Goal: Answer question/provide support: Share knowledge or assist other users

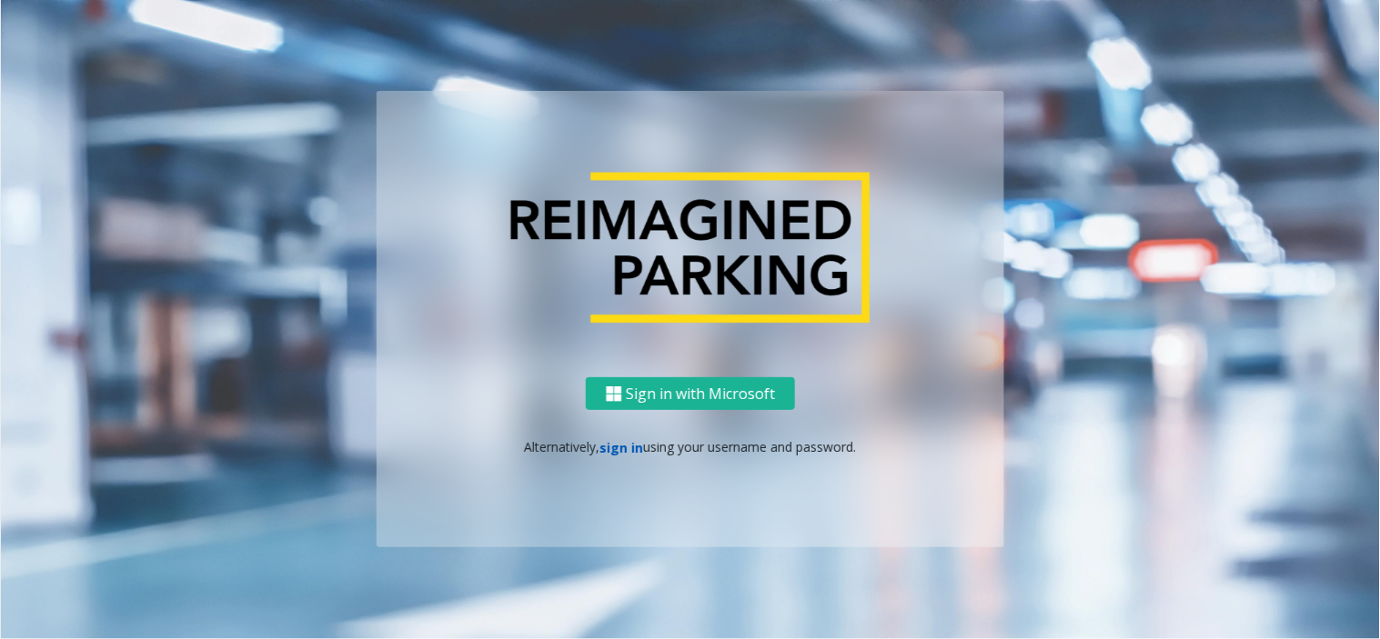
click at [626, 444] on link "sign in" at bounding box center [622, 447] width 44 height 17
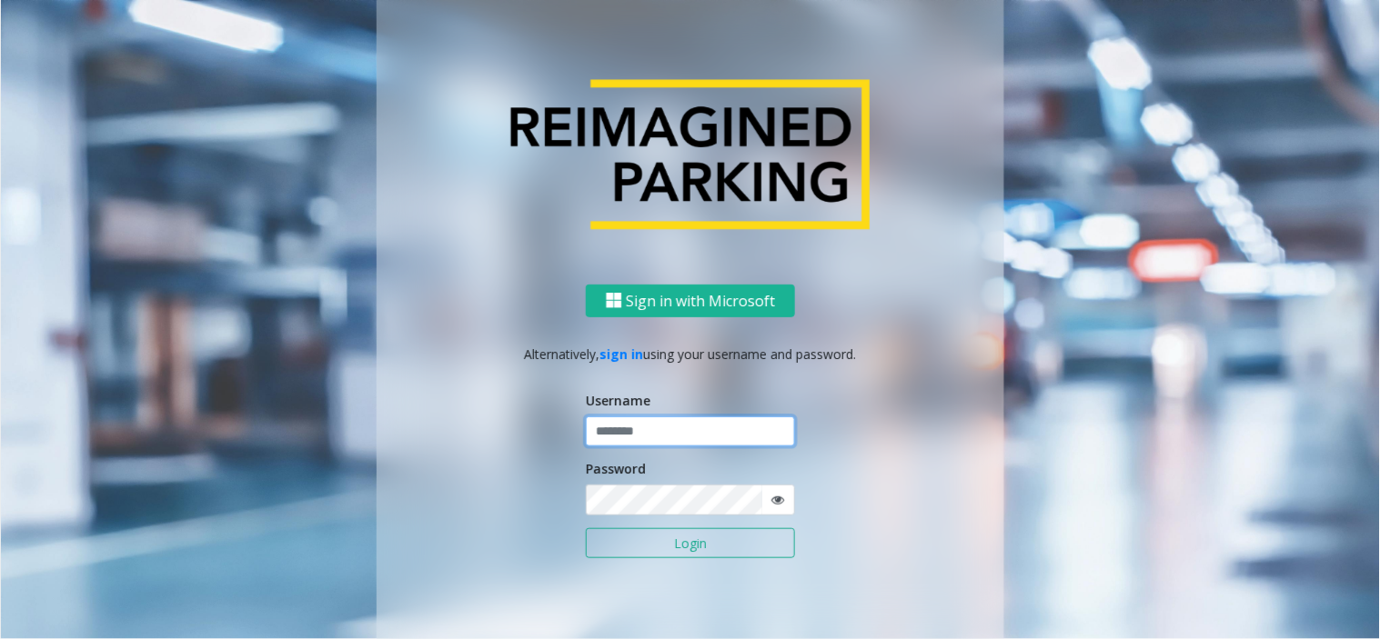
type input "*******"
click at [612, 437] on input "*******" at bounding box center [690, 432] width 209 height 31
click at [619, 547] on button "Login" at bounding box center [690, 543] width 209 height 31
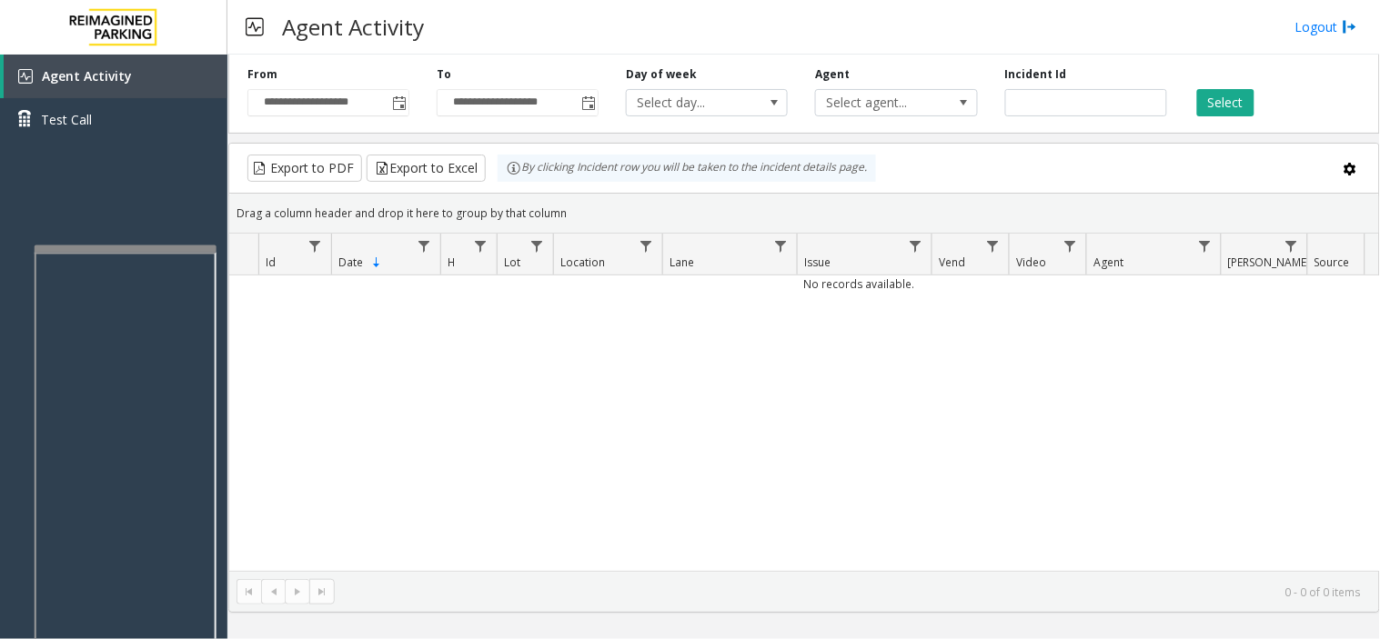
click at [40, 253] on div at bounding box center [126, 249] width 182 height 7
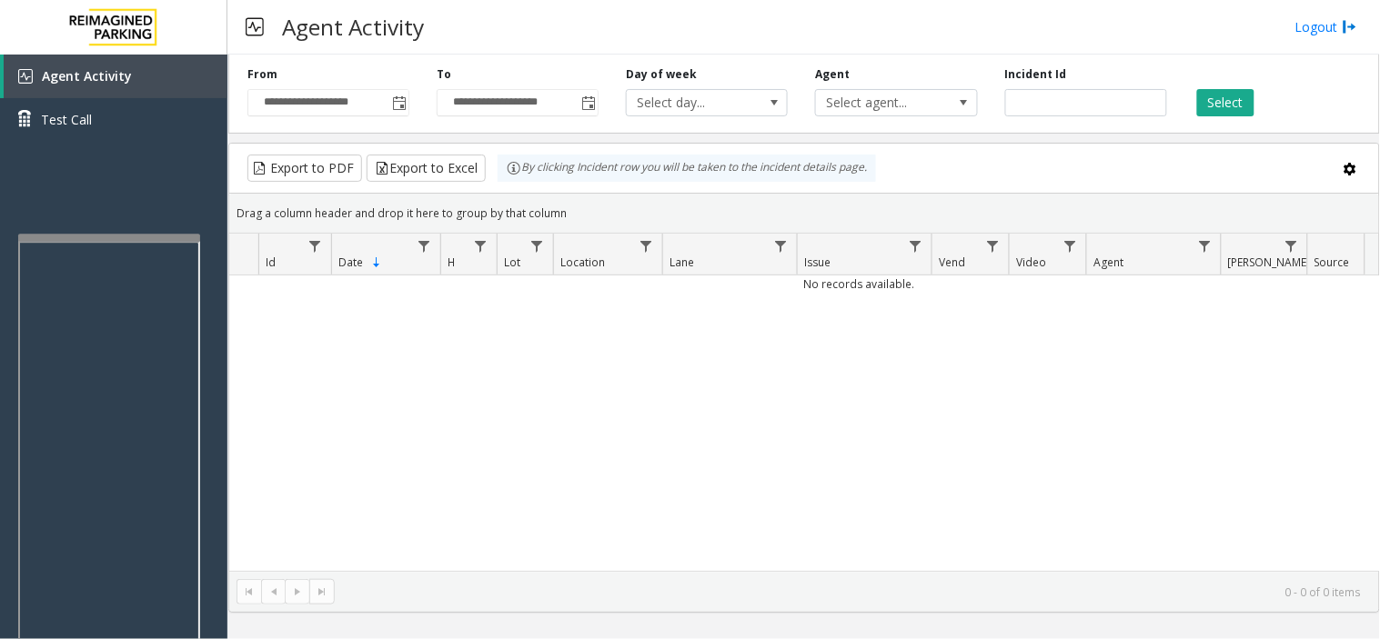
click at [21, 235] on div at bounding box center [109, 237] width 182 height 7
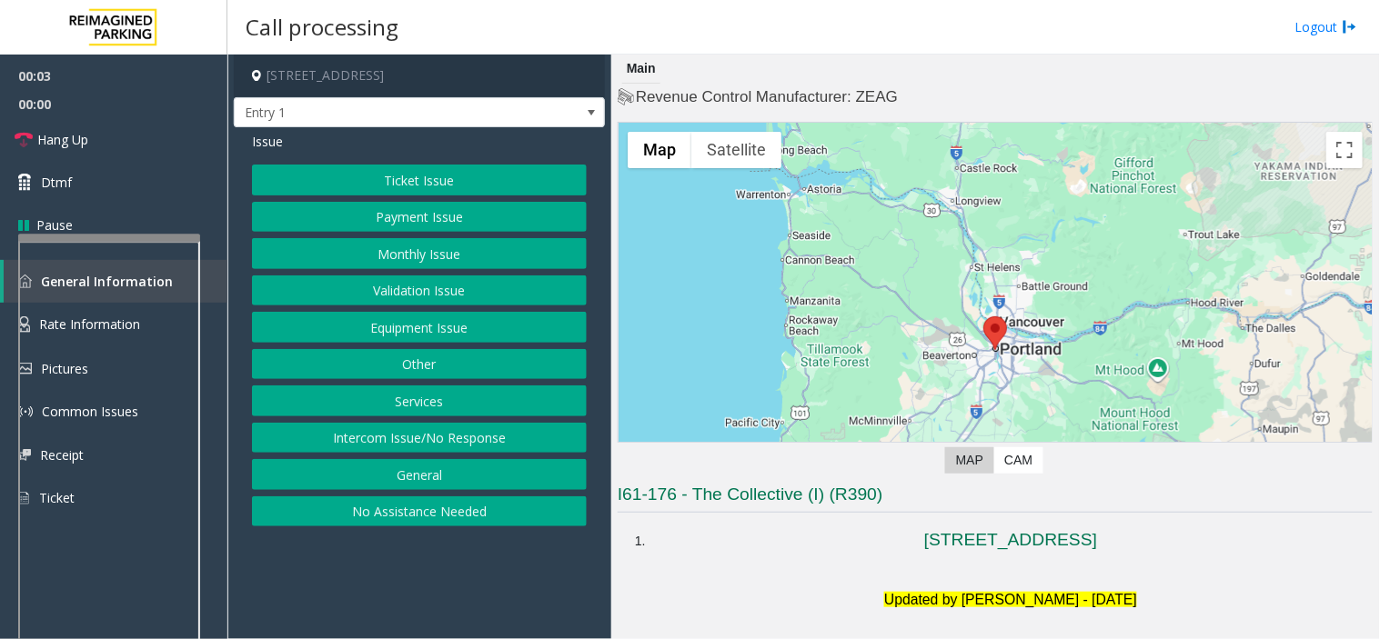
scroll to position [202, 0]
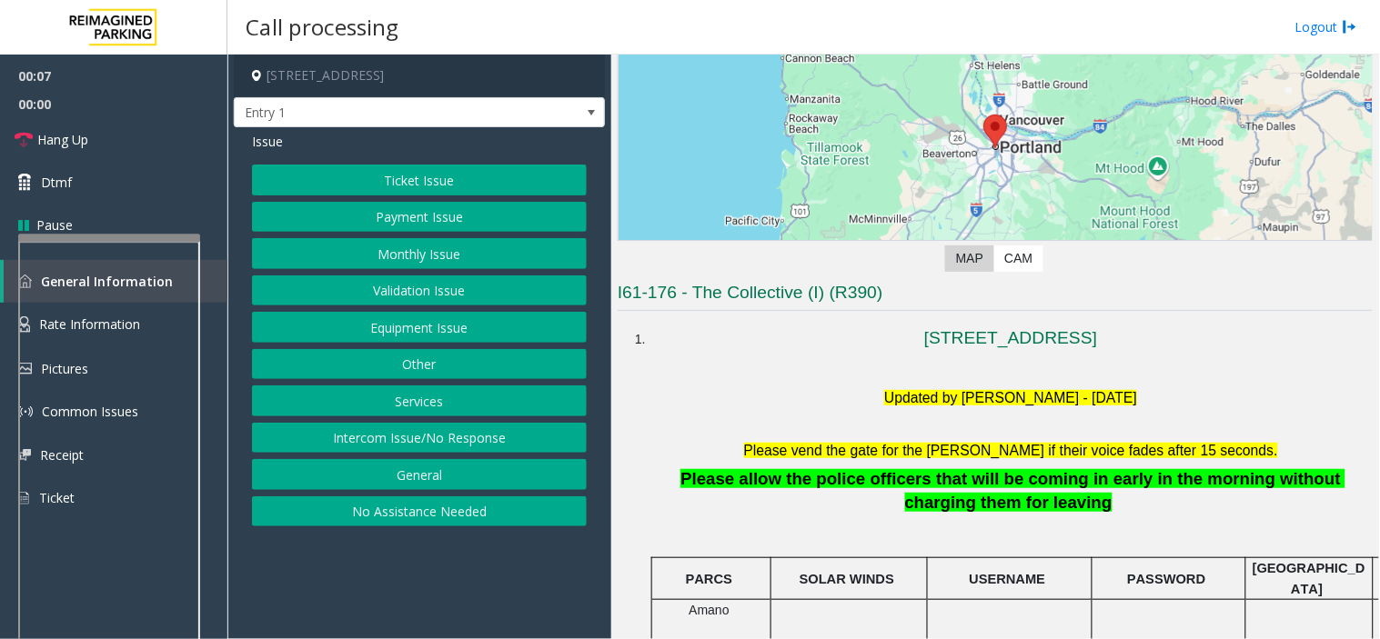
click at [412, 513] on button "No Assistance Needed" at bounding box center [419, 512] width 335 height 31
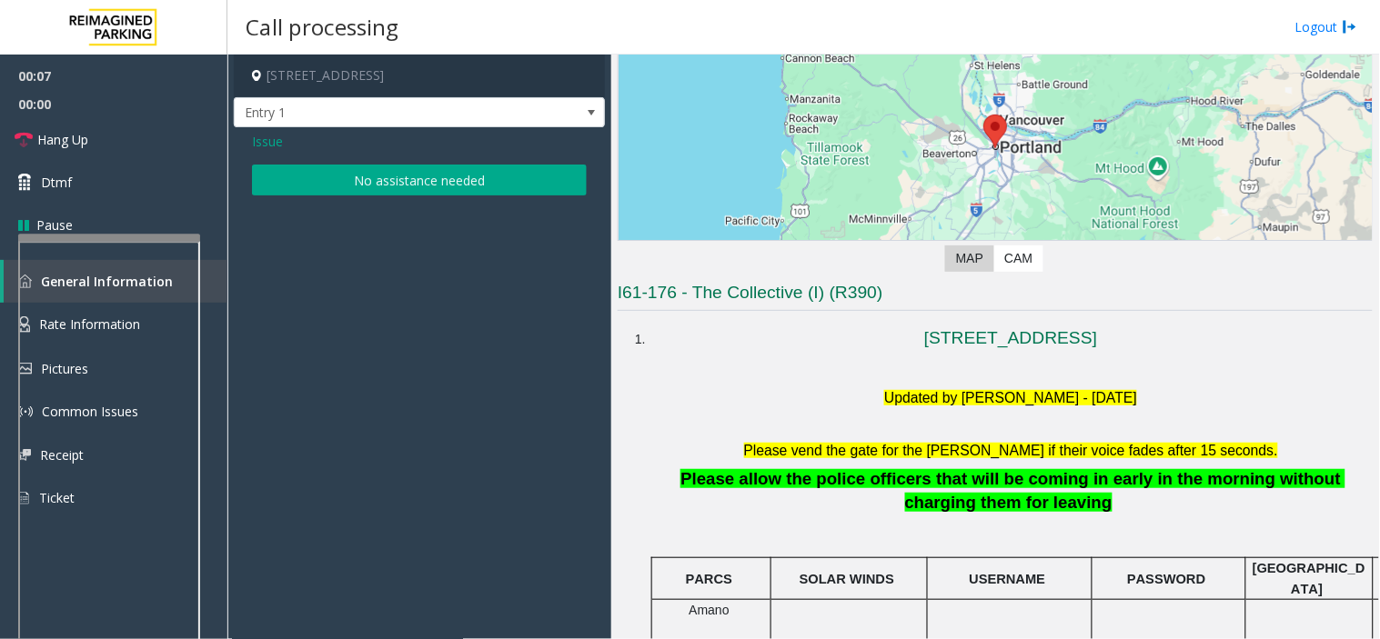
click at [380, 175] on button "No assistance needed" at bounding box center [419, 180] width 335 height 31
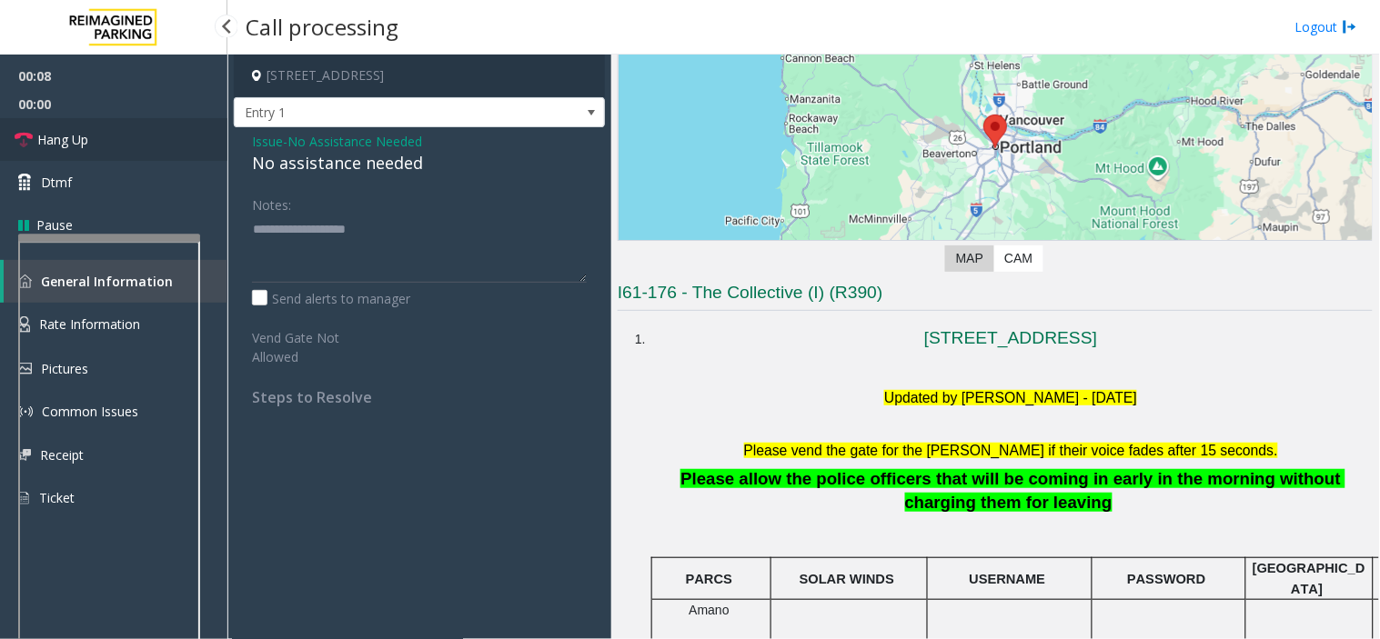
click at [185, 149] on link "Hang Up" at bounding box center [113, 139] width 227 height 43
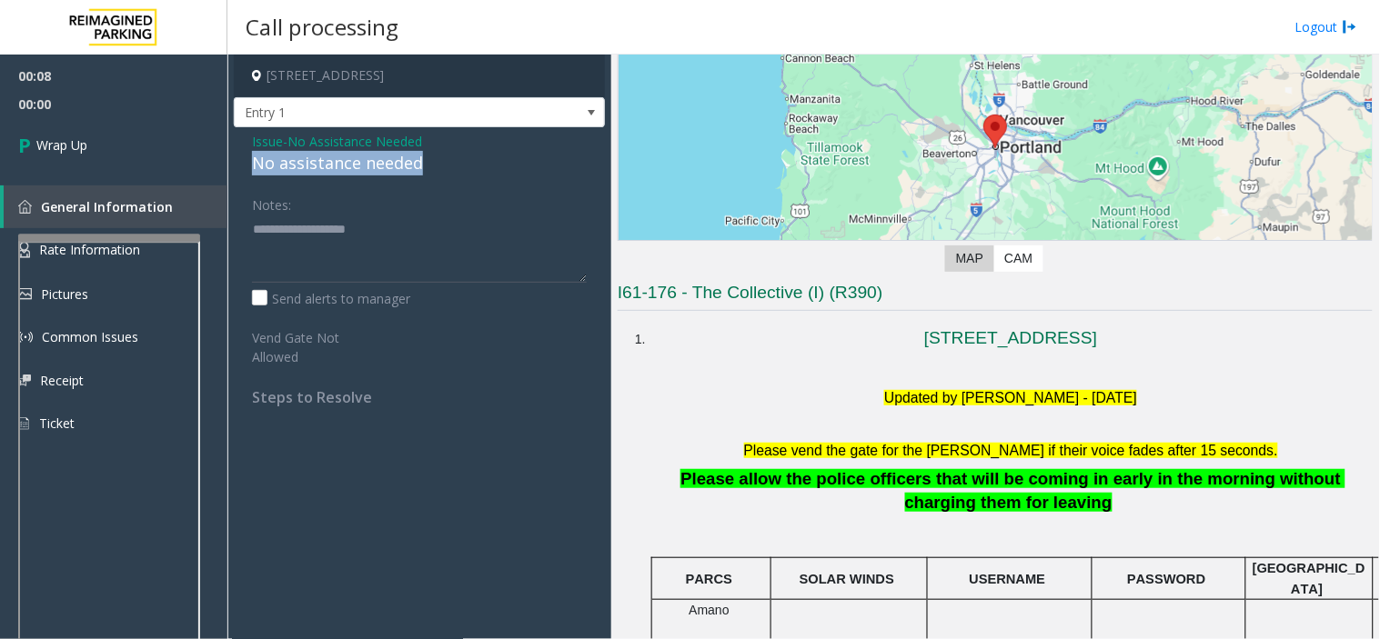
drag, startPoint x: 433, startPoint y: 160, endPoint x: 253, endPoint y: 161, distance: 180.1
click at [253, 161] on div "No assistance needed" at bounding box center [419, 163] width 335 height 25
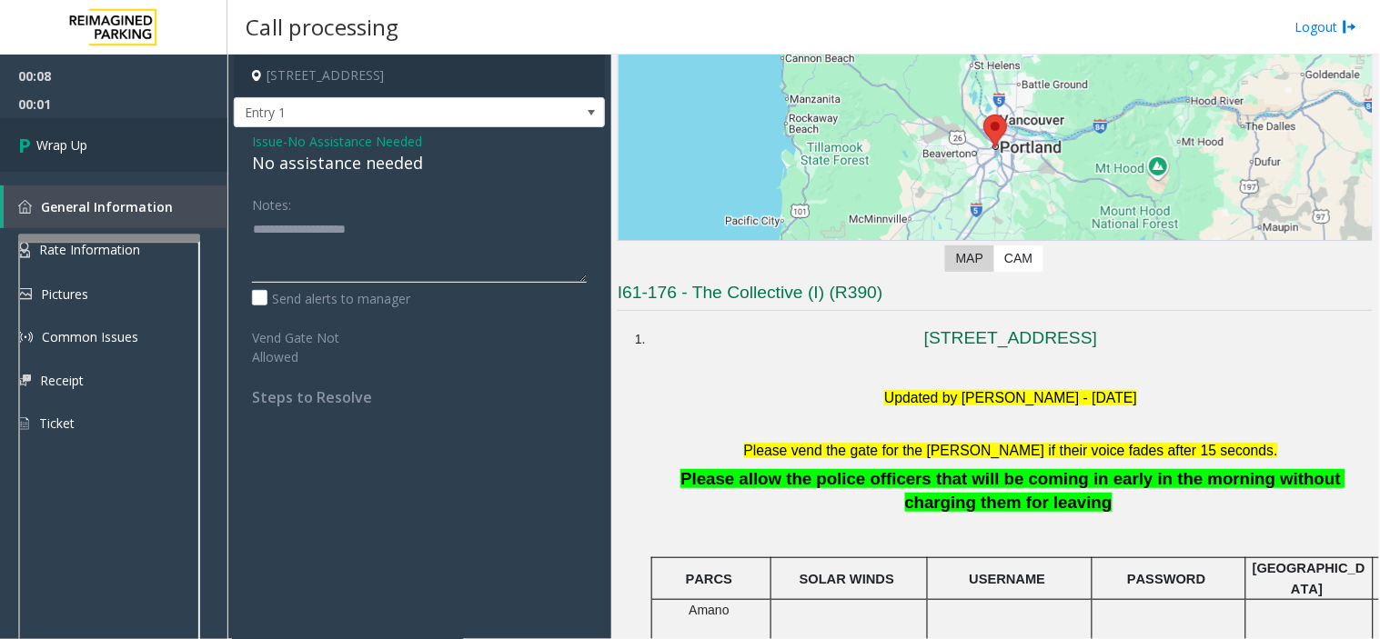
type textarea "**********"
click at [109, 126] on link "Wrap Up" at bounding box center [113, 145] width 227 height 54
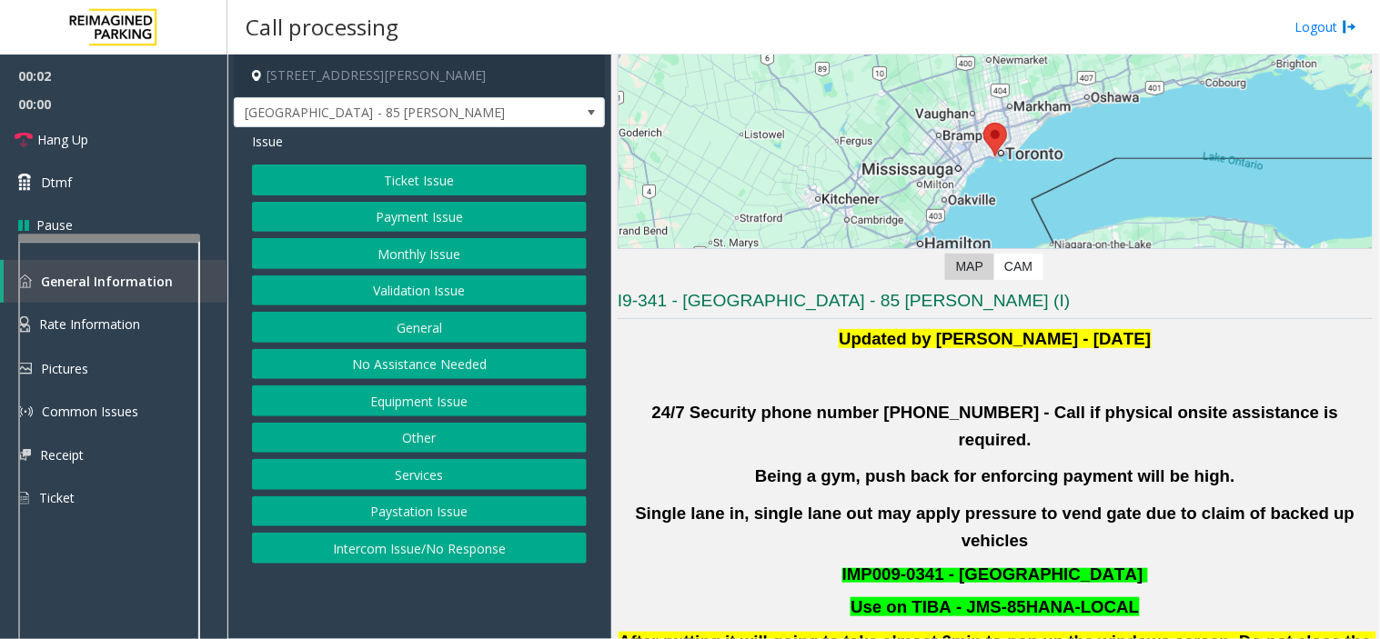
scroll to position [202, 0]
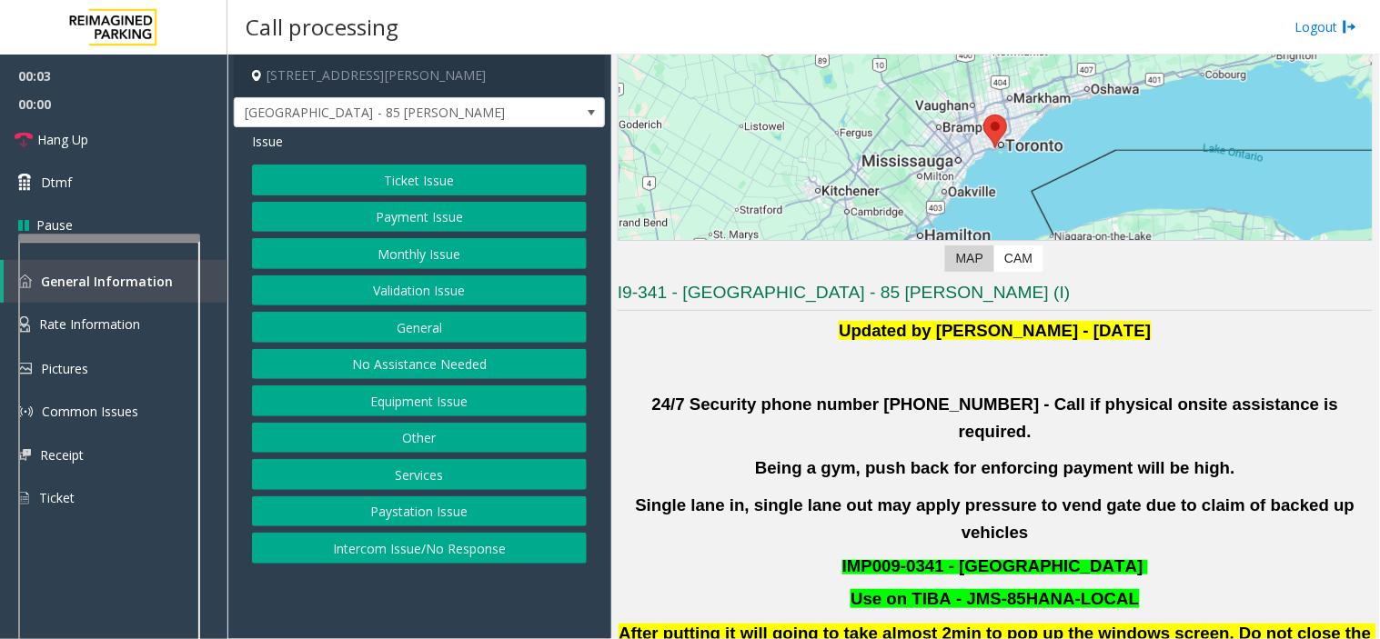
click at [373, 294] on button "Validation Issue" at bounding box center [419, 291] width 335 height 31
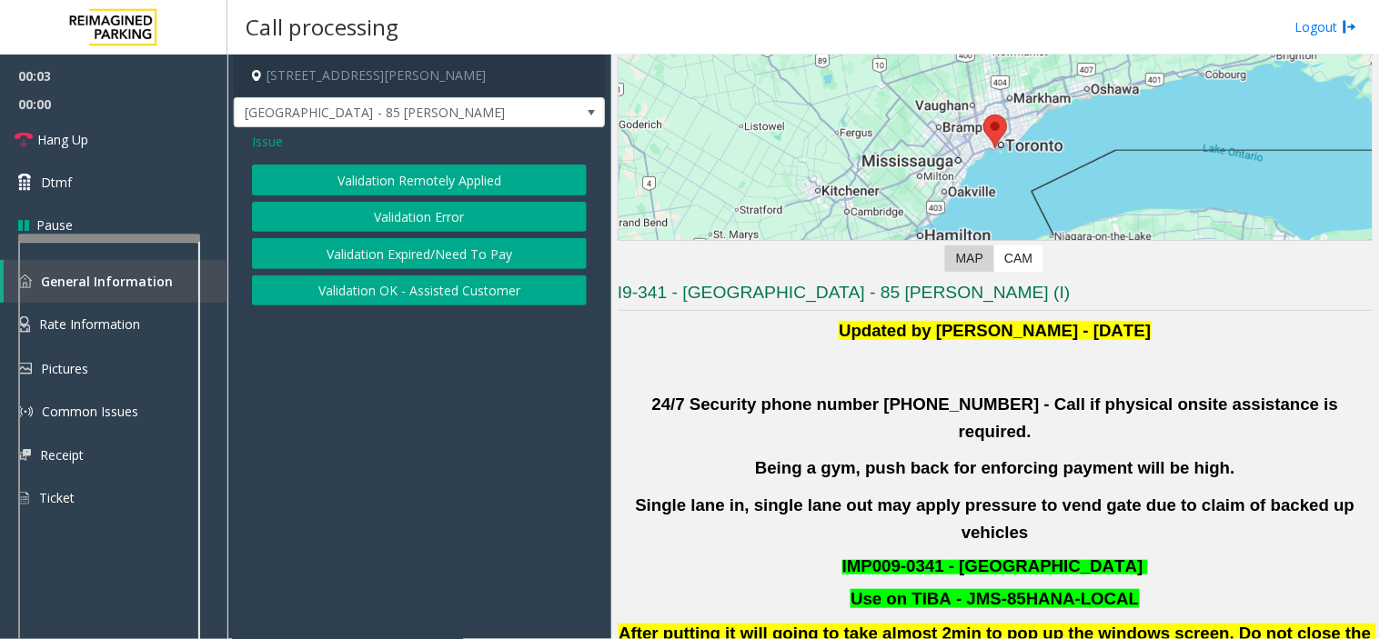
click at [395, 227] on button "Validation Error" at bounding box center [419, 217] width 335 height 31
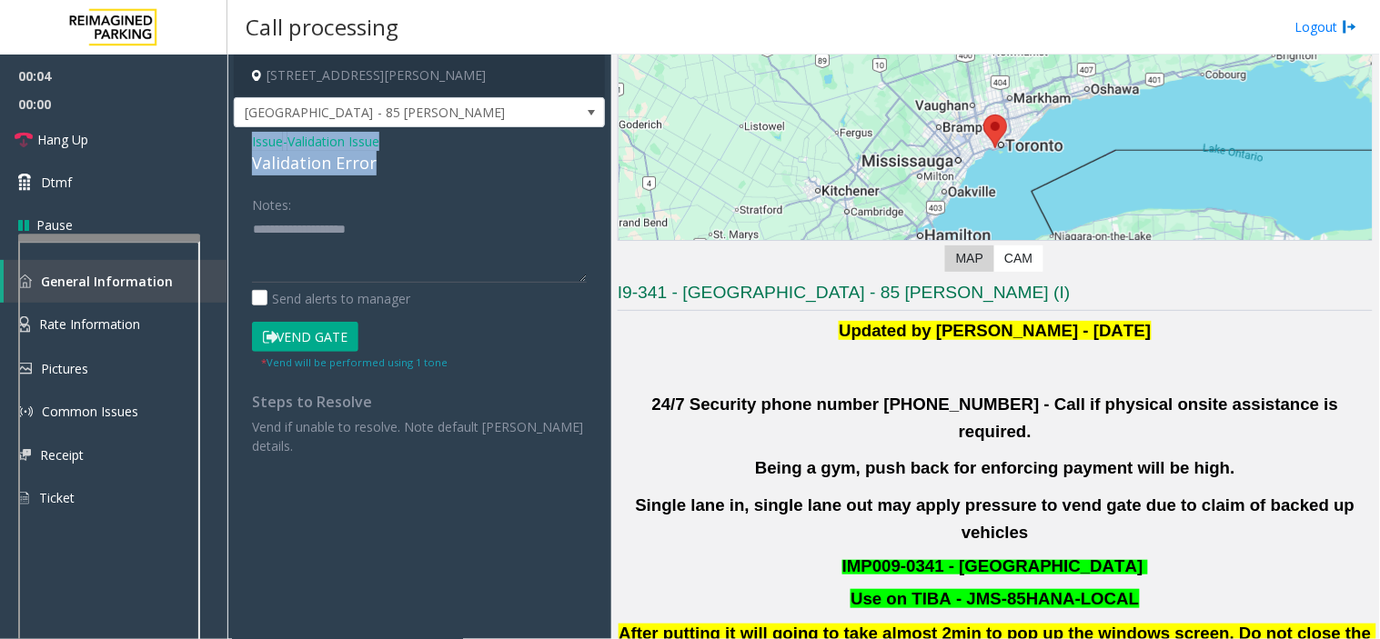
drag, startPoint x: 387, startPoint y: 165, endPoint x: 228, endPoint y: 137, distance: 160.6
click at [228, 137] on app-call-processing-form "[STREET_ADDRESS][PERSON_NAME] [GEOGRAPHIC_DATA] - 85 [PERSON_NAME] Issue - Vali…" at bounding box center [419, 347] width 384 height 585
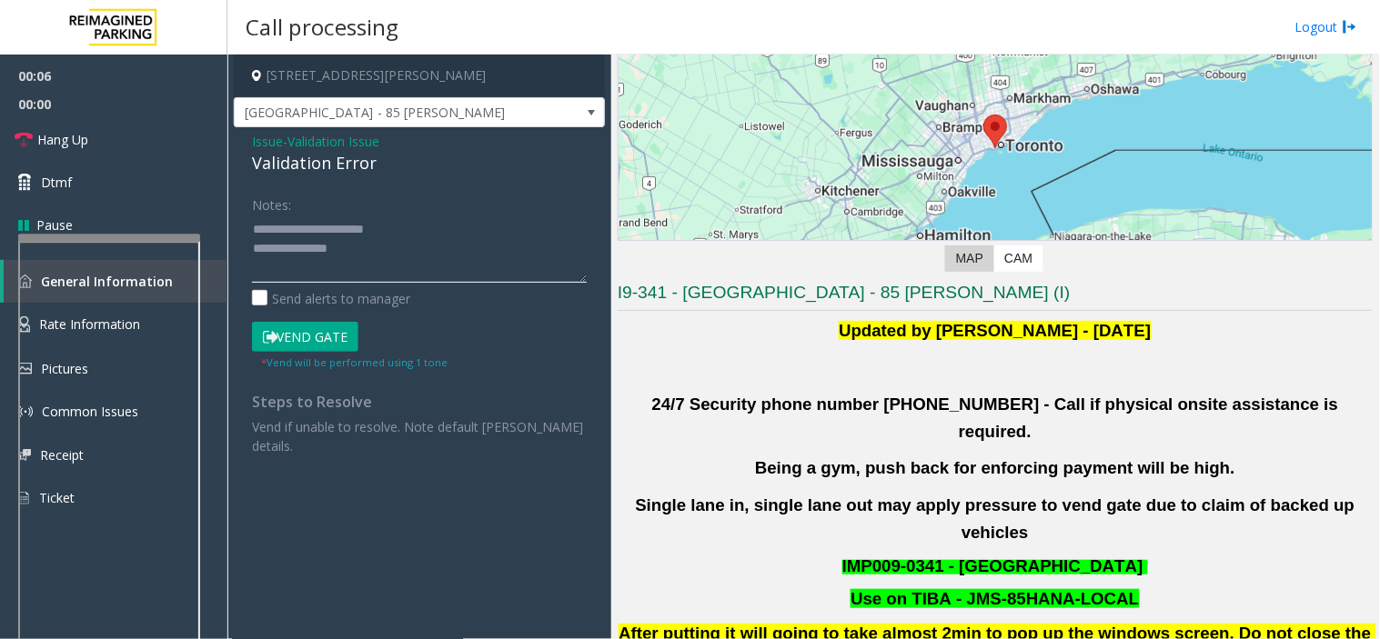
click at [364, 256] on textarea at bounding box center [419, 249] width 335 height 68
click at [337, 246] on textarea at bounding box center [419, 249] width 335 height 68
click at [347, 275] on textarea at bounding box center [419, 249] width 335 height 68
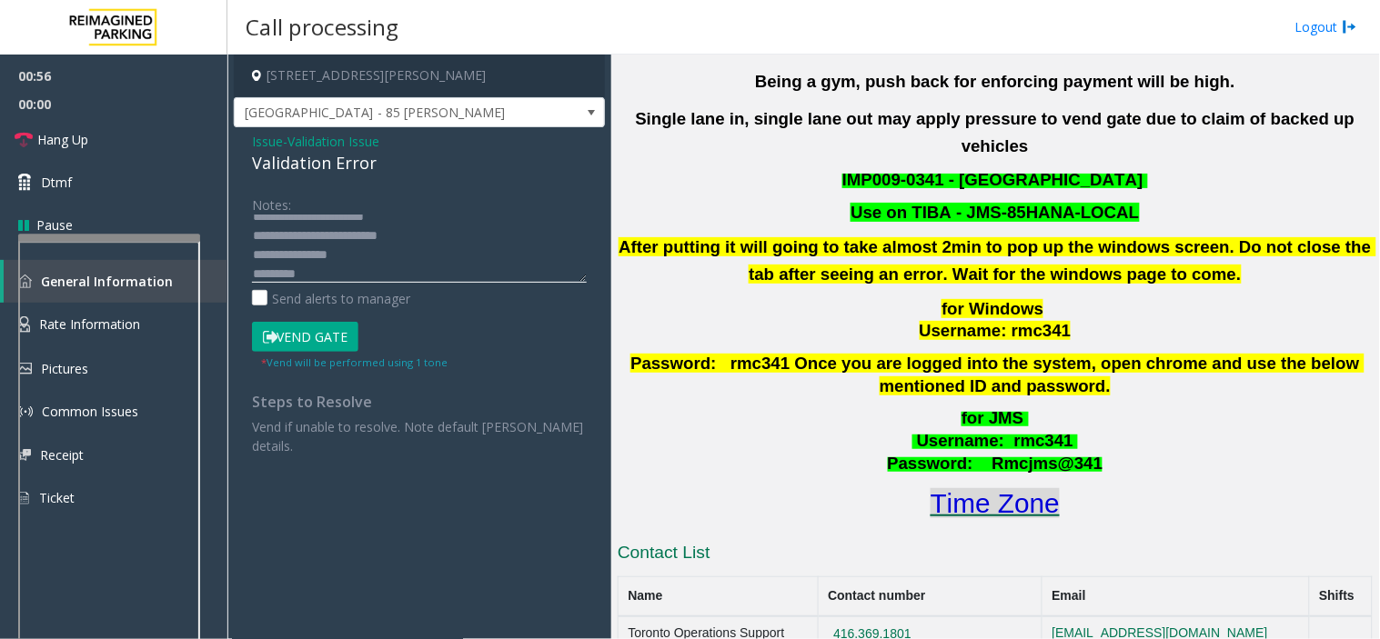
scroll to position [606, 0]
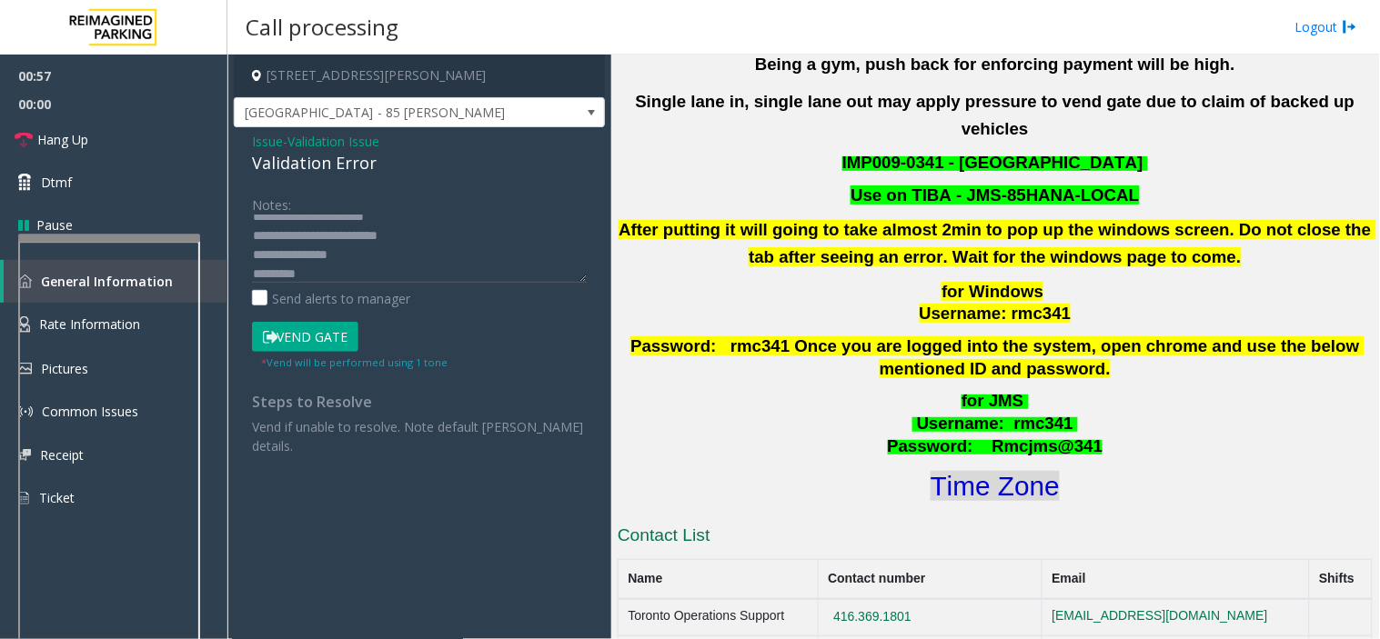
click at [973, 471] on font "Time Zone" at bounding box center [995, 486] width 129 height 30
click at [314, 274] on textarea at bounding box center [419, 249] width 335 height 68
click at [311, 349] on button "Vend Gate" at bounding box center [305, 337] width 106 height 31
click at [325, 274] on textarea at bounding box center [419, 249] width 335 height 68
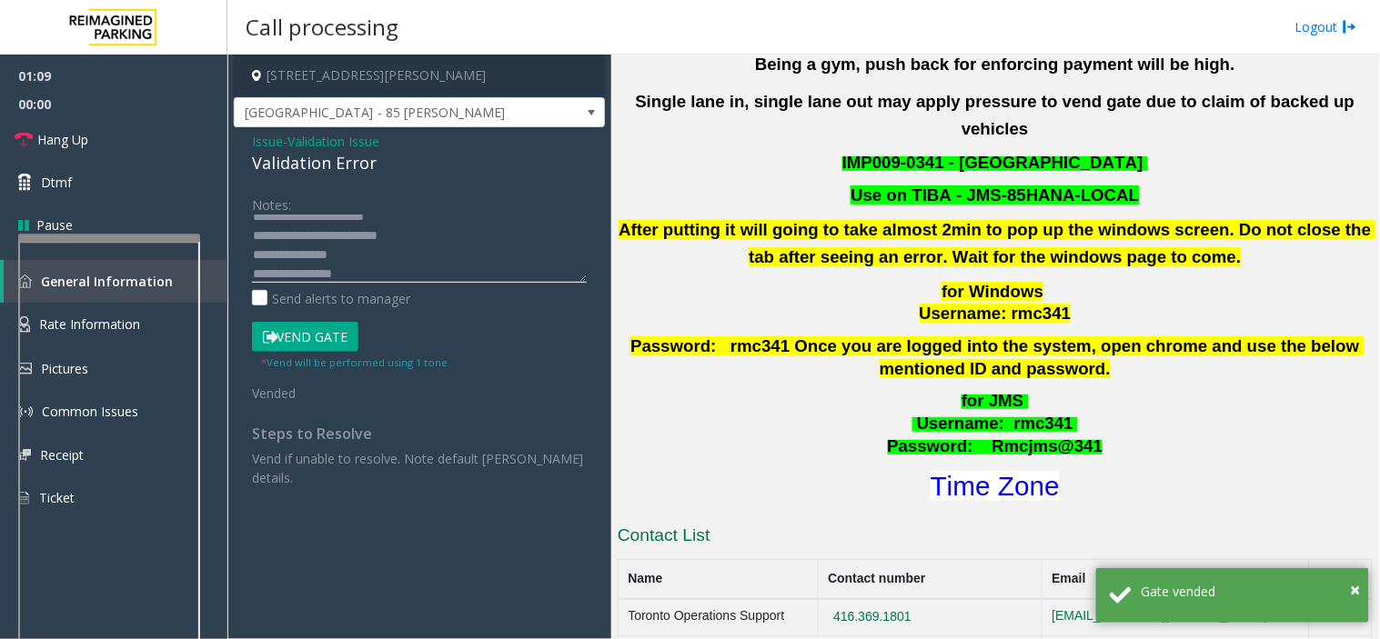
click at [366, 277] on textarea at bounding box center [419, 249] width 335 height 68
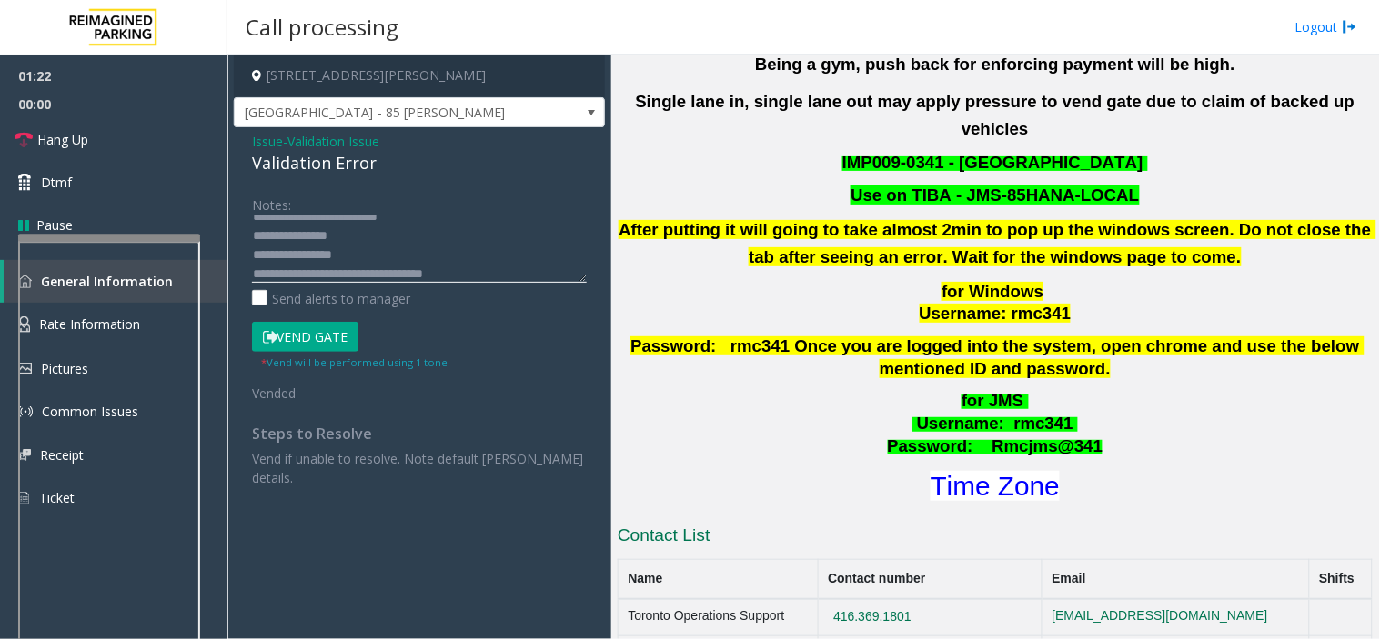
click at [432, 267] on textarea at bounding box center [419, 249] width 335 height 68
type textarea "**********"
click at [97, 146] on link "Hang Up" at bounding box center [113, 139] width 227 height 43
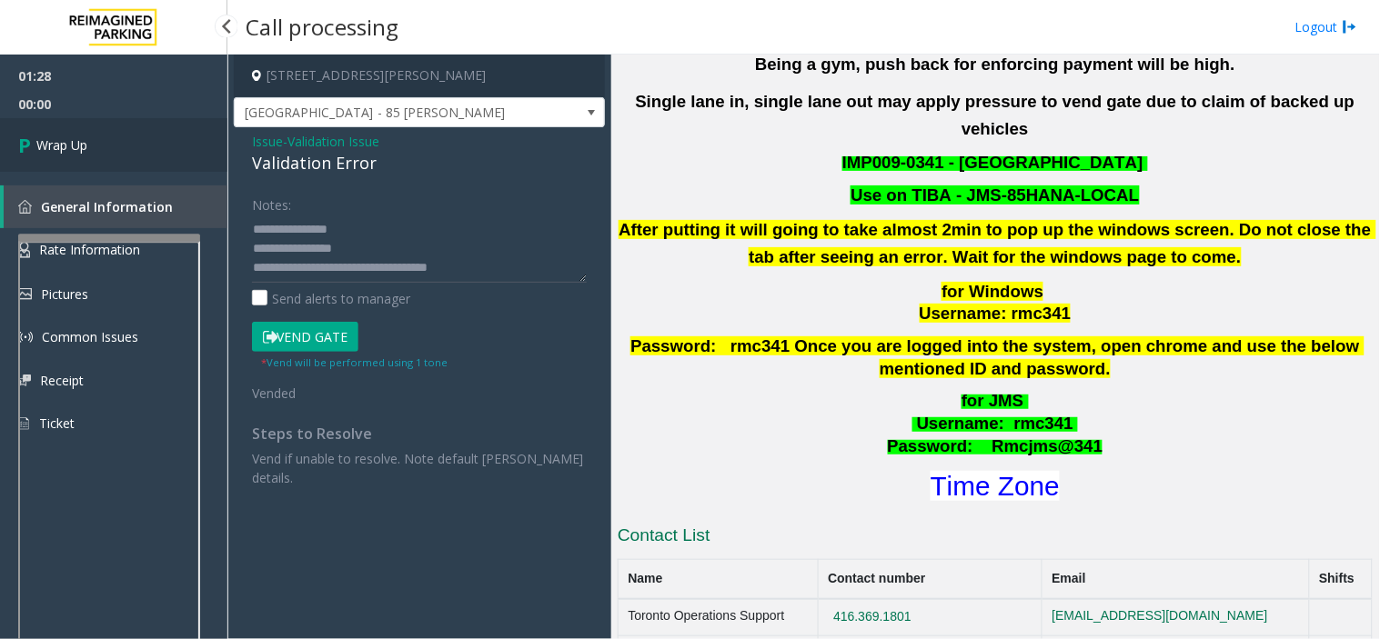
click at [95, 147] on link "Wrap Up" at bounding box center [113, 145] width 227 height 54
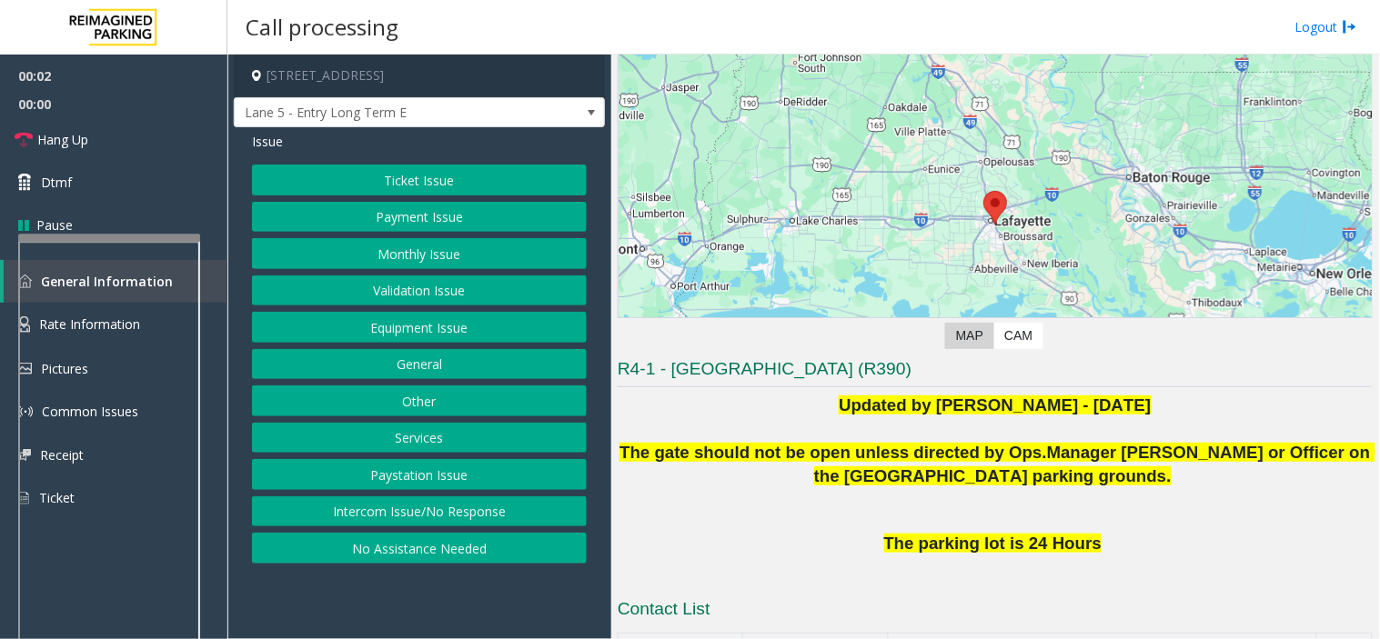
scroll to position [202, 0]
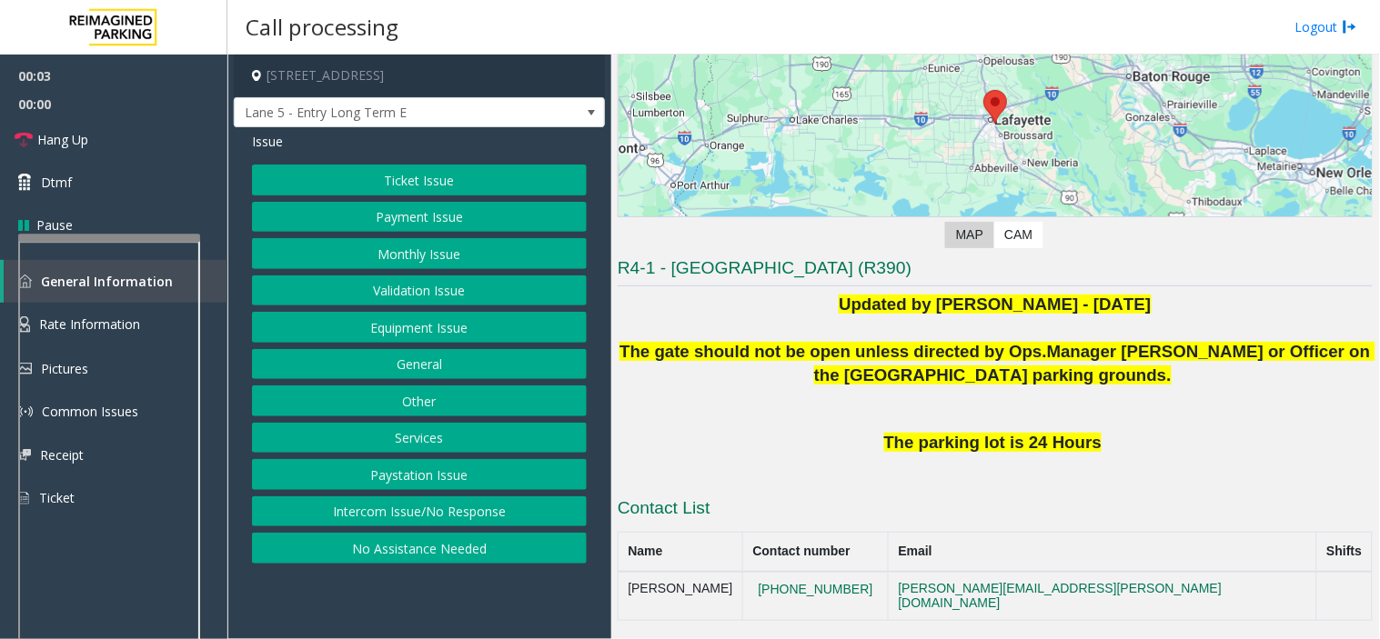
click at [403, 514] on button "Intercom Issue/No Response" at bounding box center [419, 512] width 335 height 31
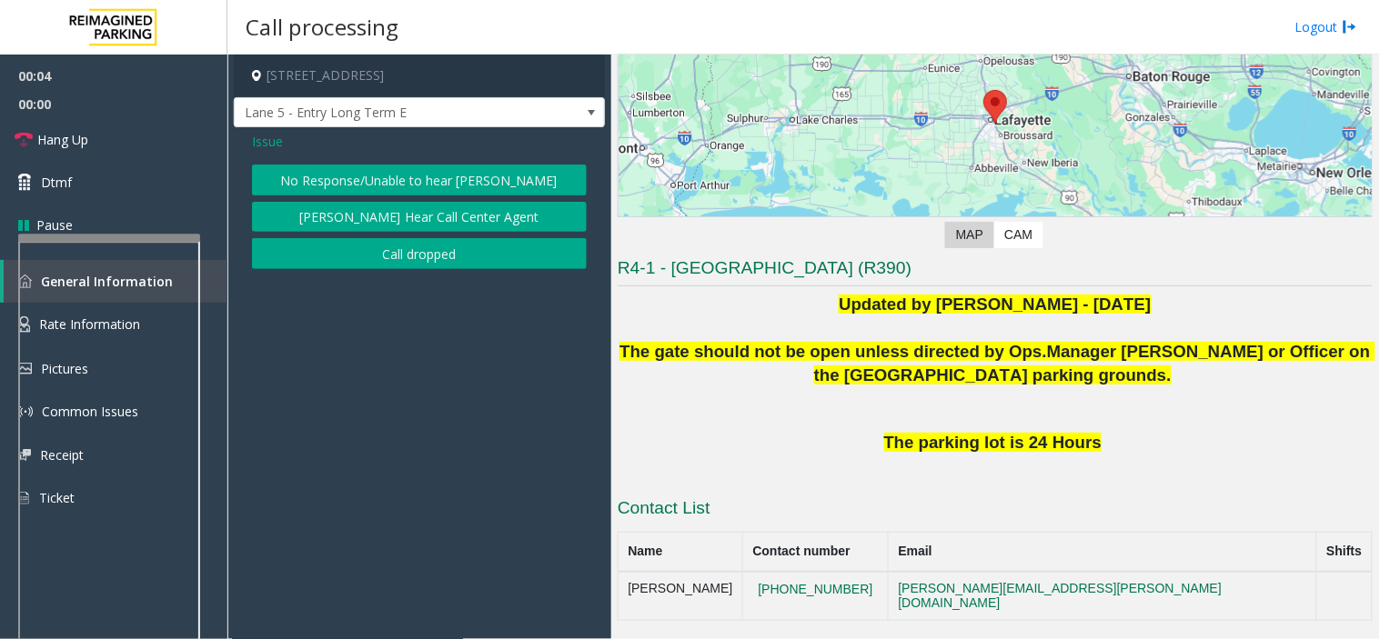
click at [383, 187] on button "No Response/Unable to hear [PERSON_NAME]" at bounding box center [419, 180] width 335 height 31
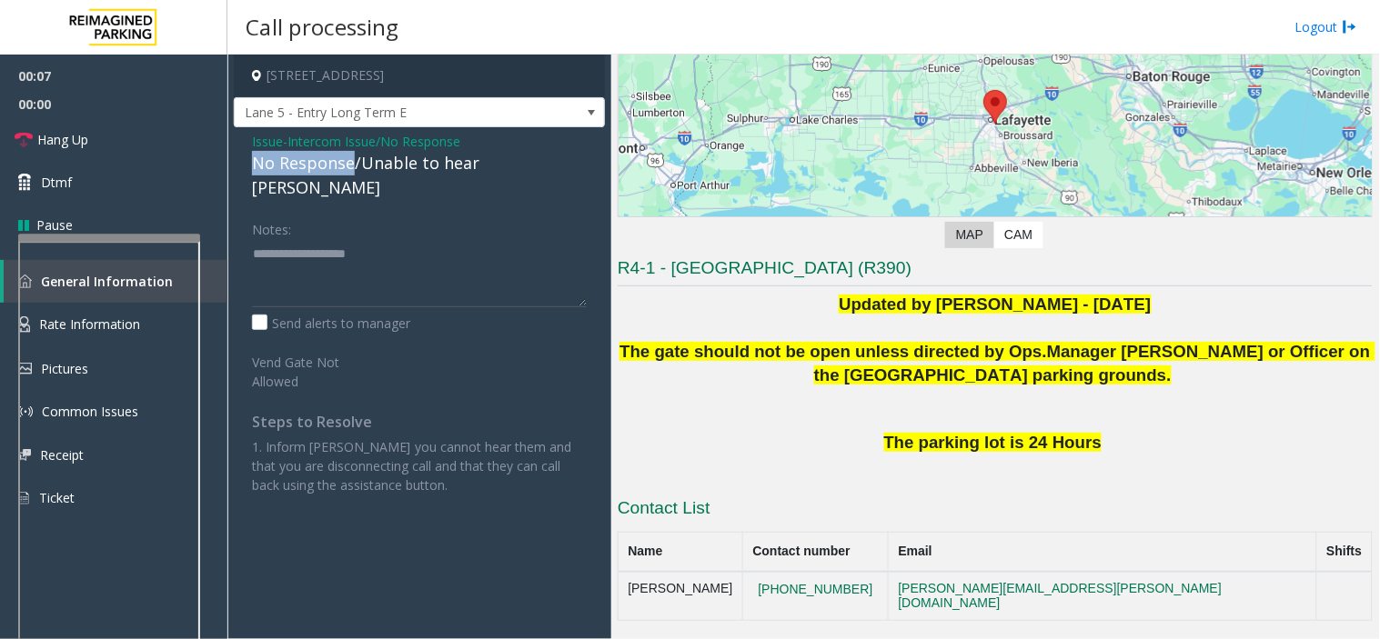
drag, startPoint x: 348, startPoint y: 166, endPoint x: 229, endPoint y: 162, distance: 119.2
click at [229, 162] on app-call-processing-form "[STREET_ADDRESS] 5 - Entry Long Term E Issue - Intercom Issue/No Response No Re…" at bounding box center [419, 347] width 384 height 585
click at [347, 239] on textarea at bounding box center [419, 273] width 335 height 68
type textarea "**********"
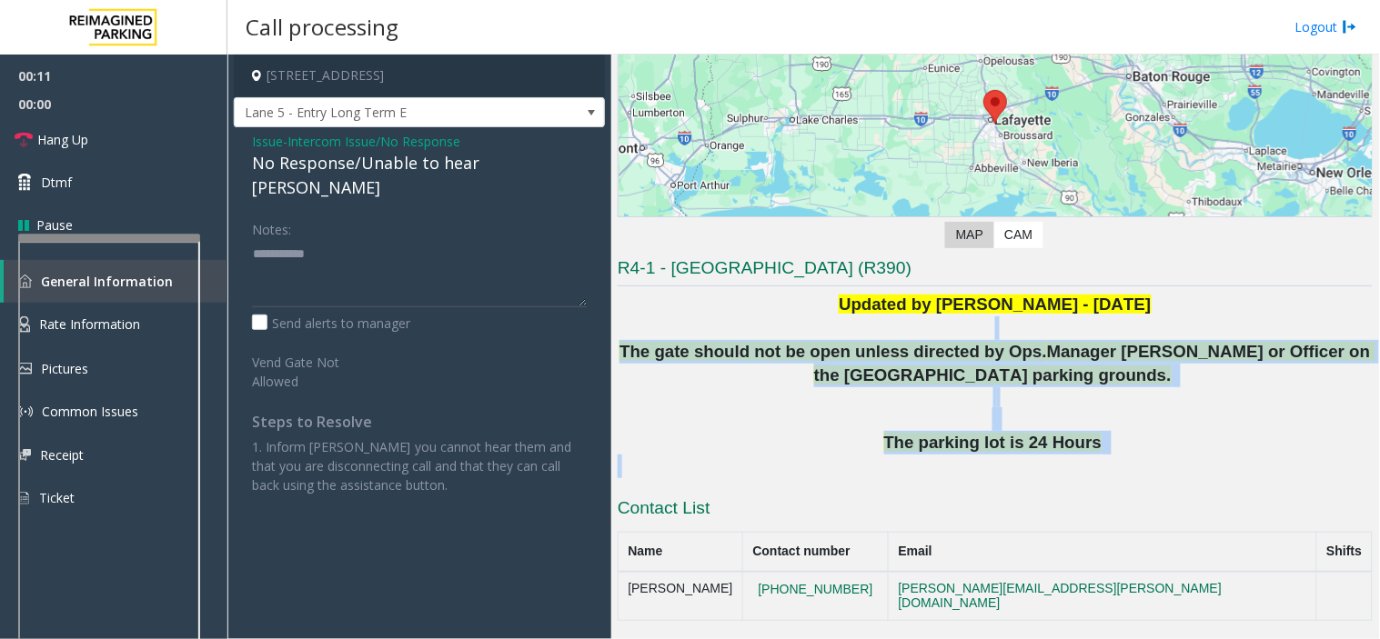
drag, startPoint x: 777, startPoint y: 323, endPoint x: 942, endPoint y: 464, distance: 217.4
click at [942, 464] on div "Updated by [PERSON_NAME] - [DATE] The gate should not be open unless directed b…" at bounding box center [995, 386] width 755 height 186
click at [942, 464] on p at bounding box center [995, 467] width 755 height 24
drag, startPoint x: 1111, startPoint y: 448, endPoint x: 789, endPoint y: 294, distance: 357.2
click at [789, 294] on div "Updated by [PERSON_NAME] - [DATE] The gate should not be open unless directed b…" at bounding box center [995, 386] width 755 height 186
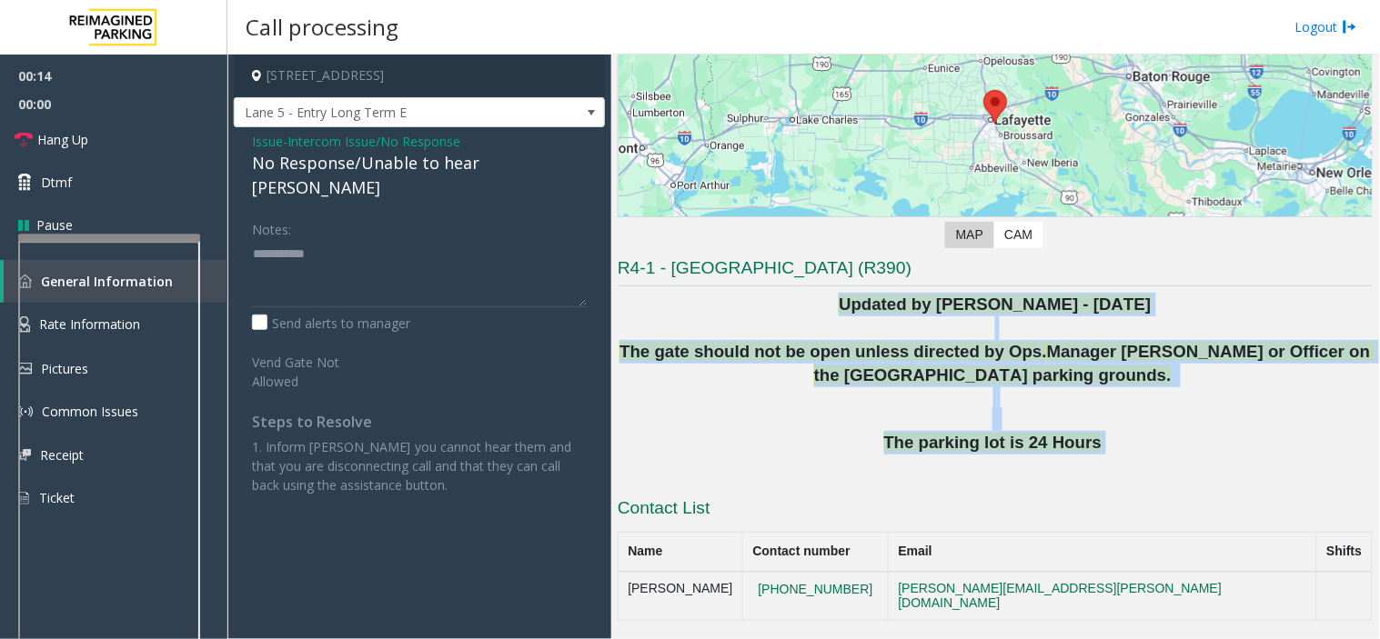
click at [789, 294] on p "Updated by [PERSON_NAME] - [DATE]" at bounding box center [995, 305] width 755 height 24
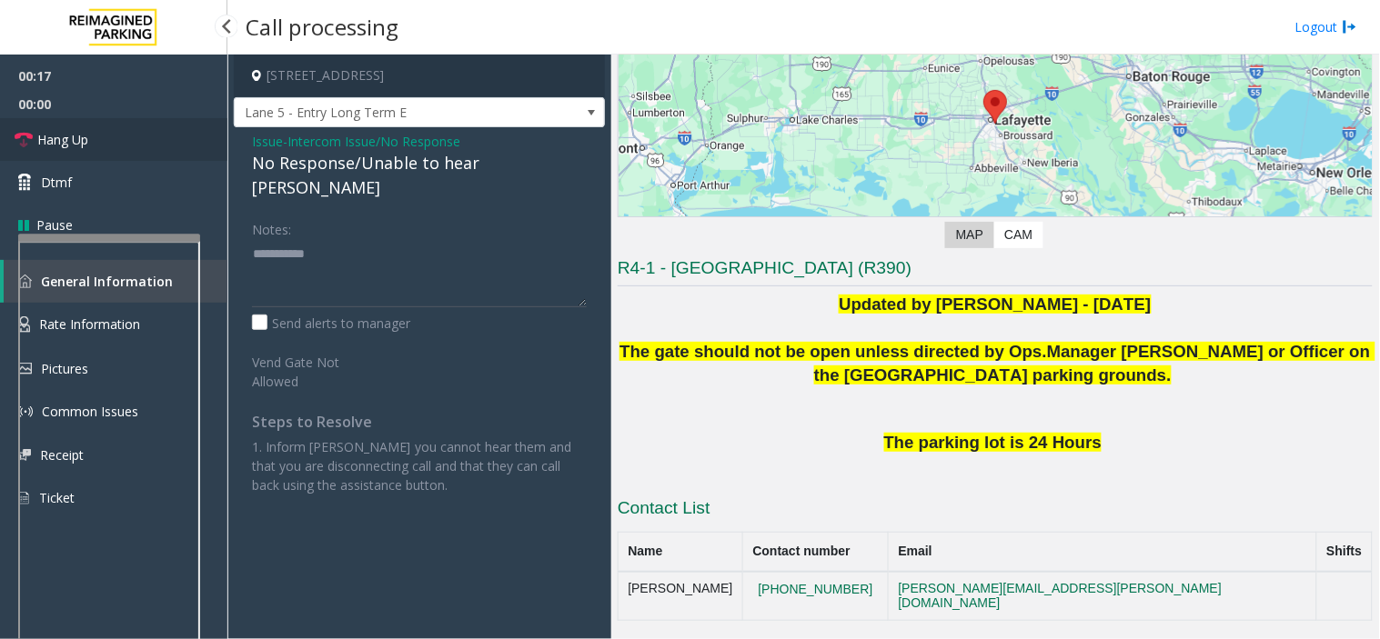
click at [141, 149] on link "Hang Up" at bounding box center [113, 139] width 227 height 43
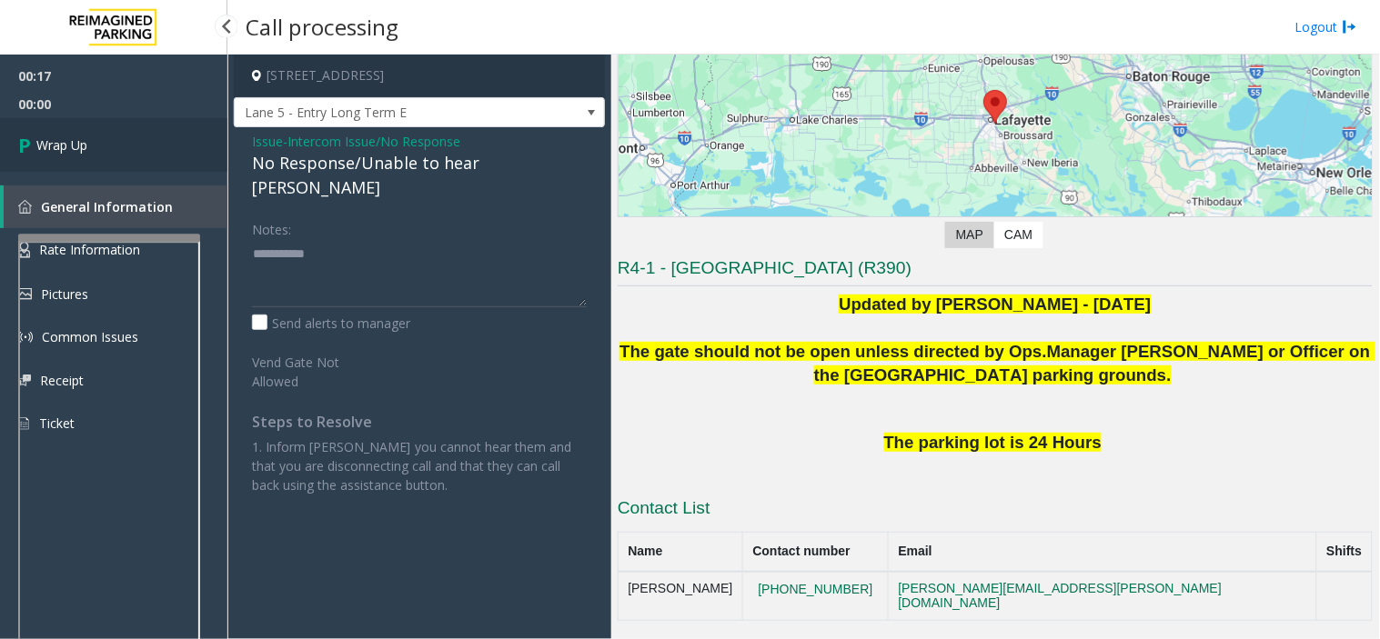
click at [139, 150] on link "Wrap Up" at bounding box center [113, 145] width 227 height 54
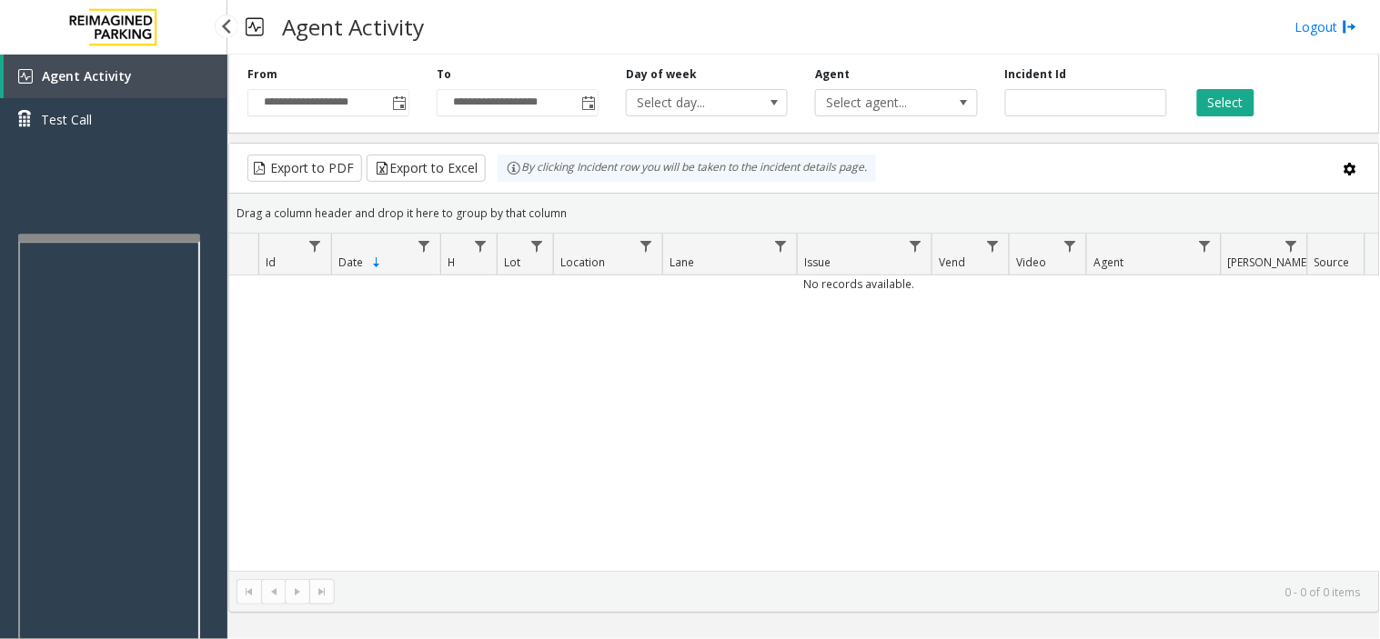
click at [113, 80] on span "Agent Activity" at bounding box center [87, 75] width 90 height 17
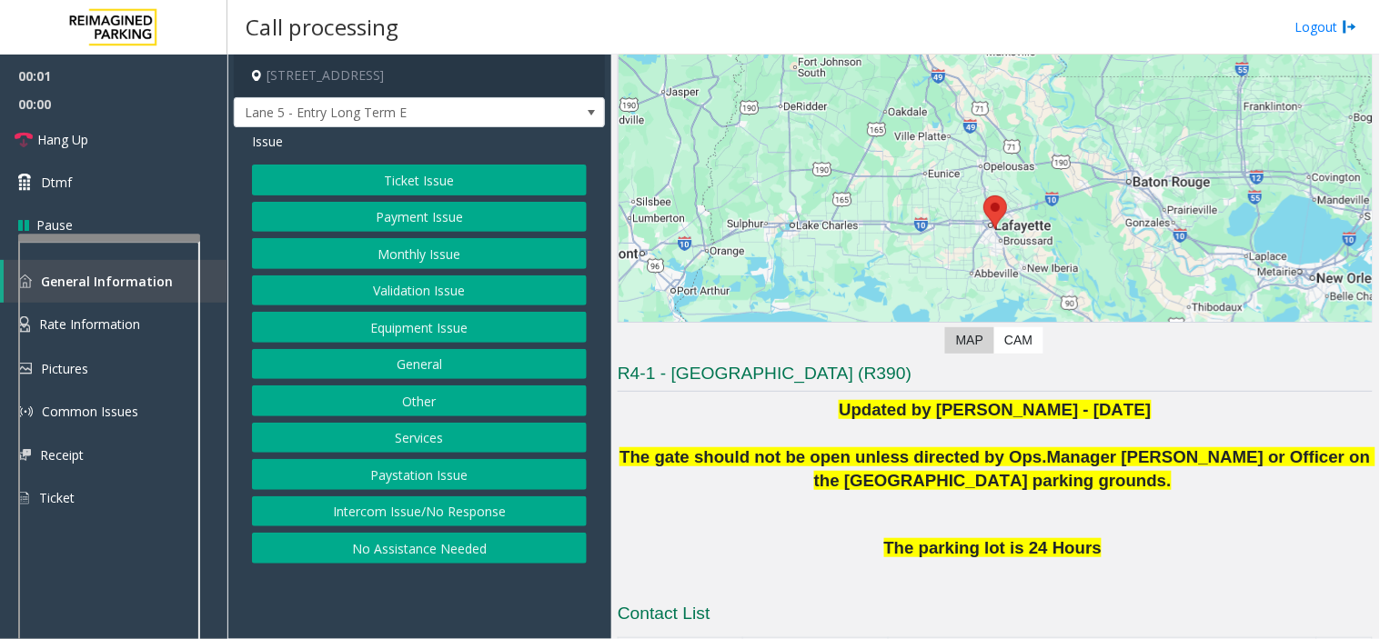
scroll to position [303, 0]
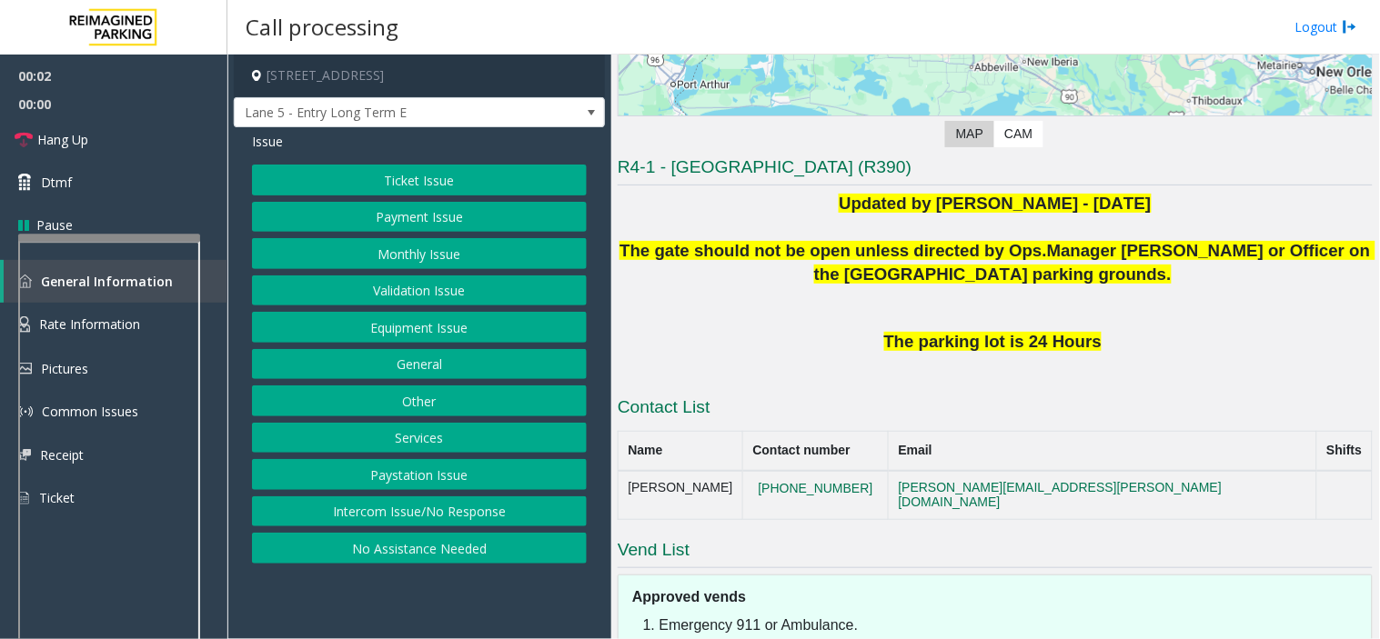
click at [385, 511] on button "Intercom Issue/No Response" at bounding box center [419, 512] width 335 height 31
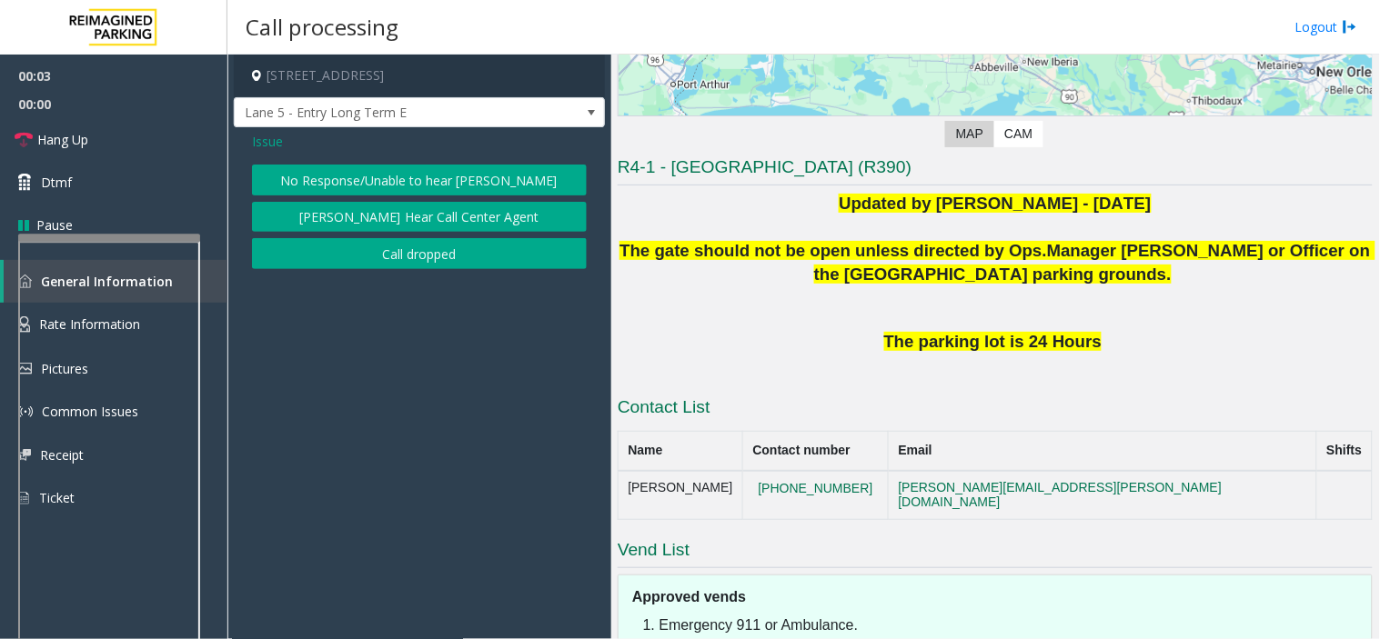
click at [348, 182] on button "No Response/Unable to hear [PERSON_NAME]" at bounding box center [419, 180] width 335 height 31
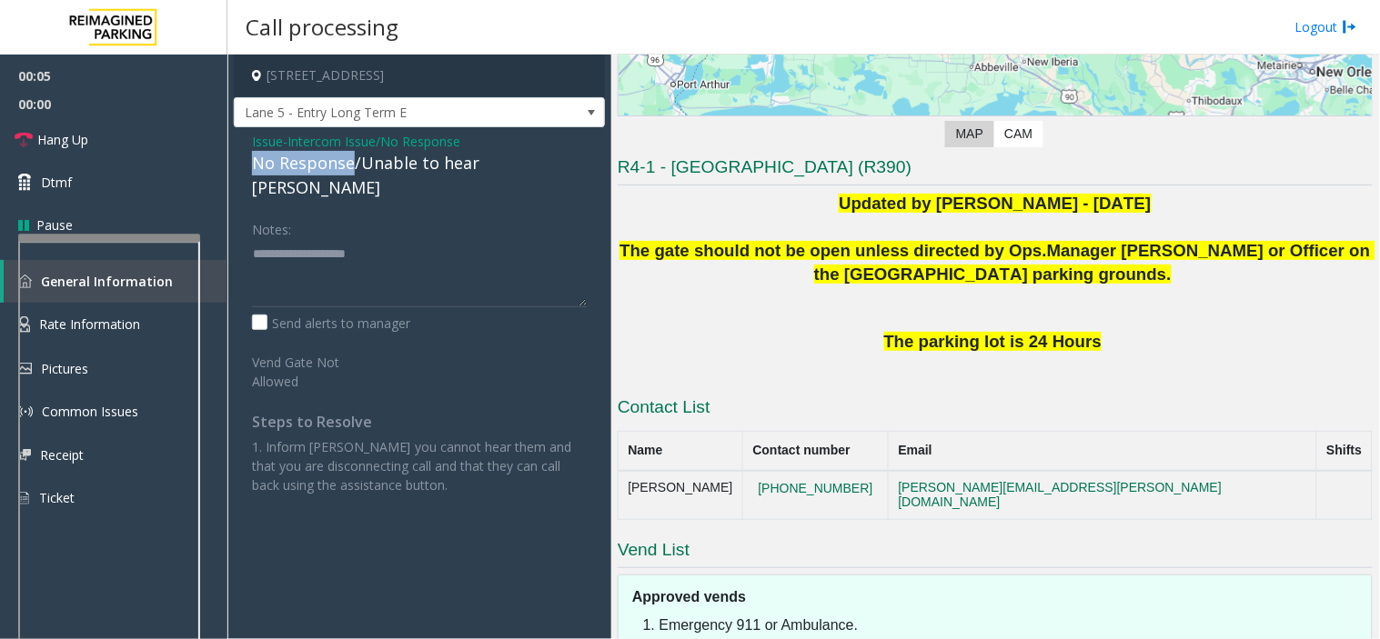
drag, startPoint x: 350, startPoint y: 164, endPoint x: 247, endPoint y: 170, distance: 103.0
click at [247, 170] on div "Issue - Intercom Issue/No Response No Response/Unable to hear [PERSON_NAME] Not…" at bounding box center [419, 320] width 371 height 386
click at [382, 239] on textarea at bounding box center [419, 273] width 335 height 68
type textarea "**********"
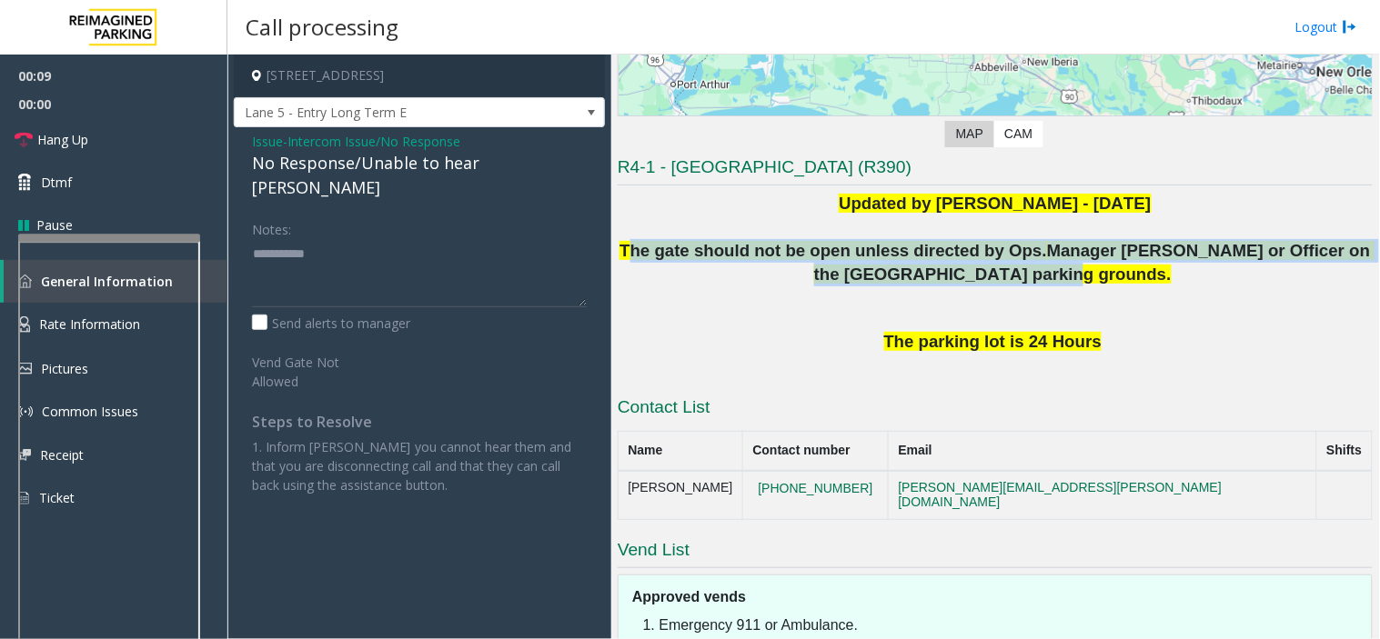
drag, startPoint x: 659, startPoint y: 247, endPoint x: 973, endPoint y: 271, distance: 315.6
click at [973, 271] on span "The gate should not be open unless directed by Ops. Manager [PERSON_NAME] or Of…" at bounding box center [996, 262] width 755 height 43
click at [975, 275] on span "Manager [PERSON_NAME] or Officer on the [GEOGRAPHIC_DATA] parking grounds." at bounding box center [1094, 262] width 561 height 43
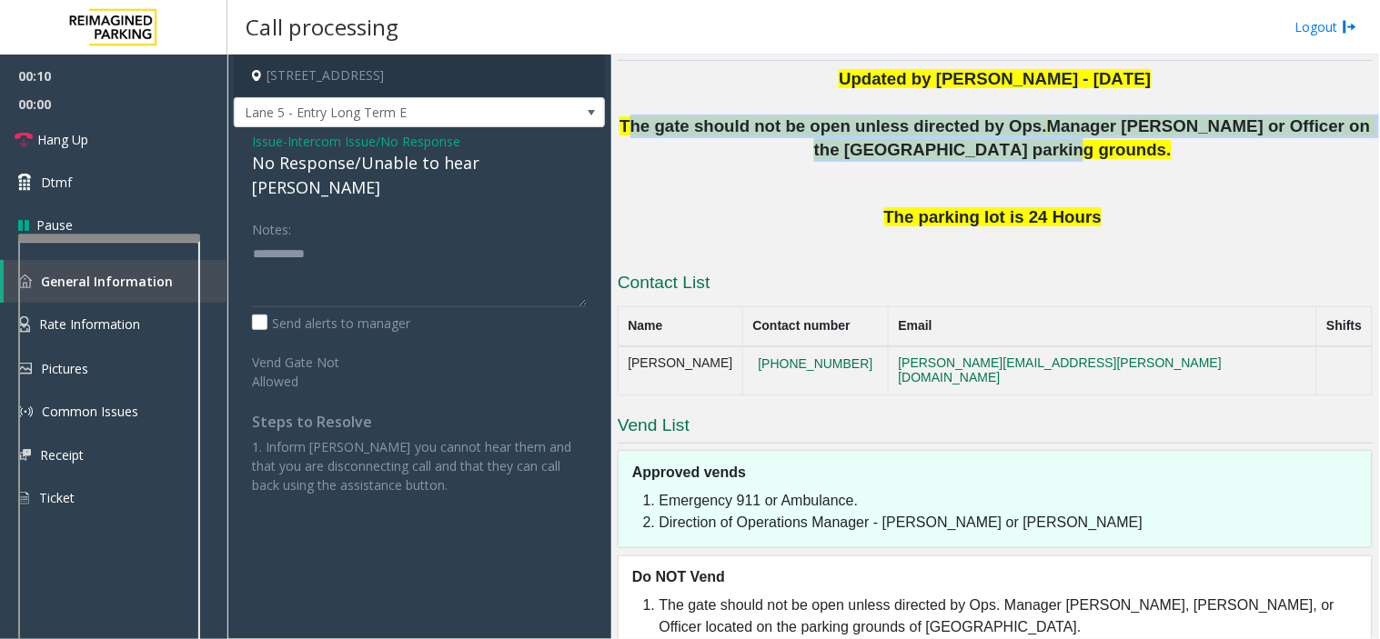
scroll to position [447, 0]
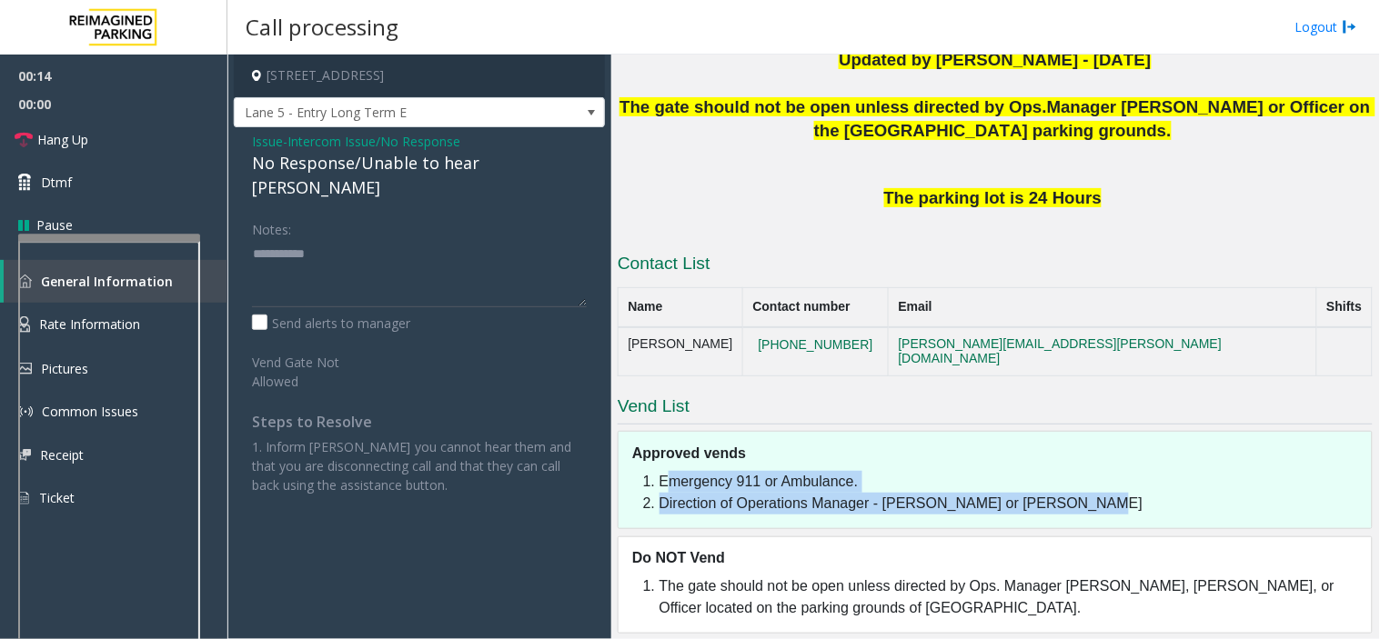
drag, startPoint x: 982, startPoint y: 502, endPoint x: 625, endPoint y: 461, distance: 359.8
click at [625, 471] on div "Emergency 911 or Ambulance. Direction of Operations Manager - [PERSON_NAME] or …" at bounding box center [995, 499] width 753 height 57
click at [177, 151] on link "Hang Up" at bounding box center [113, 139] width 227 height 43
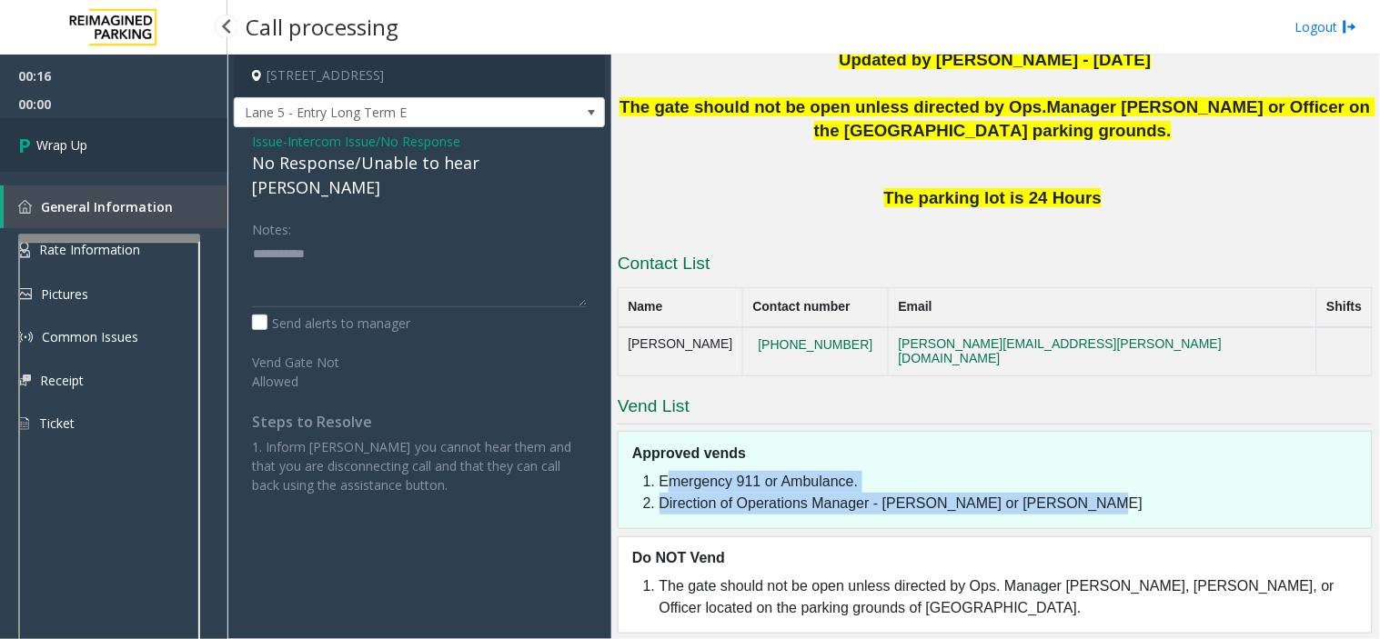
click at [80, 134] on link "Wrap Up" at bounding box center [113, 145] width 227 height 54
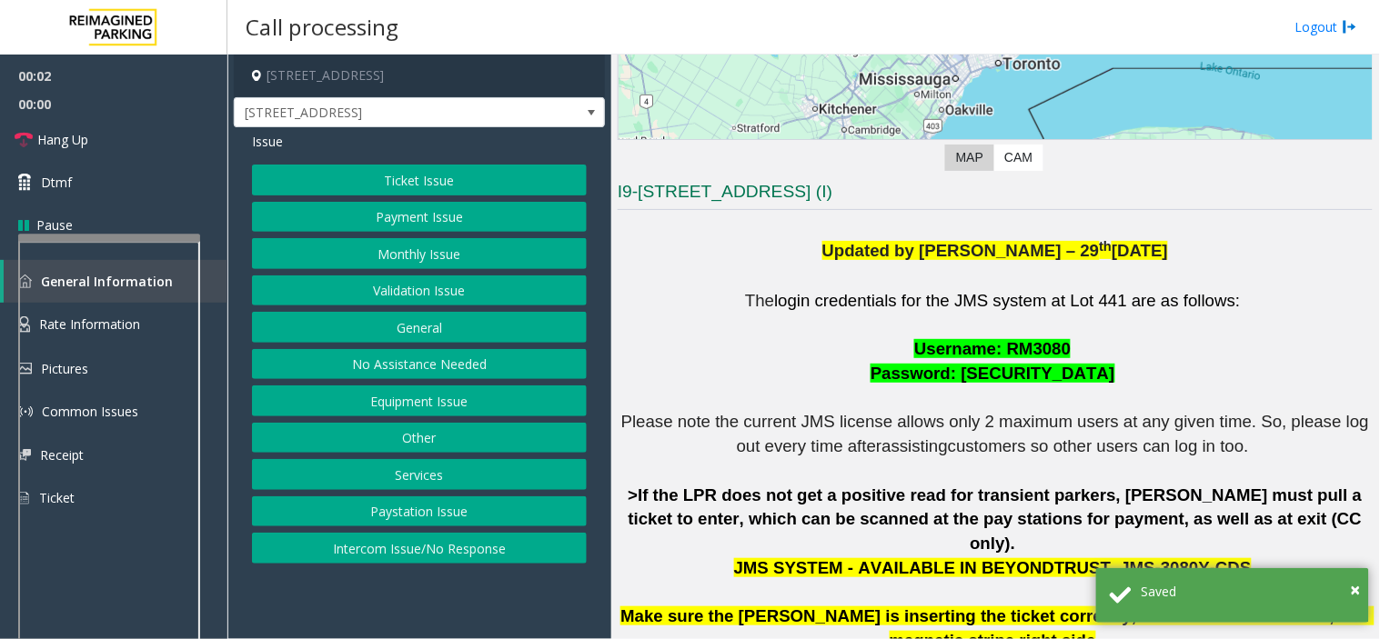
scroll to position [505, 0]
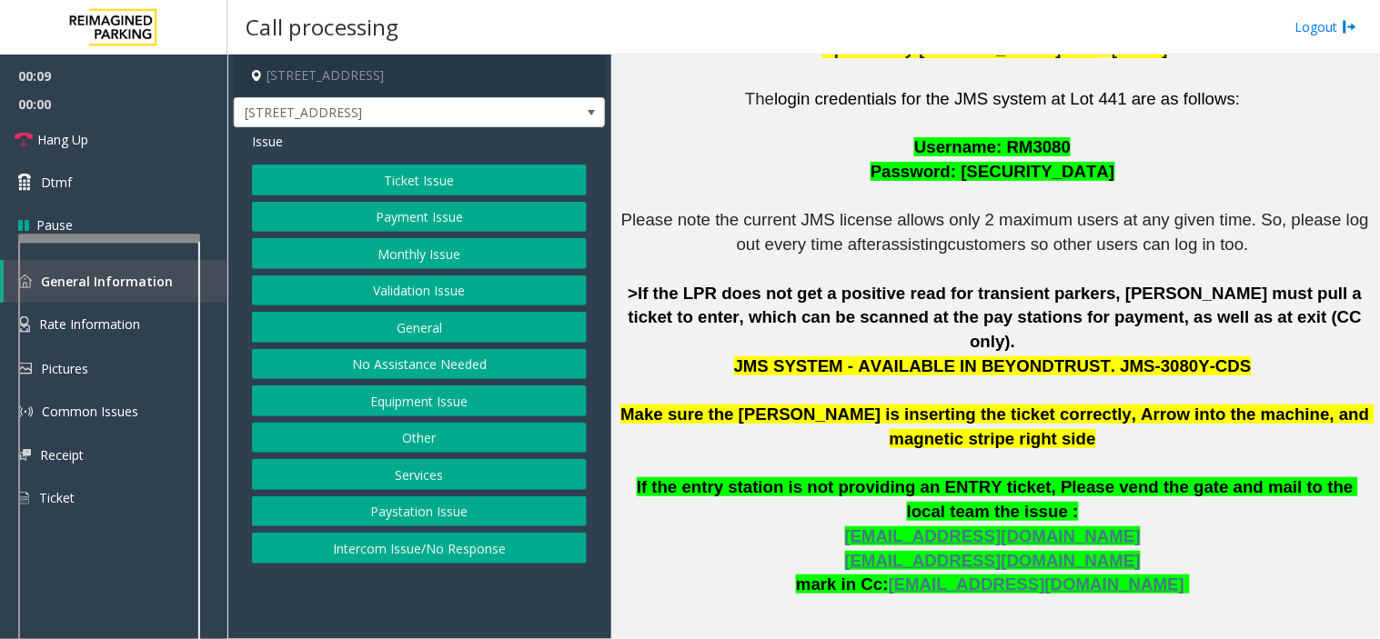
click at [377, 178] on button "Ticket Issue" at bounding box center [419, 180] width 335 height 31
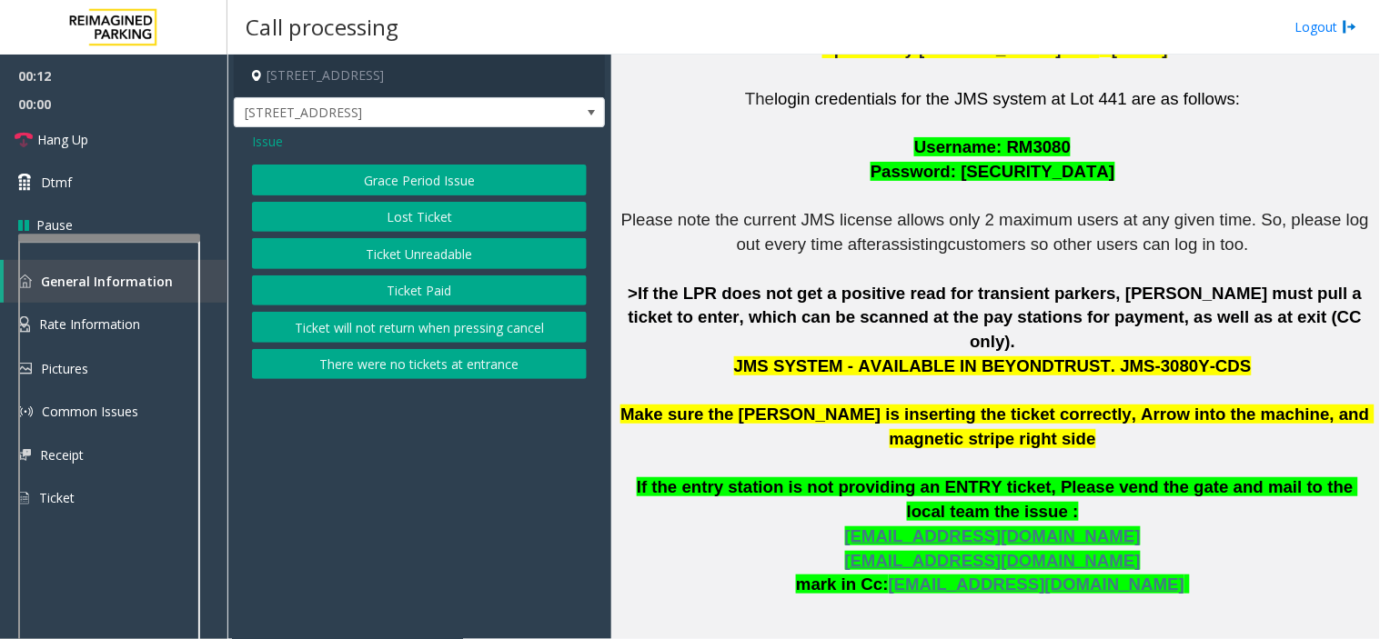
click at [377, 289] on button "Ticket Paid" at bounding box center [419, 291] width 335 height 31
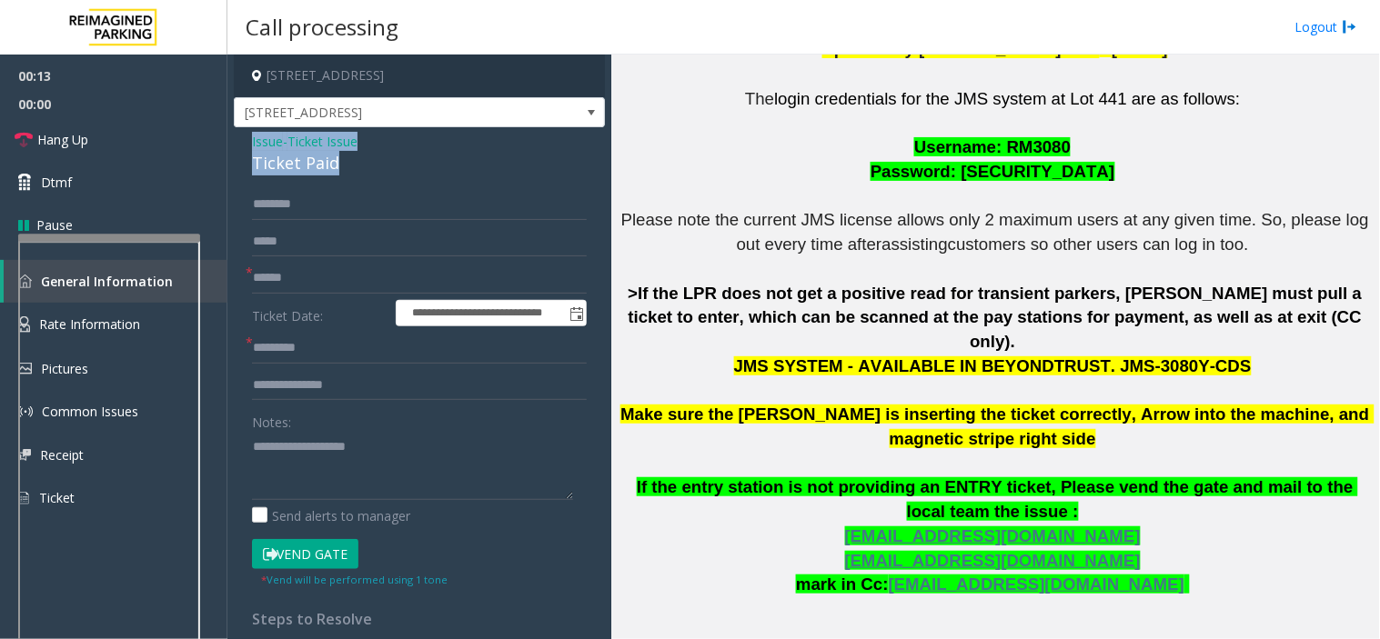
drag, startPoint x: 360, startPoint y: 164, endPoint x: 246, endPoint y: 140, distance: 116.1
click at [246, 140] on div "**********" at bounding box center [419, 552] width 371 height 850
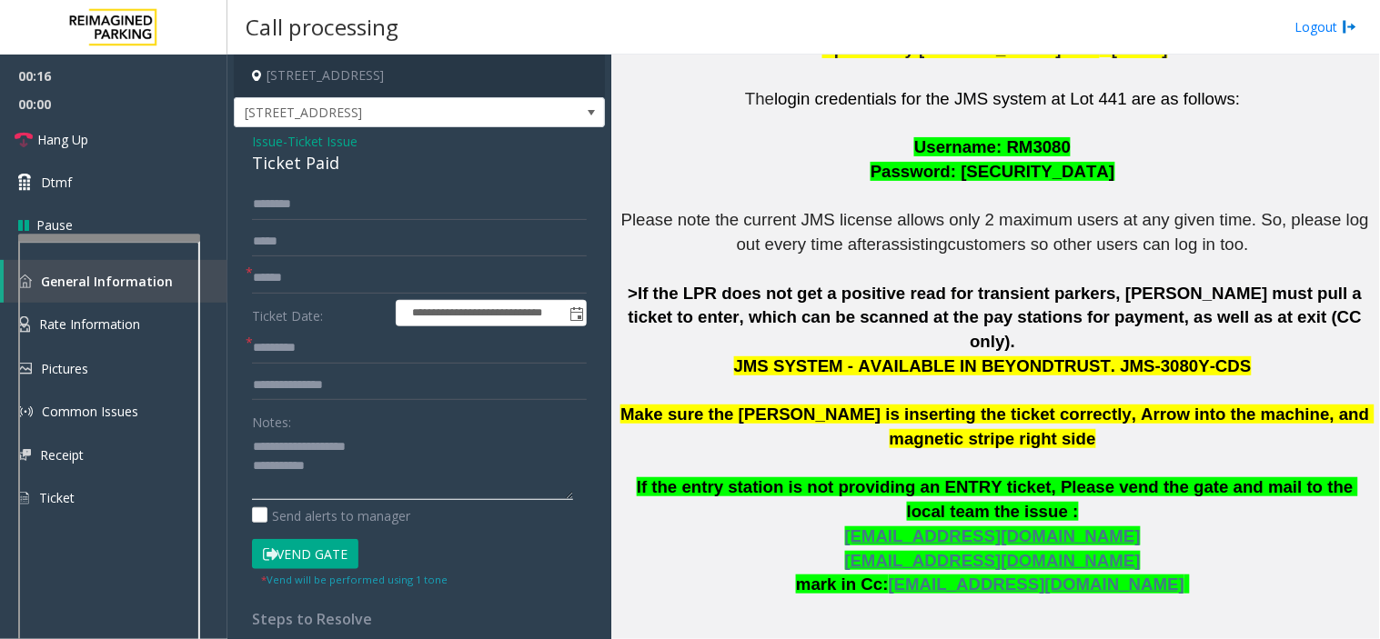
click at [323, 470] on textarea at bounding box center [412, 466] width 321 height 68
type textarea "**********"
click at [317, 285] on input "text" at bounding box center [419, 278] width 335 height 31
type input "********"
click at [305, 339] on input "text" at bounding box center [419, 348] width 335 height 31
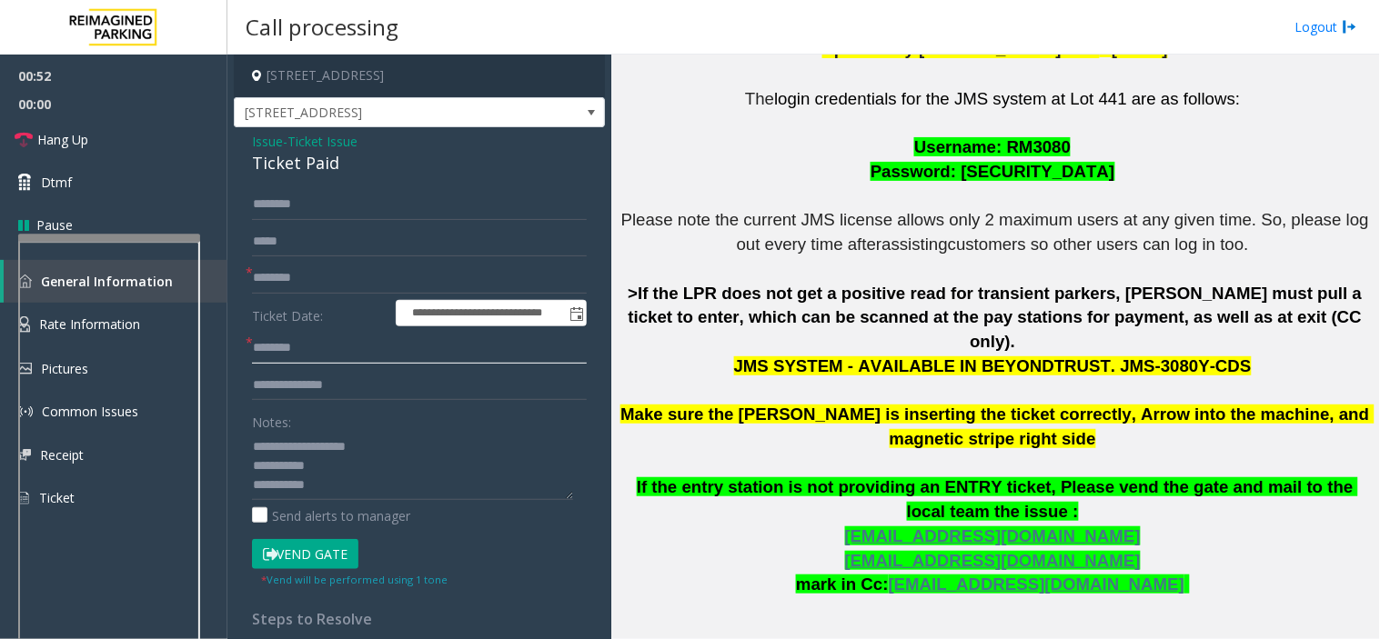
click at [277, 347] on input "*******" at bounding box center [419, 348] width 335 height 31
type input "*******"
click at [298, 387] on input "text" at bounding box center [419, 385] width 335 height 31
type input "**"
click at [343, 498] on textarea at bounding box center [412, 466] width 321 height 68
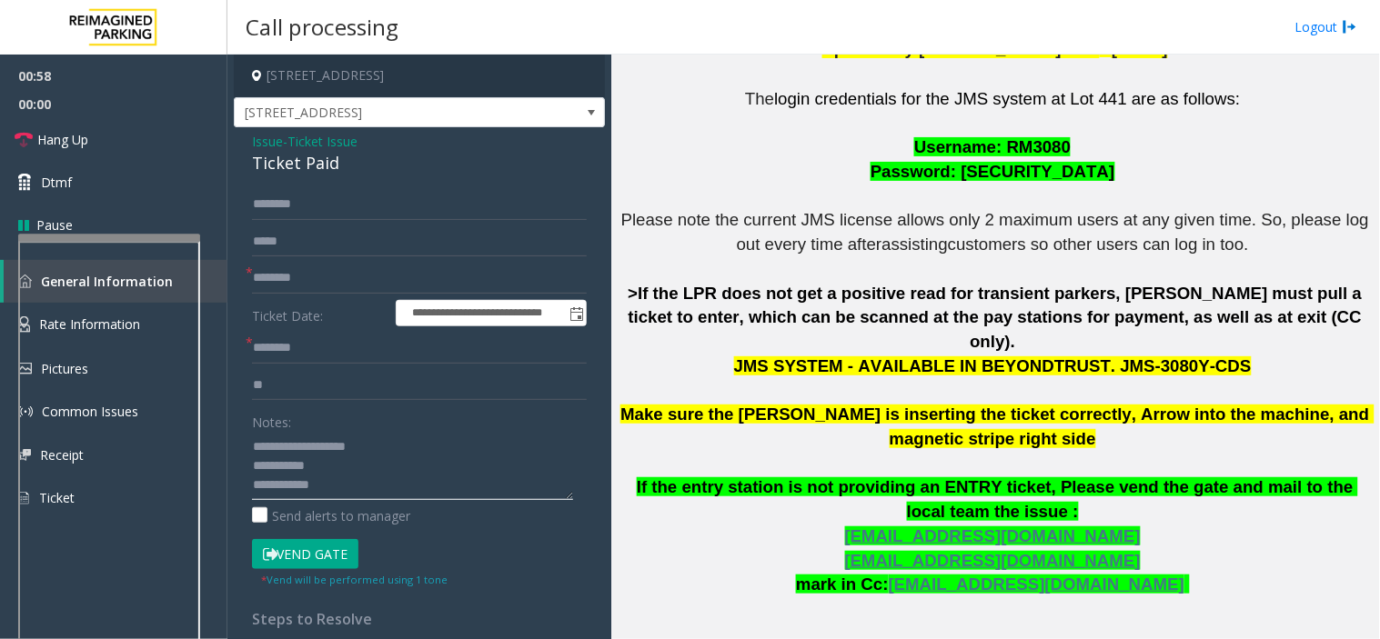
scroll to position [13, 0]
type textarea "**********"
click at [307, 377] on input "**" at bounding box center [419, 385] width 335 height 31
type input "*******"
click at [293, 559] on button "Vend Gate" at bounding box center [305, 554] width 106 height 31
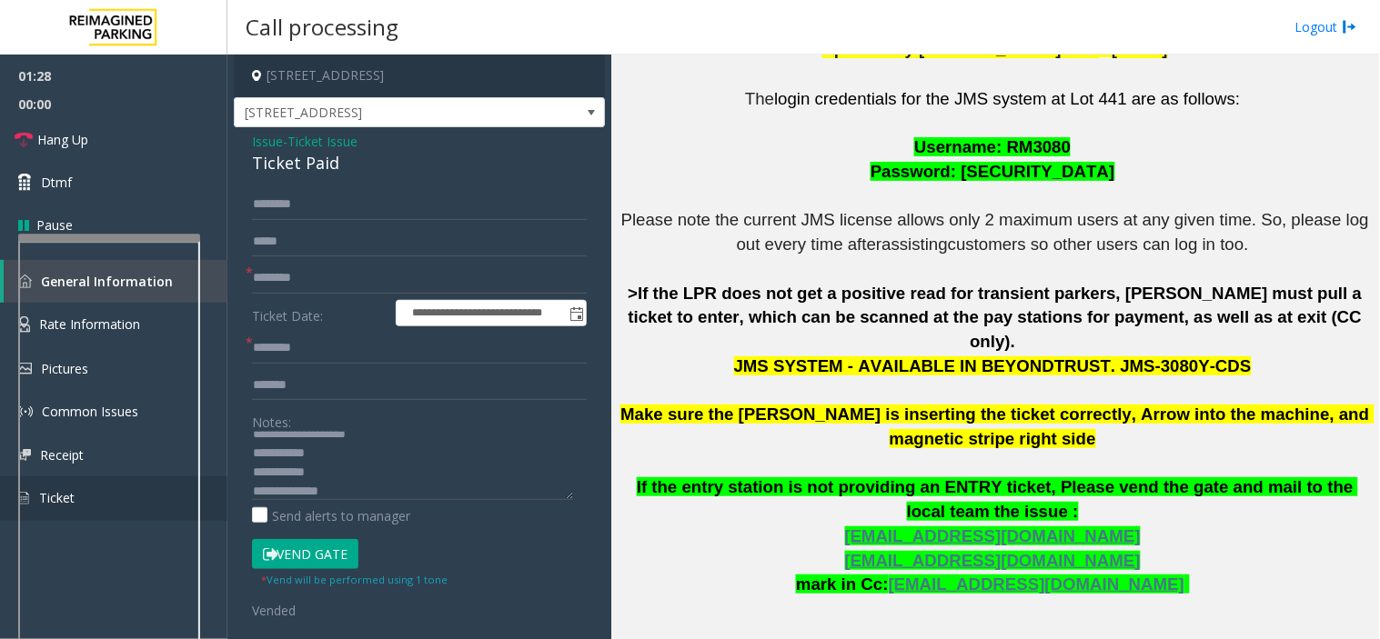
scroll to position [19, 0]
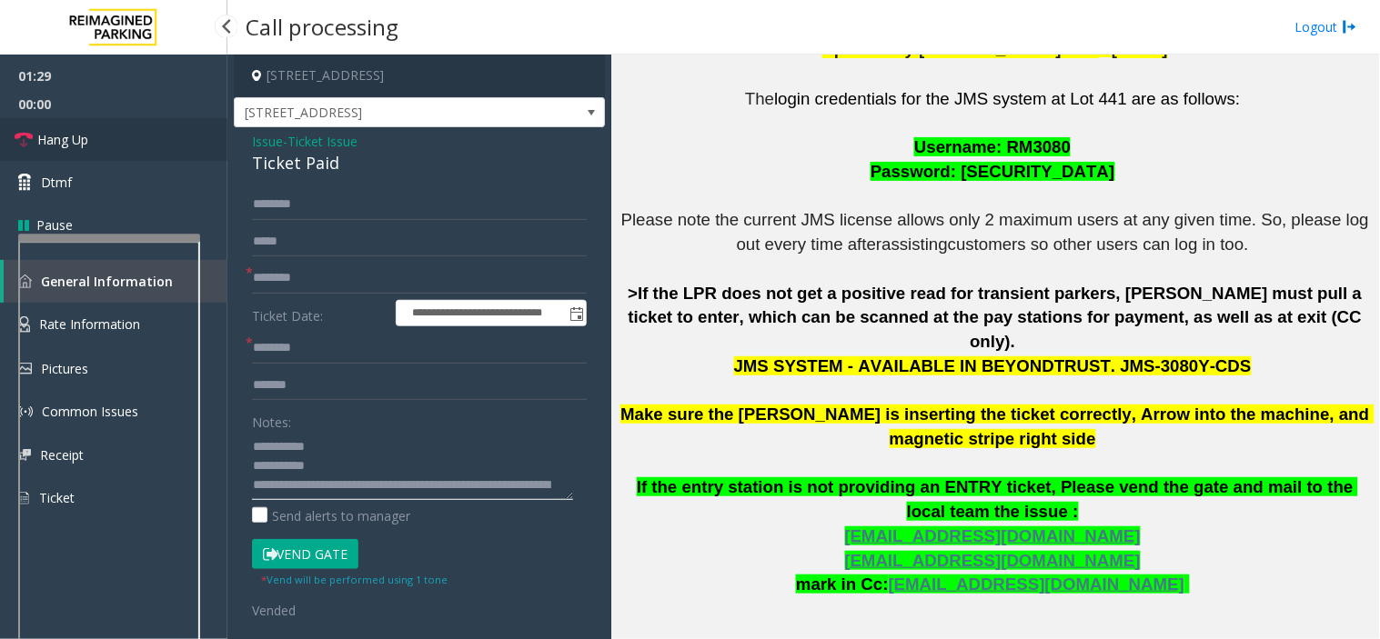
type textarea "**********"
click at [77, 138] on span "Hang Up" at bounding box center [62, 139] width 51 height 19
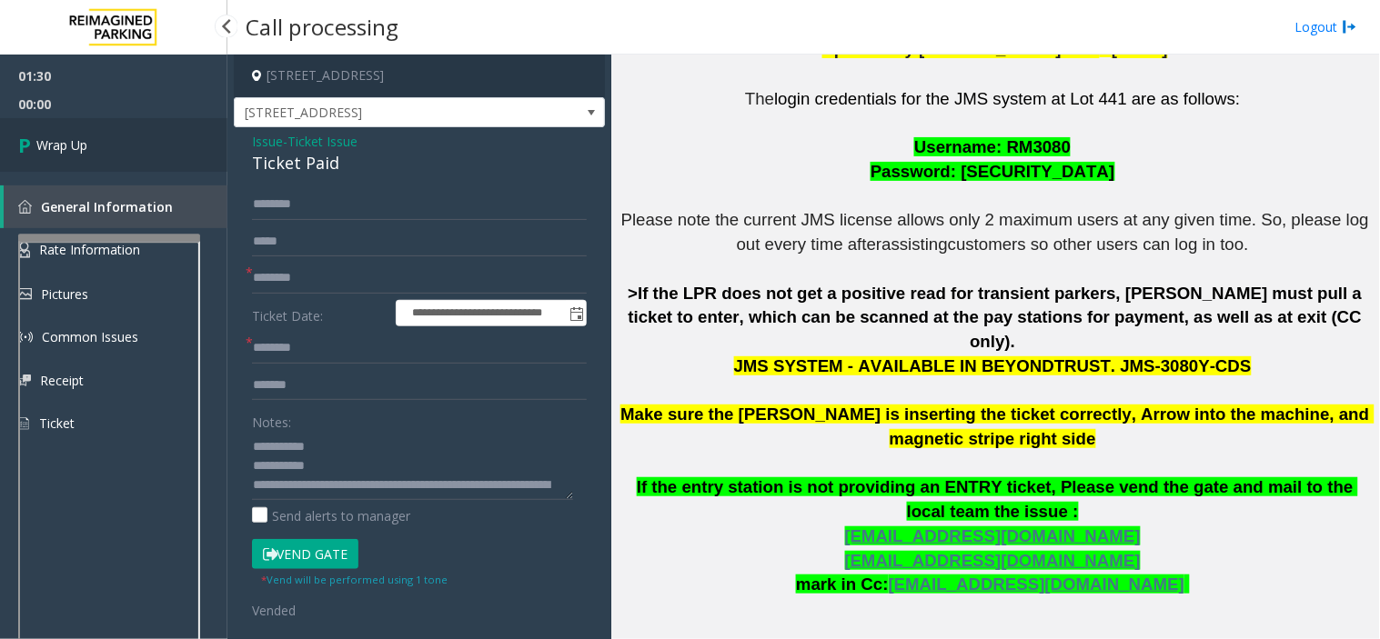
click at [83, 133] on link "Wrap Up" at bounding box center [113, 145] width 227 height 54
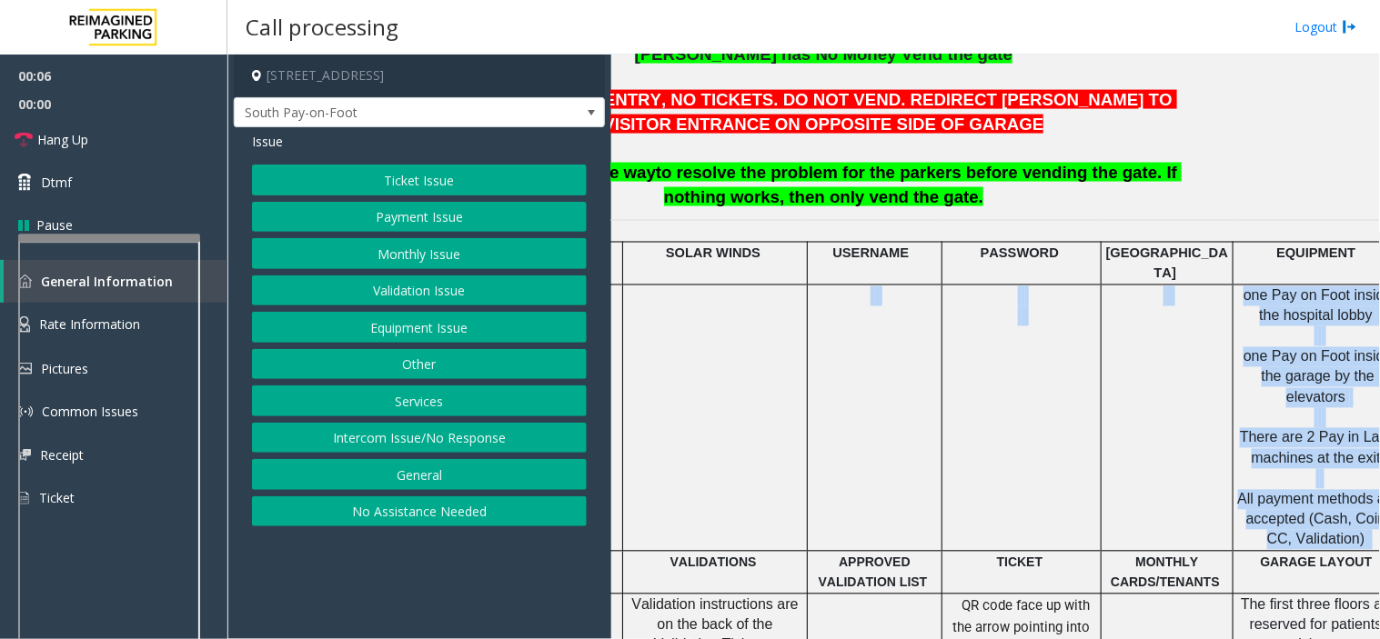
scroll to position [707, 357]
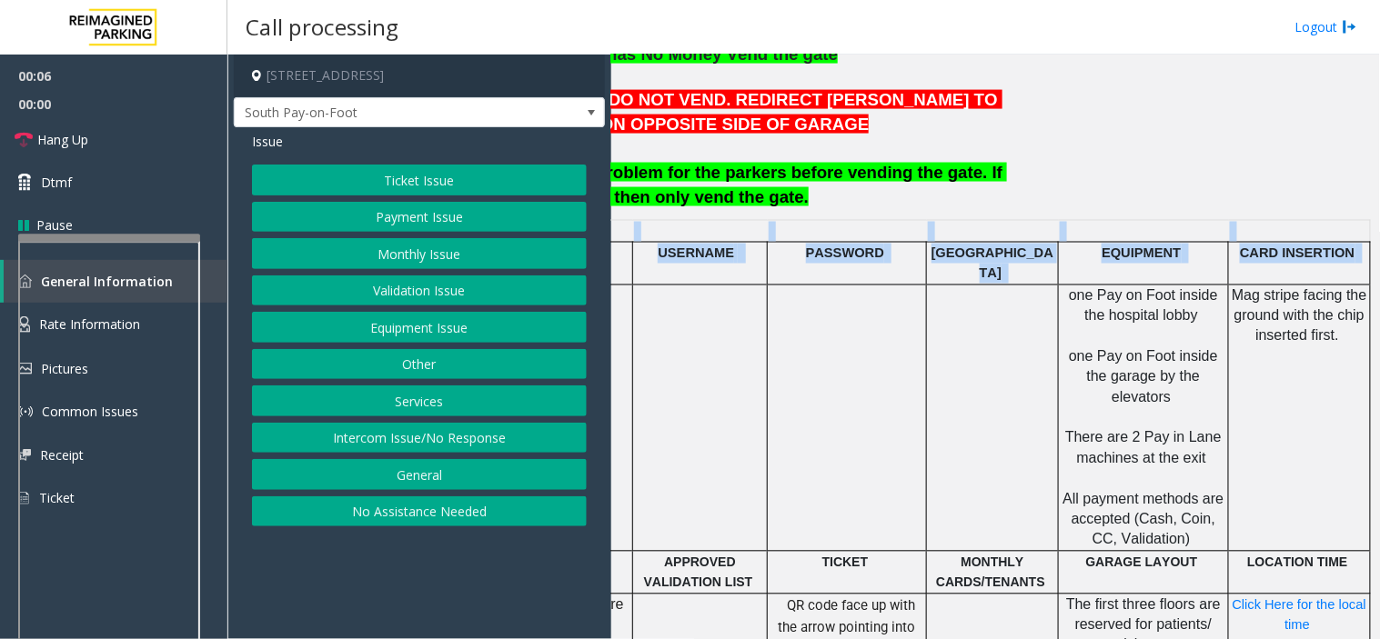
drag, startPoint x: 955, startPoint y: 416, endPoint x: 1379, endPoint y: 418, distance: 423.9
click at [1043, 418] on div "Main ← Move left → Move right ↑ Move up ↓ Move down + Zoom in - Zoom out Home J…" at bounding box center [995, 347] width 768 height 585
click at [1006, 468] on td at bounding box center [993, 418] width 132 height 267
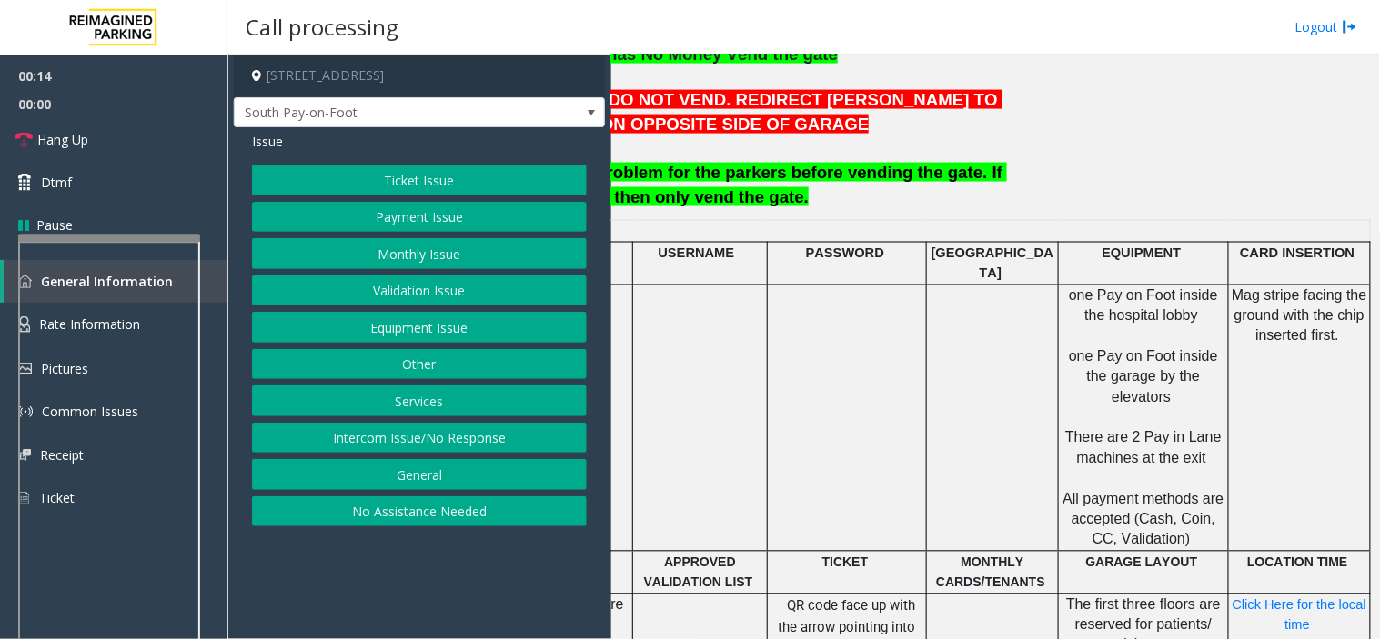
click at [392, 324] on button "Equipment Issue" at bounding box center [419, 327] width 335 height 31
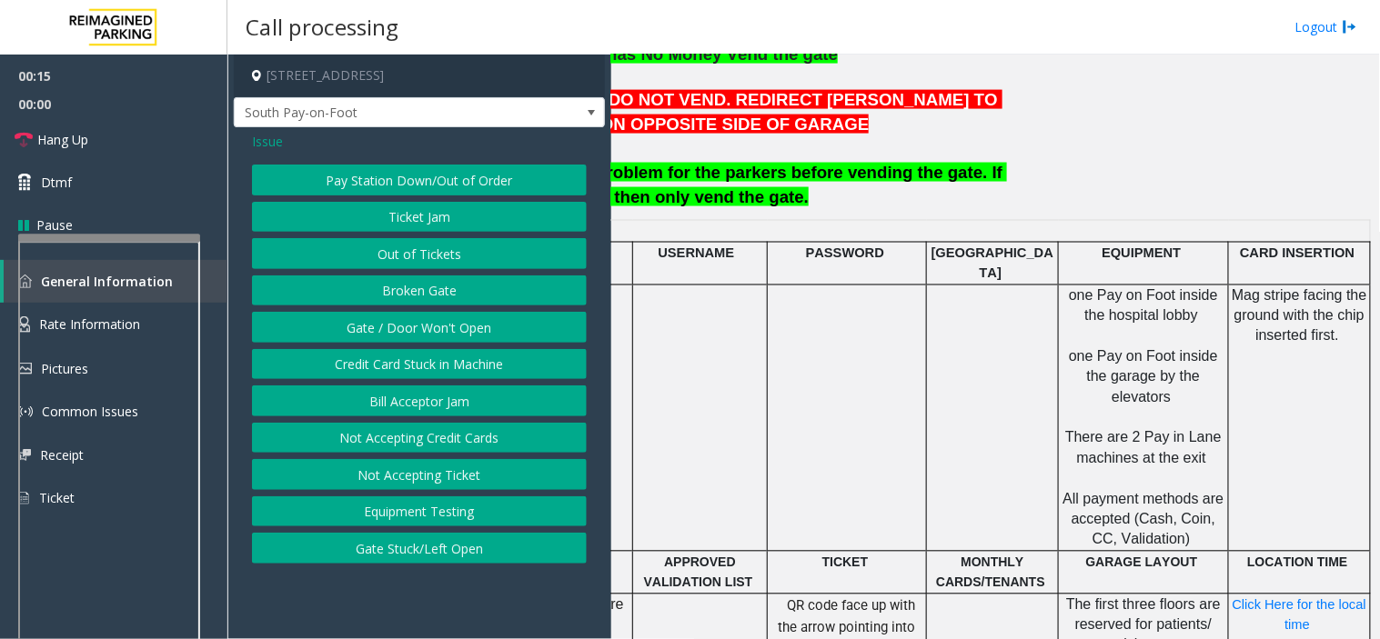
click at [406, 219] on button "Ticket Jam" at bounding box center [419, 217] width 335 height 31
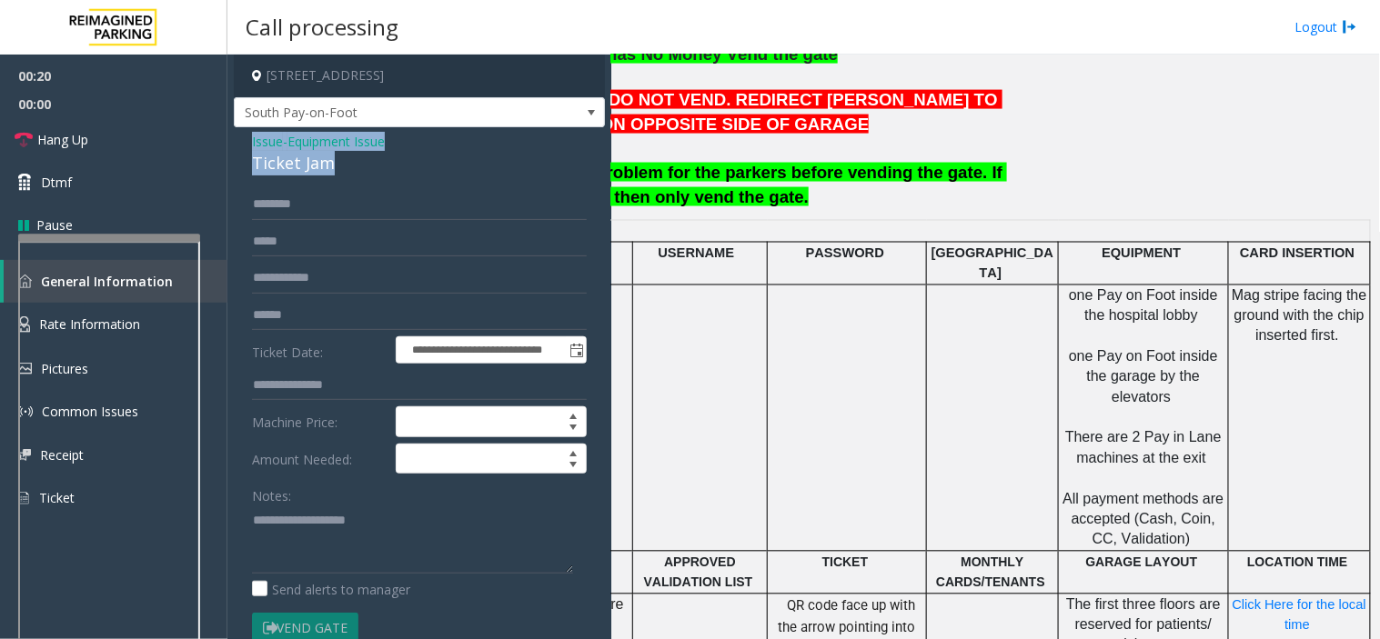
drag, startPoint x: 341, startPoint y: 165, endPoint x: 238, endPoint y: 135, distance: 107.1
click at [238, 135] on div "**********" at bounding box center [419, 570] width 371 height 886
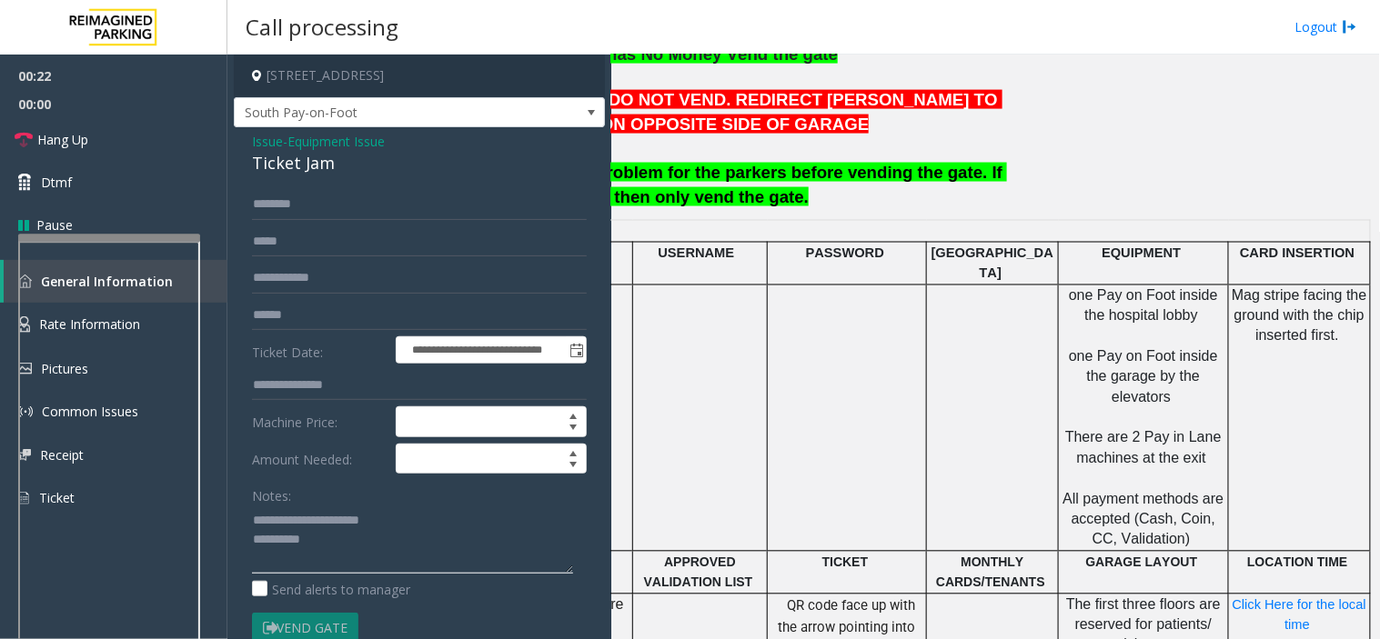
click at [300, 550] on textarea at bounding box center [412, 540] width 321 height 68
drag, startPoint x: 295, startPoint y: 517, endPoint x: 332, endPoint y: 538, distance: 43.2
click at [332, 538] on textarea at bounding box center [412, 540] width 321 height 68
drag, startPoint x: 328, startPoint y: 166, endPoint x: 232, endPoint y: 161, distance: 96.5
click at [232, 161] on app-call-processing-form "**********" at bounding box center [419, 347] width 384 height 585
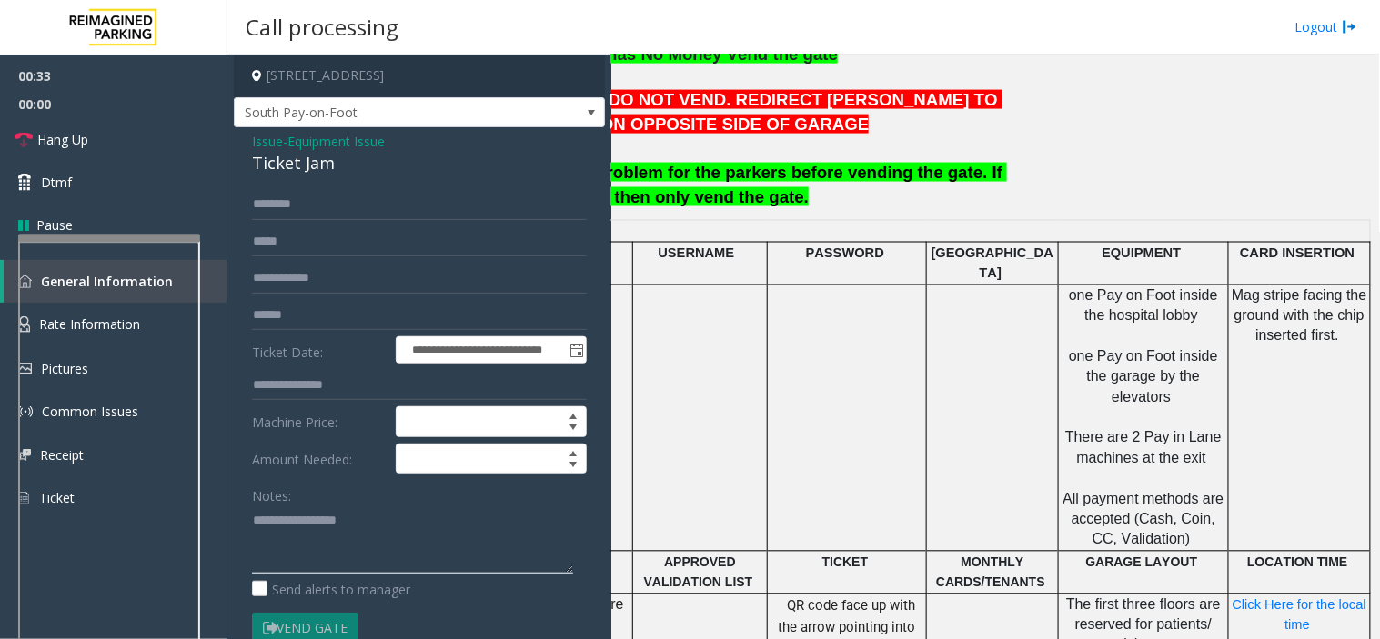
click at [356, 517] on textarea at bounding box center [412, 540] width 321 height 68
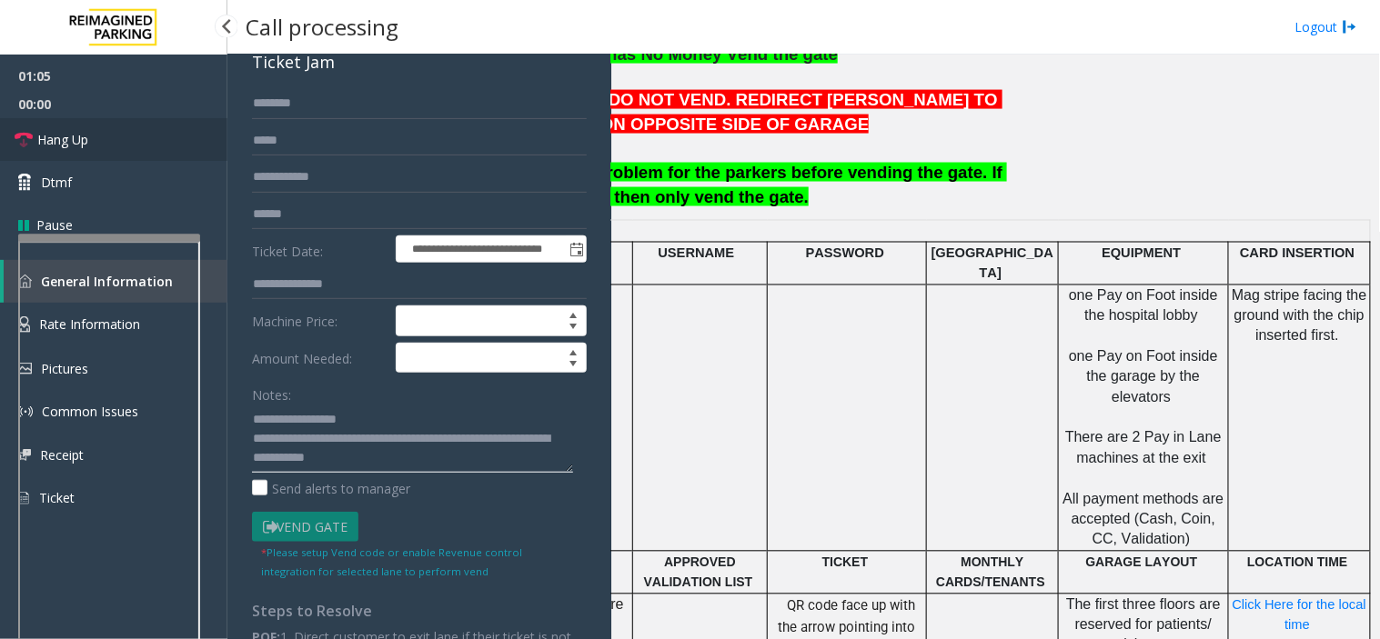
type textarea "**********"
click at [100, 142] on link "Hang Up" at bounding box center [113, 139] width 227 height 43
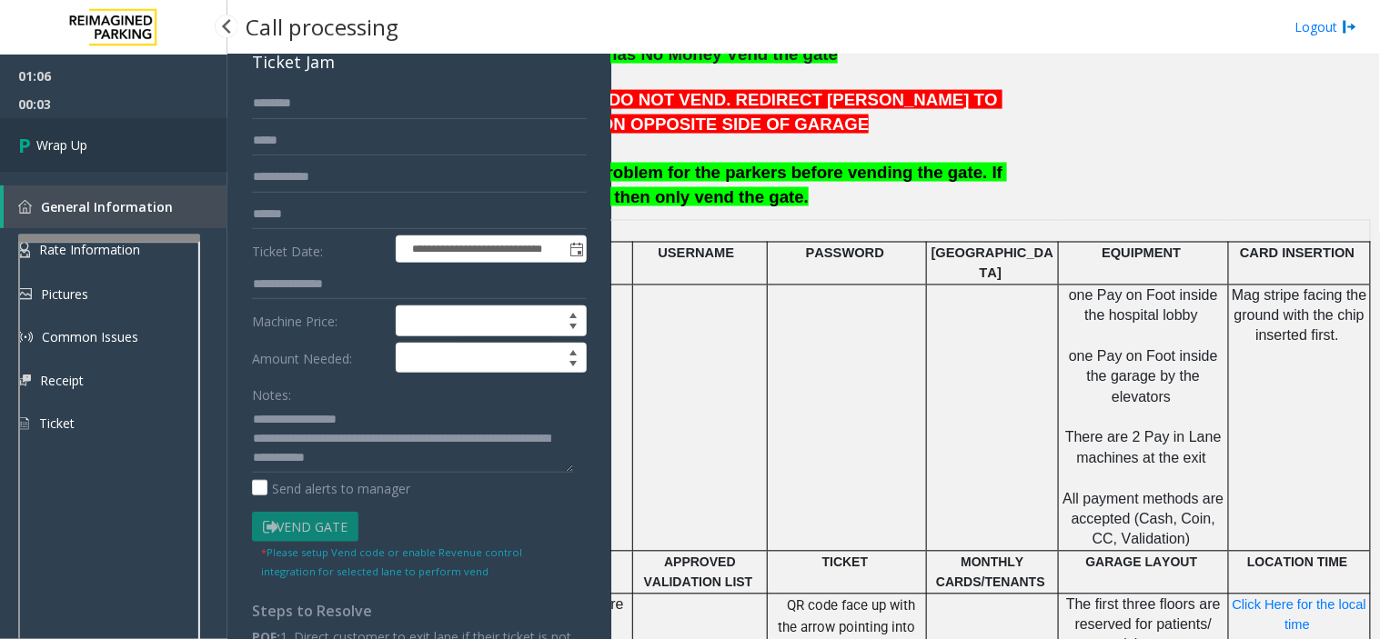
click at [100, 142] on link "Wrap Up" at bounding box center [113, 145] width 227 height 54
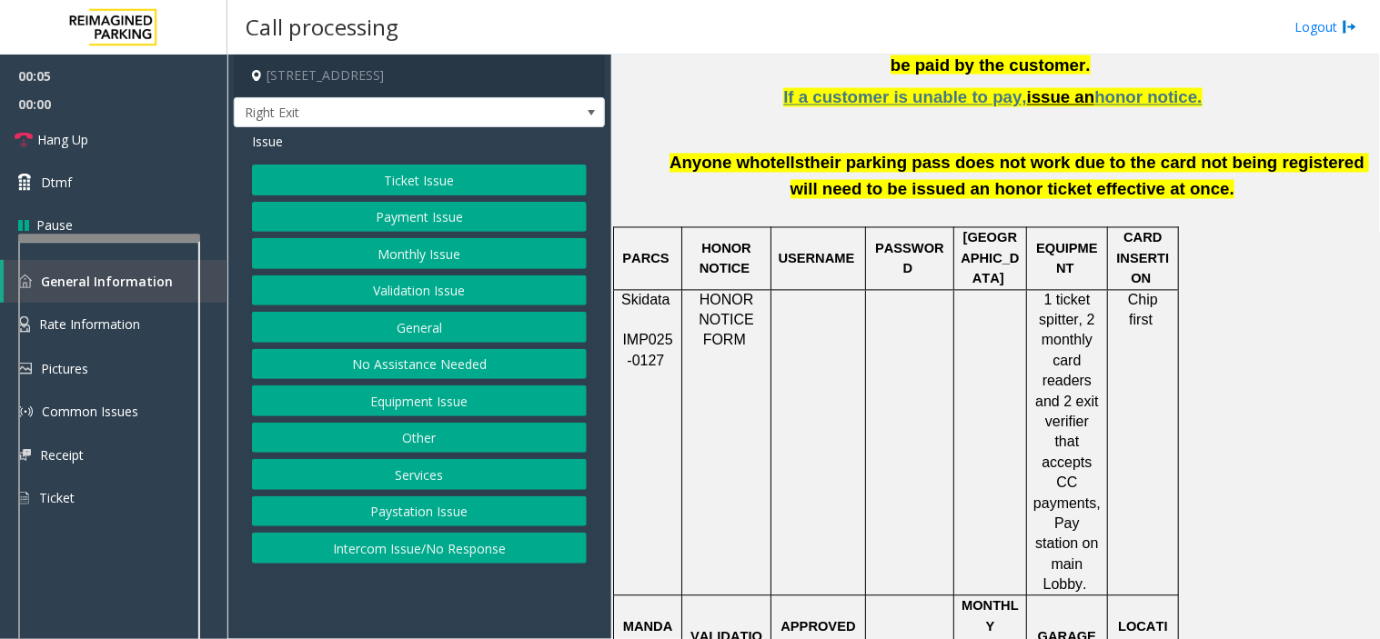
scroll to position [910, 0]
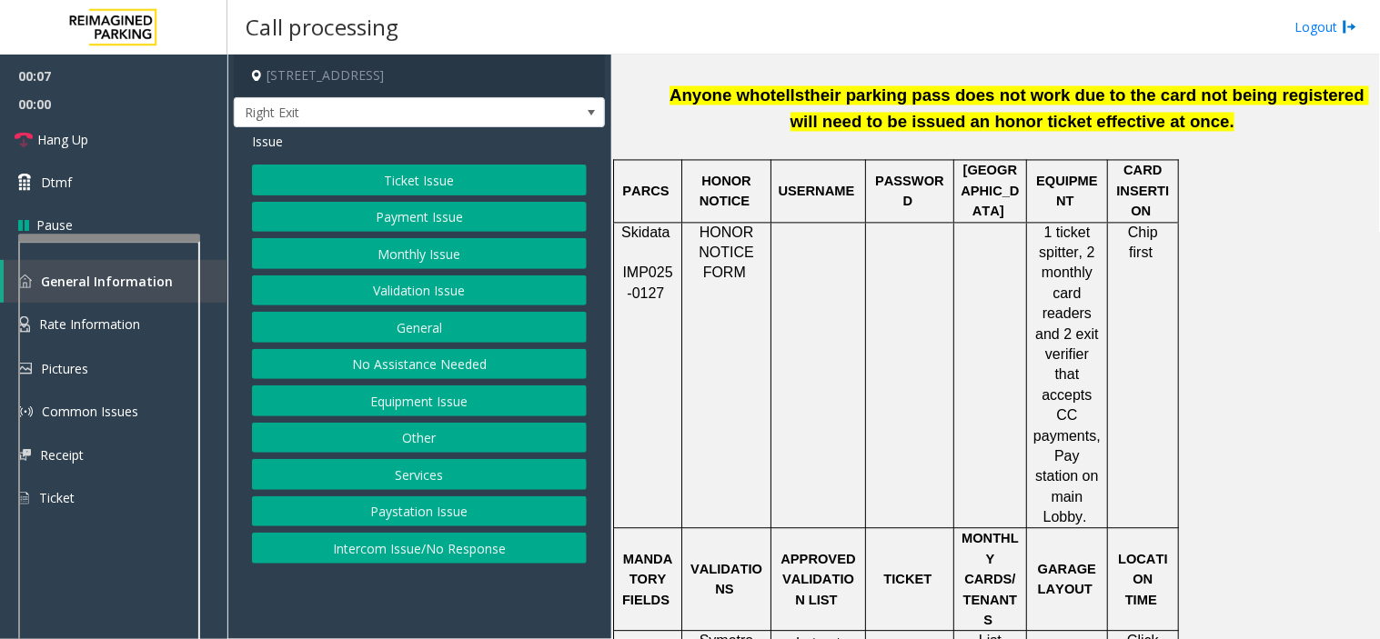
click at [421, 553] on button "Intercom Issue/No Response" at bounding box center [419, 548] width 335 height 31
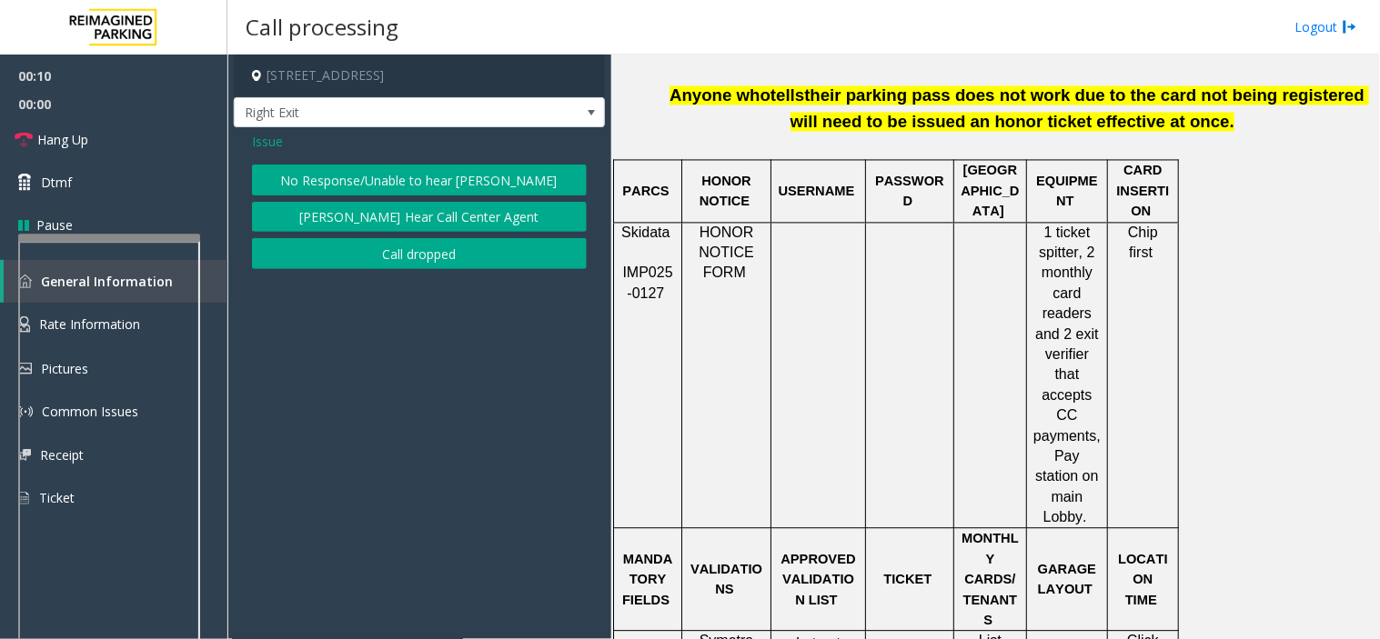
click at [346, 191] on button "No Response/Unable to hear [PERSON_NAME]" at bounding box center [419, 180] width 335 height 31
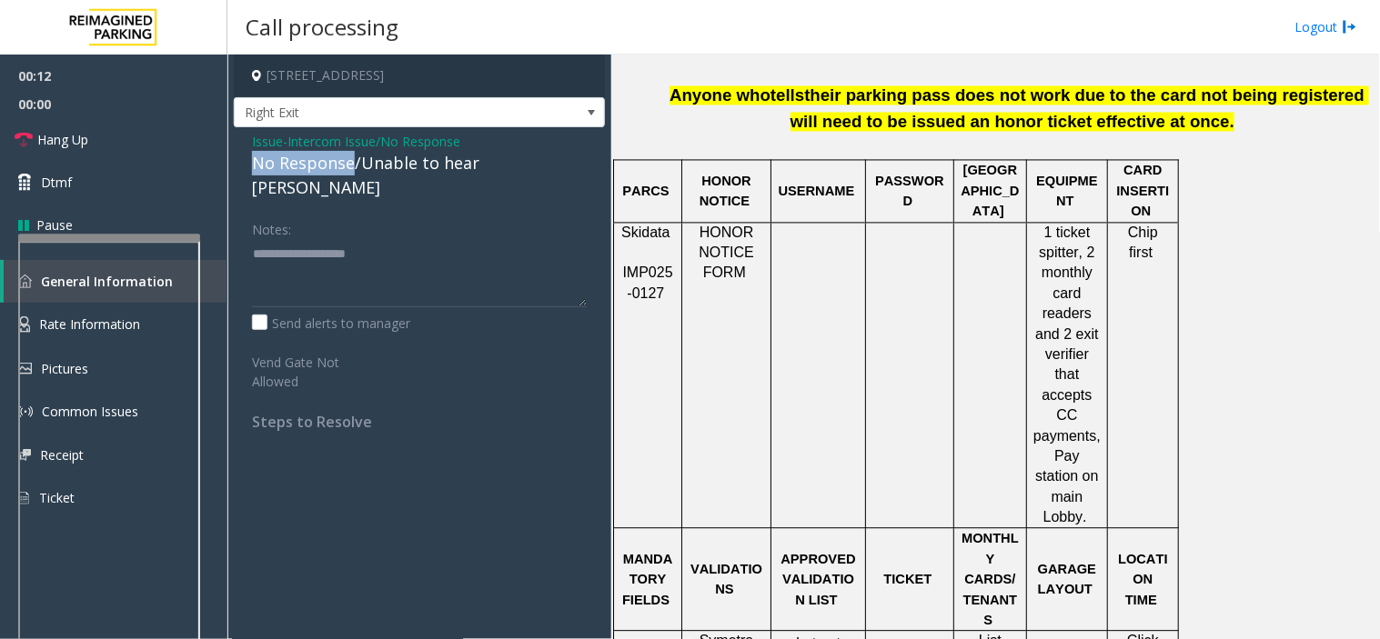
drag, startPoint x: 349, startPoint y: 166, endPoint x: 237, endPoint y: 166, distance: 111.9
click at [237, 166] on div "Issue - Intercom Issue/No Response No Response/Unable to hear [PERSON_NAME] Not…" at bounding box center [419, 288] width 371 height 322
click at [425, 261] on textarea at bounding box center [419, 273] width 335 height 68
type textarea "**********"
click at [116, 142] on link "Hang Up" at bounding box center [113, 139] width 227 height 43
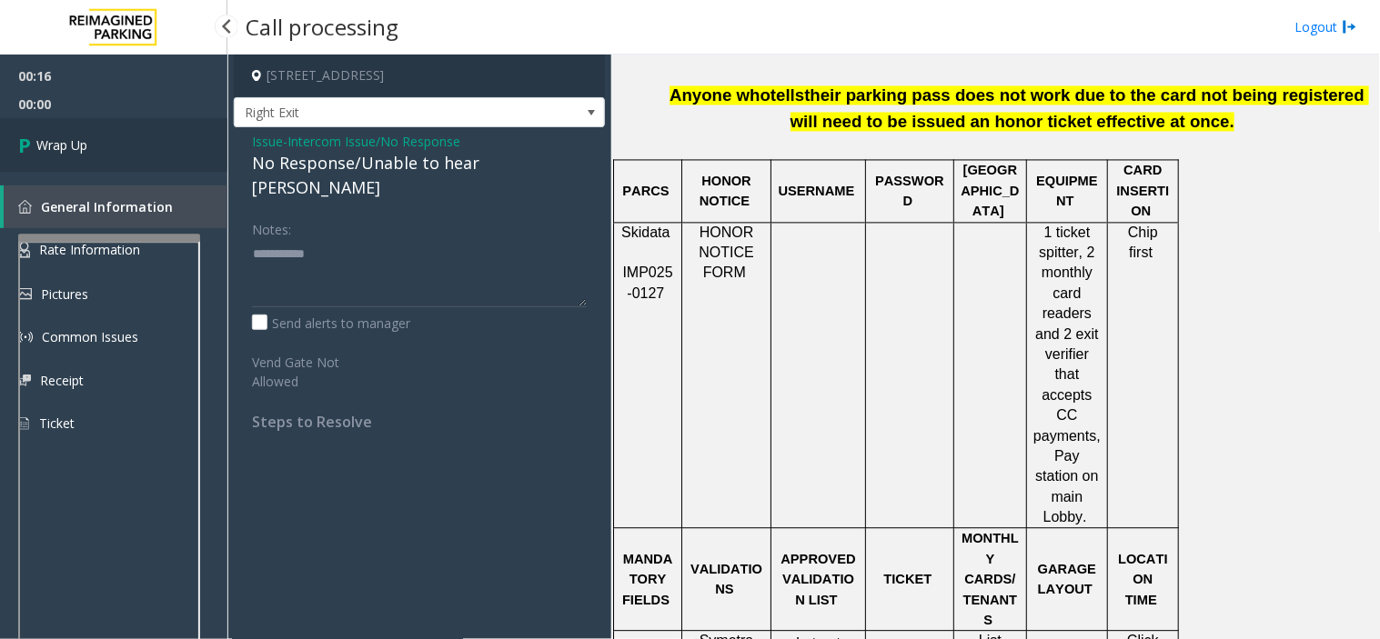
click at [89, 144] on link "Wrap Up" at bounding box center [113, 145] width 227 height 54
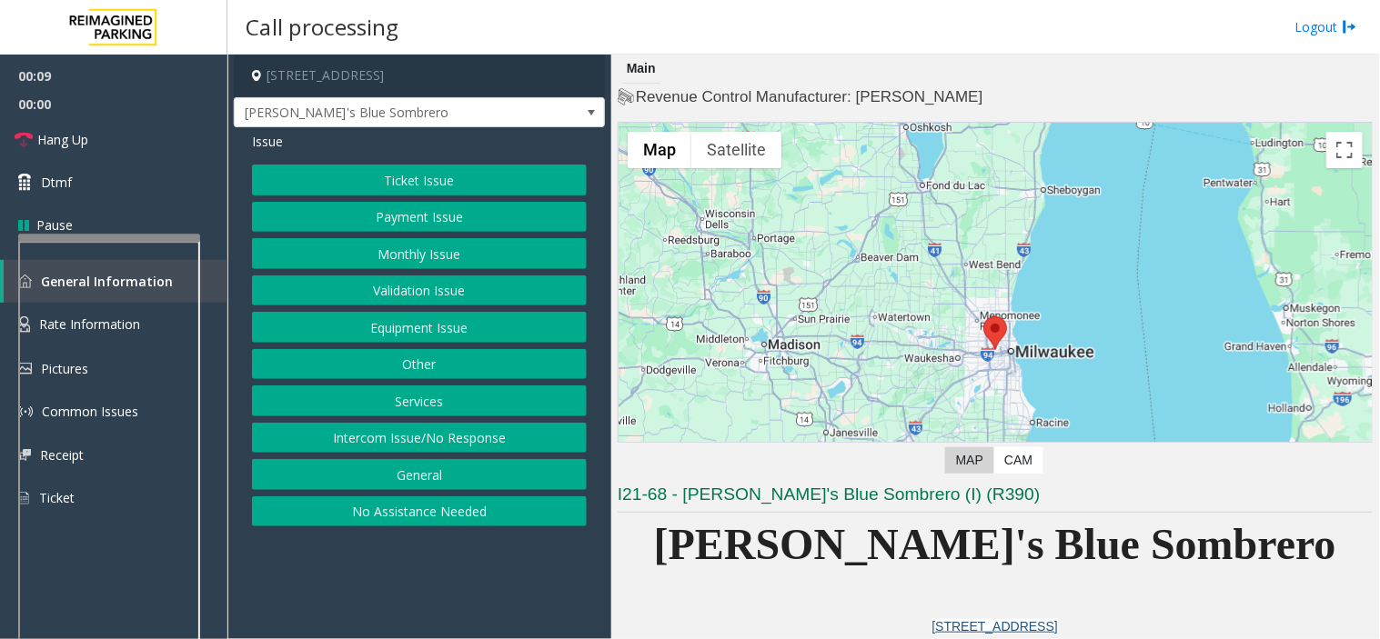
click at [385, 325] on button "Equipment Issue" at bounding box center [419, 327] width 335 height 31
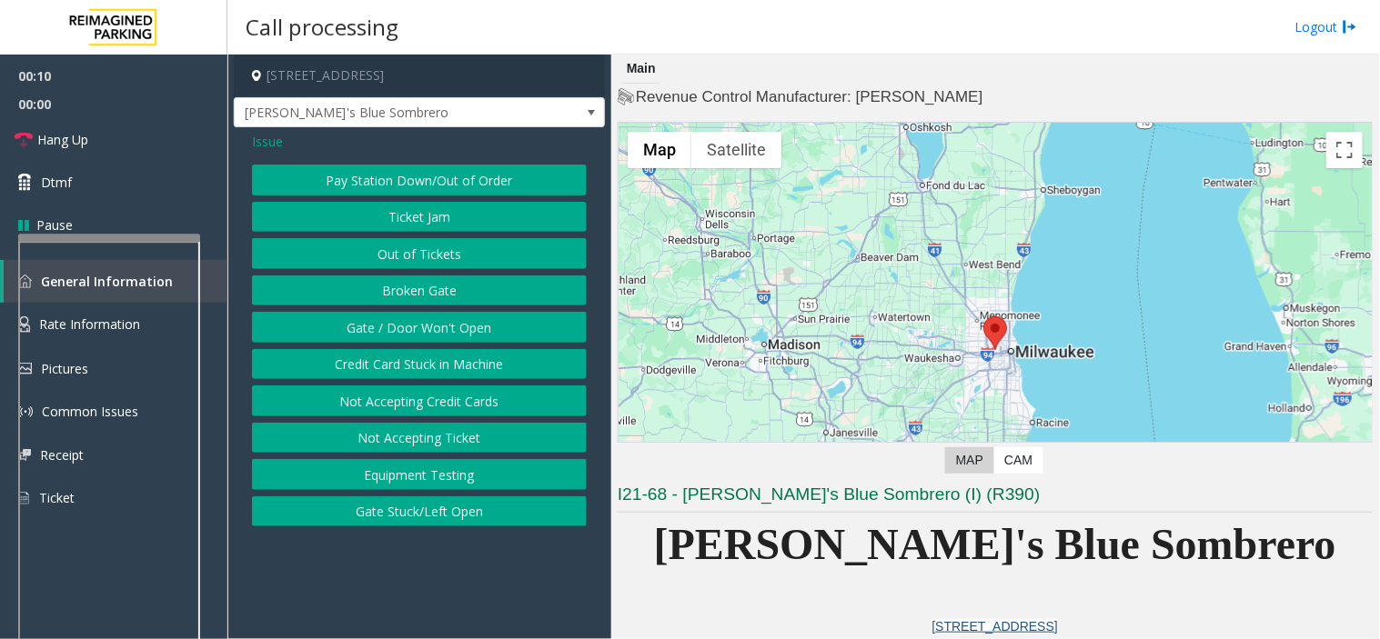
click at [385, 325] on button "Gate / Door Won't Open" at bounding box center [419, 327] width 335 height 31
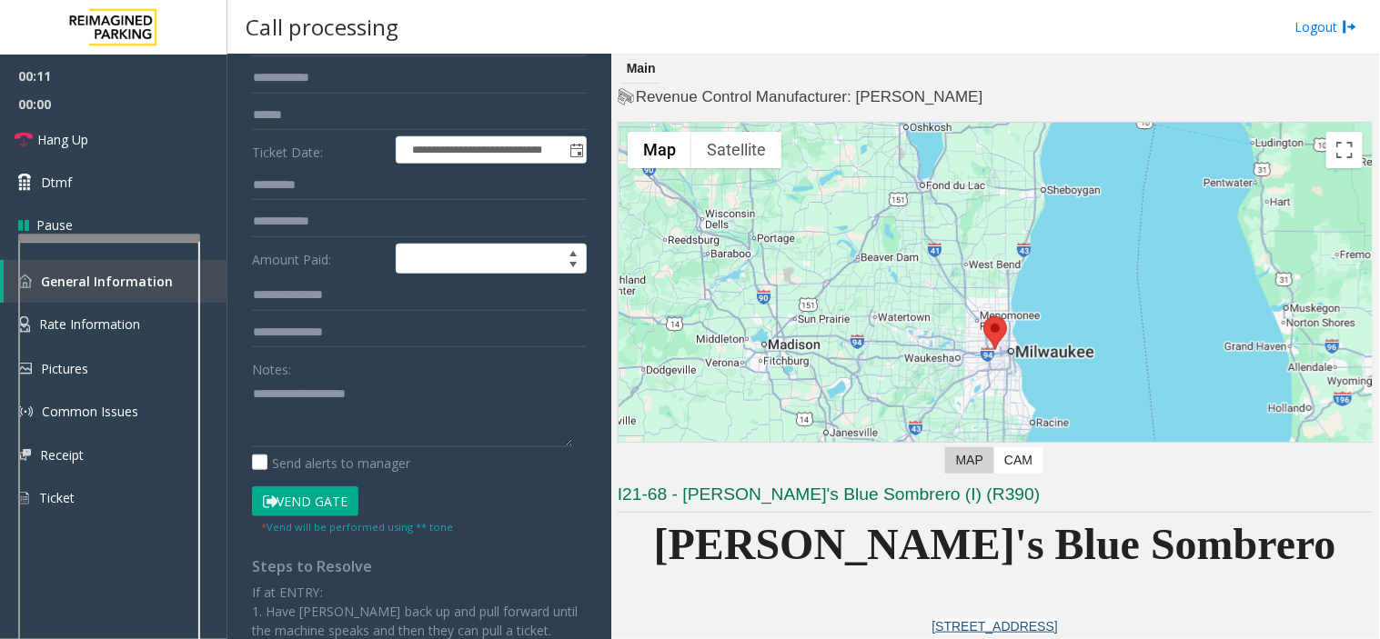
scroll to position [202, 0]
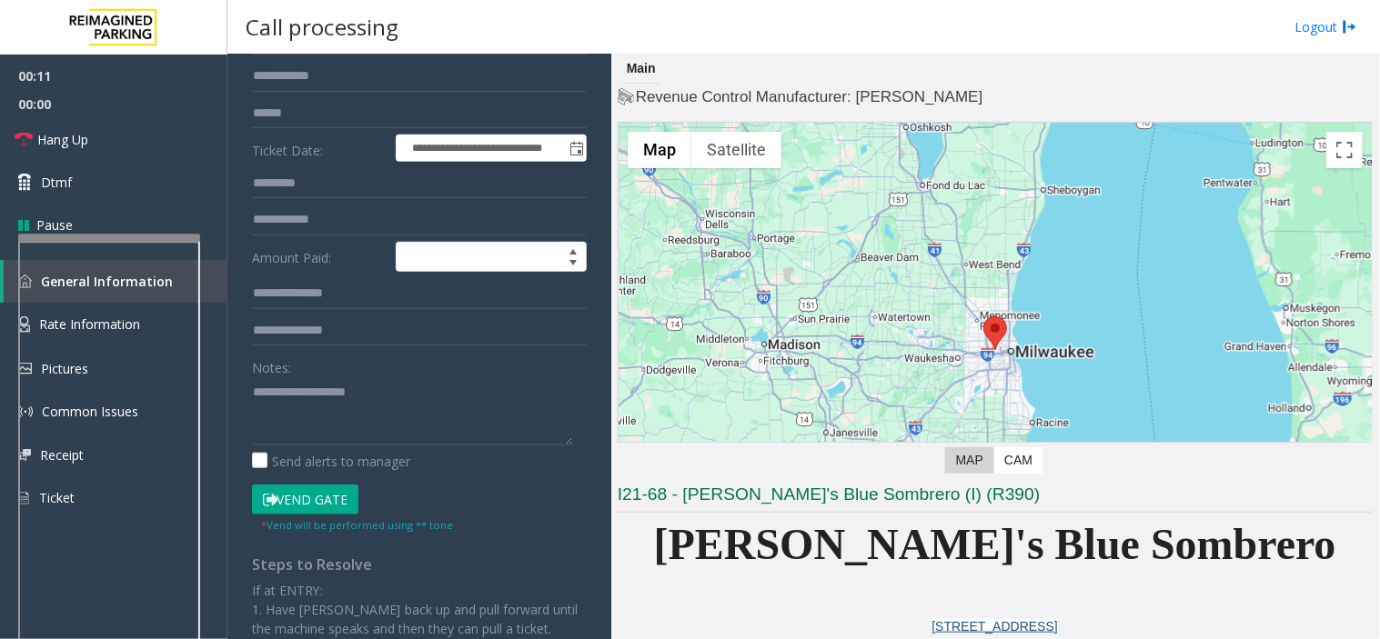
click at [311, 500] on button "Vend Gate" at bounding box center [305, 500] width 106 height 31
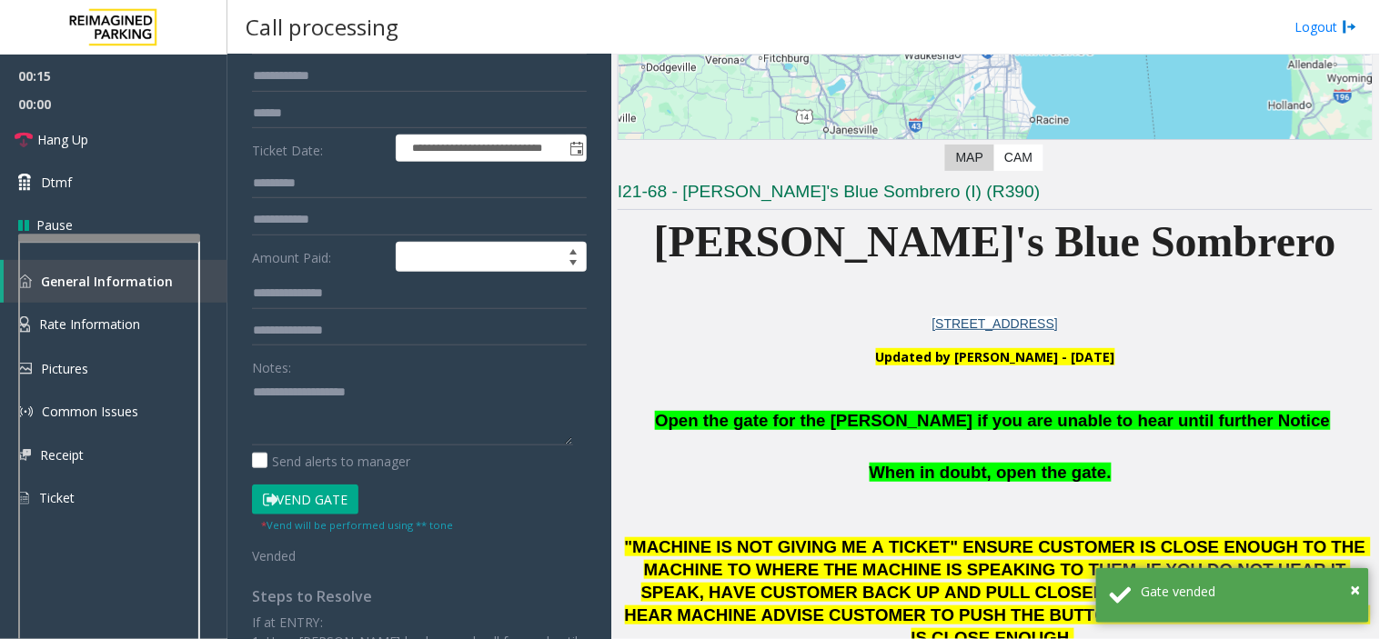
scroll to position [0, 0]
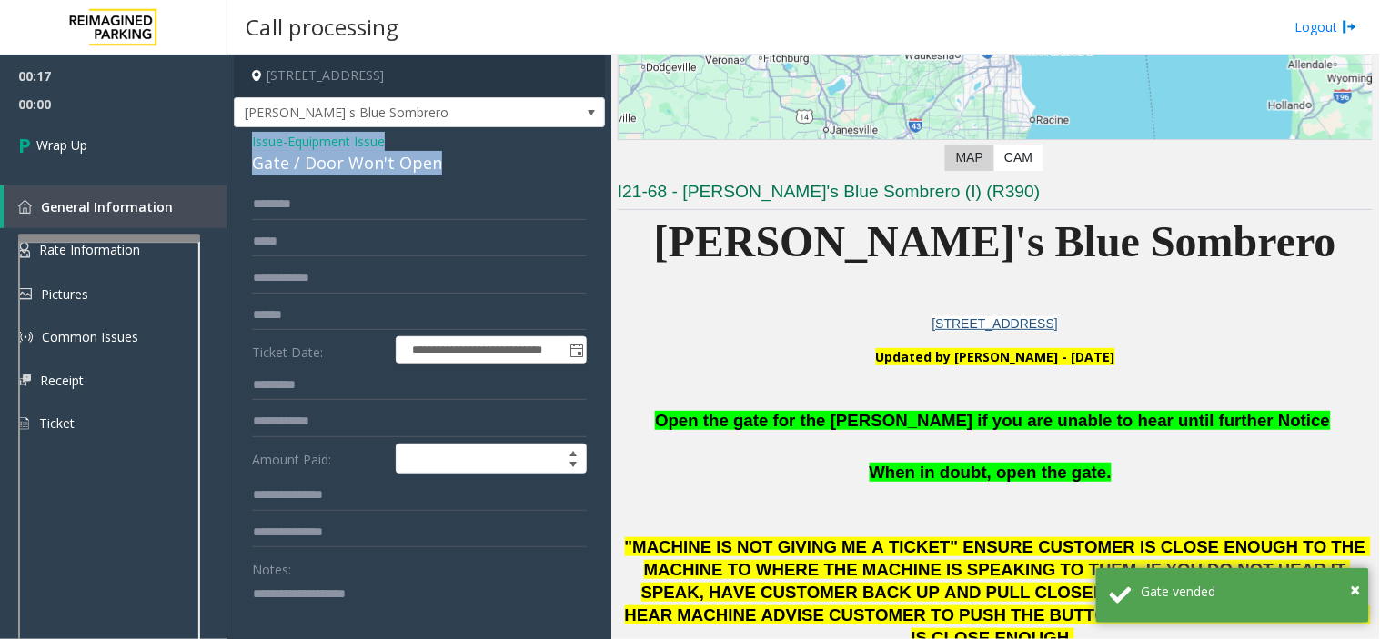
drag, startPoint x: 446, startPoint y: 159, endPoint x: 231, endPoint y: 137, distance: 215.8
click at [231, 137] on app-call-processing-form "**********" at bounding box center [419, 347] width 384 height 585
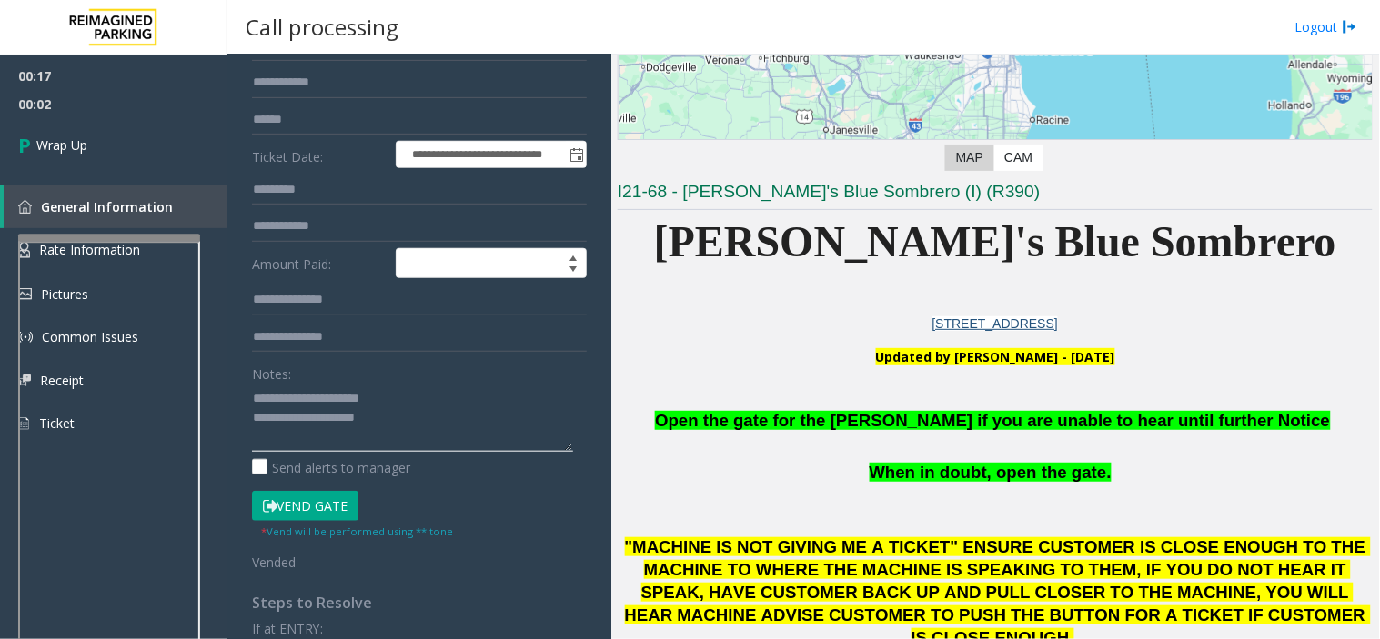
scroll to position [202, 0]
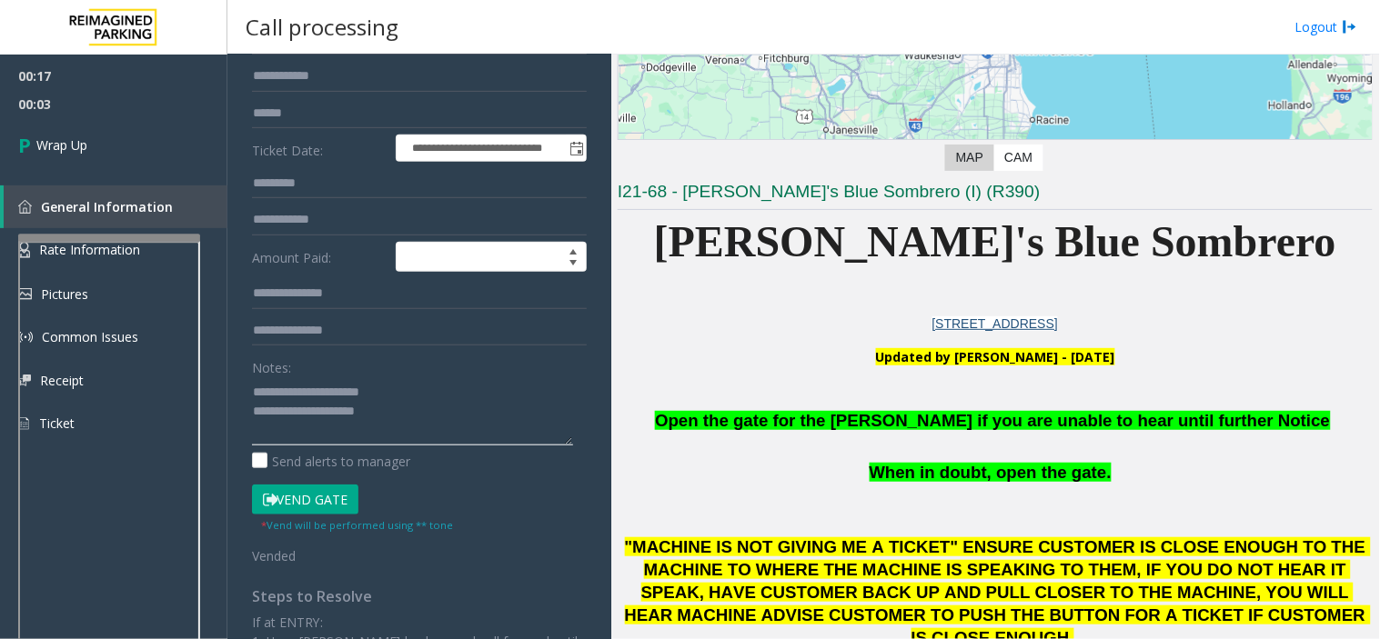
click at [455, 438] on textarea at bounding box center [412, 411] width 321 height 68
type textarea "**********"
click at [28, 134] on icon at bounding box center [27, 145] width 18 height 30
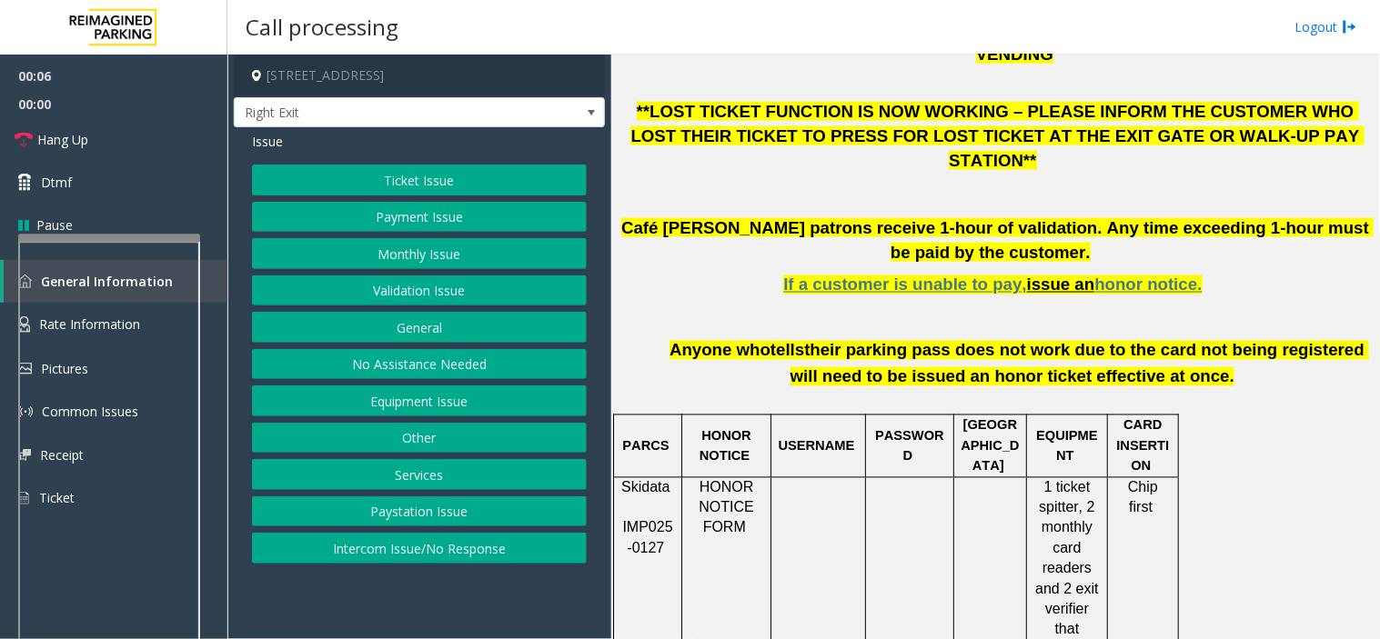
scroll to position [606, 0]
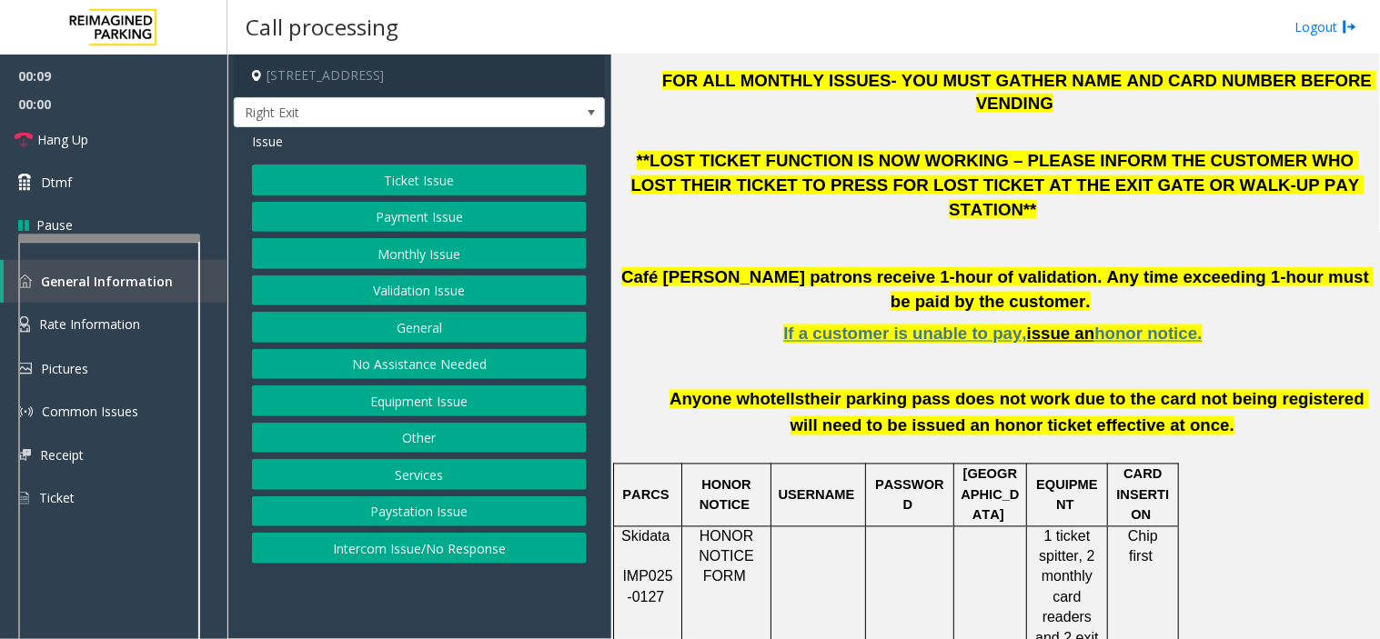
click at [455, 287] on button "Validation Issue" at bounding box center [419, 291] width 335 height 31
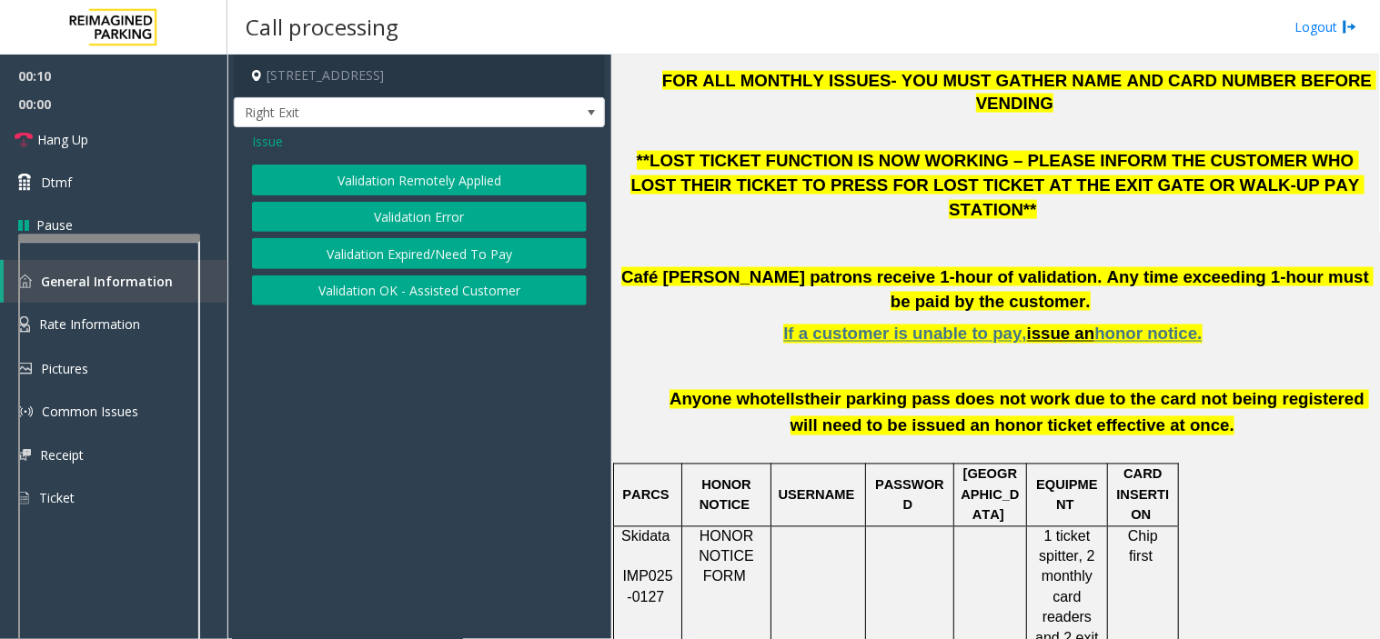
click at [440, 226] on button "Validation Error" at bounding box center [419, 217] width 335 height 31
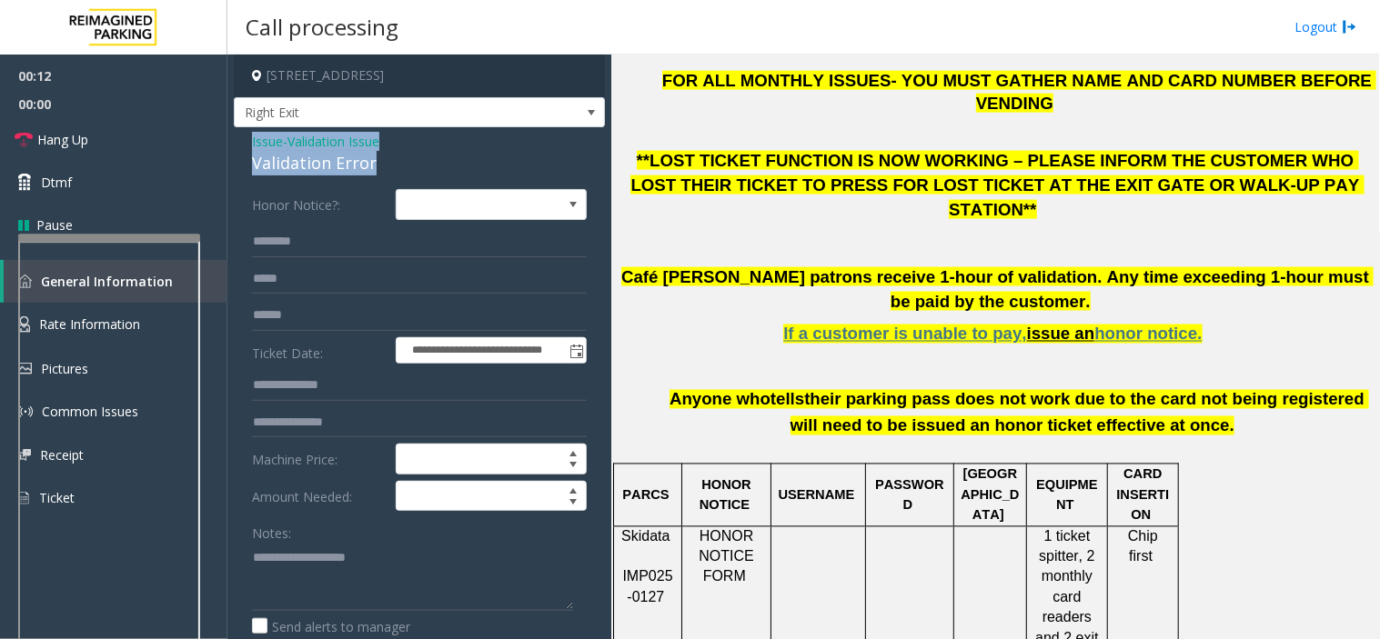
drag, startPoint x: 386, startPoint y: 170, endPoint x: 246, endPoint y: 139, distance: 143.5
click at [365, 584] on textarea at bounding box center [412, 577] width 321 height 68
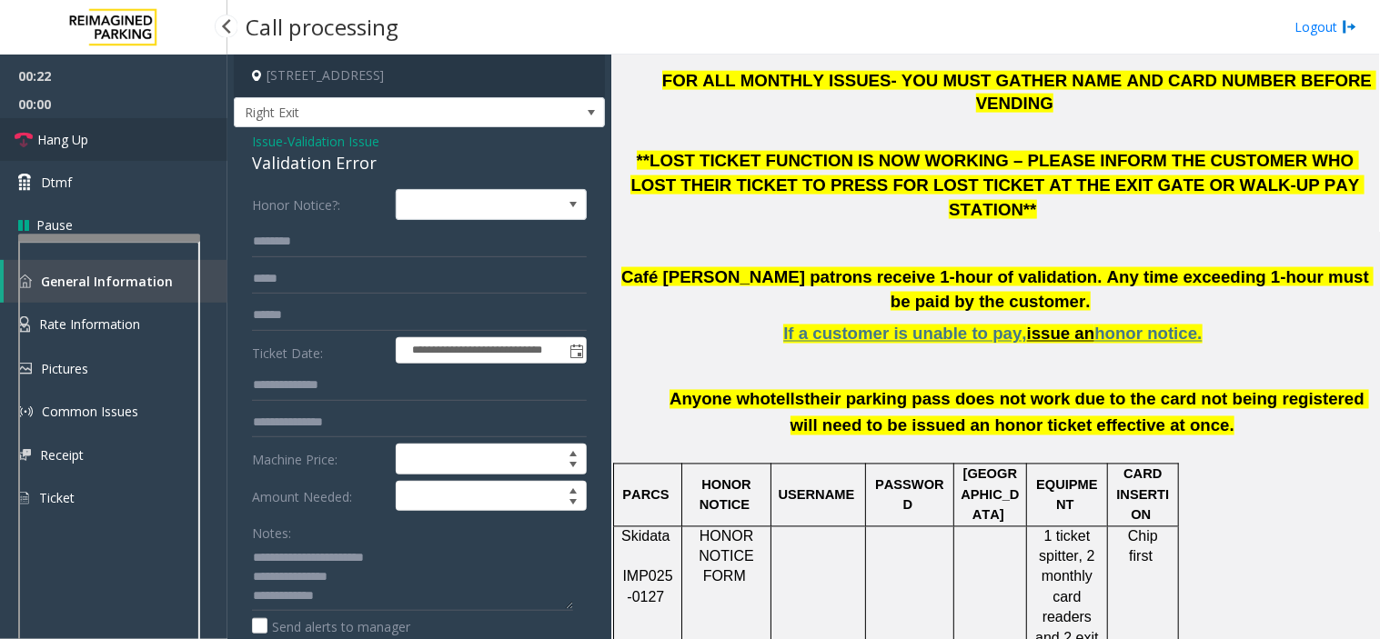
drag, startPoint x: 105, startPoint y: 134, endPoint x: 110, endPoint y: 143, distance: 10.6
click at [105, 134] on link "Hang Up" at bounding box center [113, 139] width 227 height 43
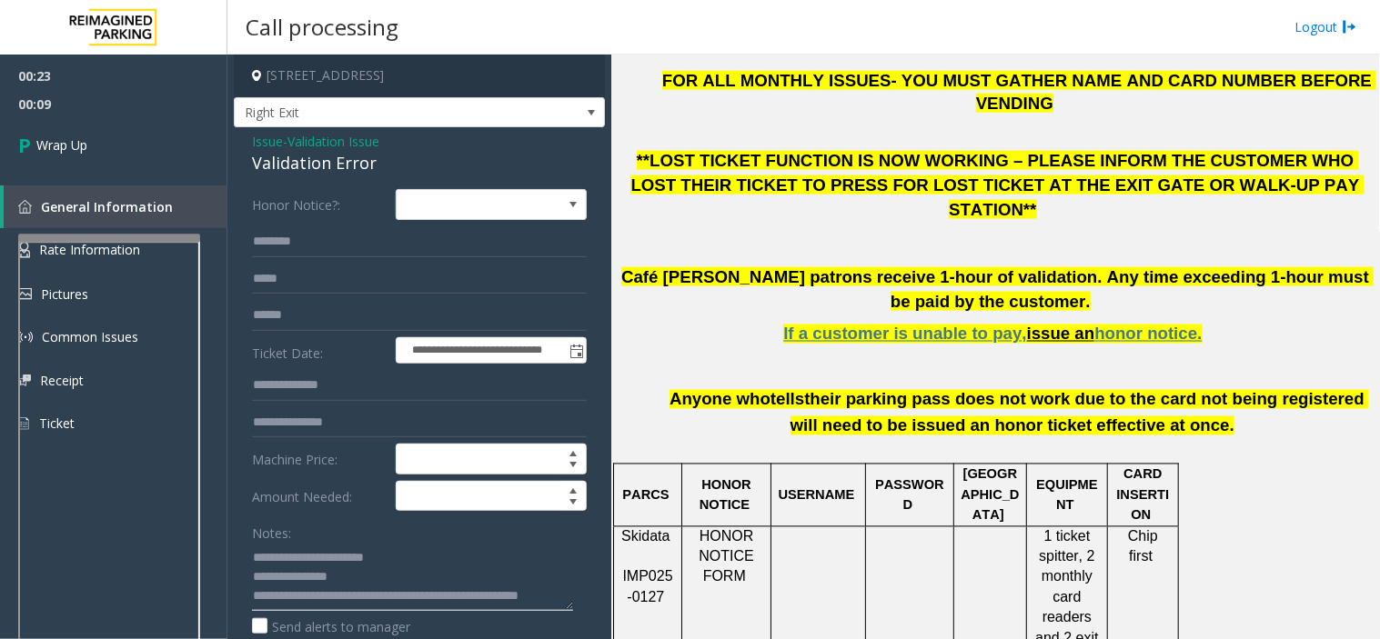
scroll to position [19, 0]
type textarea "**********"
click at [78, 151] on span "Wrap Up" at bounding box center [61, 145] width 51 height 19
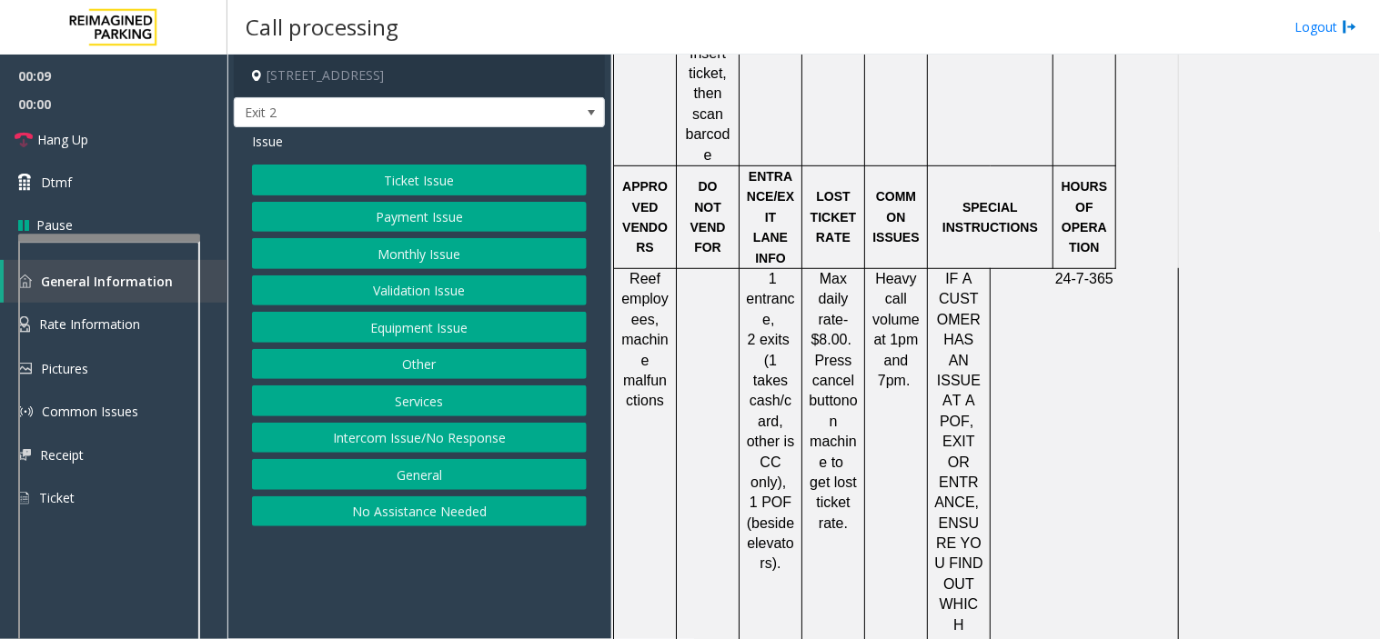
scroll to position [1920, 0]
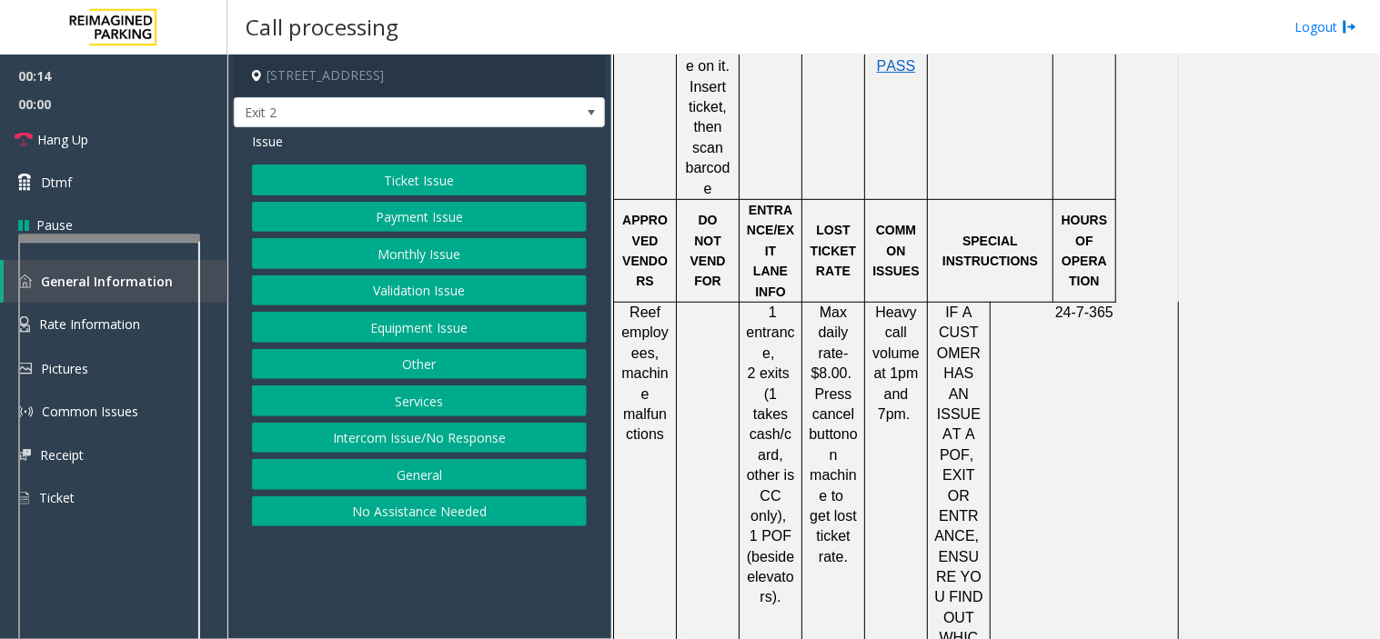
click at [368, 183] on button "Ticket Issue" at bounding box center [419, 180] width 335 height 31
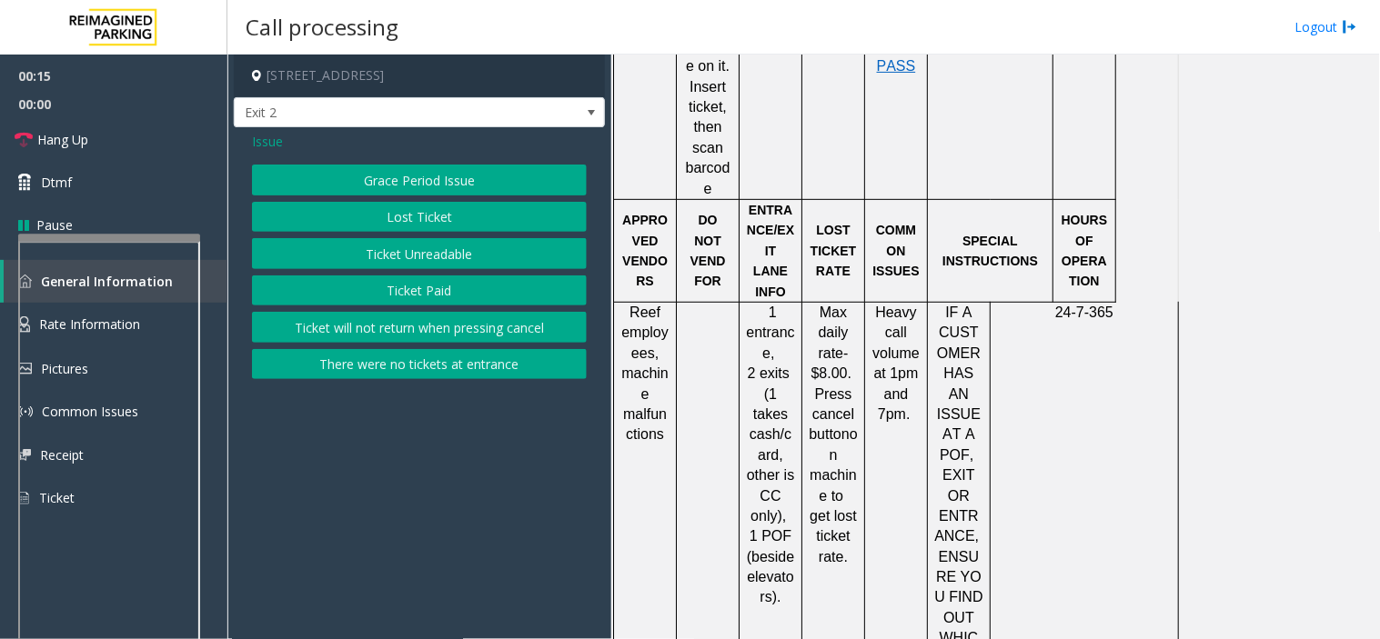
click at [397, 222] on button "Lost Ticket" at bounding box center [419, 217] width 335 height 31
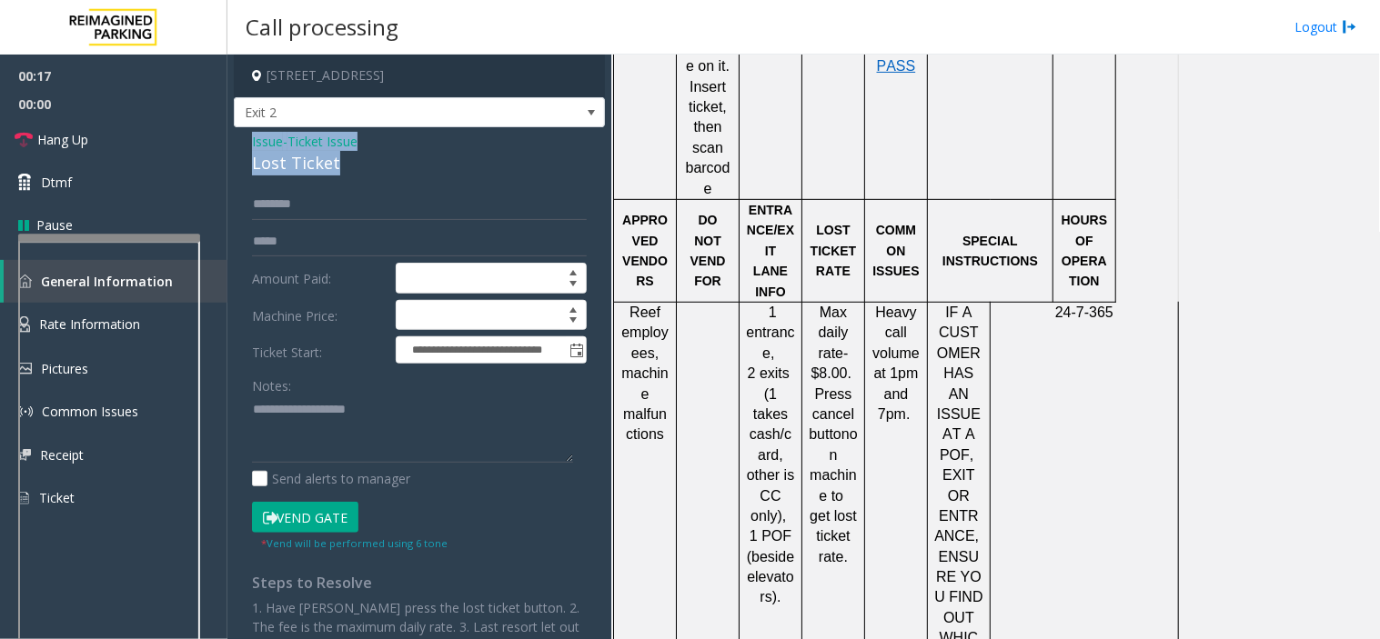
drag, startPoint x: 360, startPoint y: 167, endPoint x: 237, endPoint y: 147, distance: 124.4
click at [237, 147] on div "**********" at bounding box center [419, 467] width 371 height 681
click at [338, 435] on textarea at bounding box center [412, 430] width 321 height 68
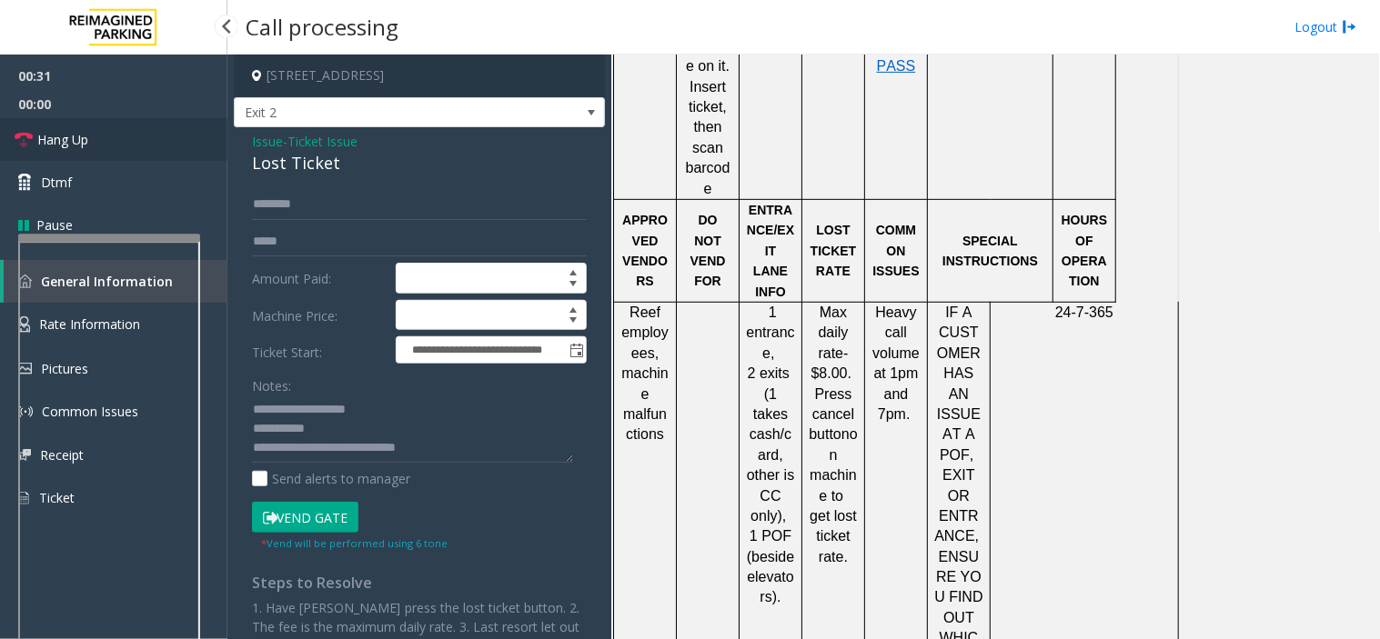
click at [73, 138] on span "Hang Up" at bounding box center [62, 139] width 51 height 19
click at [456, 449] on textarea at bounding box center [412, 430] width 321 height 68
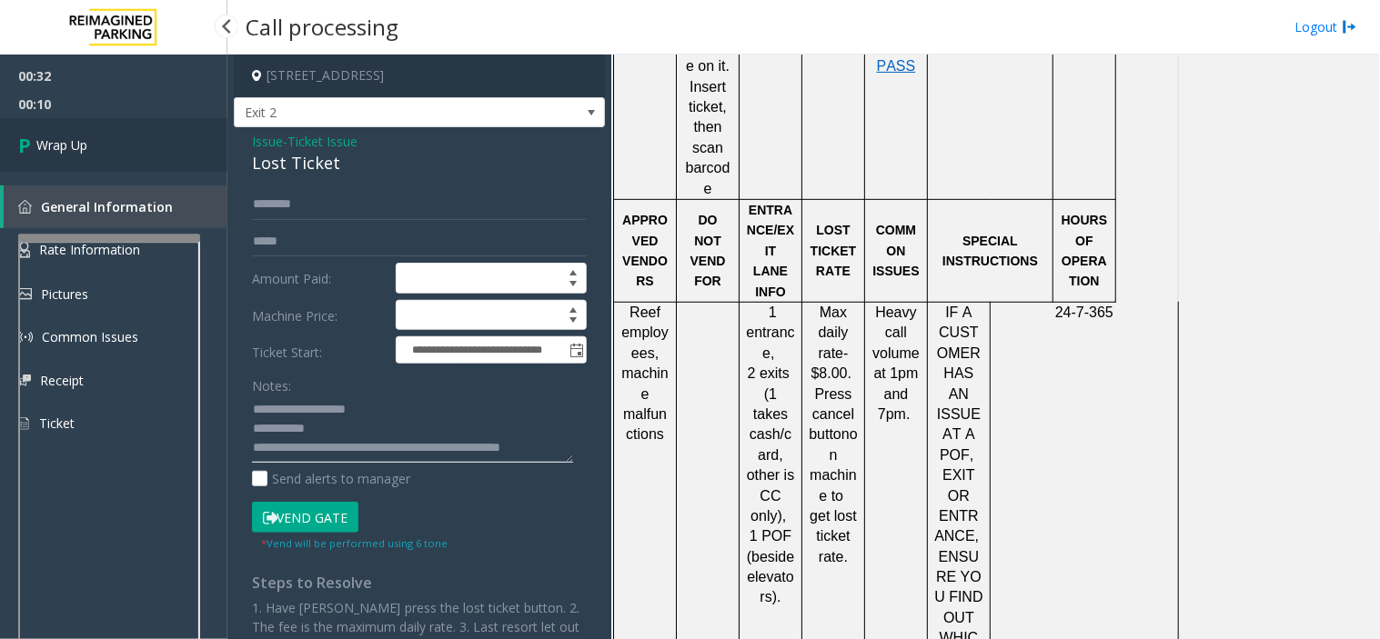
type textarea "**********"
click at [57, 162] on link "Wrap Up" at bounding box center [113, 145] width 227 height 54
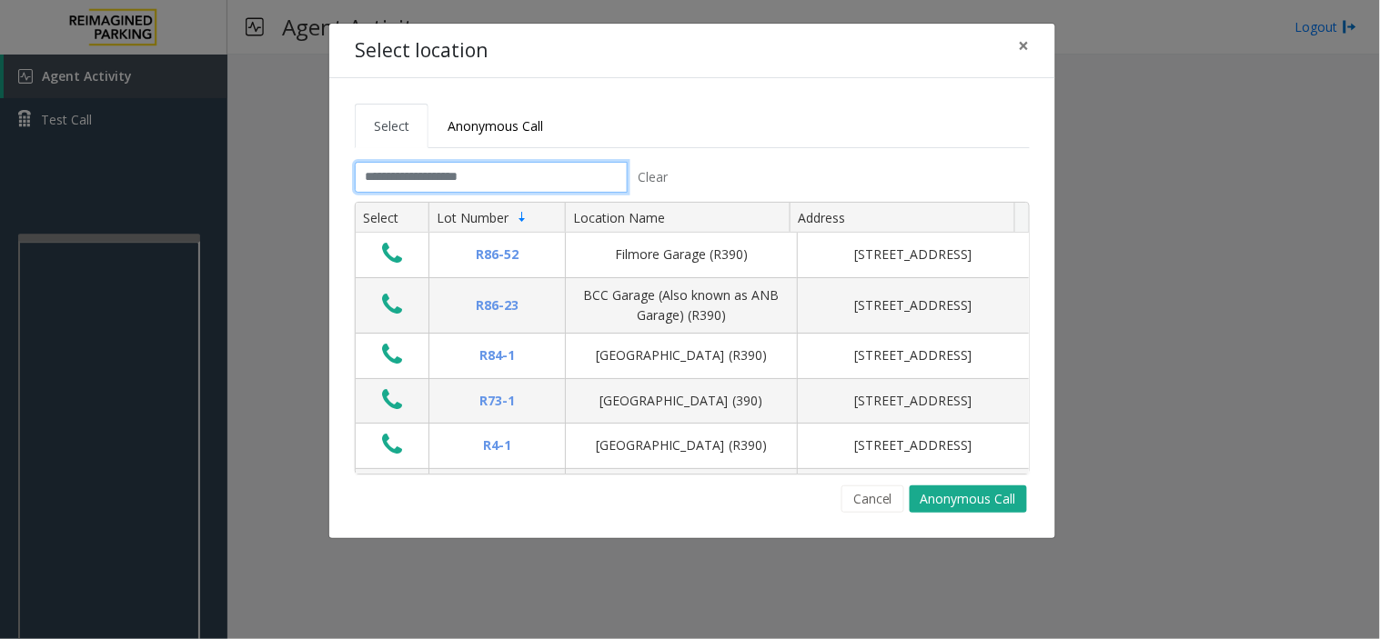
click at [440, 183] on input "text" at bounding box center [491, 177] width 273 height 31
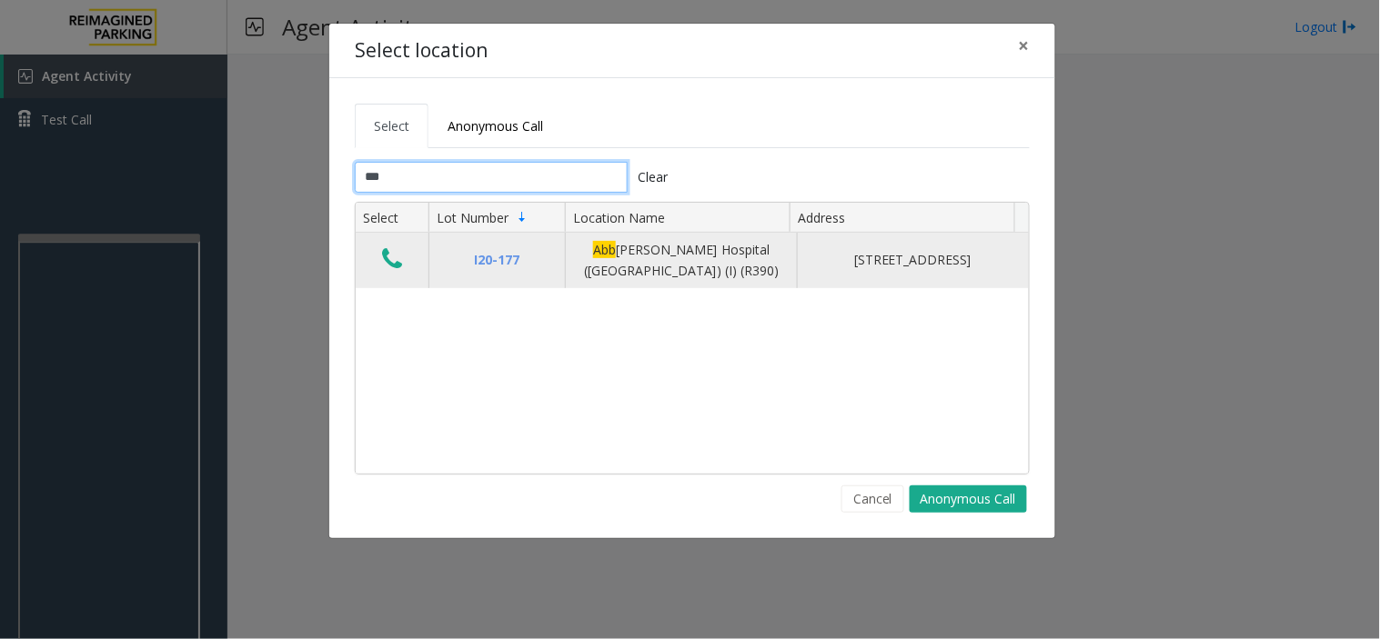
type input "***"
click at [378, 259] on button "Data table" at bounding box center [392, 260] width 31 height 29
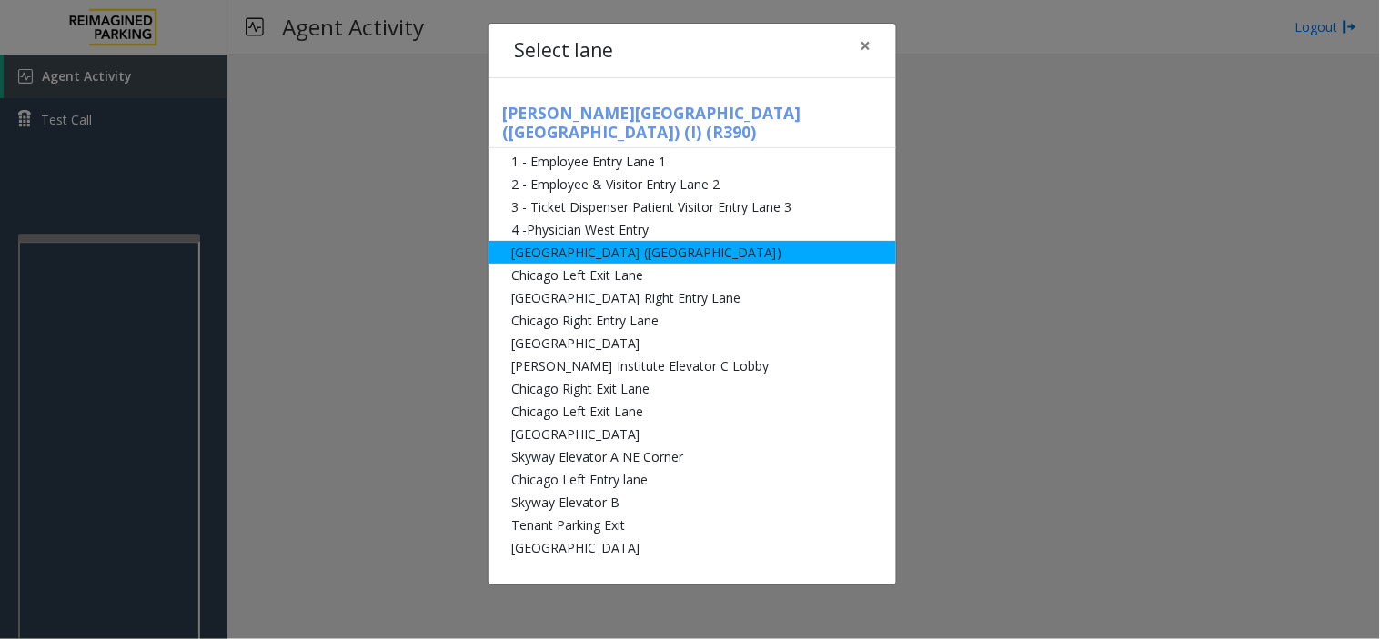
click at [567, 241] on li "[GEOGRAPHIC_DATA] ([GEOGRAPHIC_DATA])" at bounding box center [691, 252] width 407 height 23
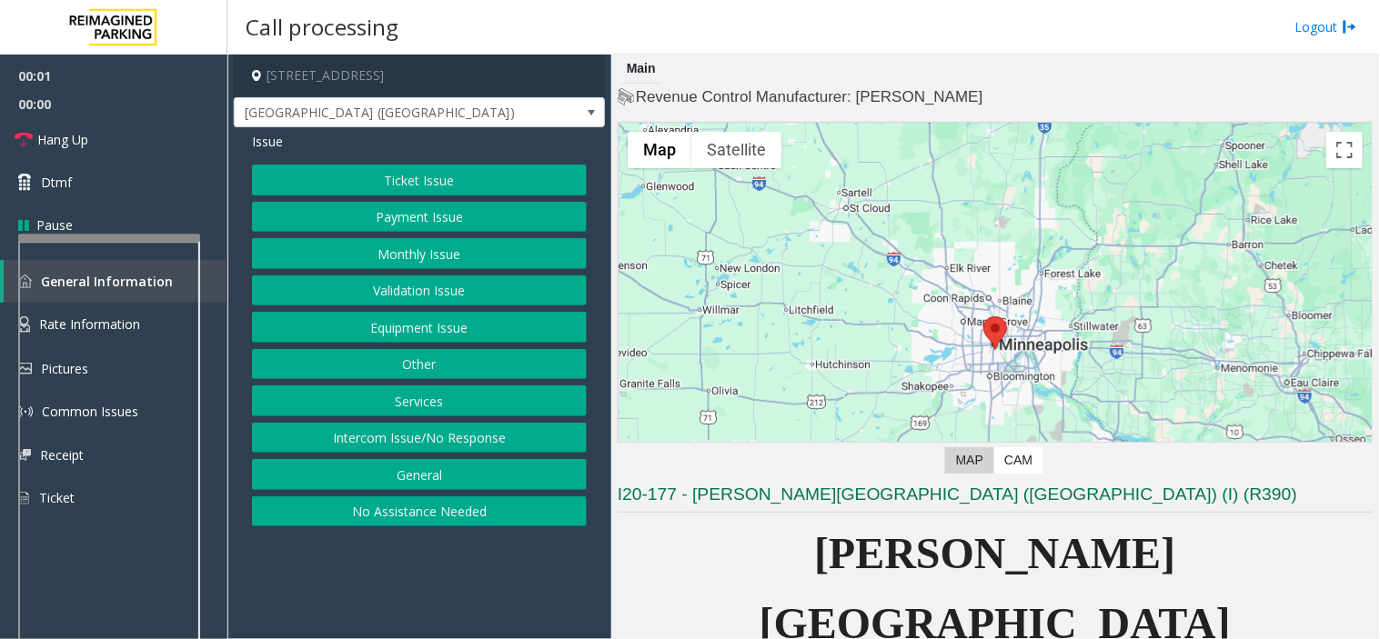
click at [406, 252] on button "Monthly Issue" at bounding box center [419, 253] width 335 height 31
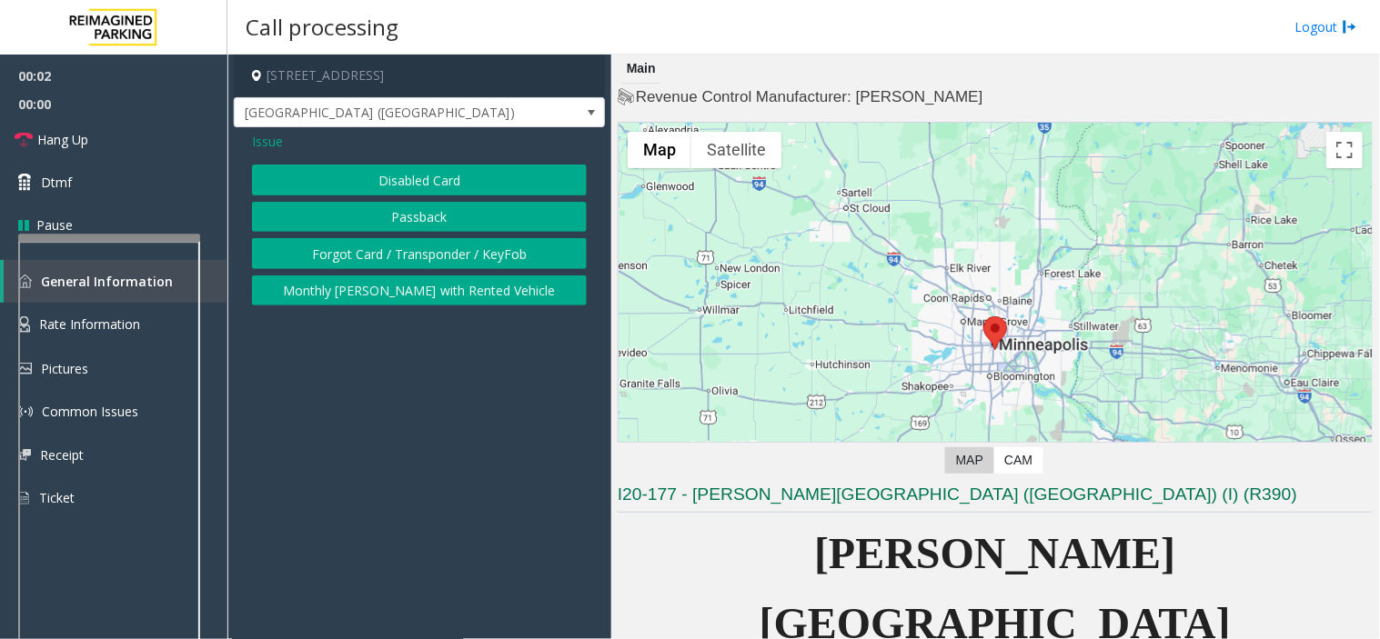
click at [394, 186] on button "Disabled Card" at bounding box center [419, 180] width 335 height 31
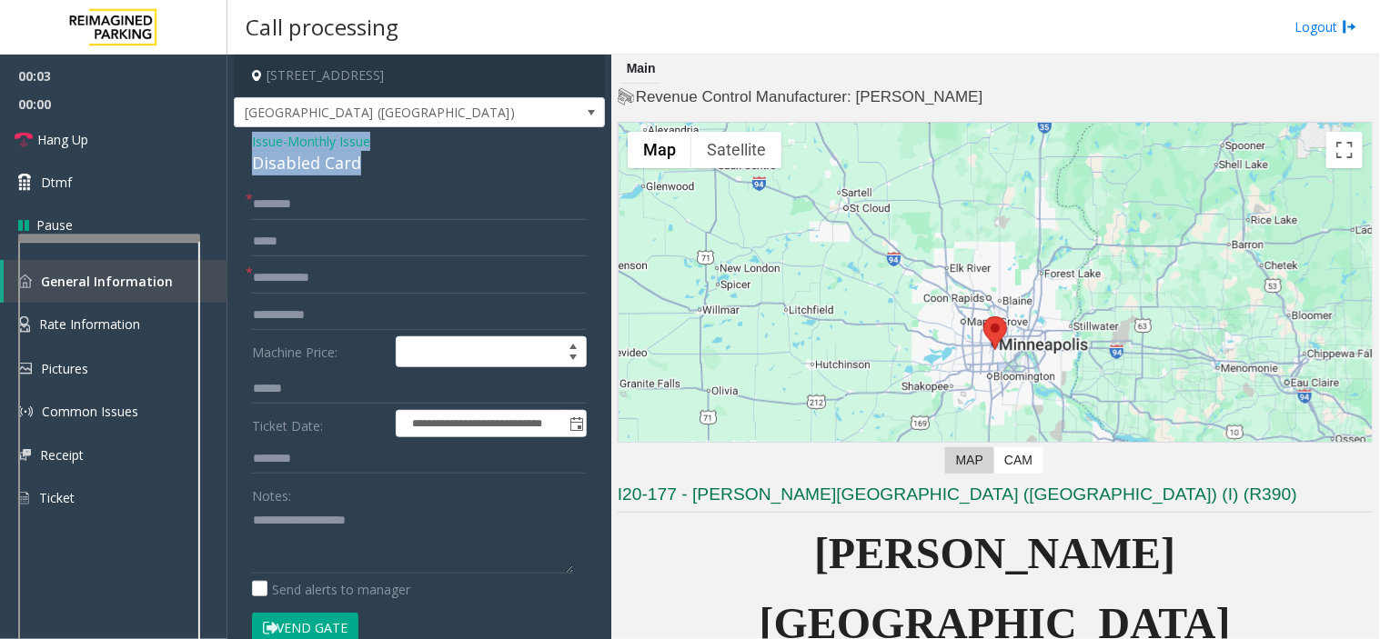
drag, startPoint x: 312, startPoint y: 164, endPoint x: 265, endPoint y: 142, distance: 52.1
click at [246, 138] on div "**********" at bounding box center [419, 608] width 371 height 962
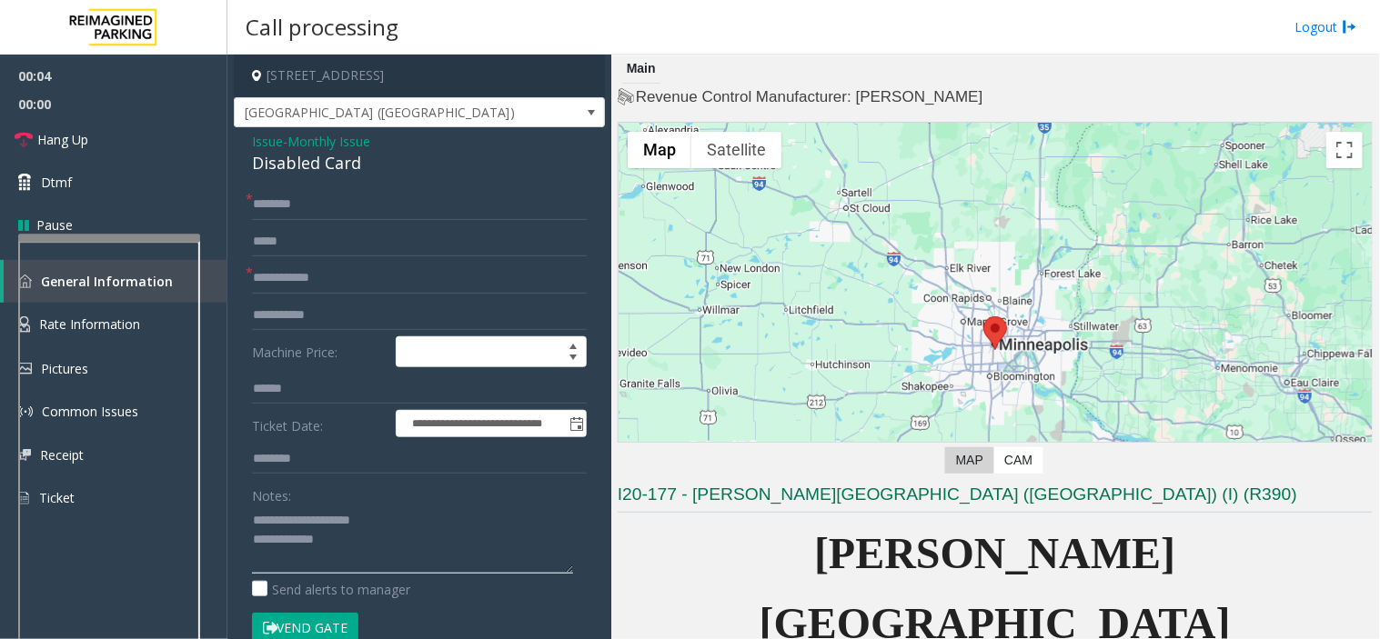
click at [355, 542] on textarea at bounding box center [412, 540] width 321 height 68
click at [325, 565] on textarea at bounding box center [412, 540] width 321 height 68
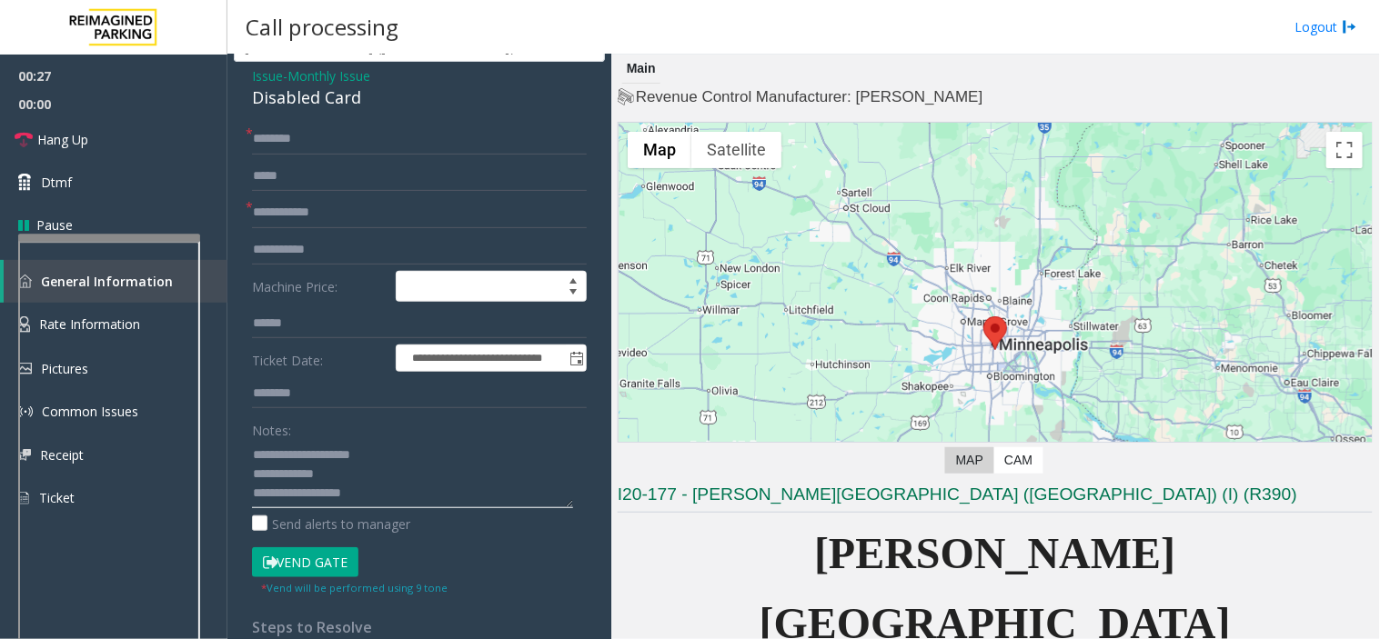
scroll to position [202, 0]
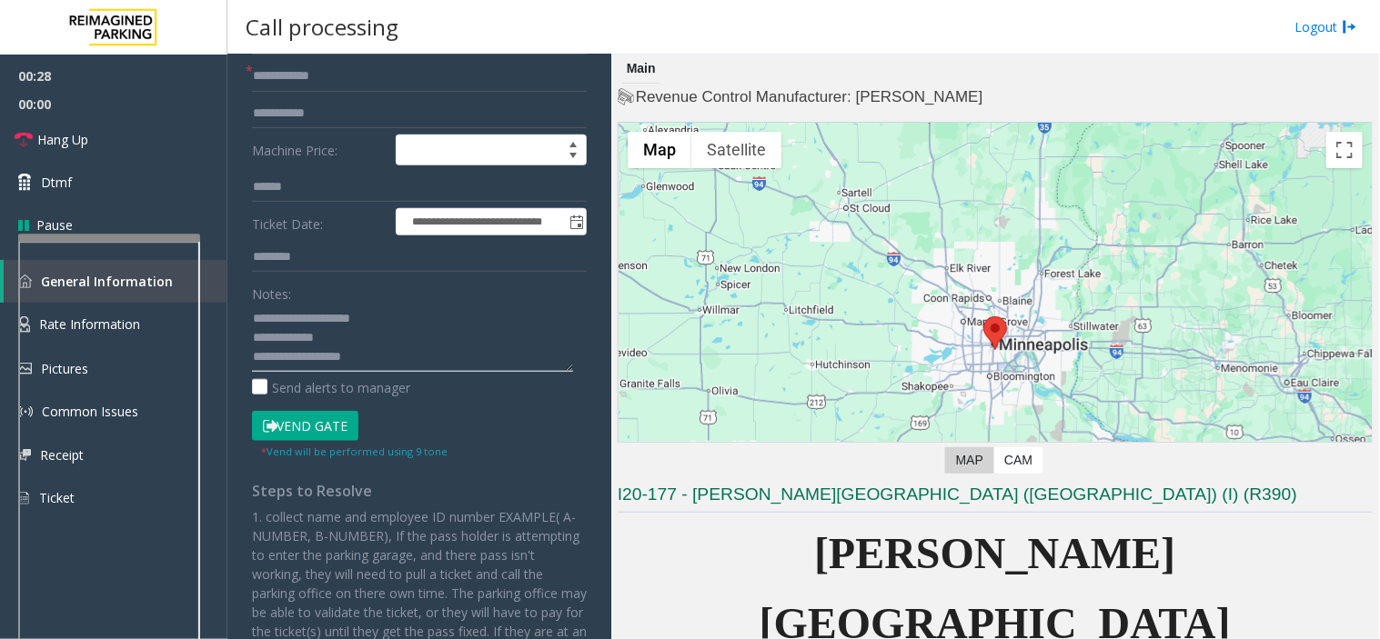
type textarea "**********"
click at [297, 428] on button "Vend Gate" at bounding box center [305, 426] width 106 height 31
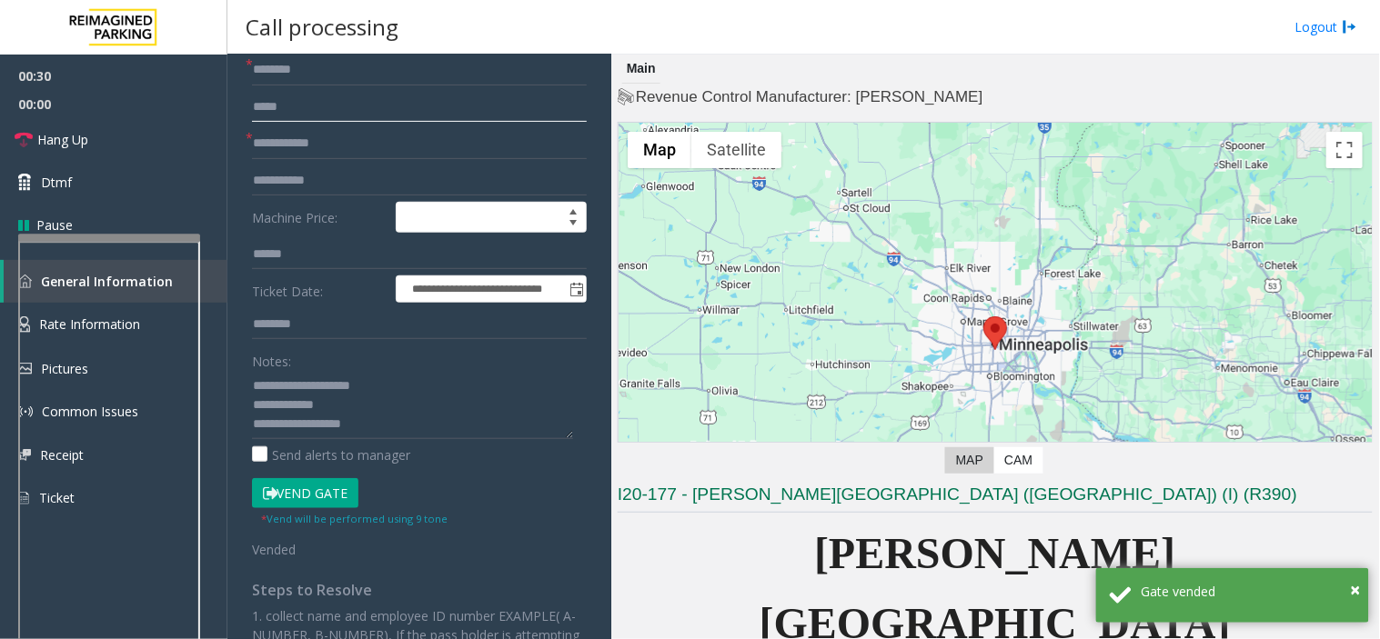
click at [268, 93] on input "text" at bounding box center [419, 107] width 335 height 31
click at [287, 69] on input "text" at bounding box center [419, 70] width 335 height 31
type input "**"
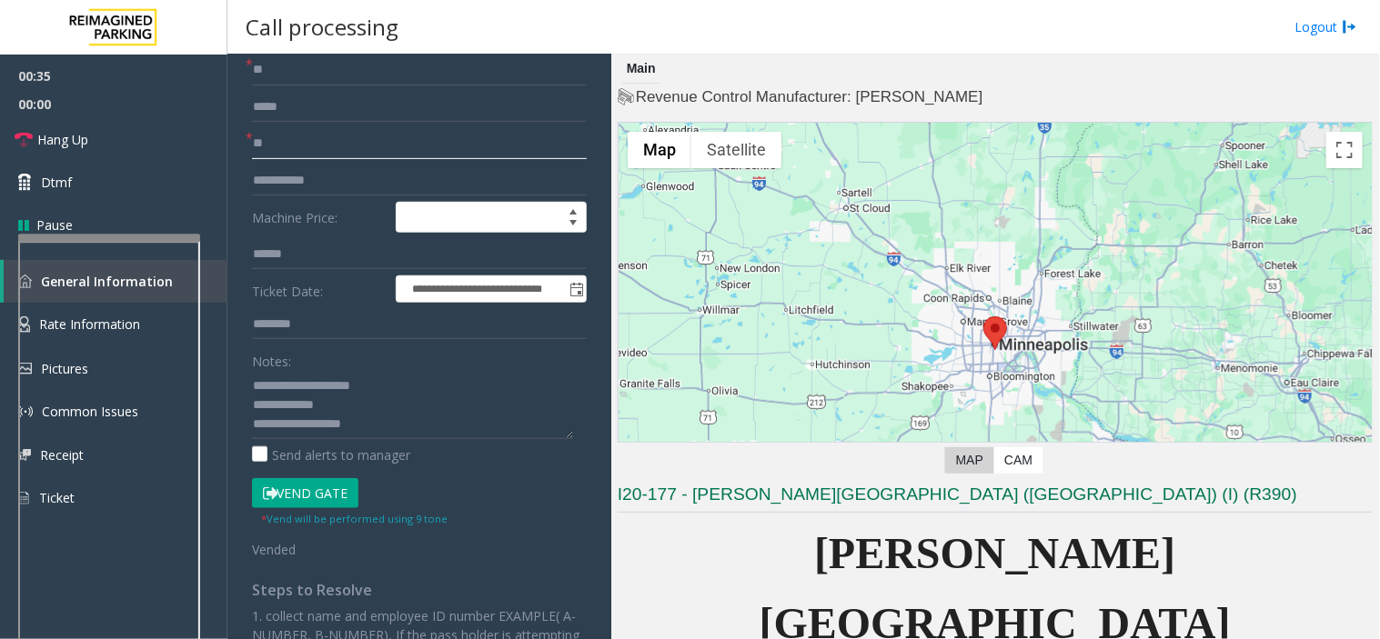
type input "**"
click at [407, 435] on textarea at bounding box center [412, 405] width 321 height 68
drag, startPoint x: 96, startPoint y: 125, endPoint x: 132, endPoint y: 147, distance: 42.9
click at [96, 125] on link "Hang Up" at bounding box center [113, 139] width 227 height 43
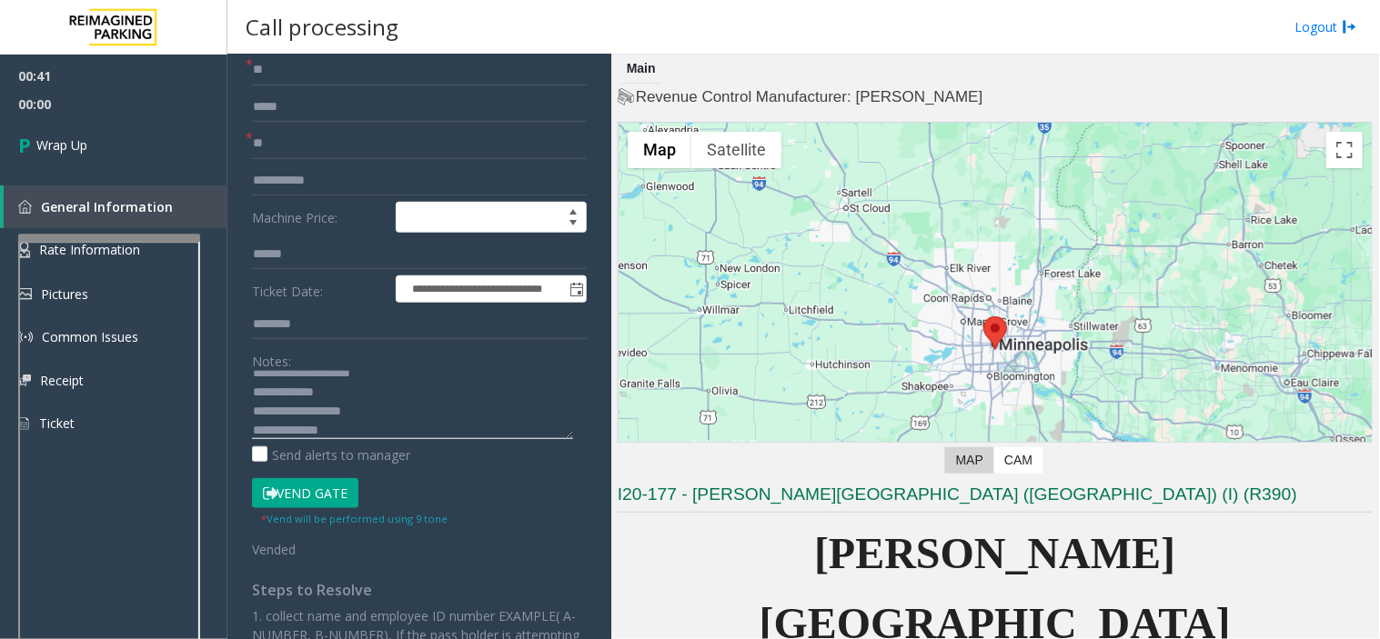
click at [432, 429] on textarea at bounding box center [412, 405] width 321 height 68
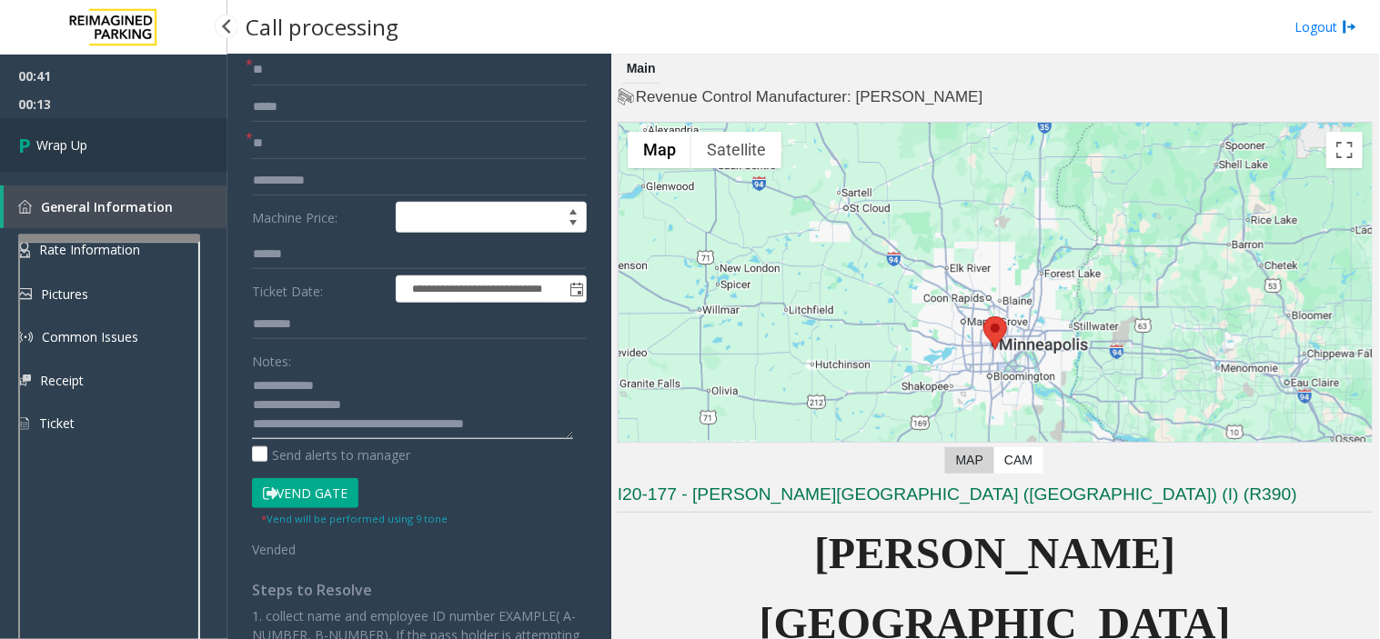
type textarea "**********"
click at [87, 151] on span "Wrap Up" at bounding box center [61, 145] width 51 height 19
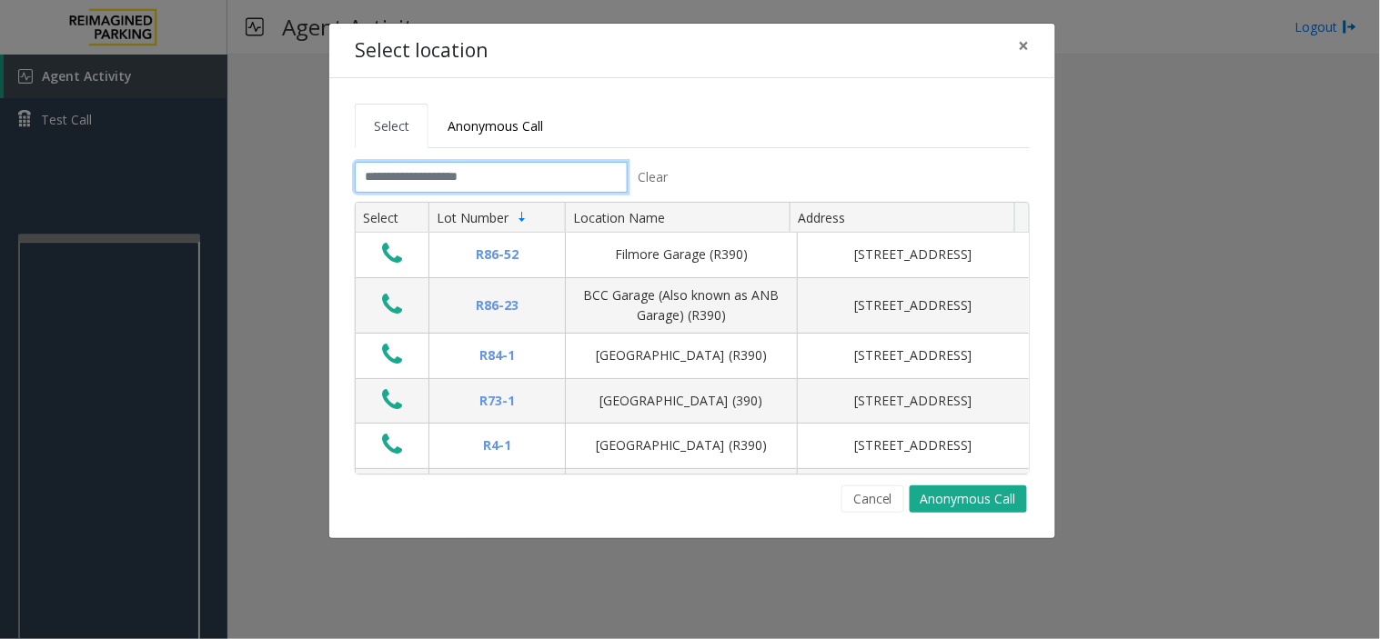
click at [411, 185] on input "text" at bounding box center [491, 177] width 273 height 31
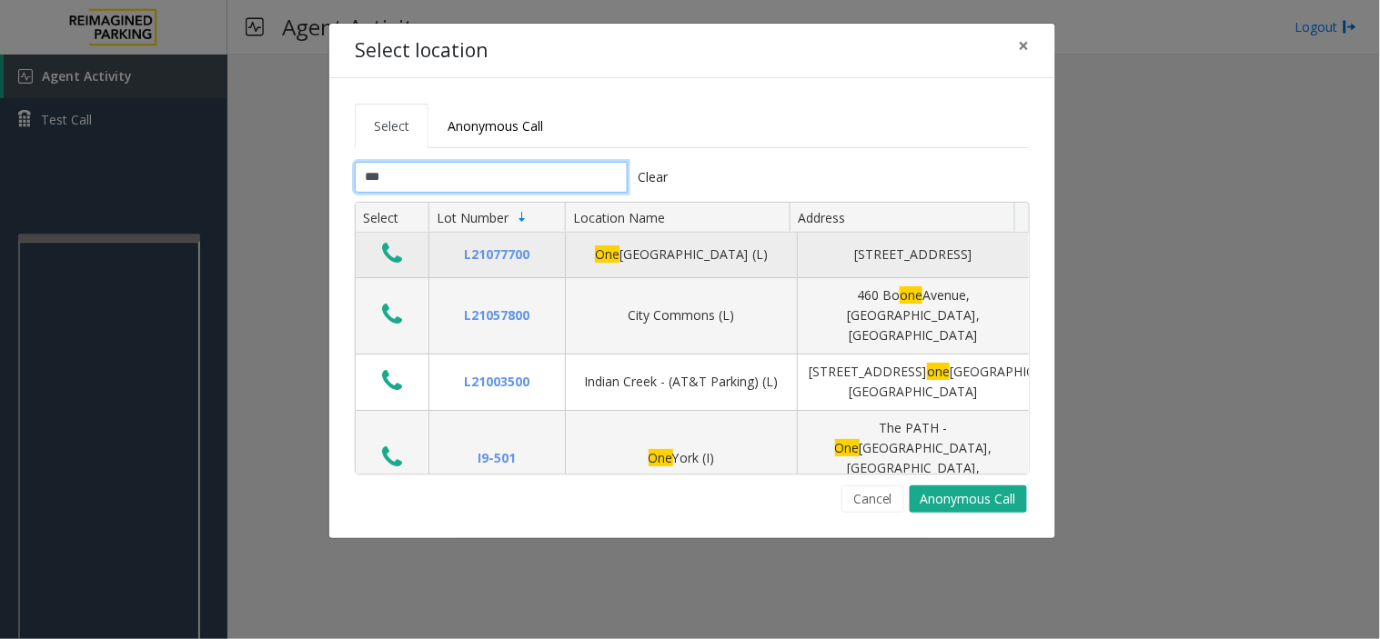
type input "***"
click at [387, 264] on icon "Data table" at bounding box center [392, 253] width 20 height 25
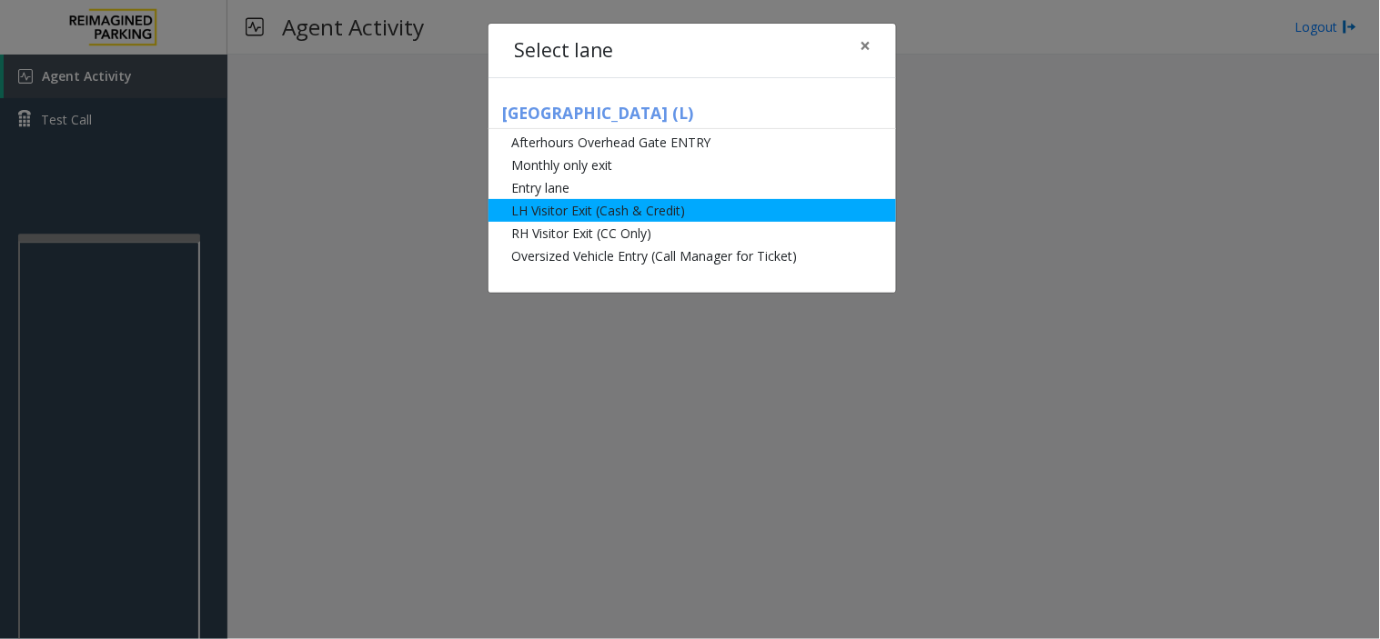
click at [638, 206] on li "LH Visitor Exit (Cash & Credit)" at bounding box center [691, 210] width 407 height 23
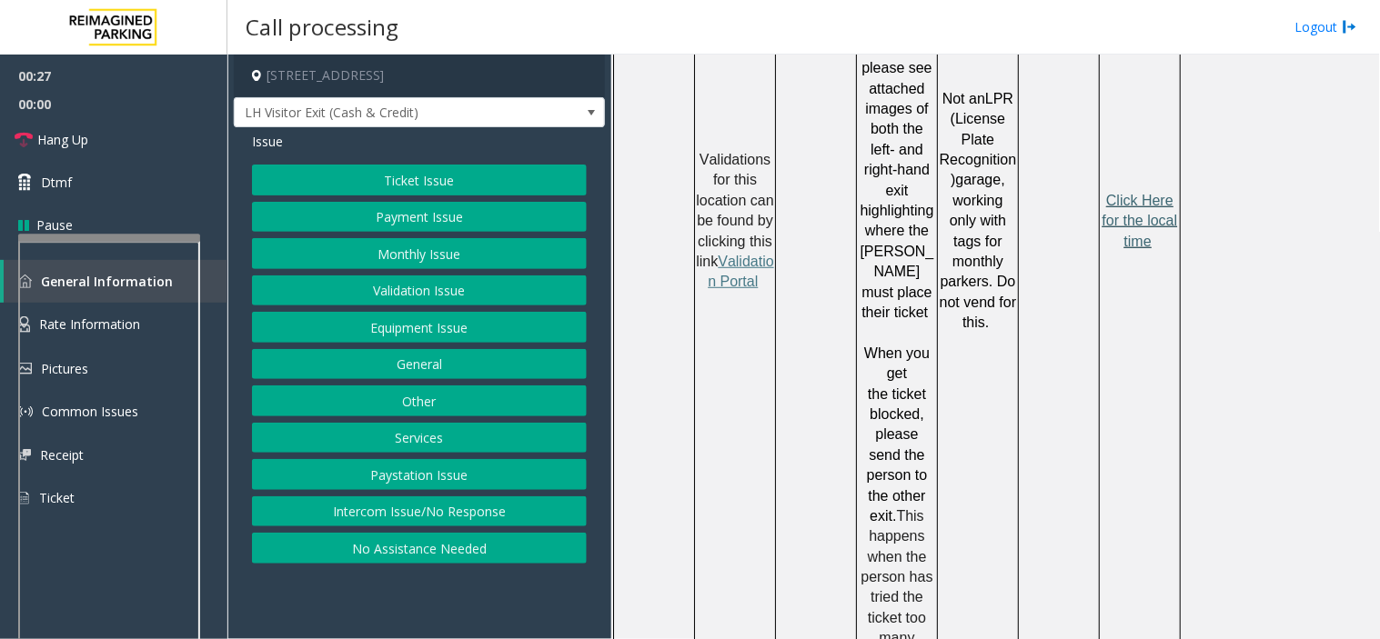
scroll to position [1888, 0]
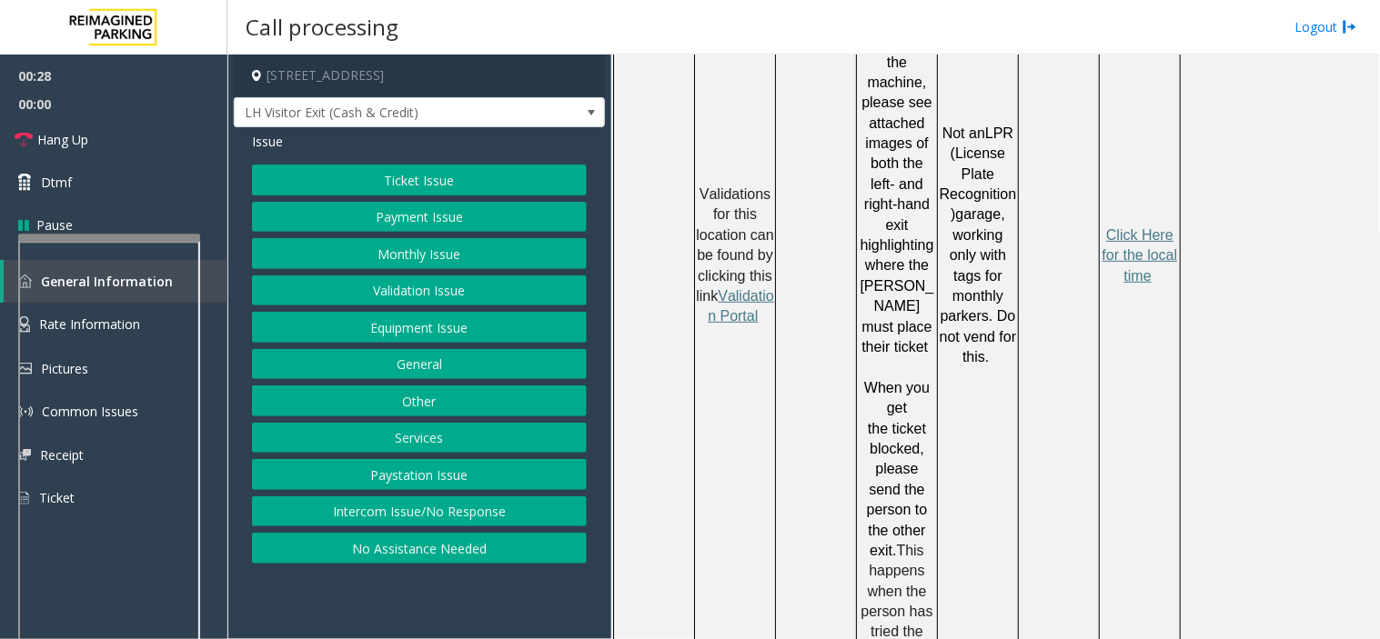
click at [1043, 226] on p "Click Here for the local time" at bounding box center [1140, 256] width 78 height 61
click at [1043, 227] on span "Click Here for the local time" at bounding box center [1139, 255] width 75 height 56
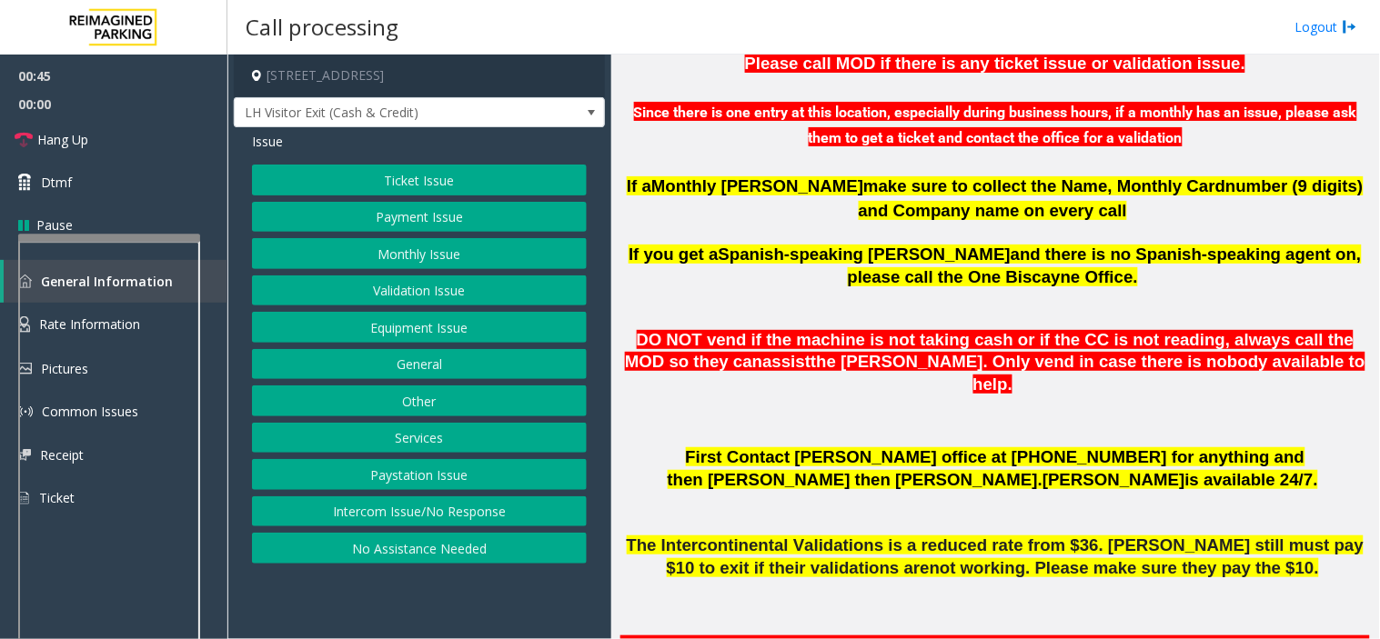
scroll to position [777, 0]
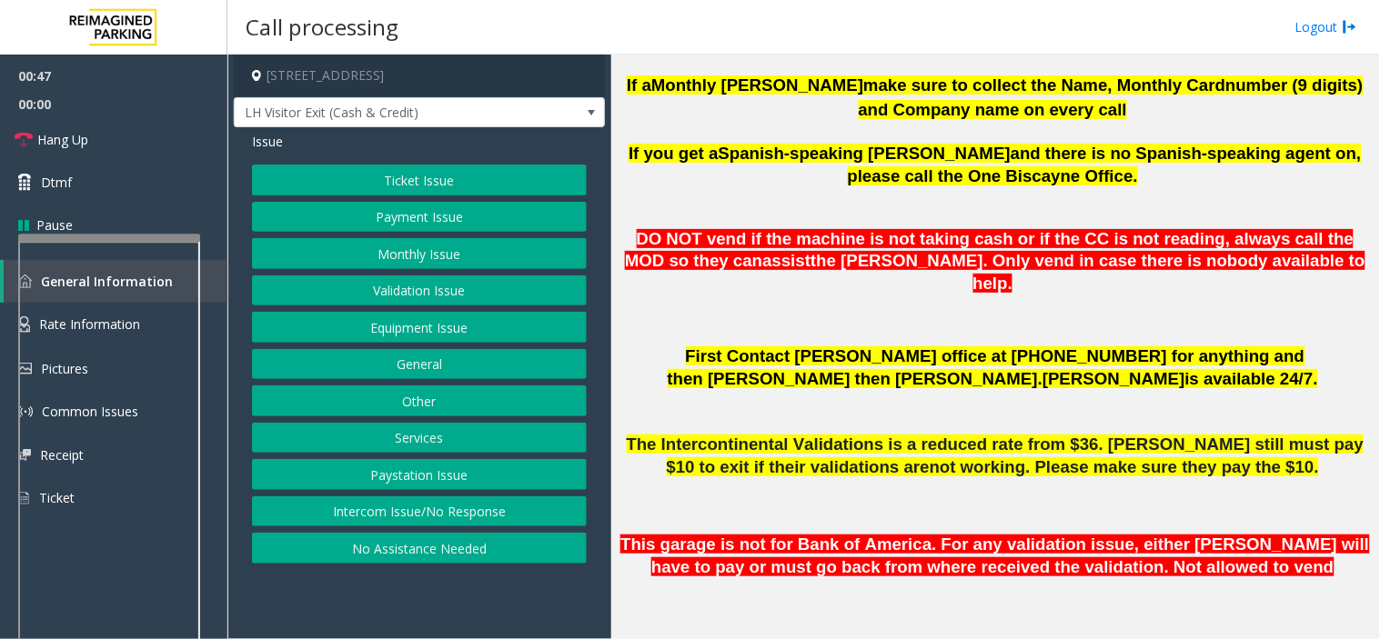
click at [442, 296] on button "Validation Issue" at bounding box center [419, 291] width 335 height 31
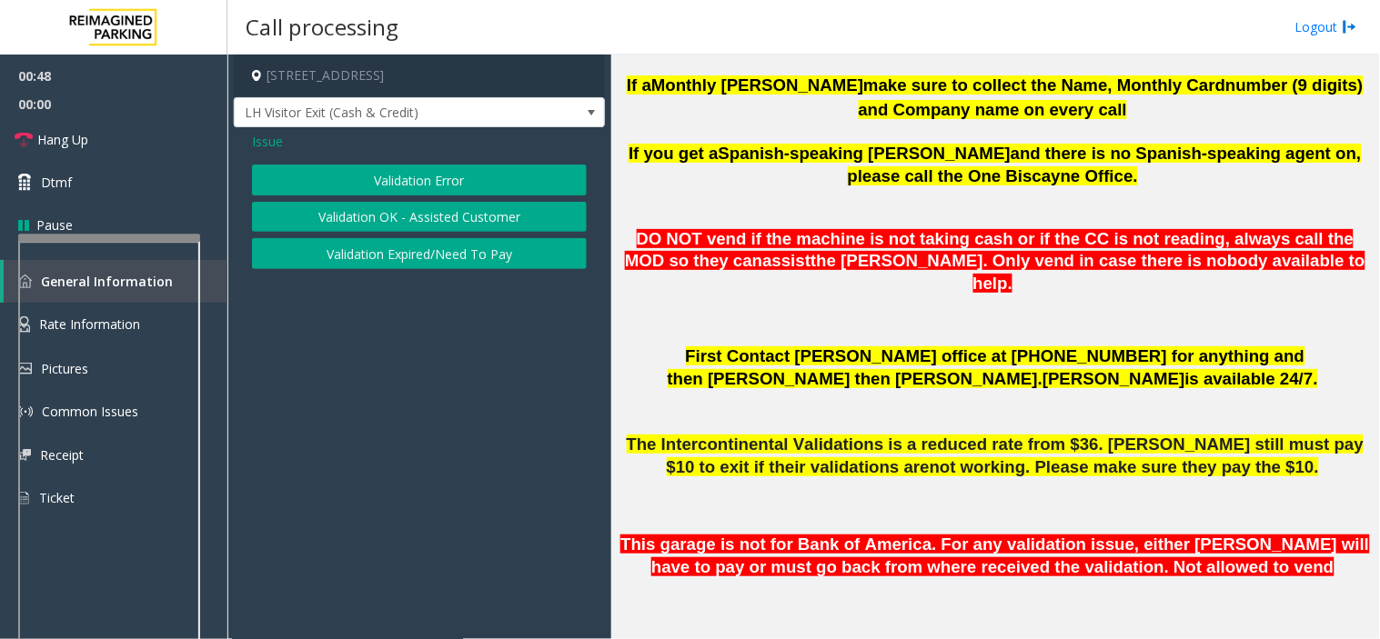
click at [392, 175] on button "Validation Error" at bounding box center [419, 180] width 335 height 31
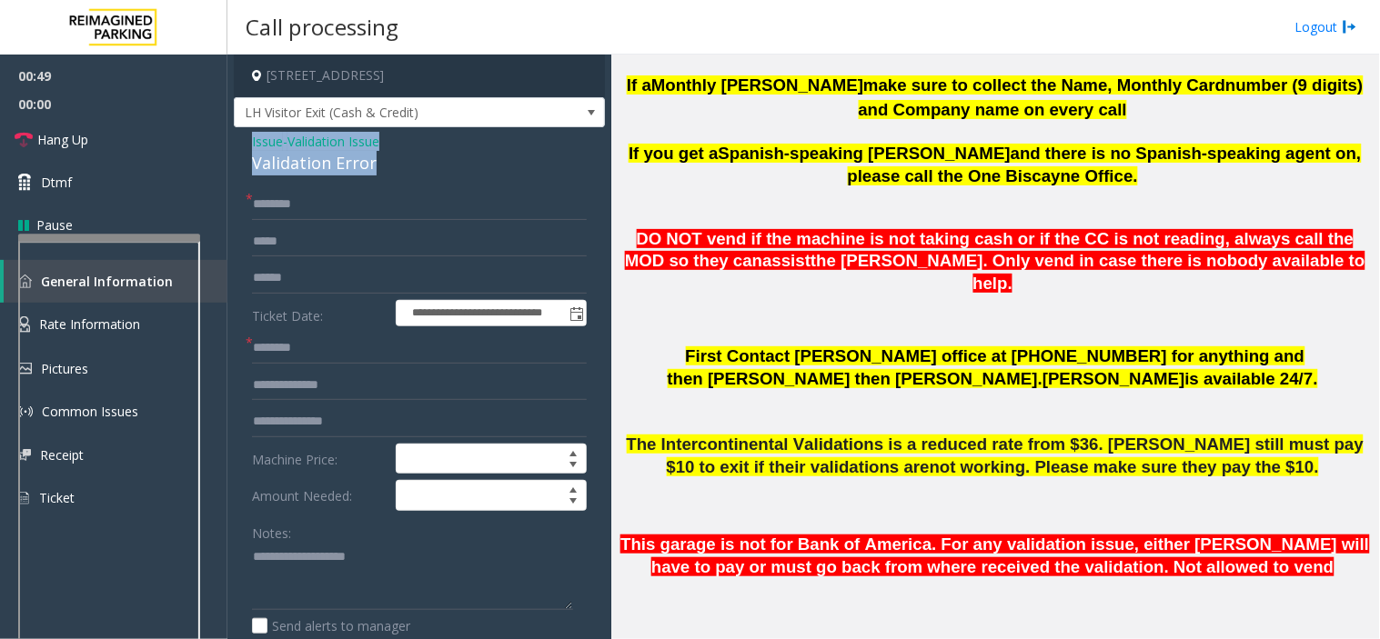
drag, startPoint x: 398, startPoint y: 160, endPoint x: 237, endPoint y: 147, distance: 161.5
click at [237, 147] on div "**********" at bounding box center [419, 531] width 371 height 809
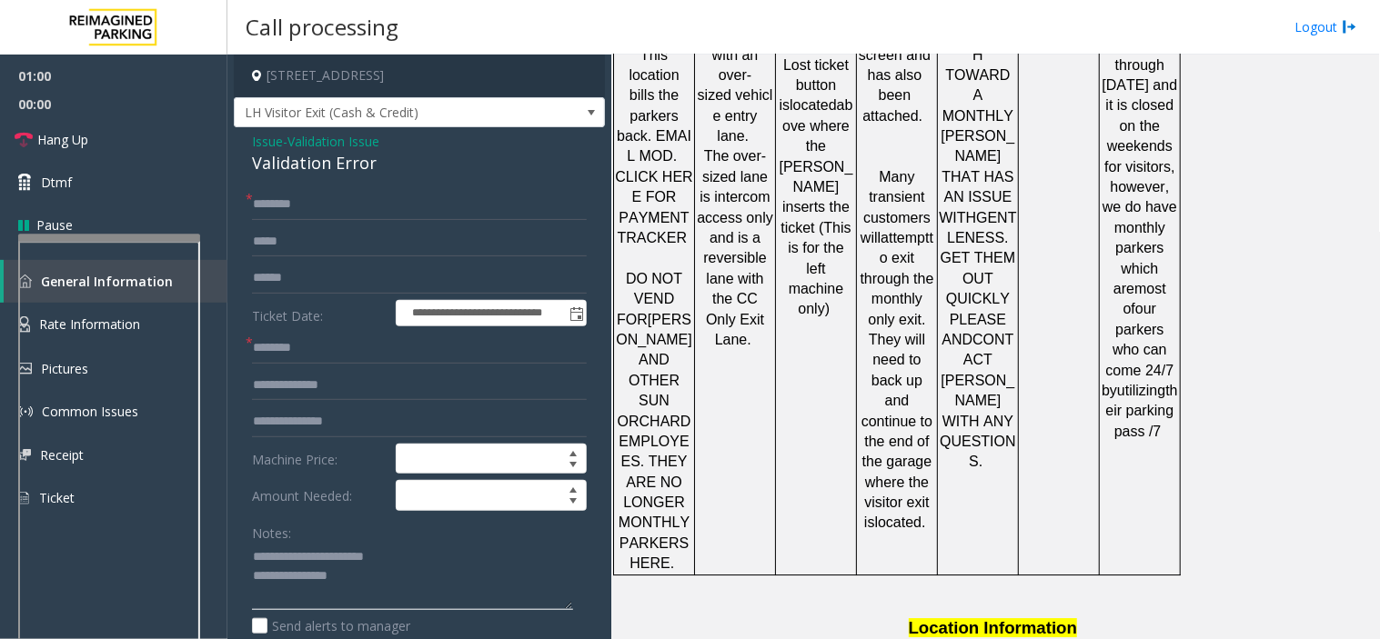
scroll to position [3000, 0]
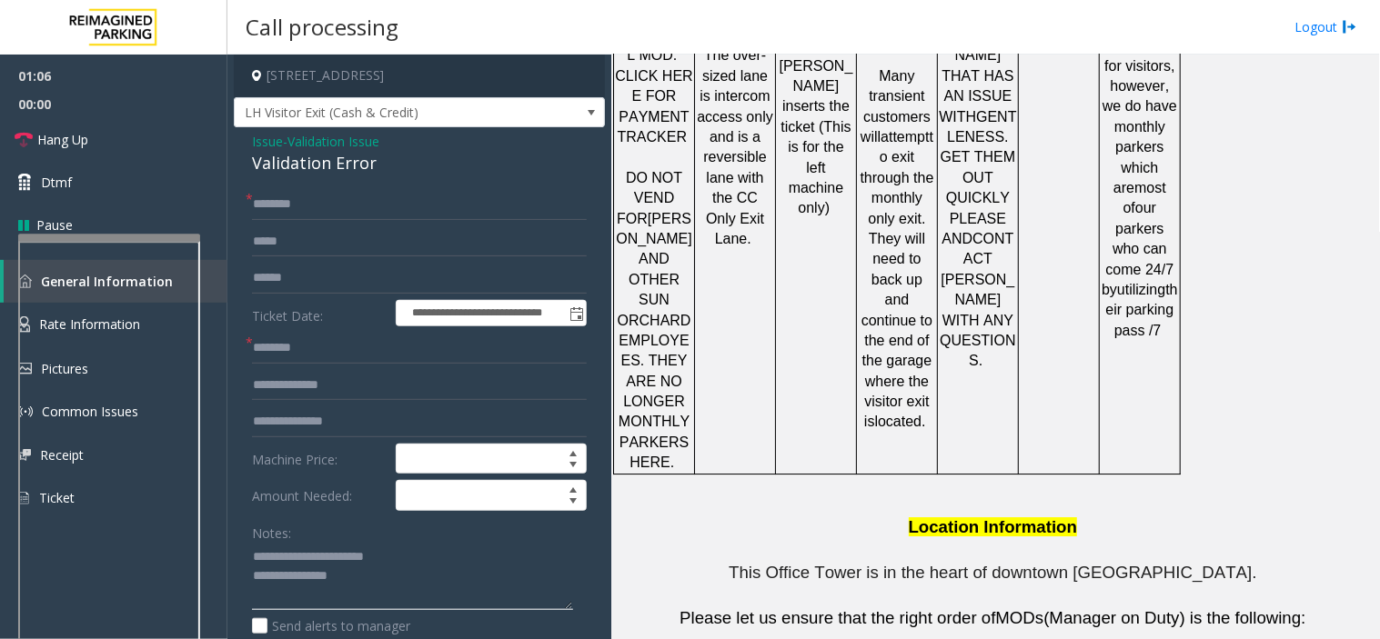
type textarea "**********"
click at [302, 348] on input "text" at bounding box center [419, 348] width 335 height 31
type input "******"
click at [356, 429] on input "text" at bounding box center [419, 422] width 335 height 31
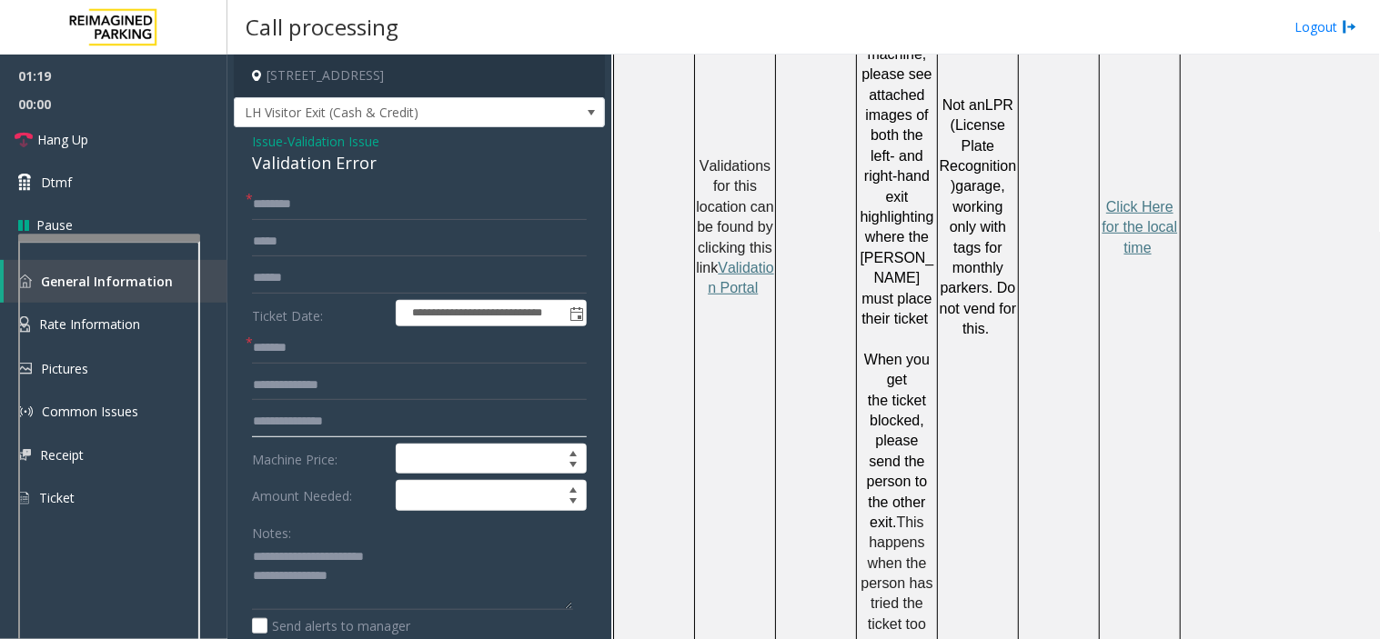
scroll to position [1888, 0]
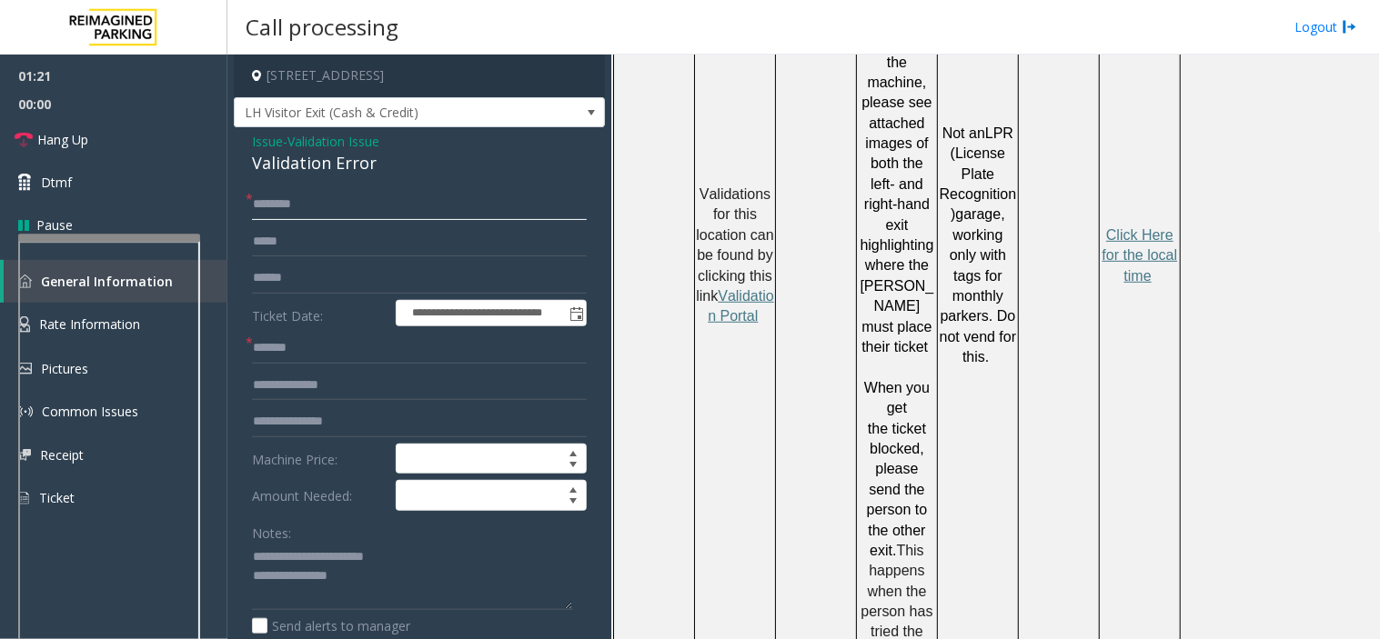
click at [271, 206] on input "text" at bounding box center [419, 204] width 335 height 31
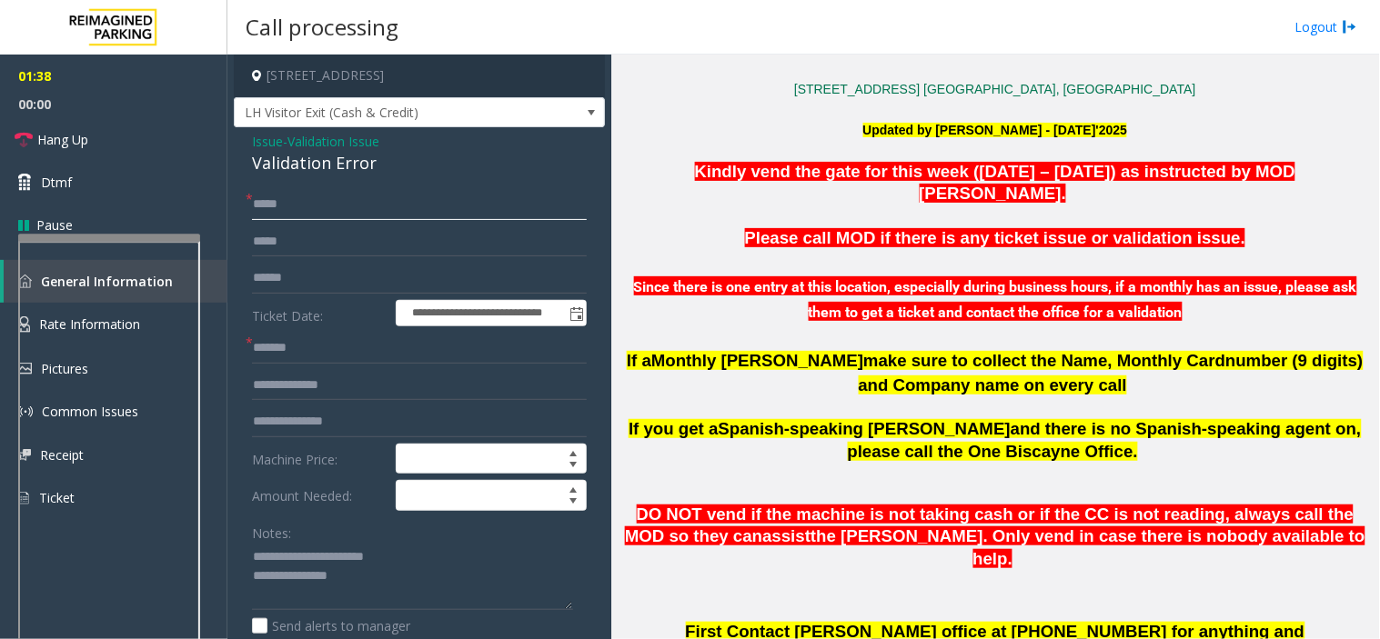
scroll to position [474, 0]
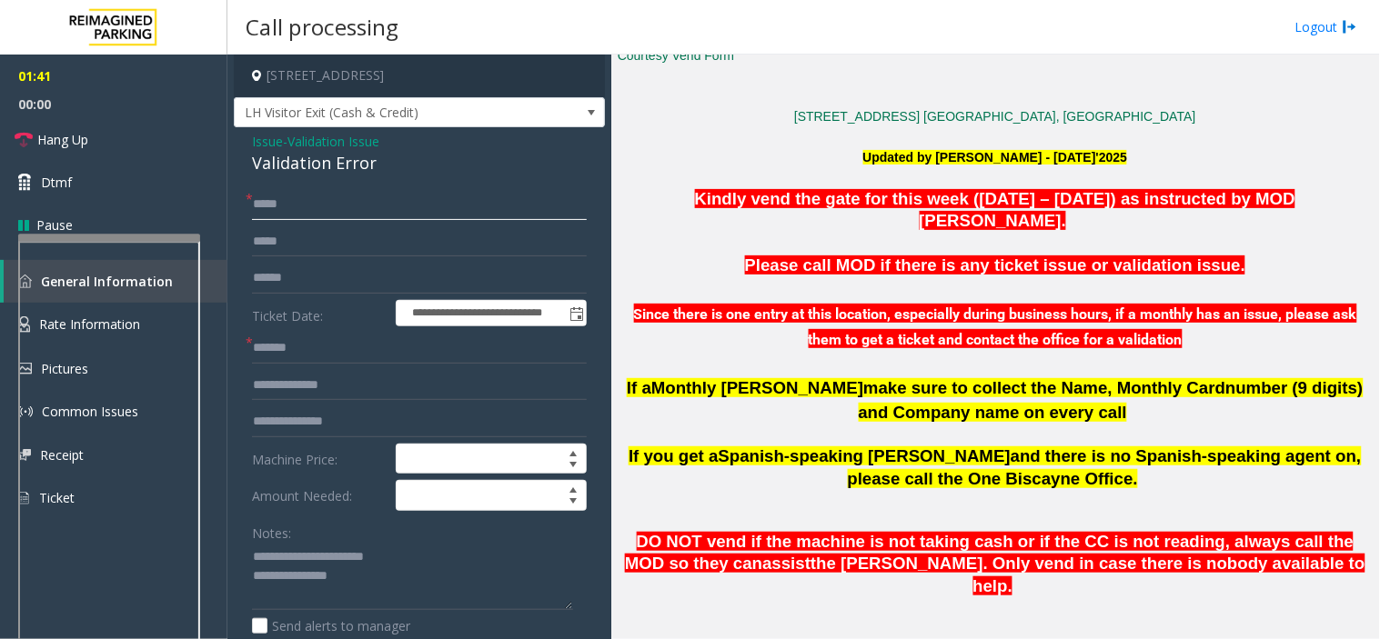
type input "****"
click at [721, 254] on p "Please call MOD if there is any ticket issue or validation issue." at bounding box center [995, 266] width 755 height 25
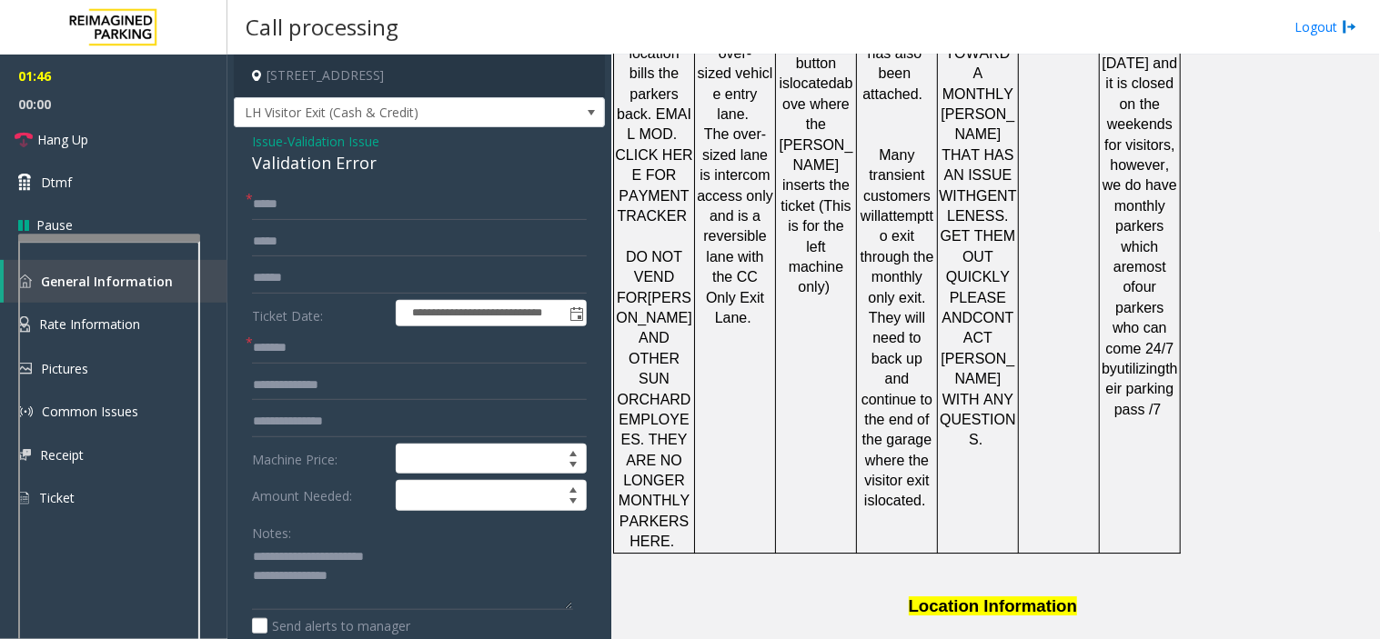
scroll to position [3000, 0]
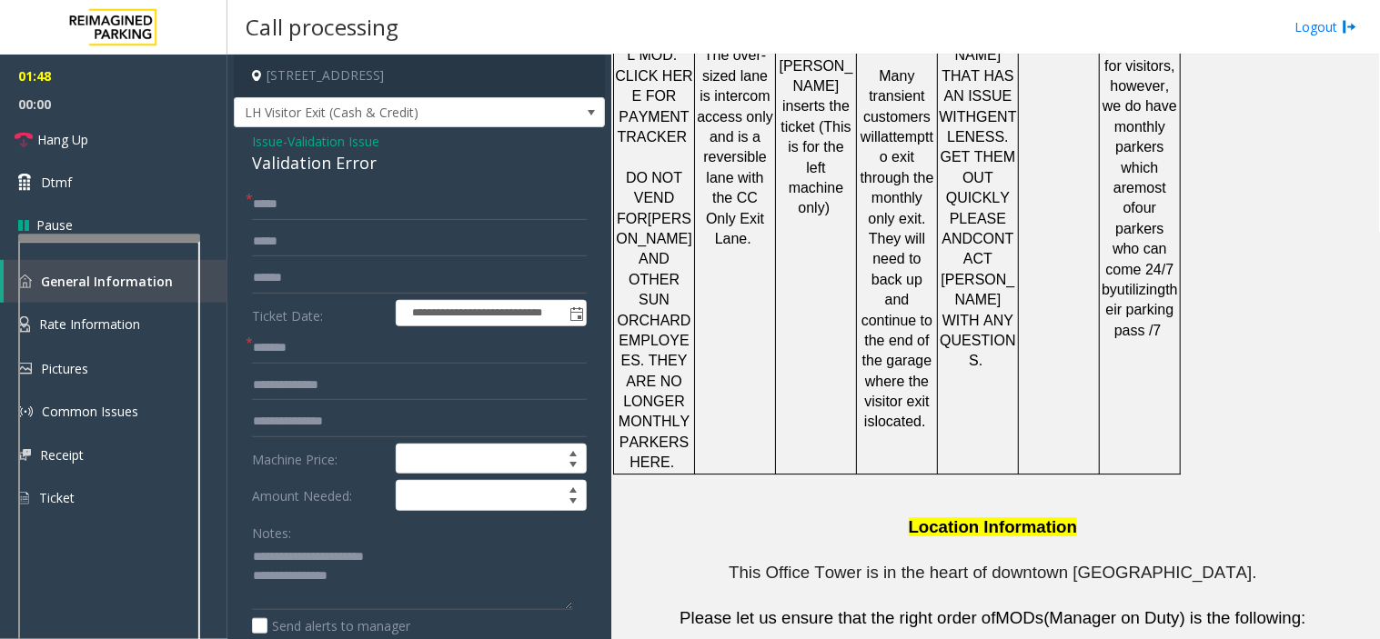
drag, startPoint x: 880, startPoint y: 600, endPoint x: 764, endPoint y: 600, distance: 116.4
copy button "786.910.0764"
click at [375, 570] on textarea at bounding box center [412, 577] width 321 height 68
drag, startPoint x: 739, startPoint y: 606, endPoint x: 622, endPoint y: 598, distance: 116.7
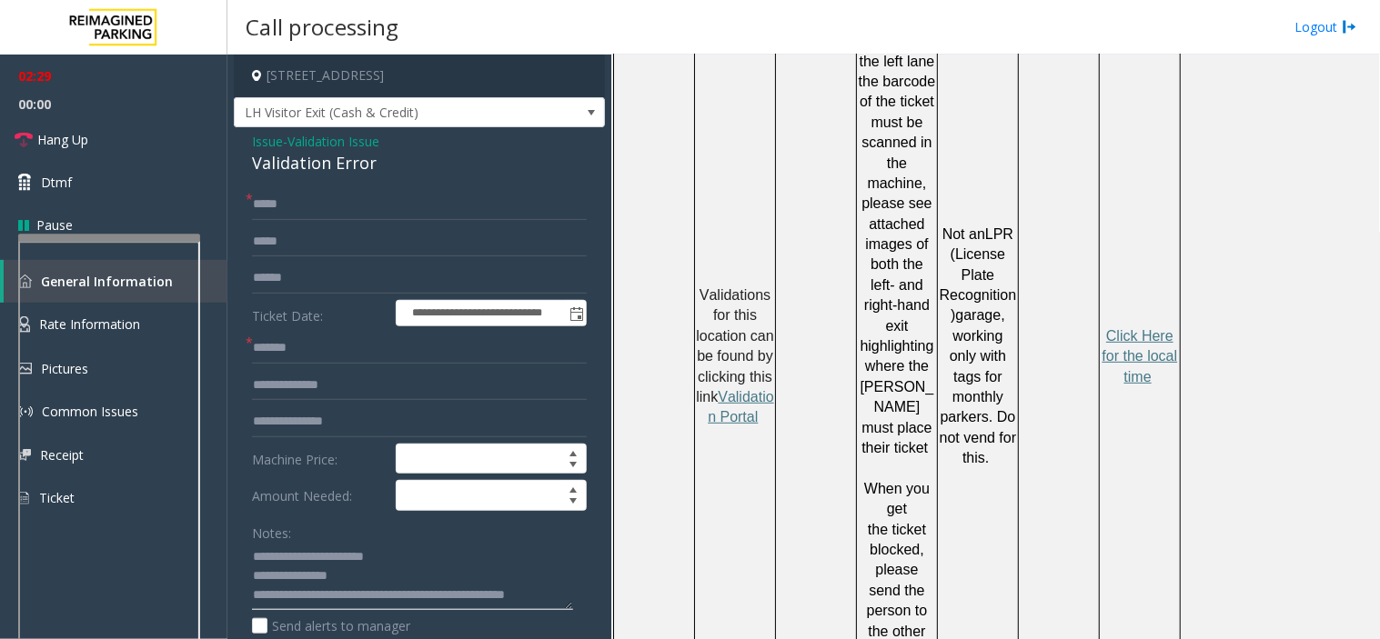
scroll to position [19, 0]
click at [313, 593] on textarea at bounding box center [412, 577] width 321 height 68
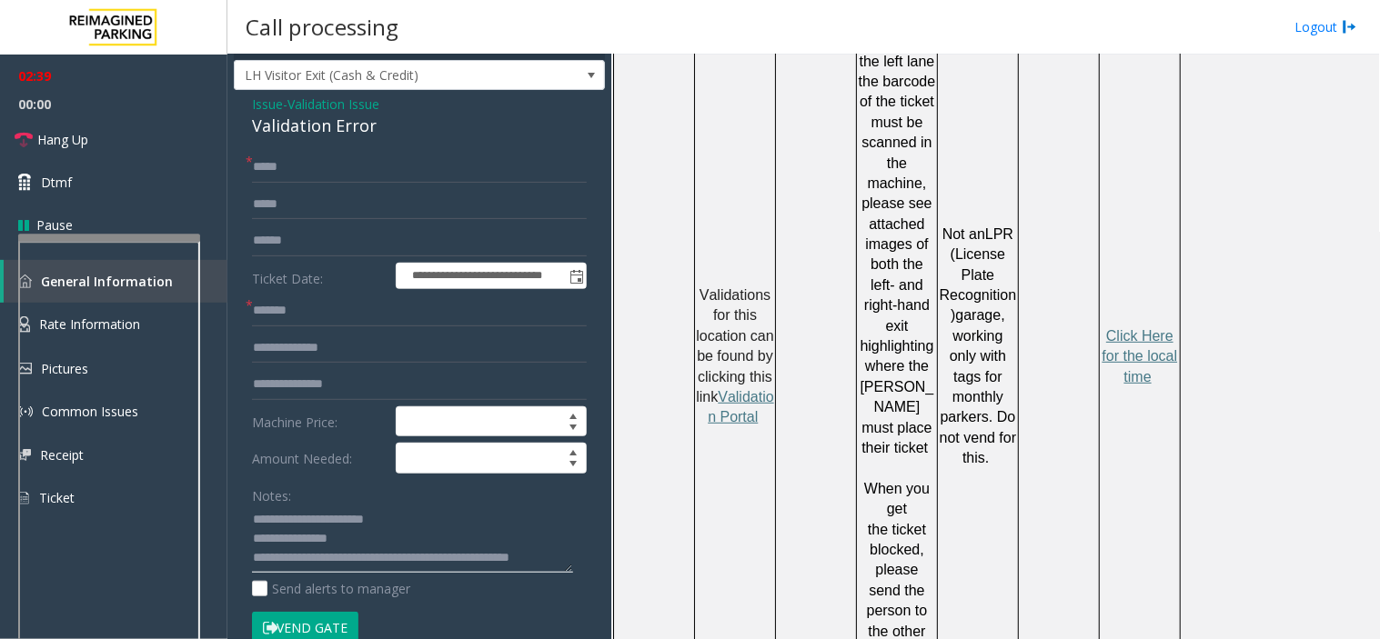
scroll to position [101, 0]
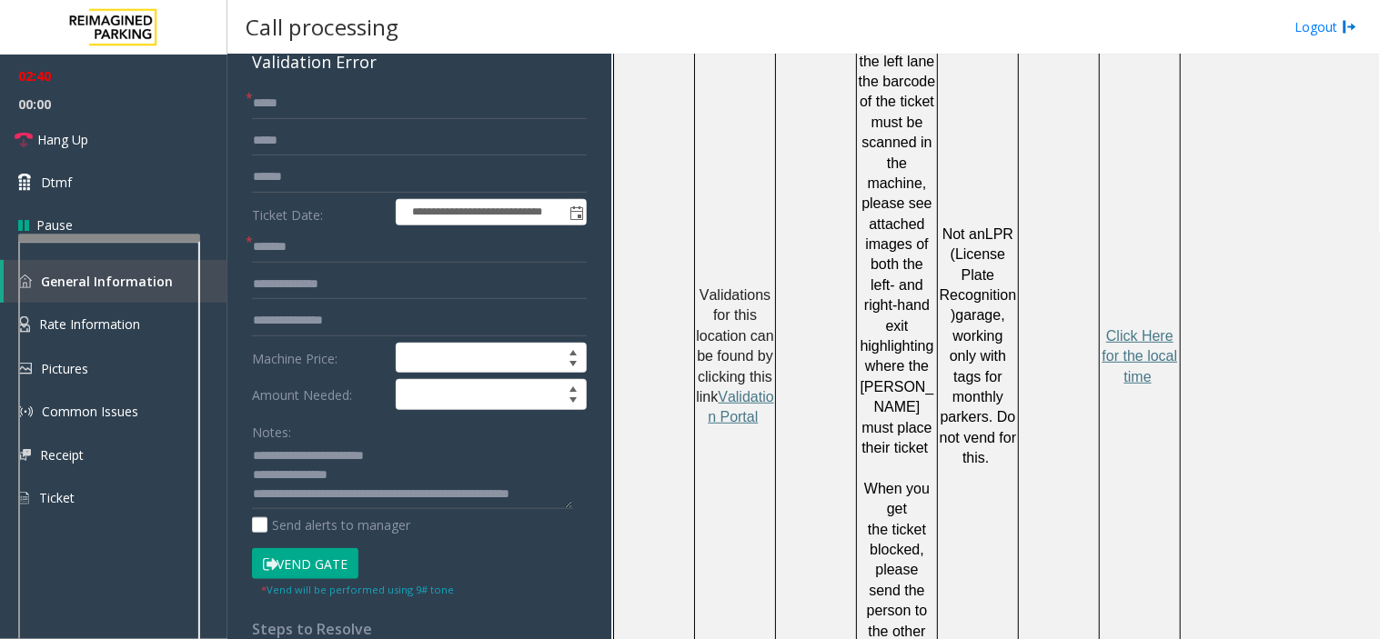
click at [306, 571] on button "Vend Gate" at bounding box center [305, 563] width 106 height 31
click at [329, 498] on textarea at bounding box center [412, 476] width 321 height 68
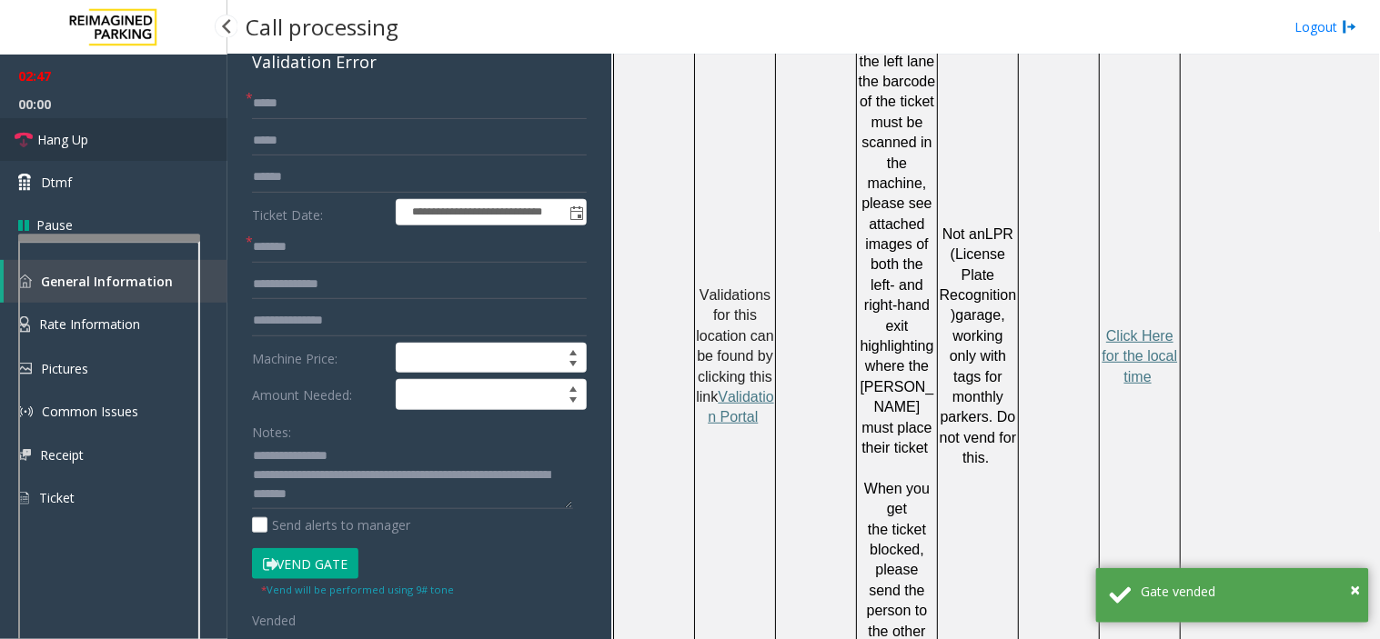
click at [115, 135] on link "Hang Up" at bounding box center [113, 139] width 227 height 43
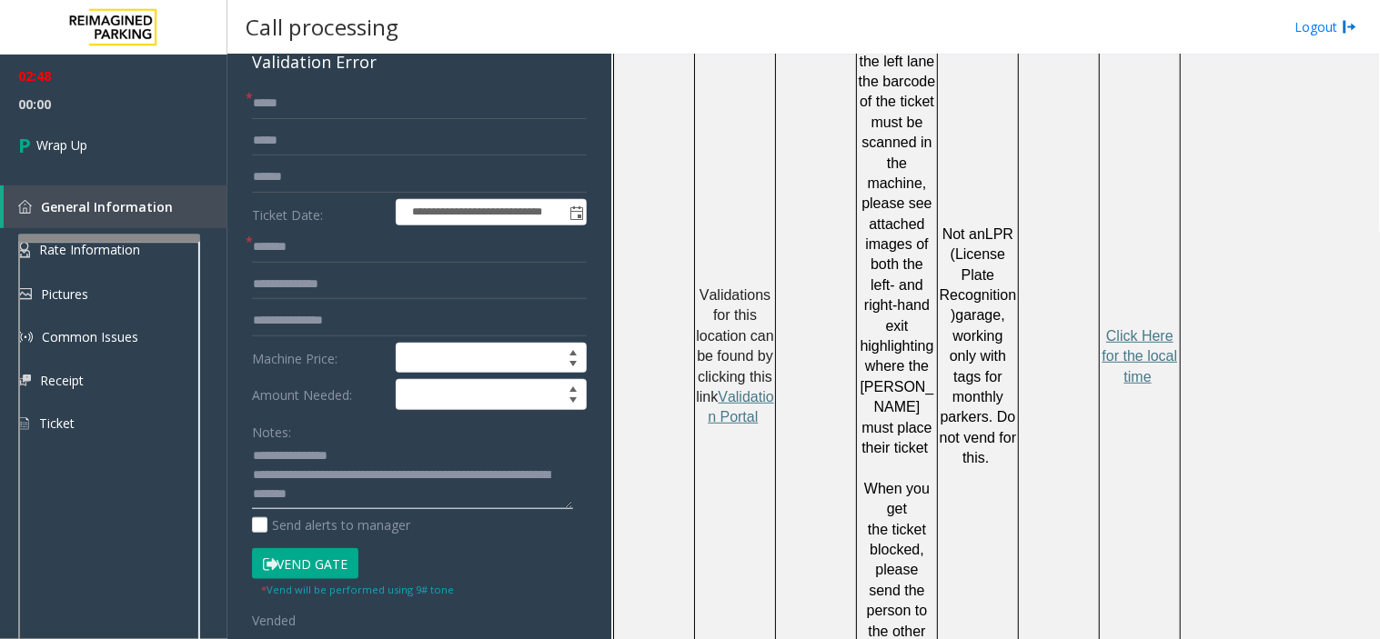
click at [426, 498] on textarea at bounding box center [412, 476] width 321 height 68
type textarea "**********"
click at [114, 150] on link "Wrap Up" at bounding box center [113, 145] width 227 height 54
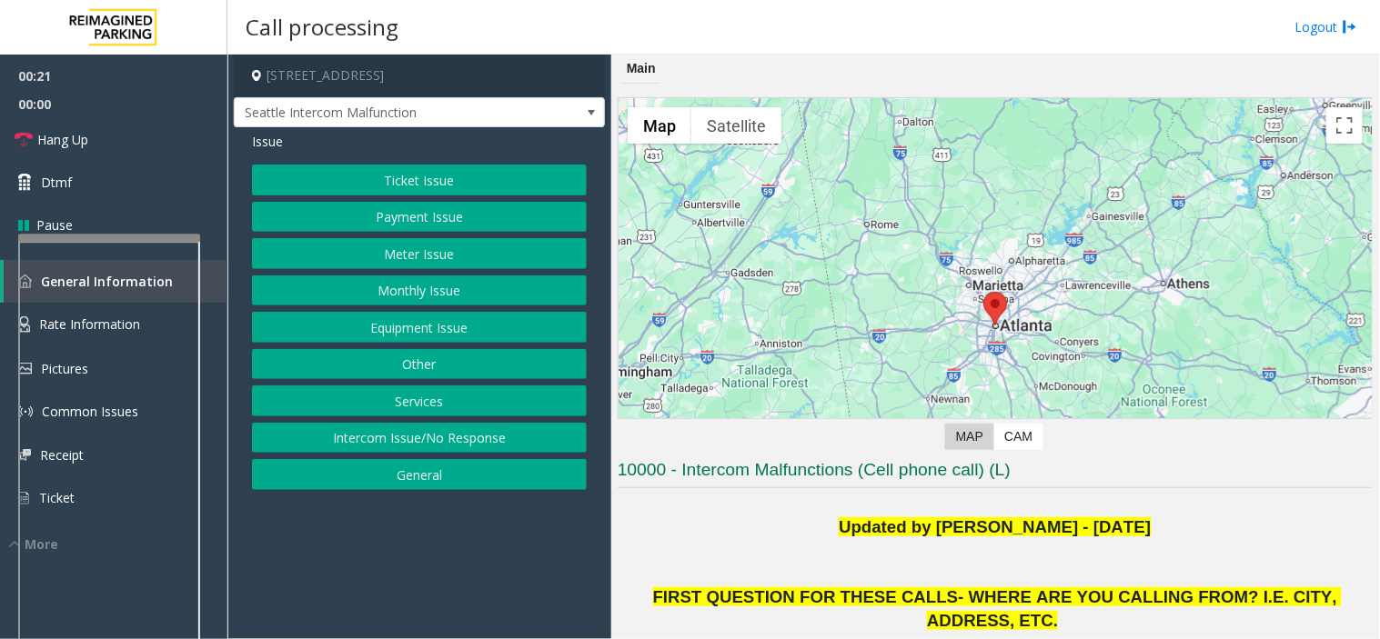
click at [257, 149] on span "Issue" at bounding box center [267, 141] width 31 height 19
click at [411, 324] on button "Equipment Issue" at bounding box center [419, 327] width 335 height 31
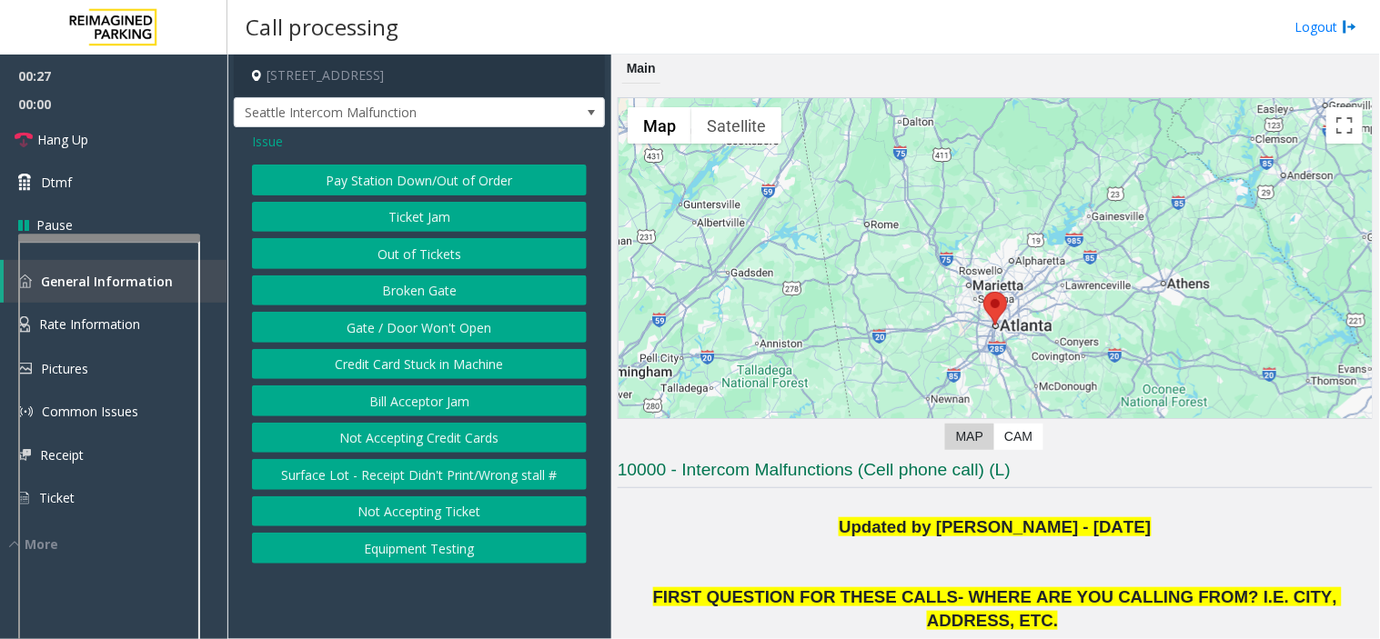
click at [258, 137] on span "Issue" at bounding box center [267, 141] width 31 height 19
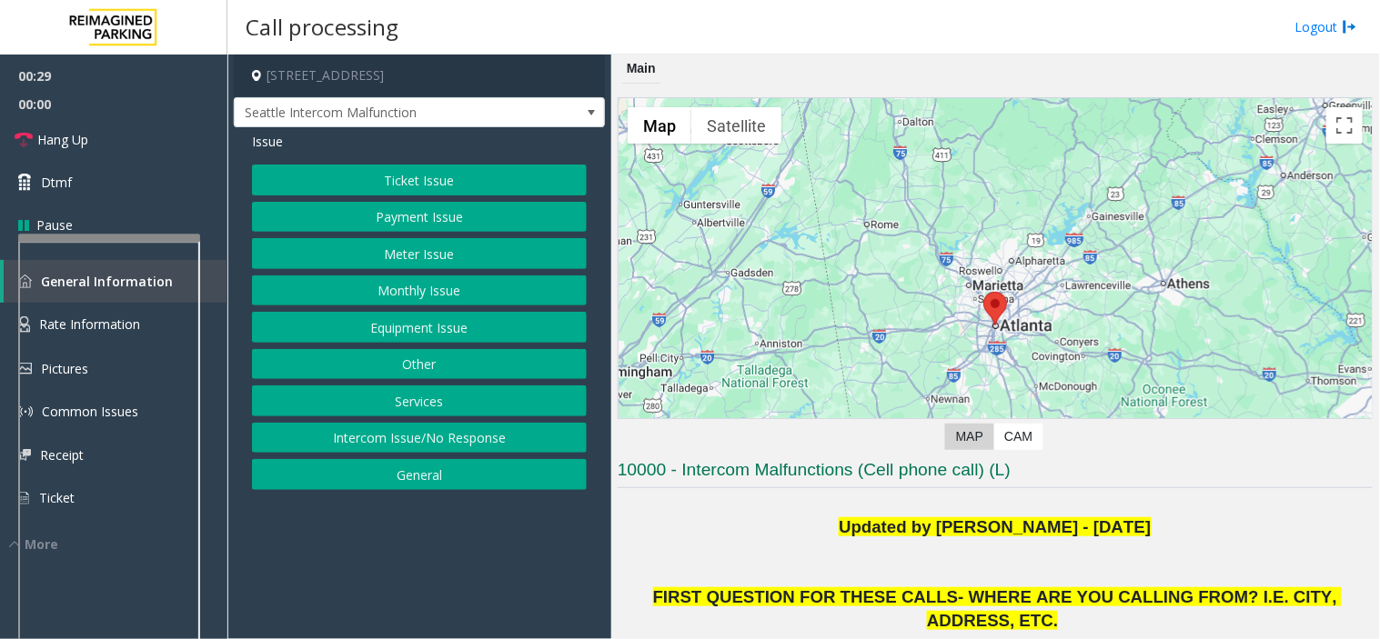
click at [412, 322] on button "Equipment Issue" at bounding box center [419, 327] width 335 height 31
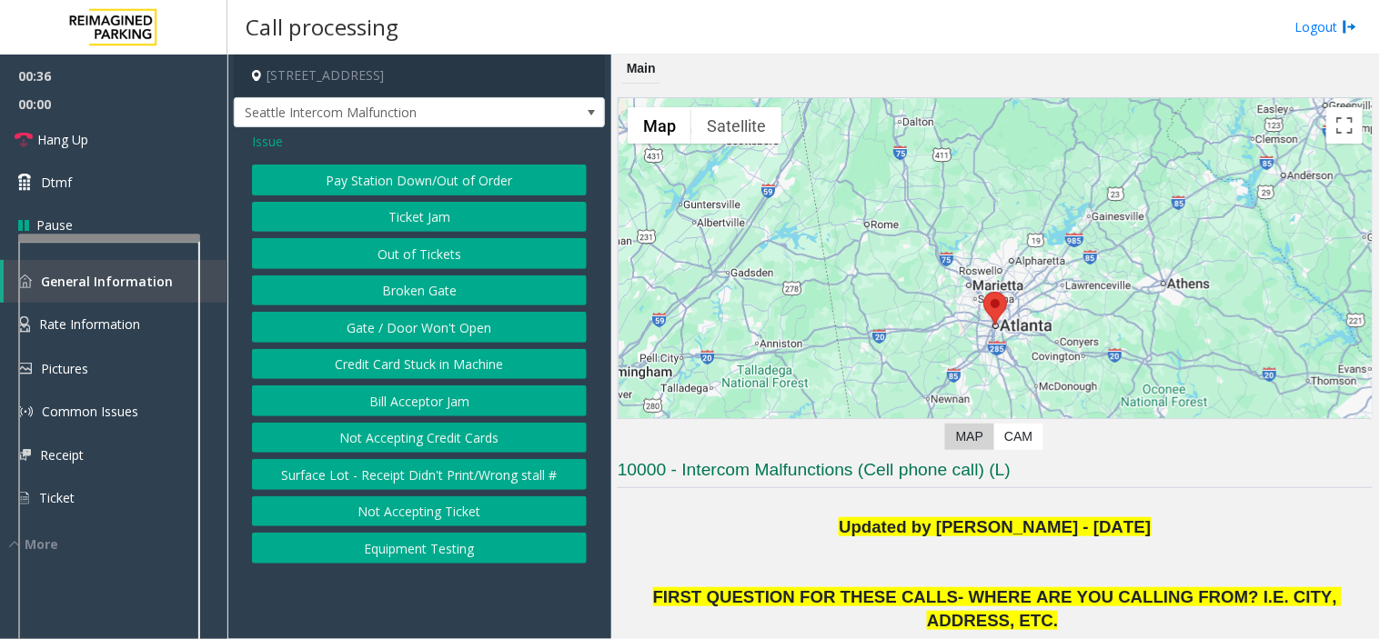
click at [417, 327] on button "Gate / Door Won't Open" at bounding box center [419, 327] width 335 height 31
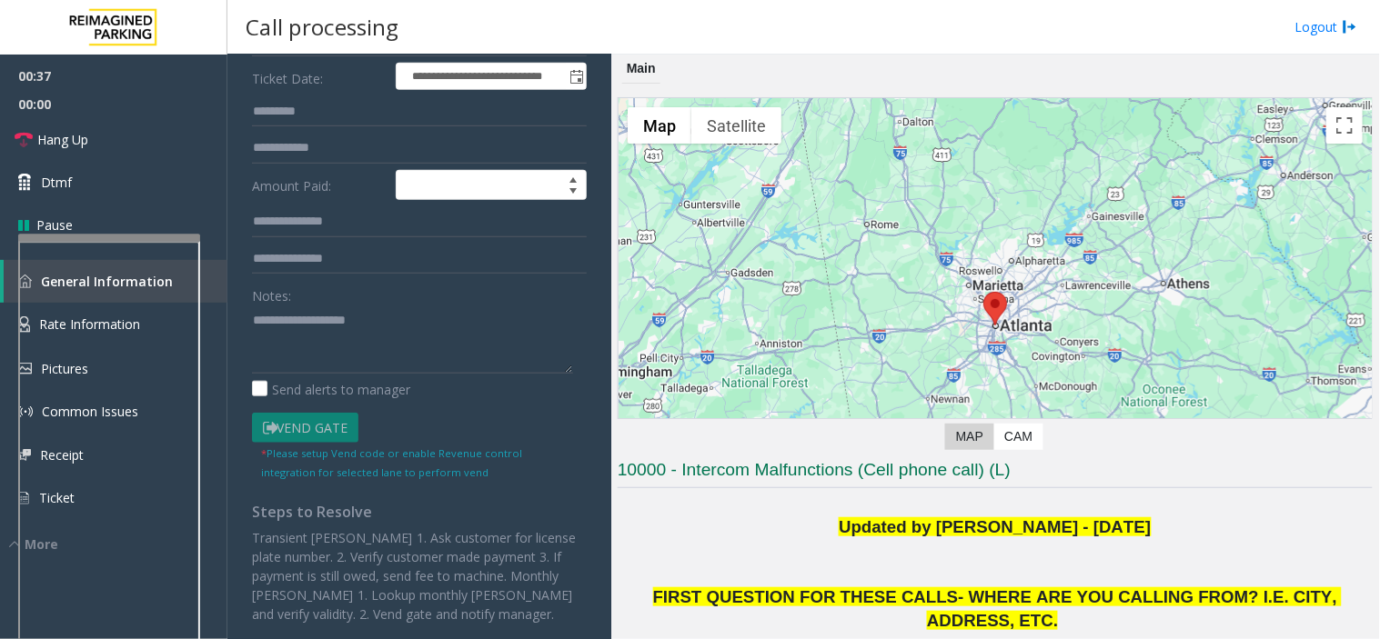
scroll to position [277, 0]
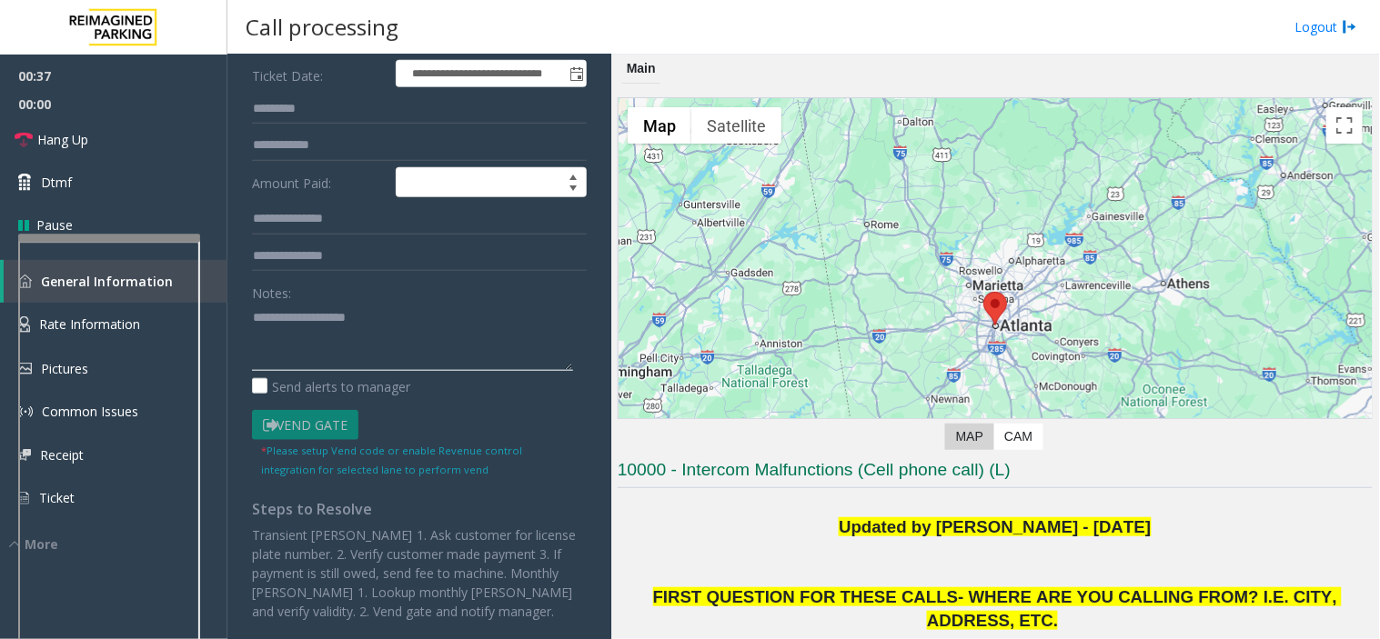
click at [306, 335] on textarea at bounding box center [412, 337] width 321 height 68
click at [482, 319] on textarea at bounding box center [412, 337] width 321 height 68
click at [323, 347] on textarea at bounding box center [412, 337] width 321 height 68
click at [417, 347] on textarea at bounding box center [412, 337] width 321 height 68
click at [391, 355] on textarea at bounding box center [412, 337] width 321 height 68
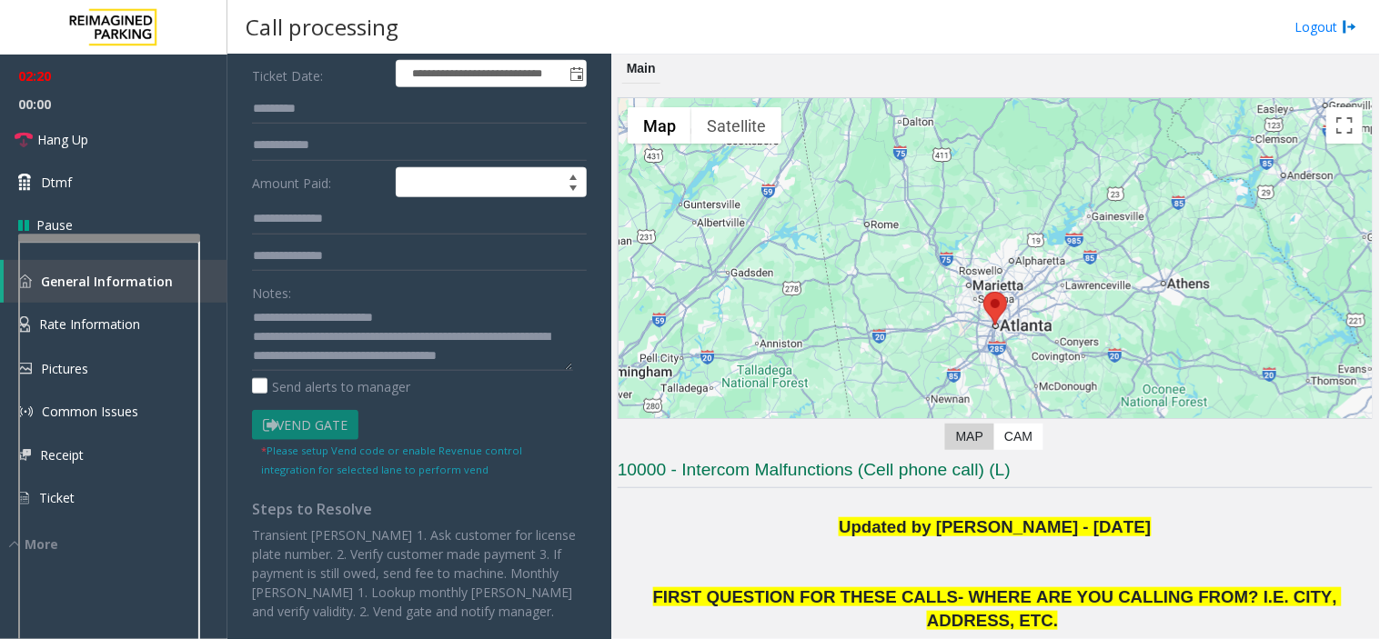
scroll to position [38, 0]
click at [367, 353] on textarea at bounding box center [412, 337] width 321 height 68
click at [492, 358] on textarea at bounding box center [412, 337] width 321 height 68
drag, startPoint x: 368, startPoint y: 358, endPoint x: 285, endPoint y: 358, distance: 83.7
click at [285, 358] on textarea at bounding box center [412, 337] width 321 height 68
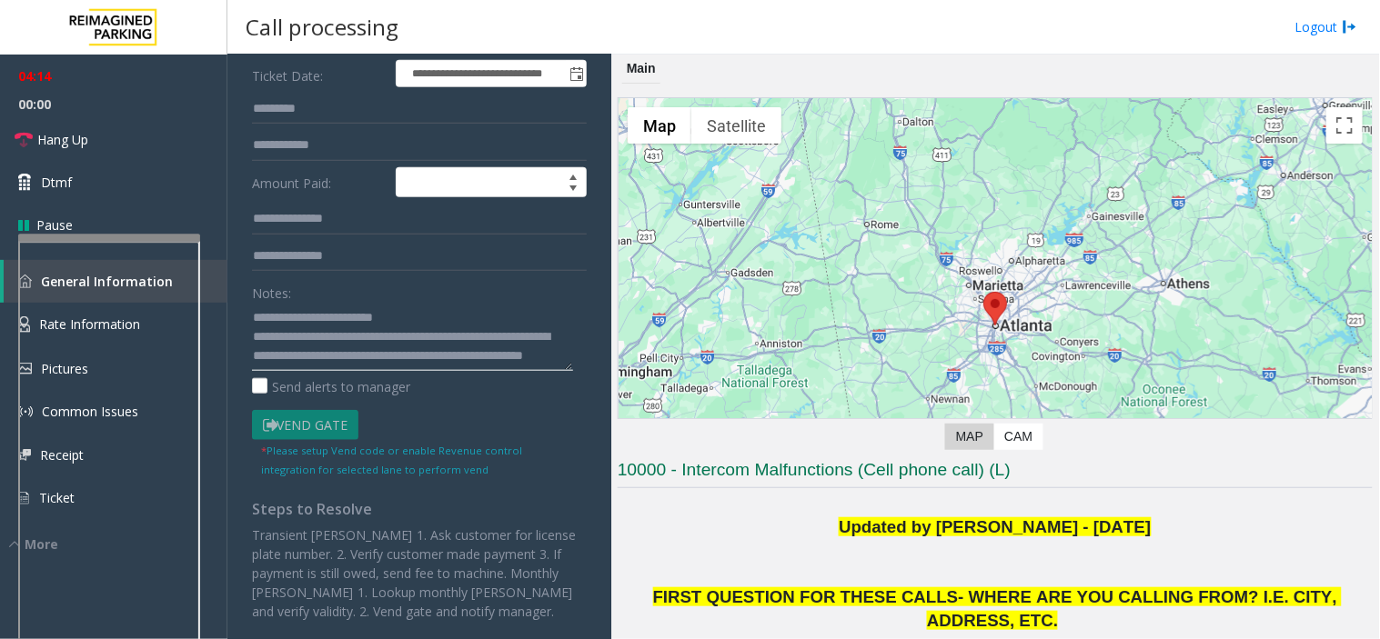
click at [441, 348] on textarea at bounding box center [412, 337] width 321 height 68
click at [131, 130] on link "Hang Up" at bounding box center [113, 139] width 227 height 43
click at [426, 357] on textarea at bounding box center [412, 337] width 321 height 68
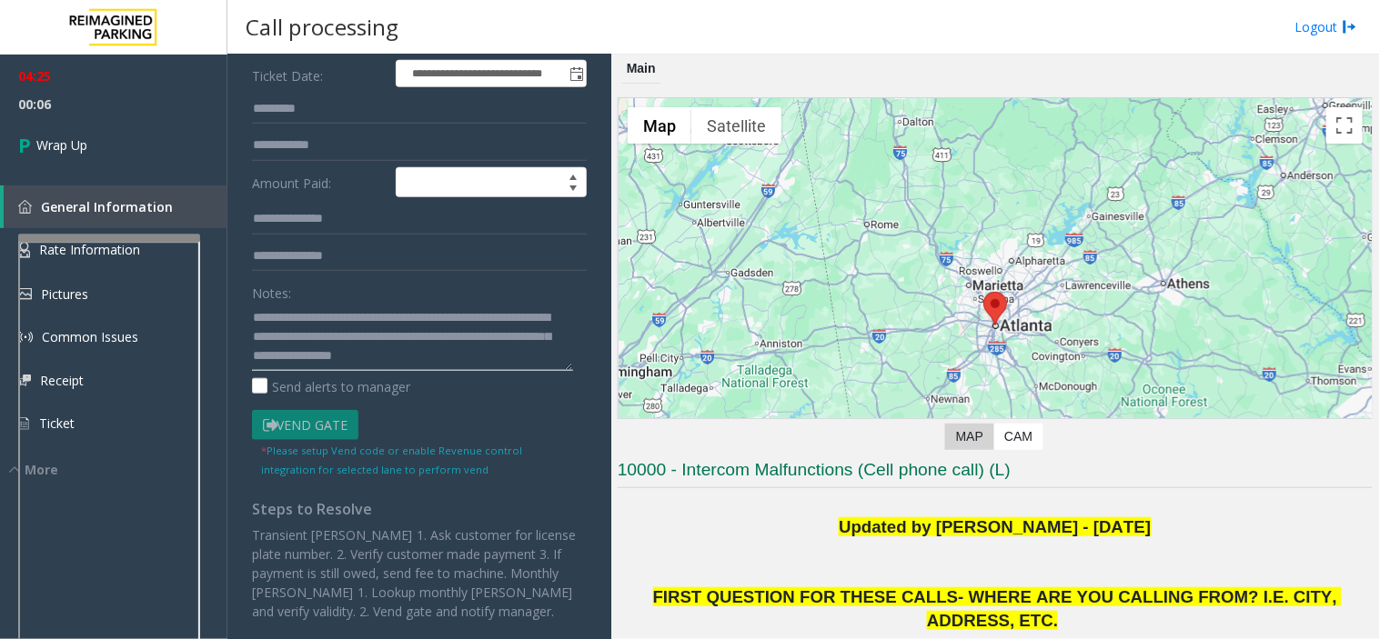
scroll to position [51, 0]
type textarea "**********"
click at [146, 125] on link "Wrap Up" at bounding box center [113, 145] width 227 height 54
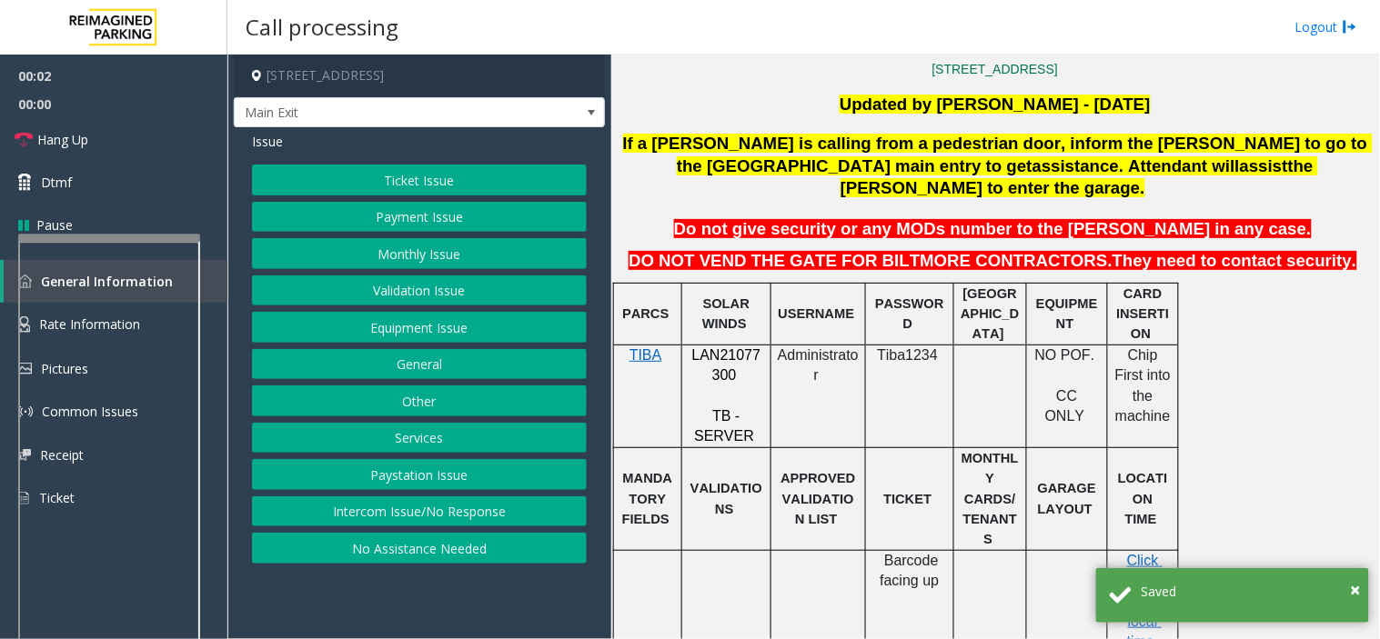
scroll to position [505, 0]
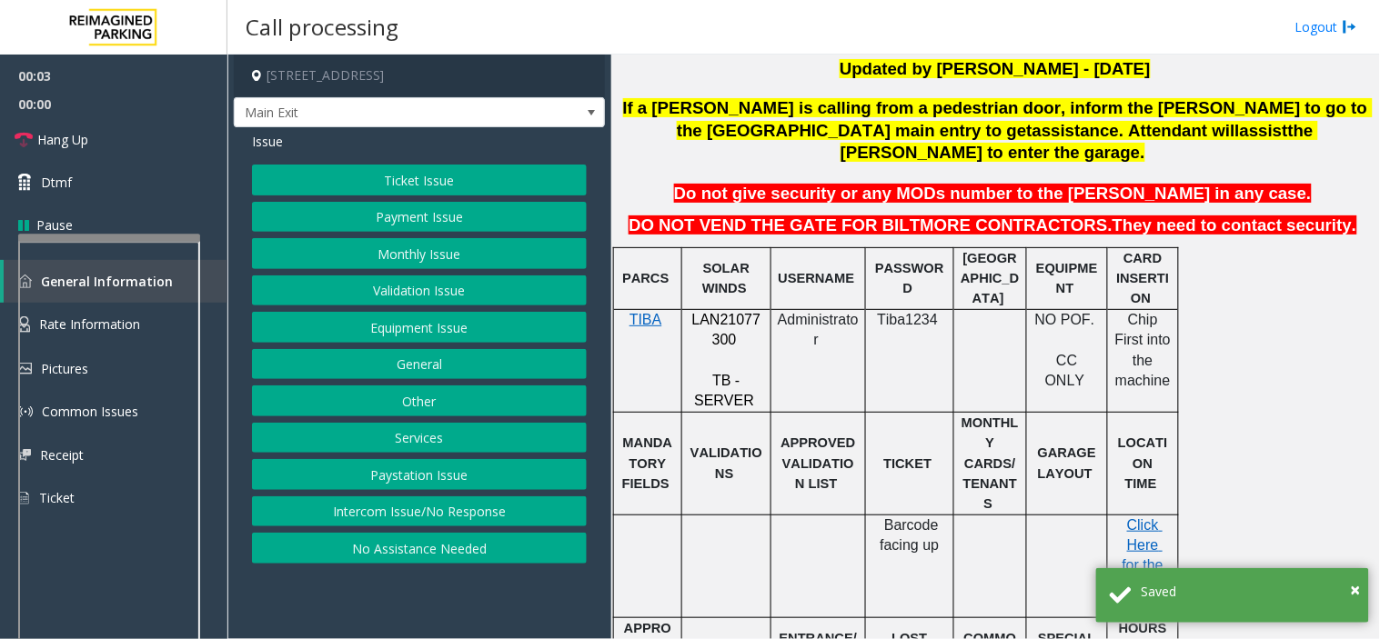
click at [704, 312] on span "LAN21077300" at bounding box center [726, 329] width 69 height 35
copy p "LAN21077300"
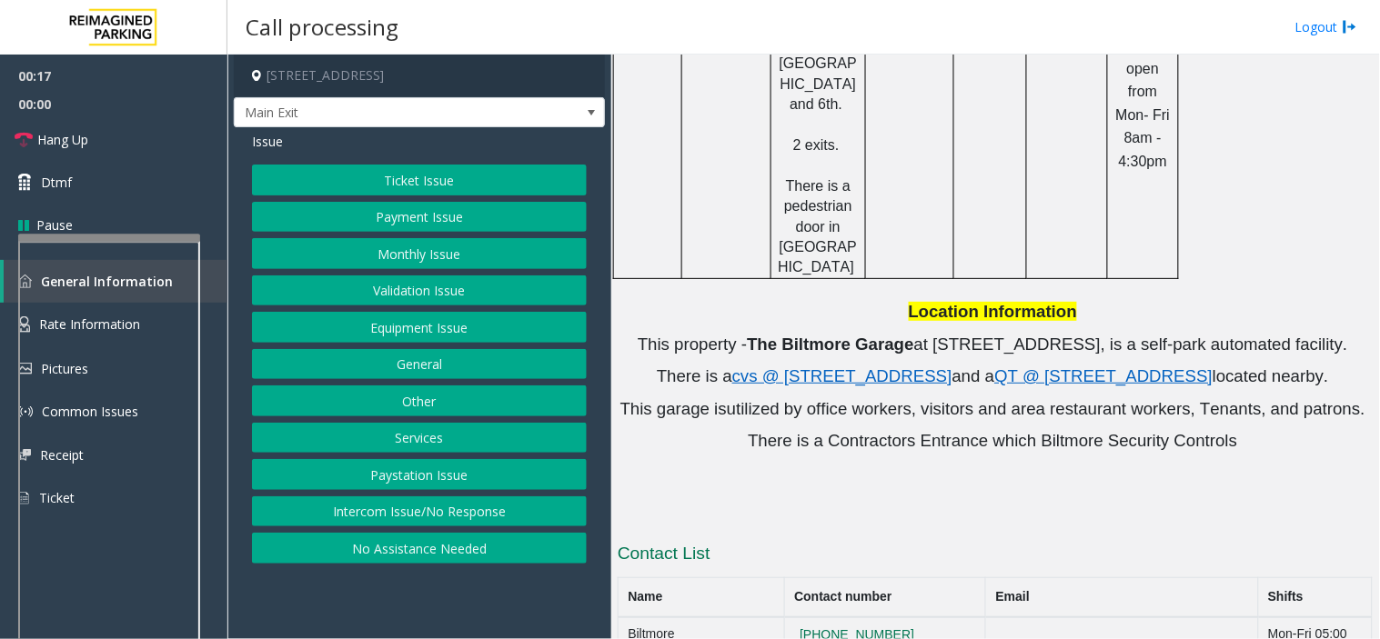
scroll to position [1277, 0]
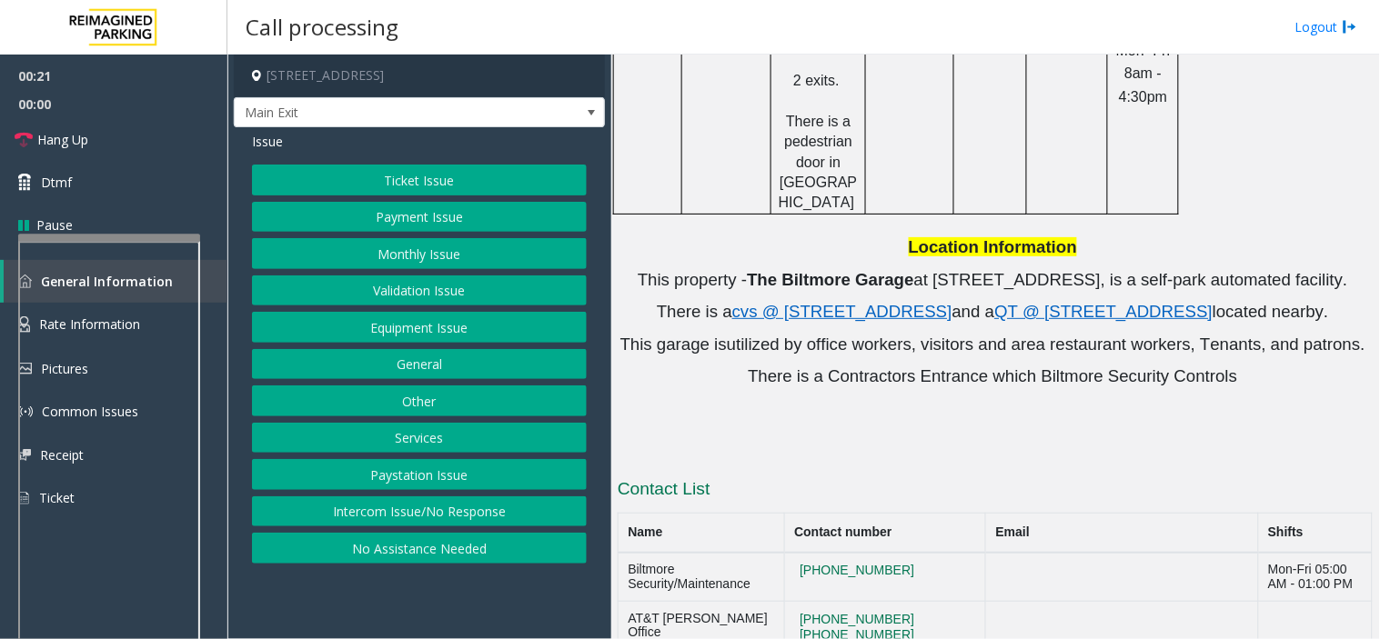
click at [397, 292] on button "Validation Issue" at bounding box center [419, 291] width 335 height 31
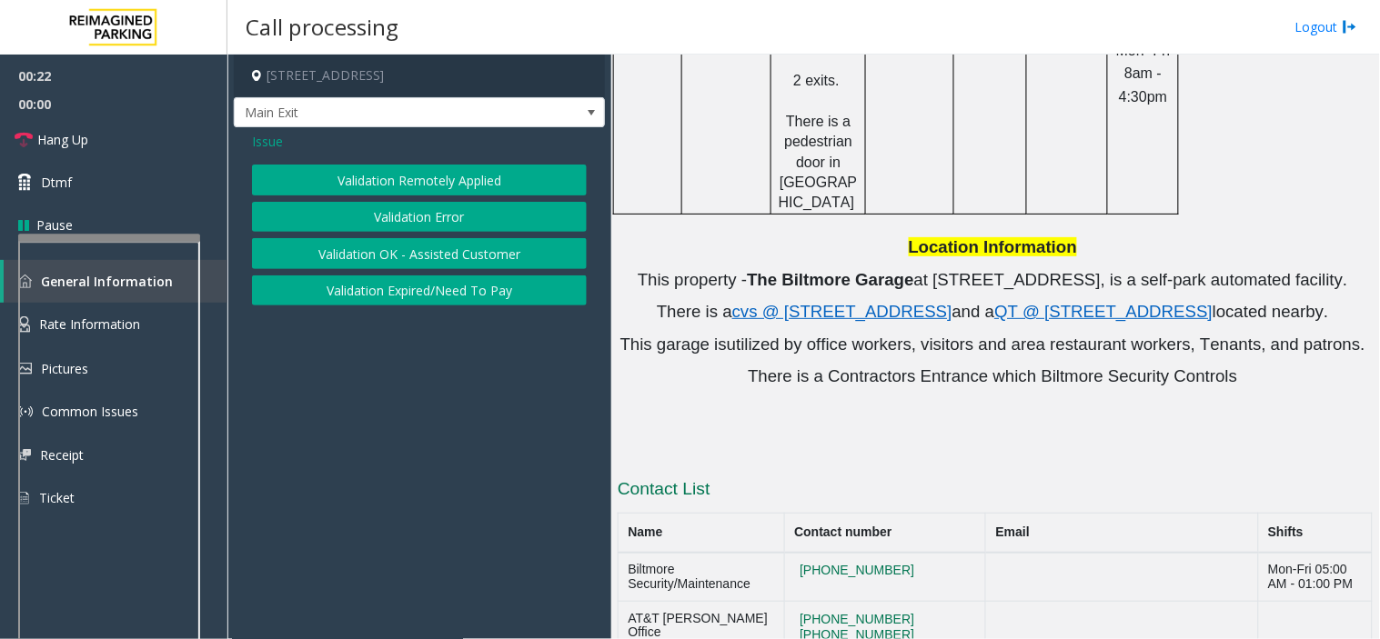
click at [404, 224] on button "Validation Error" at bounding box center [419, 217] width 335 height 31
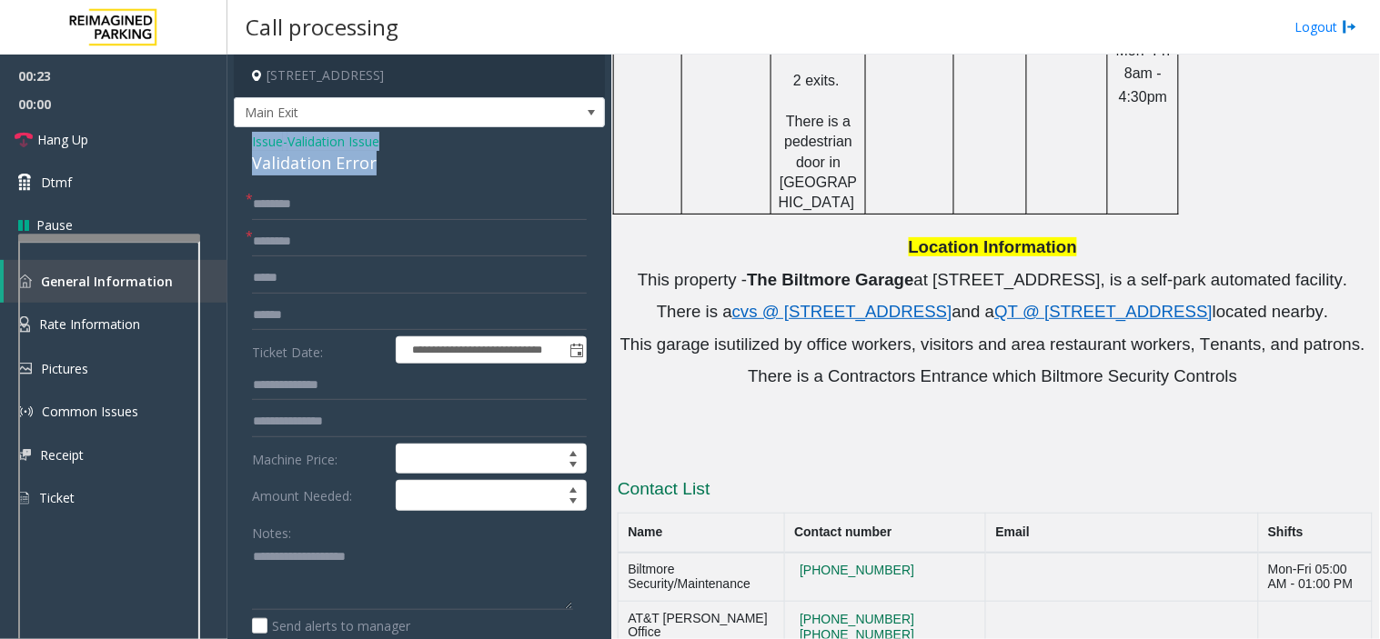
drag, startPoint x: 384, startPoint y: 158, endPoint x: 228, endPoint y: 144, distance: 156.2
click at [228, 144] on app-call-processing-form "**********" at bounding box center [419, 347] width 384 height 585
click at [421, 593] on textarea at bounding box center [412, 577] width 321 height 68
type textarea "**********"
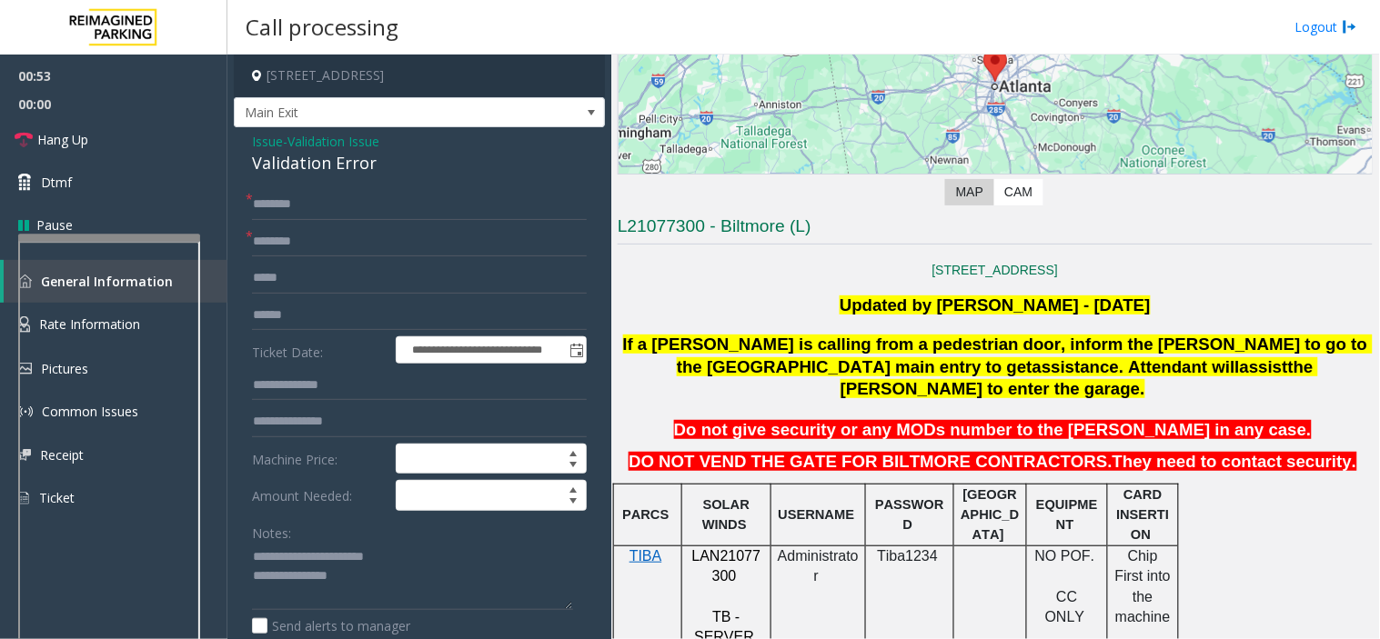
scroll to position [267, 0]
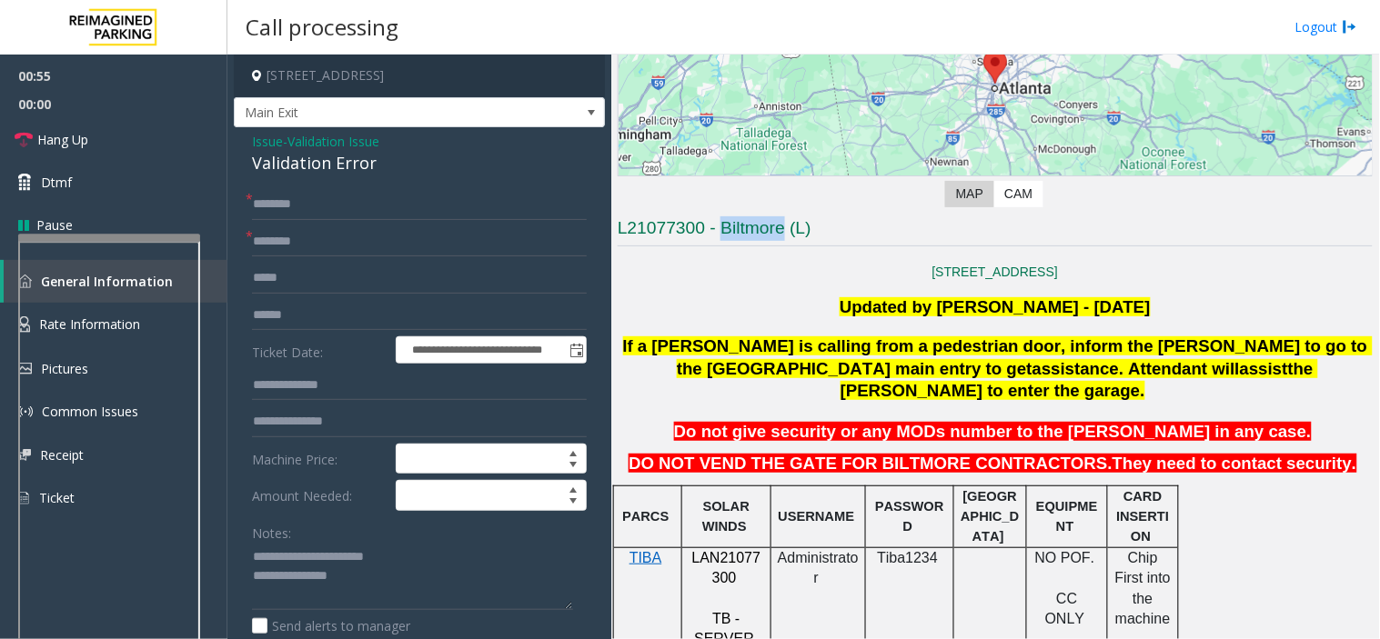
drag, startPoint x: 784, startPoint y: 225, endPoint x: 719, endPoint y: 225, distance: 64.6
click at [719, 225] on h3 "L21077300 - Biltmore (L)" at bounding box center [995, 231] width 755 height 30
click at [355, 239] on input "********" at bounding box center [419, 241] width 335 height 31
type input "********"
click at [297, 320] on input "text" at bounding box center [419, 315] width 335 height 31
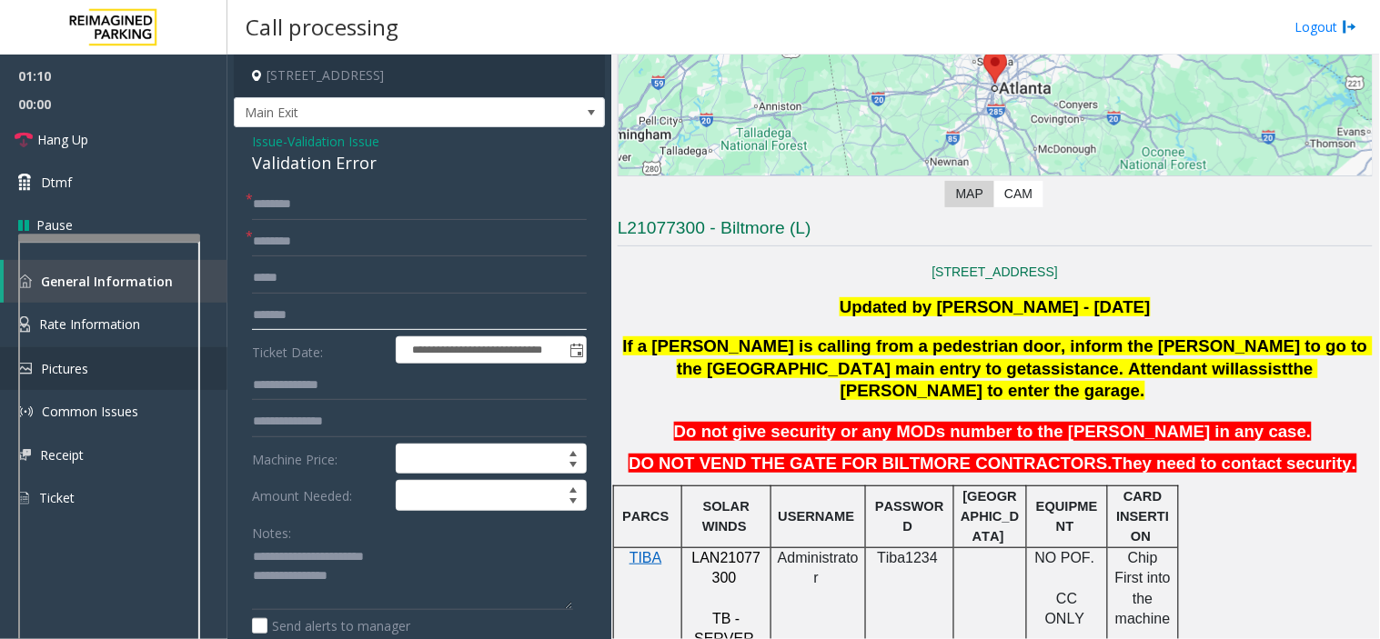
type input "*******"
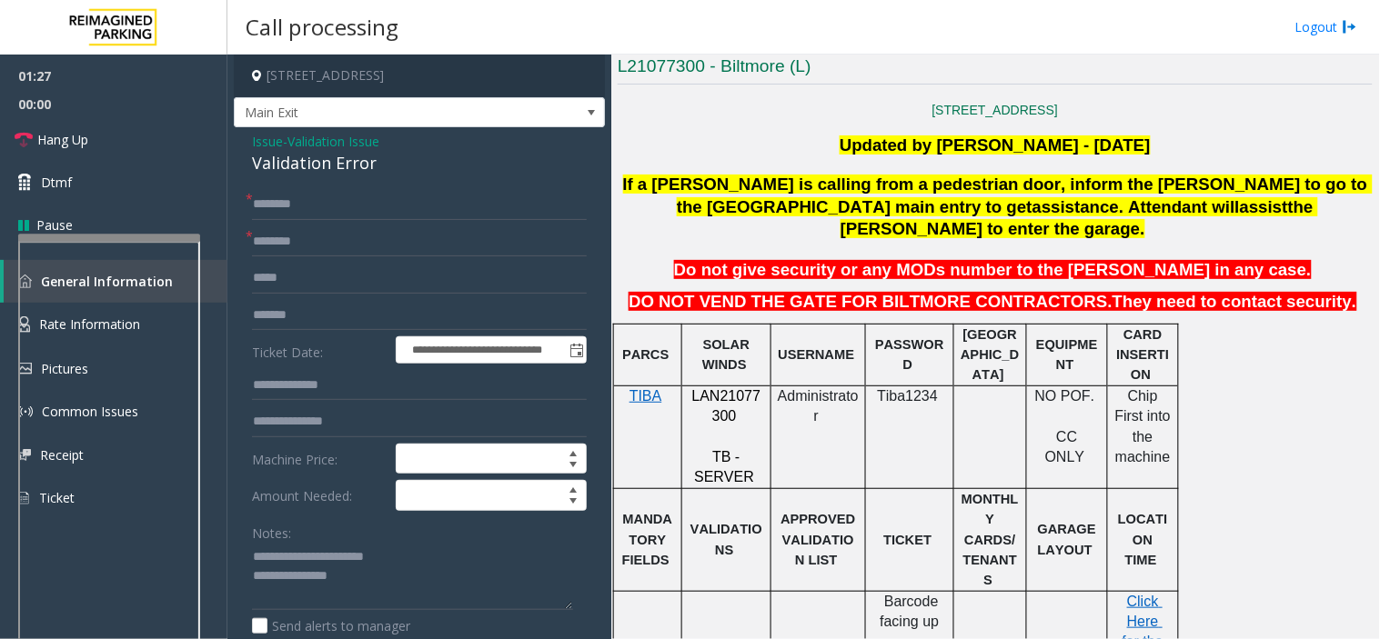
scroll to position [670, 0]
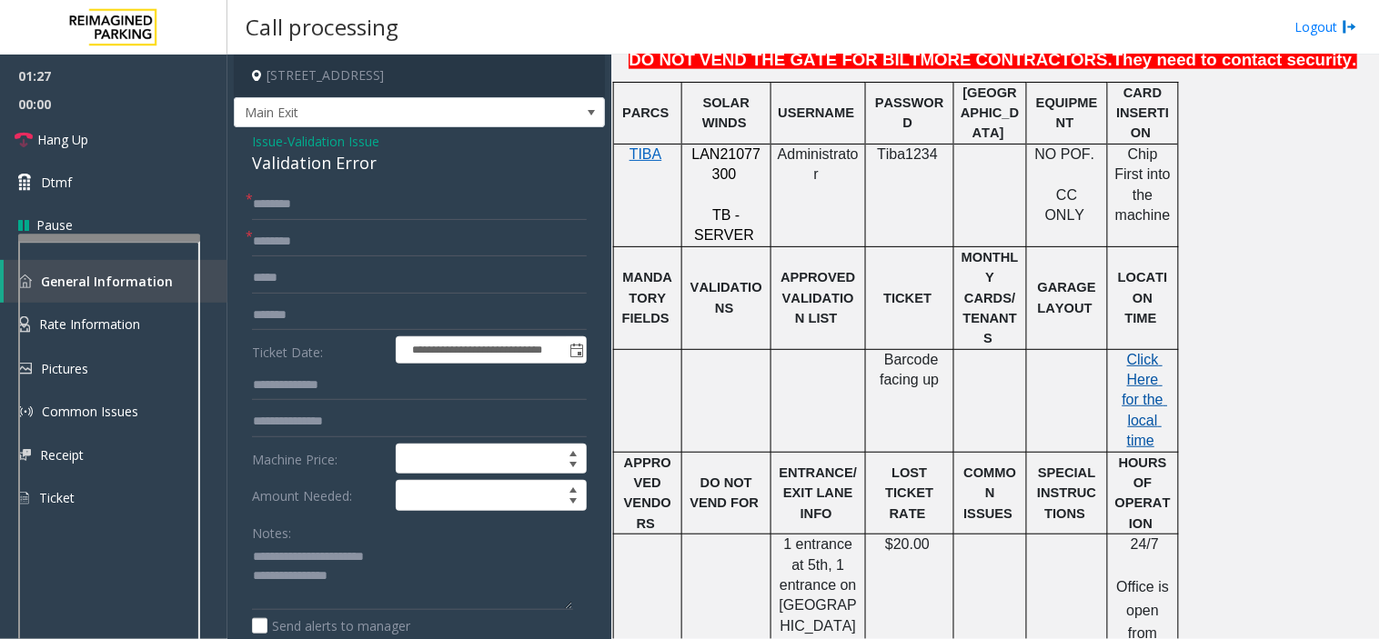
click at [1043, 352] on span "Click Here for the local time" at bounding box center [1144, 400] width 45 height 97
click at [343, 202] on input "text" at bounding box center [419, 204] width 335 height 31
type input "*"
type input "*******"
click at [325, 322] on input "*******" at bounding box center [419, 315] width 335 height 31
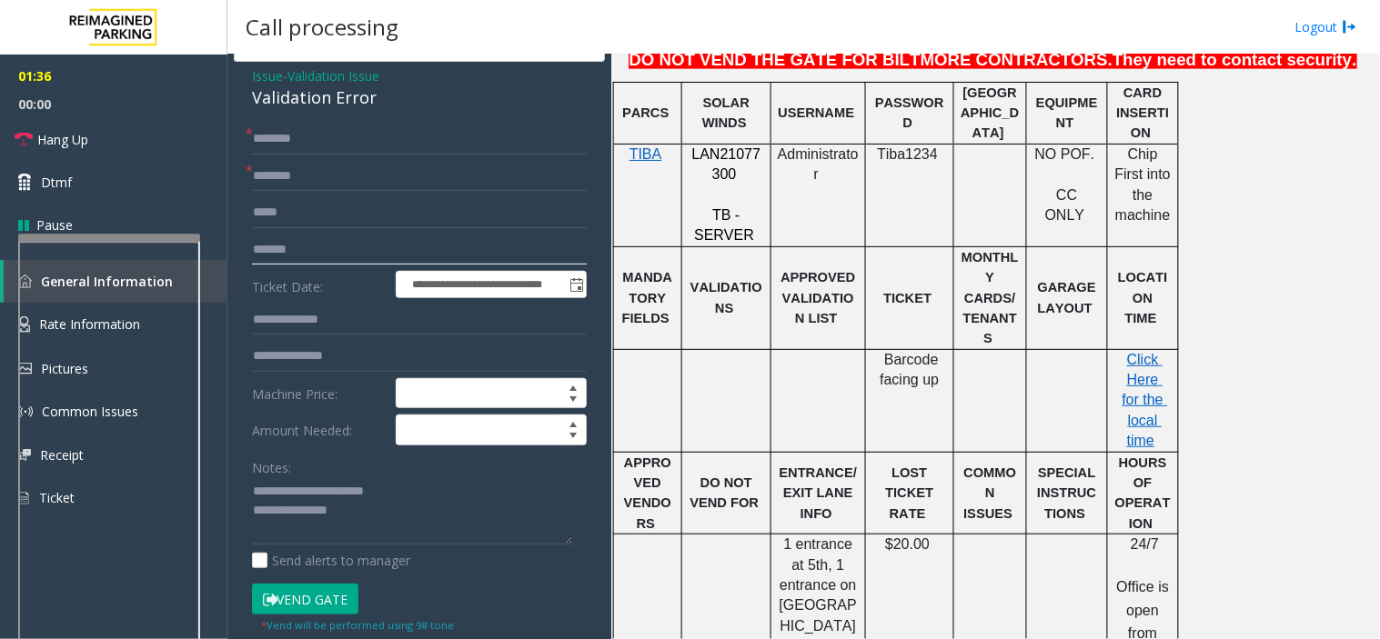
scroll to position [101, 0]
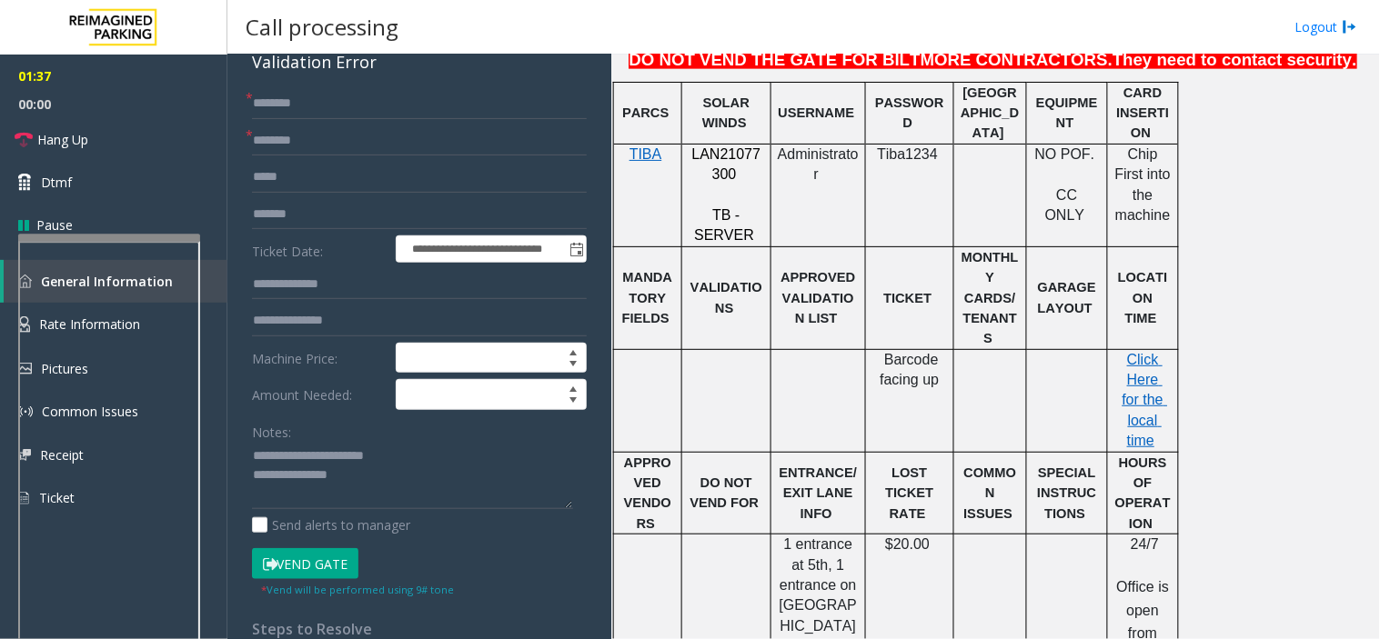
click at [320, 565] on button "Vend Gate" at bounding box center [305, 563] width 106 height 31
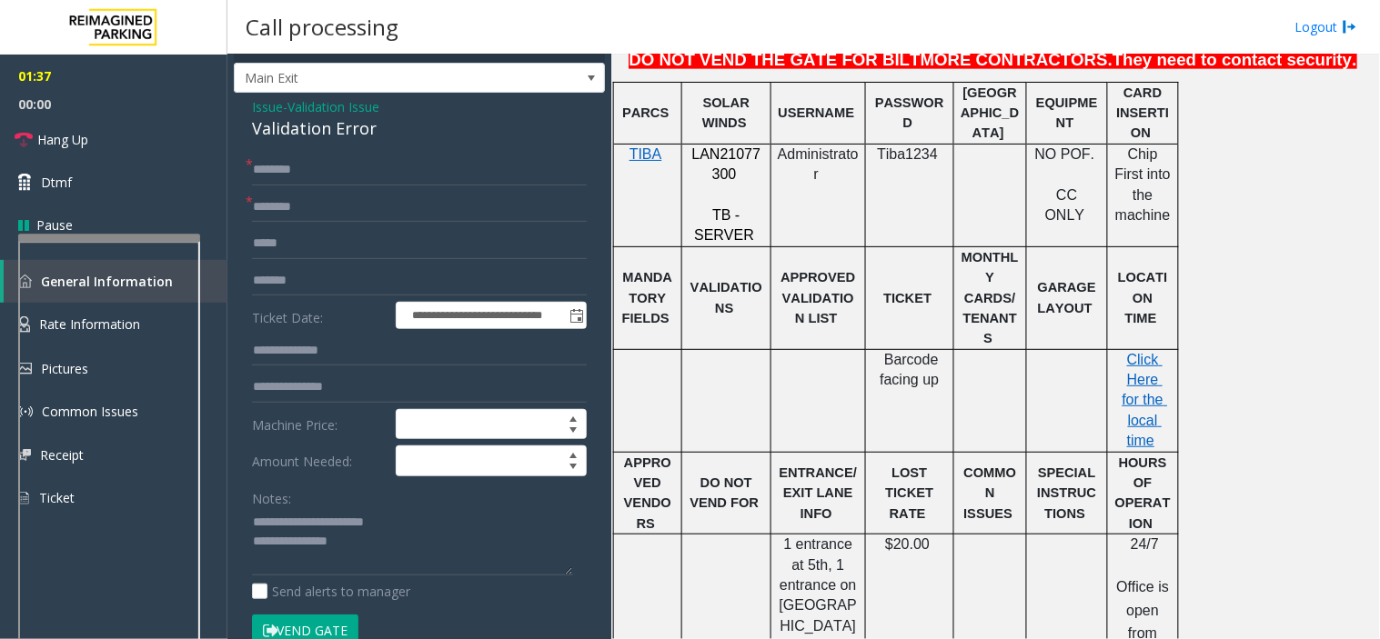
scroll to position [0, 0]
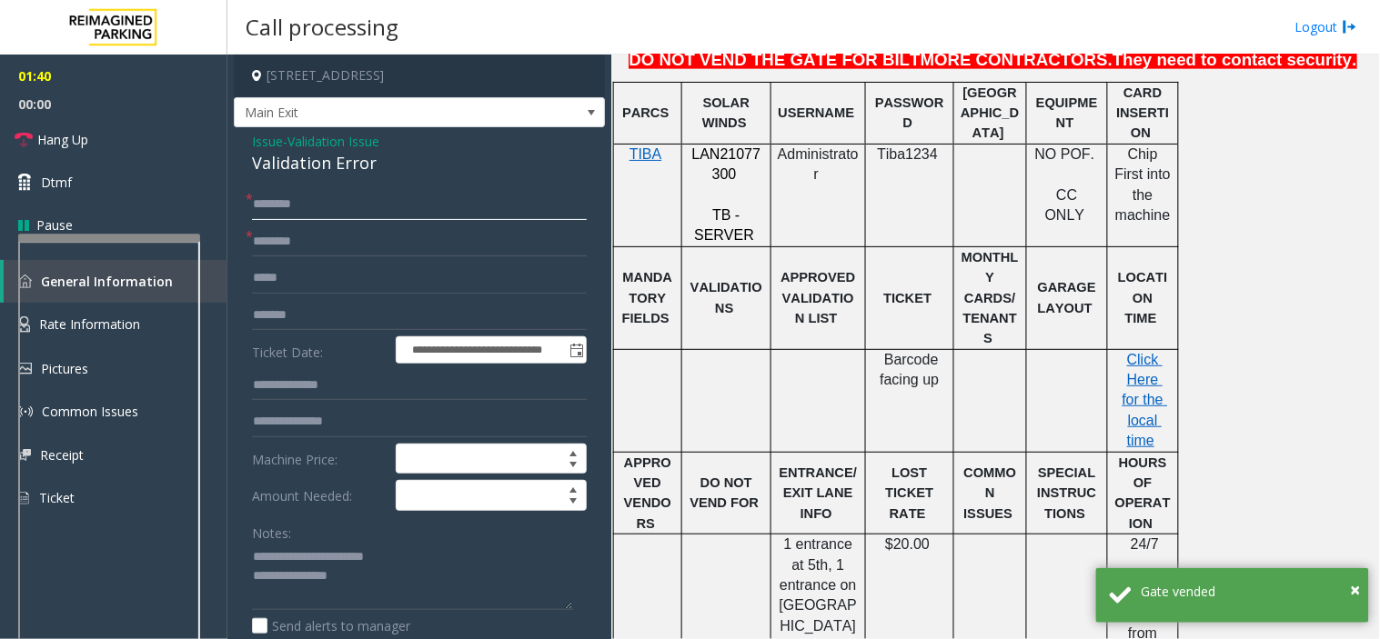
click at [307, 212] on input "*******" at bounding box center [419, 204] width 335 height 31
drag, startPoint x: 62, startPoint y: 130, endPoint x: 82, endPoint y: 122, distance: 21.6
click at [62, 130] on span "Hang Up" at bounding box center [62, 139] width 51 height 19
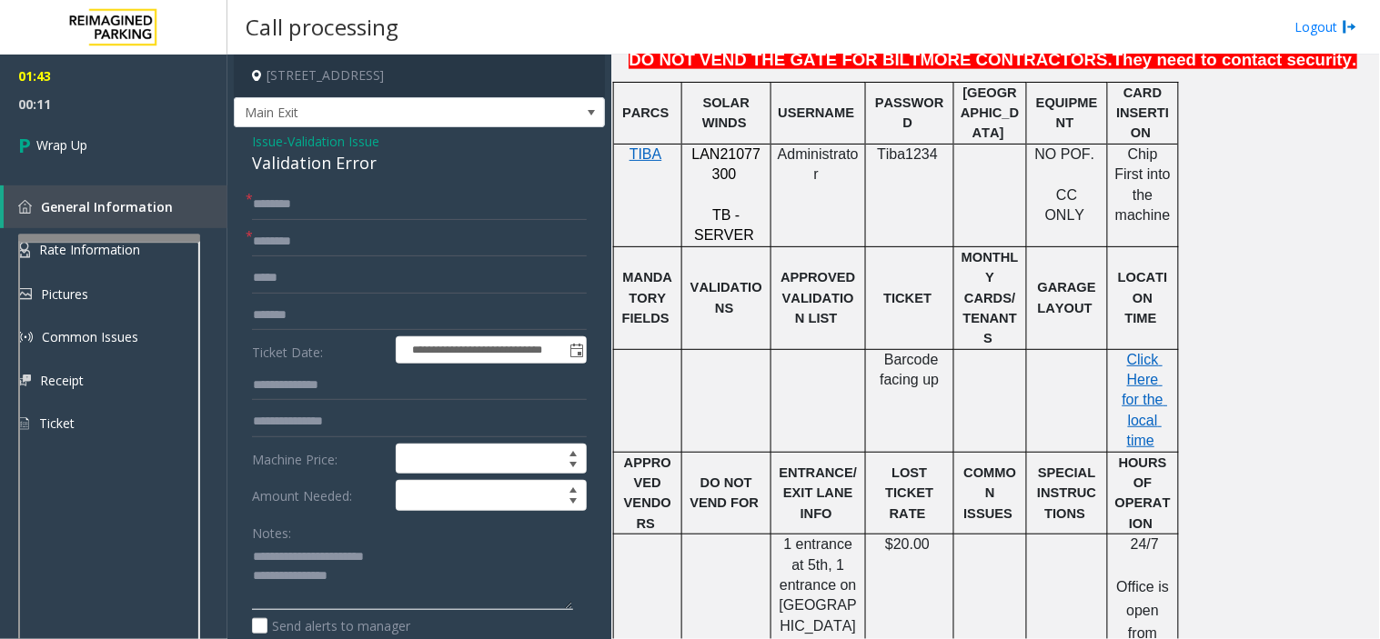
click at [410, 594] on textarea at bounding box center [412, 577] width 321 height 68
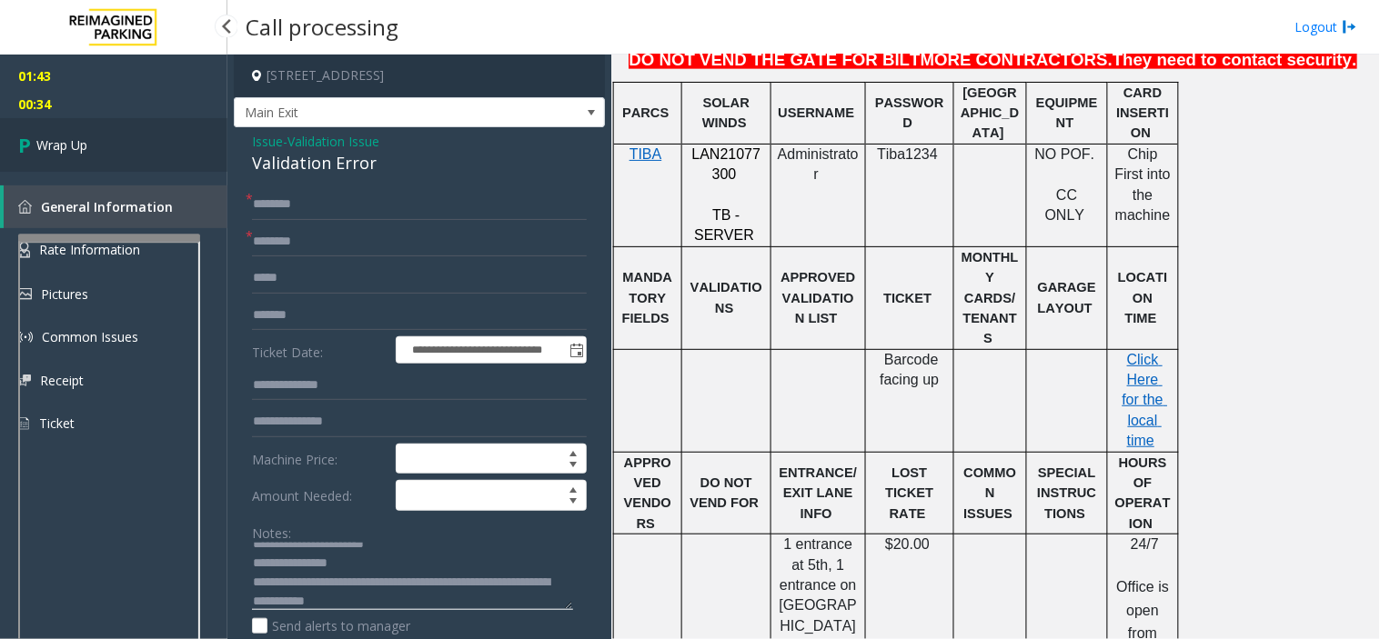
type textarea "**********"
click at [107, 156] on link "Wrap Up" at bounding box center [113, 145] width 227 height 54
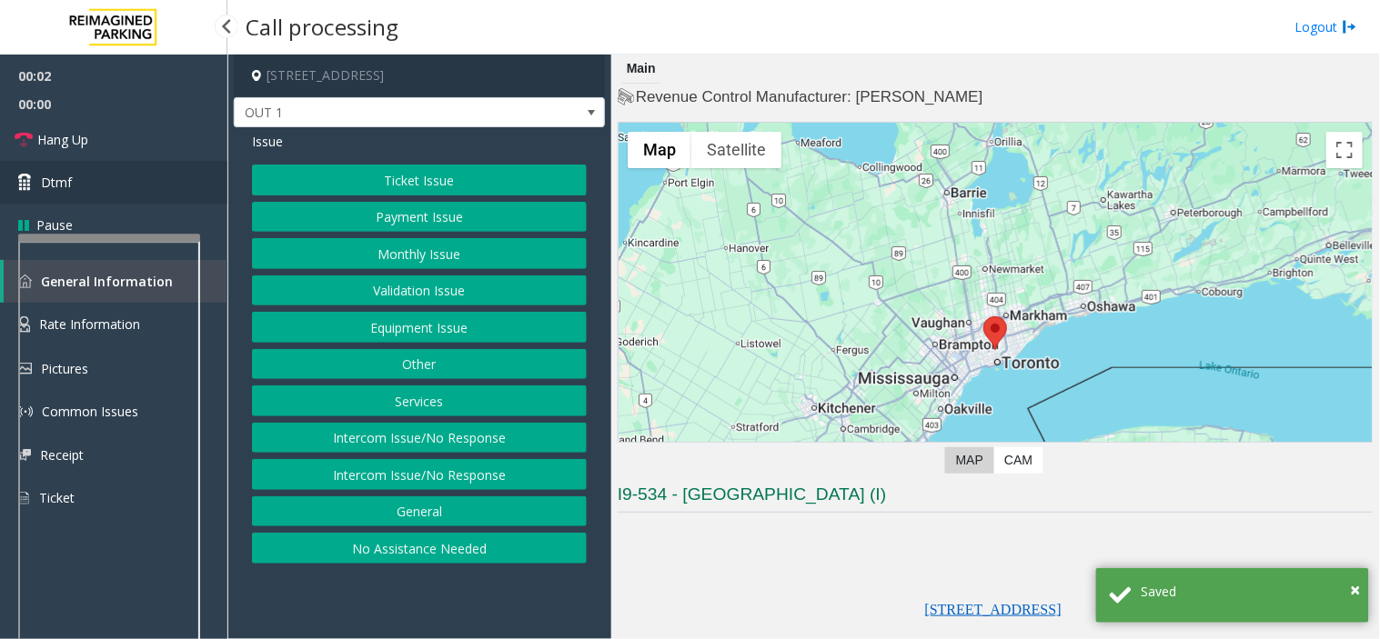
click at [109, 176] on link "Dtmf" at bounding box center [113, 182] width 227 height 43
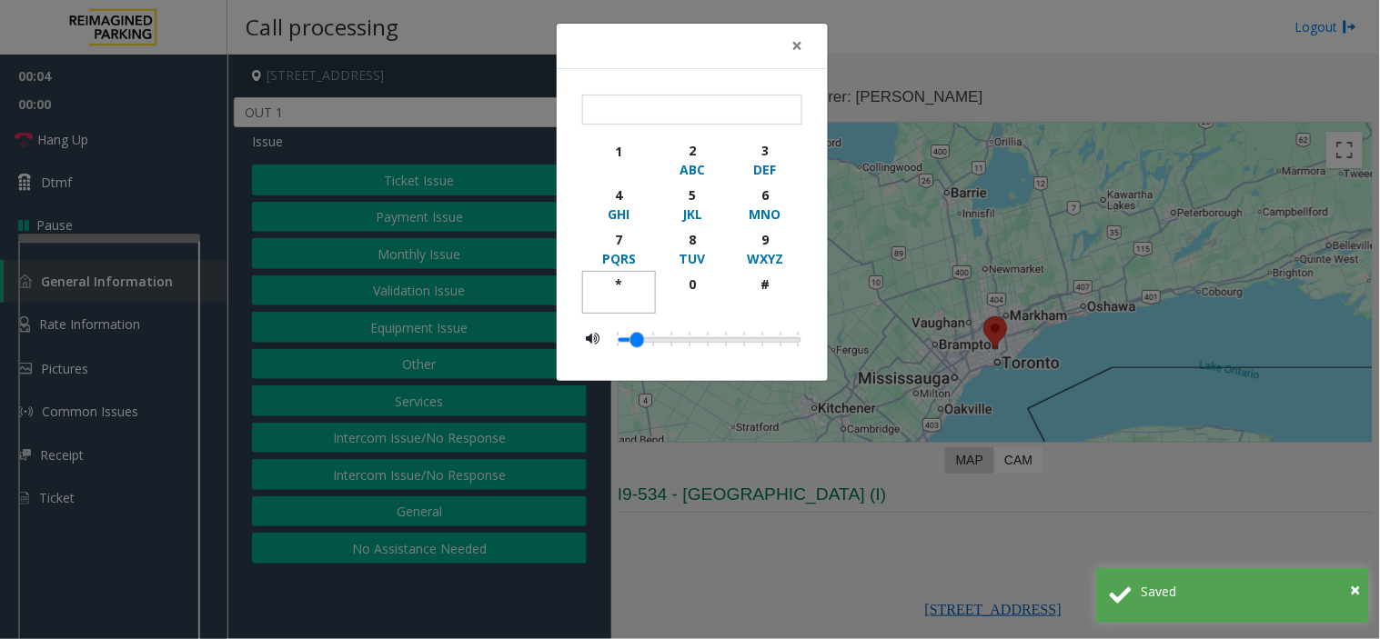
click at [614, 280] on div "*" at bounding box center [619, 284] width 50 height 19
click at [760, 241] on div "9" at bounding box center [765, 239] width 50 height 19
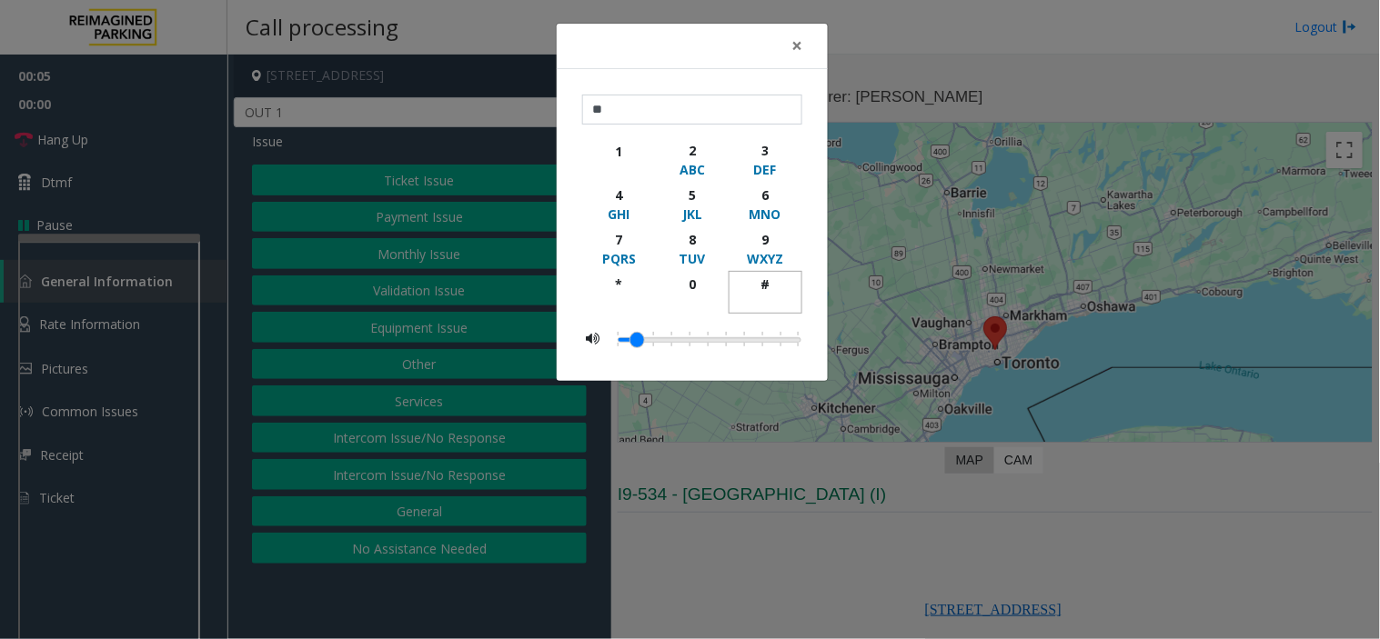
click at [760, 291] on div "#" at bounding box center [765, 284] width 50 height 19
type input "***"
click at [796, 39] on span "×" at bounding box center [796, 45] width 11 height 25
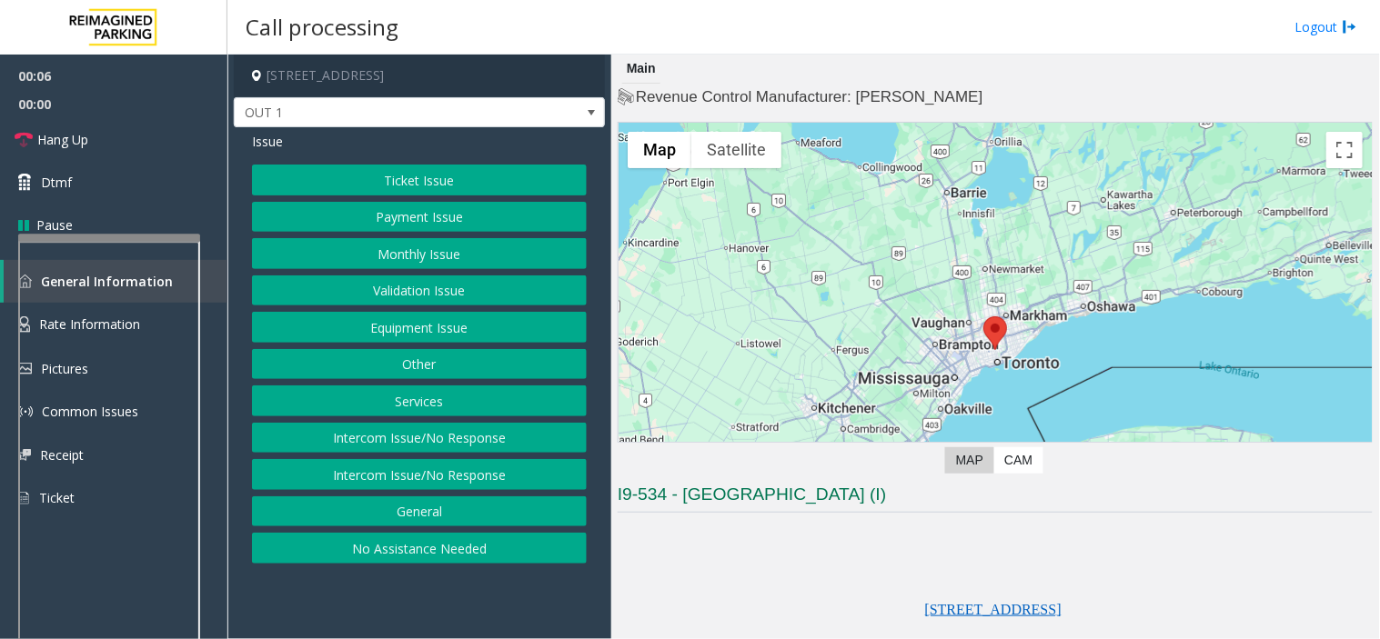
click at [383, 328] on button "Equipment Issue" at bounding box center [419, 327] width 335 height 31
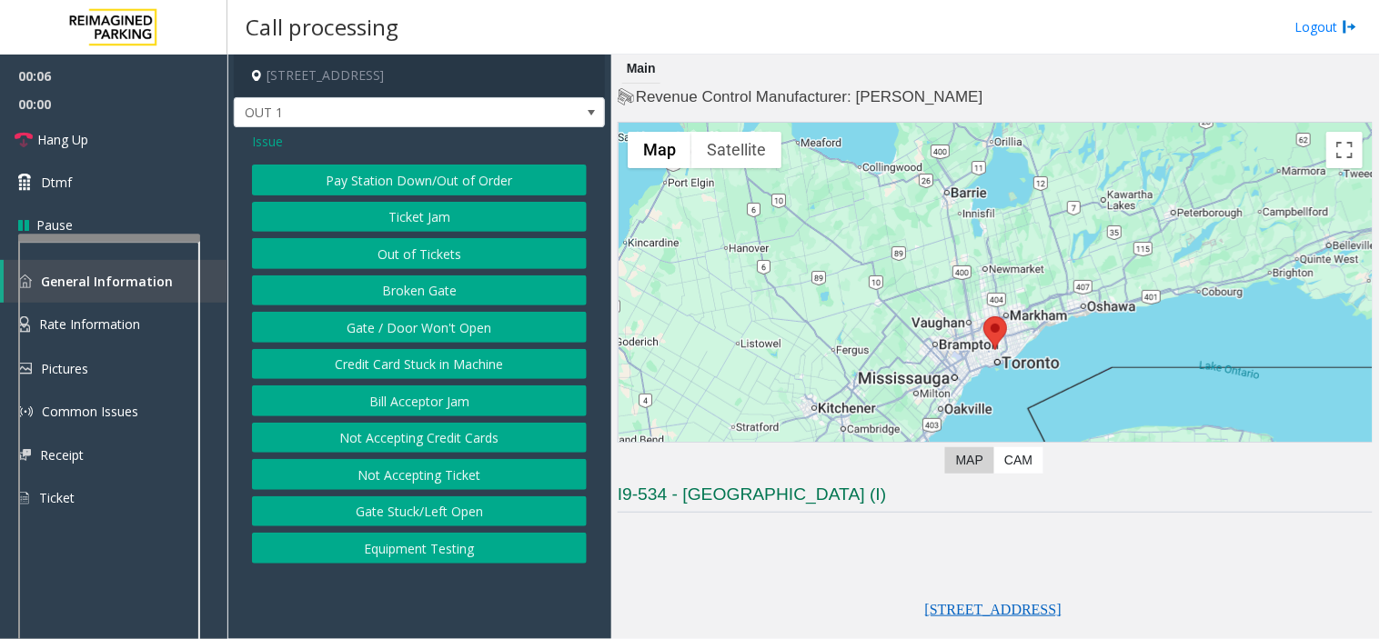
click at [383, 328] on button "Gate / Door Won't Open" at bounding box center [419, 327] width 335 height 31
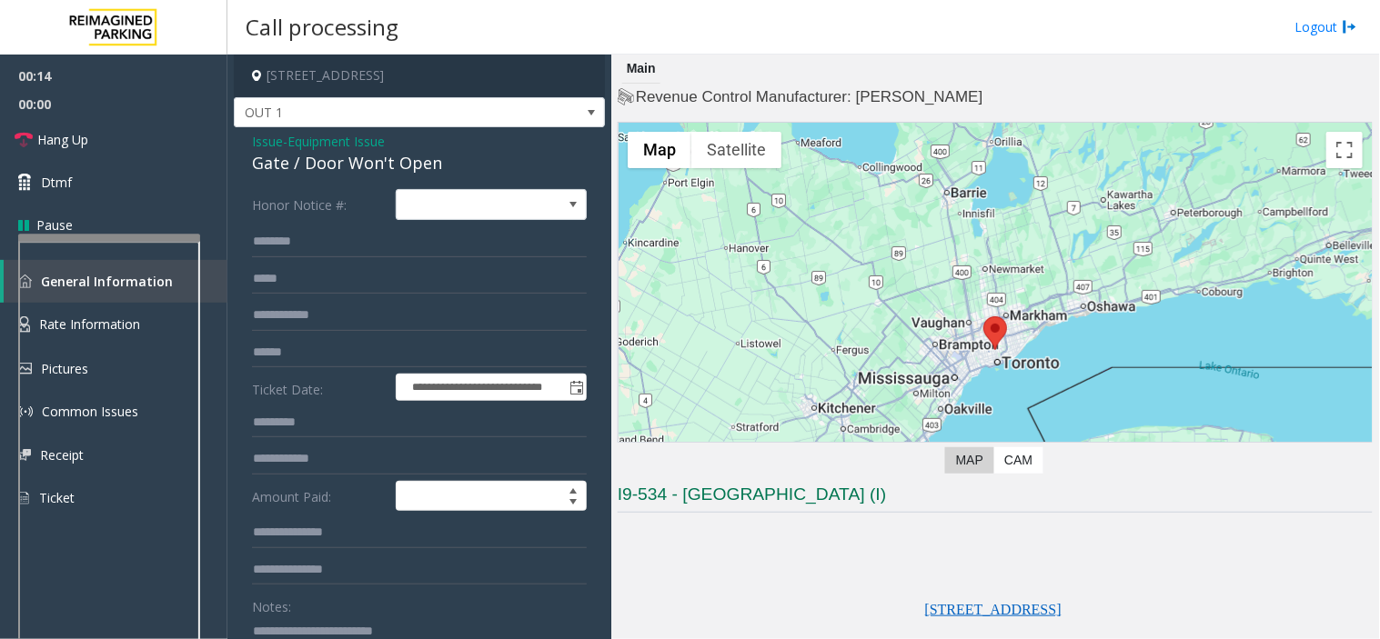
scroll to position [40, 0]
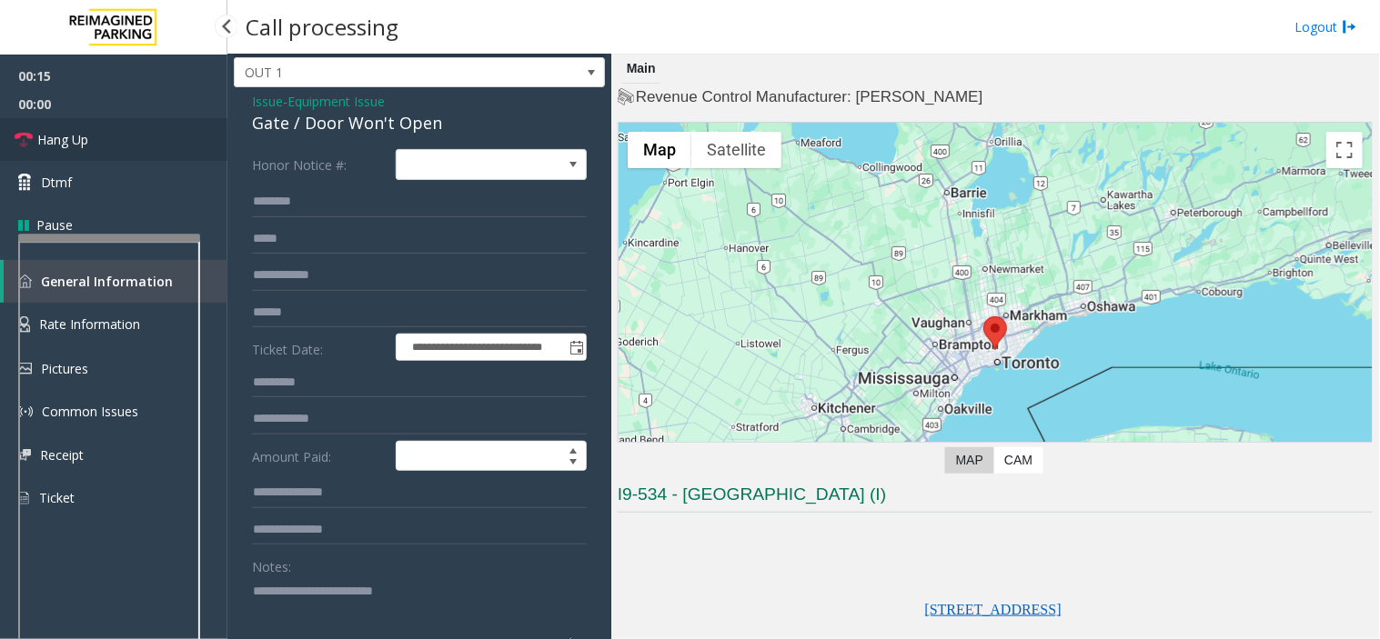
type textarea "**********"
click at [111, 146] on link "Hang Up" at bounding box center [113, 139] width 227 height 43
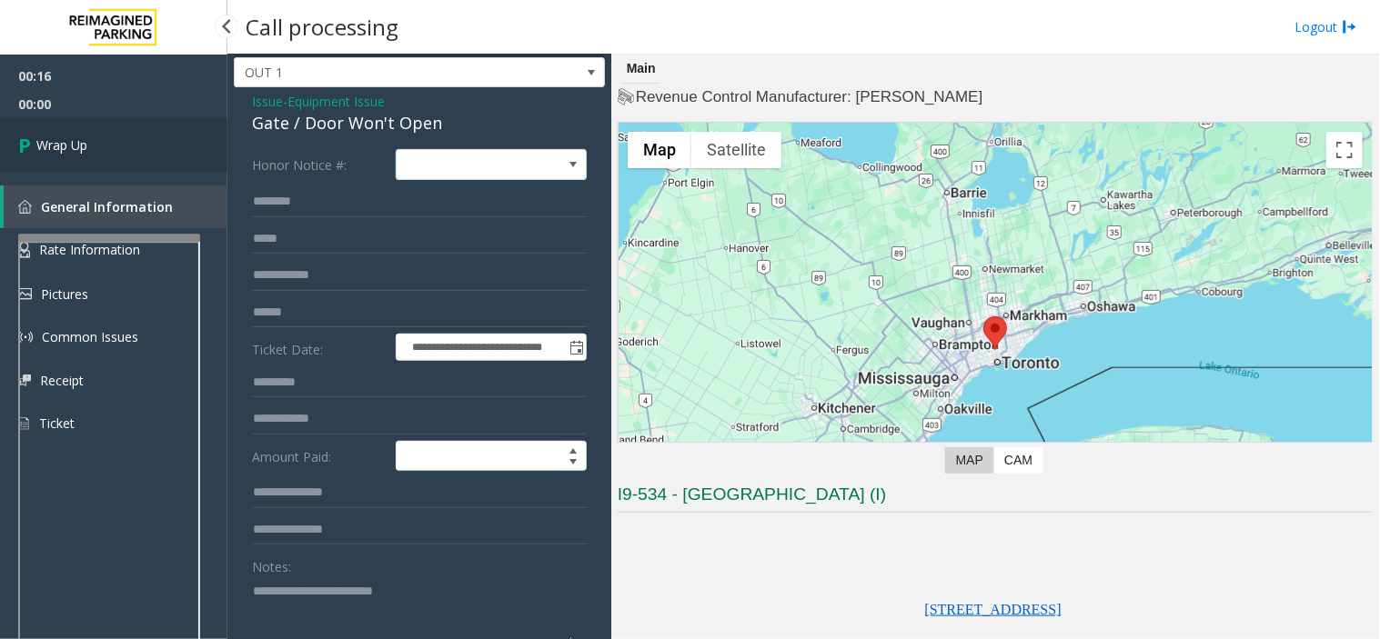
click at [70, 139] on span "Wrap Up" at bounding box center [61, 145] width 51 height 19
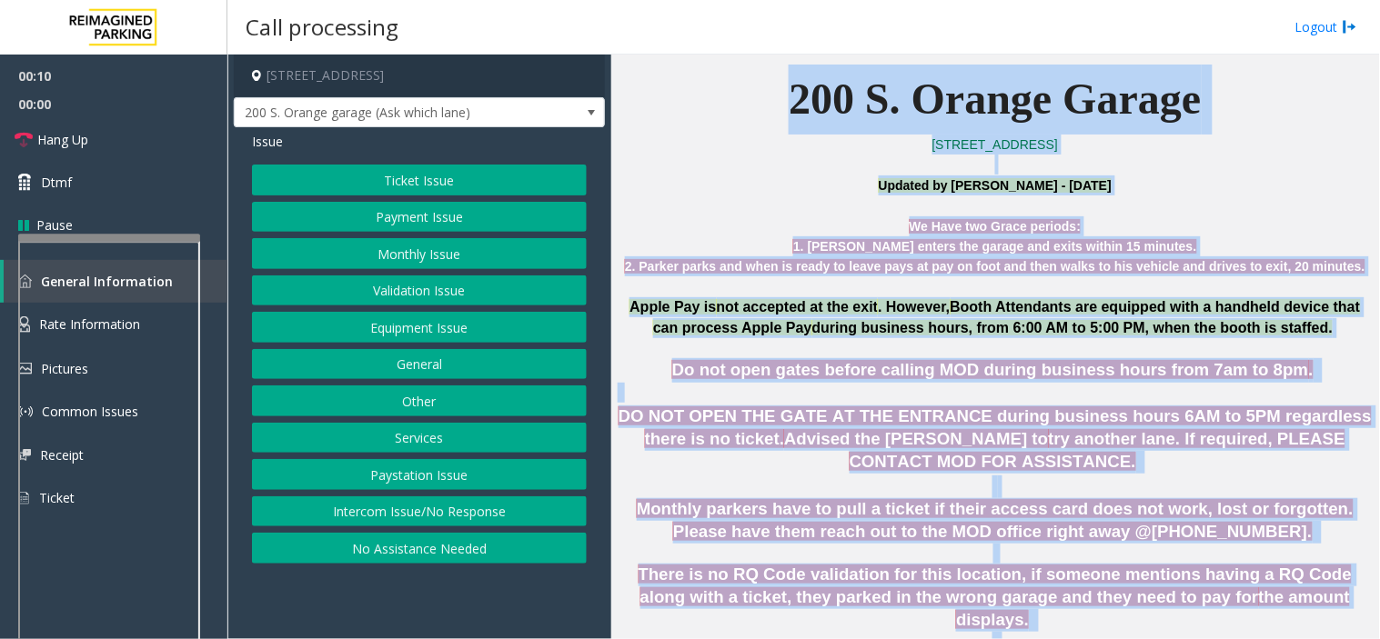
scroll to position [520, 0]
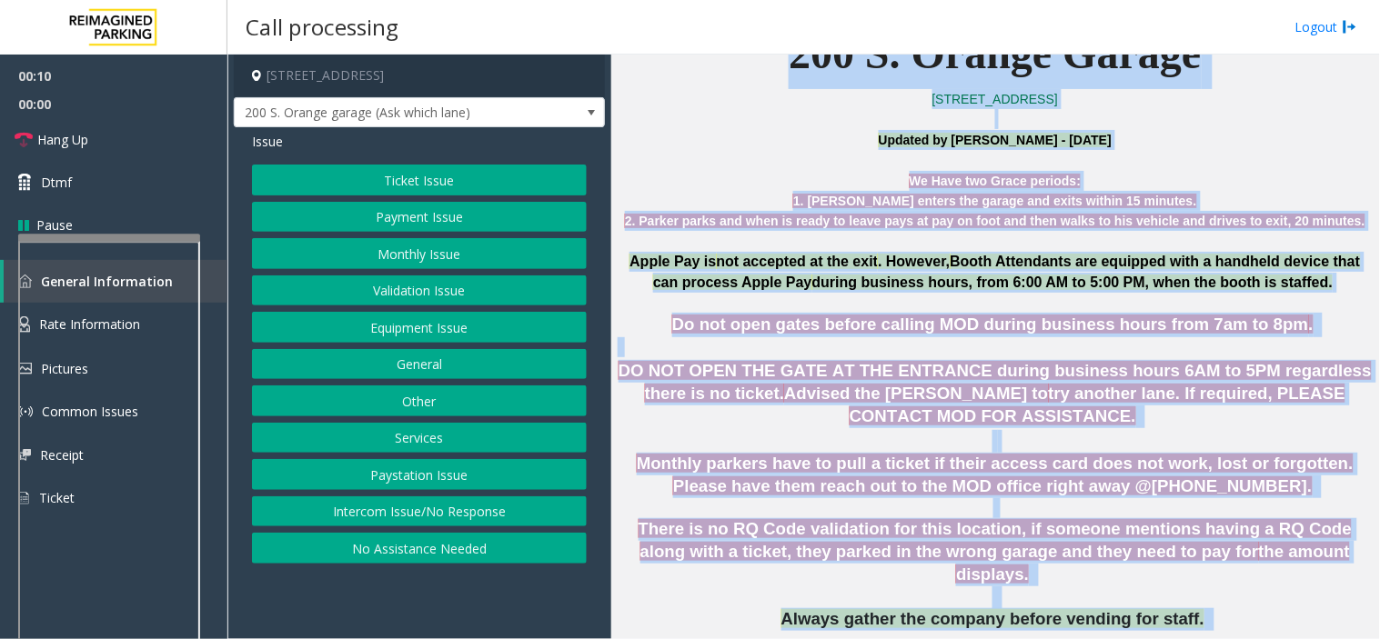
drag, startPoint x: 779, startPoint y: 365, endPoint x: 1305, endPoint y: 628, distance: 588.6
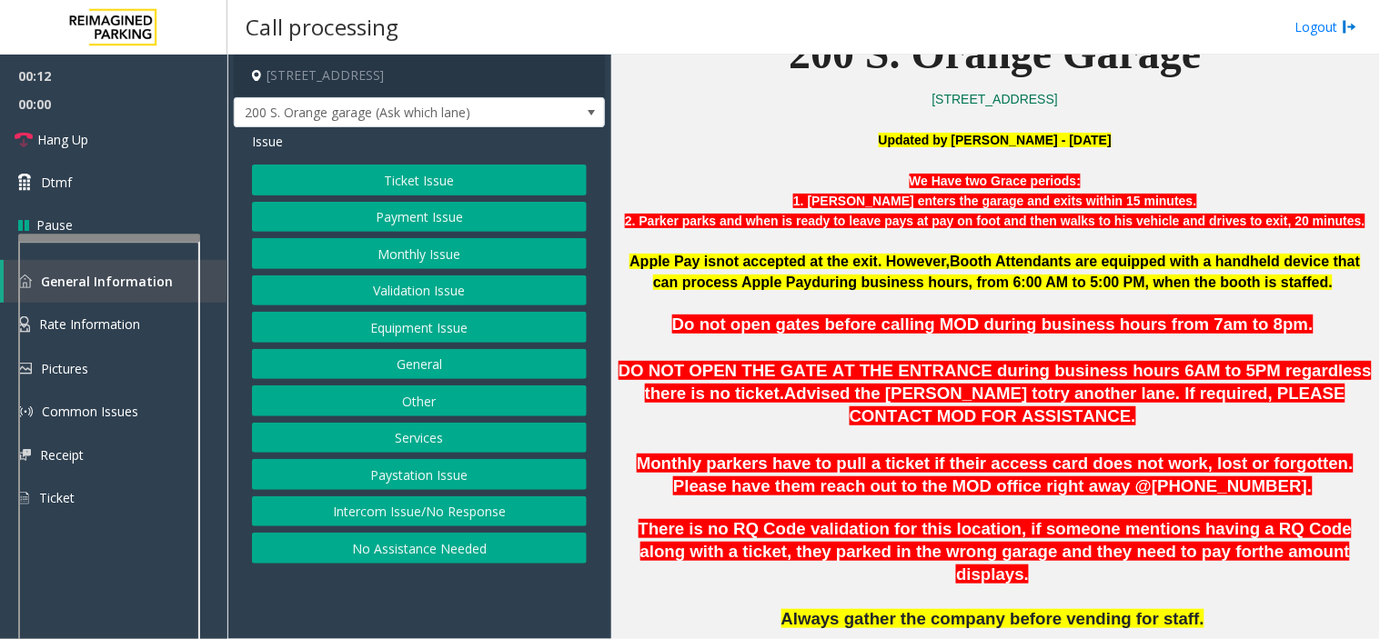
click at [397, 518] on button "Intercom Issue/No Response" at bounding box center [419, 512] width 335 height 31
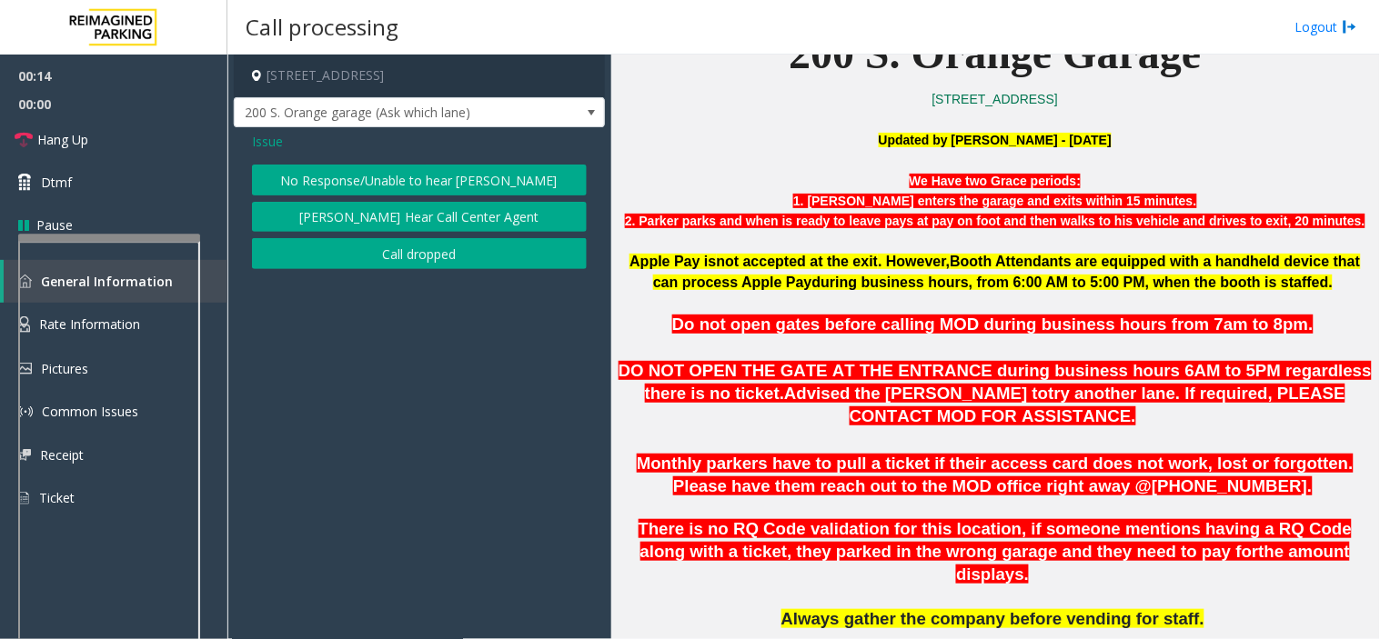
click at [370, 176] on button "No Response/Unable to hear [PERSON_NAME]" at bounding box center [419, 180] width 335 height 31
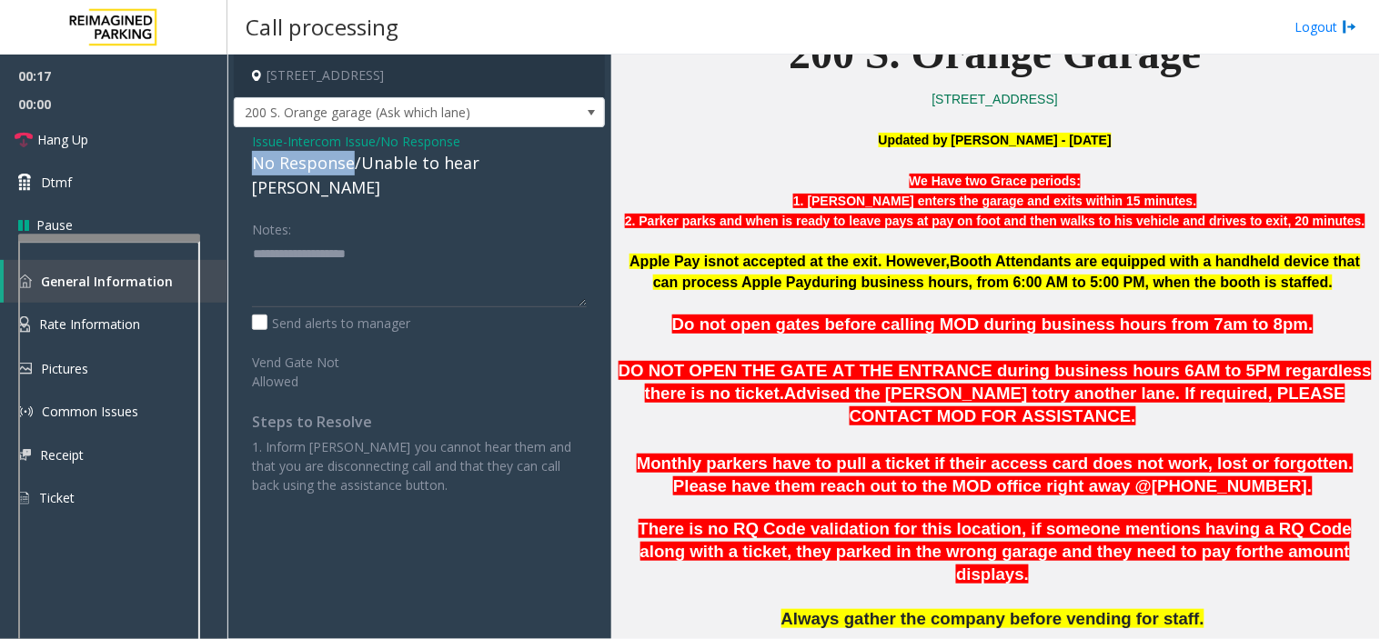
drag, startPoint x: 351, startPoint y: 162, endPoint x: 246, endPoint y: 158, distance: 105.6
click at [246, 158] on div "Issue - Intercom Issue/No Response No Response/Unable to hear [PERSON_NAME] Not…" at bounding box center [419, 320] width 371 height 386
click at [337, 239] on textarea at bounding box center [419, 273] width 335 height 68
type textarea "**********"
click at [61, 144] on span "Hang Up" at bounding box center [62, 139] width 51 height 19
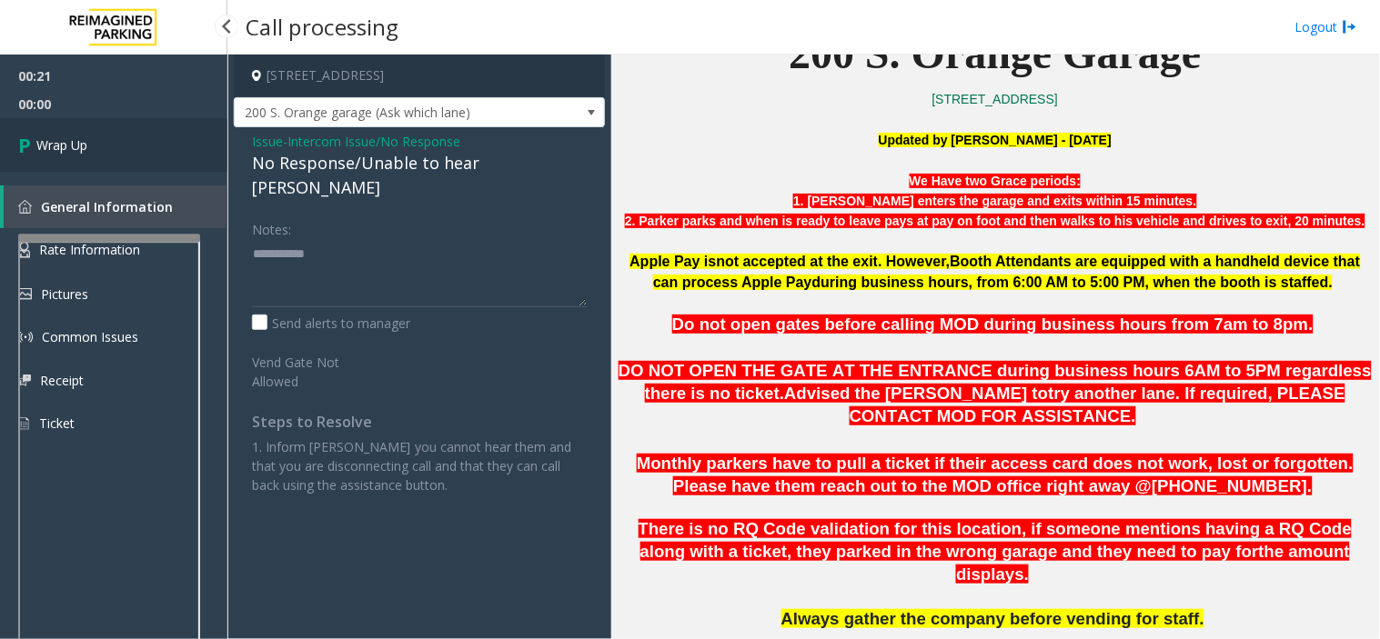
click at [61, 144] on span "Wrap Up" at bounding box center [61, 145] width 51 height 19
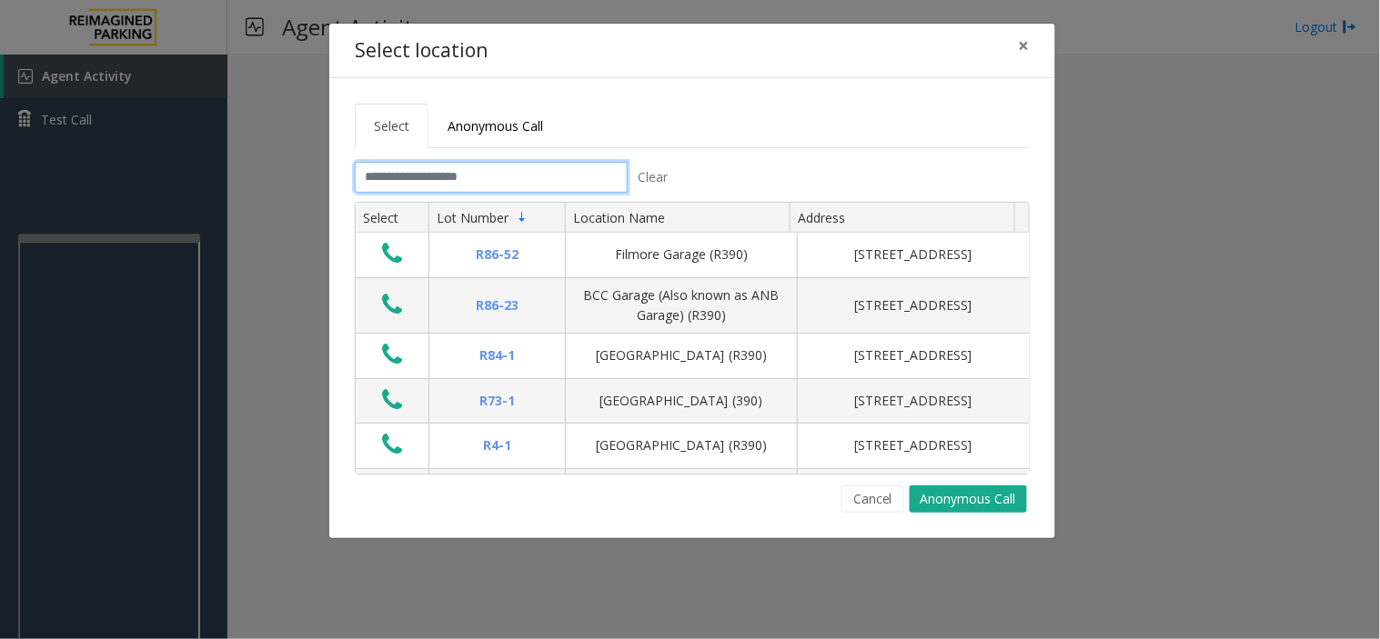
click at [433, 173] on input "text" at bounding box center [491, 177] width 273 height 31
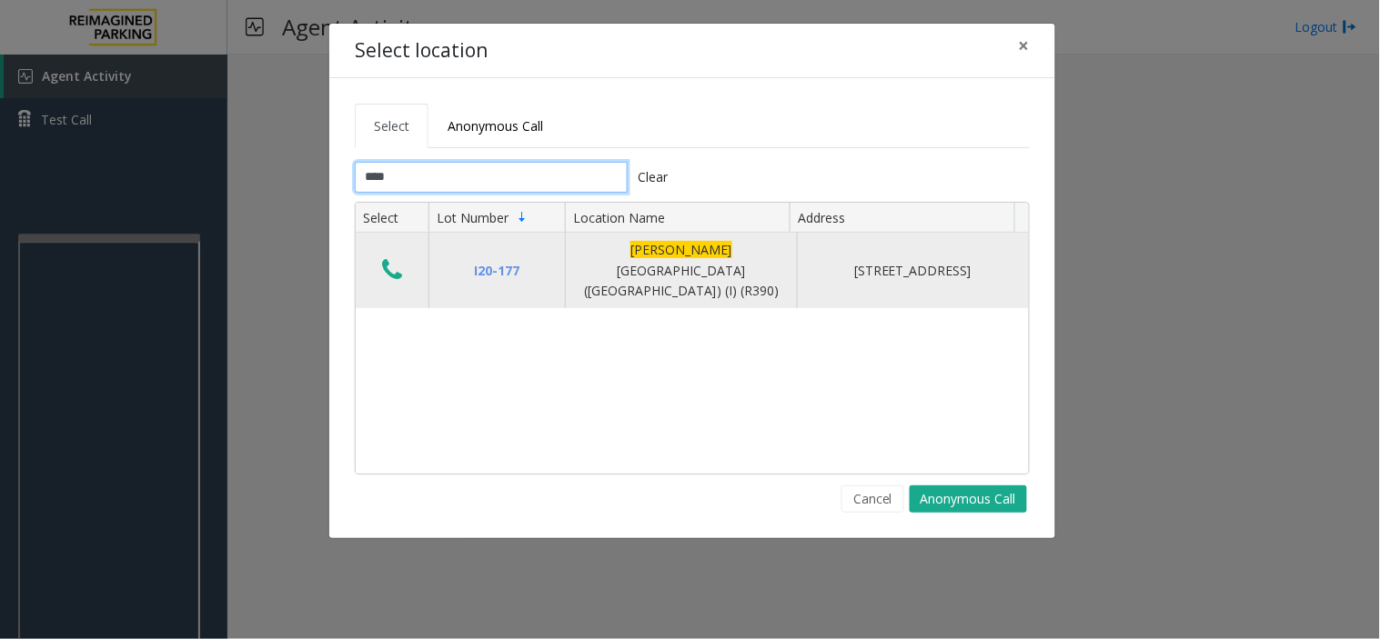
type input "****"
click at [394, 257] on icon "Data table" at bounding box center [392, 269] width 20 height 25
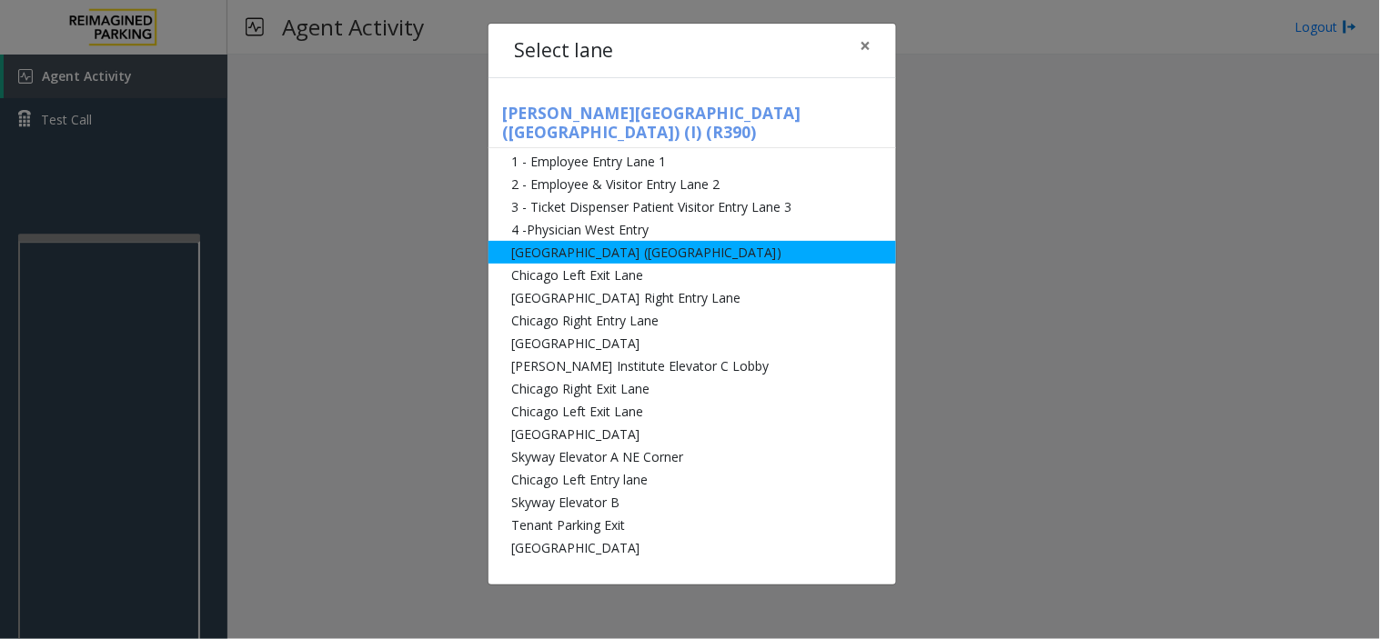
click at [574, 241] on li "[GEOGRAPHIC_DATA] ([GEOGRAPHIC_DATA])" at bounding box center [691, 252] width 407 height 23
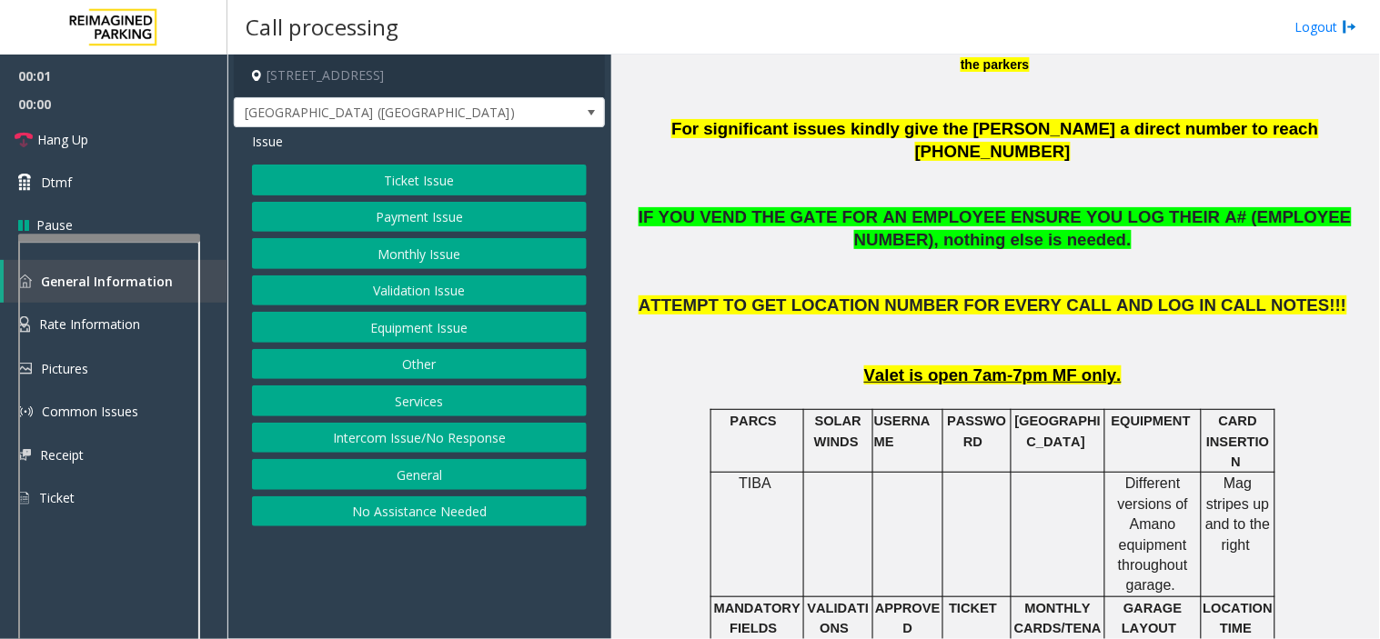
scroll to position [707, 0]
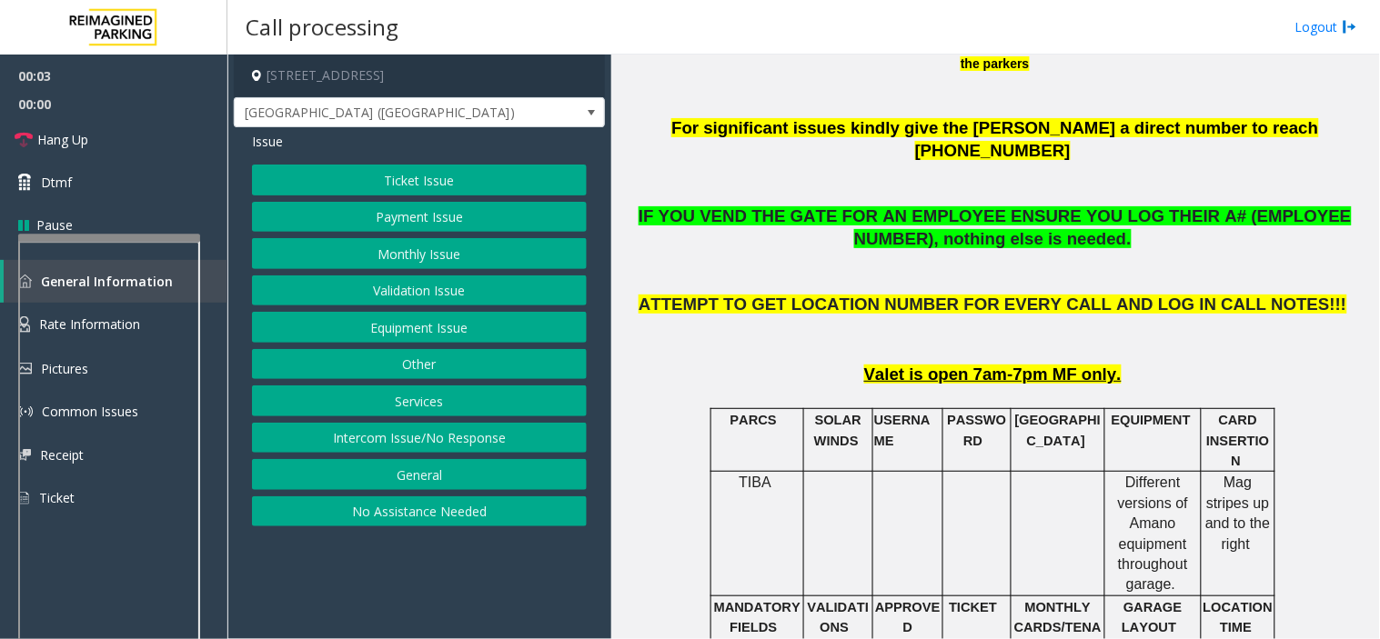
click at [371, 174] on button "Ticket Issue" at bounding box center [419, 180] width 335 height 31
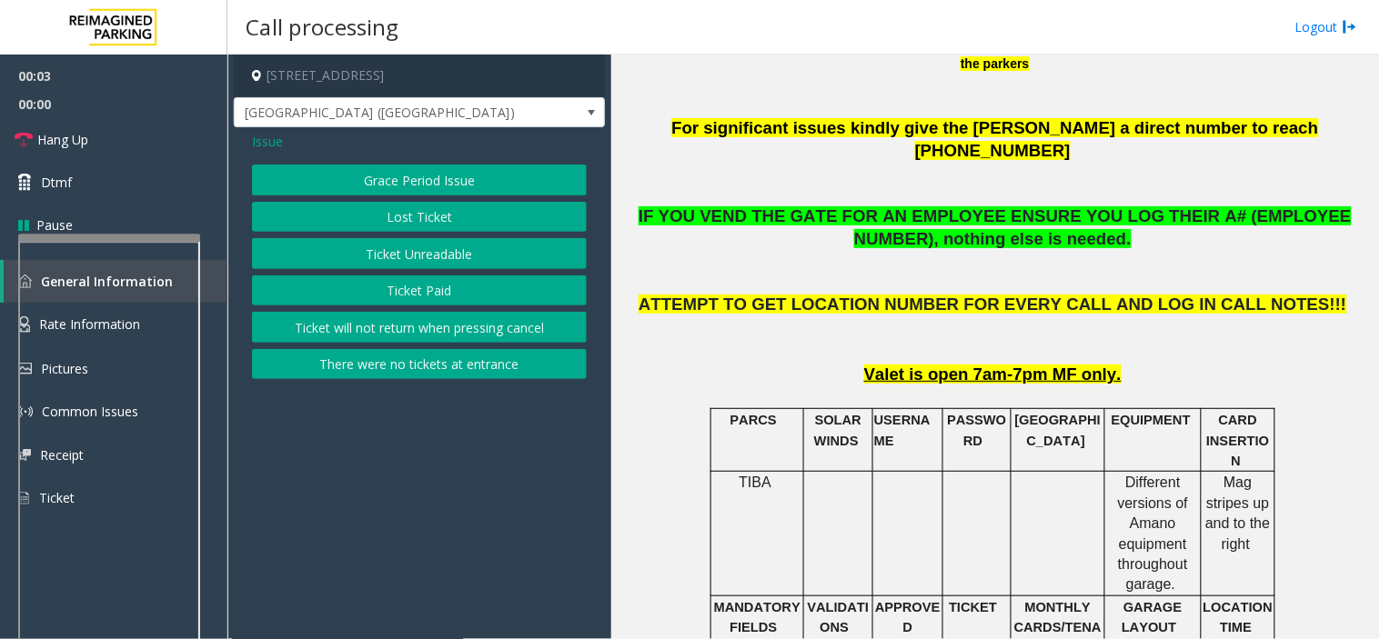
click at [365, 250] on button "Ticket Unreadable" at bounding box center [419, 253] width 335 height 31
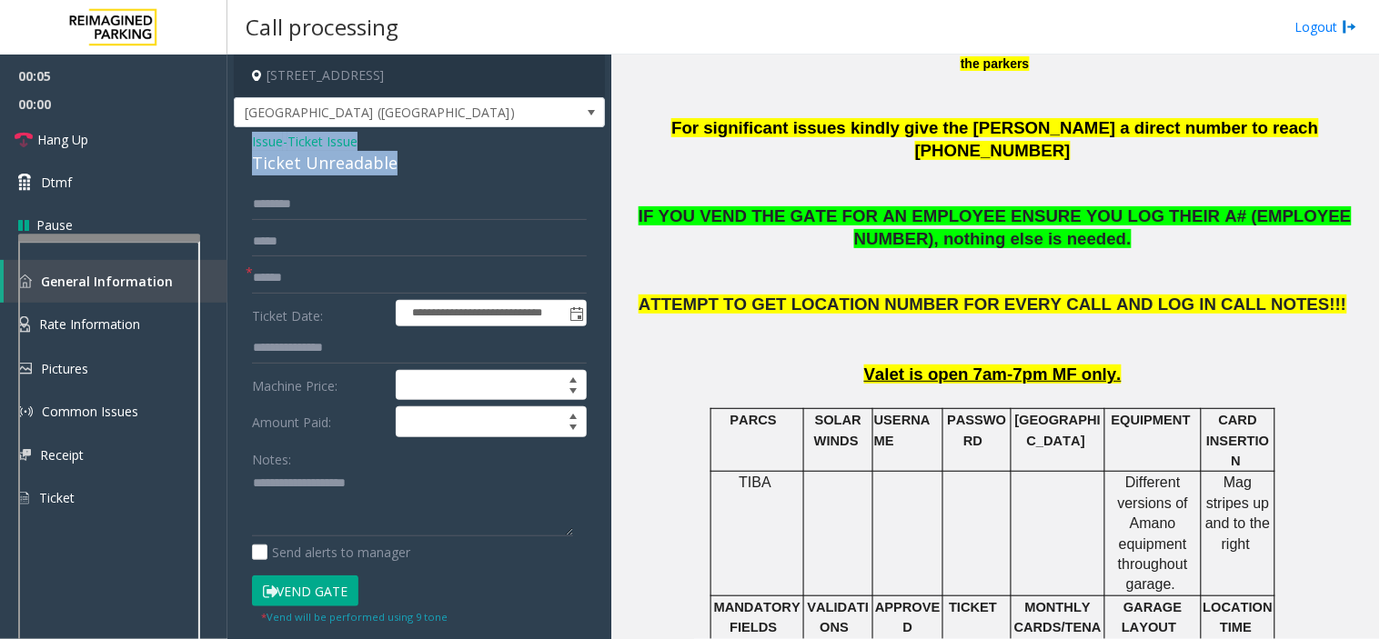
drag, startPoint x: 397, startPoint y: 165, endPoint x: 246, endPoint y: 139, distance: 154.0
click at [246, 139] on div "**********" at bounding box center [419, 571] width 371 height 888
click at [411, 518] on textarea at bounding box center [412, 503] width 321 height 68
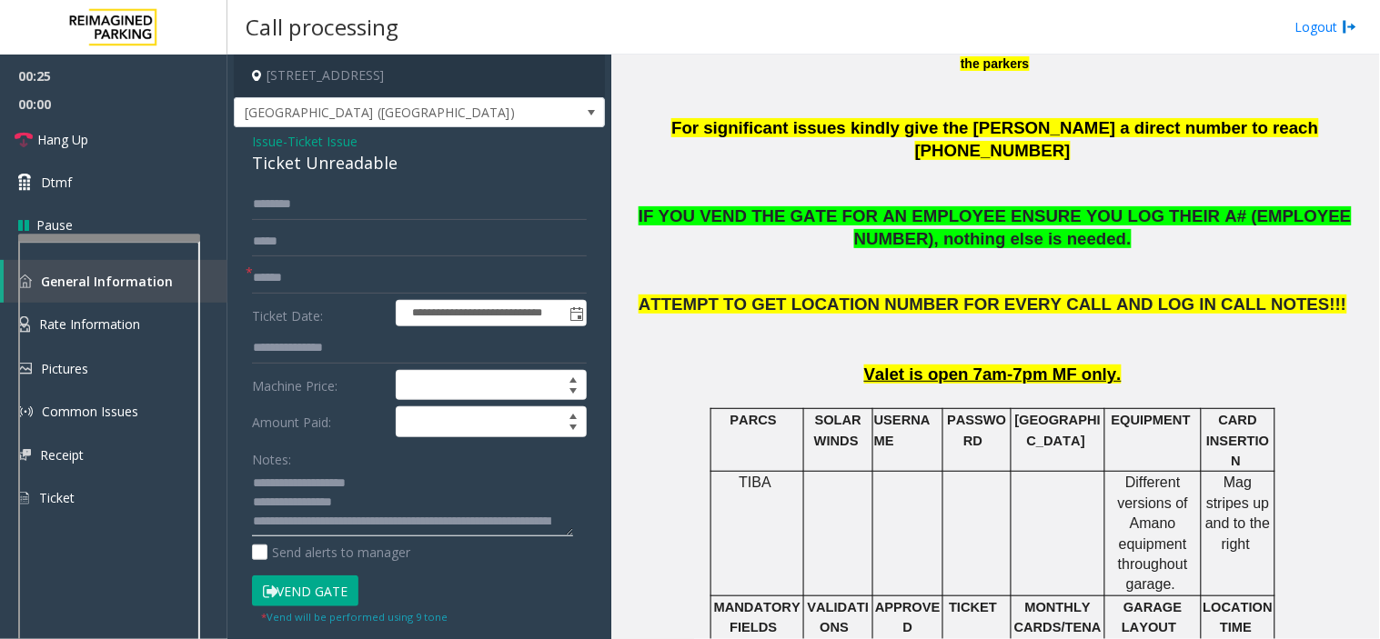
click at [383, 517] on textarea at bounding box center [412, 503] width 321 height 68
type textarea "**********"
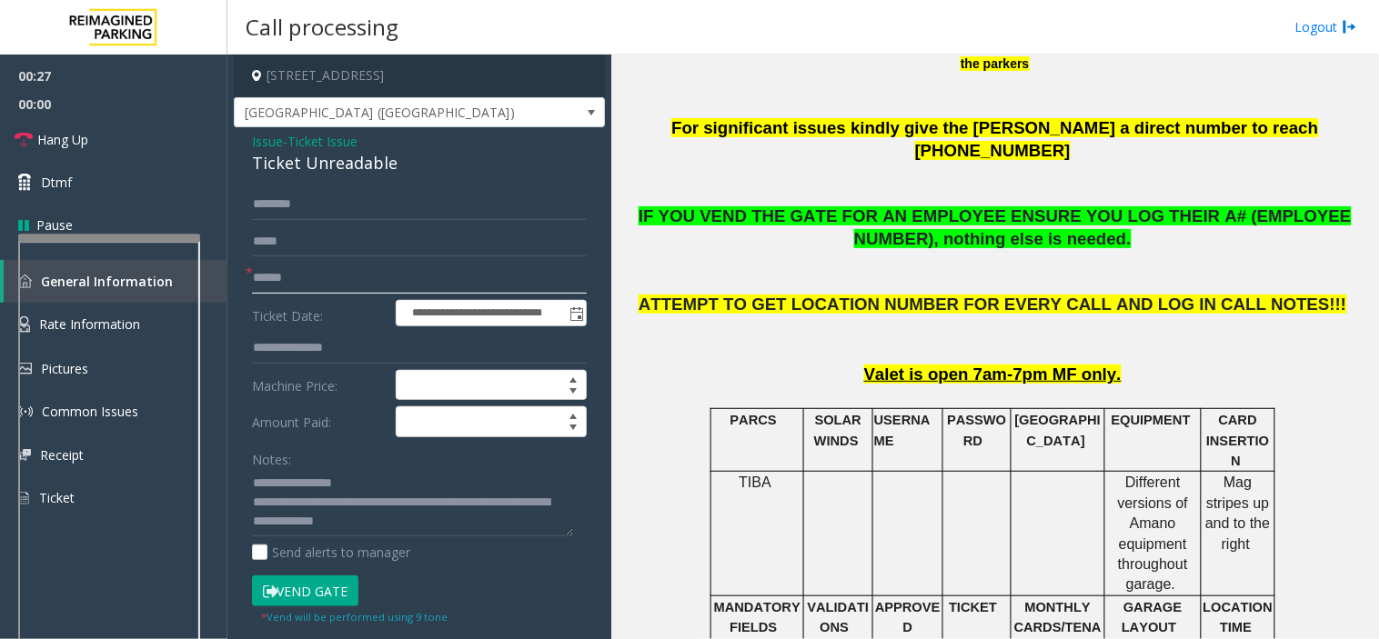
click at [297, 275] on input "text" at bounding box center [419, 278] width 335 height 31
drag, startPoint x: 324, startPoint y: 482, endPoint x: 429, endPoint y: 518, distance: 111.6
click at [429, 518] on textarea at bounding box center [412, 503] width 321 height 68
click at [277, 267] on input "text" at bounding box center [419, 278] width 335 height 31
type input "**"
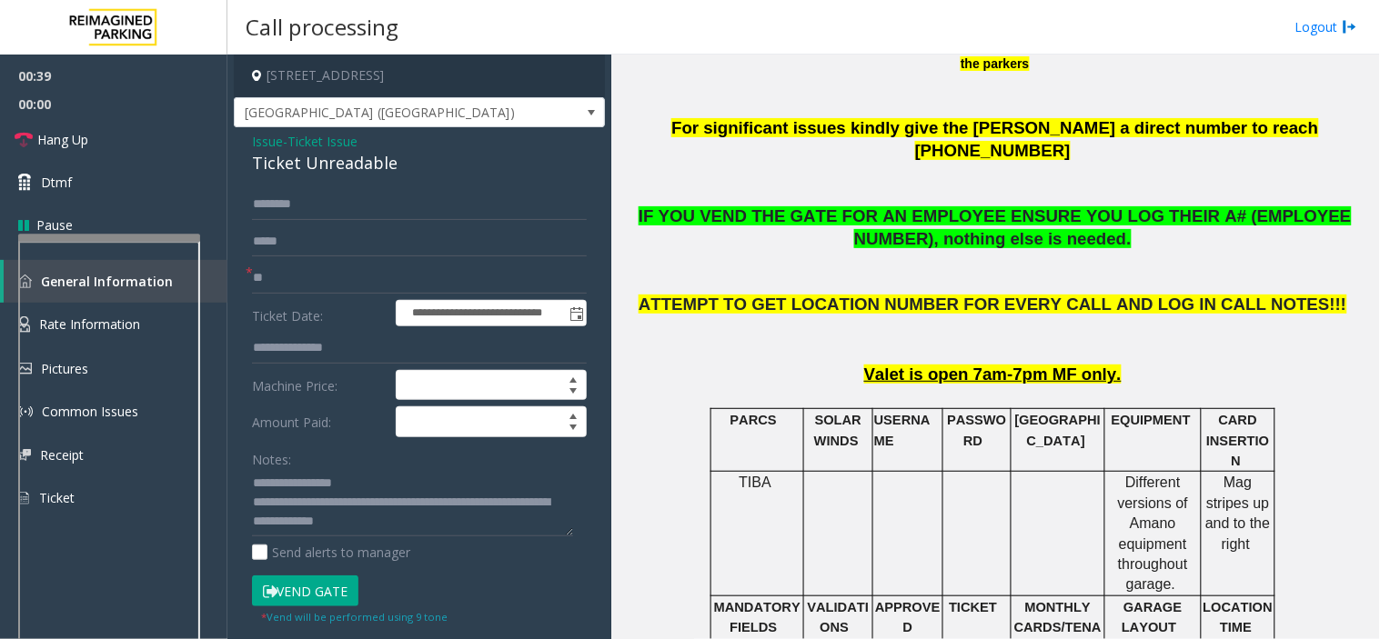
click at [292, 603] on button "Vend Gate" at bounding box center [305, 591] width 106 height 31
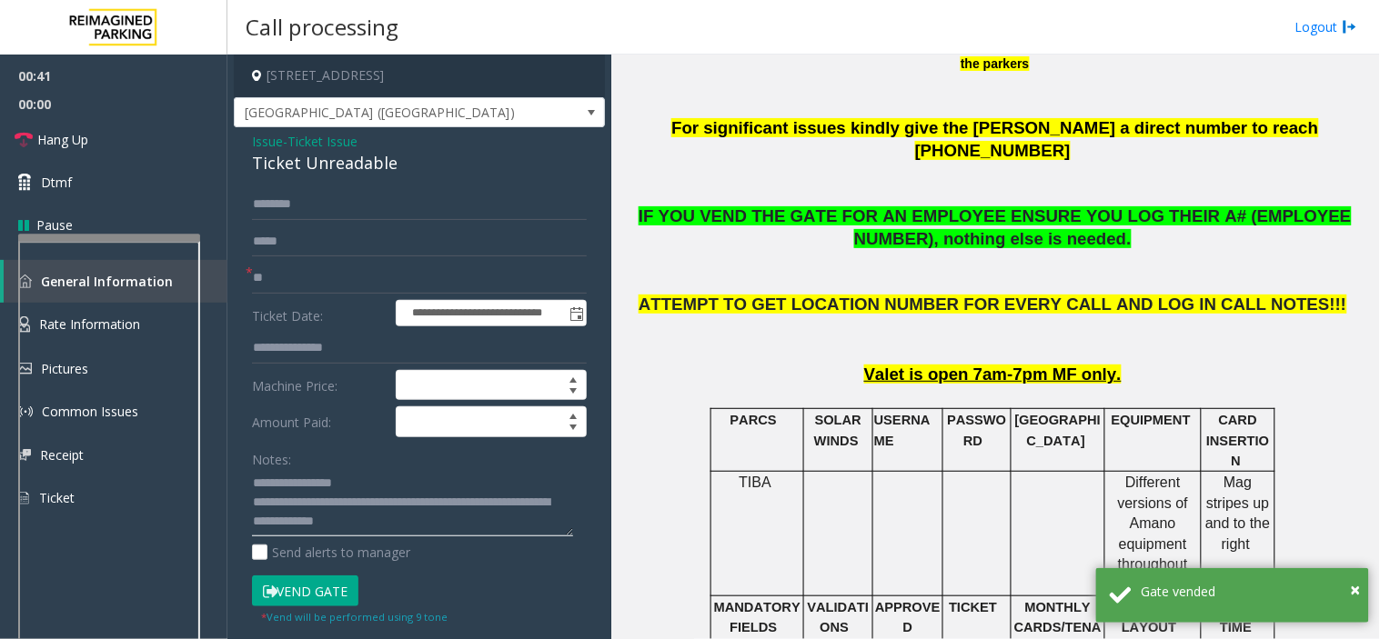
drag, startPoint x: 323, startPoint y: 482, endPoint x: 423, endPoint y: 505, distance: 102.6
click at [423, 505] on textarea at bounding box center [412, 503] width 321 height 68
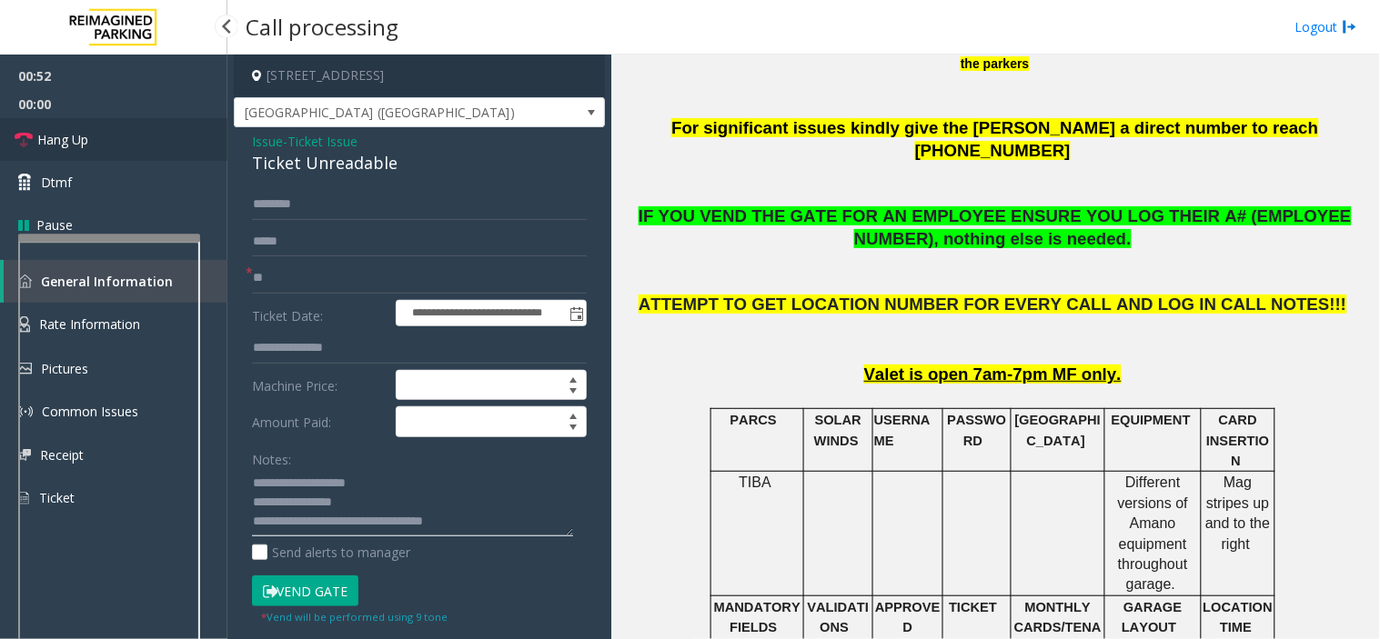
type textarea "**********"
click at [126, 148] on link "Hang Up" at bounding box center [113, 139] width 227 height 43
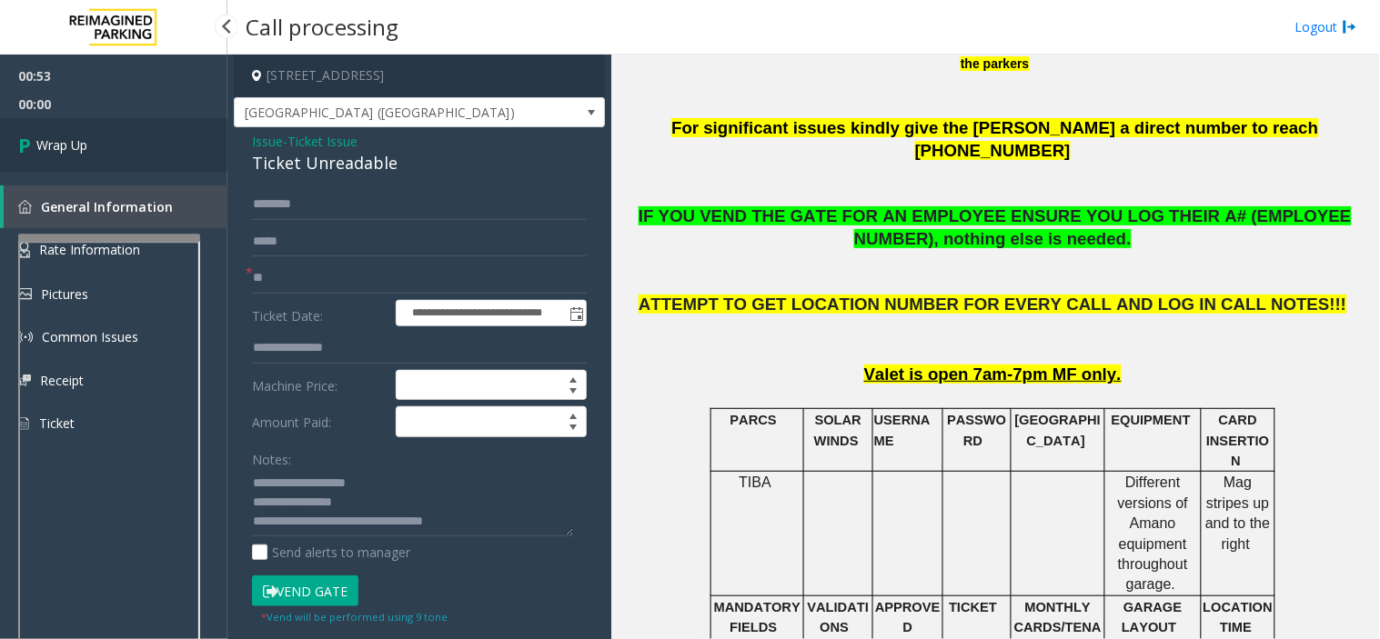
click at [126, 148] on link "Wrap Up" at bounding box center [113, 145] width 227 height 54
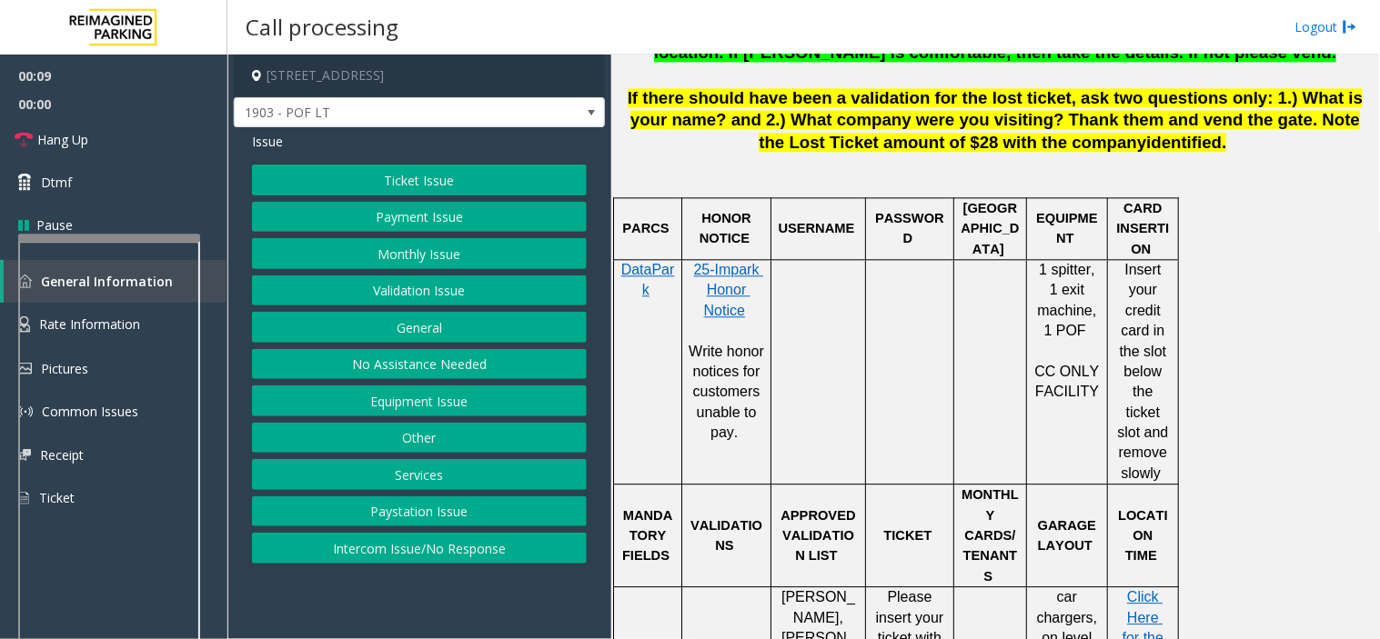
scroll to position [1212, 0]
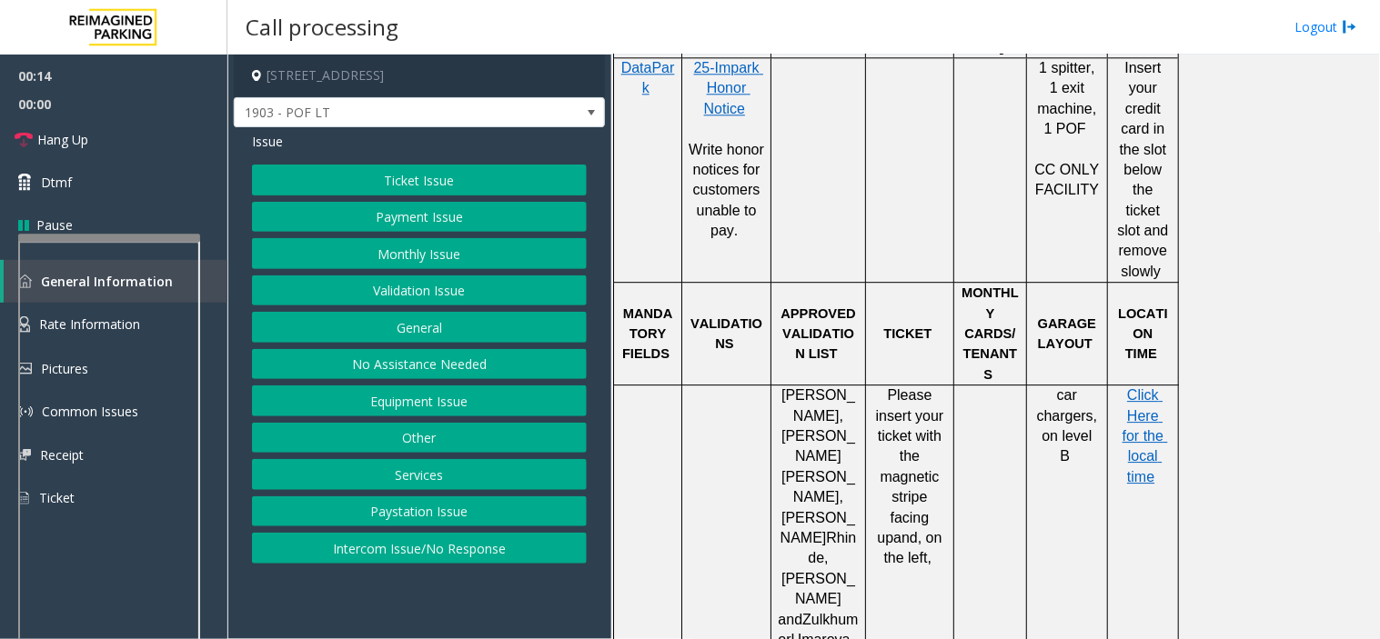
click at [398, 176] on button "Ticket Issue" at bounding box center [419, 180] width 335 height 31
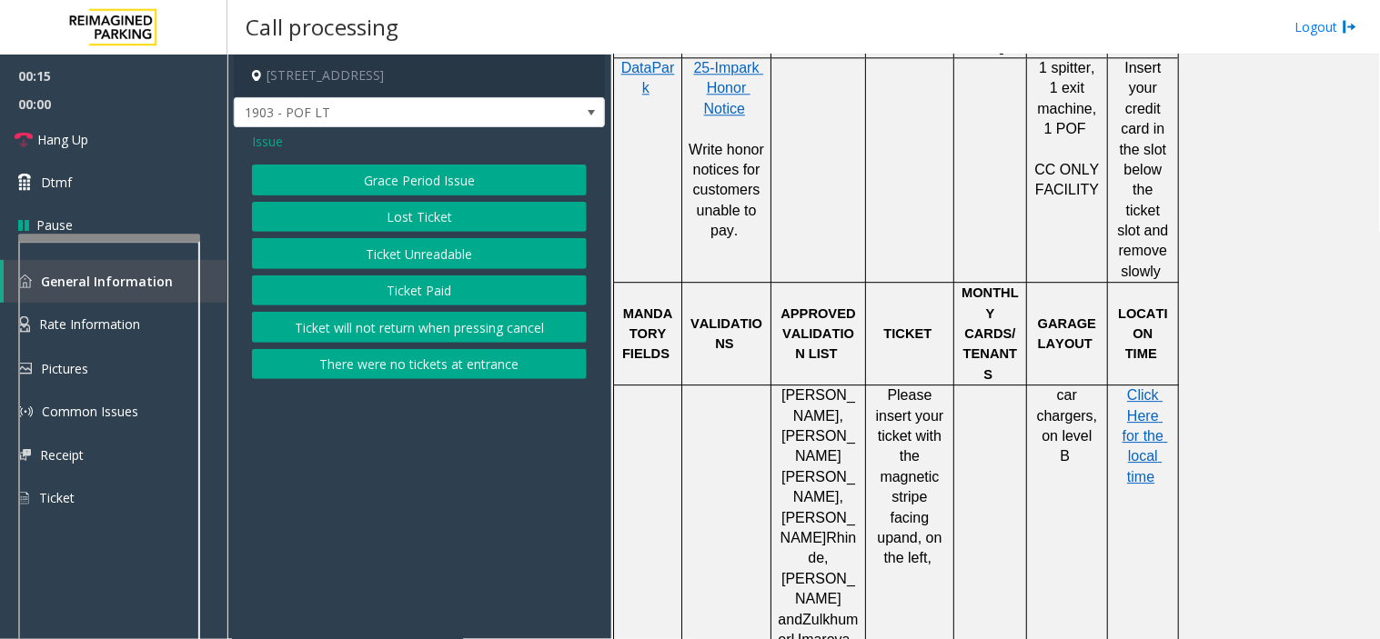
click at [404, 258] on button "Ticket Unreadable" at bounding box center [419, 253] width 335 height 31
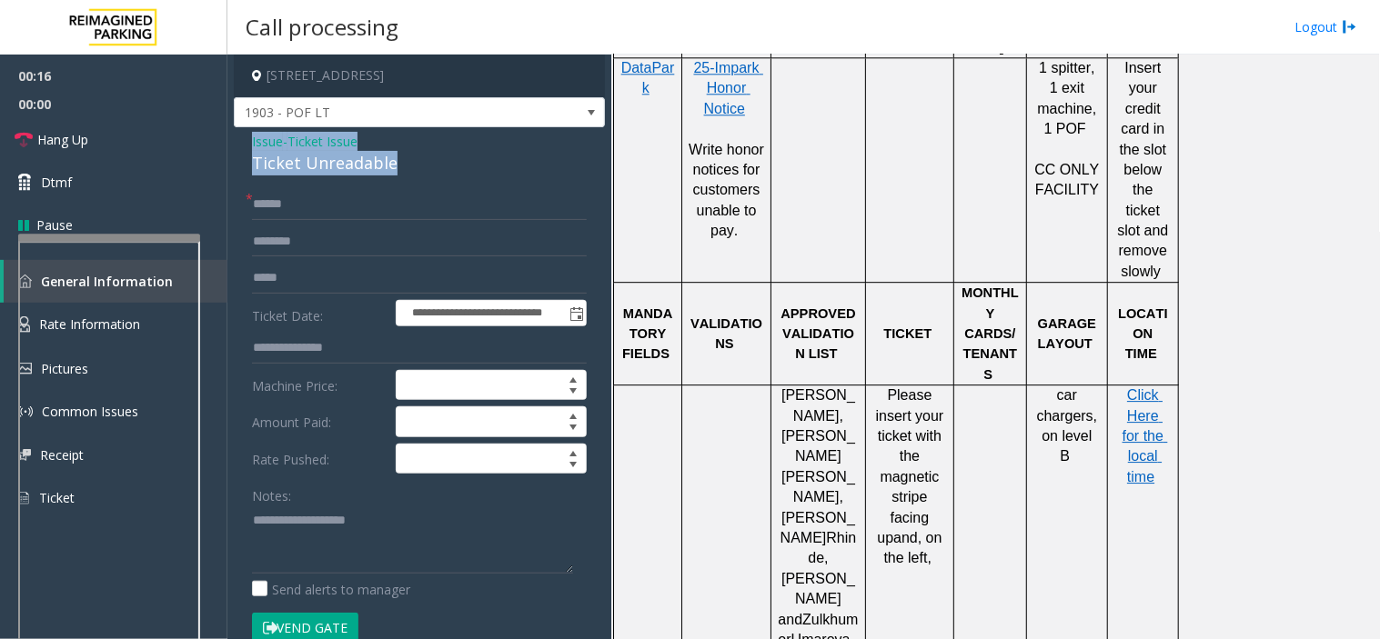
drag, startPoint x: 413, startPoint y: 170, endPoint x: 241, endPoint y: 142, distance: 174.2
click at [241, 142] on div "**********" at bounding box center [419, 608] width 371 height 962
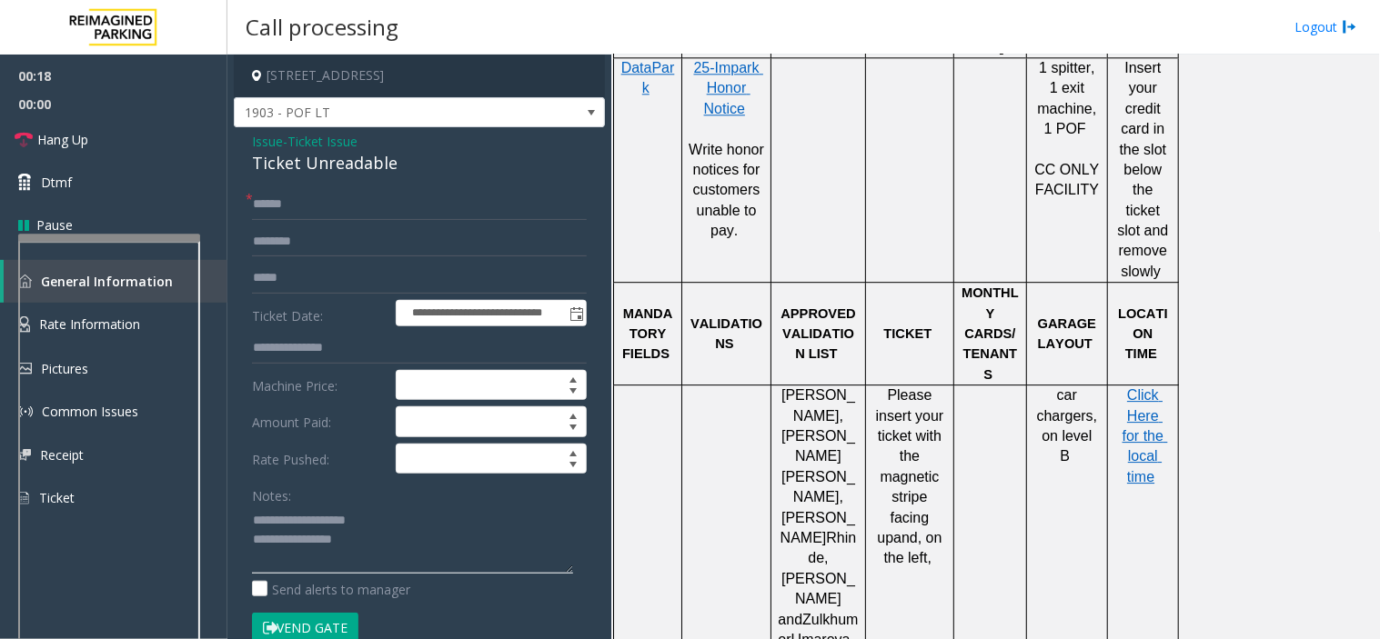
type textarea "**********"
click at [268, 211] on input "text" at bounding box center [419, 204] width 335 height 31
type input "**"
click at [392, 544] on textarea at bounding box center [412, 540] width 321 height 68
click at [140, 139] on link "Hang Up" at bounding box center [113, 139] width 227 height 43
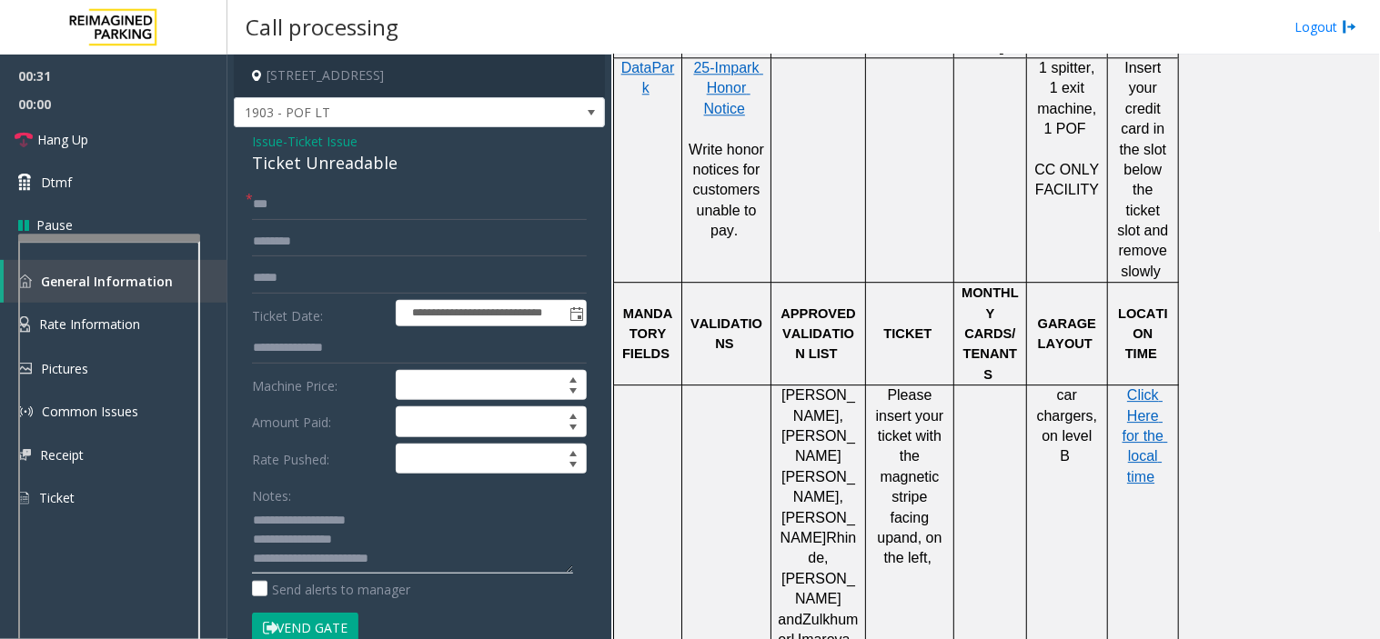
click at [431, 558] on textarea at bounding box center [412, 540] width 321 height 68
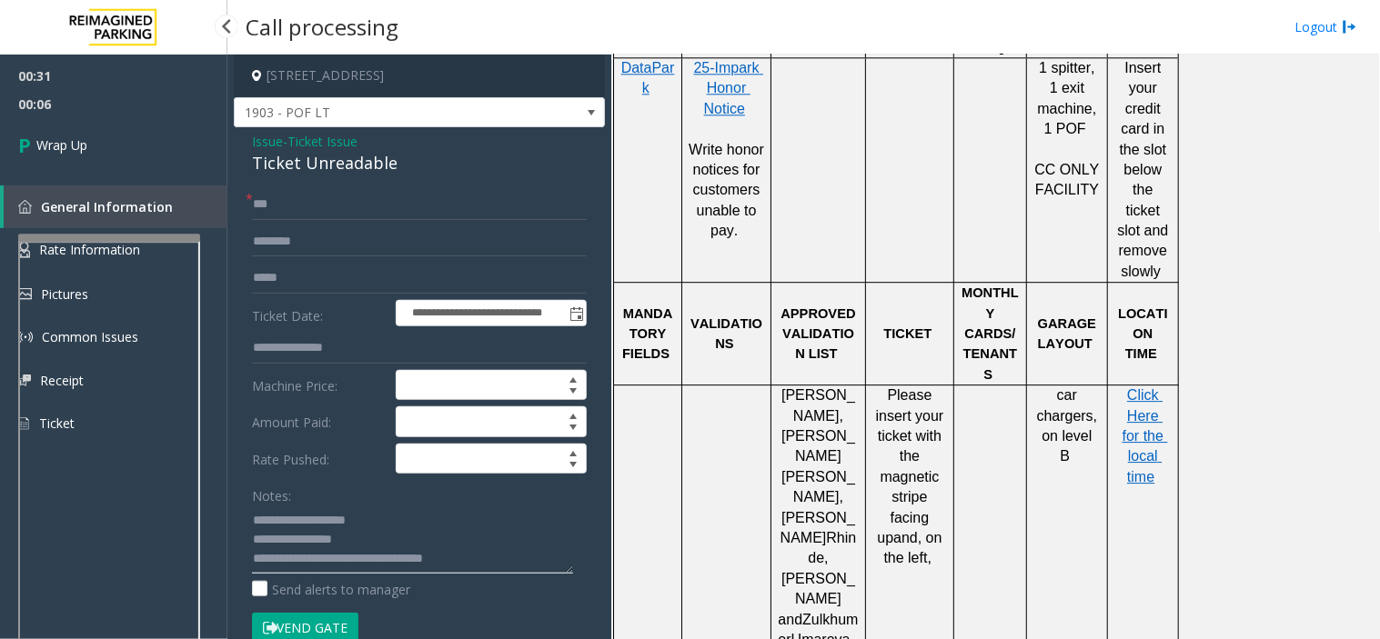
type textarea "**********"
click at [62, 116] on span "00:06" at bounding box center [113, 104] width 227 height 28
click at [65, 156] on link "Wrap Up" at bounding box center [113, 145] width 227 height 54
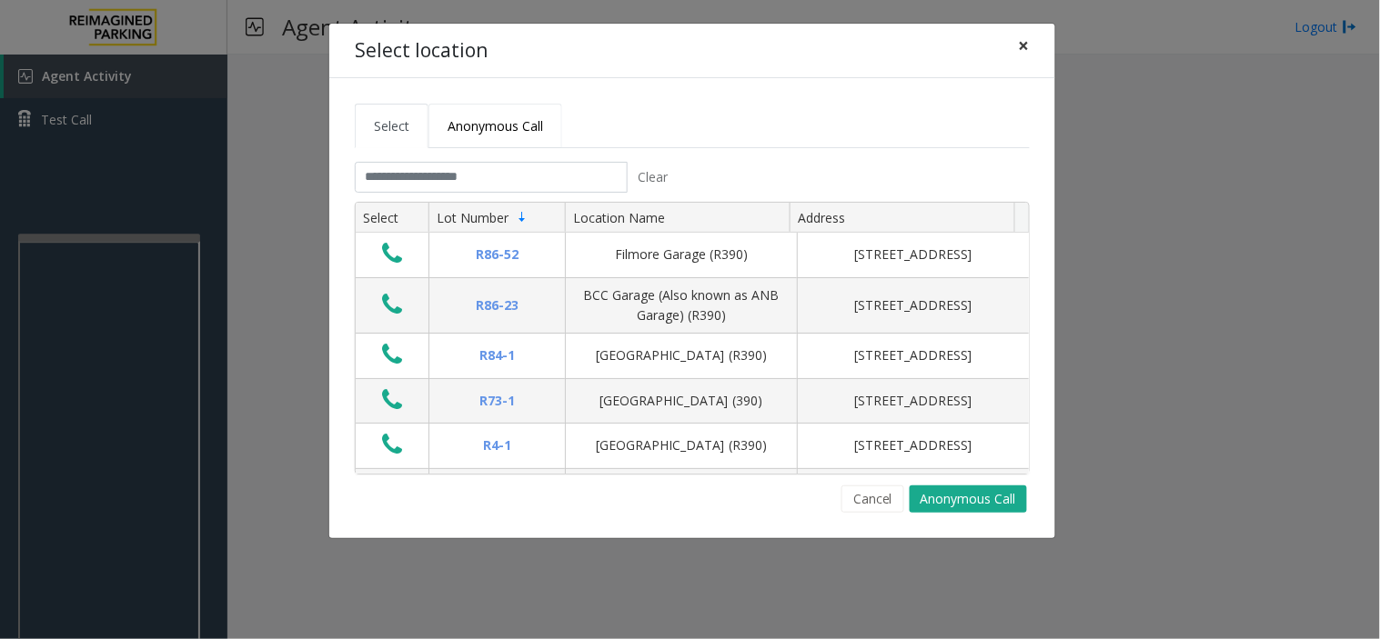
drag, startPoint x: 1028, startPoint y: 43, endPoint x: 553, endPoint y: 94, distance: 477.5
click at [1022, 49] on span "×" at bounding box center [1024, 45] width 11 height 25
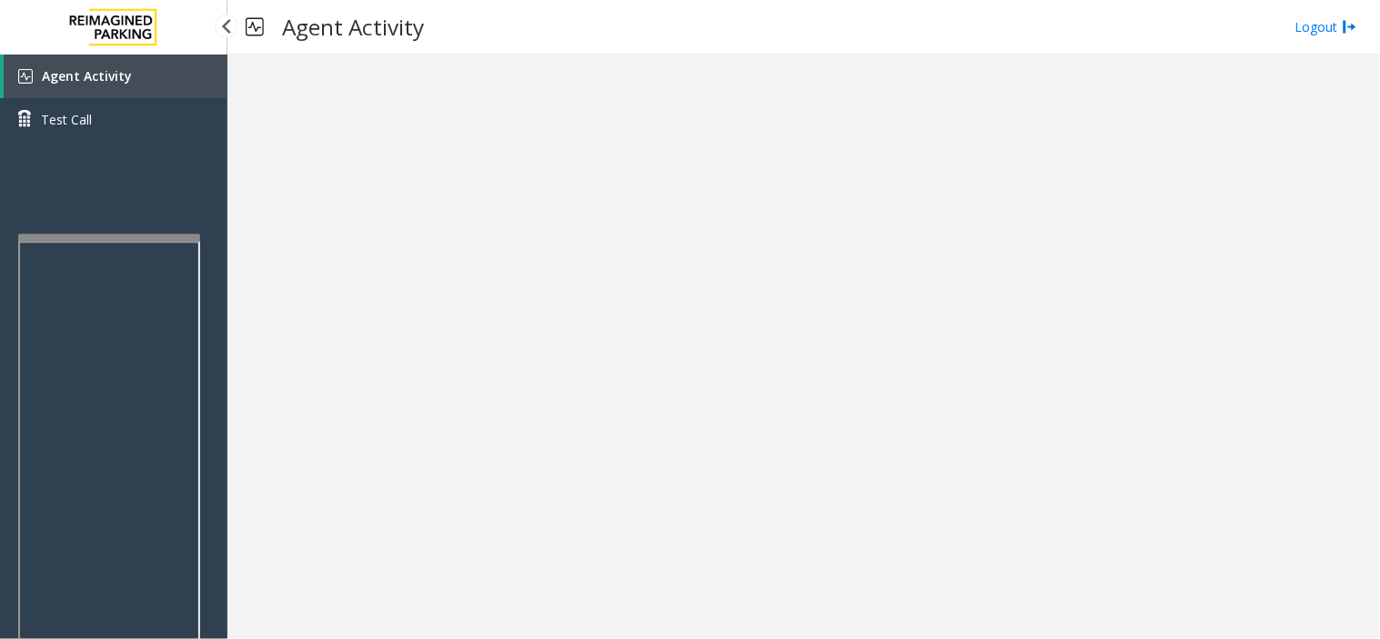
click at [155, 75] on link "Agent Activity" at bounding box center [116, 77] width 224 height 44
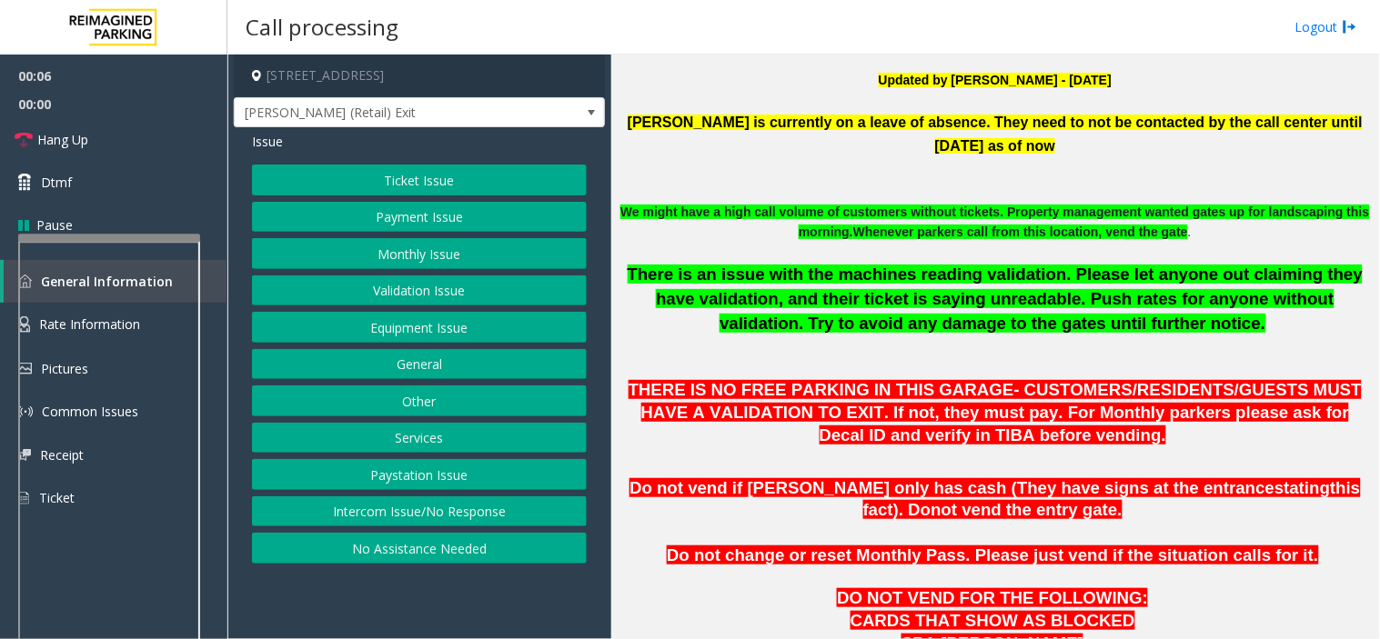
scroll to position [808, 0]
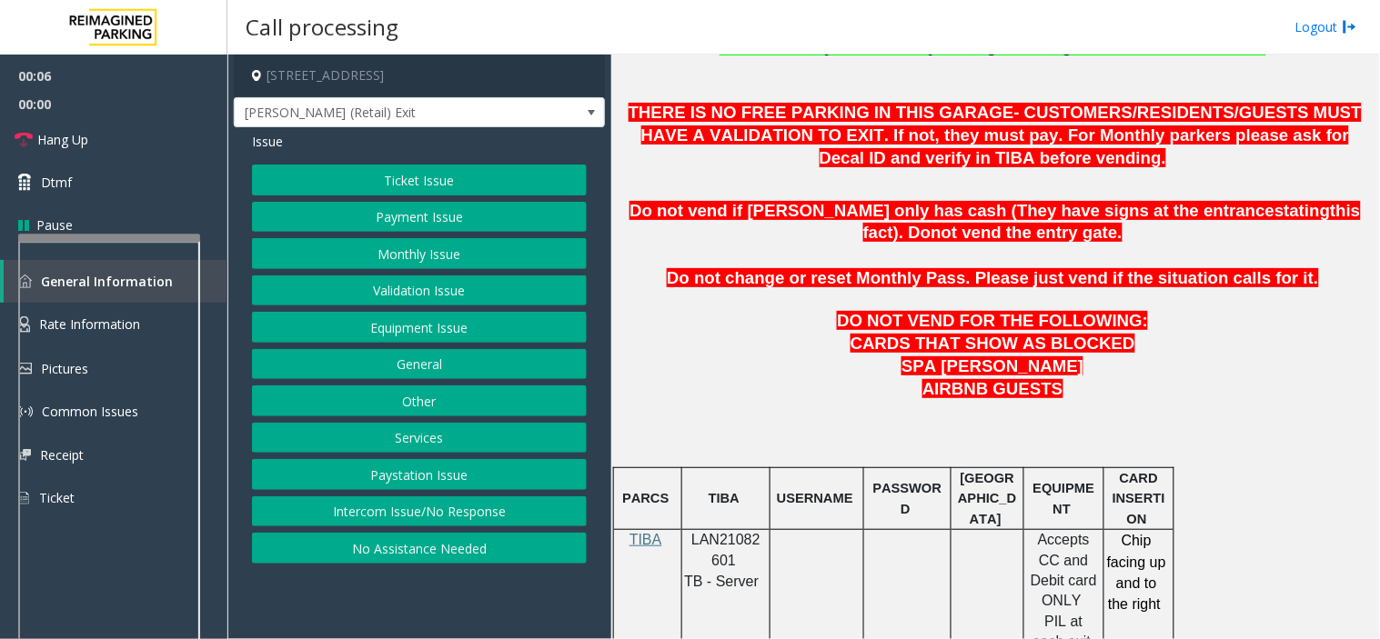
click at [722, 532] on span "LAN21082601" at bounding box center [725, 549] width 69 height 35
copy p "LAN21082601"
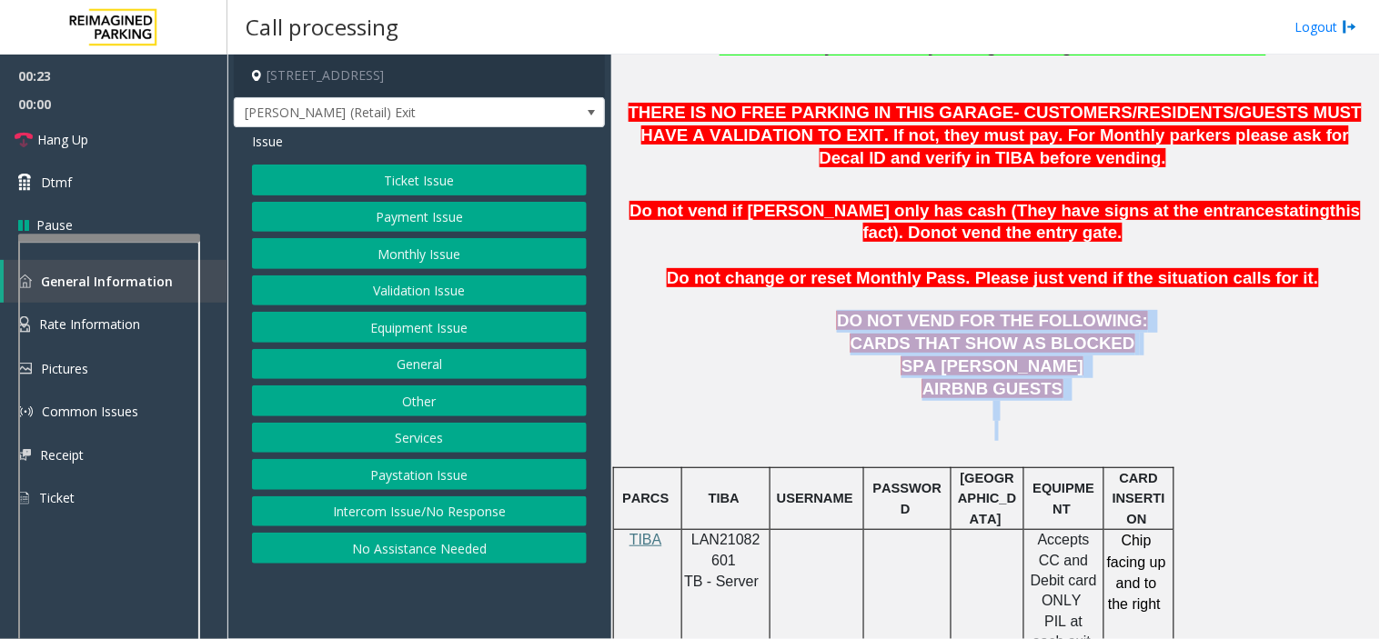
drag, startPoint x: 843, startPoint y: 304, endPoint x: 1037, endPoint y: 403, distance: 217.6
click at [1037, 421] on p at bounding box center [995, 431] width 755 height 20
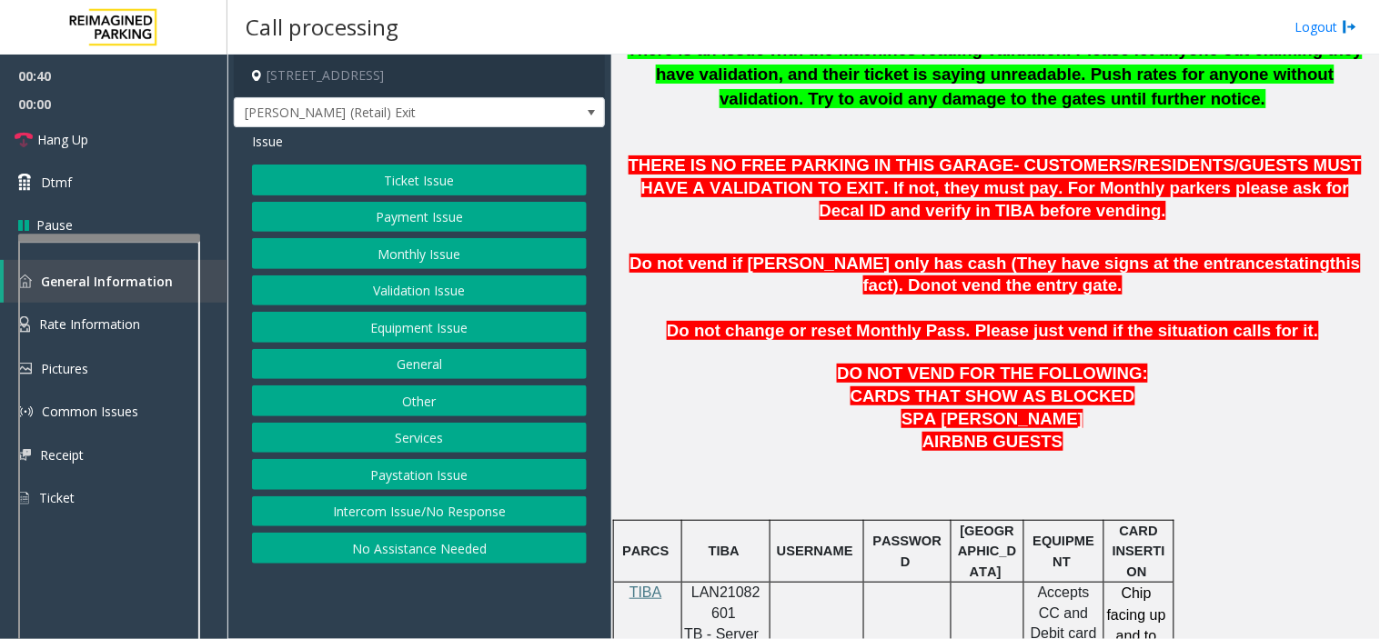
scroll to position [707, 0]
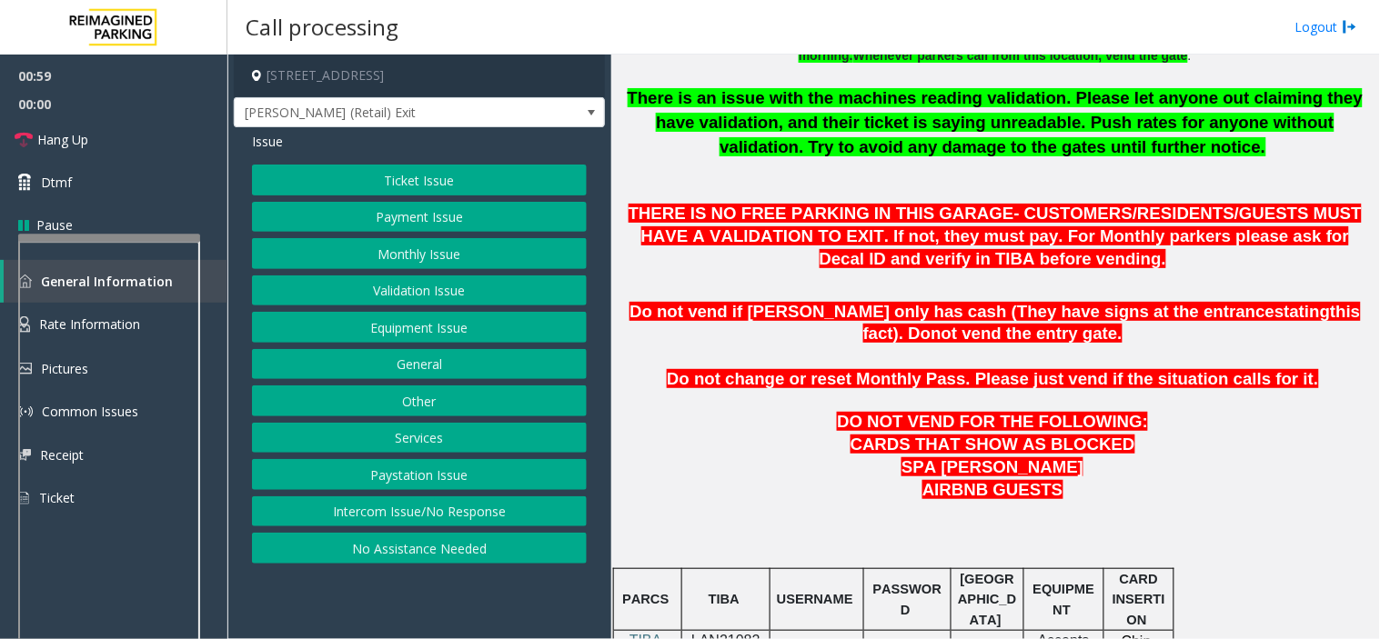
click at [449, 330] on button "Equipment Issue" at bounding box center [419, 327] width 335 height 31
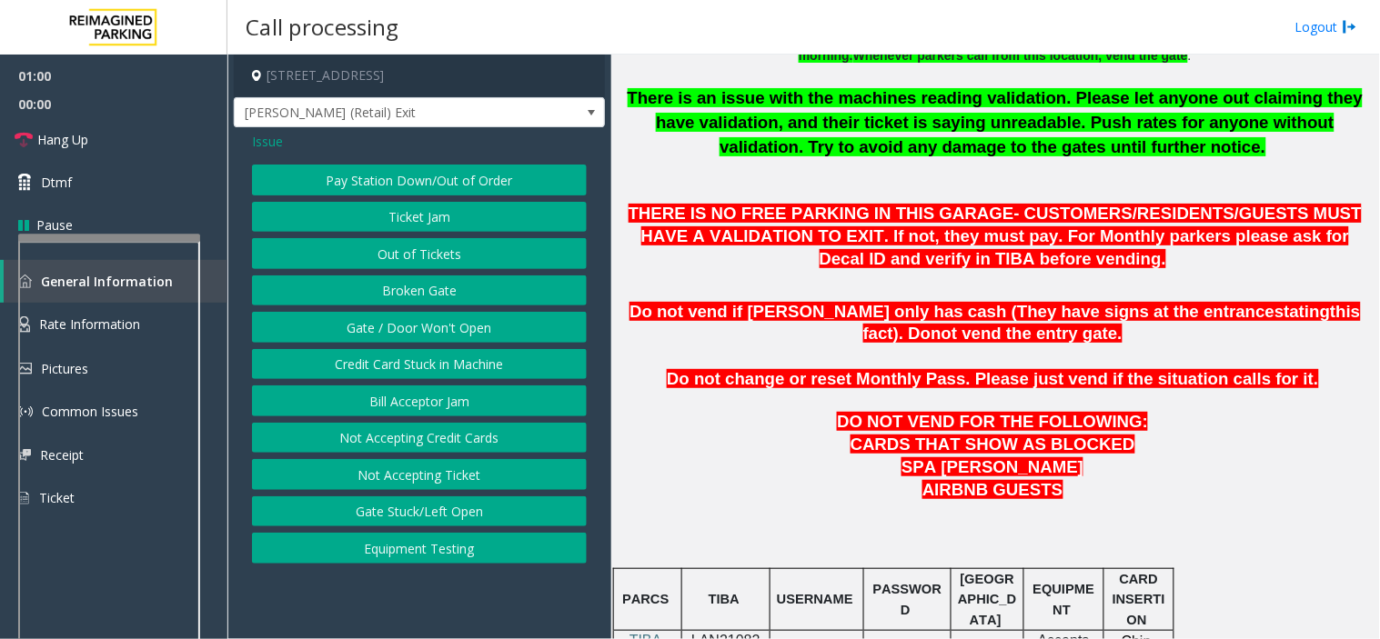
click at [449, 327] on button "Gate / Door Won't Open" at bounding box center [419, 327] width 335 height 31
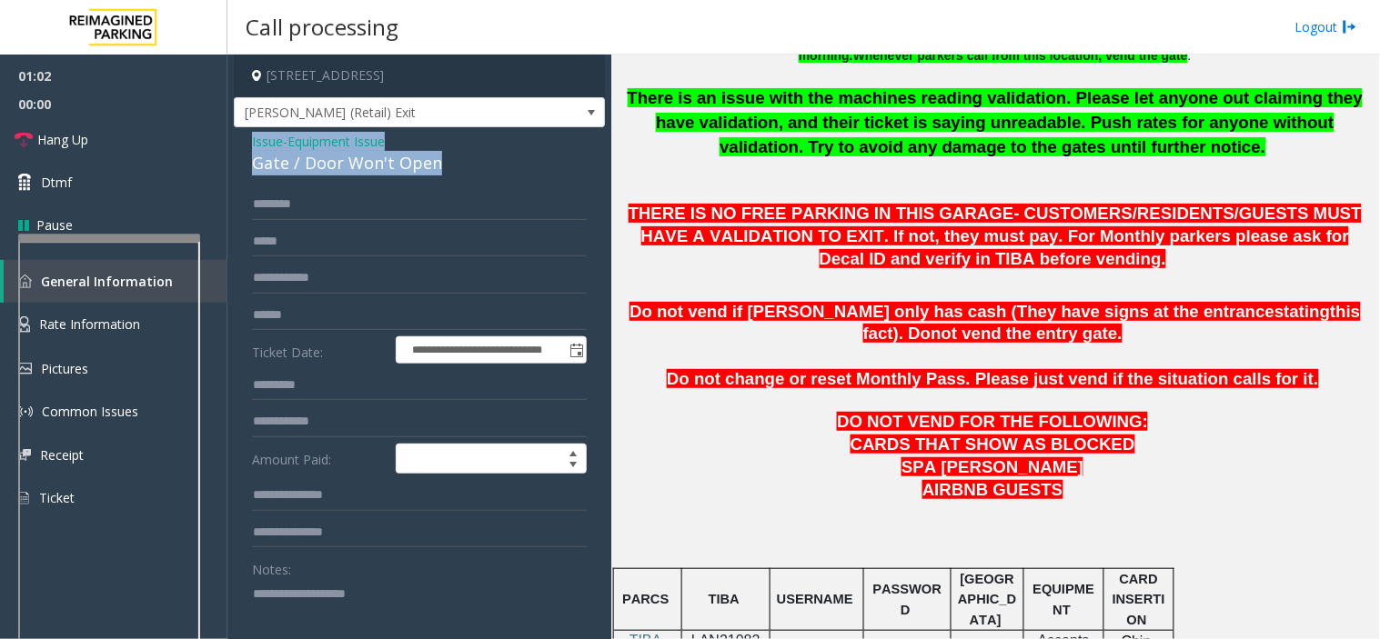
drag, startPoint x: 407, startPoint y: 166, endPoint x: 240, endPoint y: 138, distance: 169.6
click at [240, 138] on div "**********" at bounding box center [419, 578] width 371 height 902
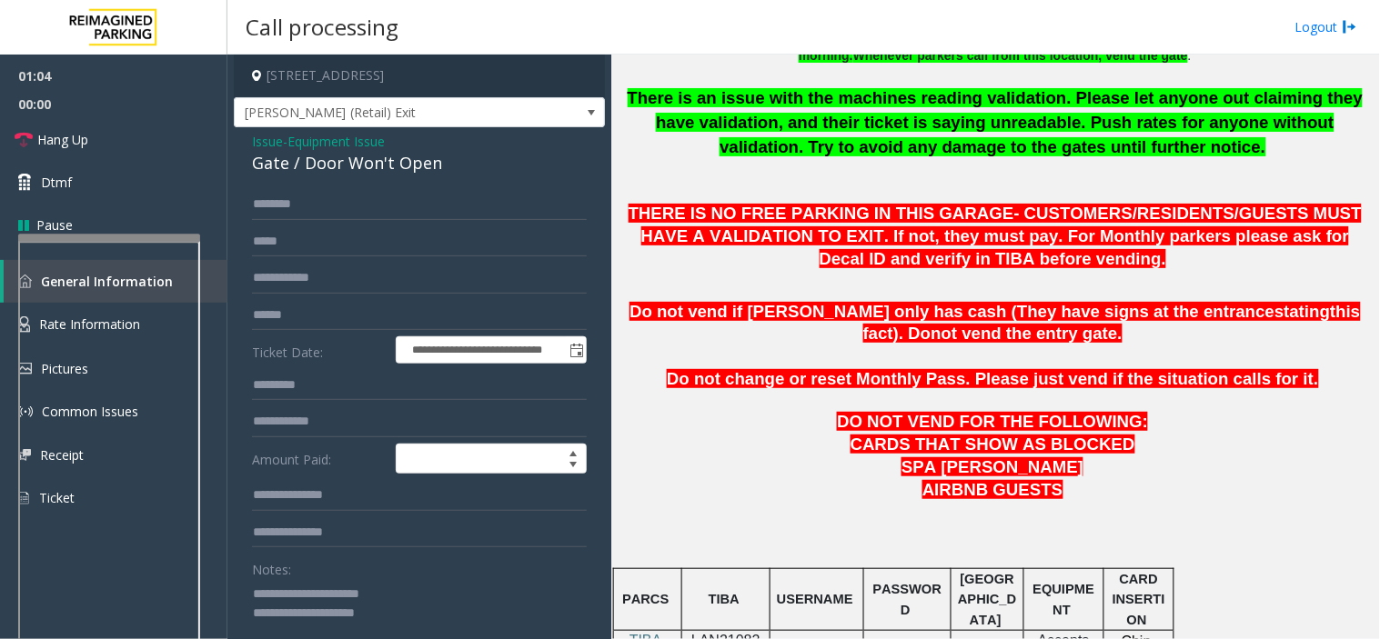
click at [448, 606] on textarea at bounding box center [412, 613] width 321 height 68
click at [116, 146] on link "Hang Up" at bounding box center [113, 139] width 227 height 43
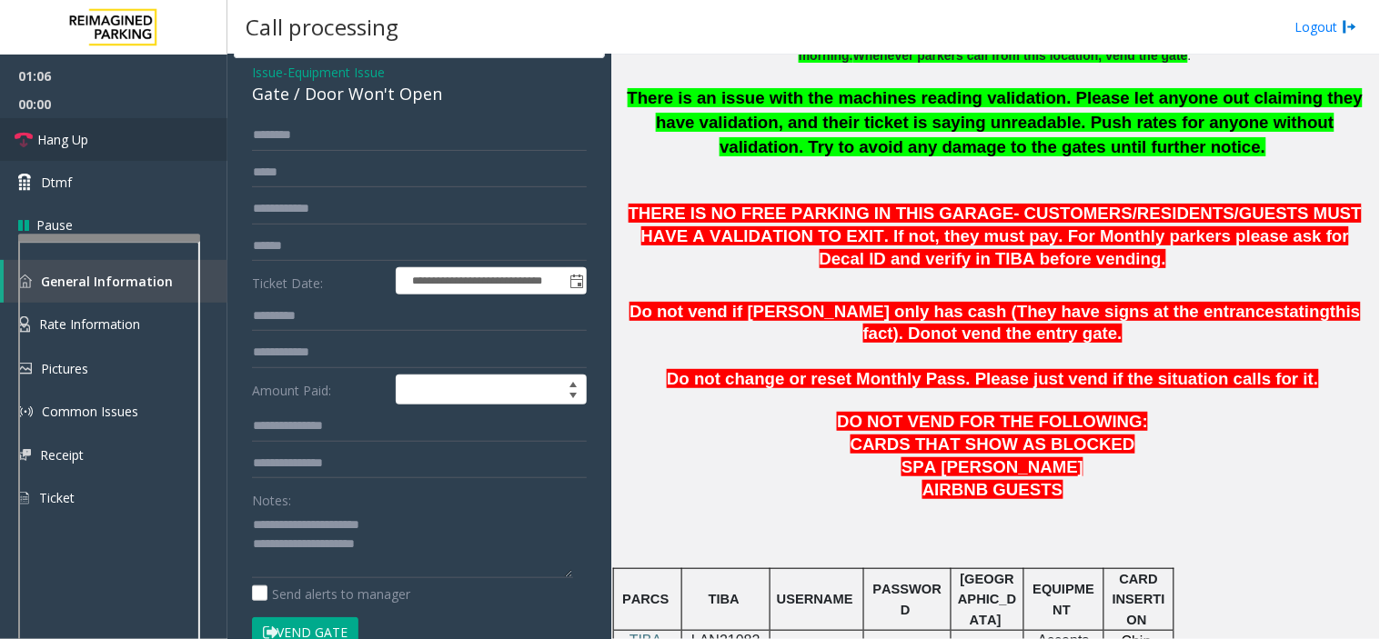
scroll to position [202, 0]
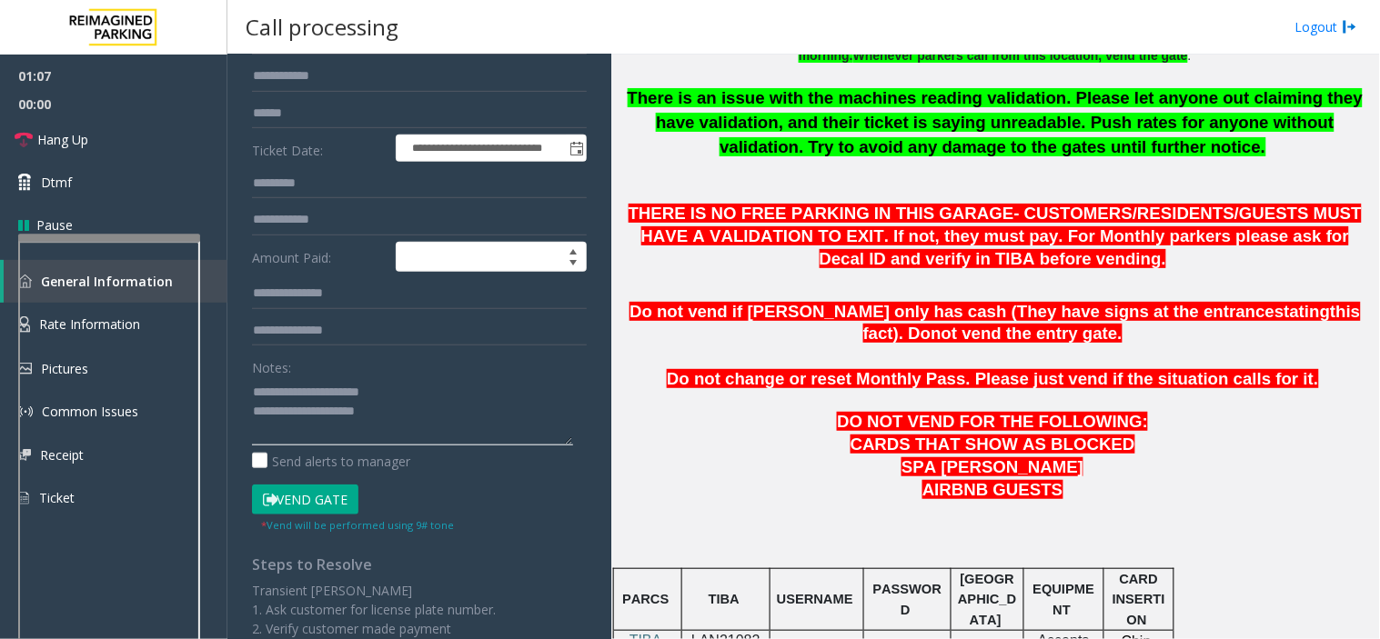
click at [462, 425] on textarea at bounding box center [412, 411] width 321 height 68
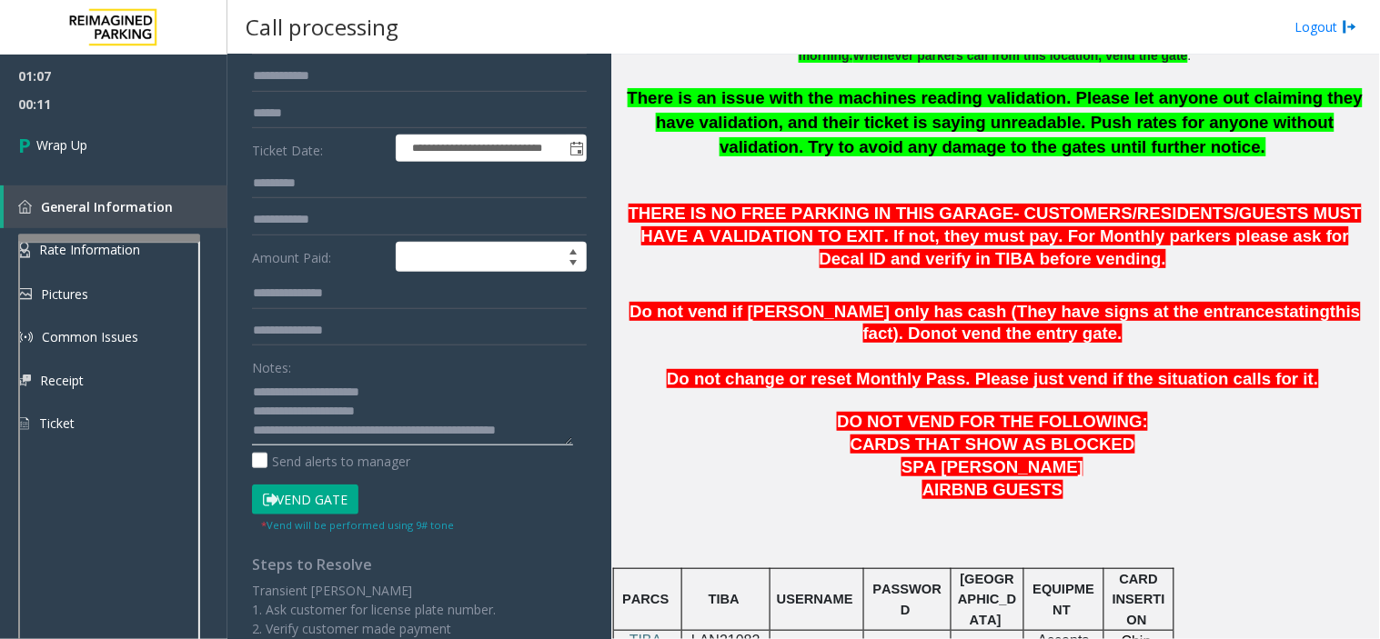
click at [417, 433] on textarea at bounding box center [412, 411] width 321 height 68
type textarea "**********"
click at [100, 137] on link "Wrap Up" at bounding box center [113, 145] width 227 height 54
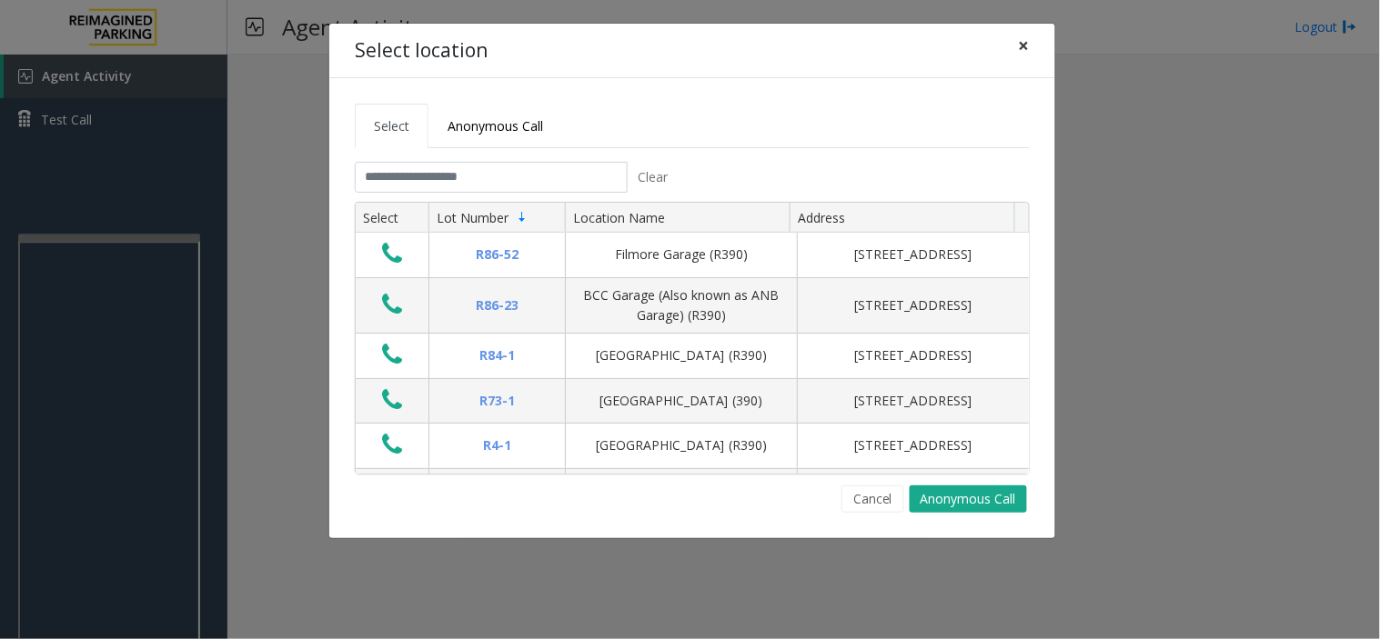
click at [1024, 41] on span "×" at bounding box center [1024, 45] width 11 height 25
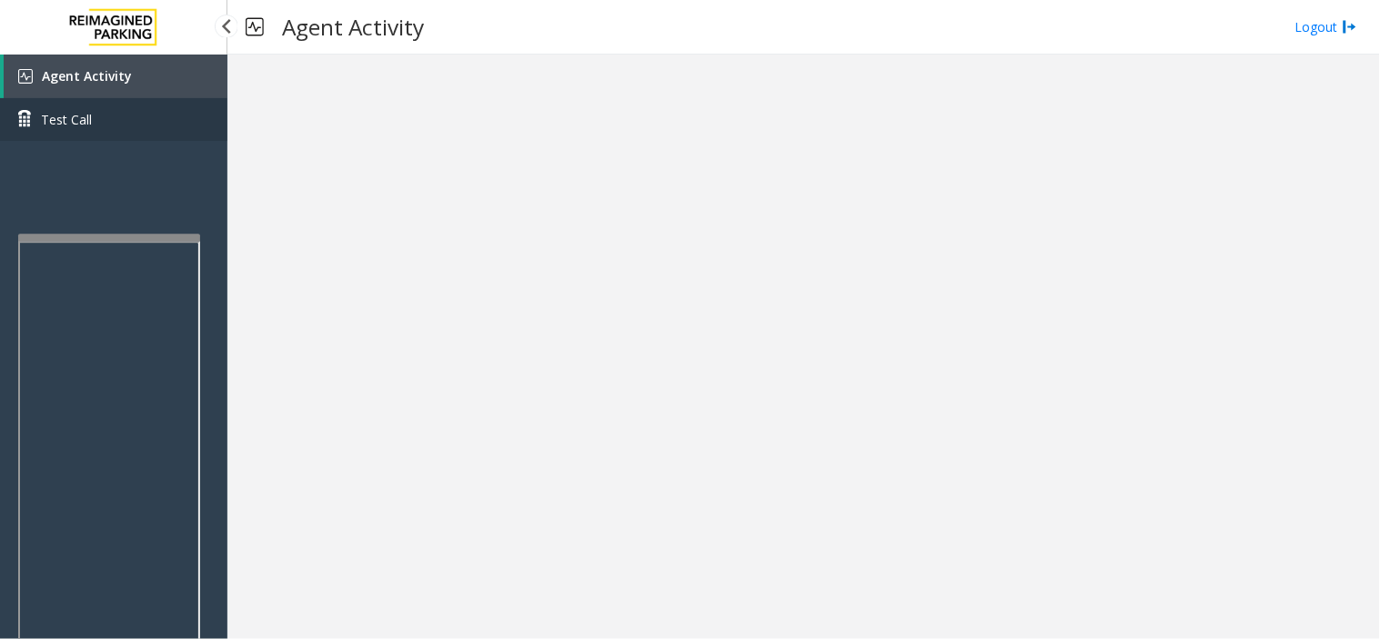
click at [112, 121] on link "Test Call" at bounding box center [113, 119] width 227 height 43
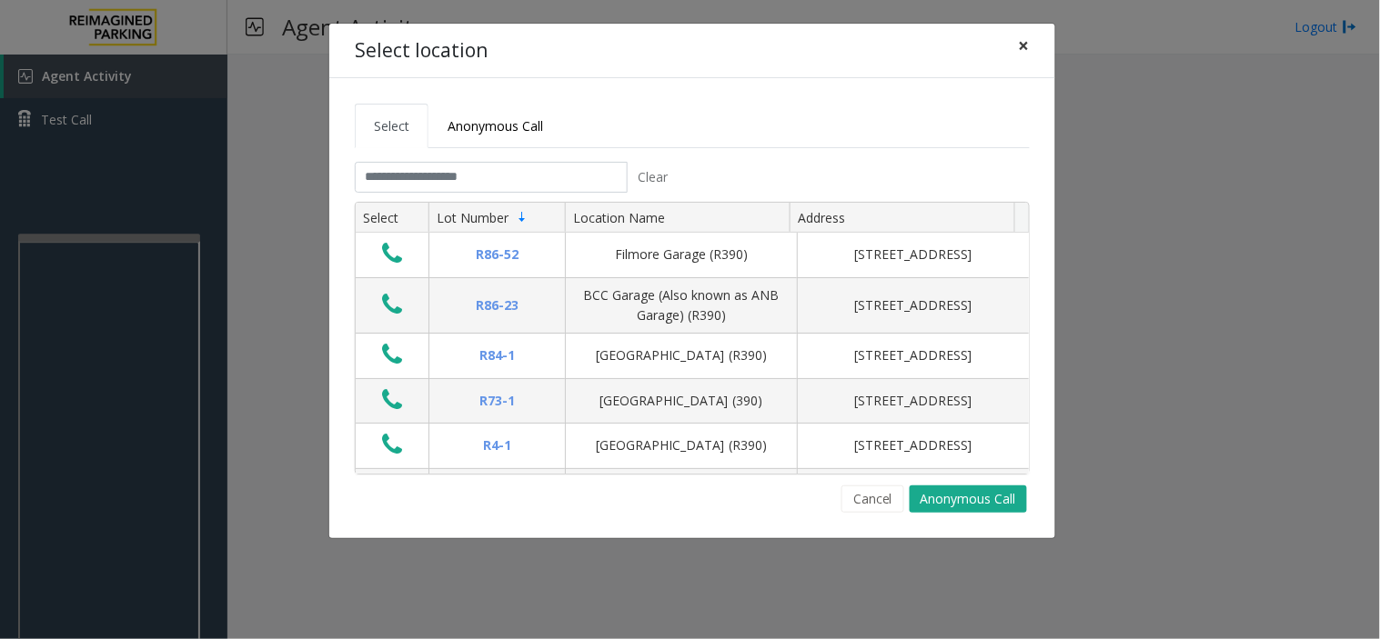
click at [1024, 43] on span "×" at bounding box center [1024, 45] width 11 height 25
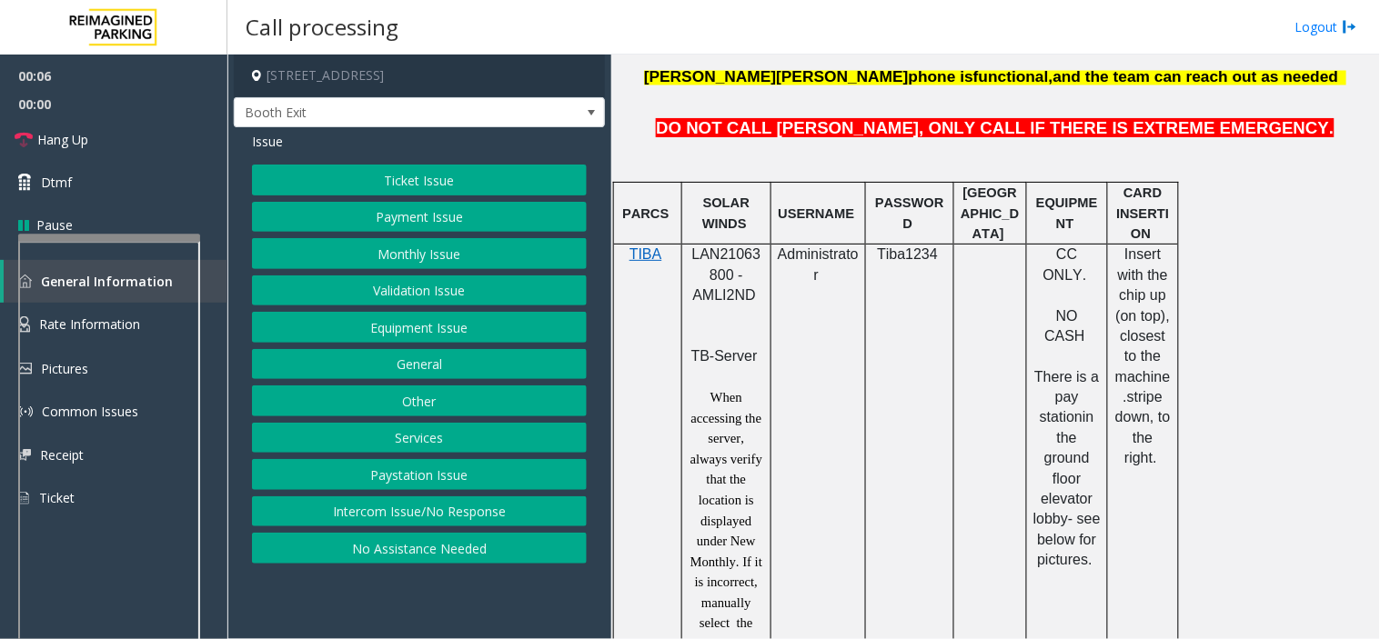
scroll to position [910, 0]
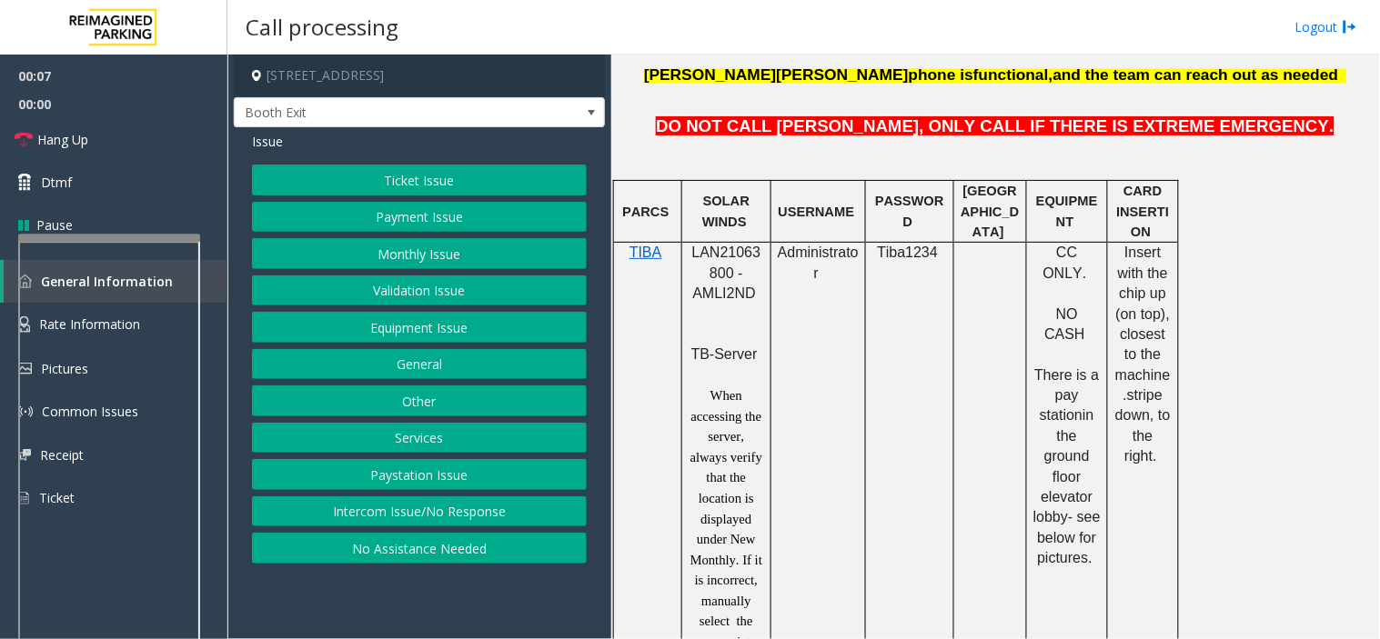
click at [717, 253] on span "LAN21063800 - AMLI2ND" at bounding box center [726, 273] width 69 height 56
copy span "LAN21063800"
click at [382, 251] on button "Monthly Issue" at bounding box center [419, 253] width 335 height 31
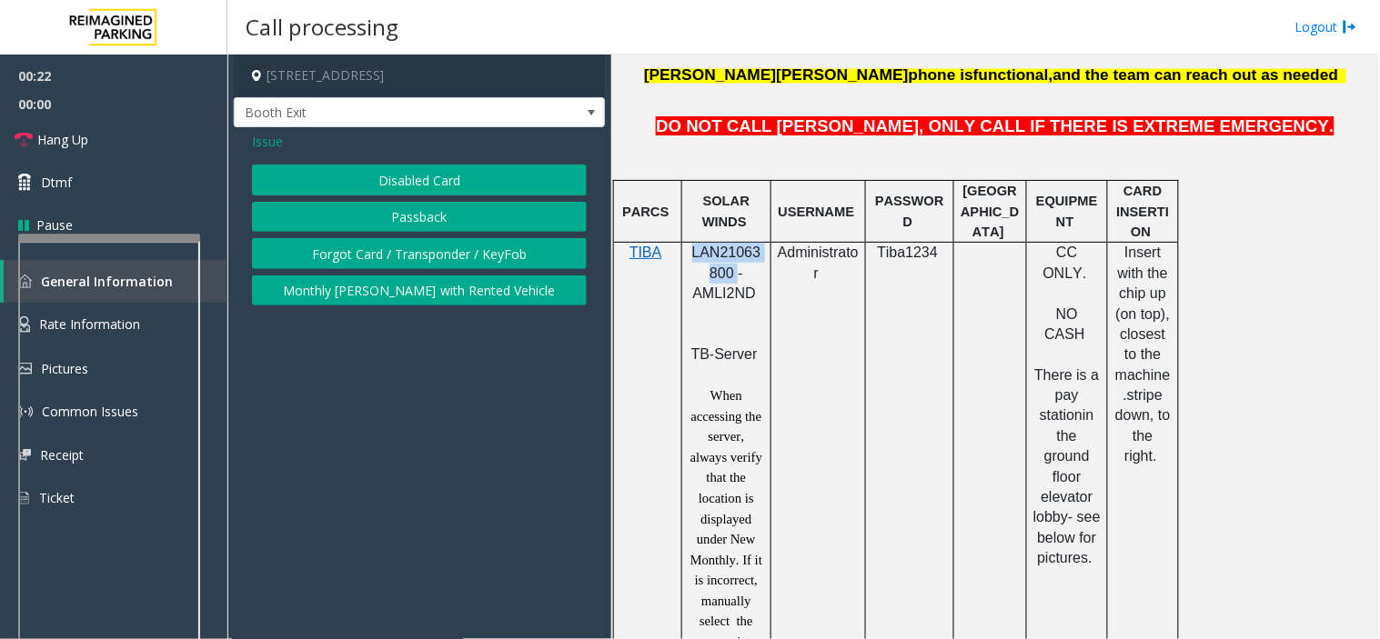
click at [380, 180] on button "Disabled Card" at bounding box center [419, 180] width 335 height 31
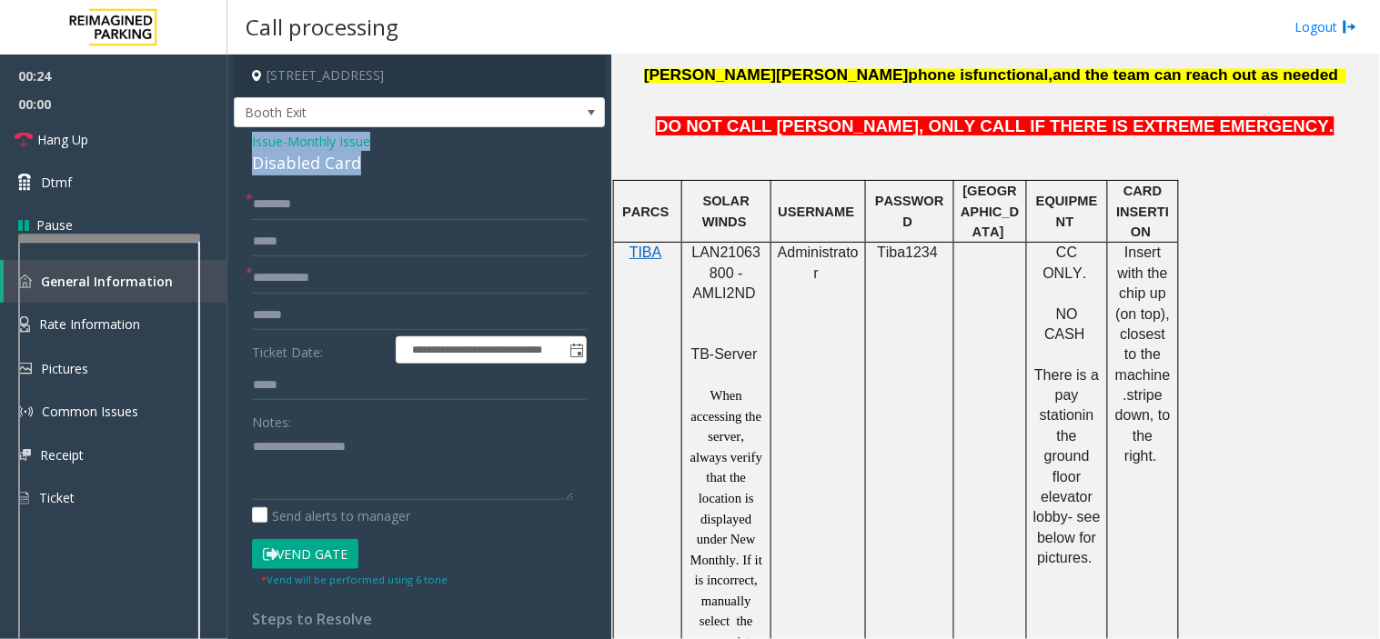
drag, startPoint x: 382, startPoint y: 164, endPoint x: 294, endPoint y: 153, distance: 88.9
click at [229, 137] on app-call-processing-form "**********" at bounding box center [419, 347] width 384 height 585
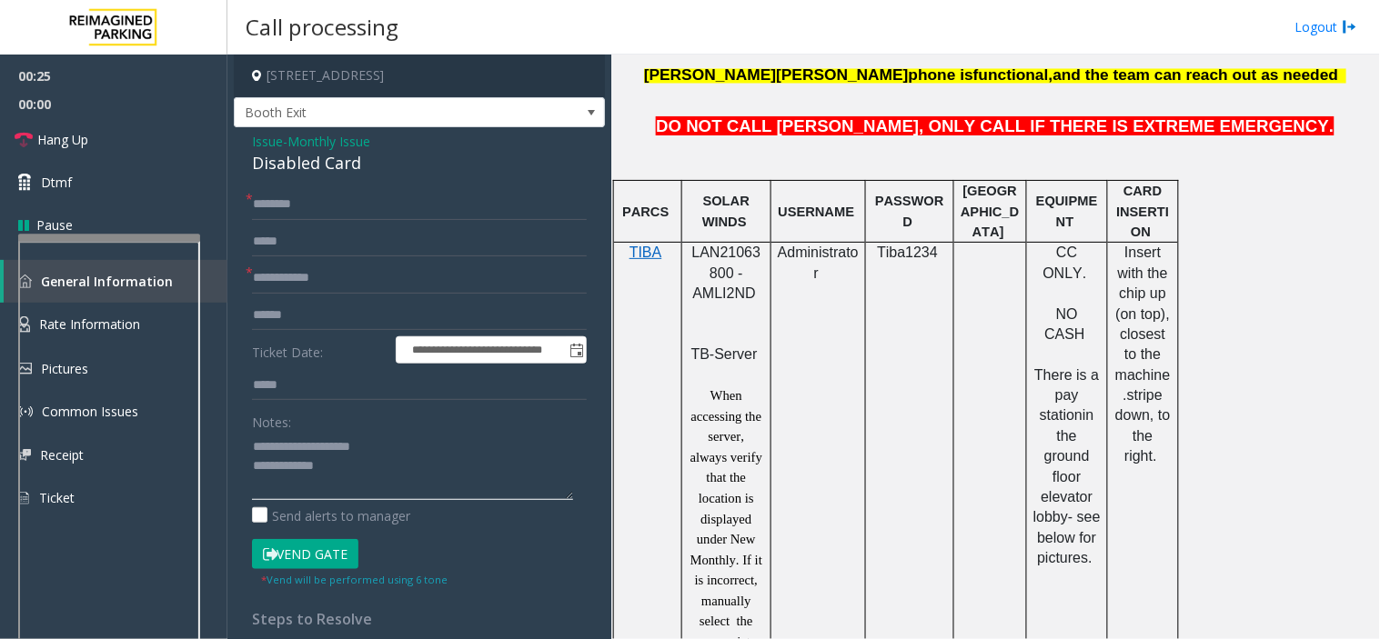
click at [307, 459] on textarea at bounding box center [412, 466] width 321 height 68
type textarea "**********"
click at [303, 282] on input "text" at bounding box center [419, 278] width 335 height 31
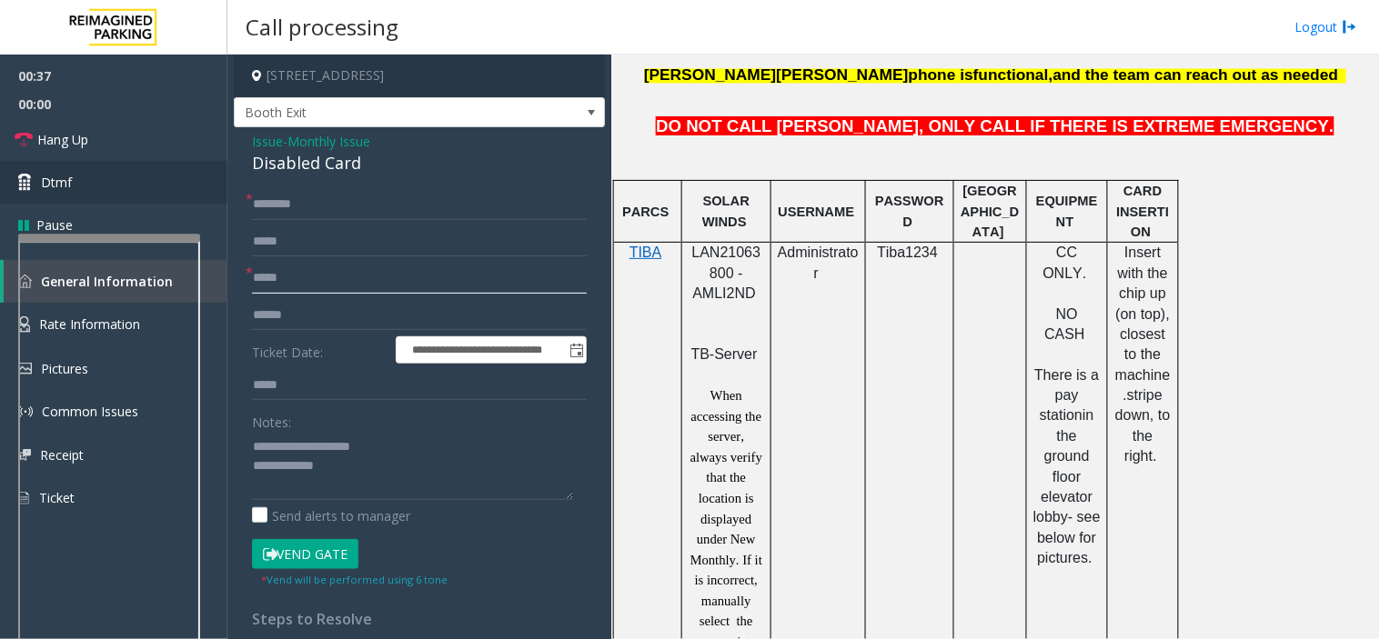
type input "*****"
click at [269, 141] on span "Issue" at bounding box center [267, 141] width 31 height 19
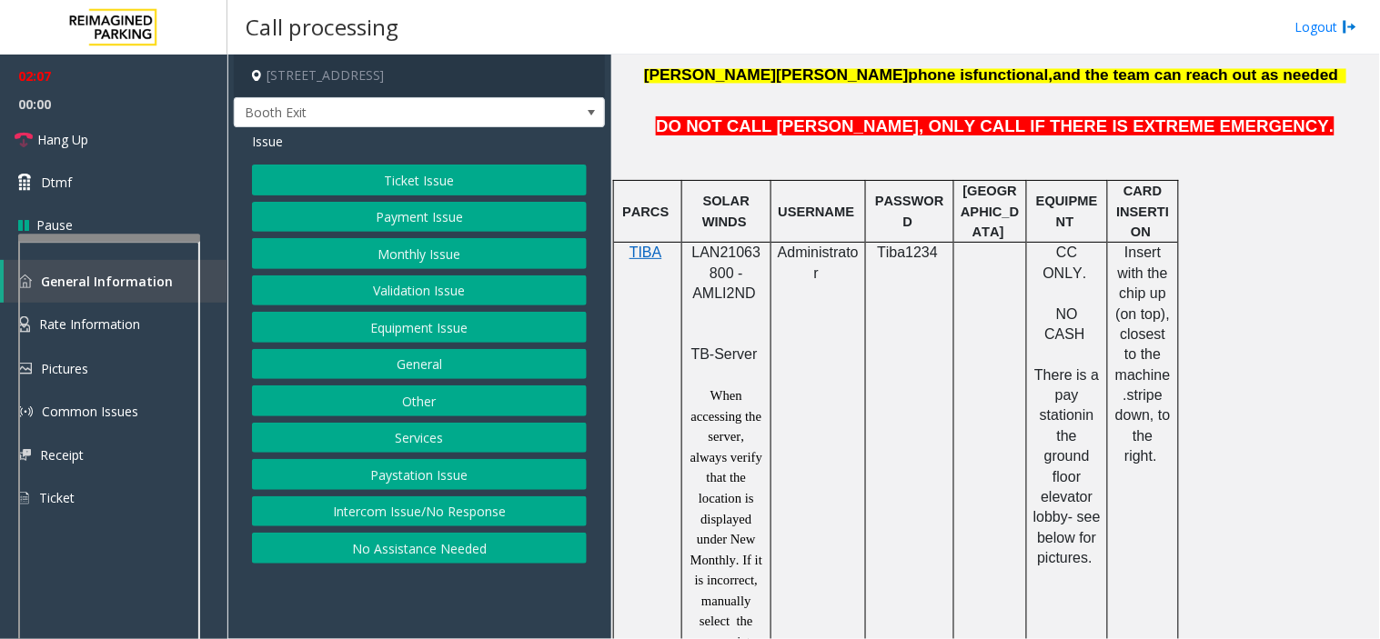
click at [366, 255] on button "Monthly Issue" at bounding box center [419, 253] width 335 height 31
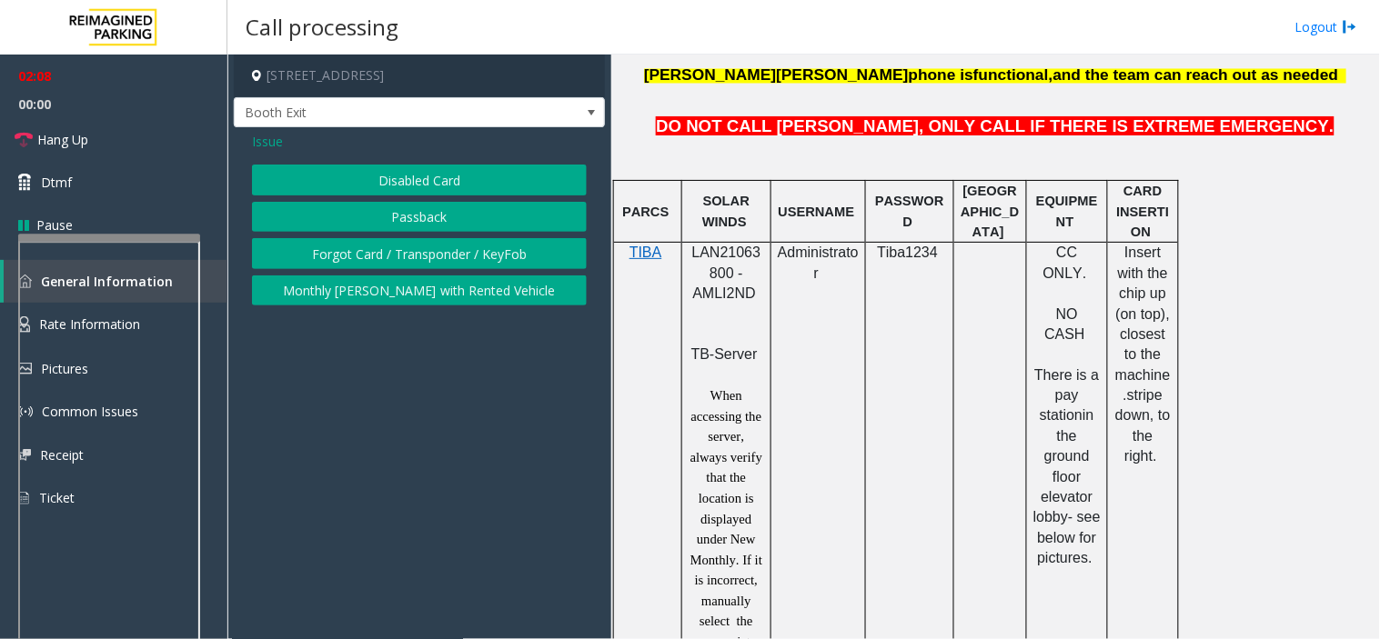
click at [370, 224] on button "Passback" at bounding box center [419, 217] width 335 height 31
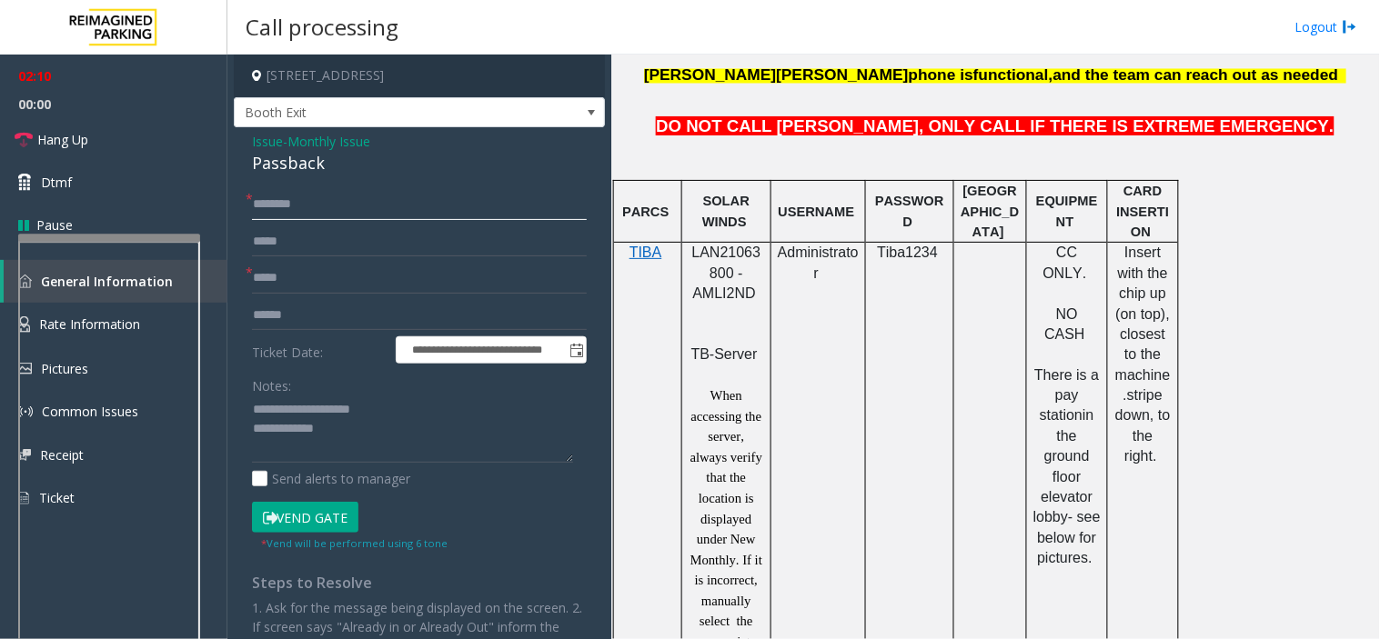
click at [326, 204] on input "text" at bounding box center [419, 204] width 335 height 31
type input "****"
click at [148, 132] on link "Hang Up" at bounding box center [113, 139] width 227 height 43
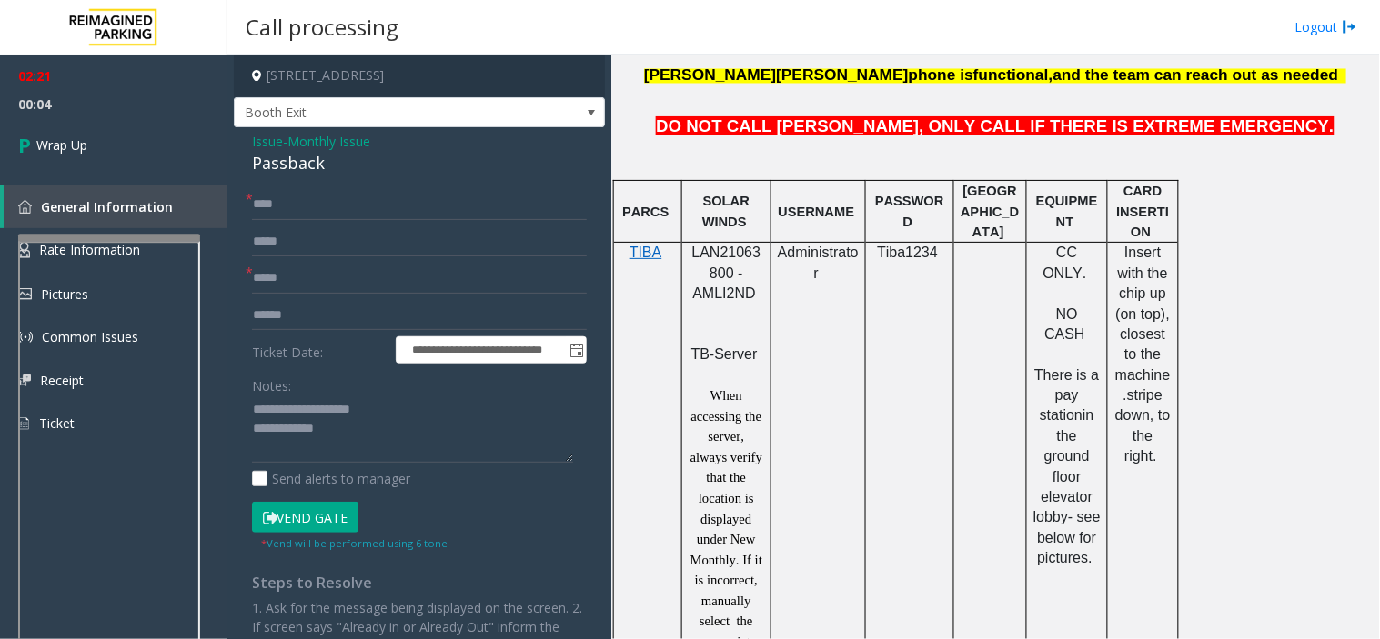
click at [257, 135] on span "Issue" at bounding box center [267, 141] width 31 height 19
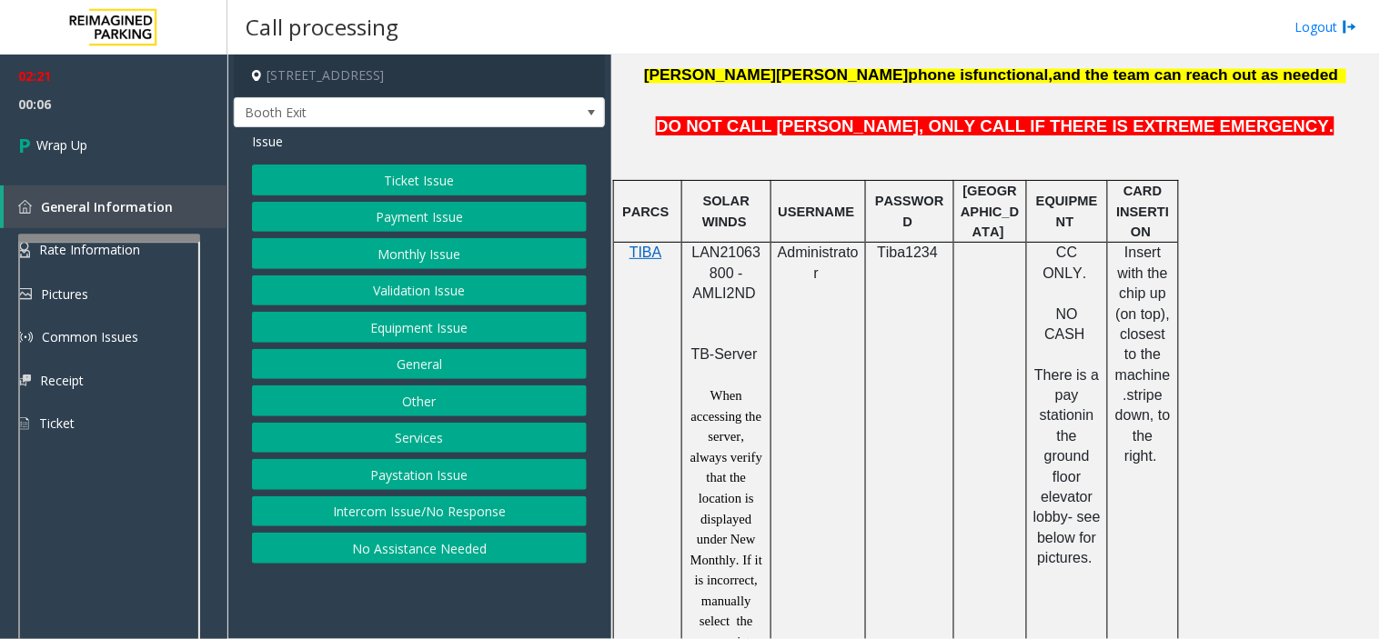
click at [382, 257] on button "Monthly Issue" at bounding box center [419, 253] width 335 height 31
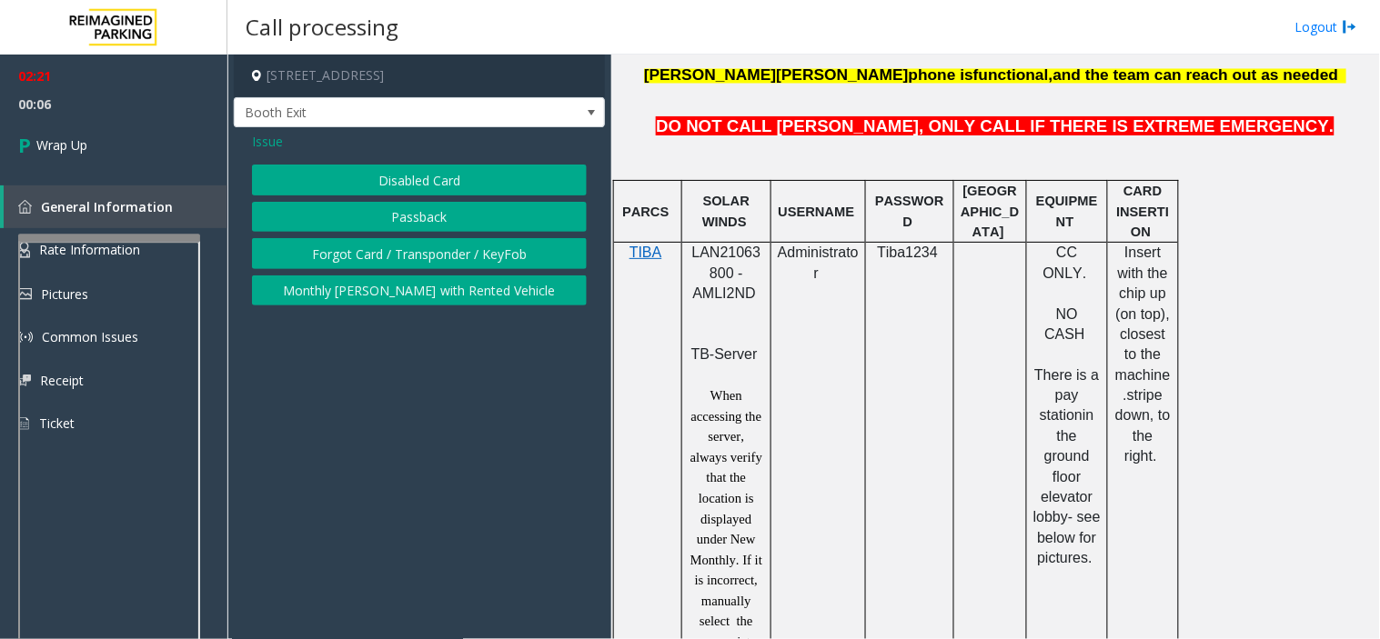
click at [389, 188] on button "Disabled Card" at bounding box center [419, 180] width 335 height 31
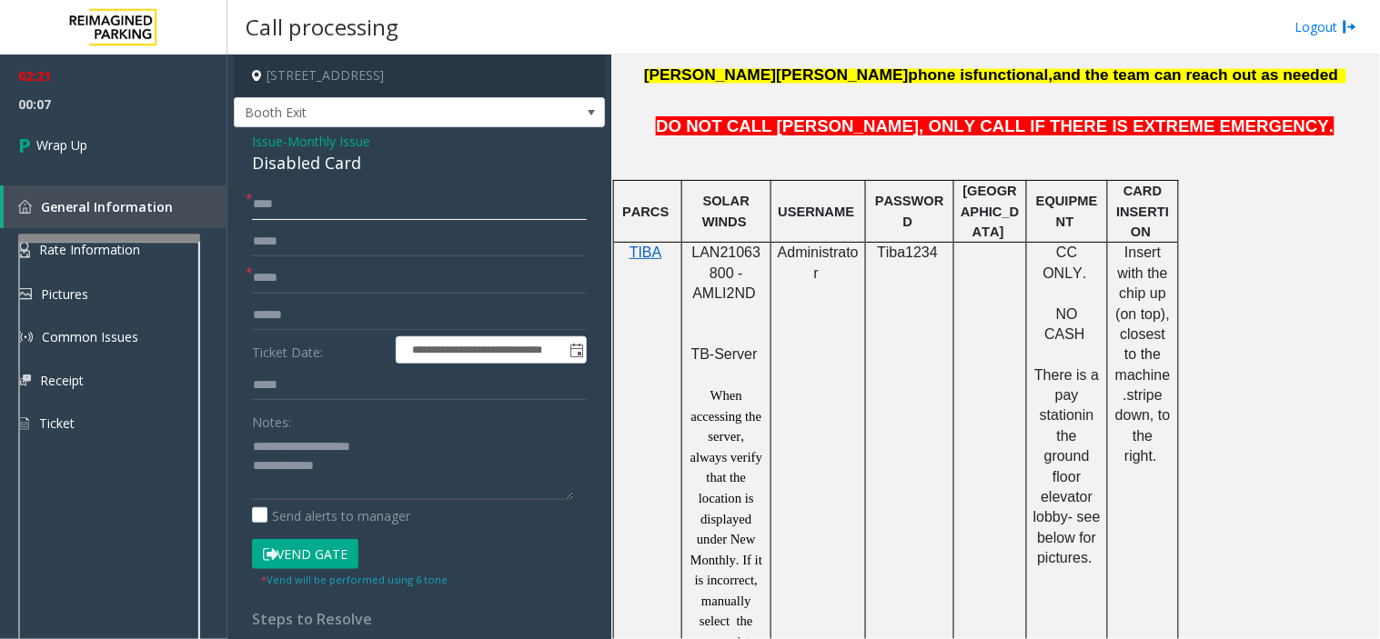
click at [307, 210] on input "****" at bounding box center [419, 204] width 335 height 31
type input "*******"
click at [309, 285] on input "*****" at bounding box center [419, 278] width 335 height 31
type input "*"
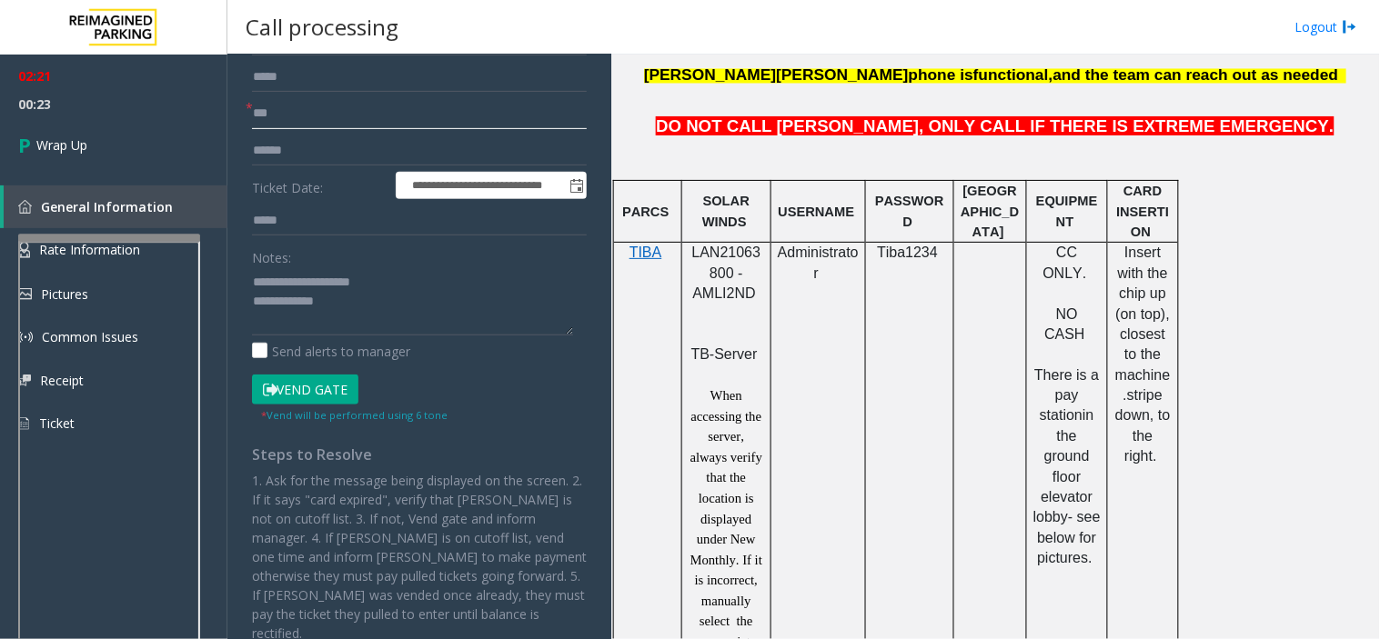
scroll to position [202, 0]
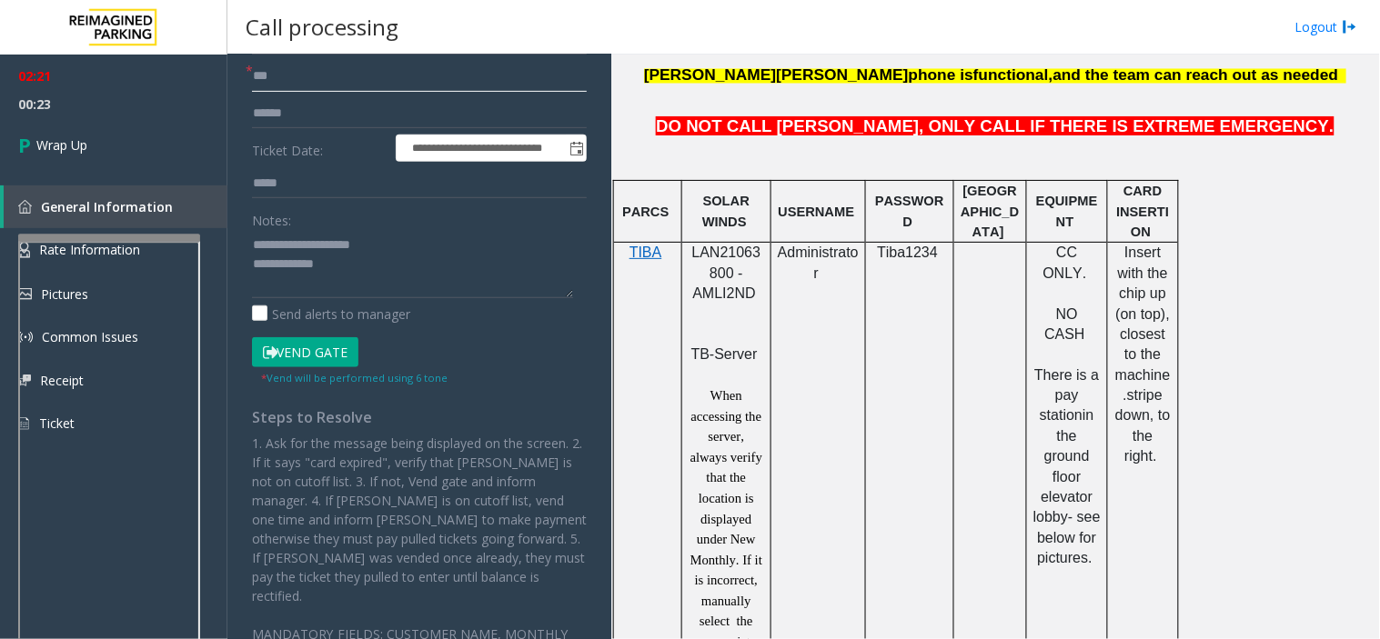
type input "***"
click at [368, 257] on textarea at bounding box center [412, 264] width 321 height 68
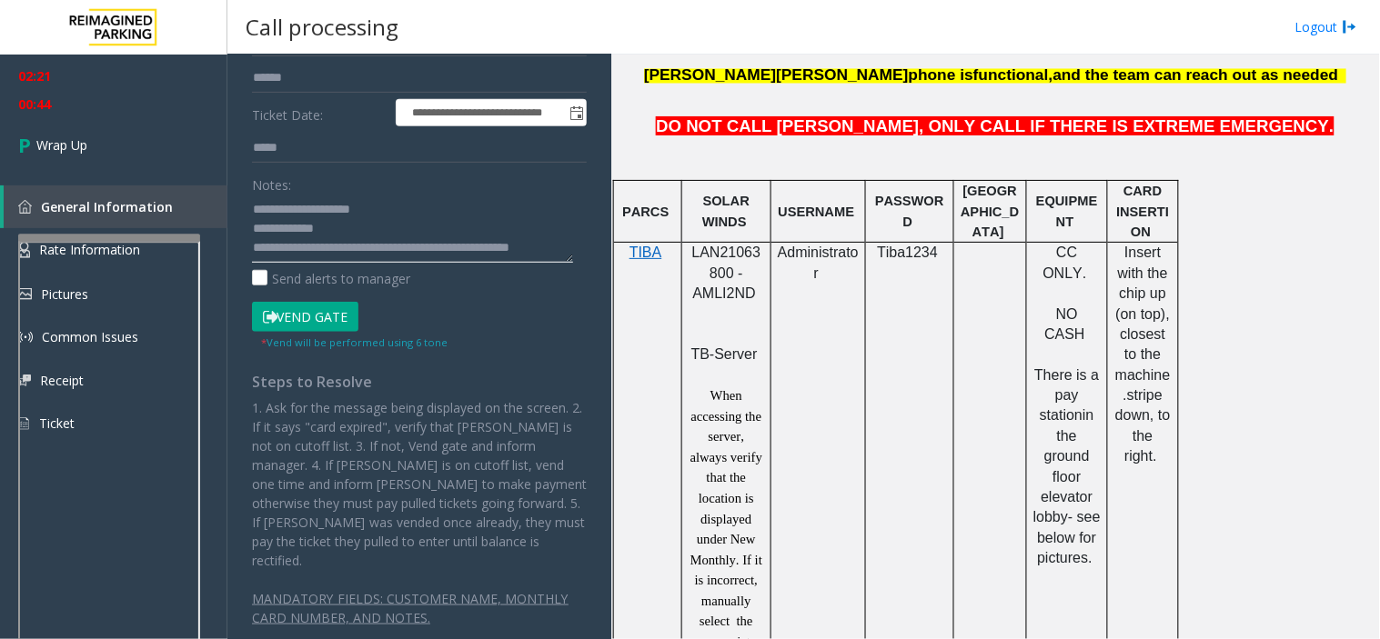
scroll to position [243, 0]
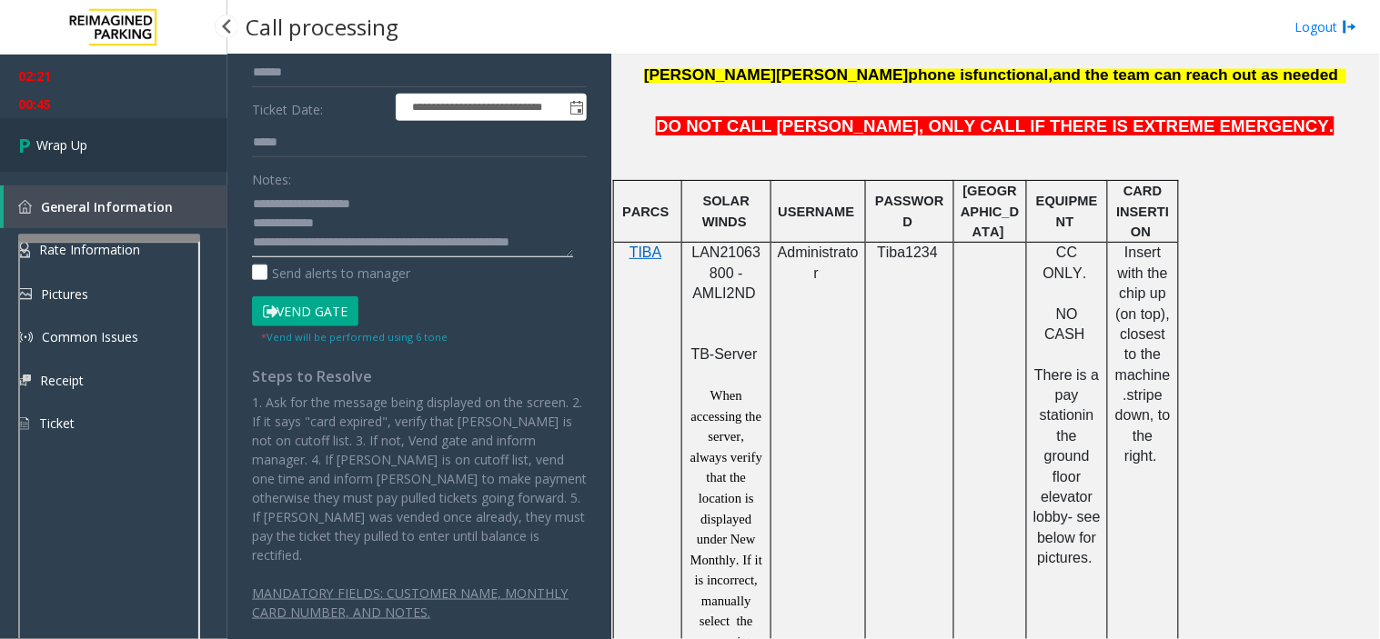
type textarea "**********"
click at [138, 139] on link "Wrap Up" at bounding box center [113, 145] width 227 height 54
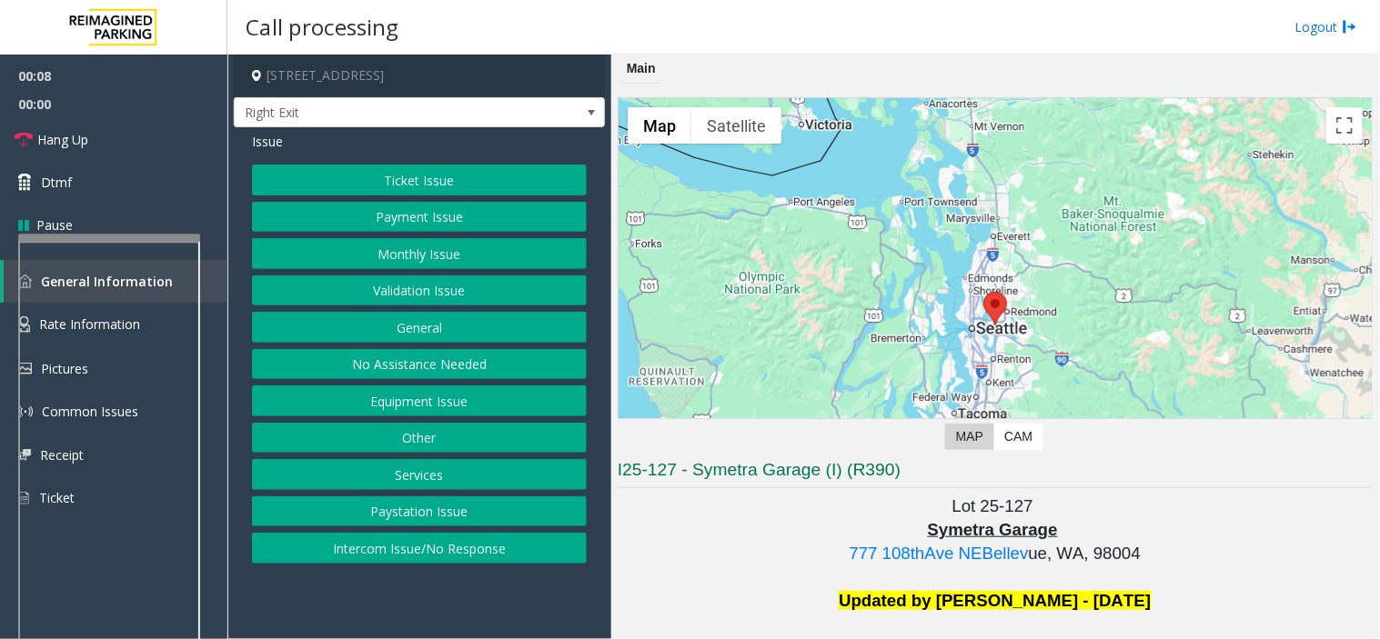
click at [401, 549] on button "Intercom Issue/No Response" at bounding box center [419, 548] width 335 height 31
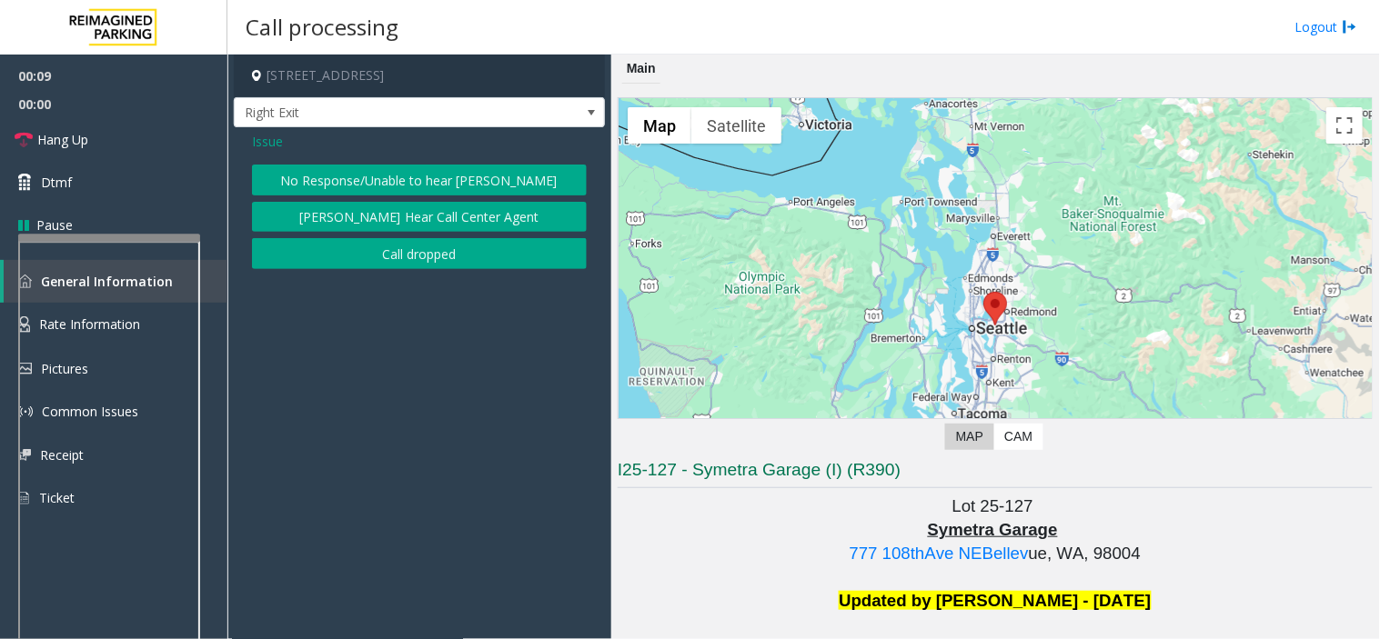
click at [328, 177] on button "No Response/Unable to hear [PERSON_NAME]" at bounding box center [419, 180] width 335 height 31
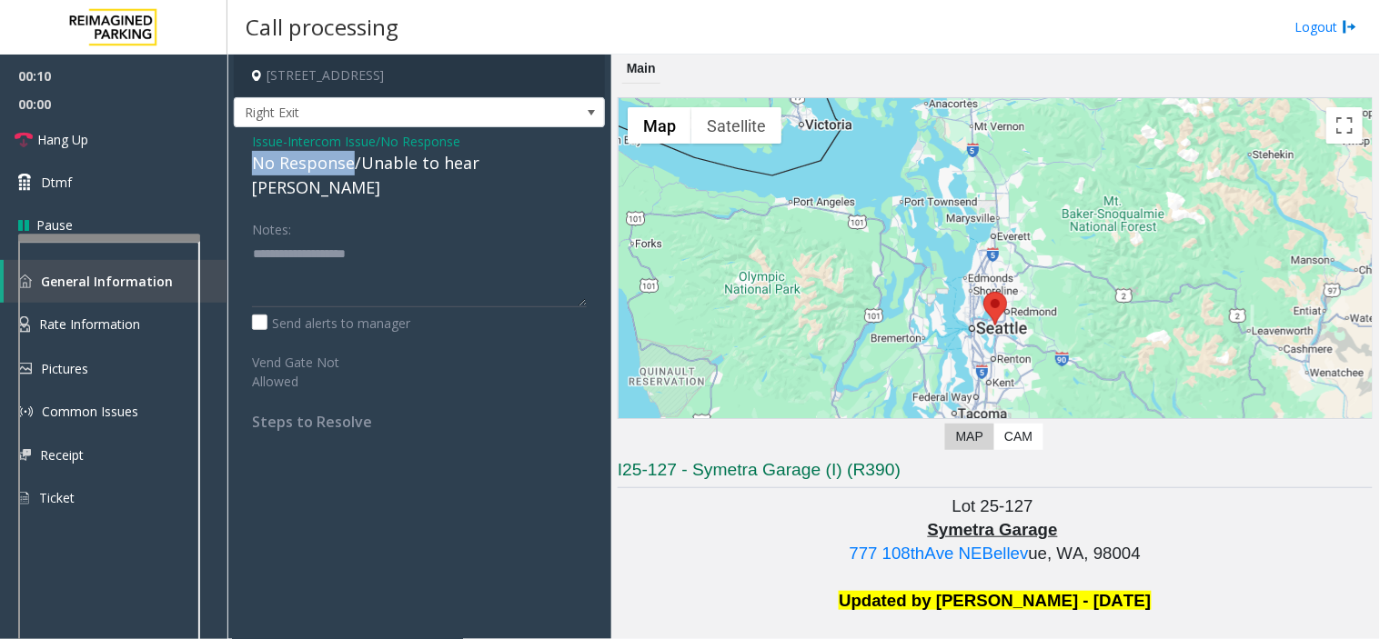
drag, startPoint x: 353, startPoint y: 166, endPoint x: 232, endPoint y: 168, distance: 121.0
click at [232, 168] on app-call-processing-form "[STREET_ADDRESS] Right Exit Issue - Intercom Issue/No Response No Response/Unab…" at bounding box center [419, 347] width 384 height 585
click at [347, 239] on textarea at bounding box center [419, 273] width 335 height 68
type textarea "**********"
click at [93, 144] on link "Hang Up" at bounding box center [113, 139] width 227 height 43
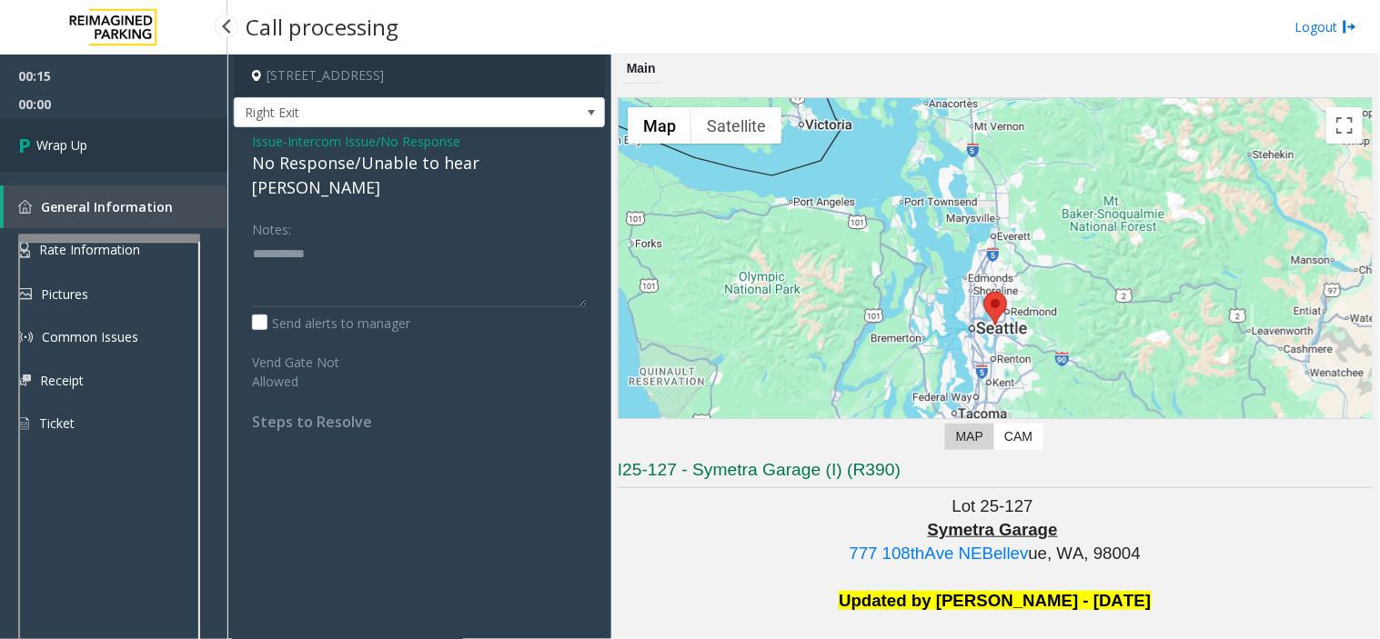
click at [93, 144] on link "Wrap Up" at bounding box center [113, 145] width 227 height 54
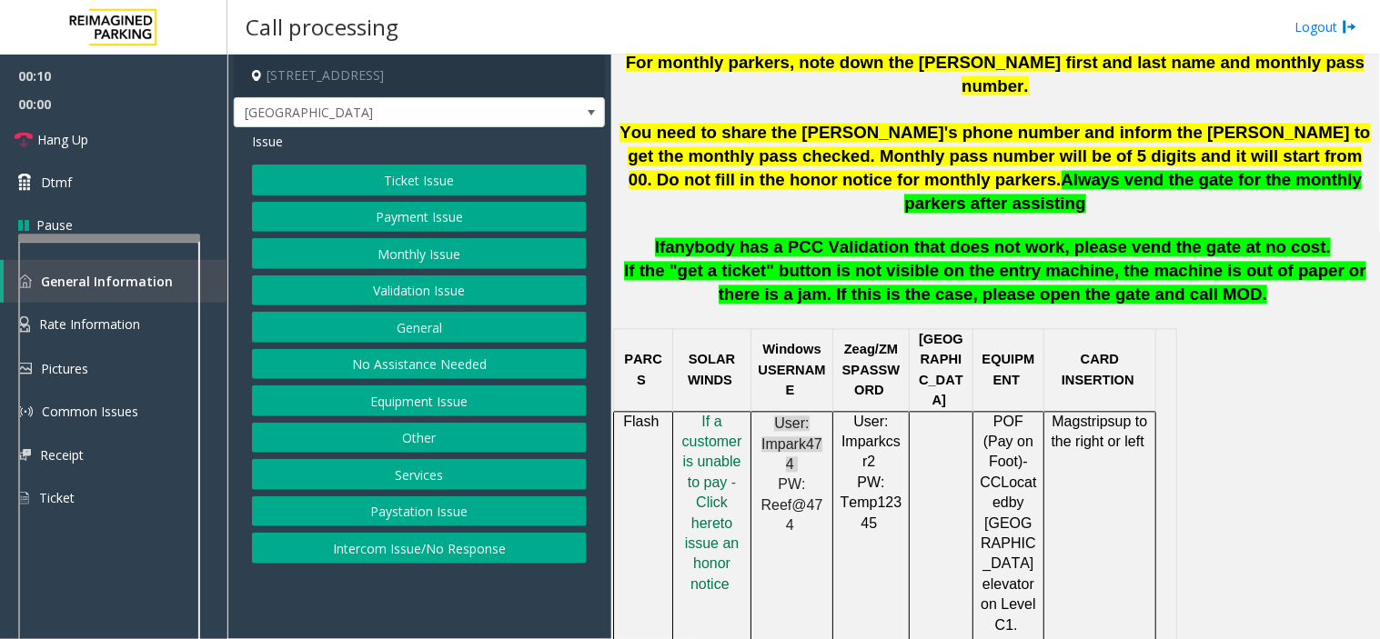
scroll to position [808, 0]
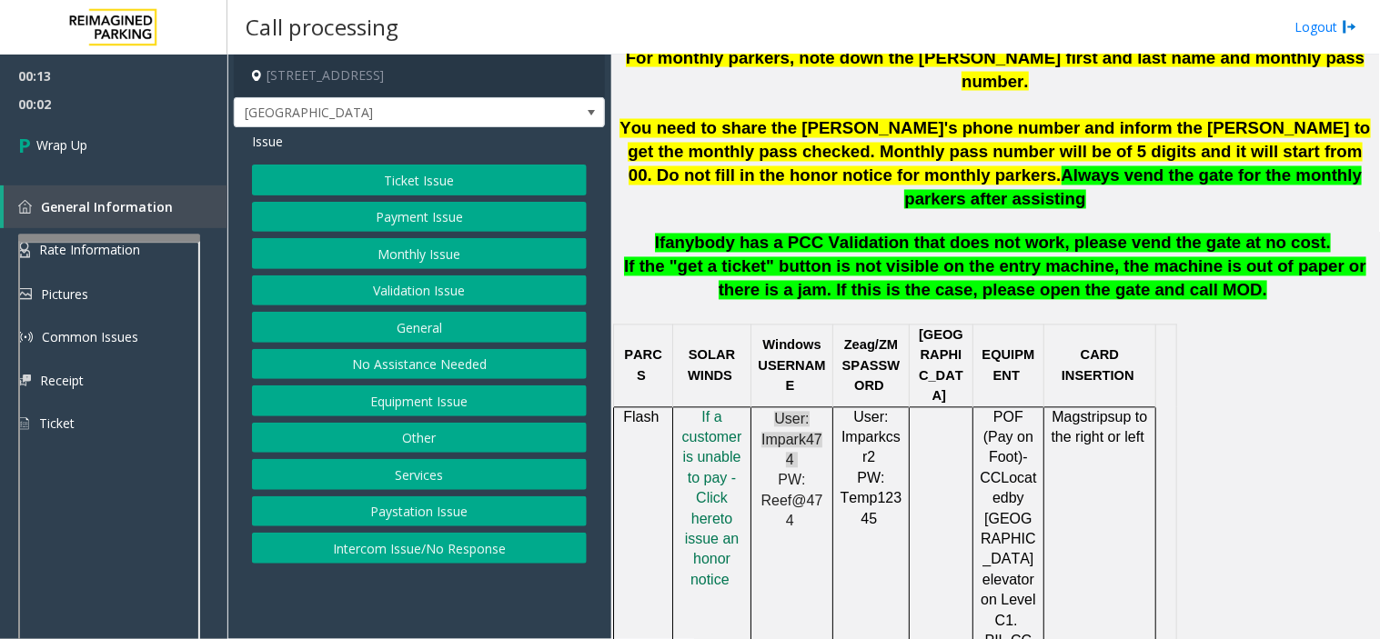
click at [416, 405] on button "Equipment Issue" at bounding box center [419, 401] width 335 height 31
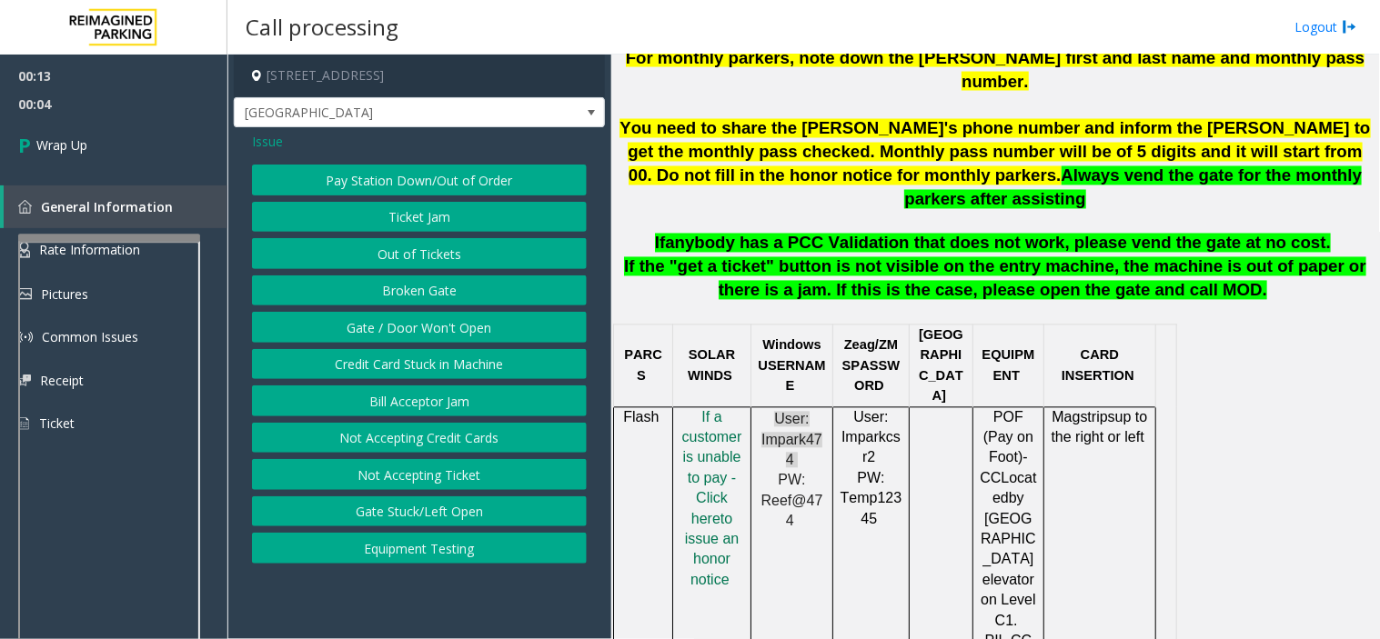
click at [271, 133] on span "Issue" at bounding box center [267, 141] width 31 height 19
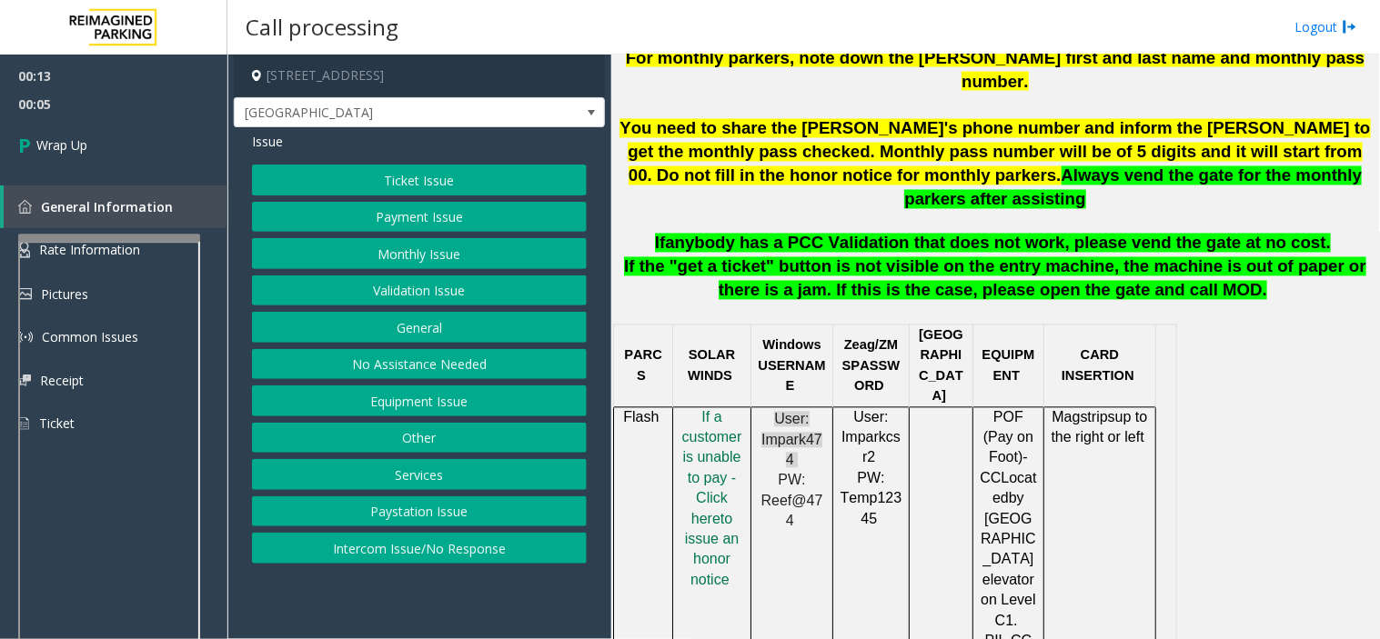
click at [419, 548] on button "Intercom Issue/No Response" at bounding box center [419, 548] width 335 height 31
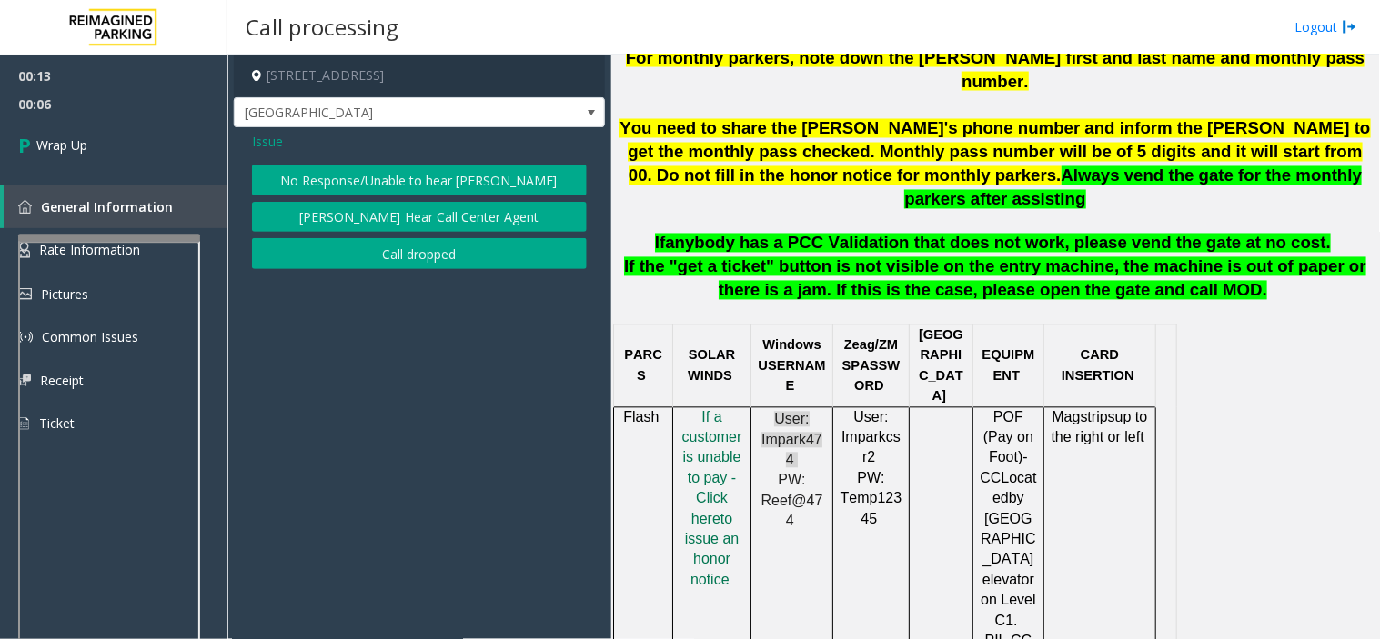
click at [407, 252] on button "Call dropped" at bounding box center [419, 253] width 335 height 31
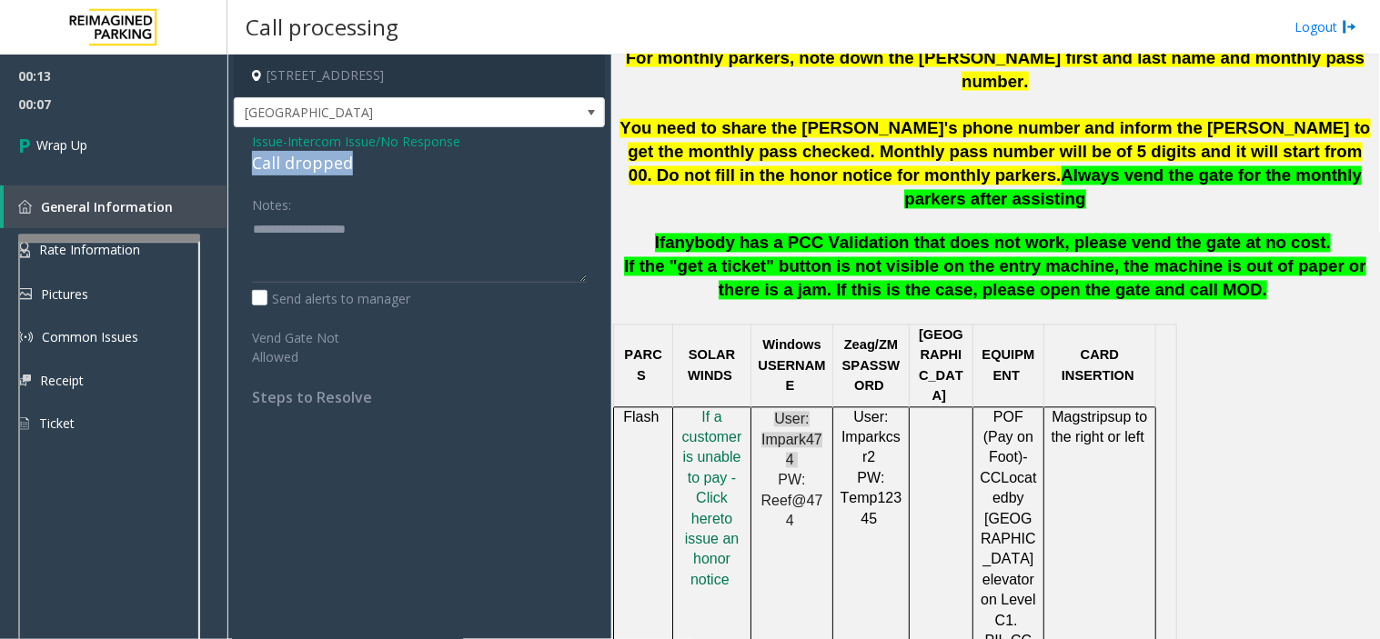
drag, startPoint x: 362, startPoint y: 160, endPoint x: 256, endPoint y: 175, distance: 107.4
click at [256, 175] on div "Call dropped" at bounding box center [419, 163] width 335 height 25
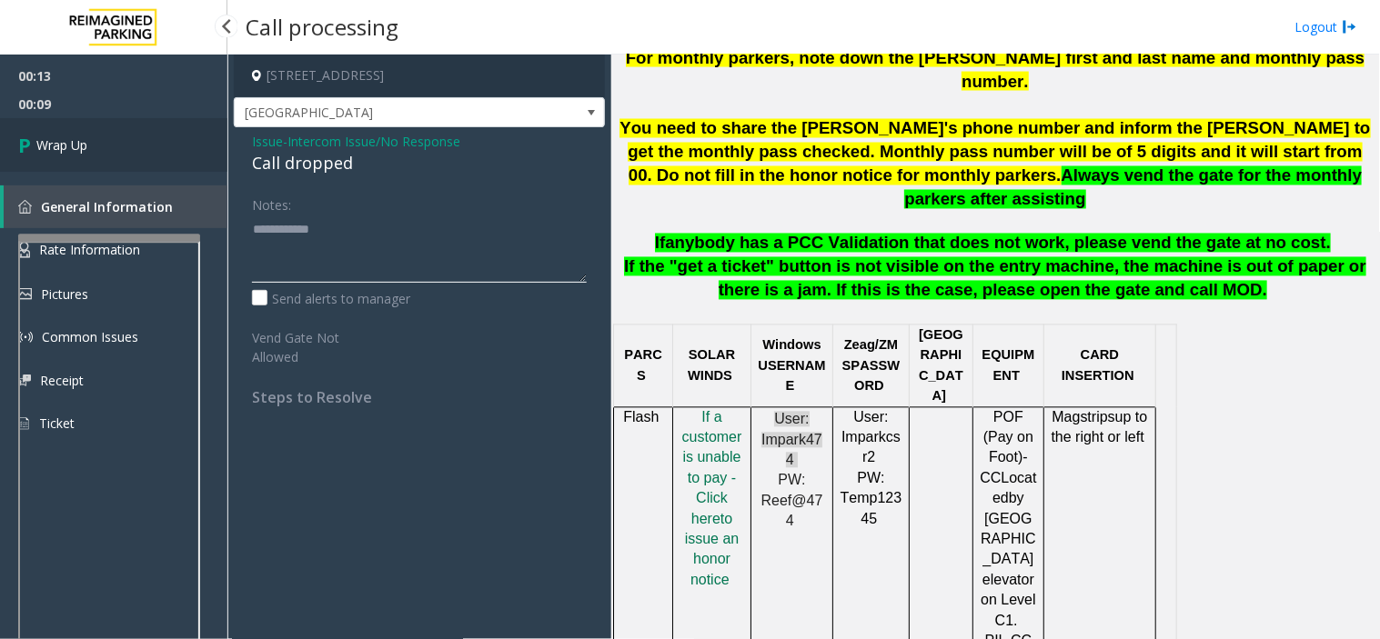
type textarea "**********"
click at [112, 133] on link "Wrap Up" at bounding box center [113, 145] width 227 height 54
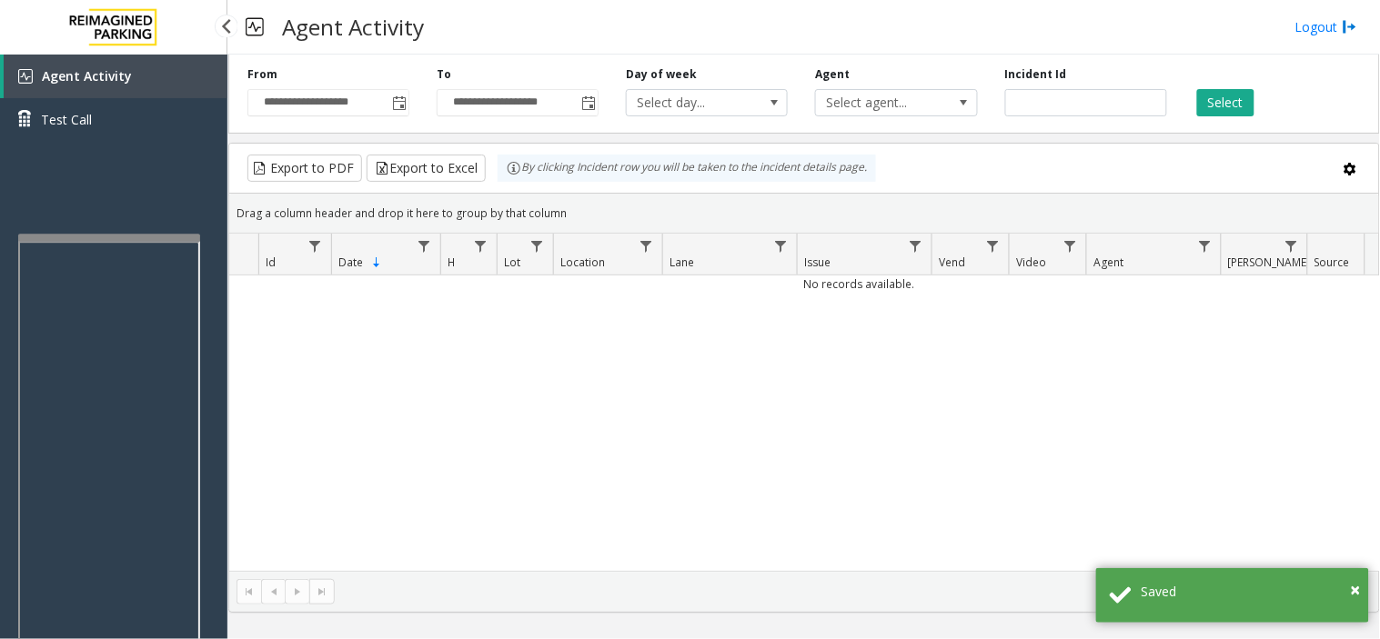
click at [109, 76] on span "Agent Activity" at bounding box center [87, 75] width 90 height 17
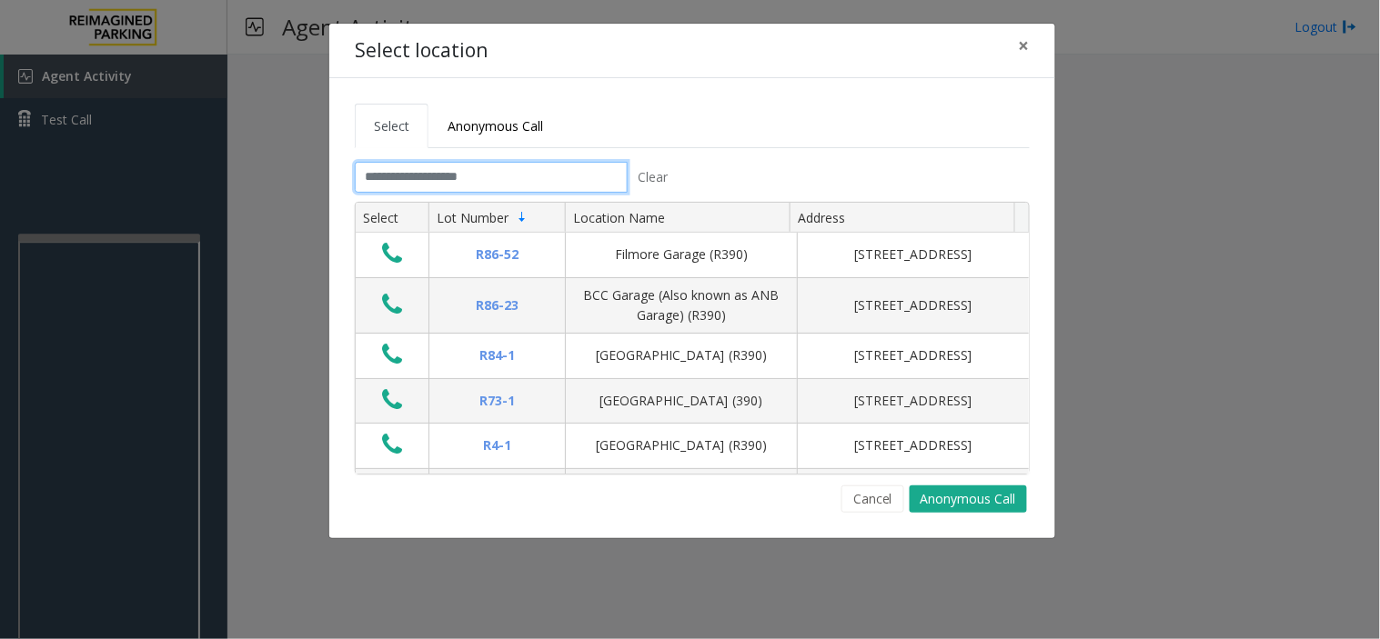
click at [405, 171] on input "text" at bounding box center [491, 177] width 273 height 31
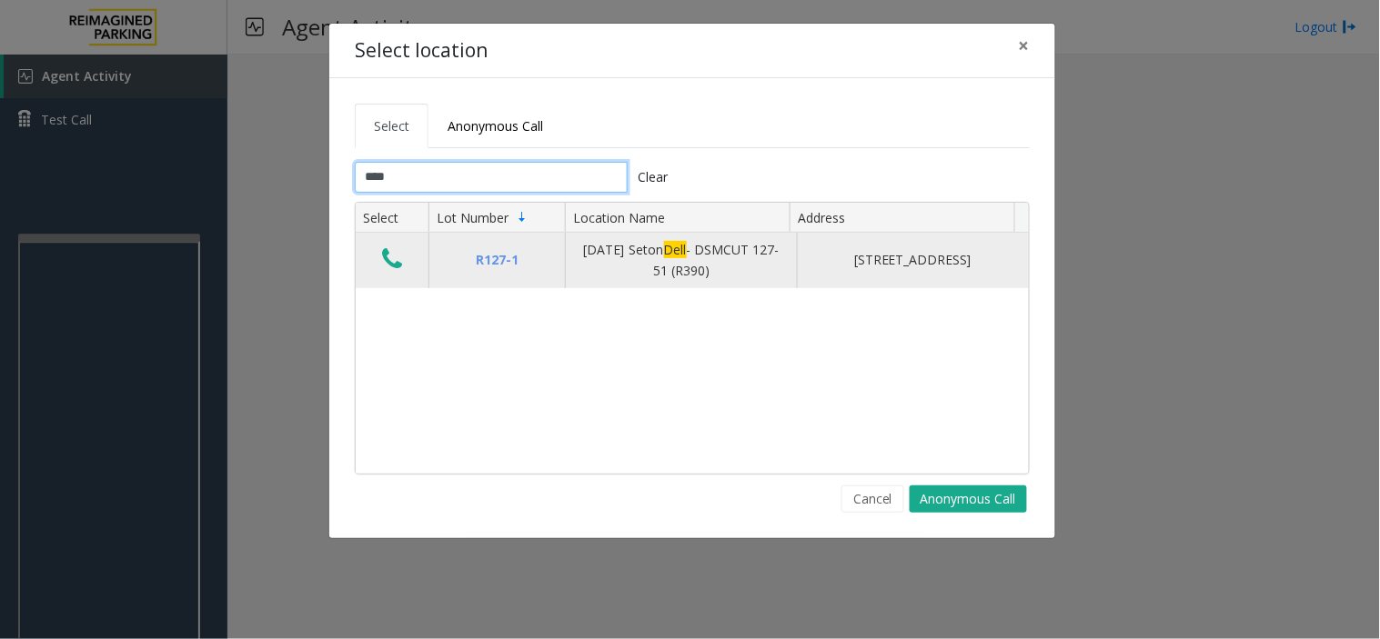
type input "****"
click at [382, 253] on icon "Data table" at bounding box center [392, 258] width 20 height 25
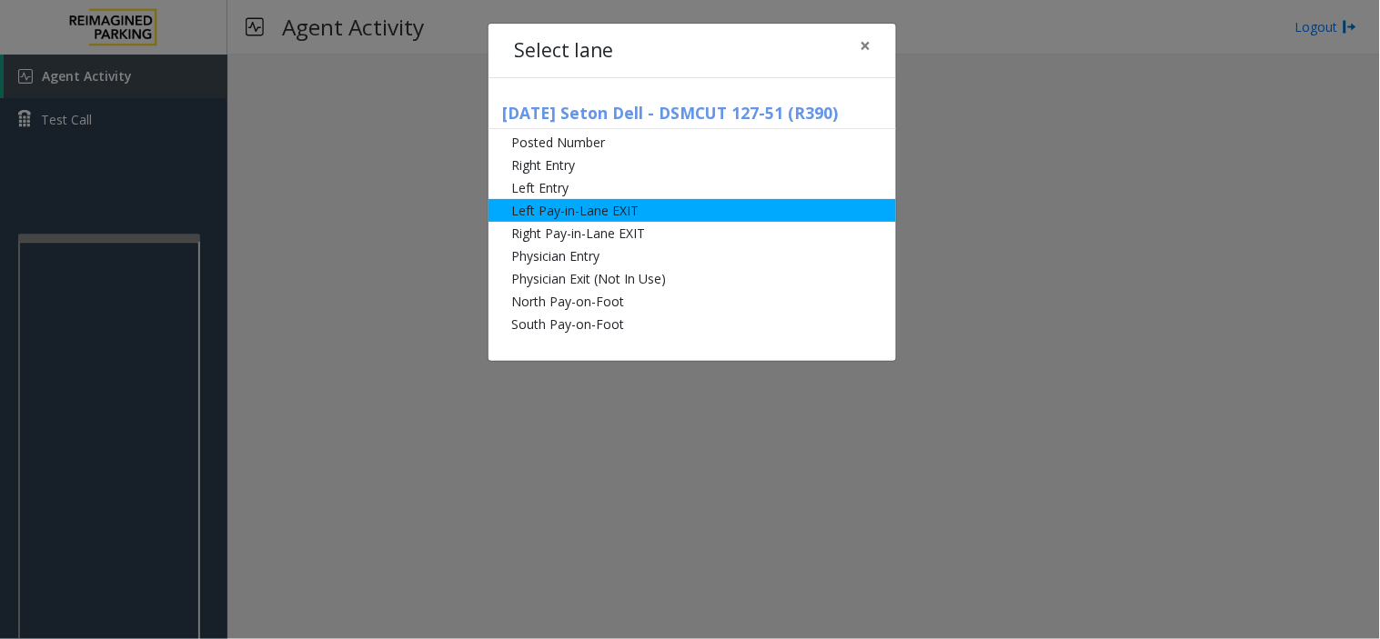
click at [562, 214] on li "Left Pay-in-Lane EXIT" at bounding box center [691, 210] width 407 height 23
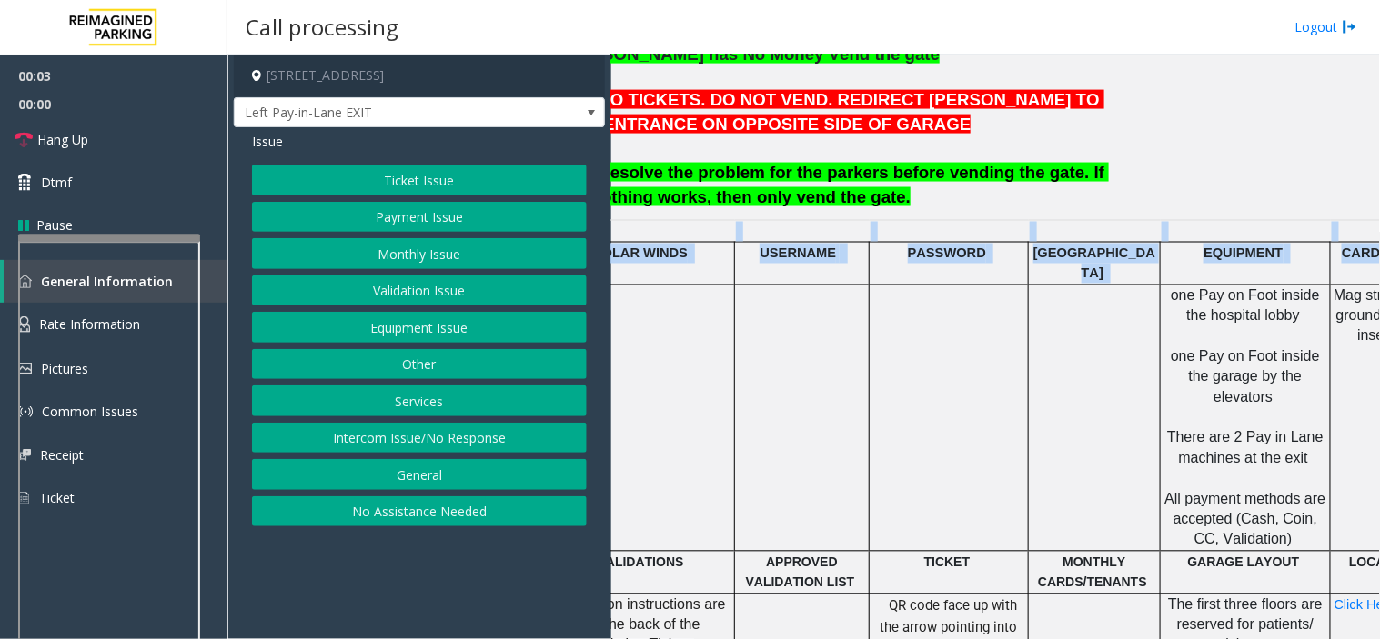
scroll to position [707, 357]
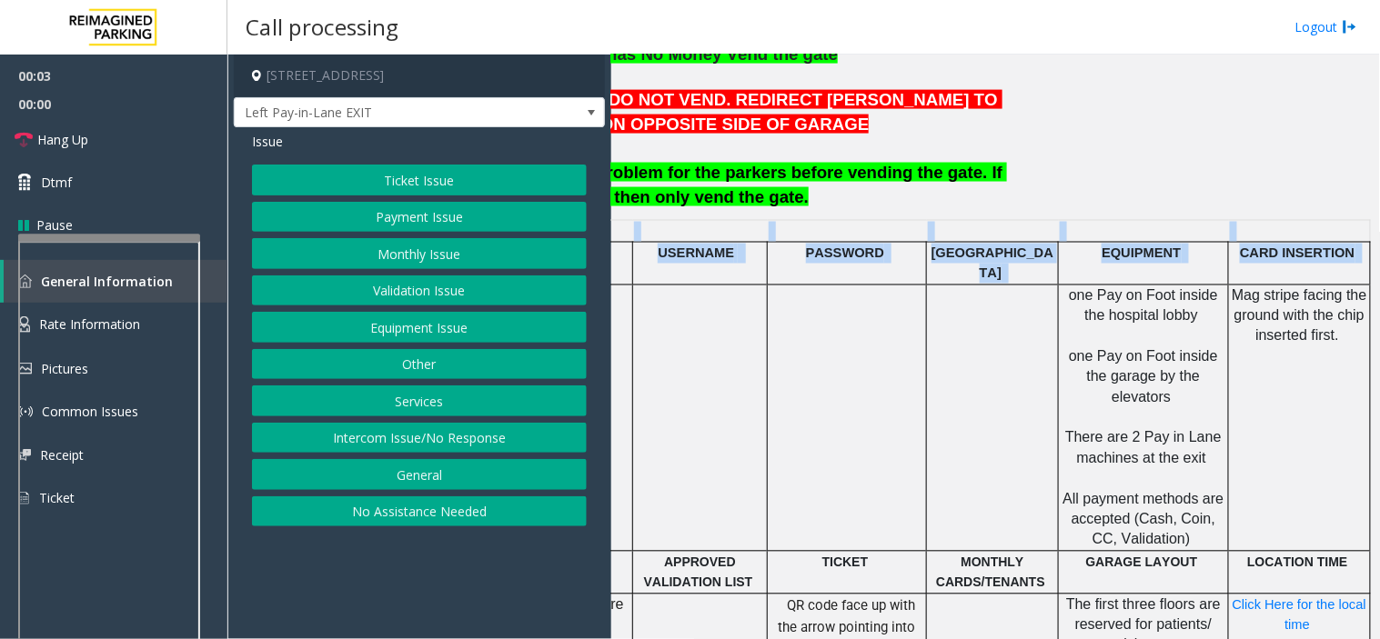
drag, startPoint x: 888, startPoint y: 364, endPoint x: 1303, endPoint y: 292, distance: 421.0
click at [1043, 276] on div "Main ← Move left → Move right ↑ Move up ↓ Move down + Zoom in - Zoom out Home J…" at bounding box center [995, 347] width 768 height 585
click at [964, 357] on td at bounding box center [993, 418] width 132 height 267
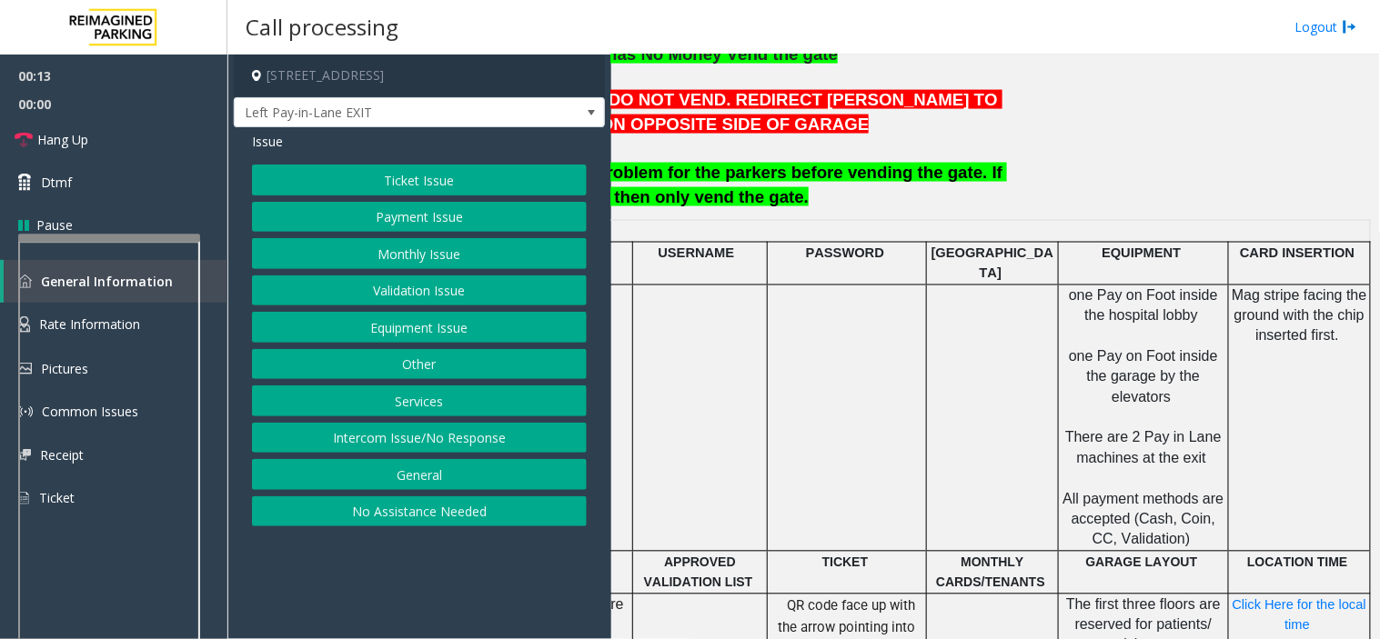
click at [402, 213] on button "Payment Issue" at bounding box center [419, 217] width 335 height 31
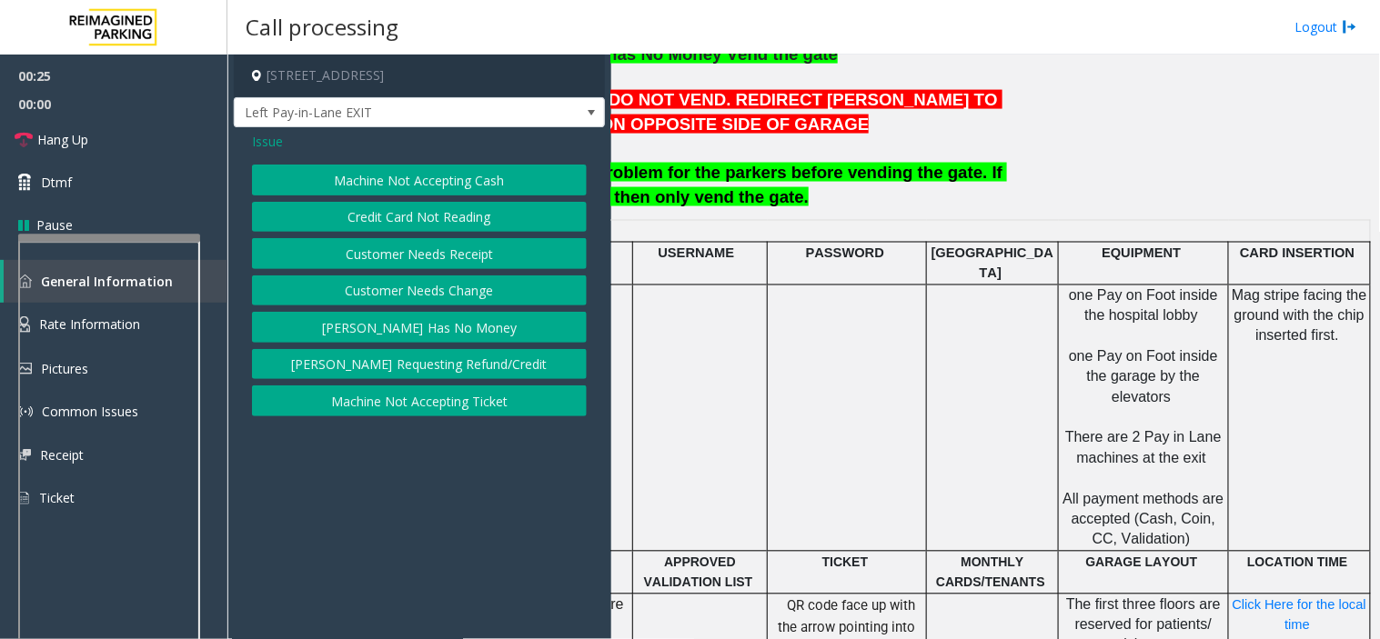
click at [395, 328] on button "[PERSON_NAME] Has No Money" at bounding box center [419, 327] width 335 height 31
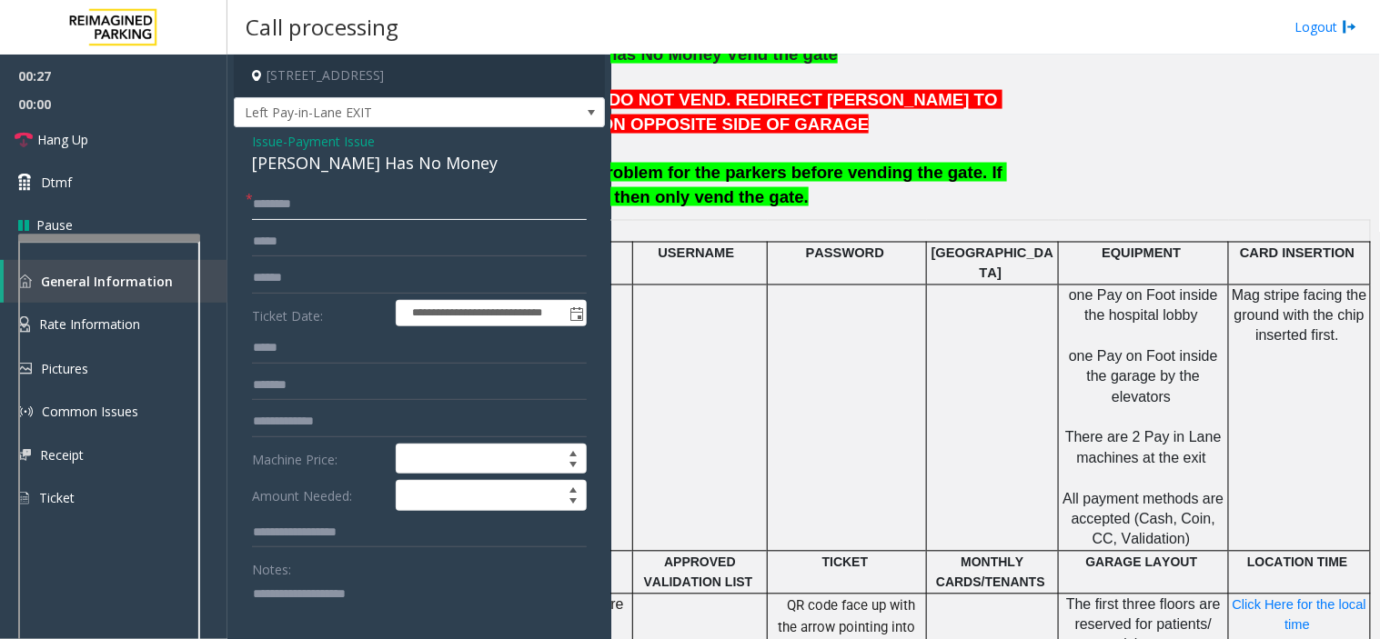
click at [300, 206] on input "text" at bounding box center [419, 204] width 335 height 31
type input "****"
click at [305, 306] on label "Ticket Date:" at bounding box center [319, 313] width 144 height 27
click at [257, 203] on input "****" at bounding box center [419, 204] width 335 height 31
drag, startPoint x: 273, startPoint y: 203, endPoint x: 258, endPoint y: 215, distance: 18.8
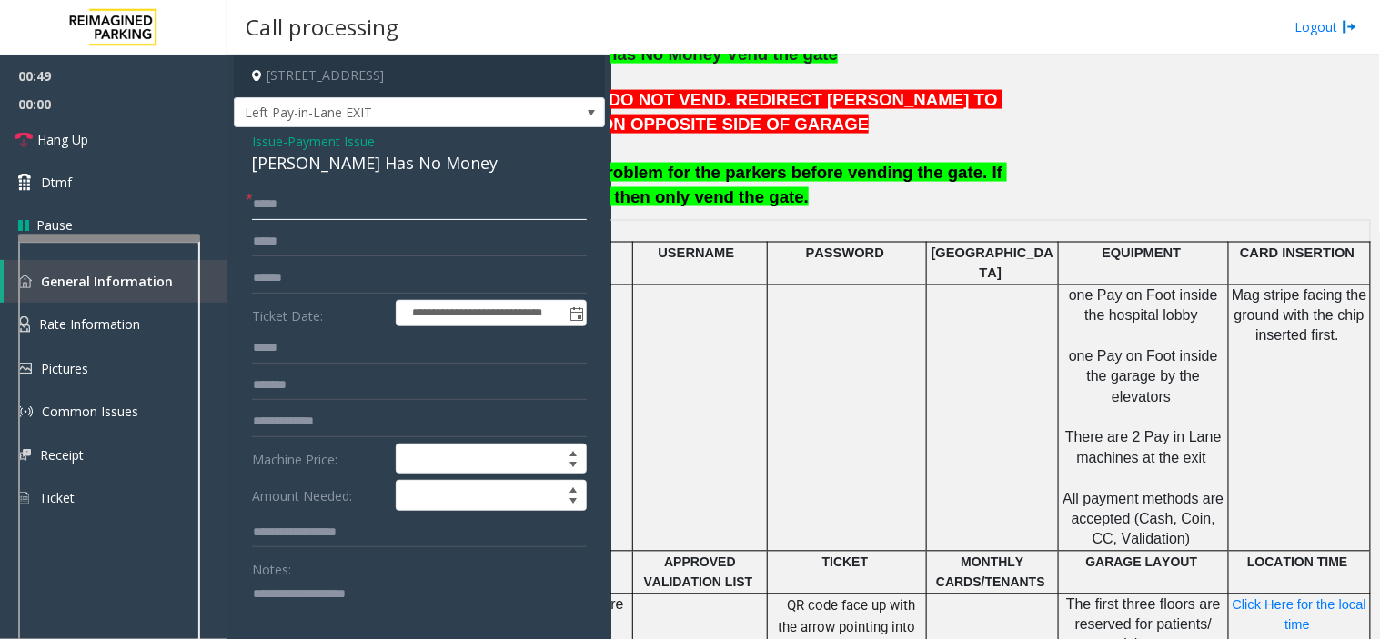
click at [258, 215] on input "****" at bounding box center [419, 204] width 335 height 31
click at [282, 206] on input "****" at bounding box center [419, 204] width 335 height 31
click at [291, 235] on input "text" at bounding box center [419, 241] width 335 height 31
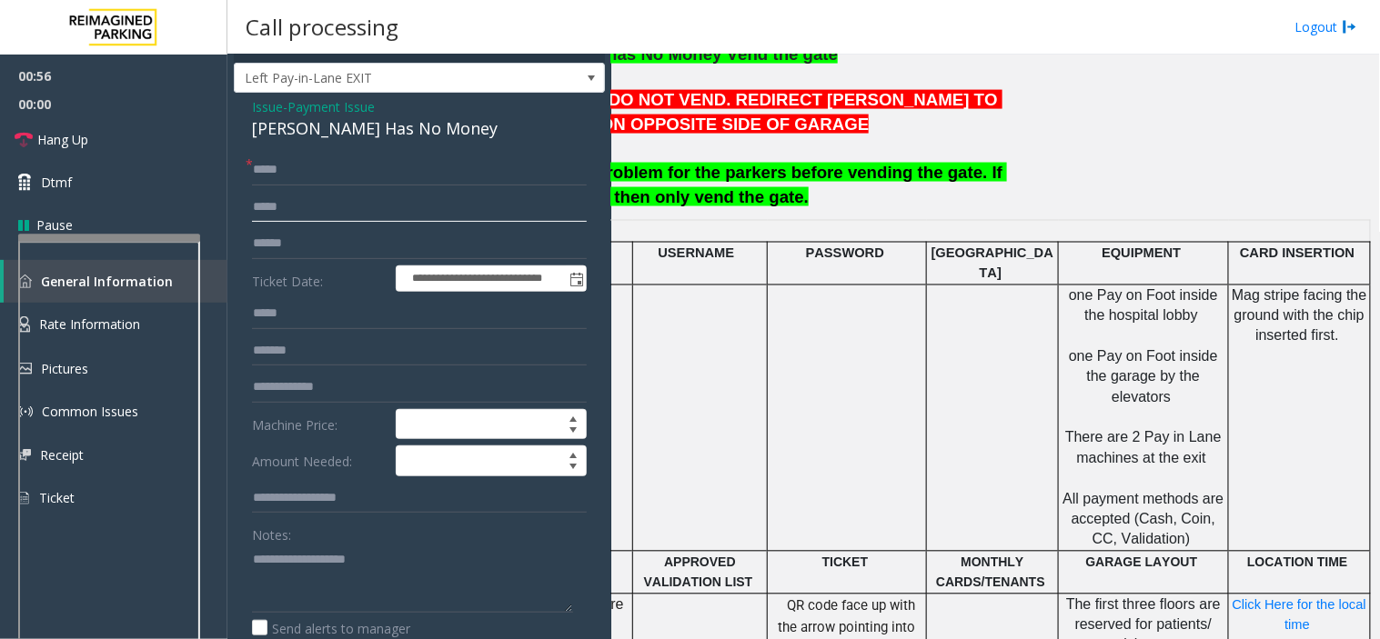
scroll to position [0, 0]
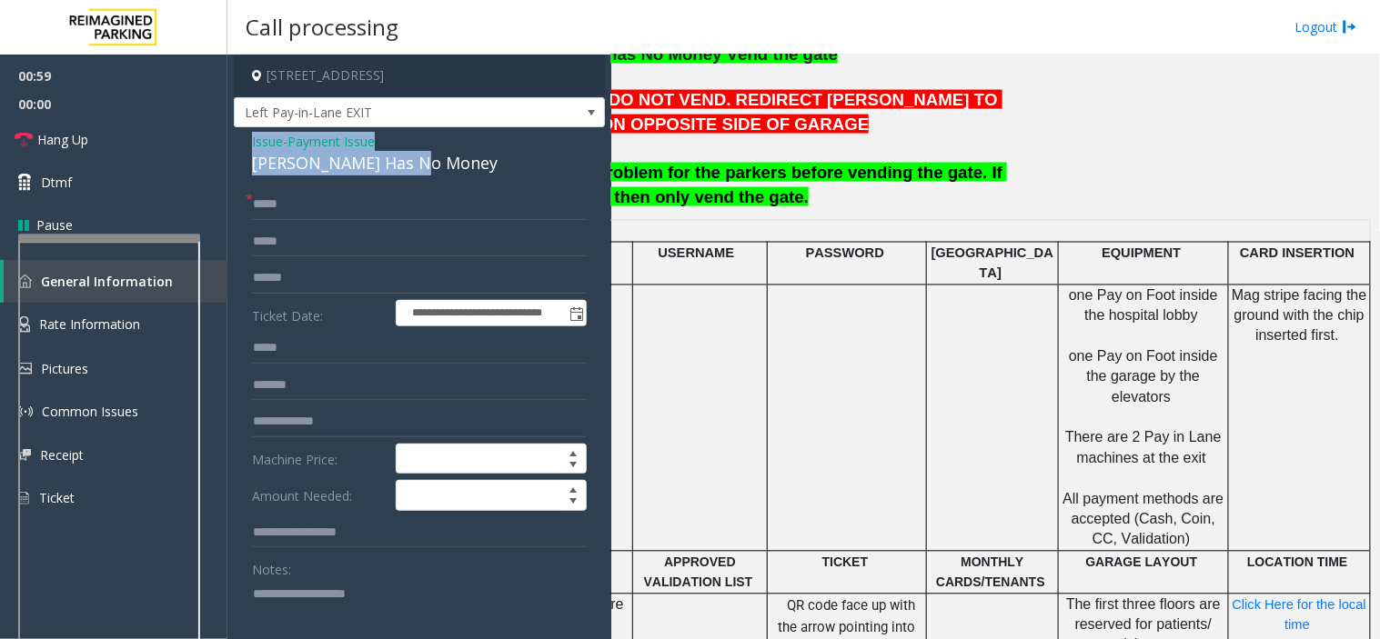
drag, startPoint x: 426, startPoint y: 166, endPoint x: 238, endPoint y: 146, distance: 188.4
click at [238, 146] on div "**********" at bounding box center [419, 518] width 371 height 783
click at [333, 171] on div "[PERSON_NAME] Has No Money" at bounding box center [419, 163] width 335 height 25
drag, startPoint x: 432, startPoint y: 166, endPoint x: 319, endPoint y: 153, distance: 113.6
click at [234, 141] on div "**********" at bounding box center [419, 518] width 371 height 783
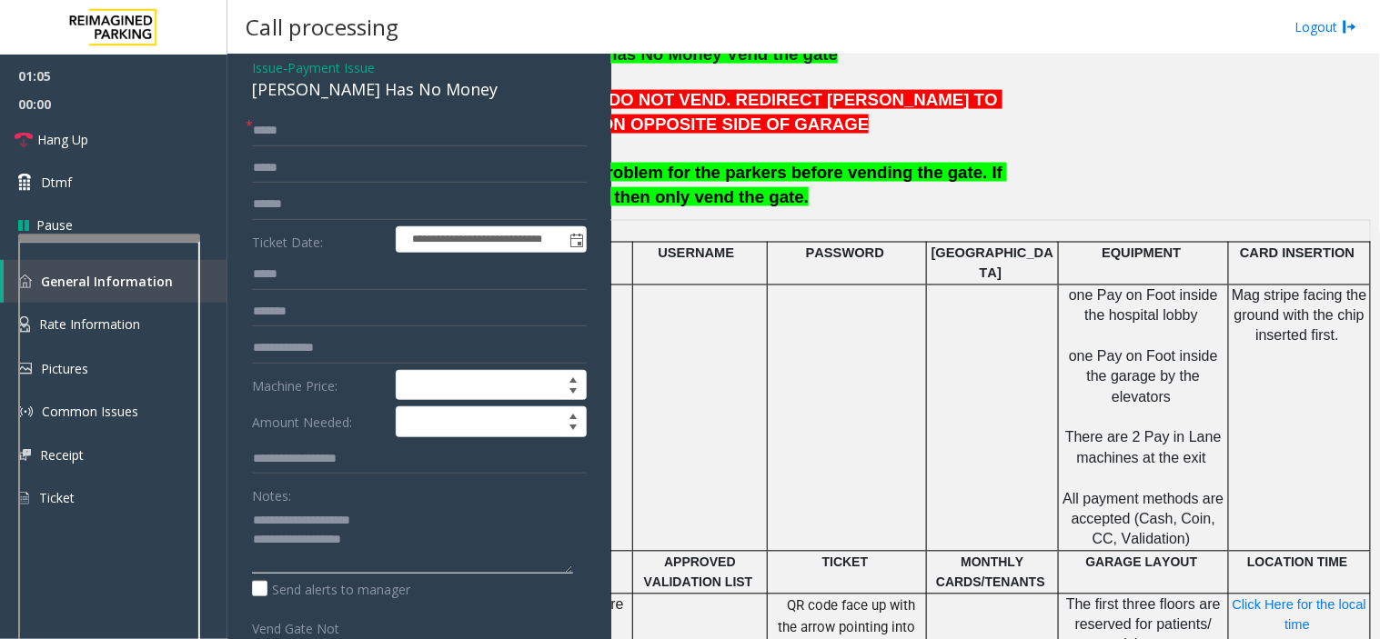
scroll to position [109, 0]
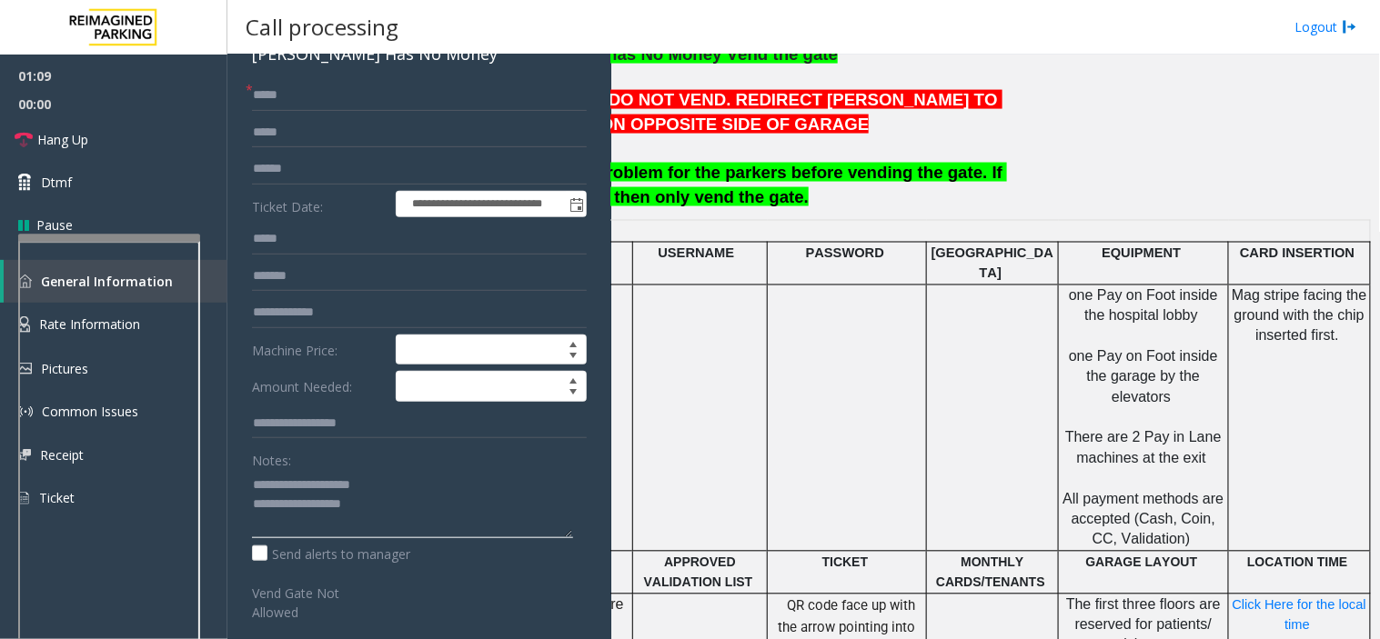
click at [355, 504] on textarea at bounding box center [412, 504] width 321 height 68
drag, startPoint x: 297, startPoint y: 486, endPoint x: 407, endPoint y: 496, distance: 111.4
click at [407, 496] on textarea at bounding box center [412, 504] width 321 height 68
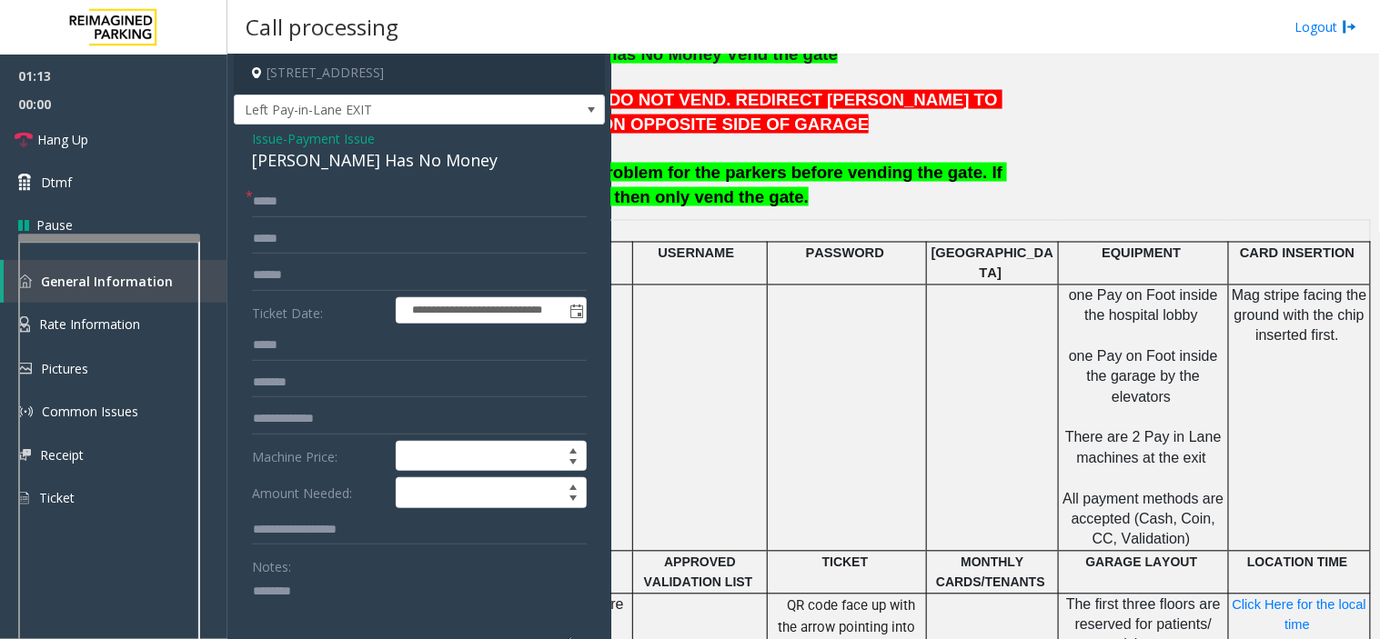
scroll to position [0, 0]
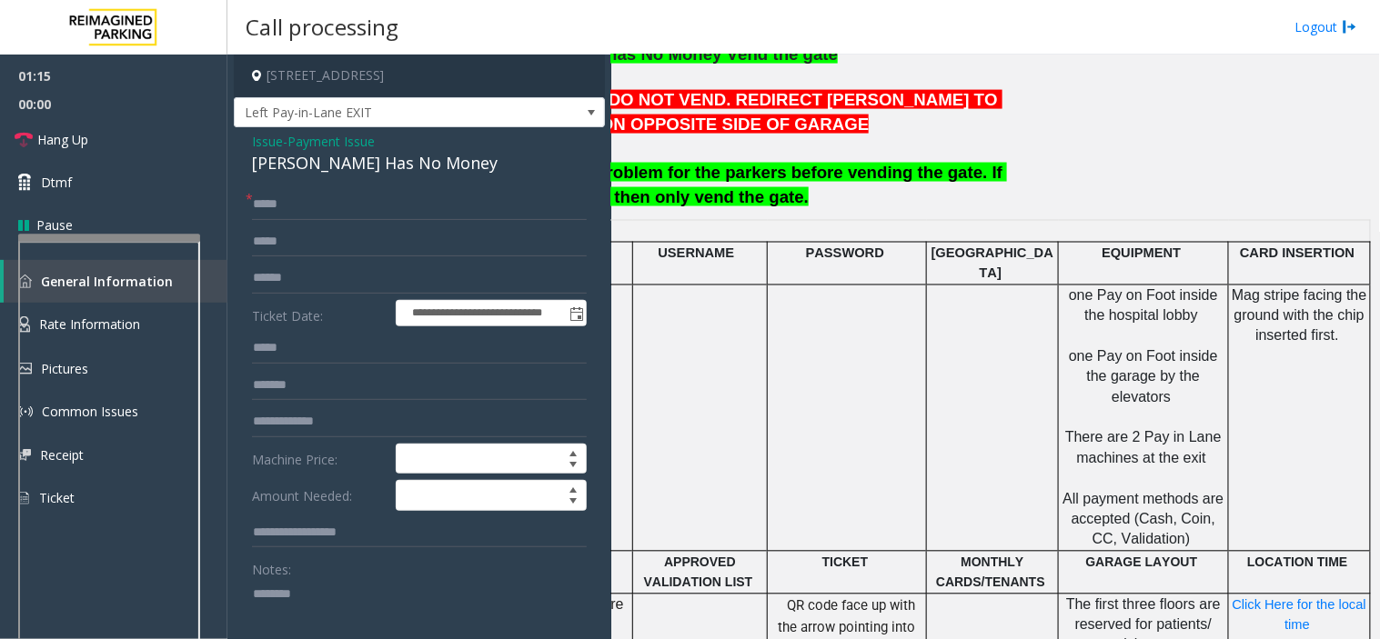
type textarea "*******"
click at [259, 144] on span "Issue" at bounding box center [267, 141] width 31 height 19
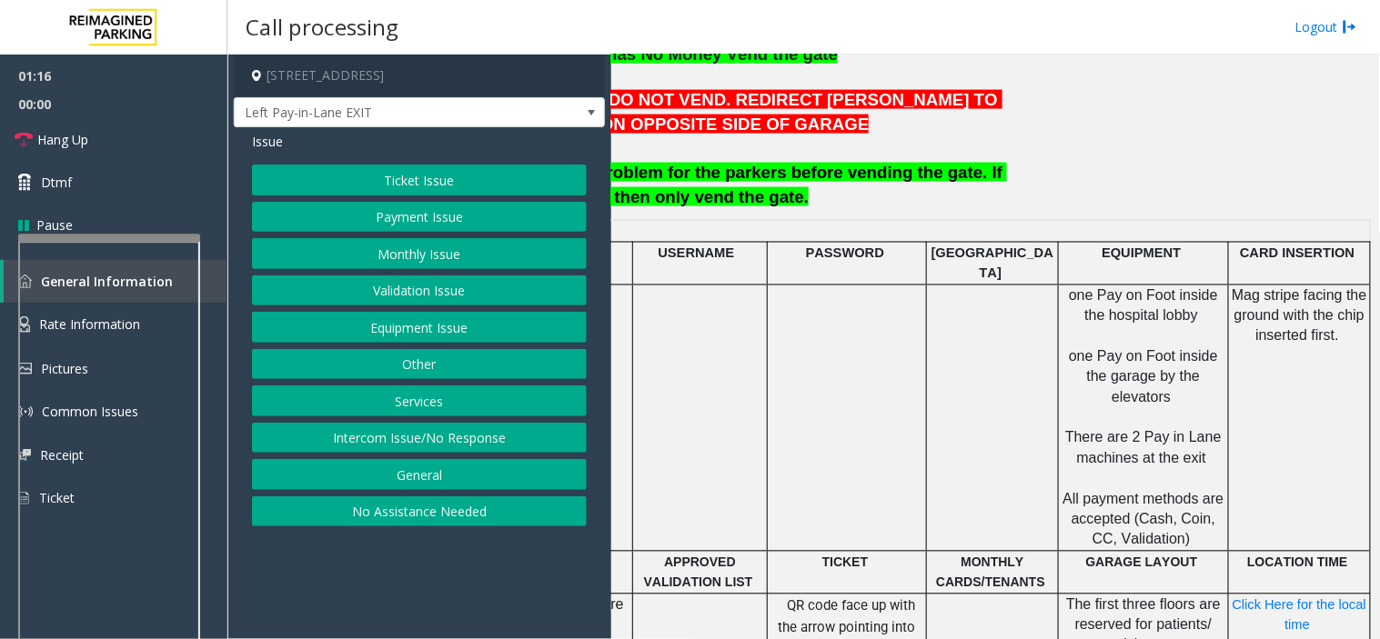
click at [385, 334] on button "Equipment Issue" at bounding box center [419, 327] width 335 height 31
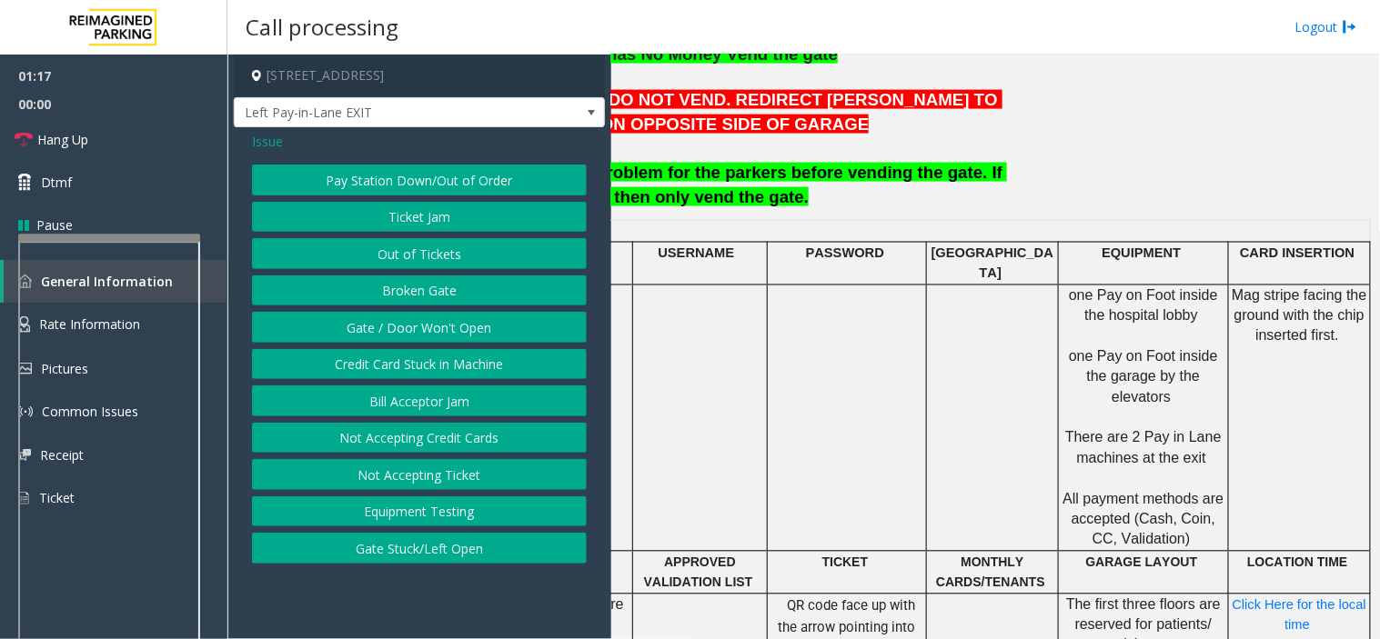
click at [385, 334] on button "Gate / Door Won't Open" at bounding box center [419, 327] width 335 height 31
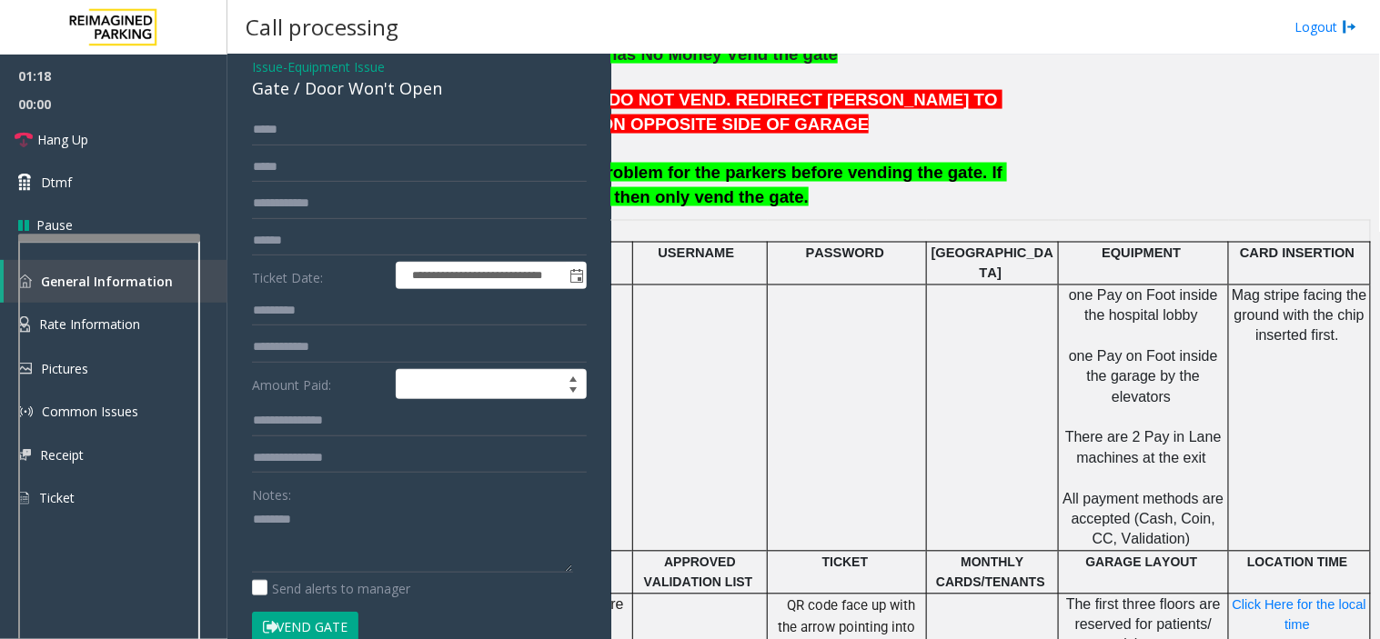
scroll to position [202, 0]
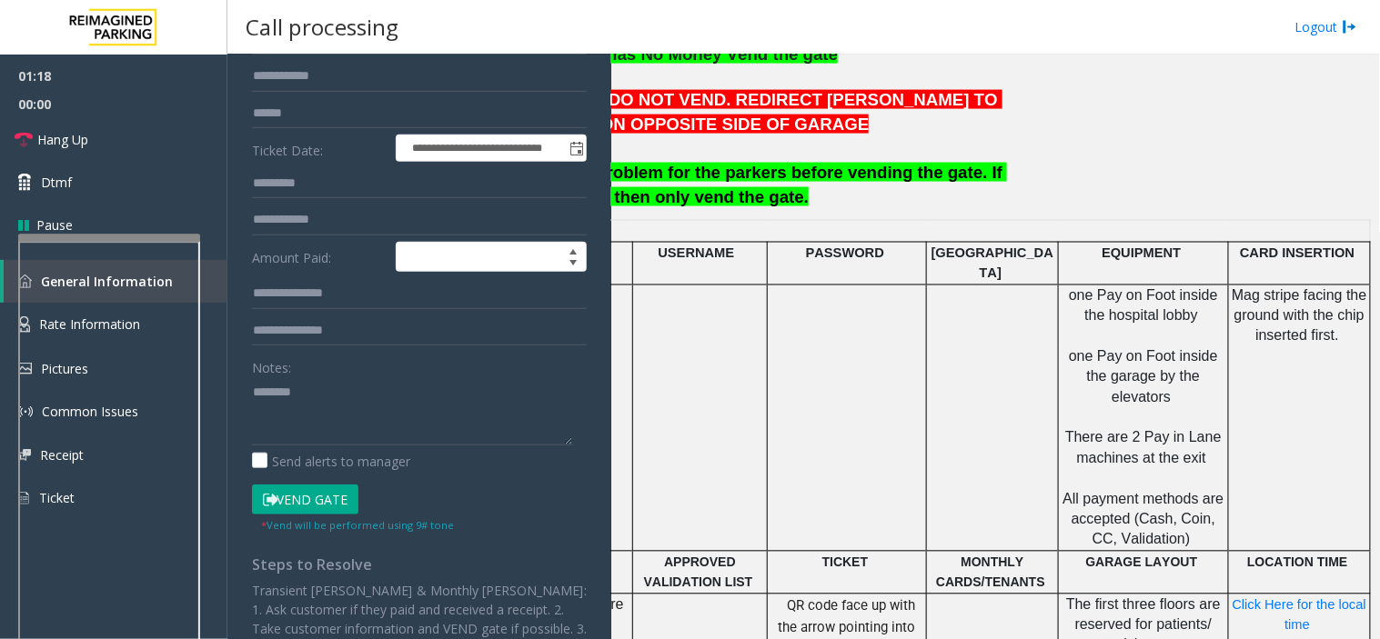
click at [313, 498] on button "Vend Gate" at bounding box center [305, 500] width 106 height 31
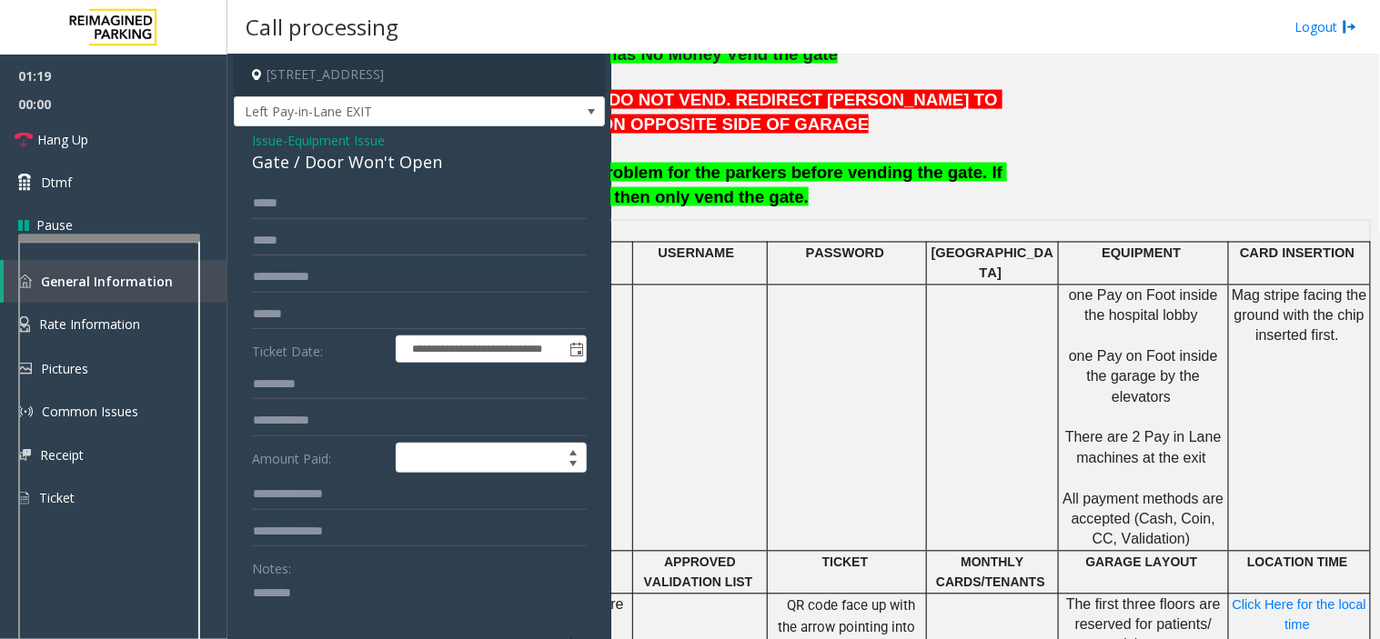
scroll to position [0, 0]
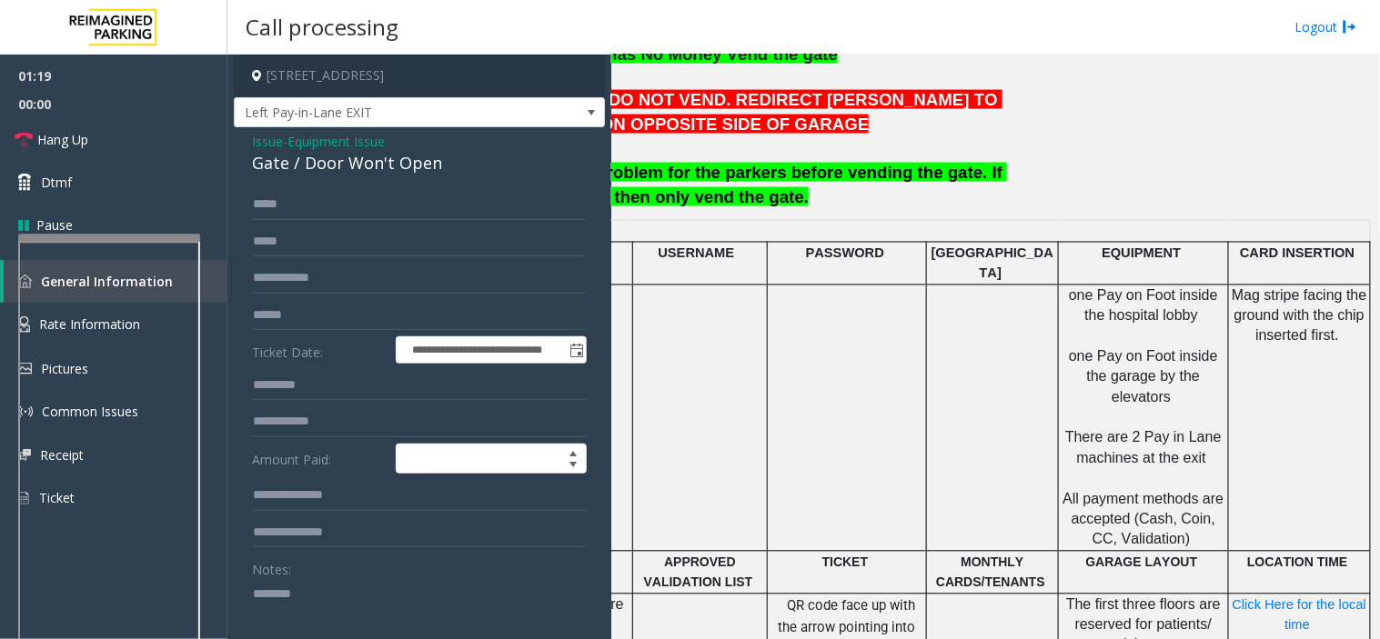
click at [307, 591] on textarea at bounding box center [412, 613] width 321 height 68
click at [114, 125] on link "Hang Up" at bounding box center [113, 139] width 227 height 43
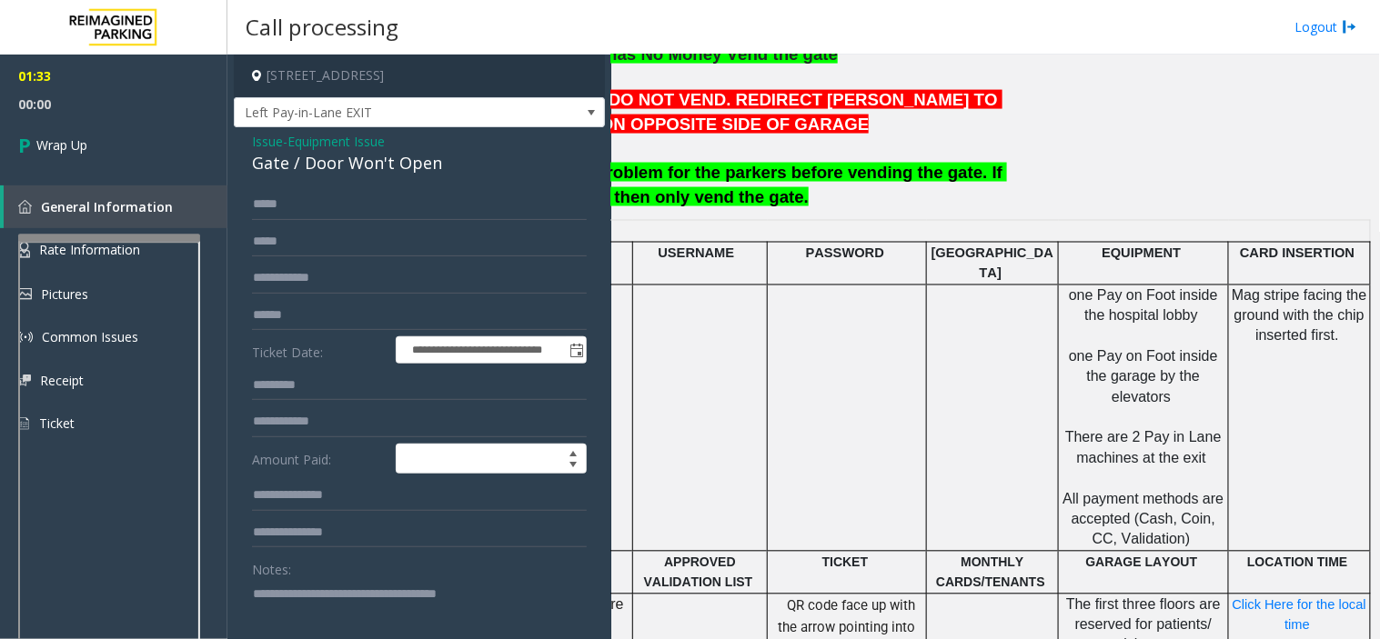
click at [269, 610] on textarea at bounding box center [412, 613] width 321 height 68
type textarea "**********"
click at [144, 137] on link "Wrap Up" at bounding box center [113, 145] width 227 height 54
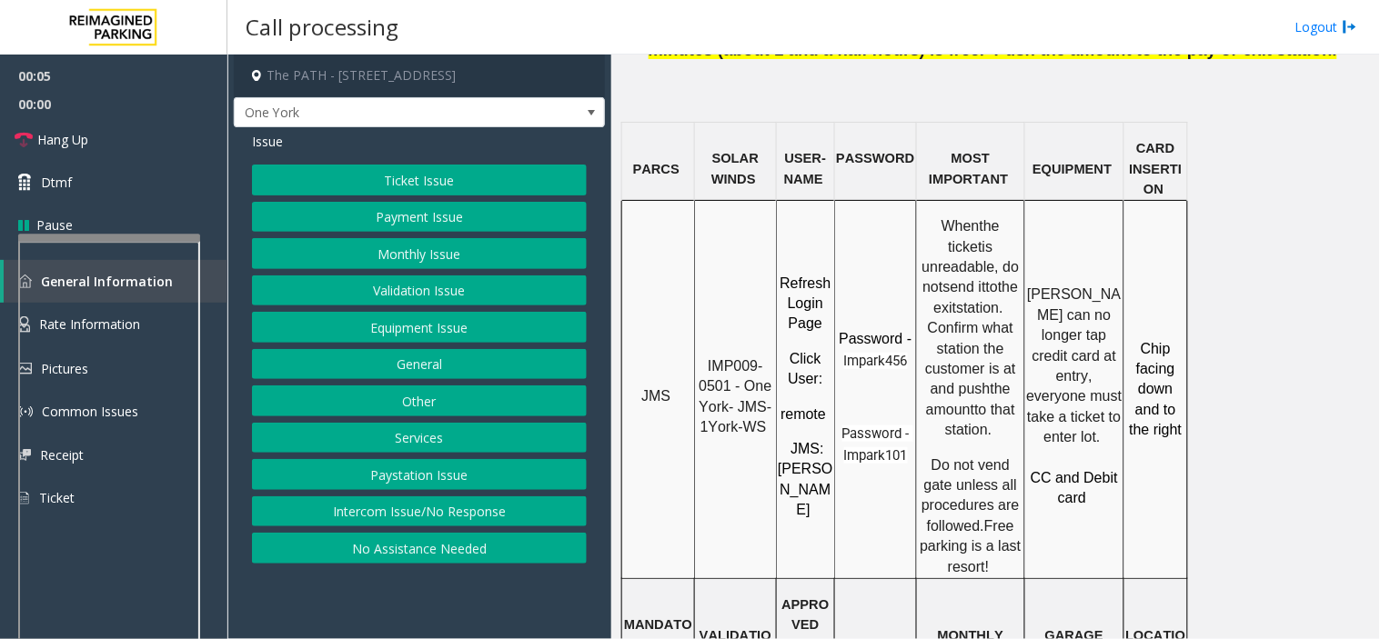
scroll to position [1515, 0]
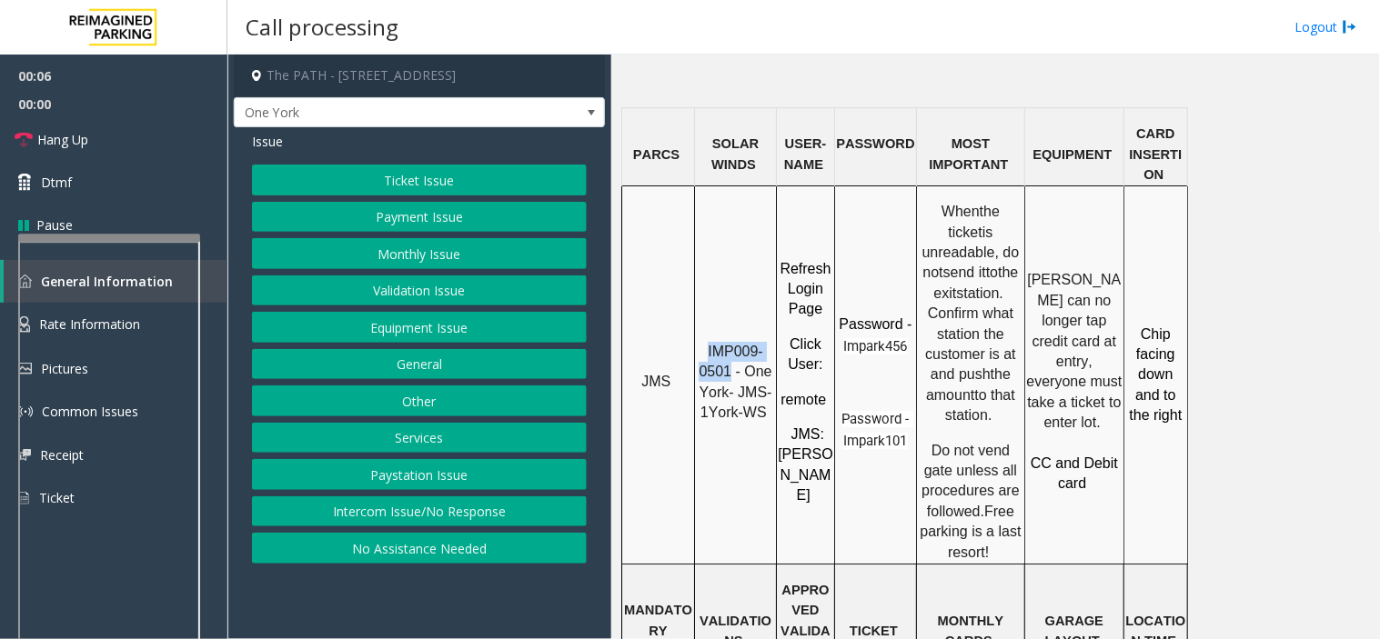
drag, startPoint x: 732, startPoint y: 307, endPoint x: 701, endPoint y: 283, distance: 38.9
click at [701, 342] on p "IMP009-0501 - One York- JMS-1York-WS" at bounding box center [735, 383] width 79 height 82
copy span "IMP009-0501"
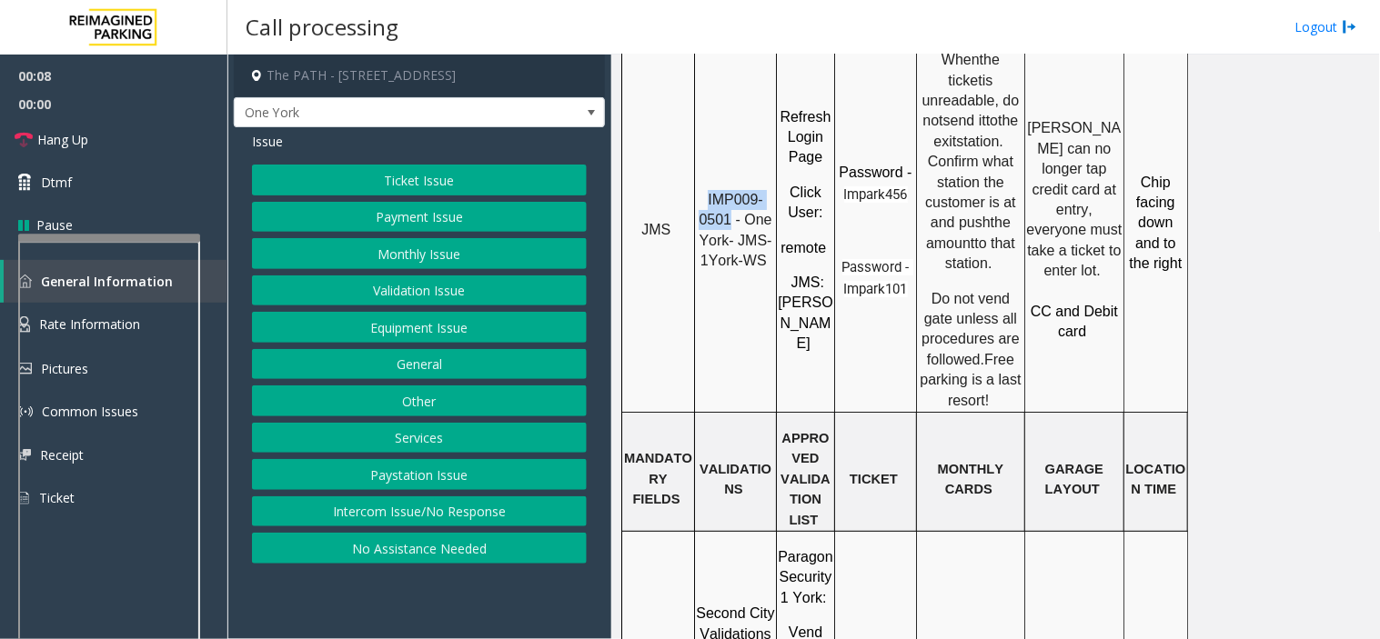
scroll to position [1717, 0]
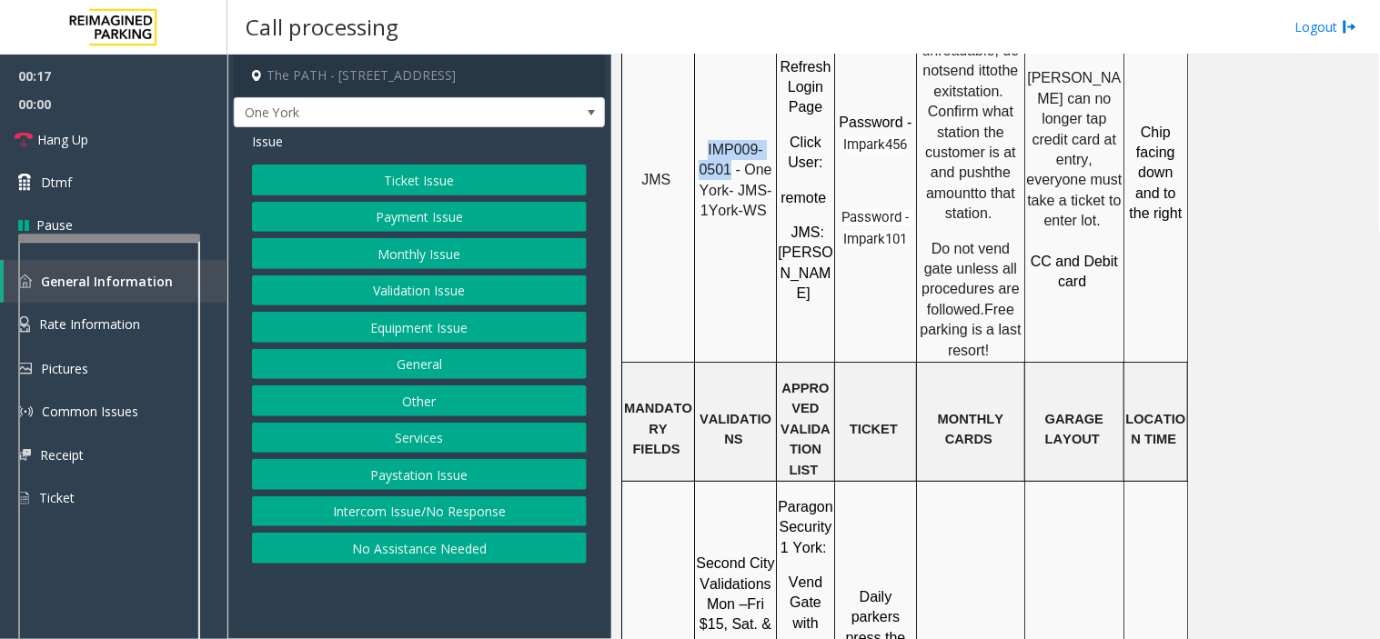
click at [378, 179] on button "Ticket Issue" at bounding box center [419, 180] width 335 height 31
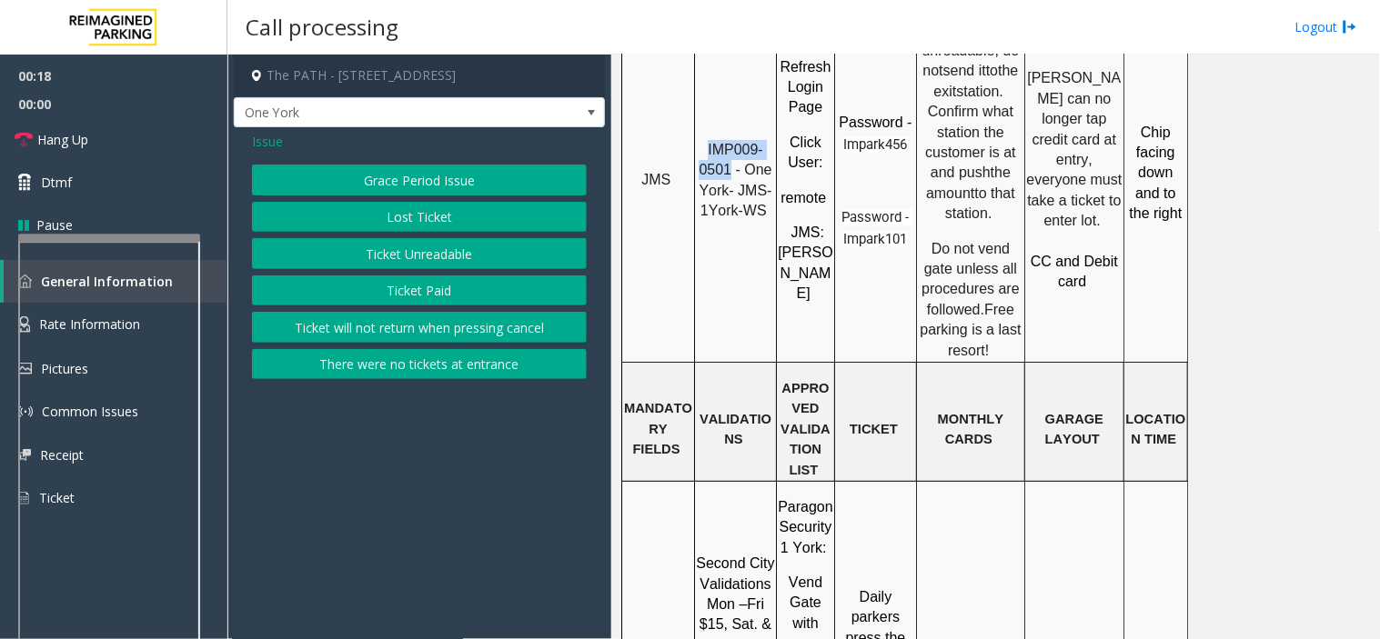
click at [396, 259] on button "Ticket Unreadable" at bounding box center [419, 253] width 335 height 31
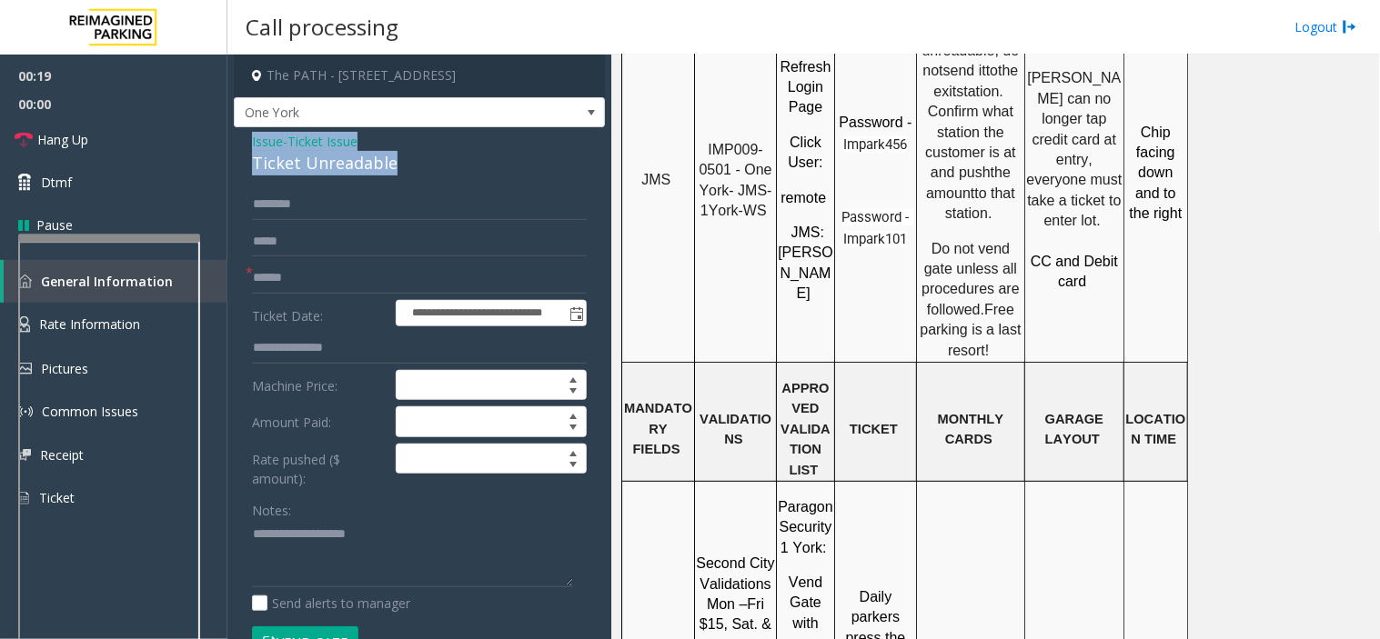
drag, startPoint x: 400, startPoint y: 166, endPoint x: 241, endPoint y: 135, distance: 162.3
click at [241, 135] on div "**********" at bounding box center [419, 615] width 371 height 977
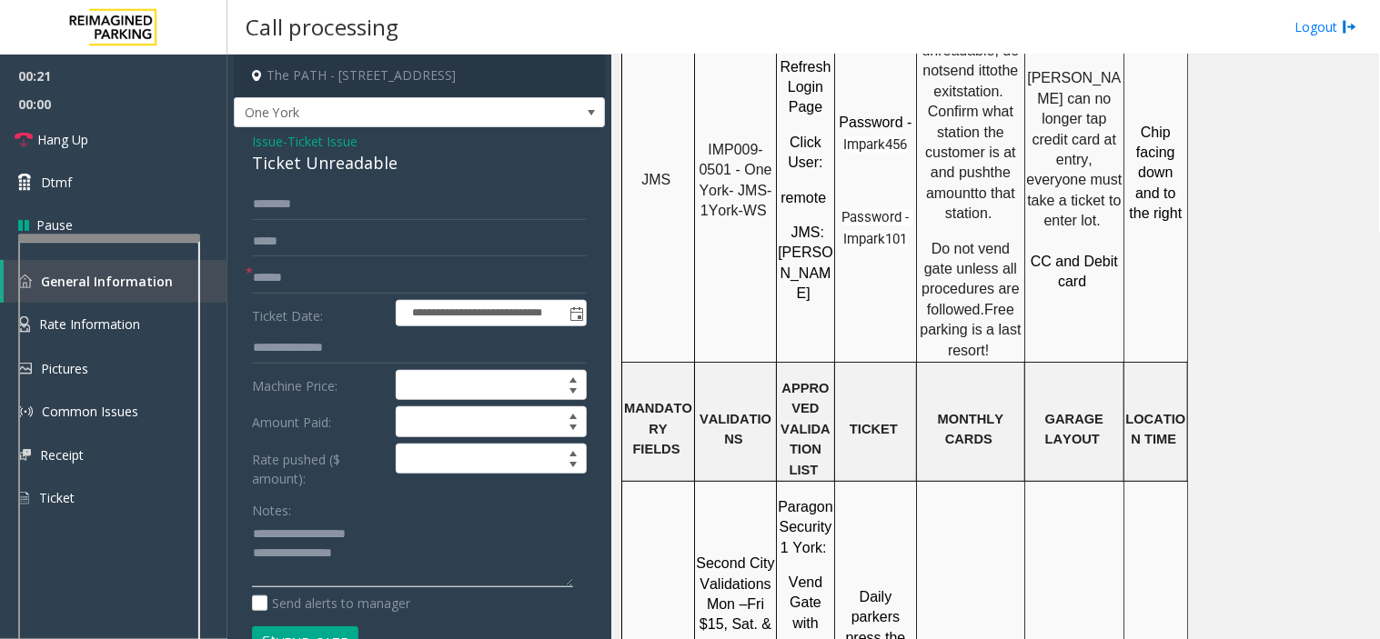
click at [396, 555] on textarea at bounding box center [412, 554] width 321 height 68
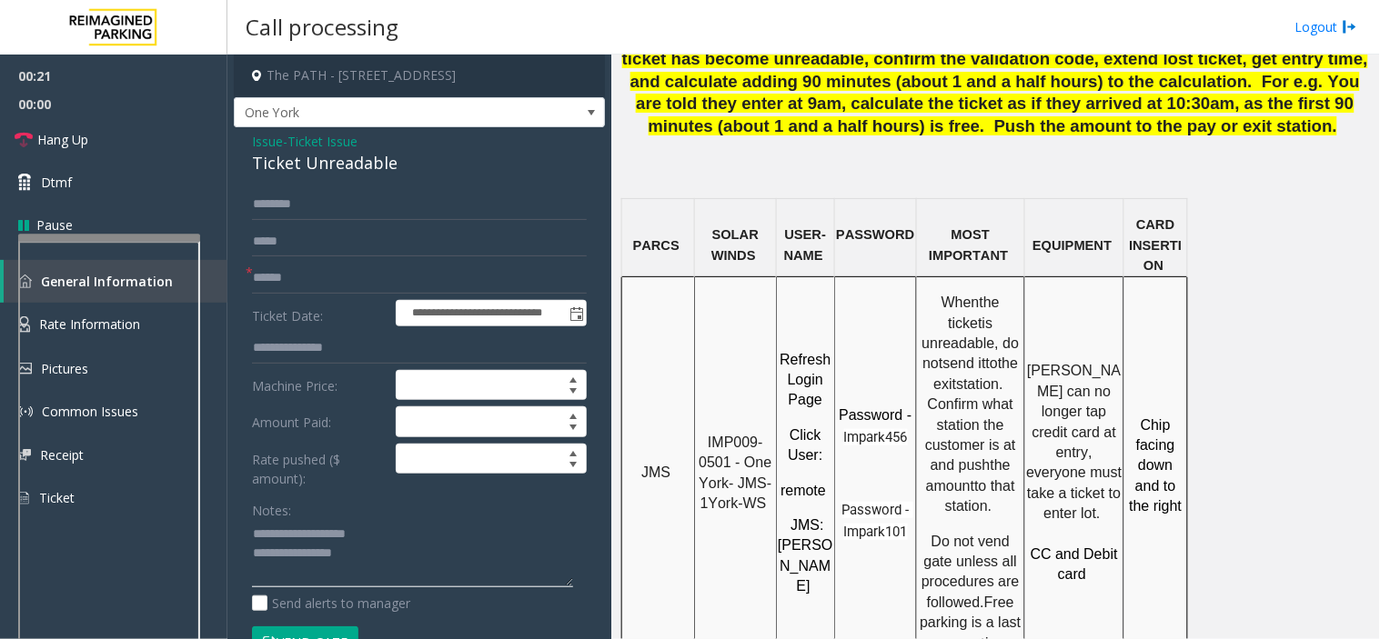
scroll to position [1414, 0]
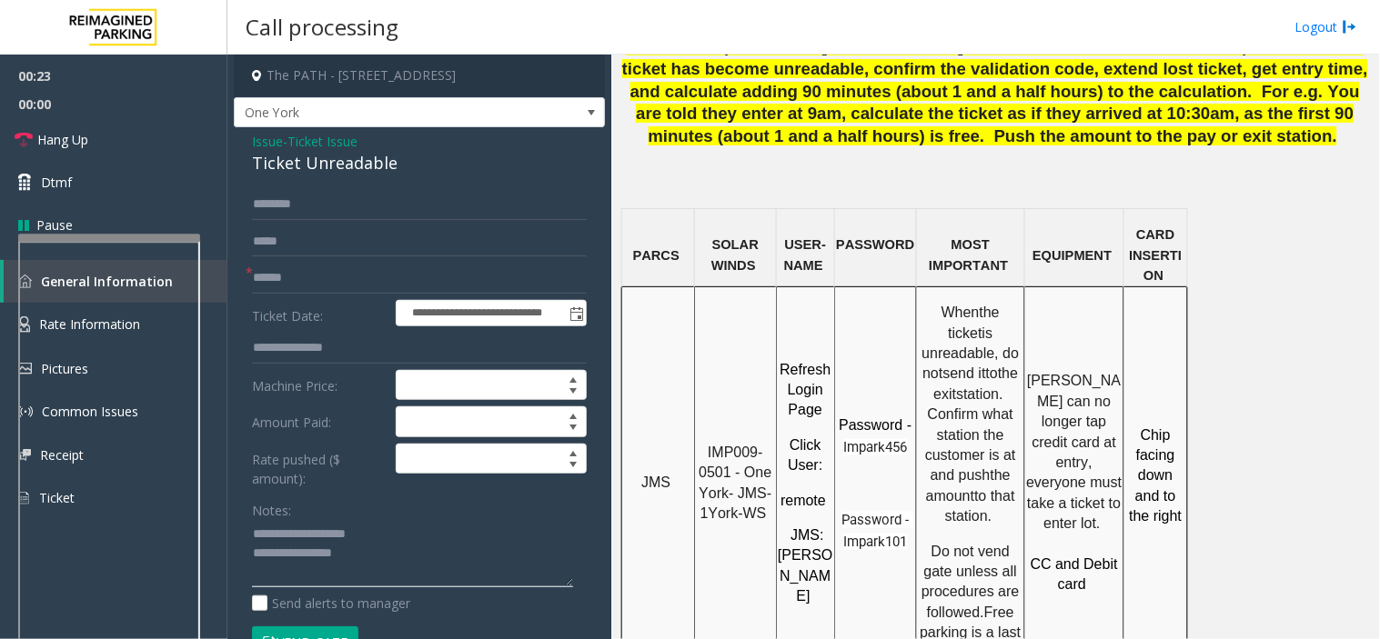
type textarea "**********"
click at [339, 274] on input "text" at bounding box center [419, 278] width 335 height 31
type input "********"
click at [387, 560] on textarea at bounding box center [412, 554] width 321 height 68
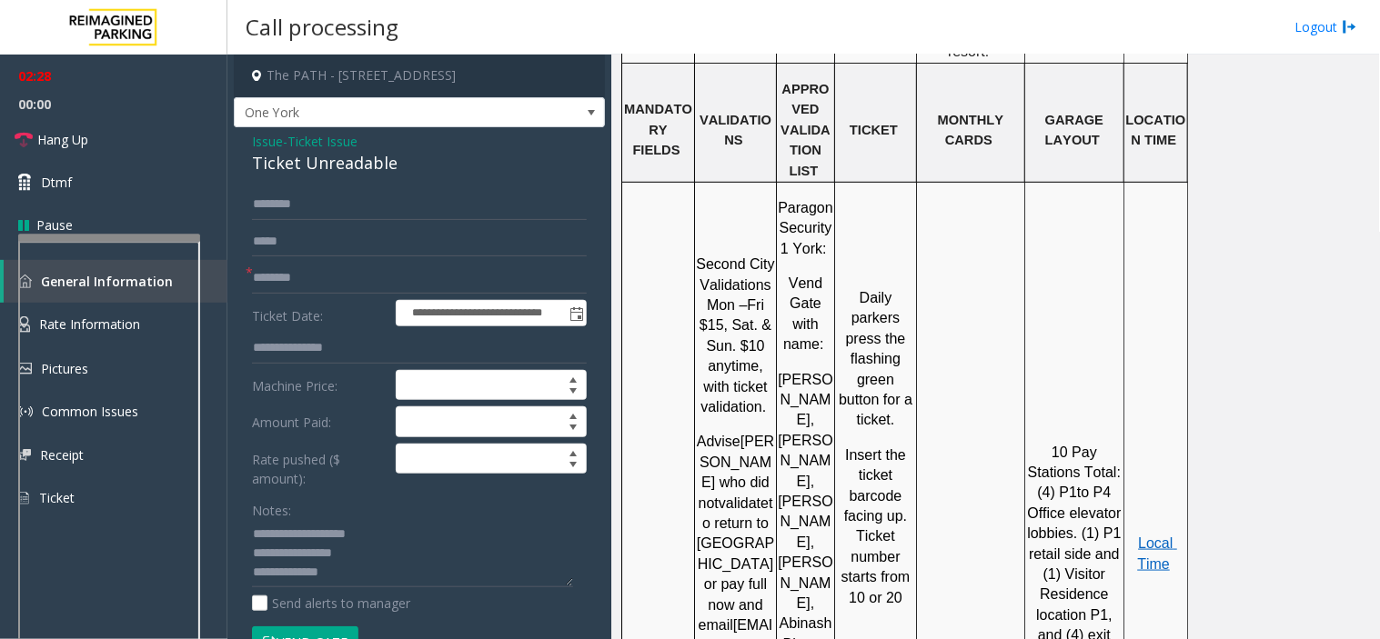
scroll to position [2021, 0]
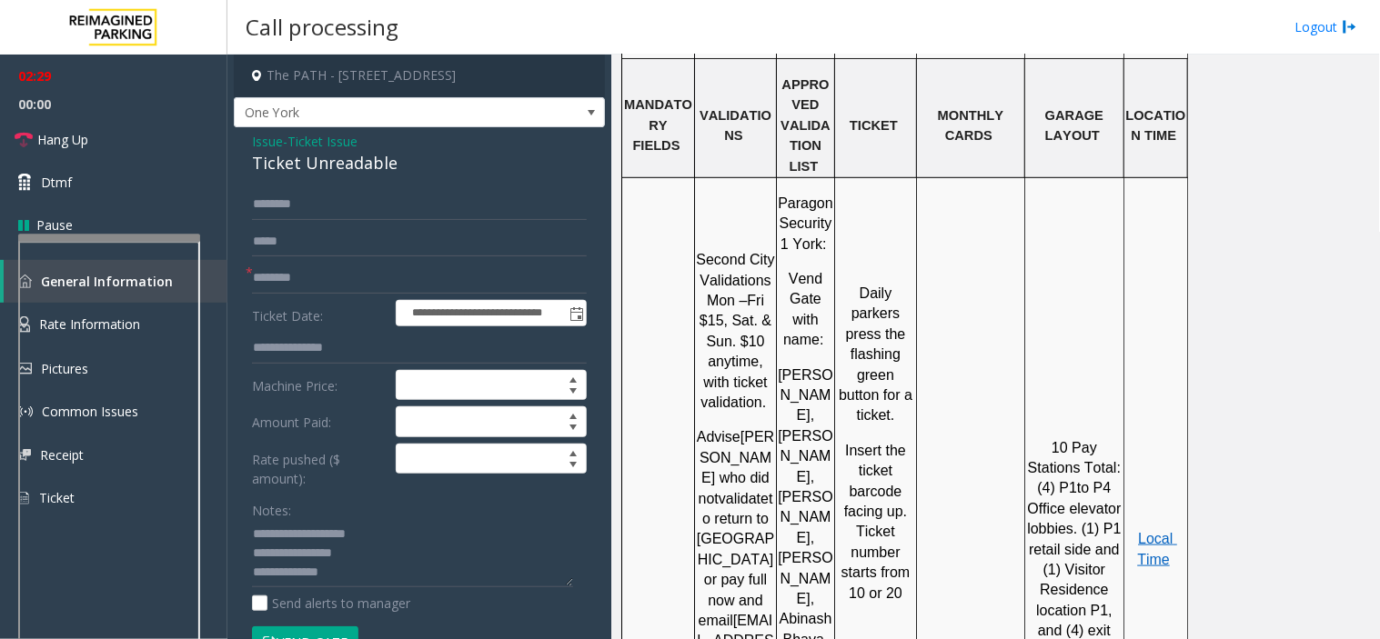
drag, startPoint x: 1158, startPoint y: 377, endPoint x: 1132, endPoint y: 378, distance: 26.4
click at [1043, 529] on p "Local Time" at bounding box center [1155, 549] width 61 height 41
click at [214, 323] on link "Rate Information" at bounding box center [113, 325] width 227 height 45
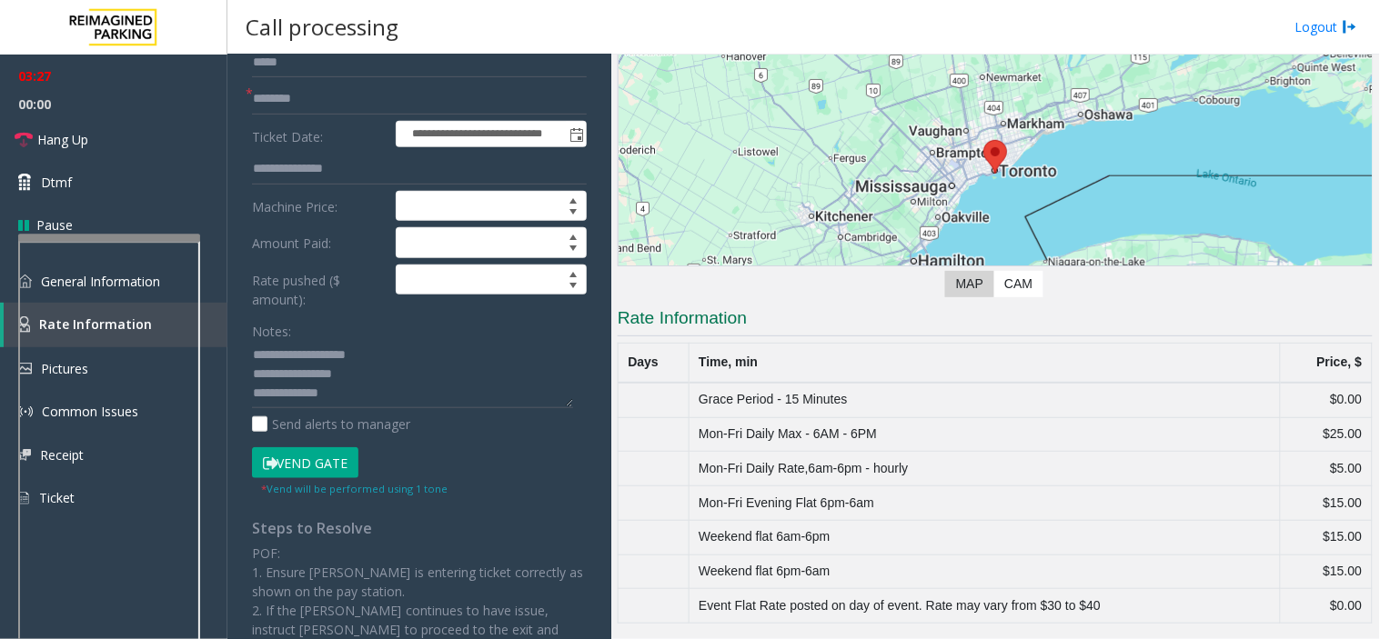
scroll to position [202, 0]
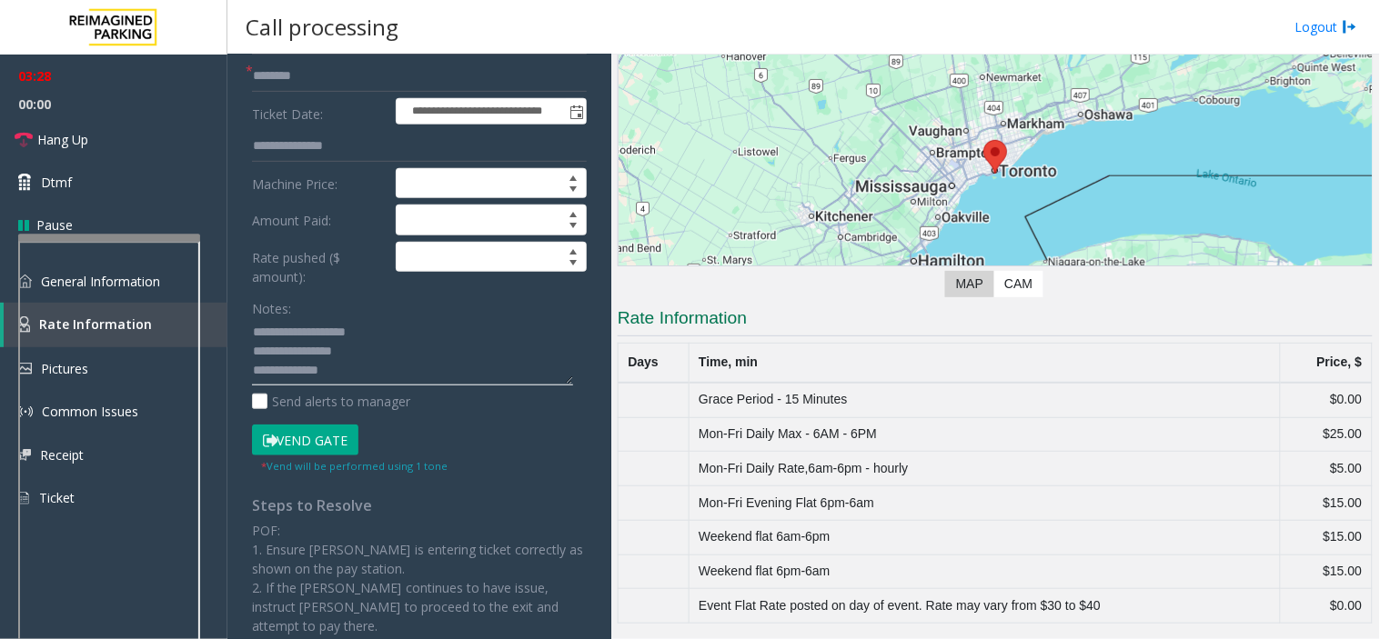
click at [356, 375] on textarea at bounding box center [412, 352] width 321 height 68
click at [74, 142] on span "Hang Up" at bounding box center [62, 139] width 51 height 19
click at [451, 382] on textarea at bounding box center [412, 352] width 321 height 68
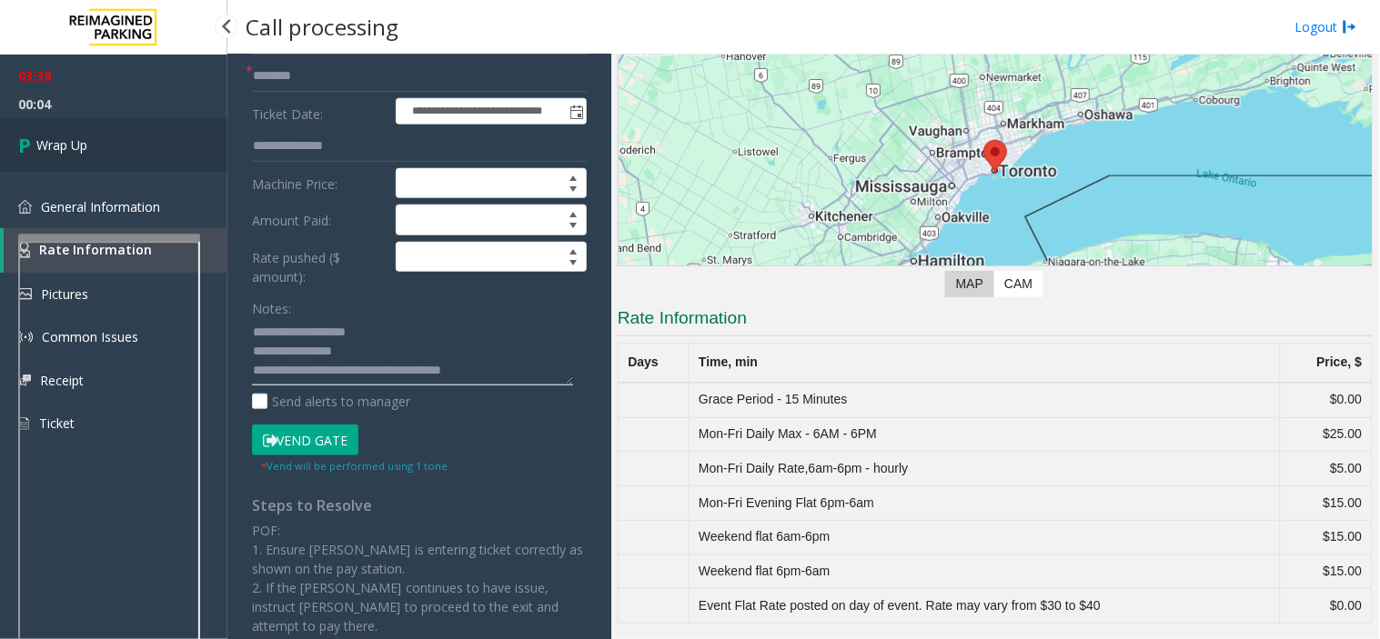
type textarea "**********"
click at [116, 159] on link "Wrap Up" at bounding box center [113, 145] width 227 height 54
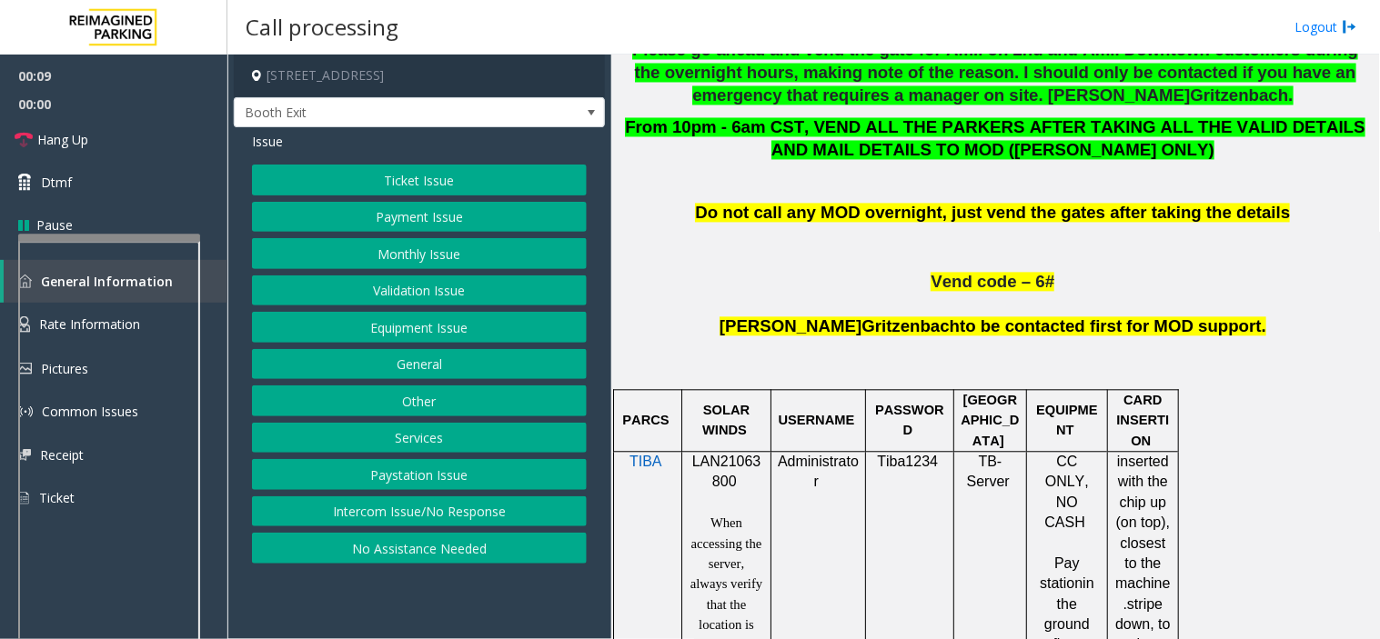
scroll to position [1112, 0]
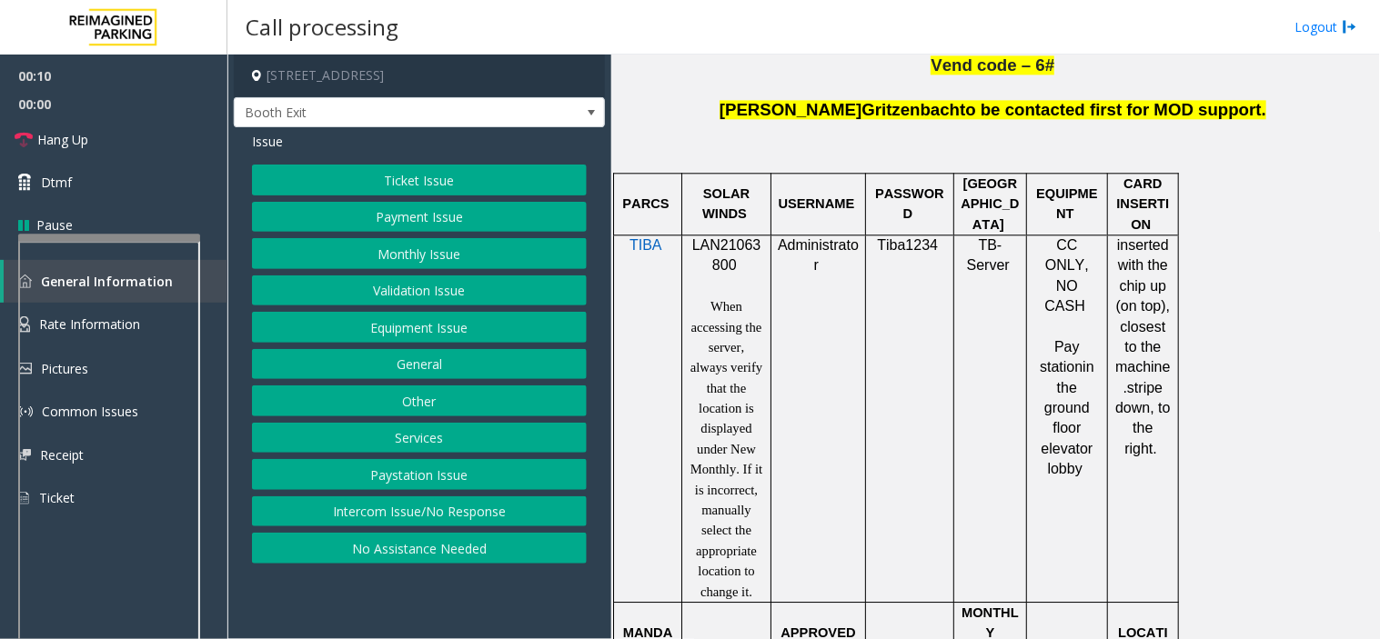
click at [724, 256] on span "LAN21063800" at bounding box center [726, 254] width 69 height 35
copy p "LAN21063800"
click at [397, 302] on button "Validation Issue" at bounding box center [419, 291] width 335 height 31
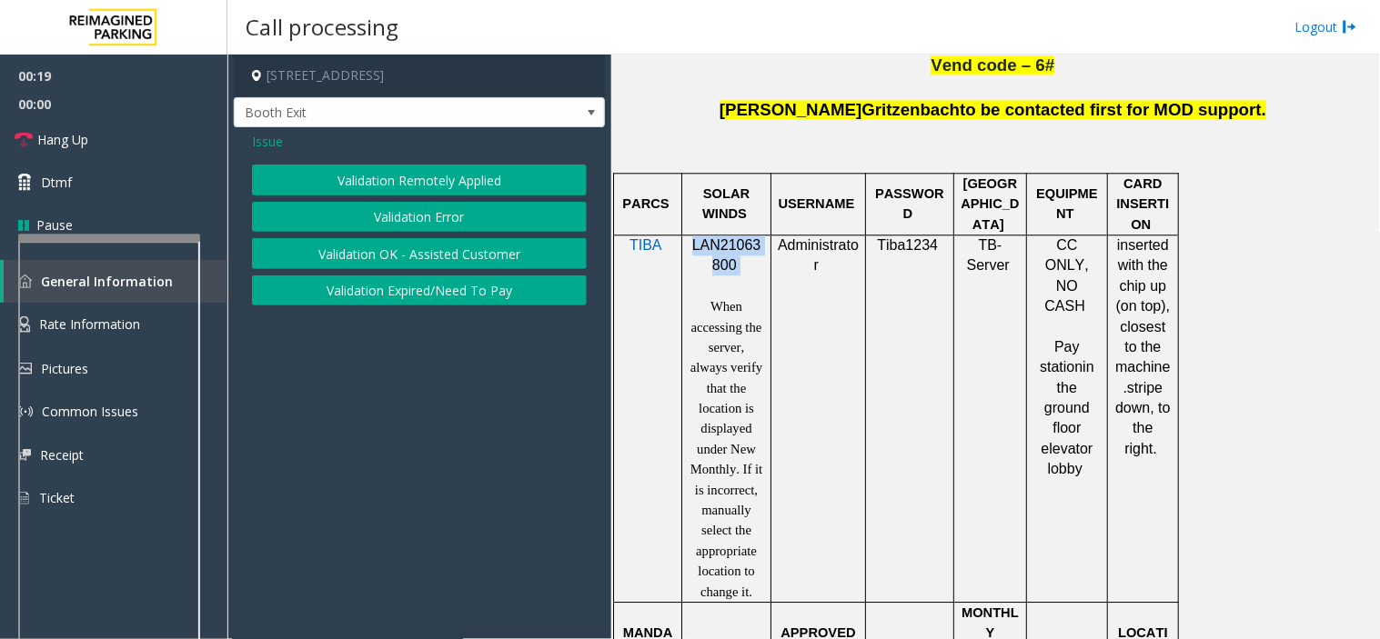
click at [395, 211] on button "Validation Error" at bounding box center [419, 217] width 335 height 31
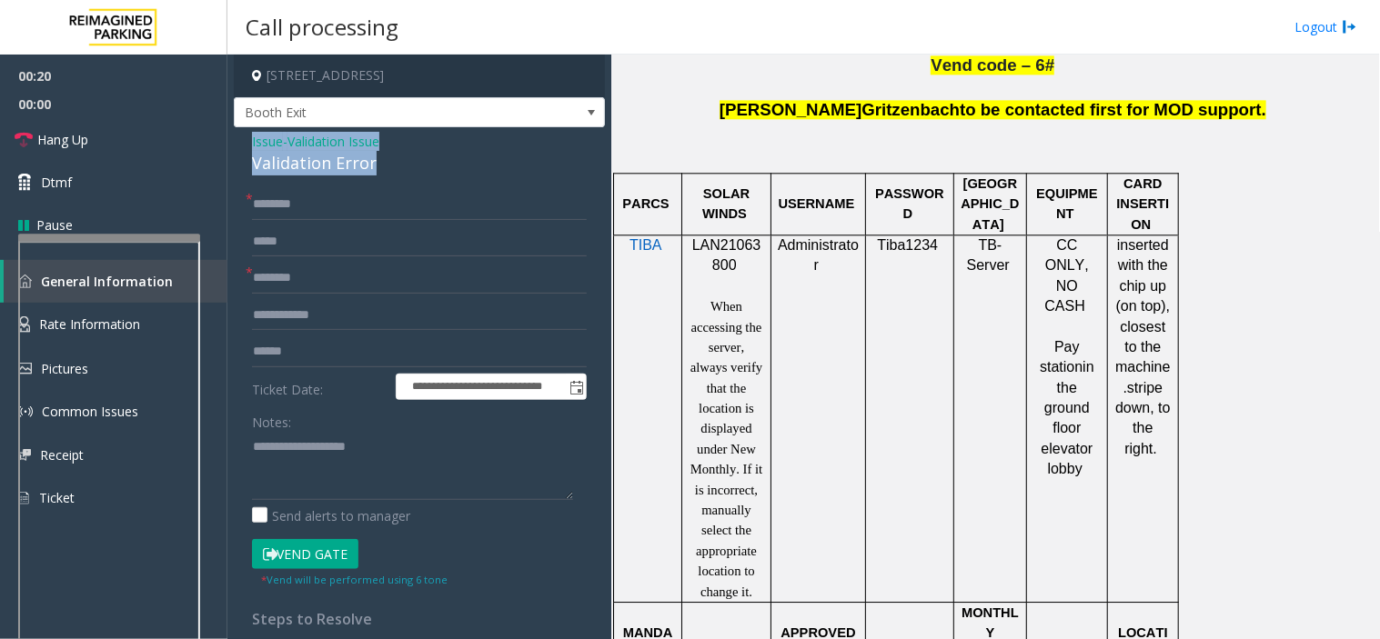
drag, startPoint x: 382, startPoint y: 168, endPoint x: 237, endPoint y: 137, distance: 147.9
click at [237, 137] on div "**********" at bounding box center [419, 495] width 371 height 736
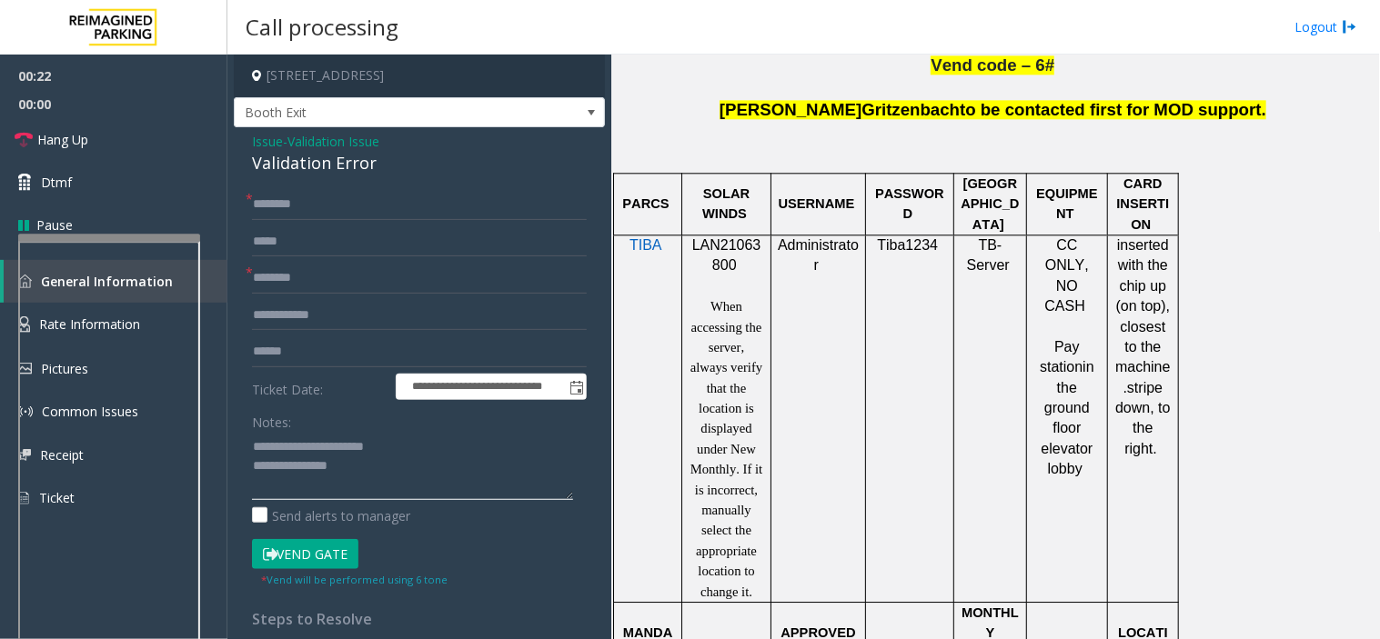
click at [355, 462] on textarea at bounding box center [412, 466] width 321 height 68
type textarea "**********"
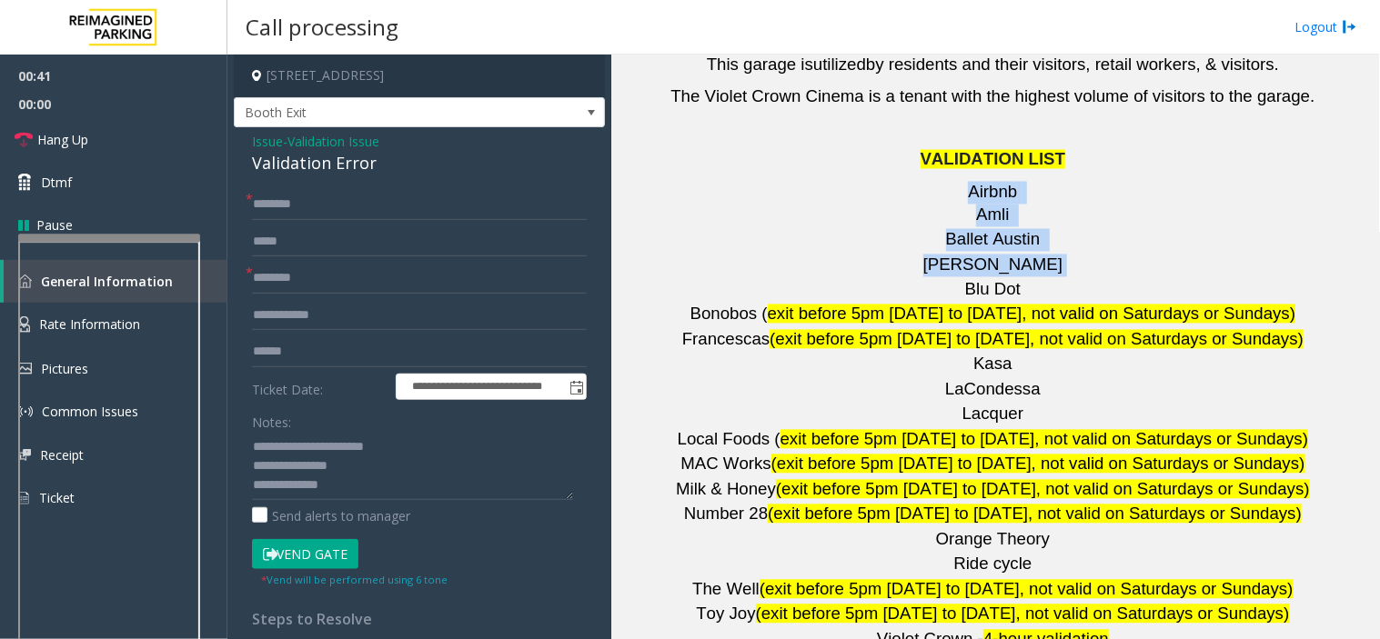
scroll to position [2538, 0]
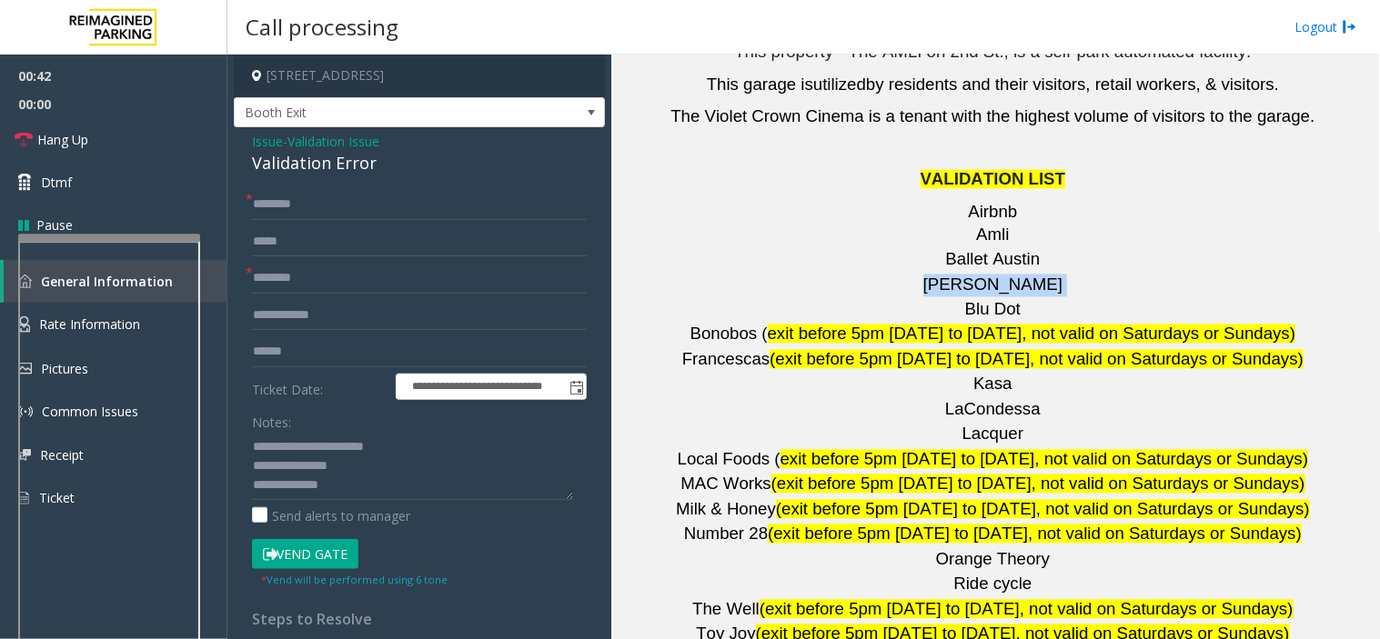
drag, startPoint x: 1032, startPoint y: 84, endPoint x: 956, endPoint y: 168, distance: 114.0
click at [956, 275] on p "[PERSON_NAME]" at bounding box center [995, 286] width 755 height 23
type input "*******"
click at [279, 356] on input "text" at bounding box center [419, 352] width 335 height 31
type input "*******"
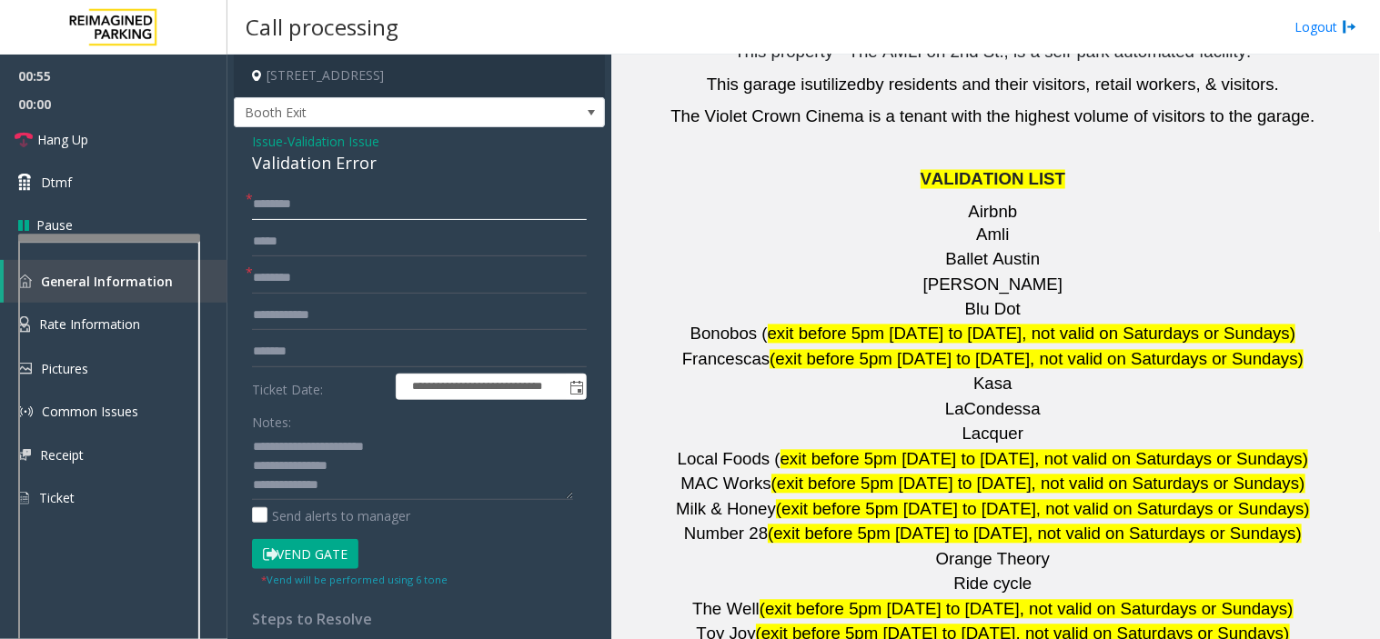
click at [291, 206] on input "text" at bounding box center [419, 204] width 335 height 31
type input "****"
click at [332, 551] on button "Vend Gate" at bounding box center [305, 554] width 106 height 31
click at [405, 493] on textarea at bounding box center [412, 466] width 321 height 68
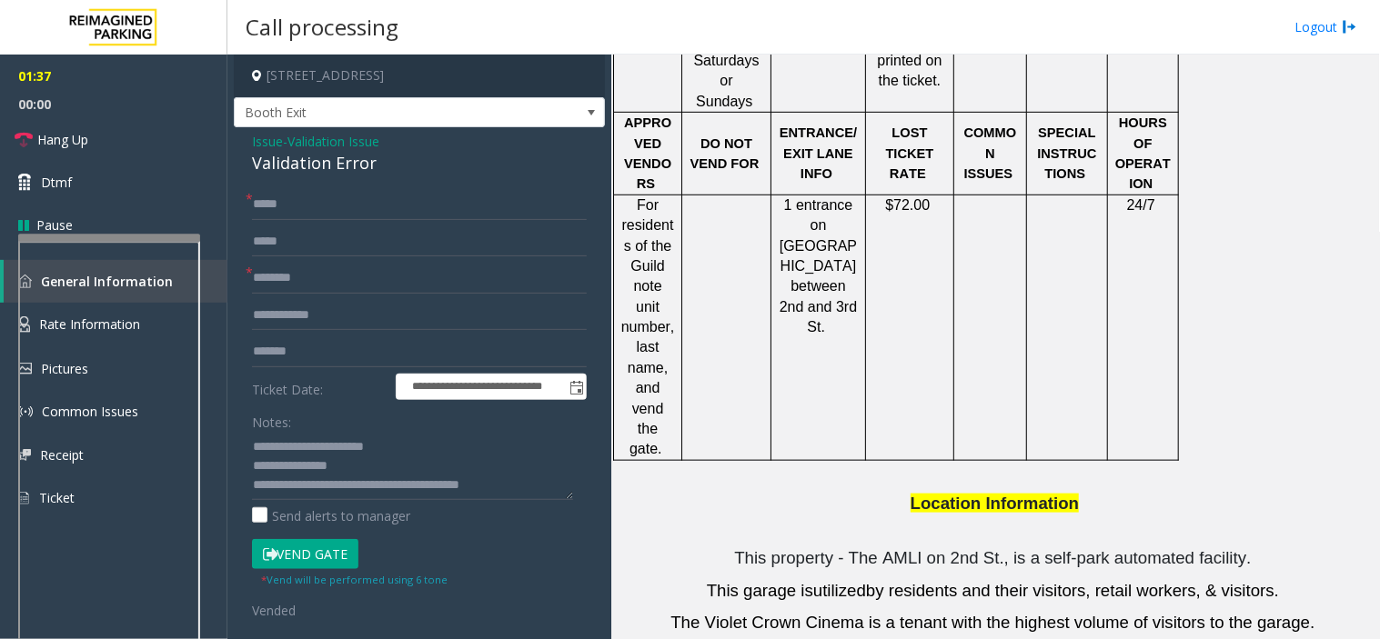
scroll to position [1830, 0]
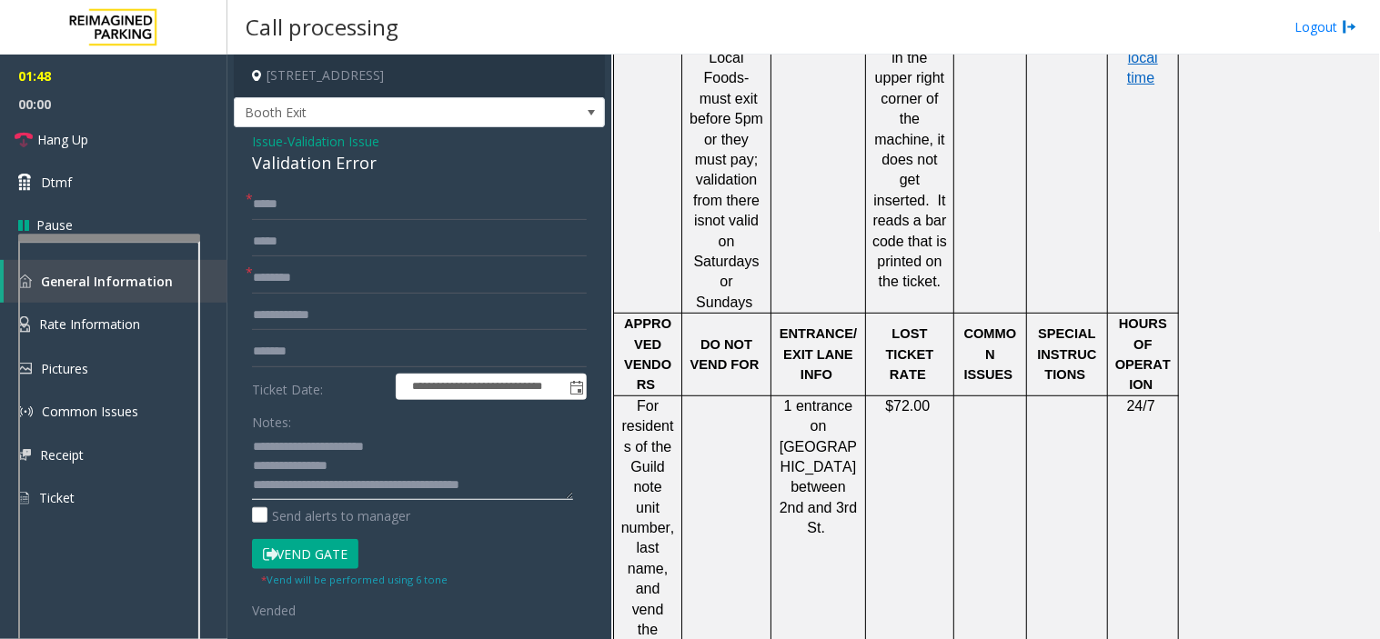
click at [540, 485] on textarea at bounding box center [412, 466] width 321 height 68
click at [137, 140] on link "Hang Up" at bounding box center [113, 139] width 227 height 43
click at [532, 484] on textarea at bounding box center [412, 466] width 321 height 68
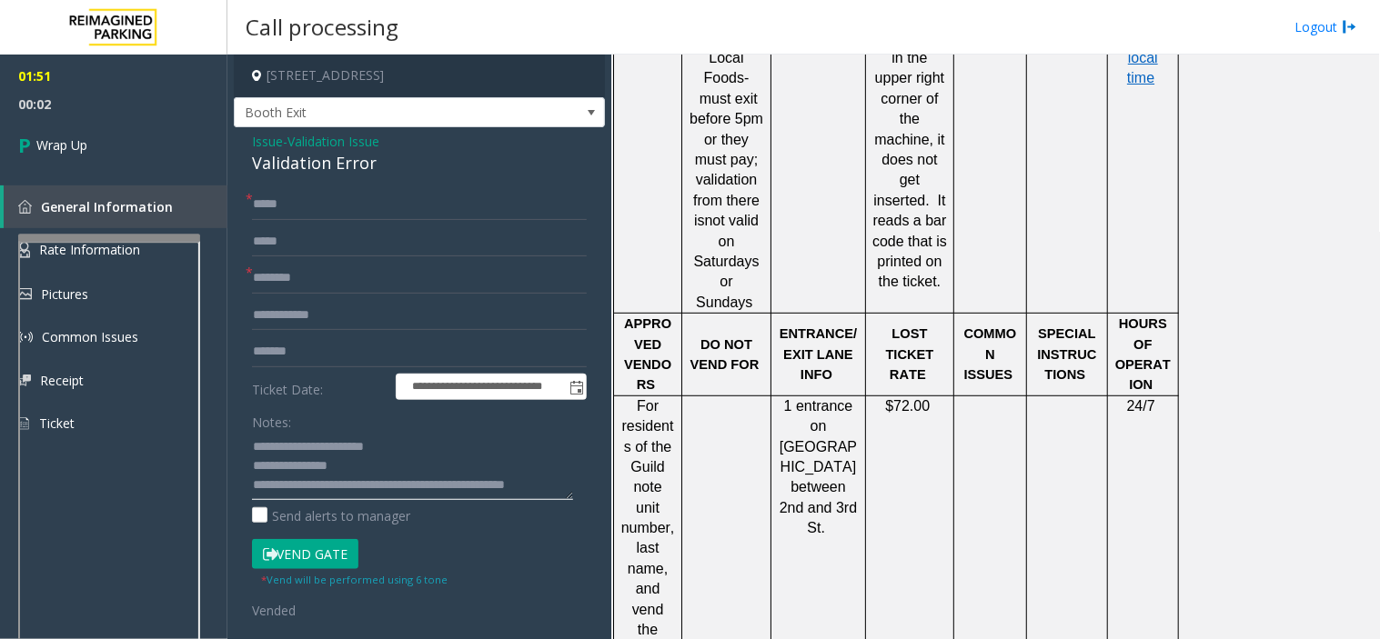
scroll to position [13, 0]
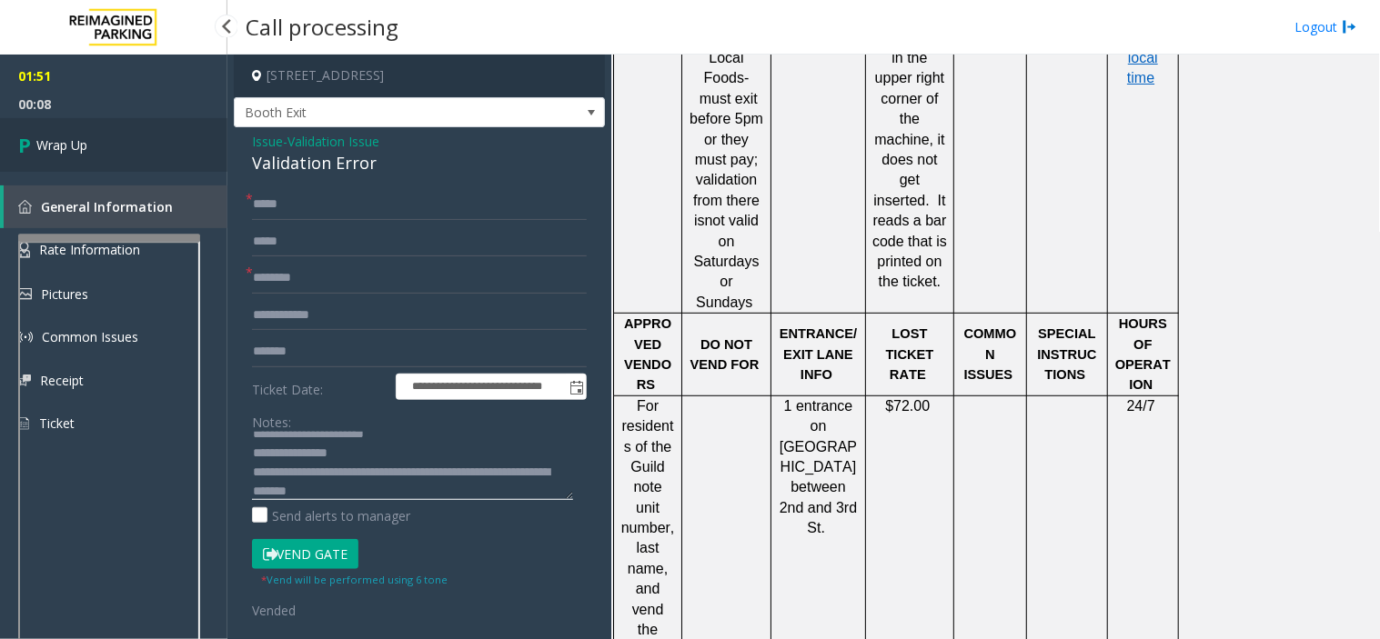
type textarea "**********"
click at [110, 135] on link "Wrap Up" at bounding box center [113, 145] width 227 height 54
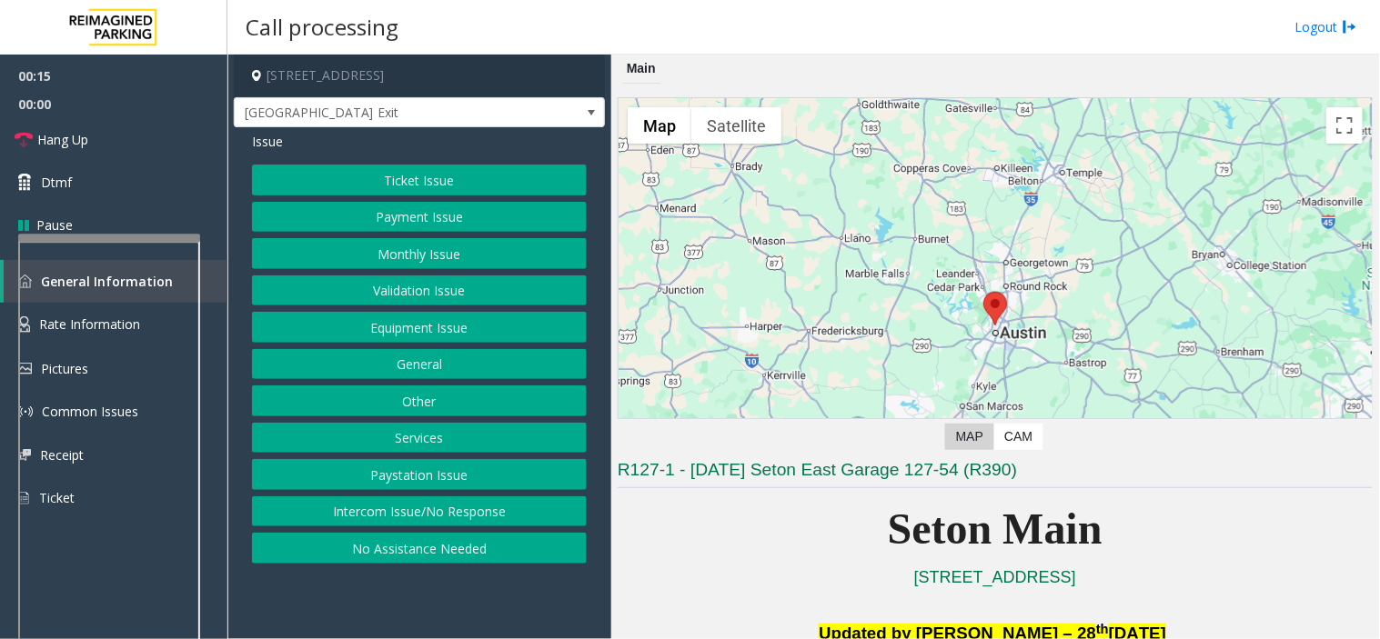
click at [355, 507] on button "Intercom Issue/No Response" at bounding box center [419, 512] width 335 height 31
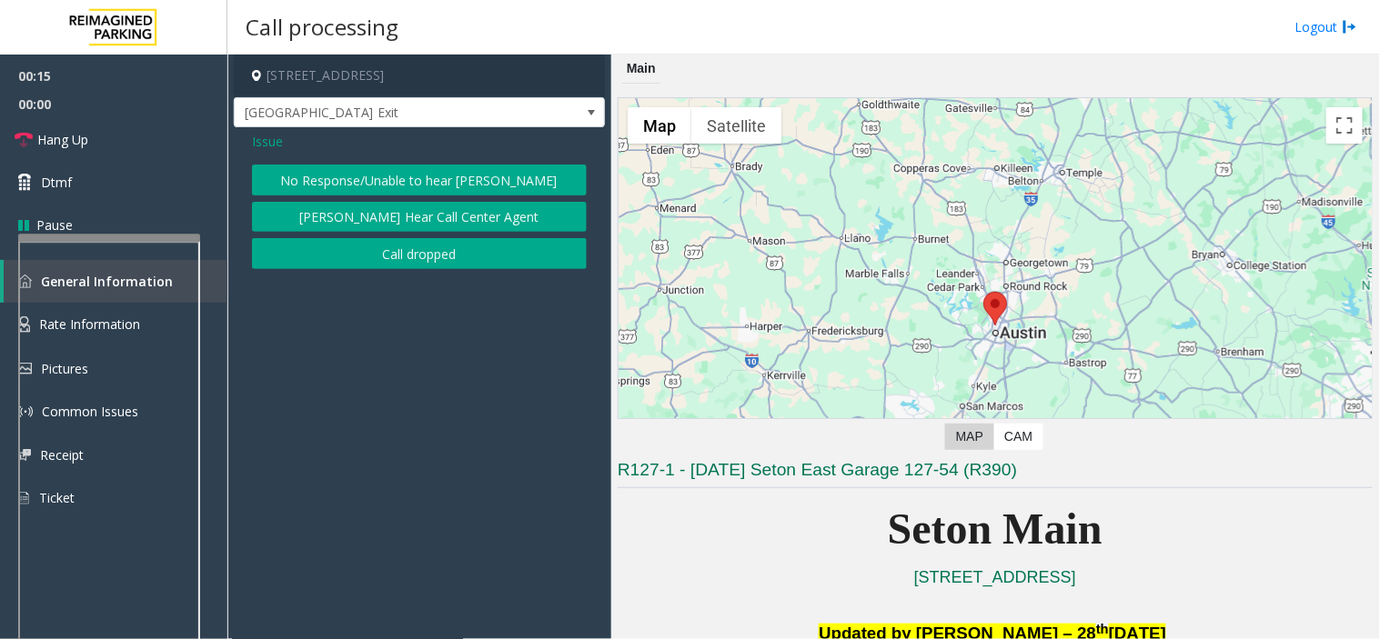
click at [348, 179] on button "No Response/Unable to hear [PERSON_NAME]" at bounding box center [419, 180] width 335 height 31
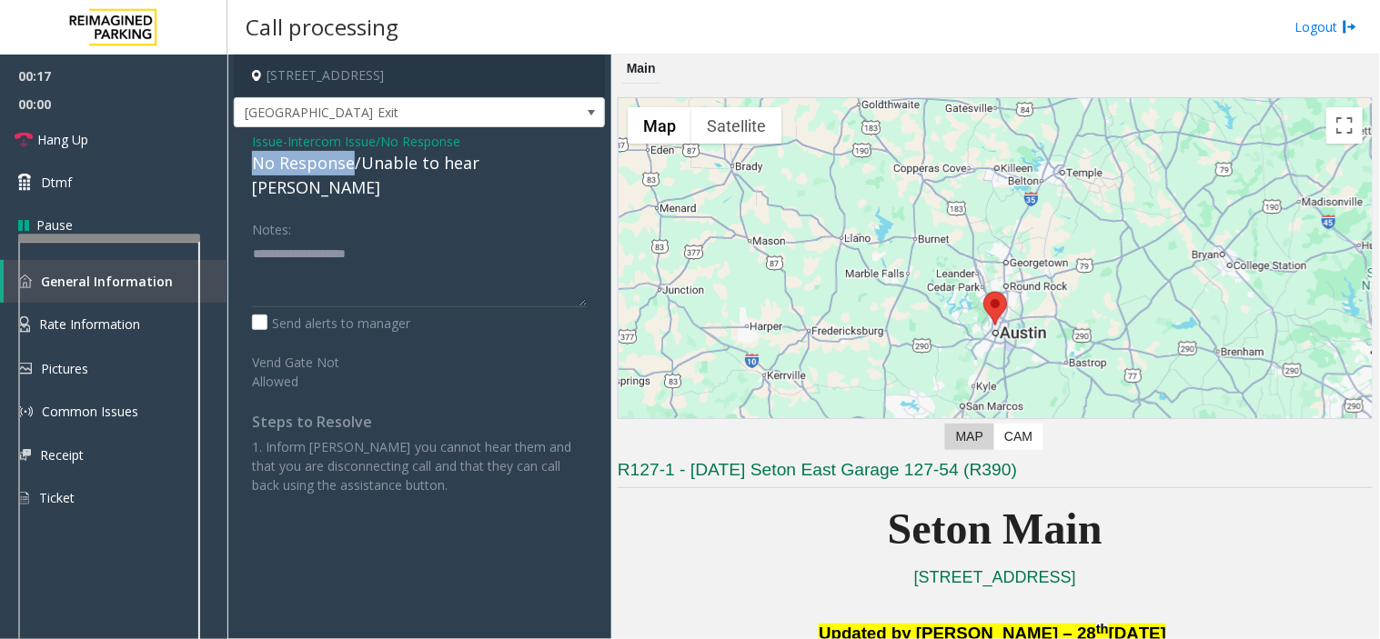
drag, startPoint x: 353, startPoint y: 166, endPoint x: 242, endPoint y: 167, distance: 111.0
click at [242, 167] on div "Issue - Intercom Issue/No Response No Response/Unable to hear [PERSON_NAME] Not…" at bounding box center [419, 320] width 371 height 386
type textarea "**********"
click at [134, 147] on link "Hang Up" at bounding box center [113, 139] width 227 height 43
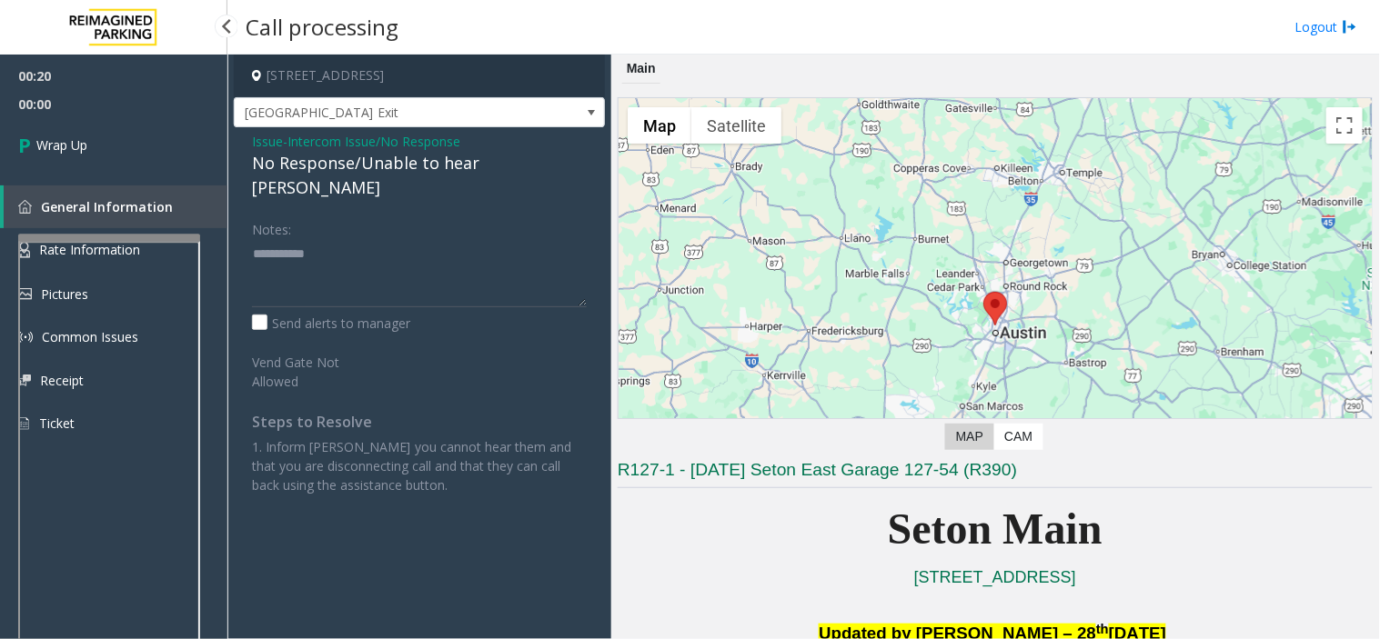
click at [134, 147] on link "Wrap Up" at bounding box center [113, 145] width 227 height 54
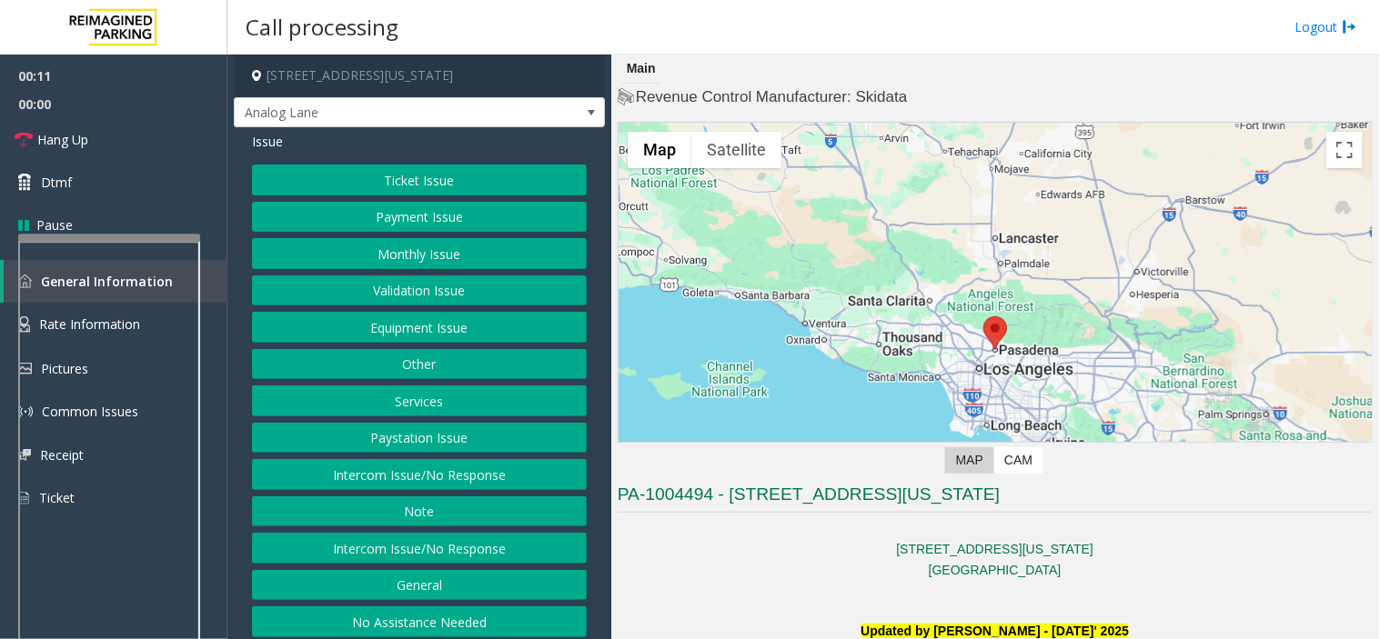
click at [352, 551] on button "Intercom Issue/No Response" at bounding box center [419, 548] width 335 height 31
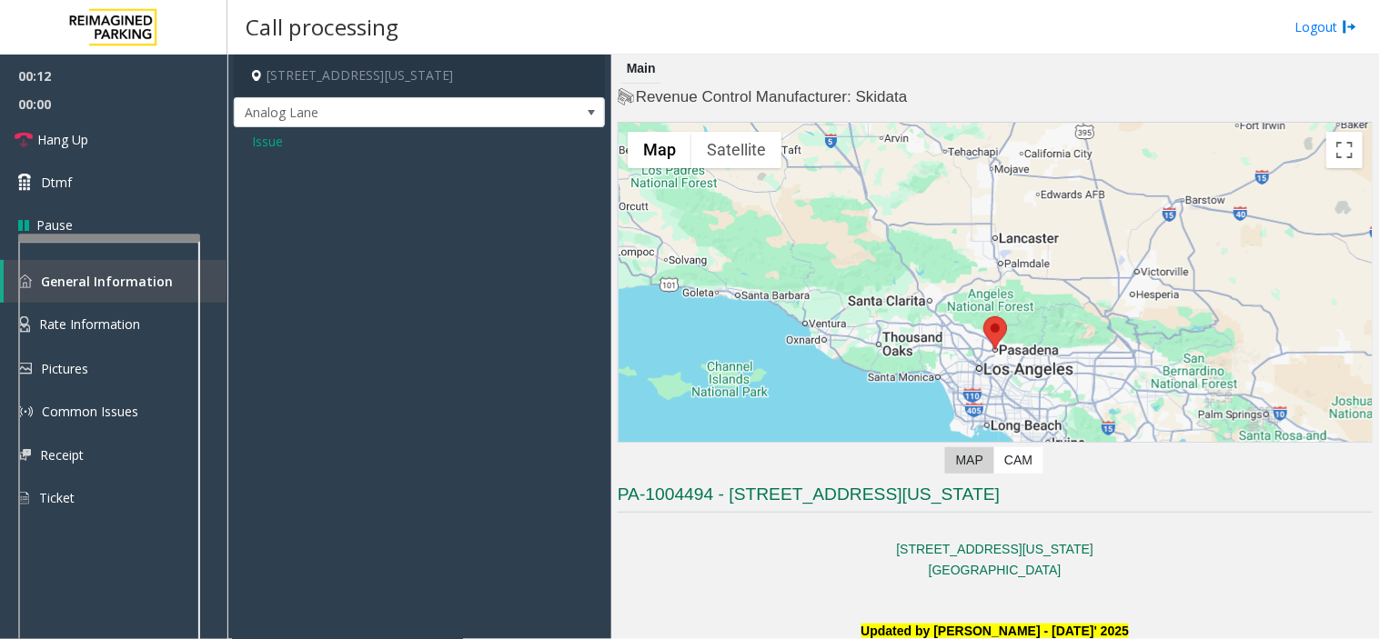
click at [264, 141] on span "Issue" at bounding box center [267, 141] width 31 height 19
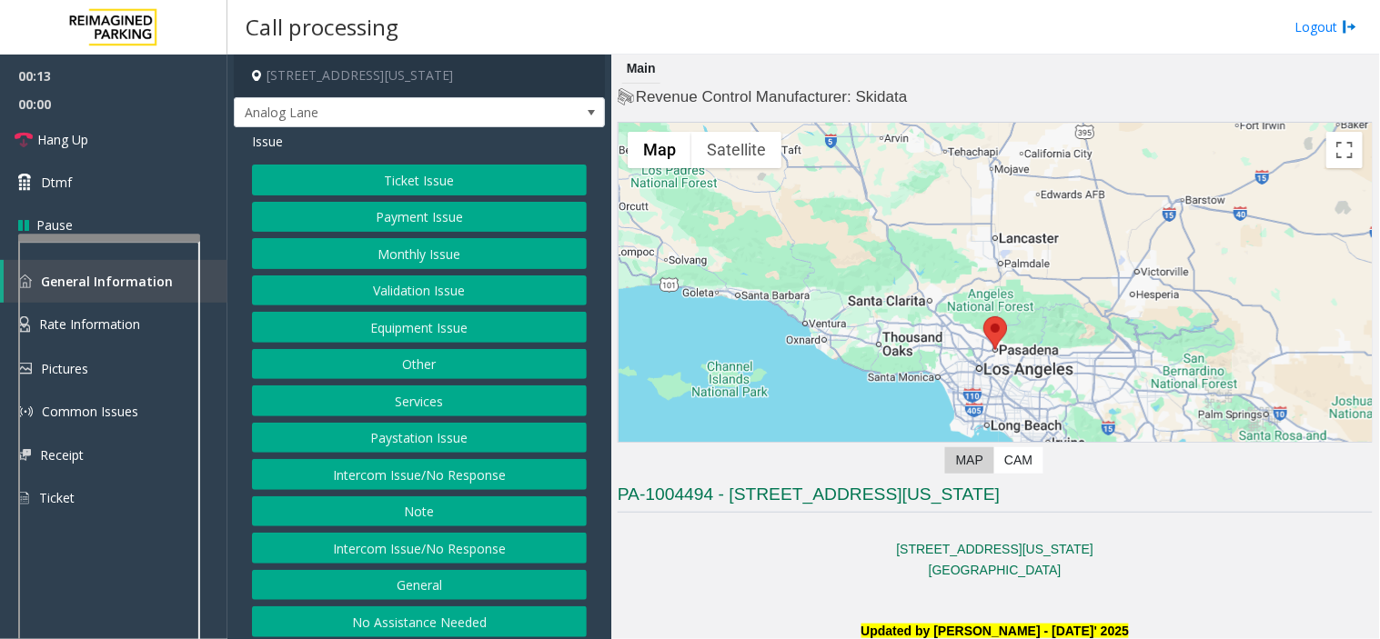
click at [386, 477] on button "Intercom Issue/No Response" at bounding box center [419, 474] width 335 height 31
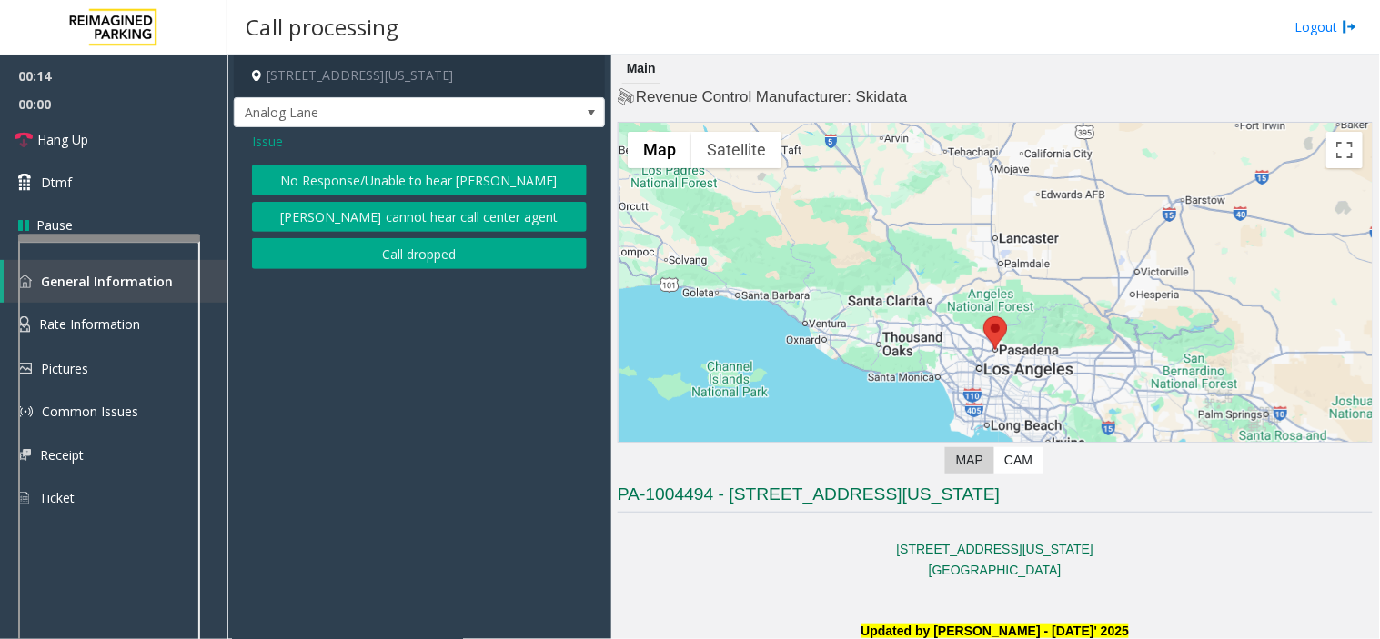
click at [364, 179] on button "No Response/Unable to hear [PERSON_NAME]" at bounding box center [419, 180] width 335 height 31
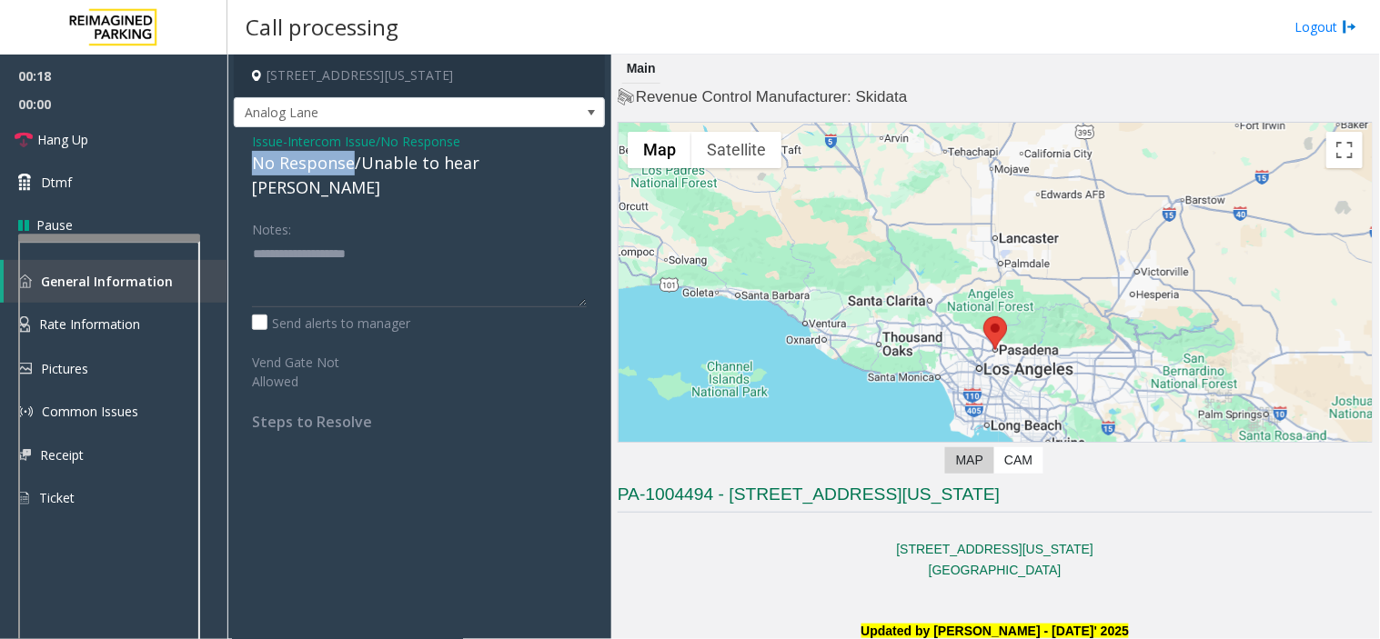
drag, startPoint x: 352, startPoint y: 162, endPoint x: 248, endPoint y: 158, distance: 103.8
click at [248, 158] on div "Issue - Intercom Issue/No Response No Response/Unable to hear [PERSON_NAME] Not…" at bounding box center [419, 288] width 371 height 322
type textarea "**********"
click at [94, 142] on link "Hang Up" at bounding box center [113, 139] width 227 height 43
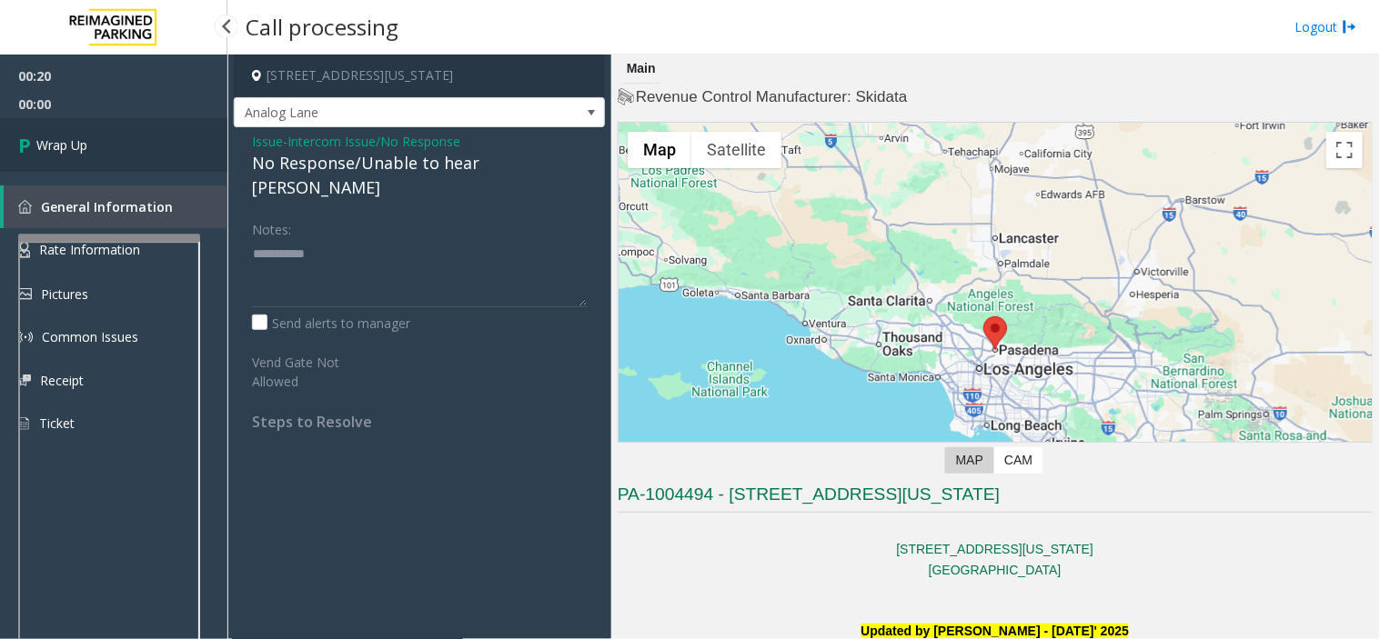
click at [71, 137] on span "Wrap Up" at bounding box center [61, 145] width 51 height 19
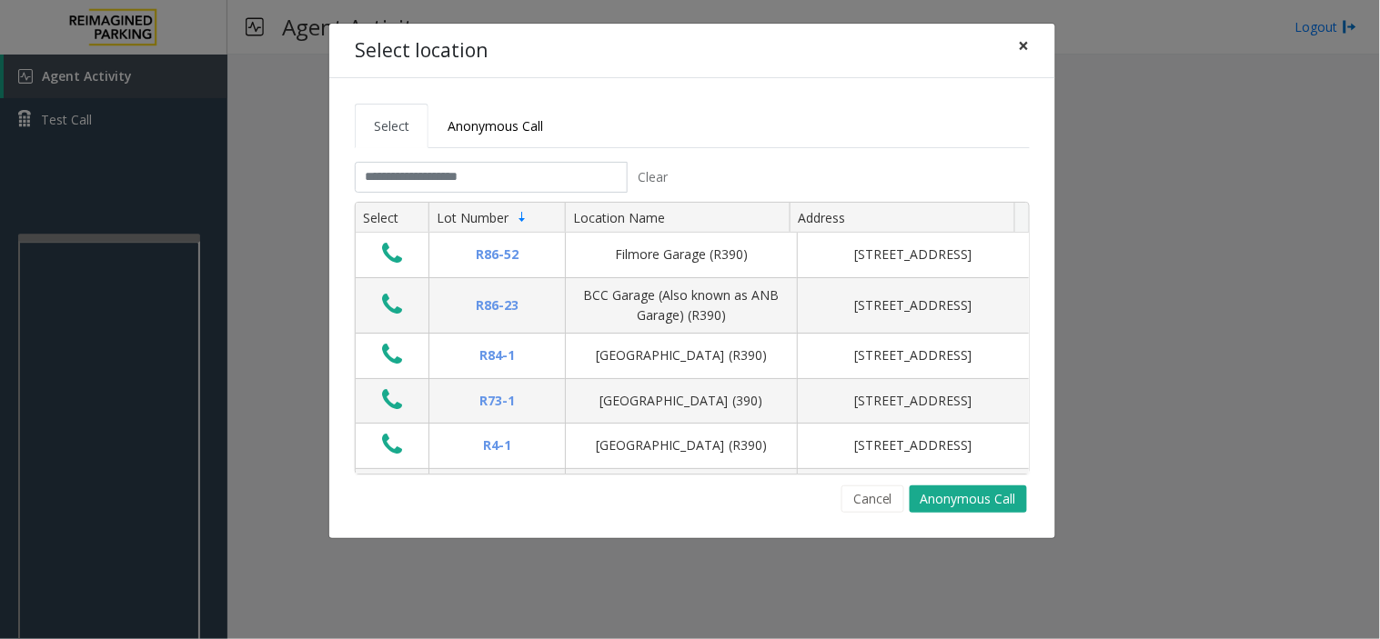
click at [1031, 46] on button "×" at bounding box center [1024, 46] width 36 height 45
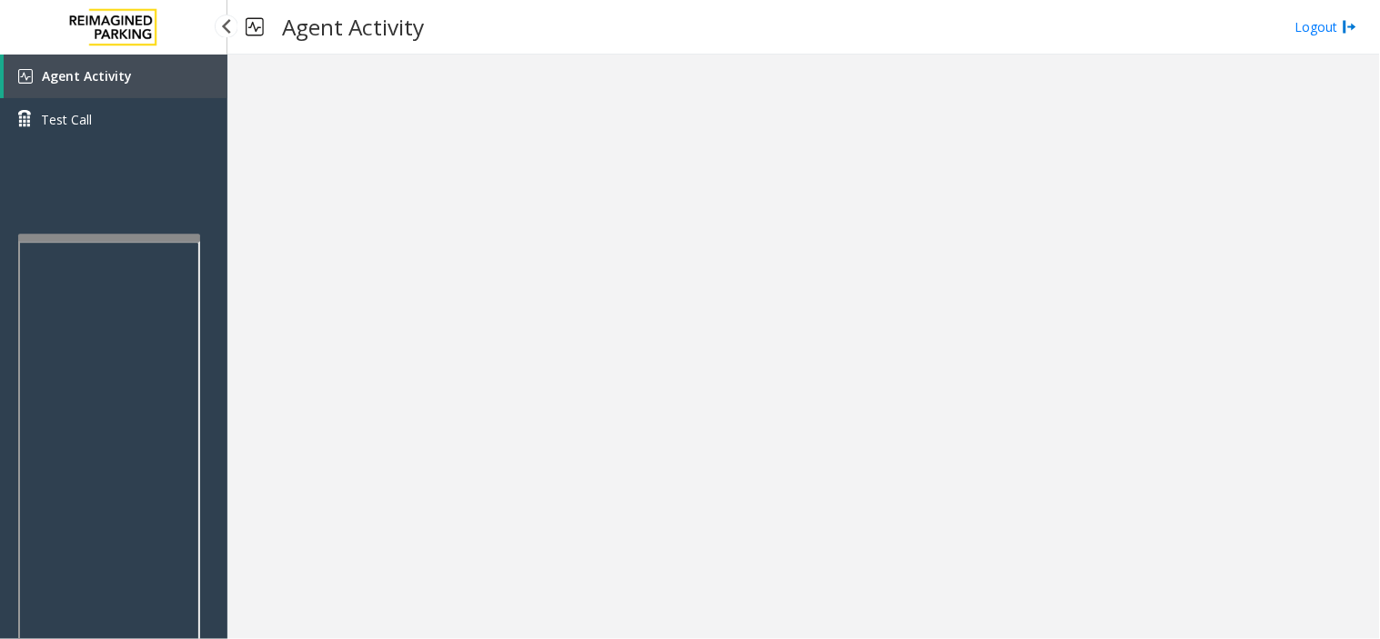
click at [85, 84] on link "Agent Activity" at bounding box center [116, 77] width 224 height 44
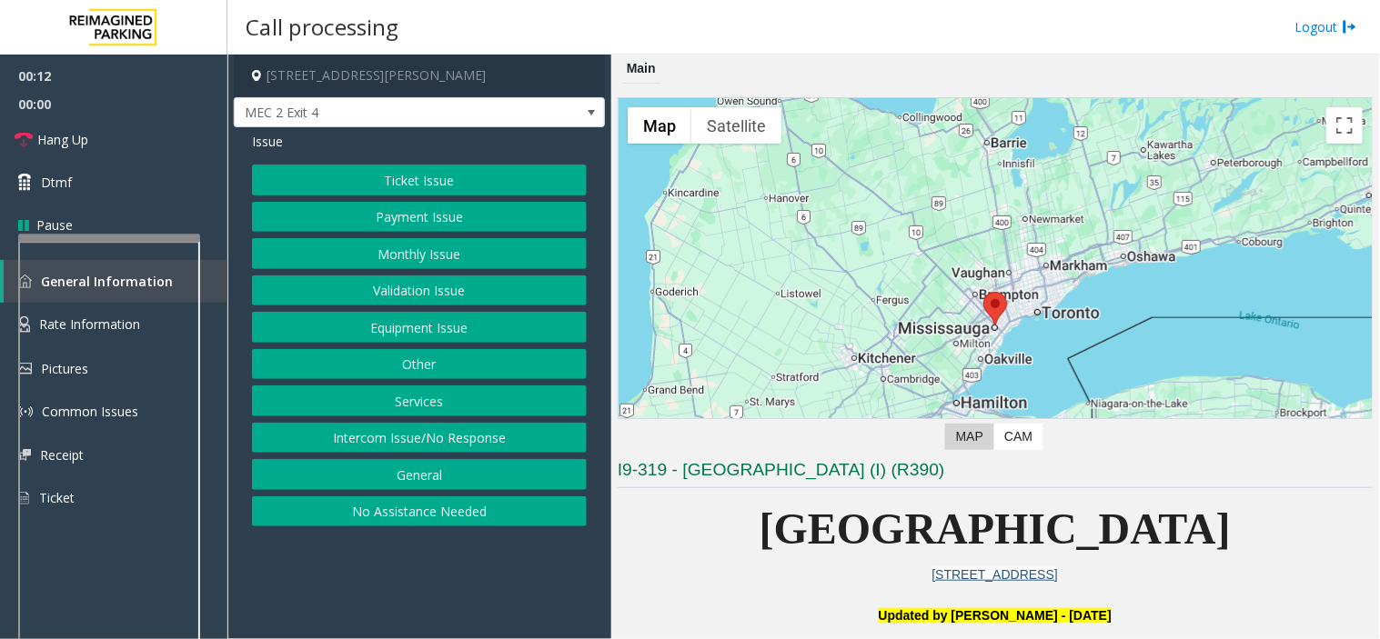
click at [368, 391] on button "Services" at bounding box center [419, 401] width 335 height 31
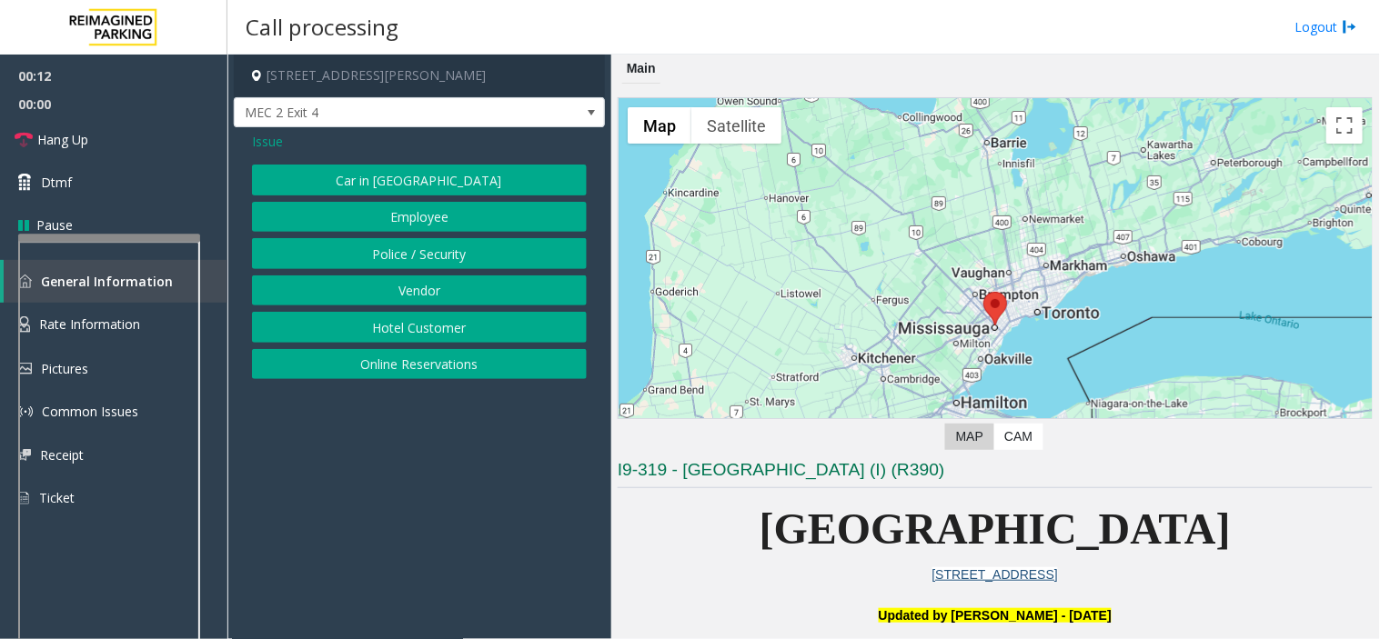
click at [357, 285] on button "Vendor" at bounding box center [419, 291] width 335 height 31
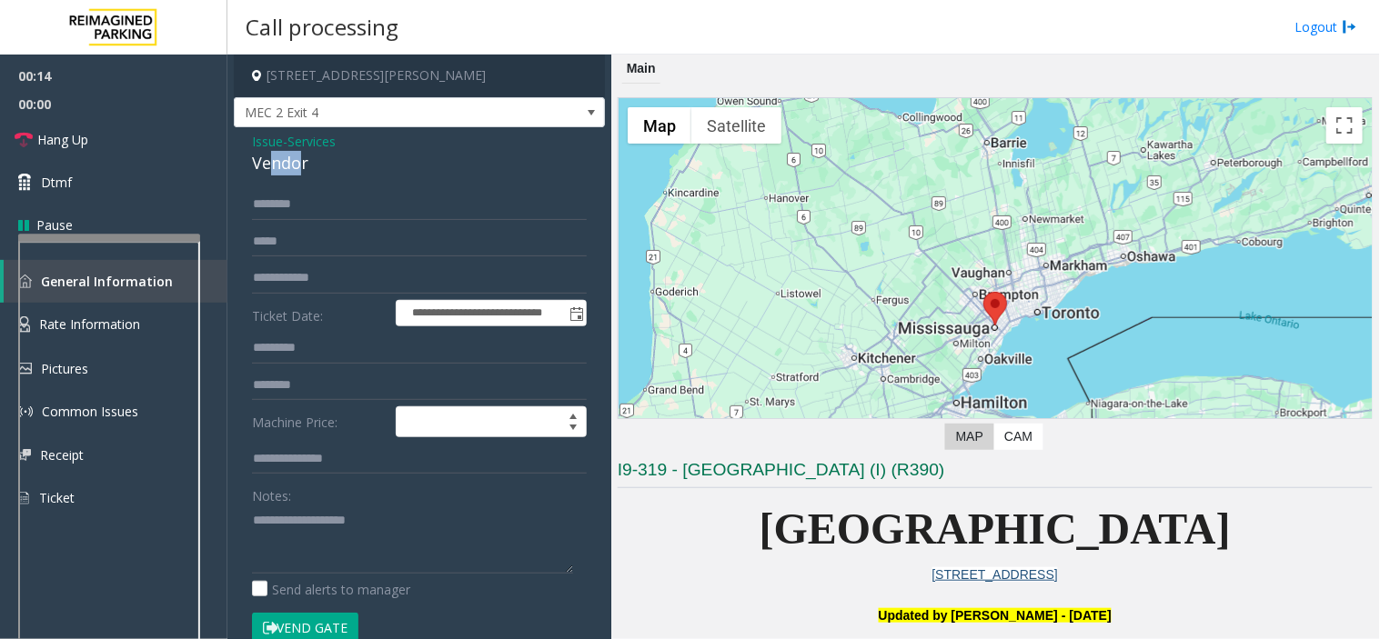
drag, startPoint x: 288, startPoint y: 159, endPoint x: 269, endPoint y: 157, distance: 19.2
click at [269, 157] on div "Vendor" at bounding box center [419, 163] width 335 height 25
click at [274, 192] on input "text" at bounding box center [419, 204] width 335 height 31
click at [278, 212] on input "****" at bounding box center [419, 204] width 335 height 31
drag, startPoint x: 266, startPoint y: 200, endPoint x: 251, endPoint y: 228, distance: 31.7
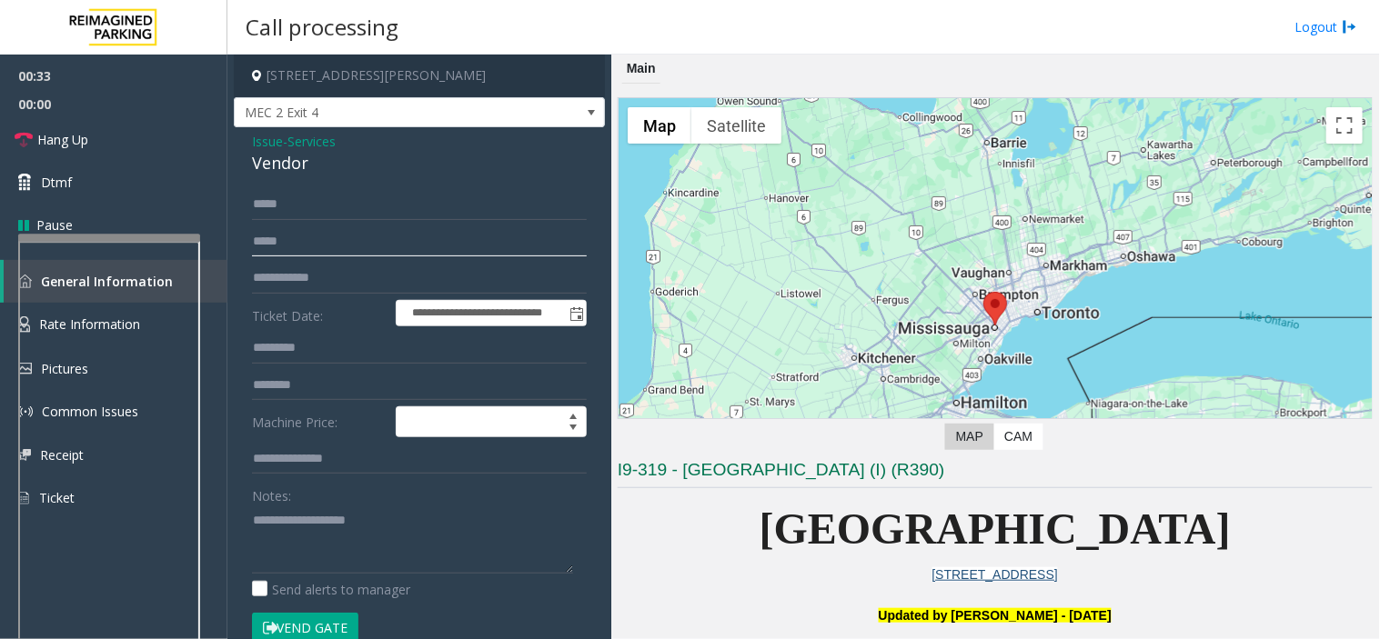
click at [252, 228] on input "text" at bounding box center [419, 241] width 335 height 31
click at [261, 206] on input "****" at bounding box center [419, 204] width 335 height 31
click at [271, 209] on input "*****" at bounding box center [419, 204] width 335 height 31
type input "*****"
click at [277, 257] on form "**********" at bounding box center [419, 425] width 335 height 473
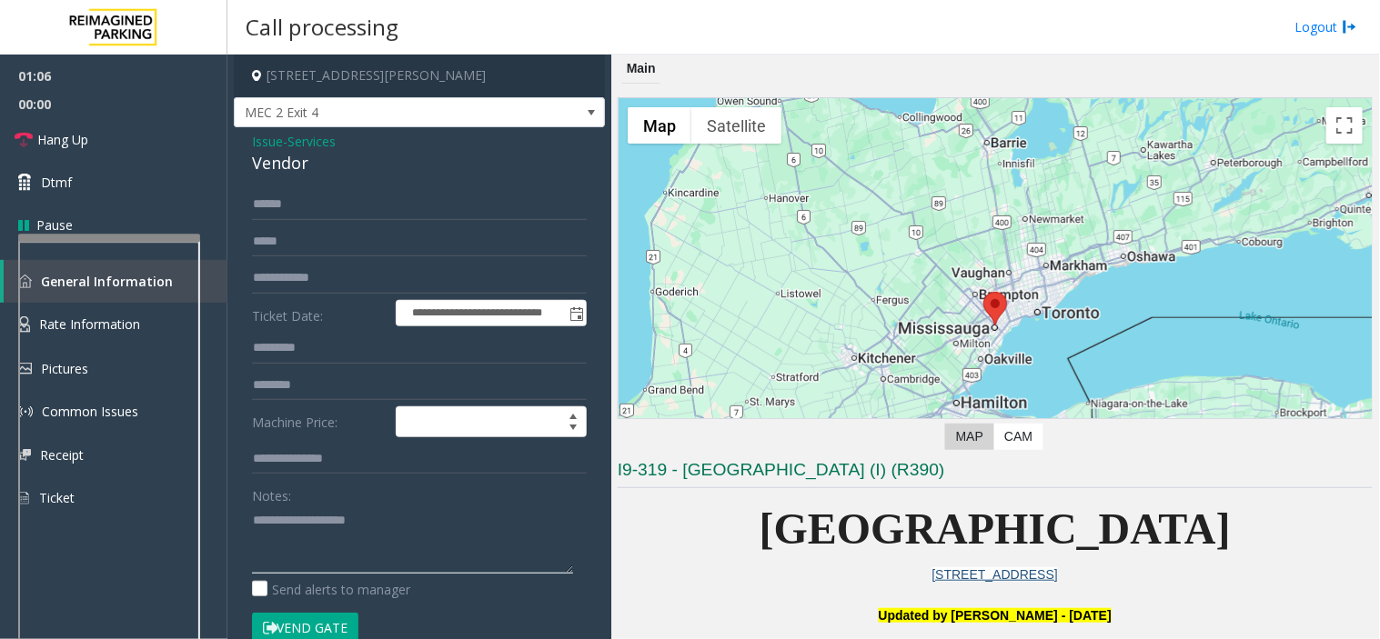
click at [291, 538] on textarea at bounding box center [412, 540] width 321 height 68
click at [342, 520] on textarea at bounding box center [412, 540] width 321 height 68
click at [333, 610] on button "Vend Gate" at bounding box center [305, 628] width 106 height 31
click at [377, 532] on textarea at bounding box center [412, 540] width 321 height 68
click at [96, 146] on link "Hang Up" at bounding box center [113, 139] width 227 height 43
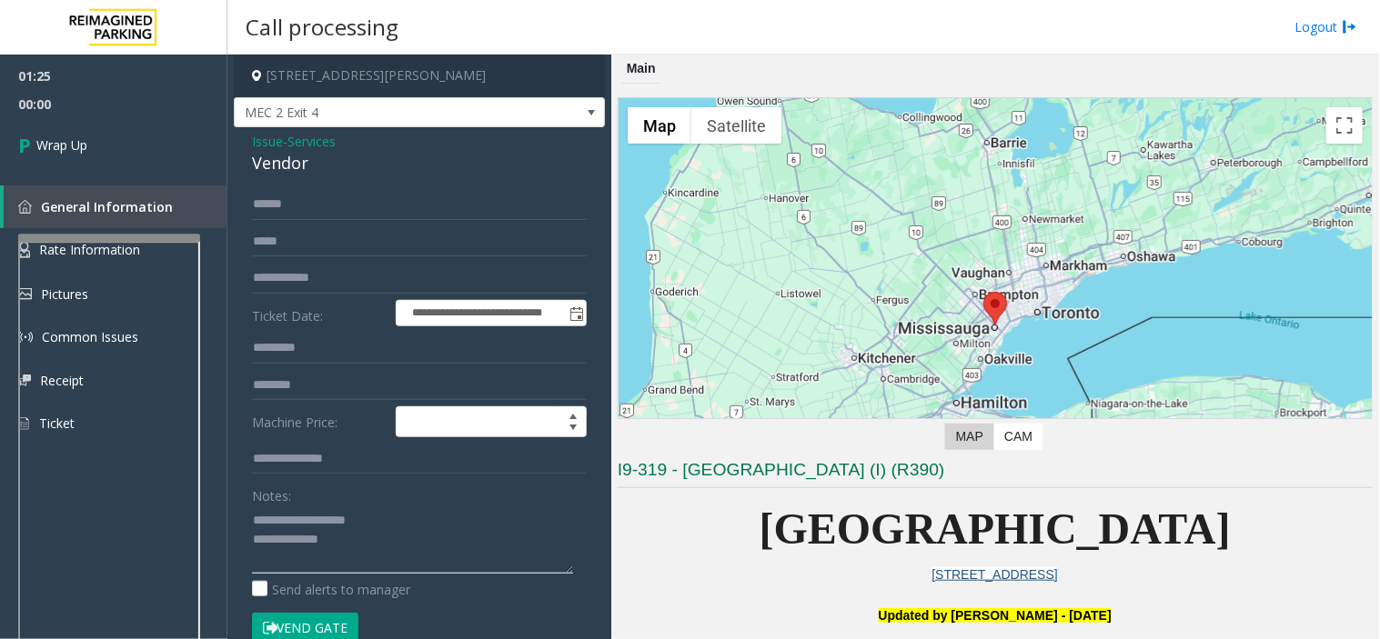
click at [407, 547] on textarea at bounding box center [412, 540] width 321 height 68
type textarea "**********"
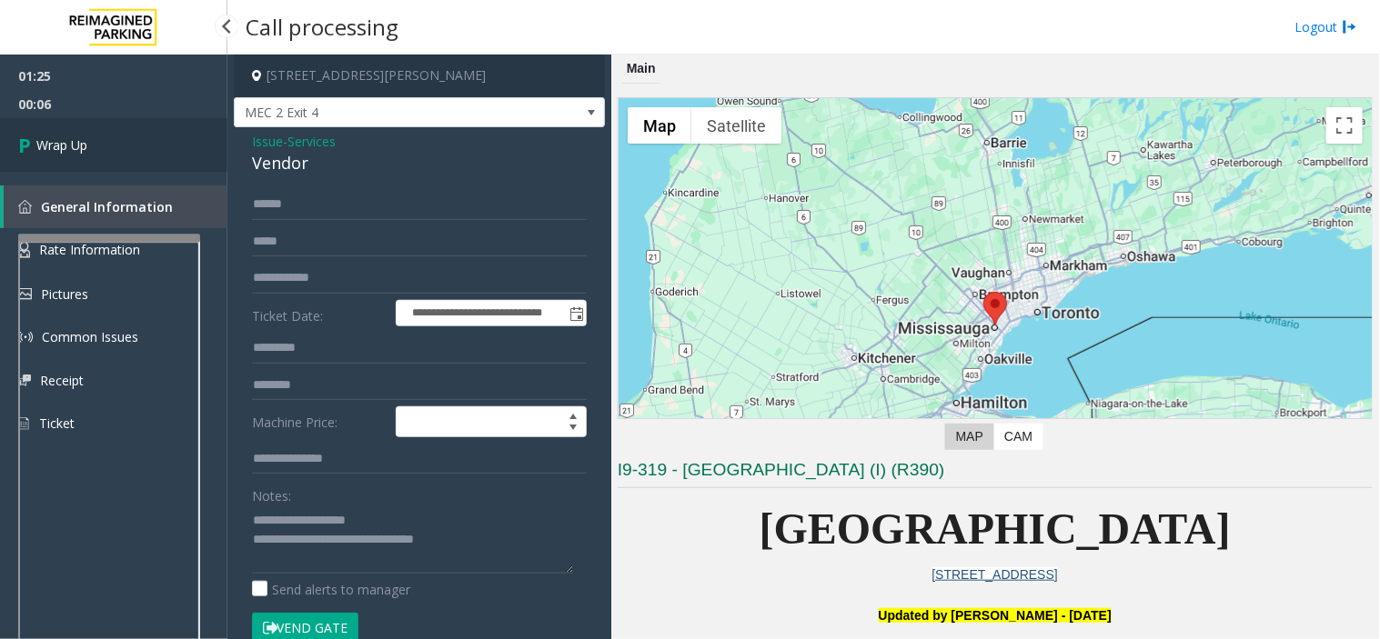
click at [51, 124] on link "Wrap Up" at bounding box center [113, 145] width 227 height 54
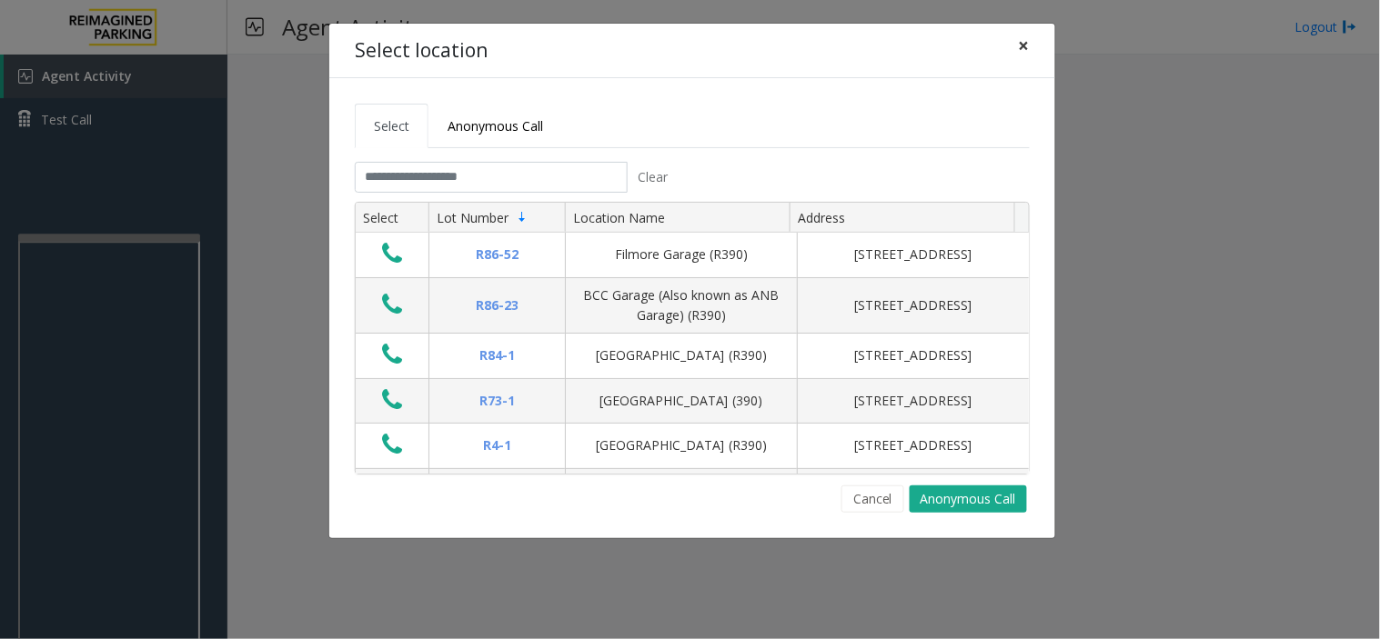
click at [1019, 45] on span "×" at bounding box center [1024, 45] width 11 height 25
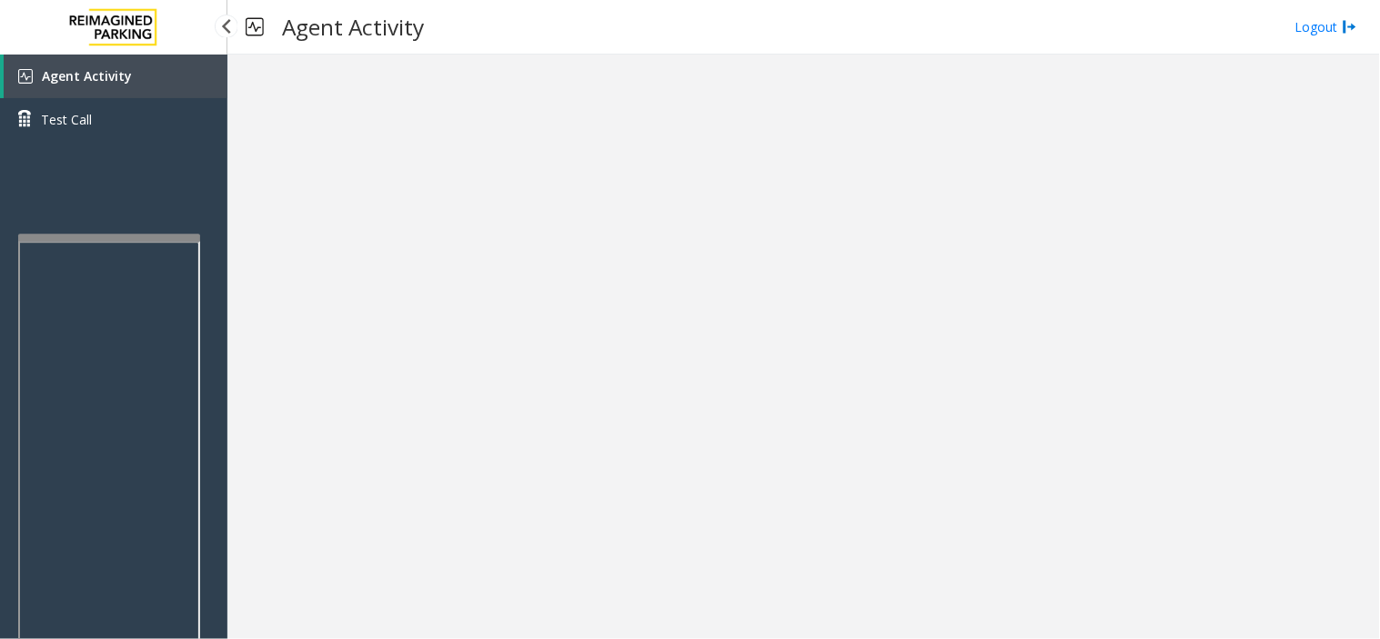
click at [115, 85] on link "Agent Activity" at bounding box center [116, 77] width 224 height 44
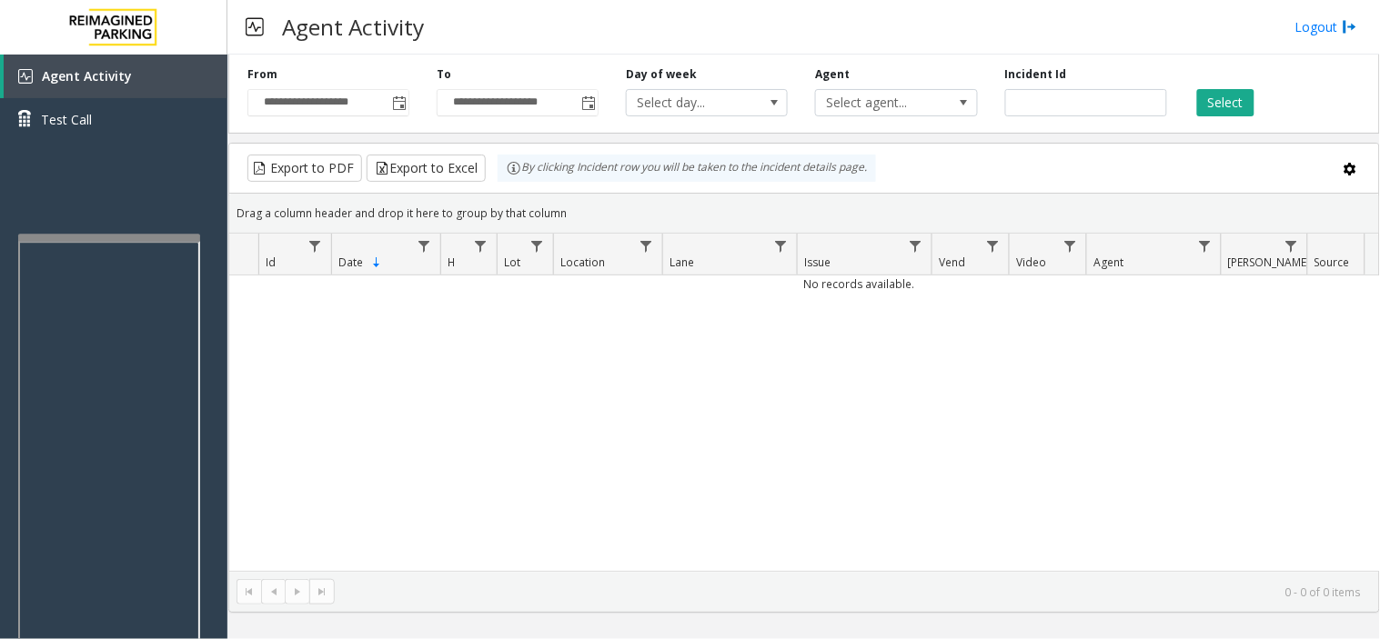
click at [382, 389] on div "No records available." at bounding box center [804, 424] width 1150 height 296
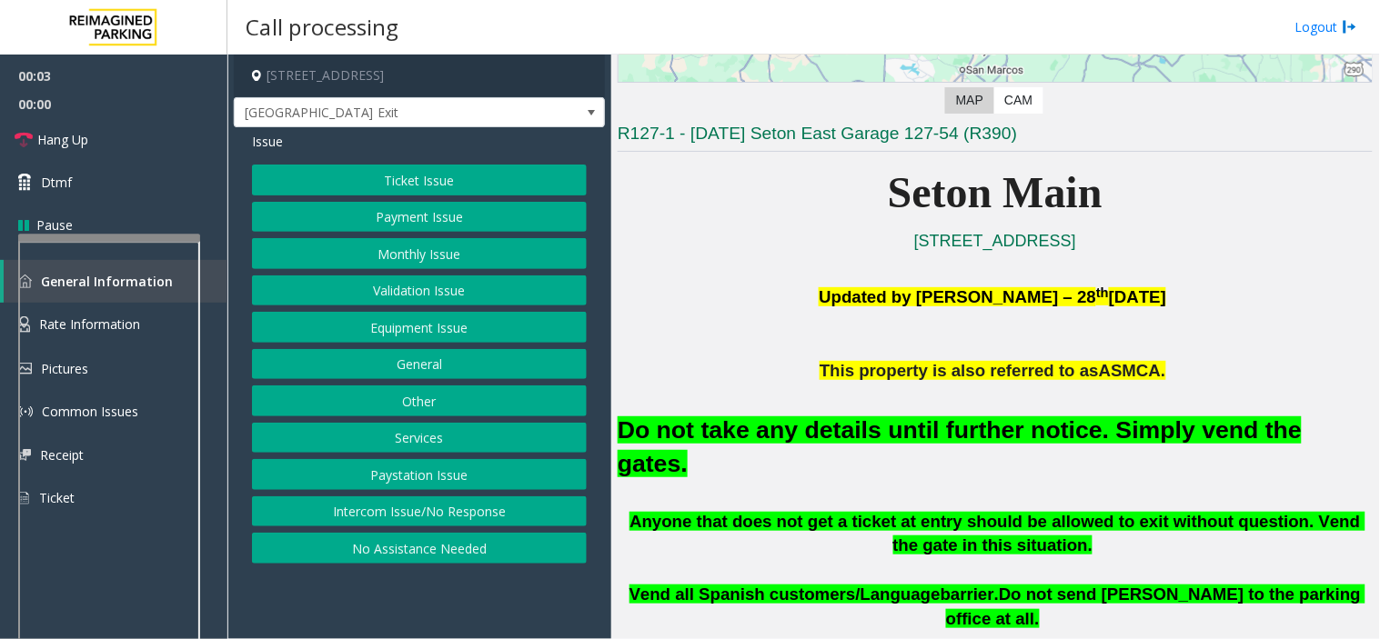
scroll to position [404, 0]
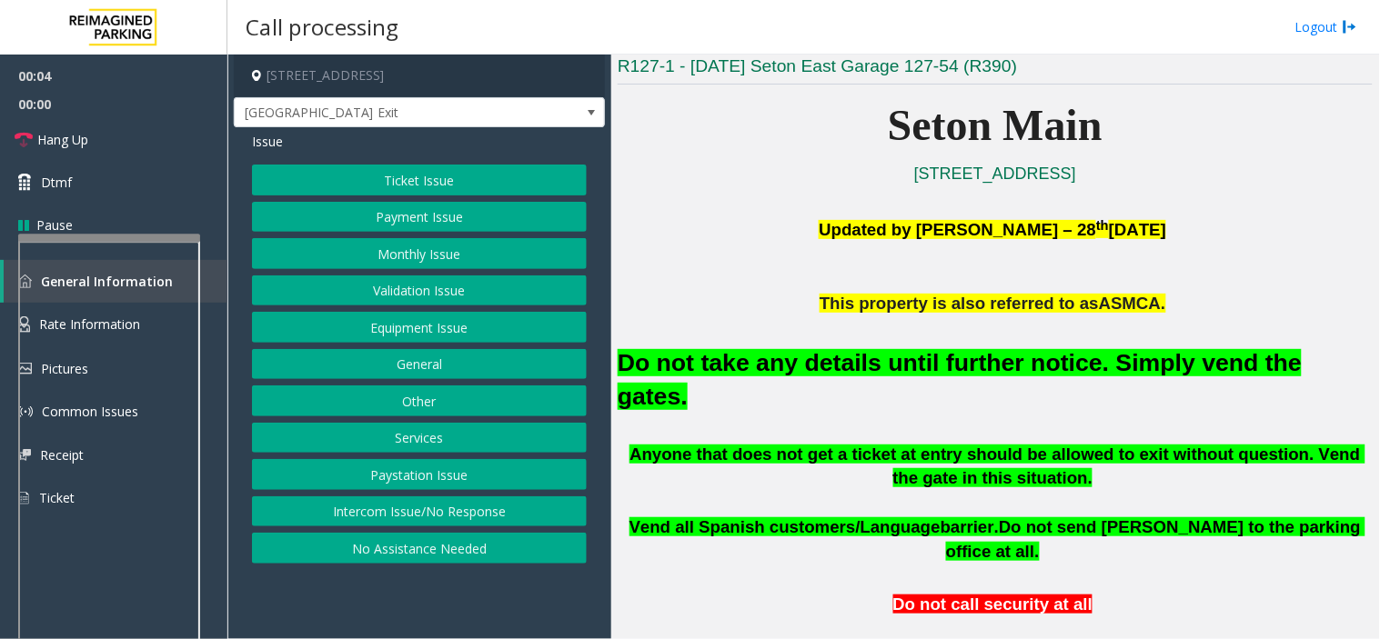
click at [317, 329] on button "Equipment Issue" at bounding box center [419, 327] width 335 height 31
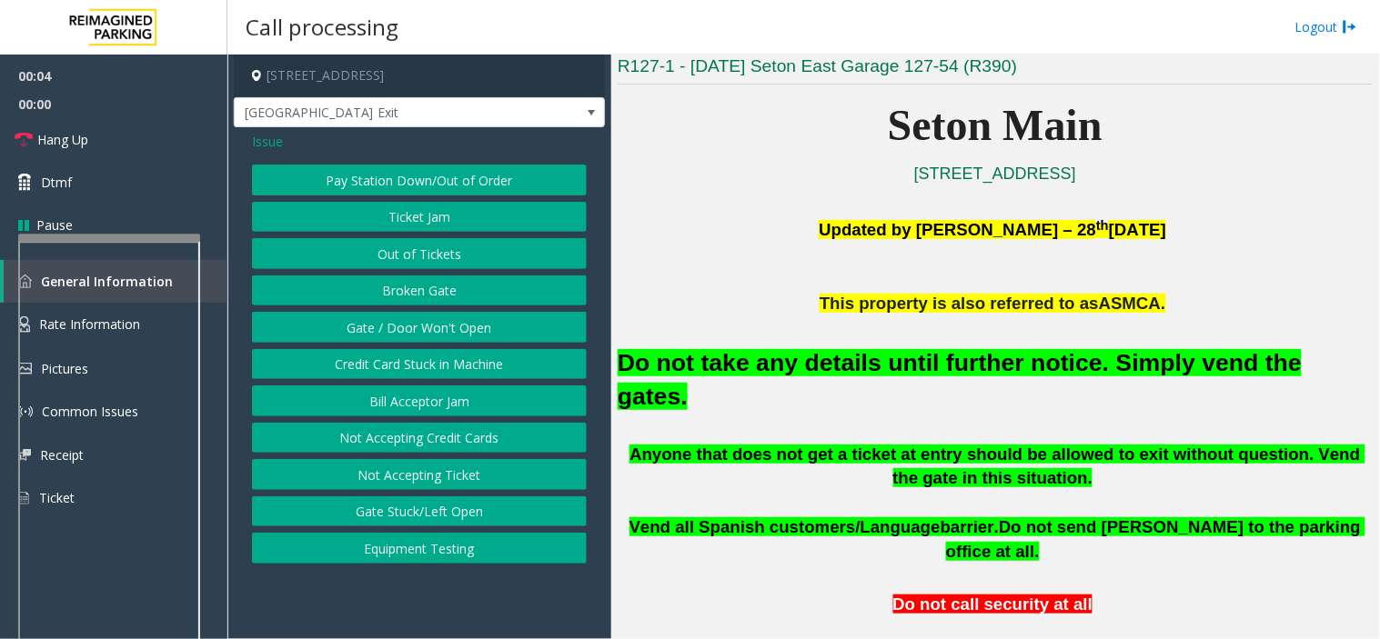
click at [317, 329] on button "Gate / Door Won't Open" at bounding box center [419, 327] width 335 height 31
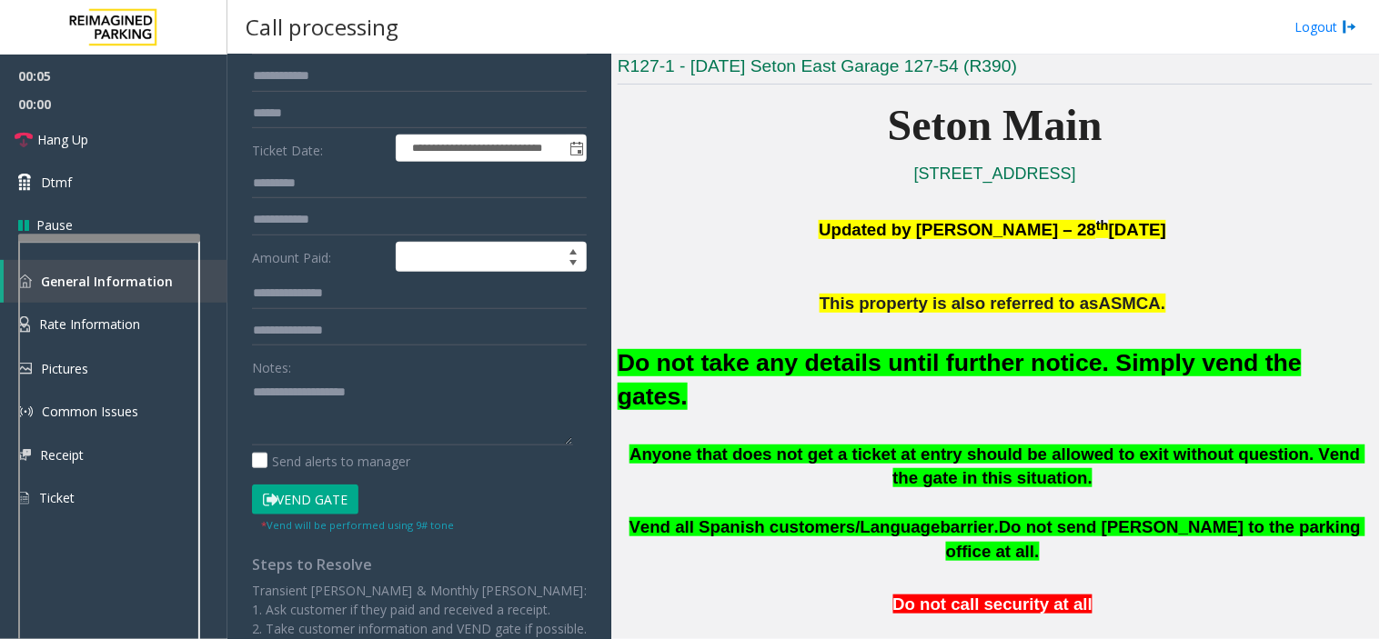
click at [285, 501] on button "Vend Gate" at bounding box center [305, 500] width 106 height 31
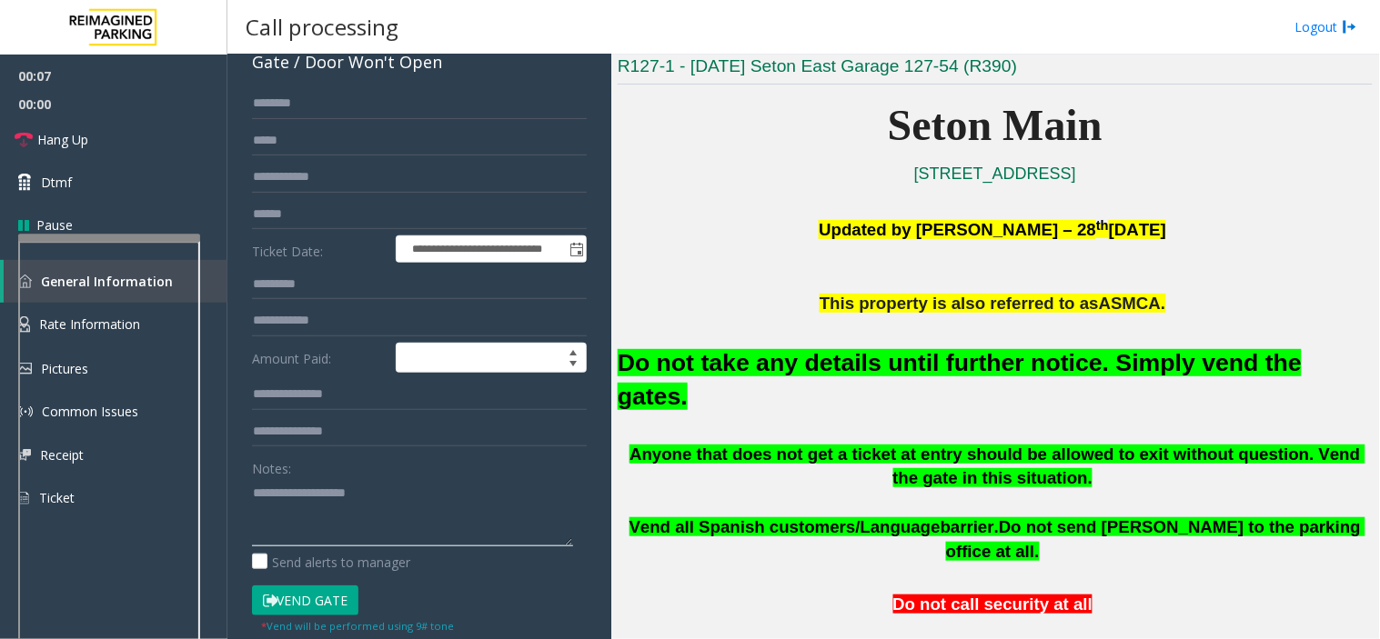
click at [305, 509] on textarea at bounding box center [412, 512] width 321 height 68
drag, startPoint x: 719, startPoint y: 495, endPoint x: 843, endPoint y: 495, distance: 123.7
click at [843, 518] on span "Vend all Spanish customers/Language" at bounding box center [784, 527] width 311 height 19
click at [433, 495] on textarea at bounding box center [412, 512] width 321 height 68
click at [59, 120] on link "Hang Up" at bounding box center [113, 139] width 227 height 43
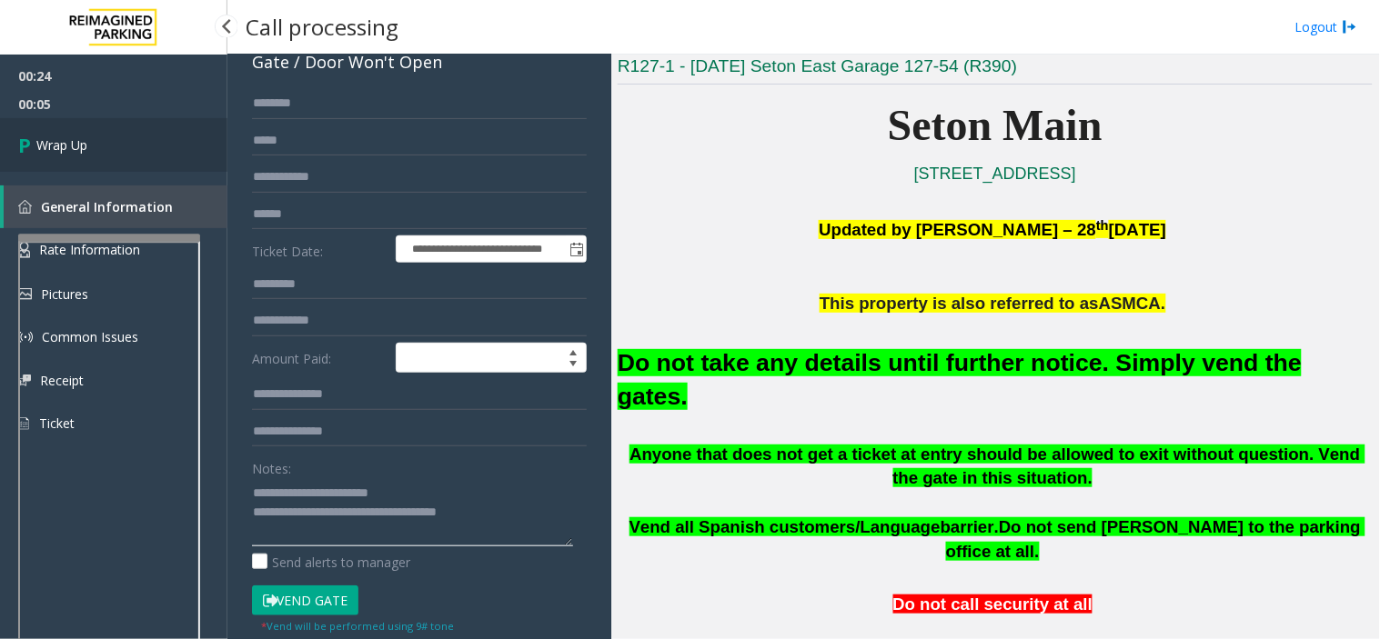
type textarea "**********"
click at [75, 146] on span "Wrap Up" at bounding box center [61, 145] width 51 height 19
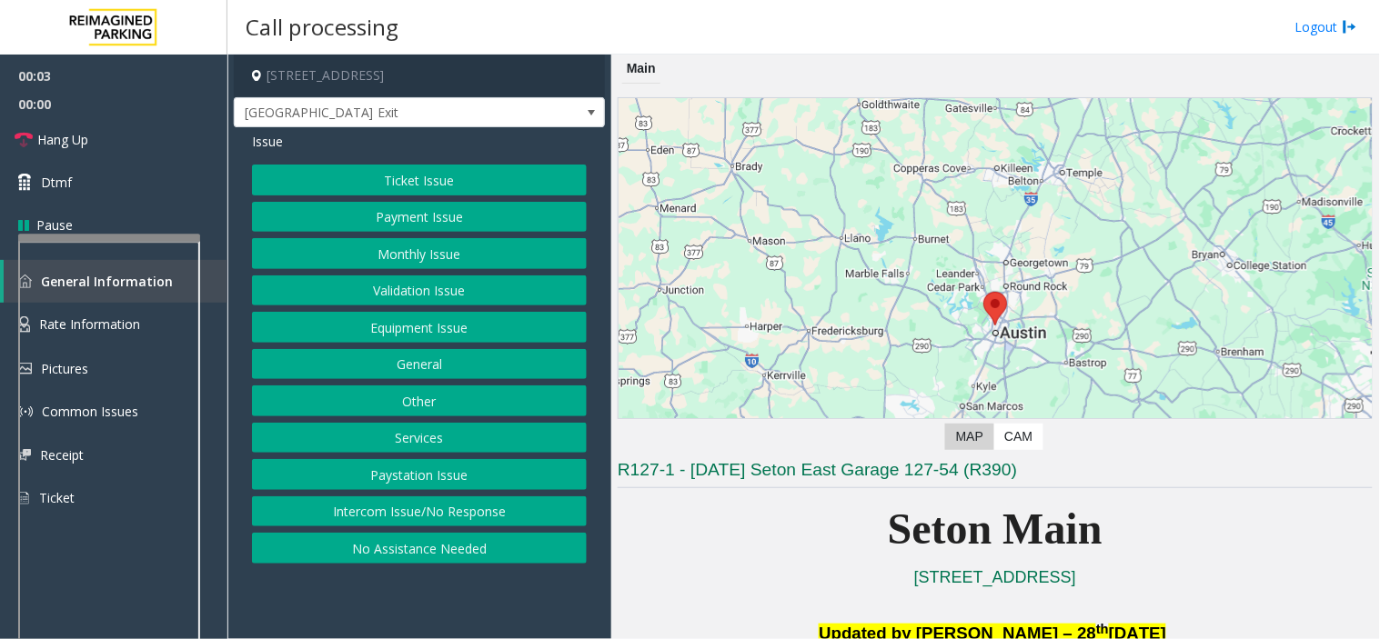
scroll to position [303, 0]
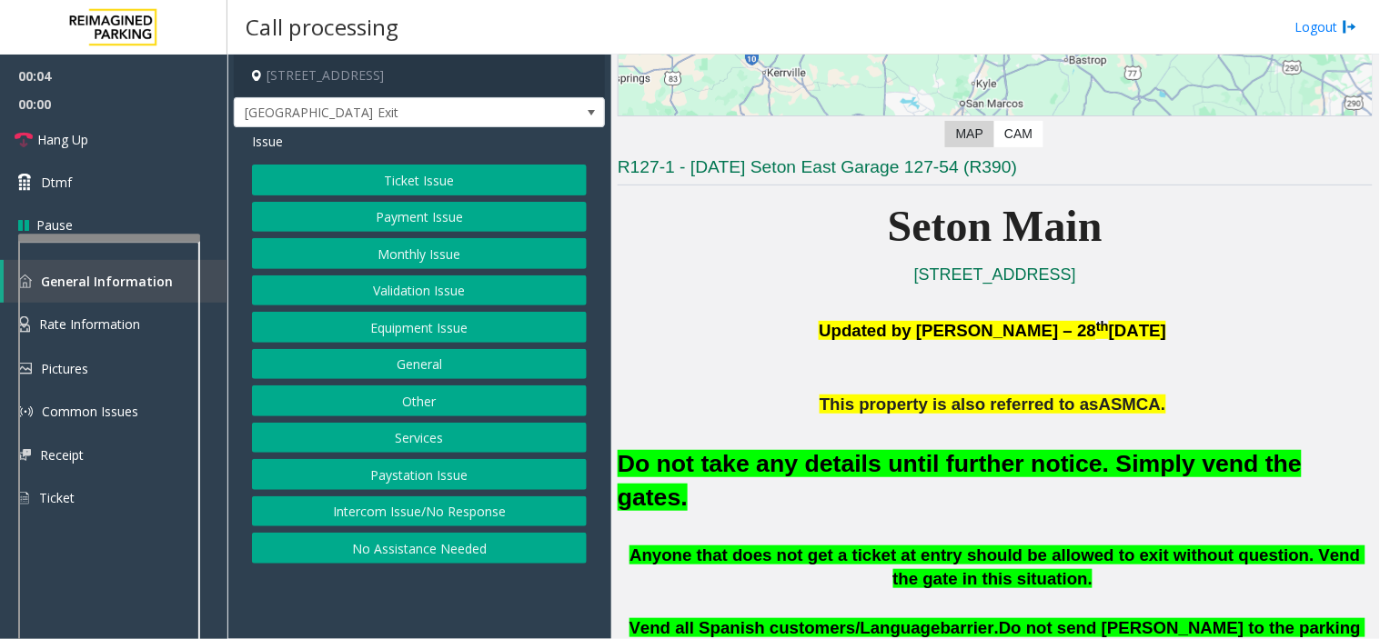
click at [402, 332] on button "Equipment Issue" at bounding box center [419, 327] width 335 height 31
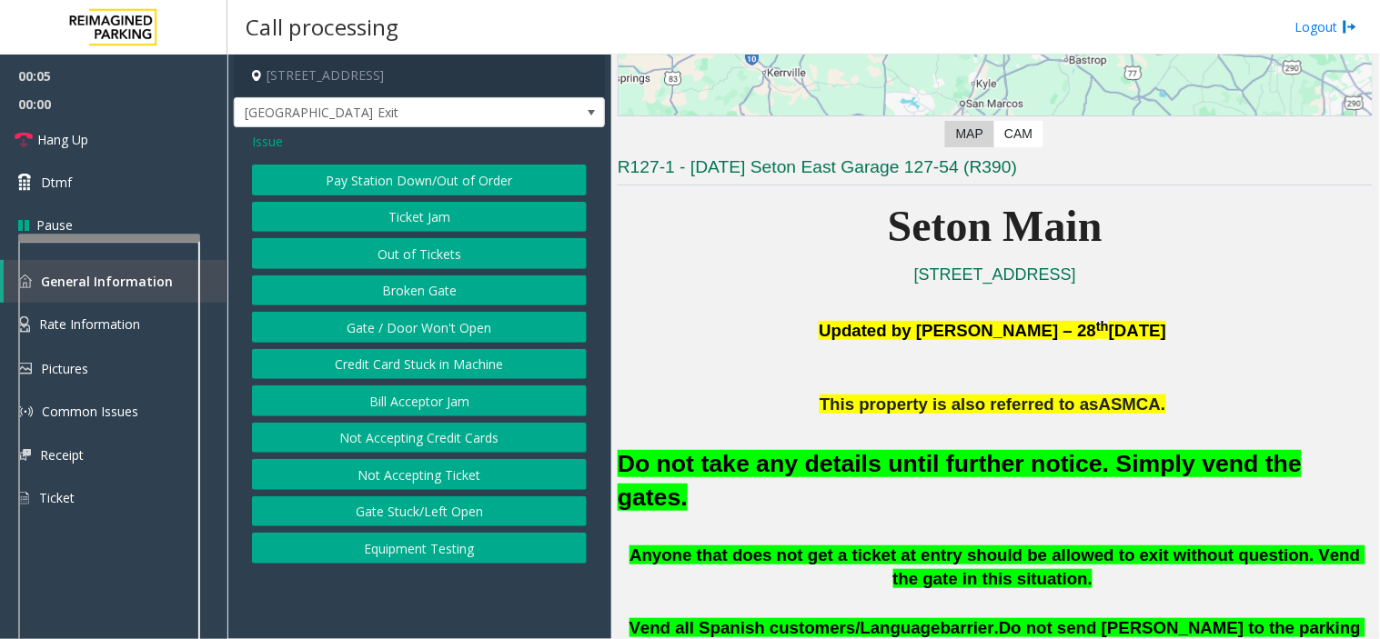
click at [402, 332] on button "Gate / Door Won't Open" at bounding box center [419, 327] width 335 height 31
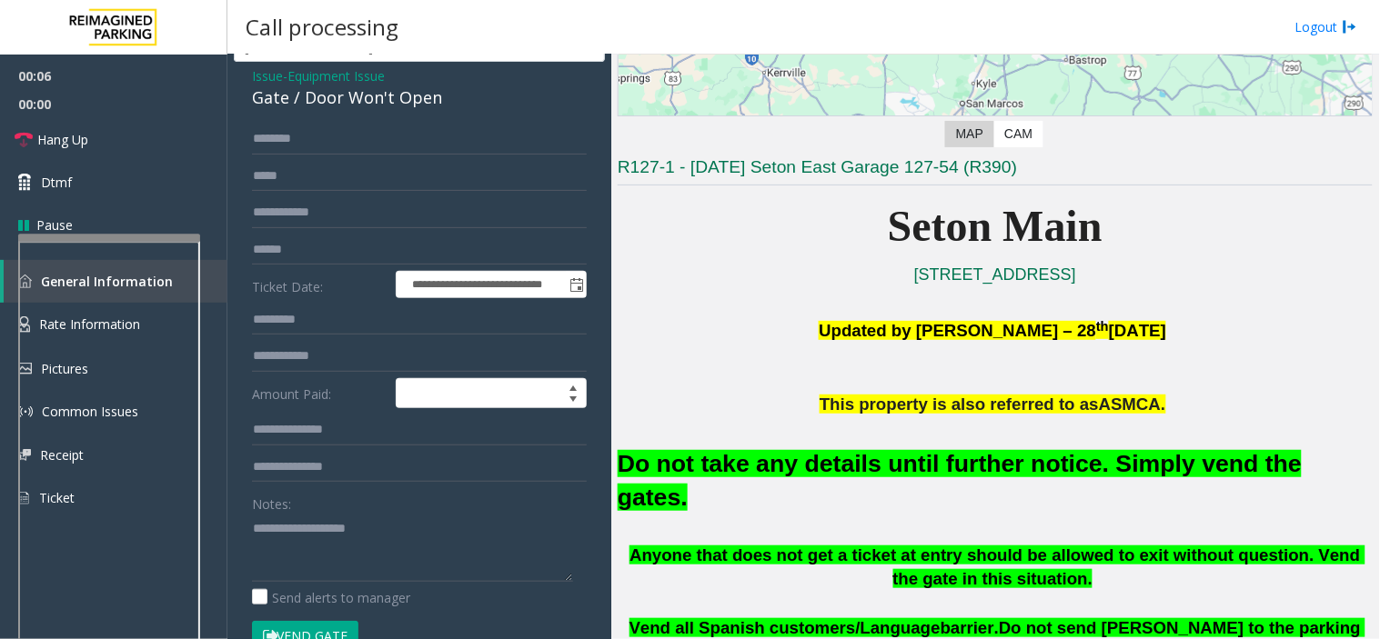
scroll to position [101, 0]
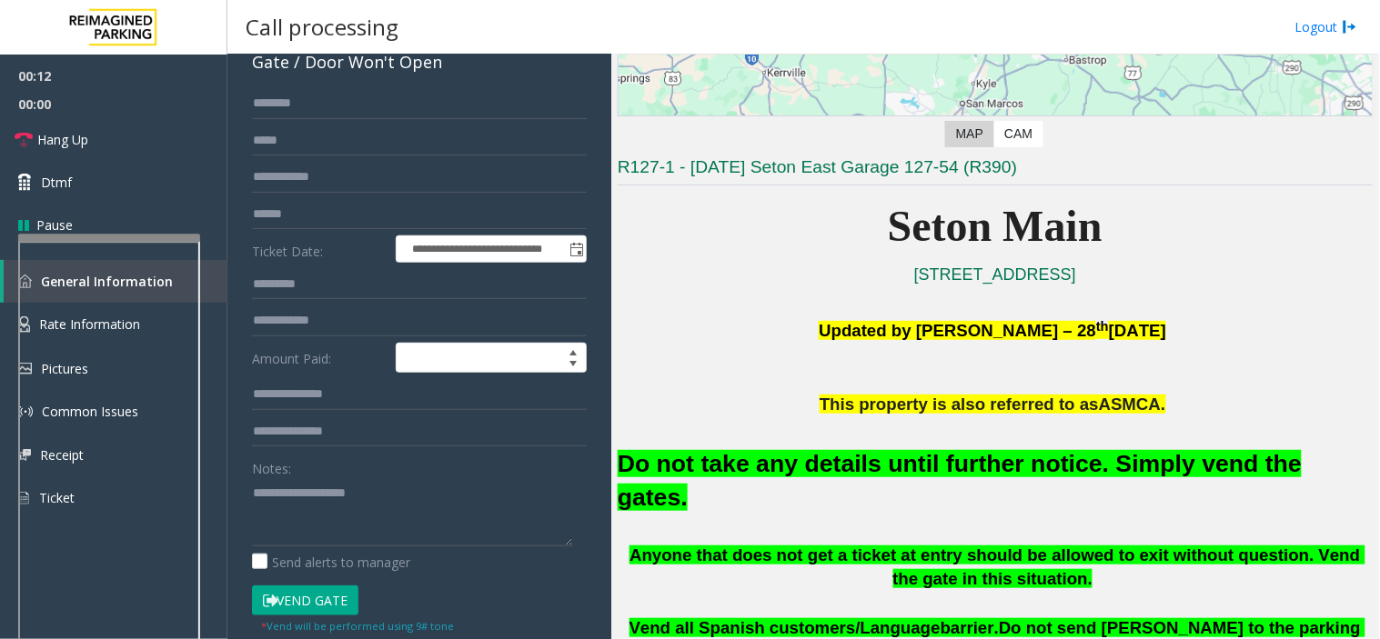
click at [303, 599] on button "Vend Gate" at bounding box center [305, 601] width 106 height 31
type textarea "**********"
click at [126, 148] on link "Hang Up" at bounding box center [113, 139] width 227 height 43
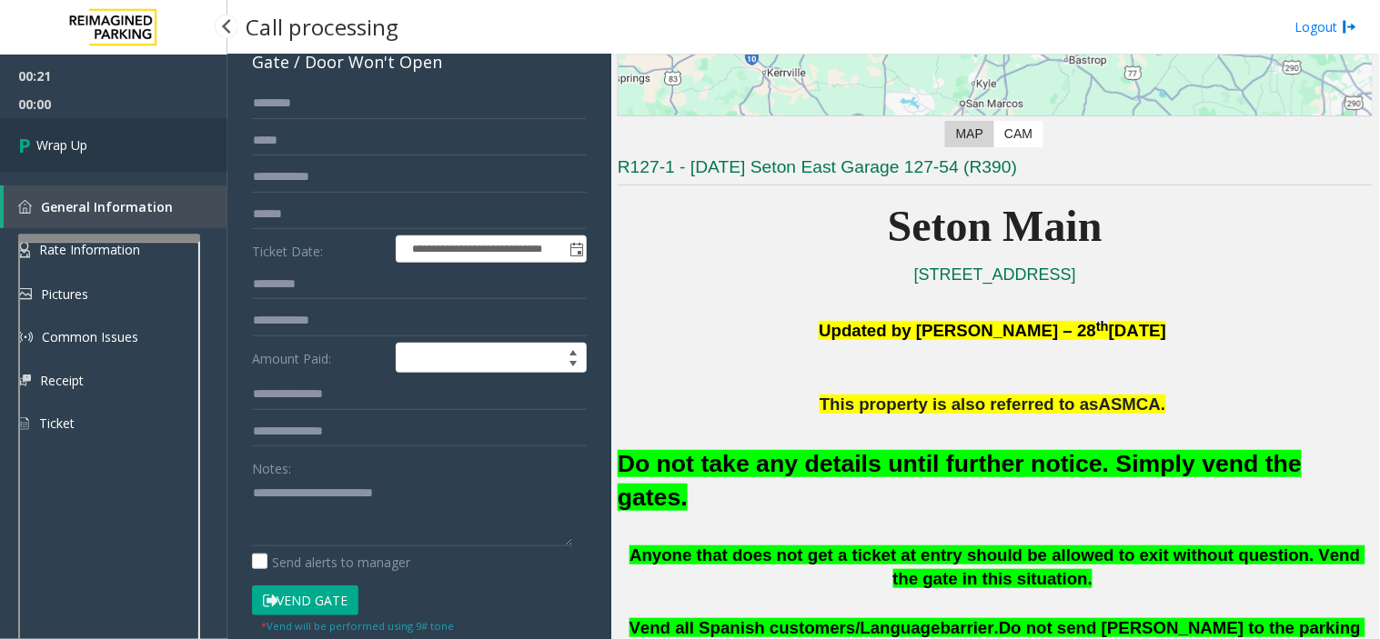
click at [60, 142] on span "Wrap Up" at bounding box center [61, 145] width 51 height 19
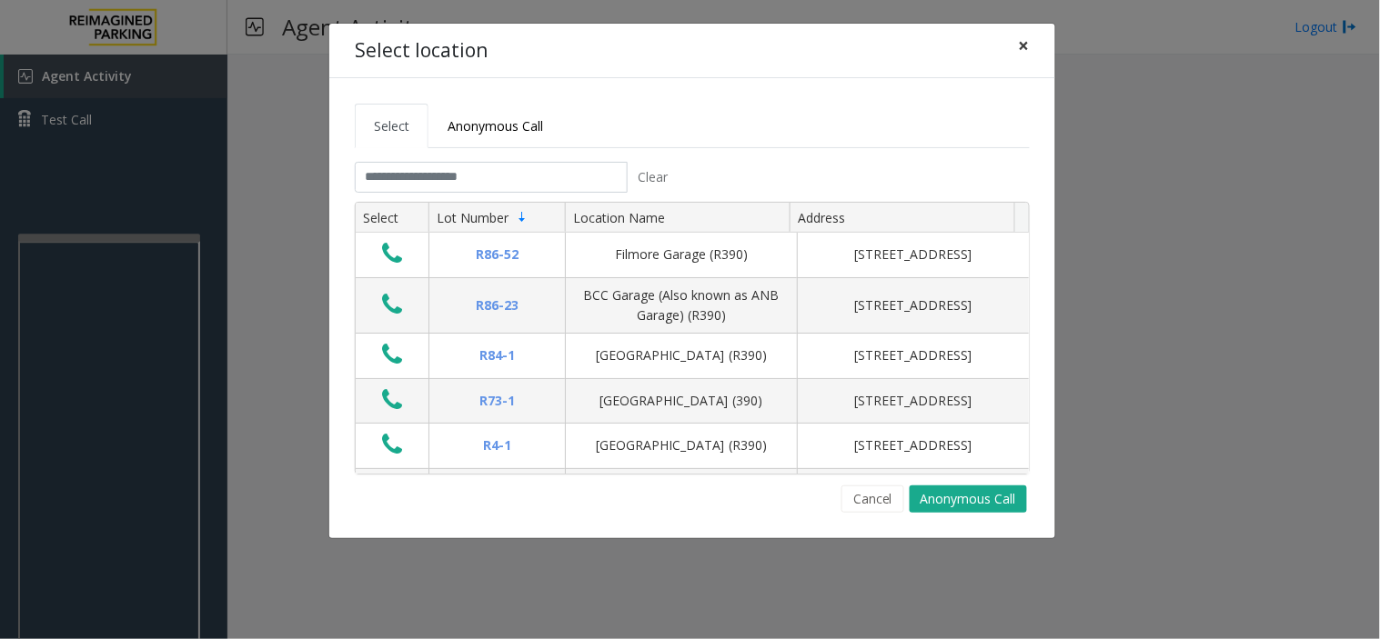
drag, startPoint x: 1016, startPoint y: 40, endPoint x: 970, endPoint y: 74, distance: 57.3
click at [1011, 50] on button "×" at bounding box center [1024, 46] width 36 height 45
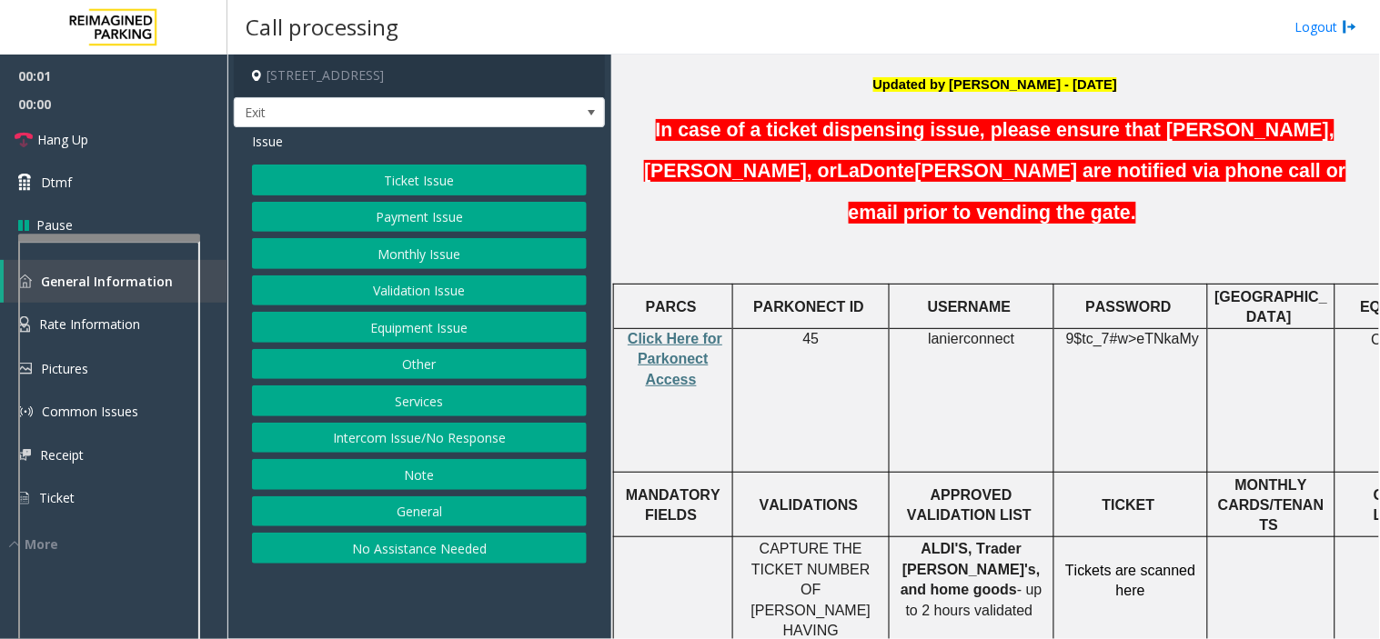
scroll to position [707, 0]
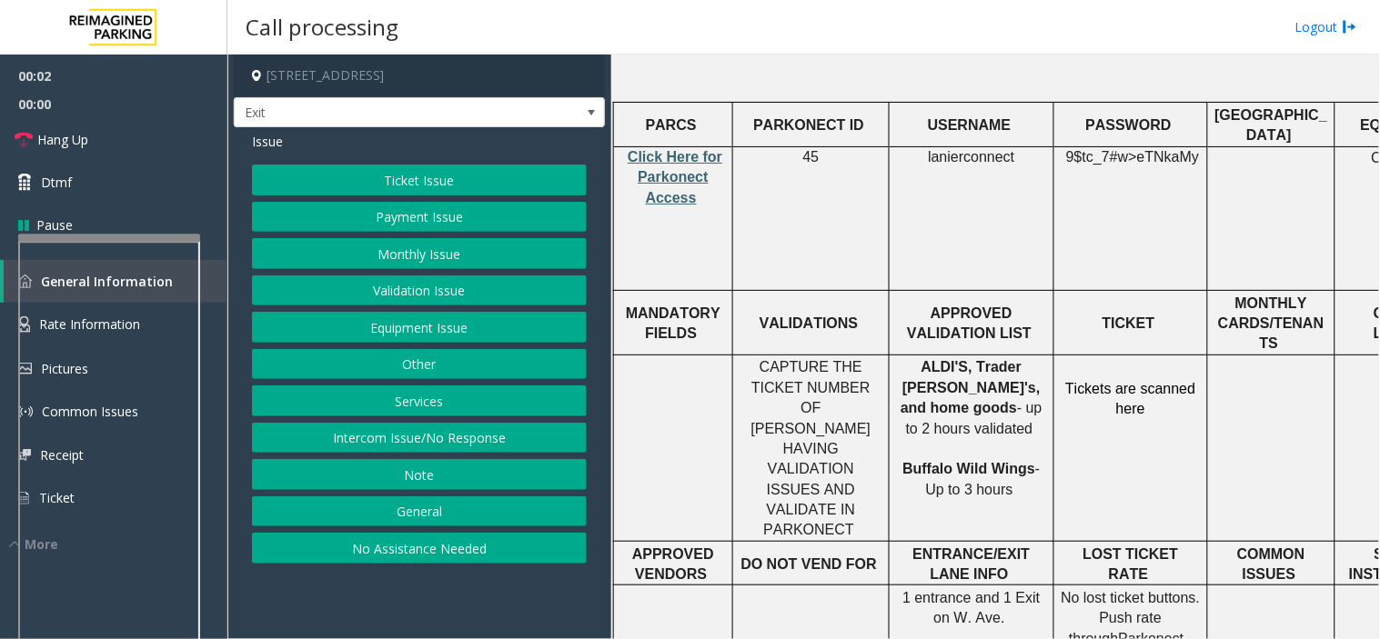
click at [674, 149] on span "Click Here for Parkonect Access" at bounding box center [675, 177] width 95 height 56
click at [431, 395] on button "Services" at bounding box center [419, 401] width 335 height 31
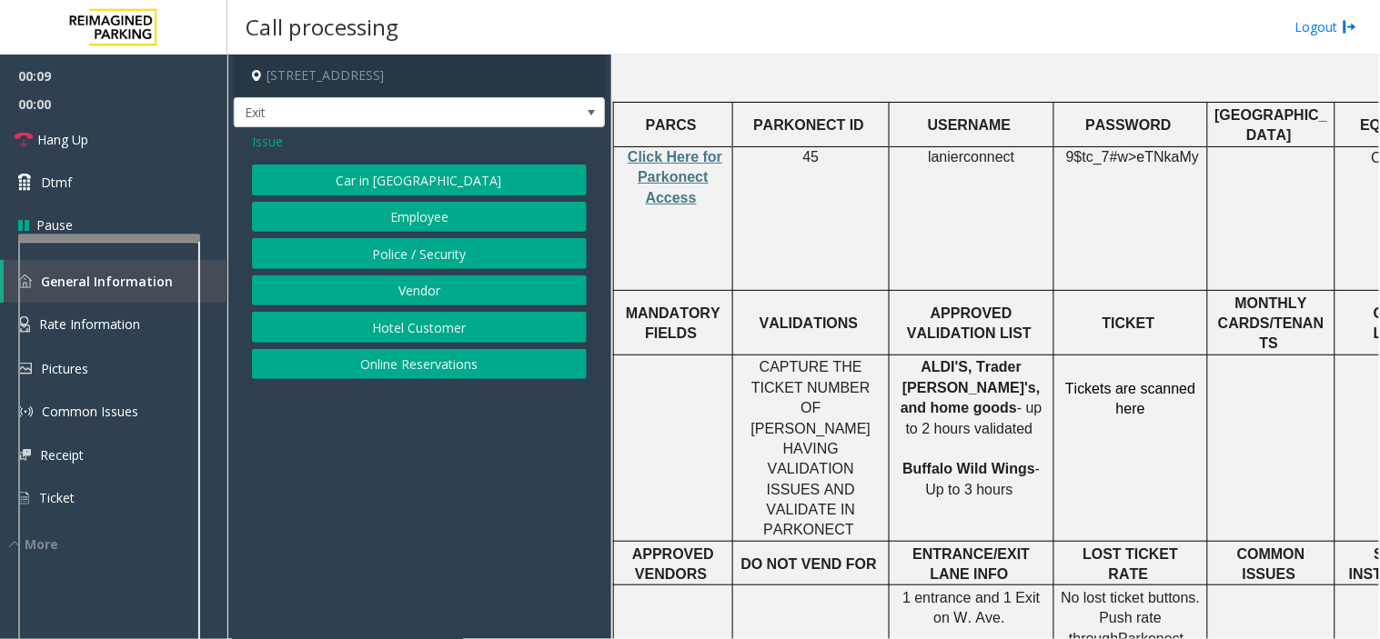
click at [423, 358] on button "Online Reservations" at bounding box center [419, 364] width 335 height 31
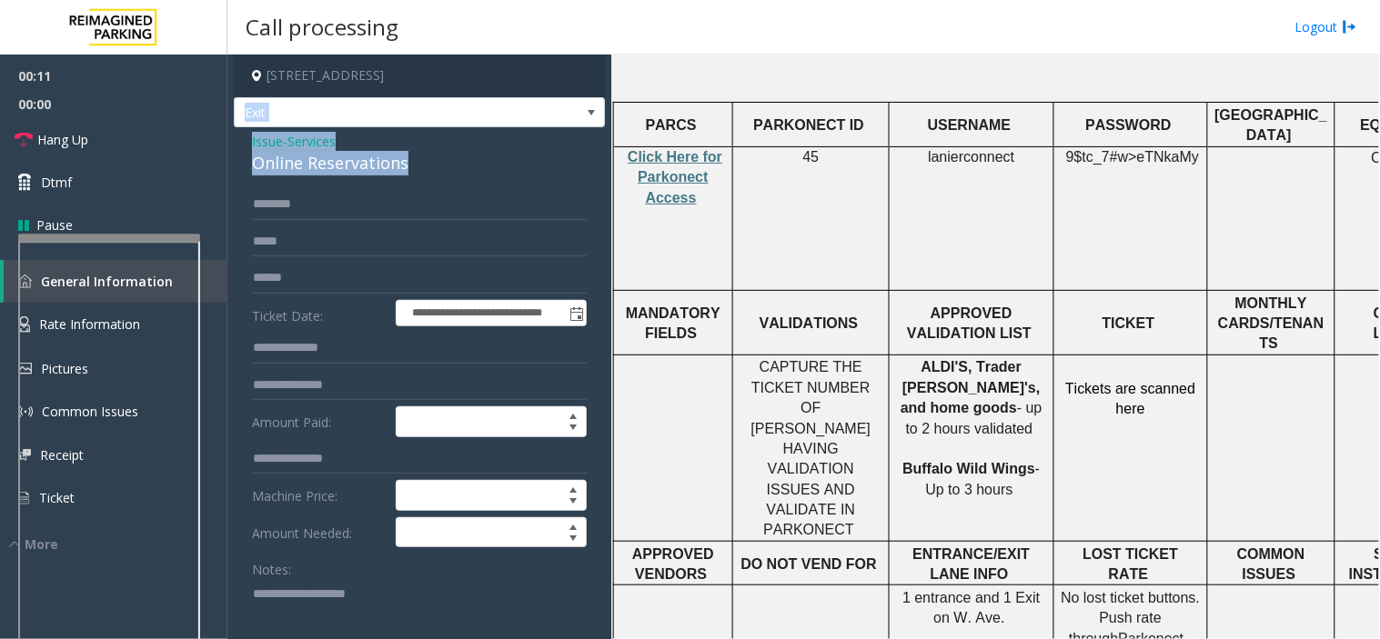
drag, startPoint x: 425, startPoint y: 165, endPoint x: 232, endPoint y: 126, distance: 196.8
click at [232, 126] on app-call-processing-form "**********" at bounding box center [419, 347] width 384 height 585
click at [321, 207] on input "text" at bounding box center [419, 204] width 335 height 31
drag, startPoint x: 406, startPoint y: 165, endPoint x: 248, endPoint y: 144, distance: 158.7
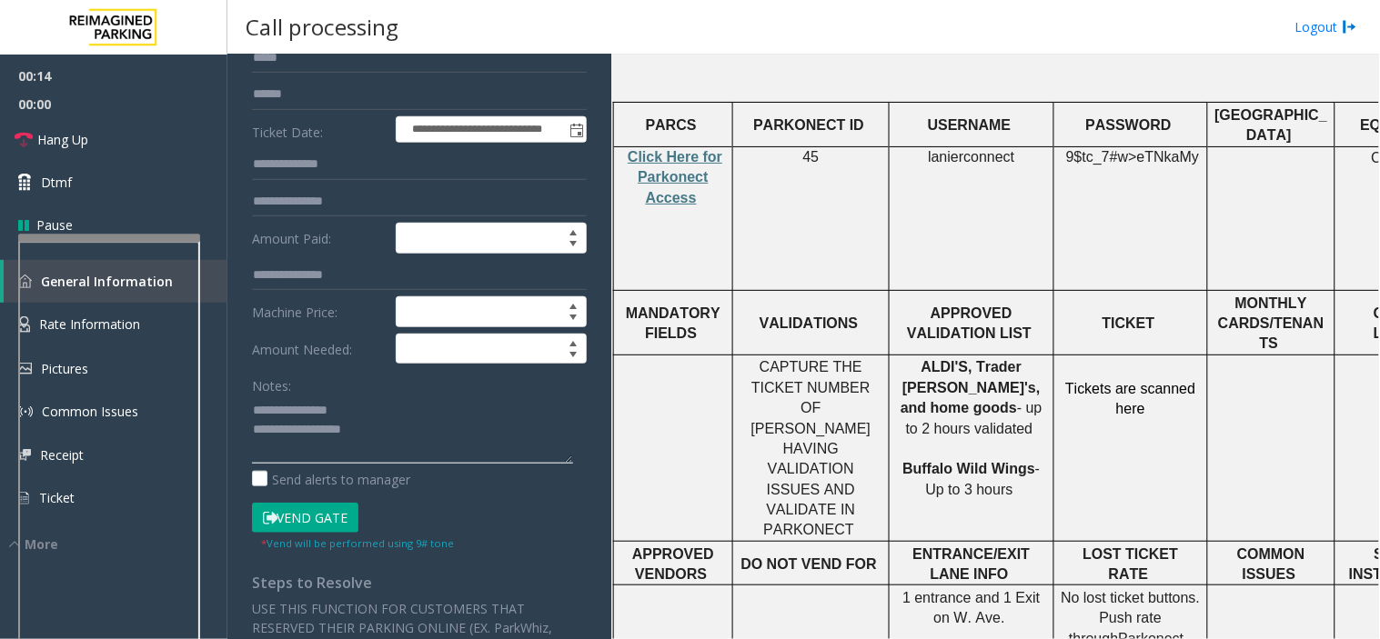
scroll to position [202, 0]
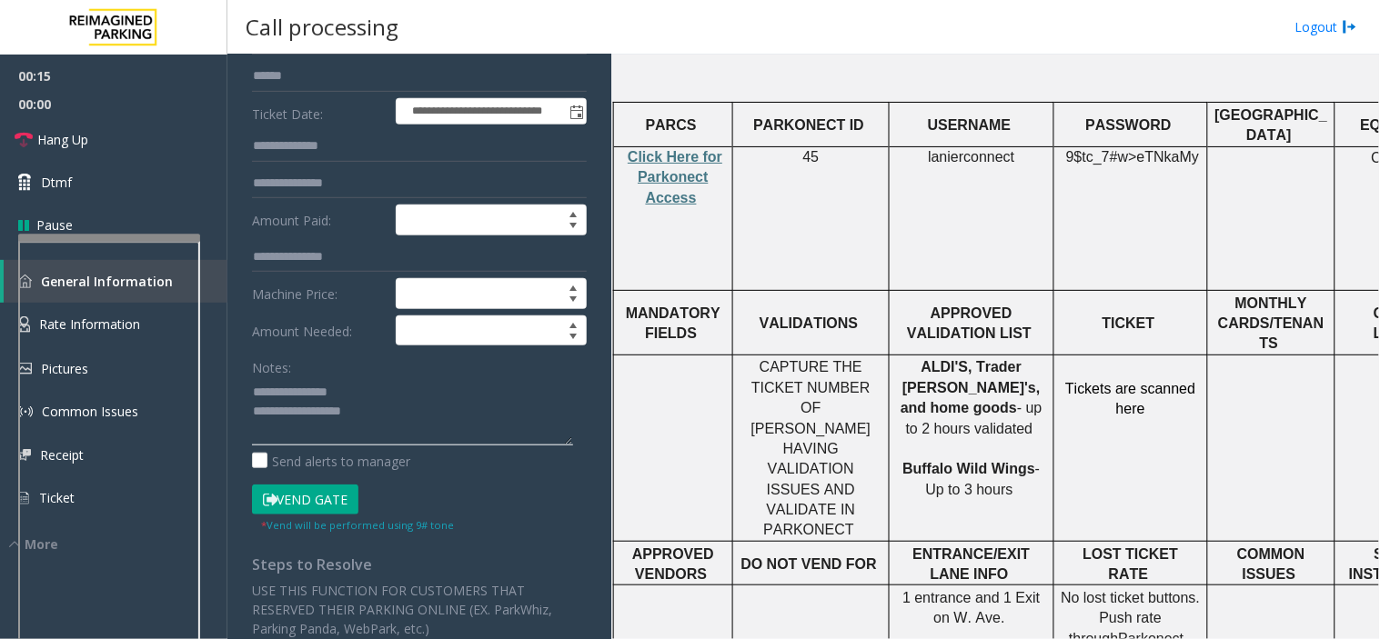
click at [432, 410] on textarea at bounding box center [412, 411] width 321 height 68
drag, startPoint x: 278, startPoint y: 432, endPoint x: 550, endPoint y: 438, distance: 272.0
click at [550, 438] on textarea at bounding box center [412, 411] width 321 height 68
click at [289, 431] on textarea at bounding box center [412, 411] width 321 height 68
click at [320, 494] on button "Vend Gate" at bounding box center [305, 500] width 106 height 31
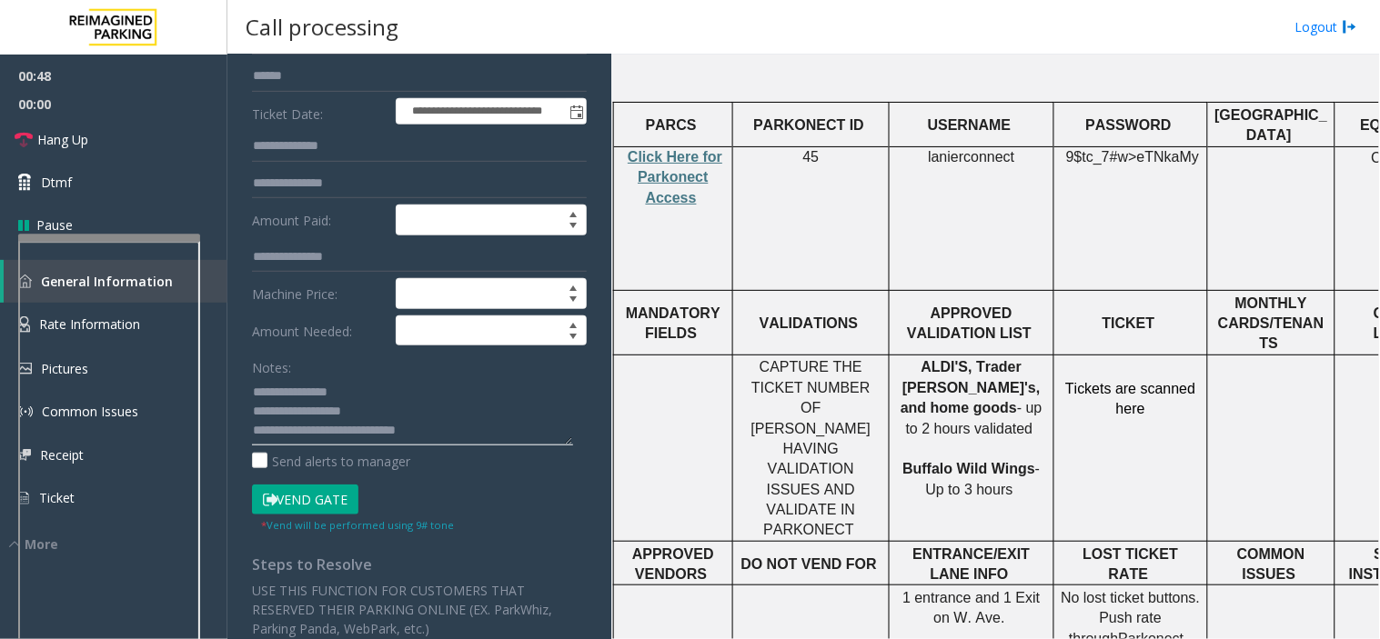
click at [459, 428] on textarea at bounding box center [412, 411] width 321 height 68
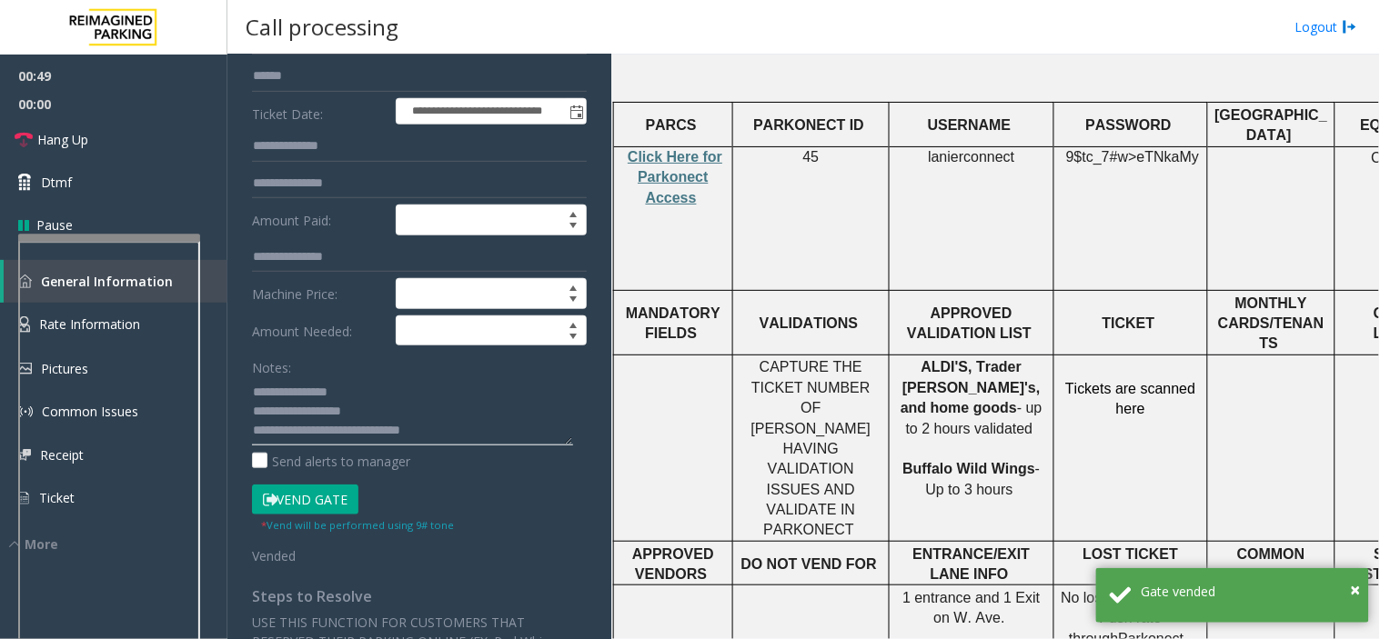
scroll to position [12, 0]
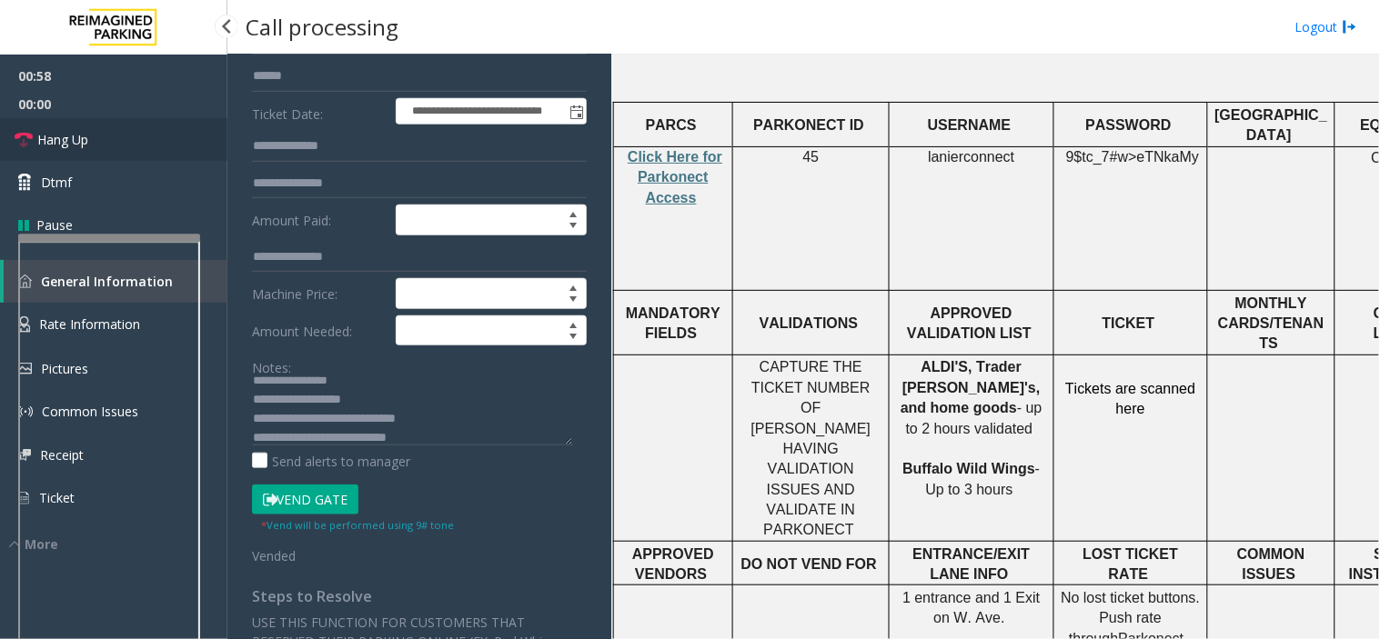
drag, startPoint x: 107, startPoint y: 124, endPoint x: 137, endPoint y: 150, distance: 40.0
click at [107, 124] on link "Hang Up" at bounding box center [113, 139] width 227 height 43
click at [457, 455] on div "Send alerts to manager" at bounding box center [419, 461] width 335 height 19
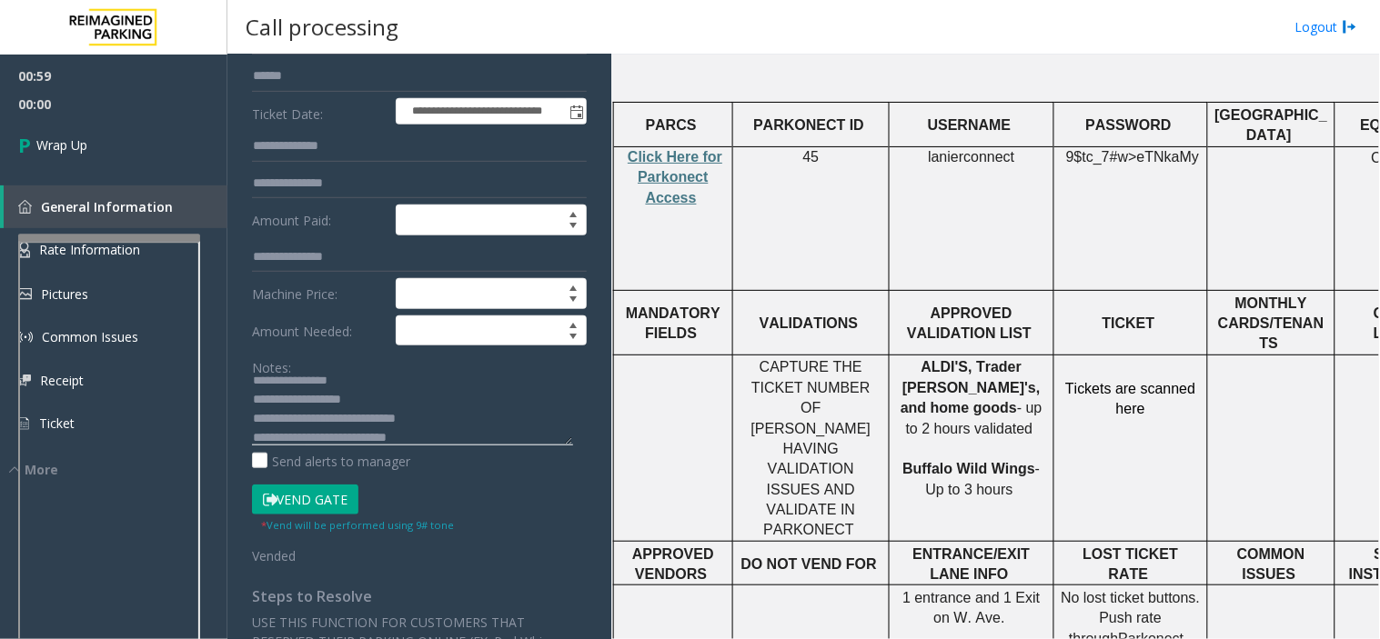
click at [455, 440] on textarea at bounding box center [412, 411] width 321 height 68
drag, startPoint x: 302, startPoint y: 397, endPoint x: 467, endPoint y: 433, distance: 168.6
type textarea "**********"
click at [142, 135] on link "Wrap Up" at bounding box center [113, 145] width 227 height 54
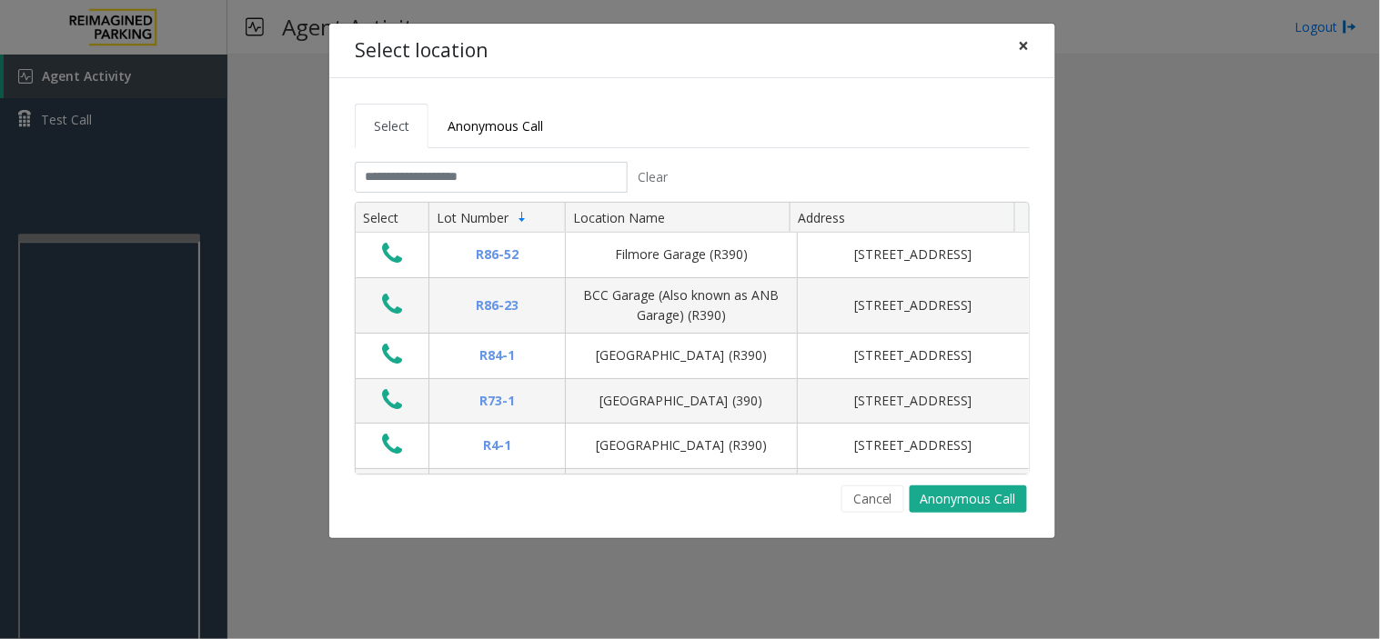
click at [1022, 44] on span "×" at bounding box center [1024, 45] width 11 height 25
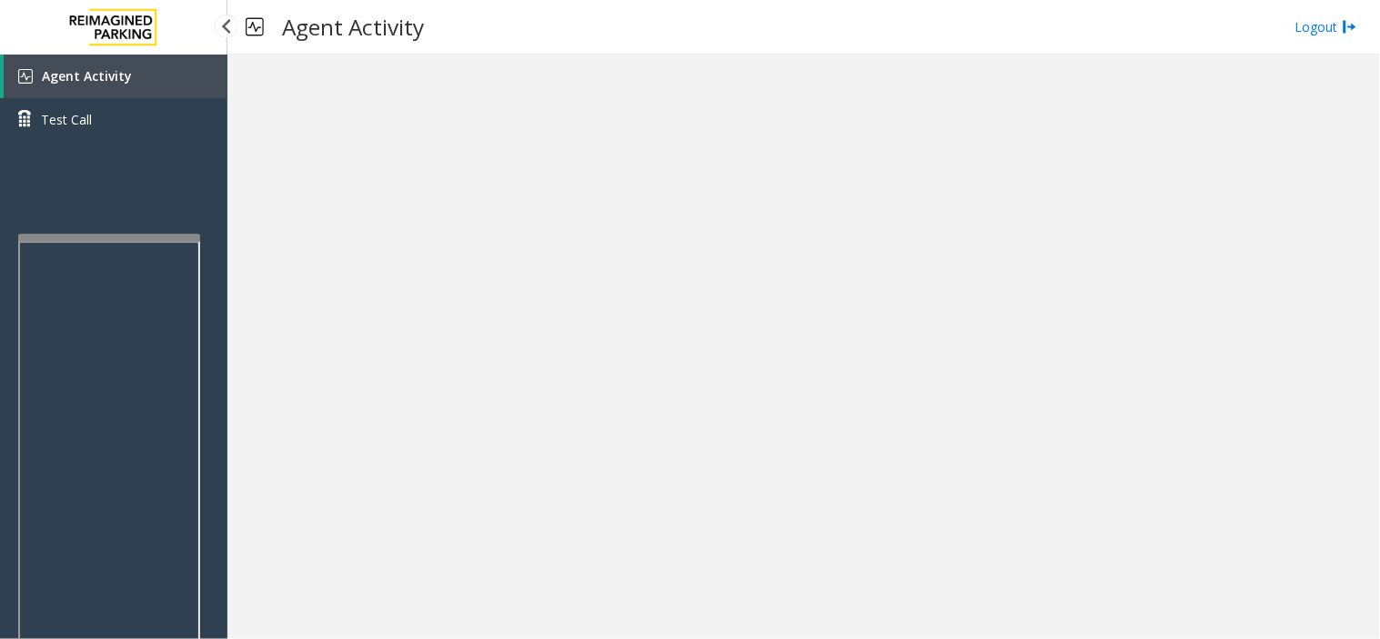
click at [103, 77] on span "Agent Activity" at bounding box center [87, 75] width 90 height 17
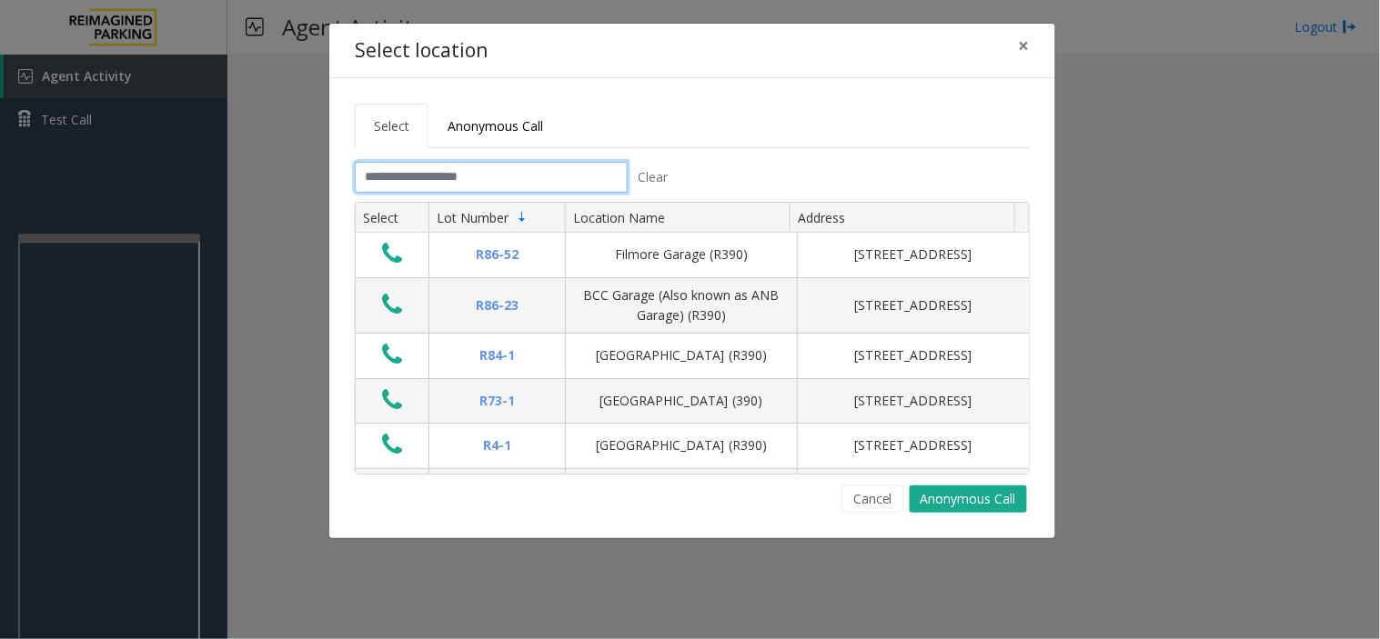
click at [483, 178] on input "text" at bounding box center [491, 177] width 273 height 31
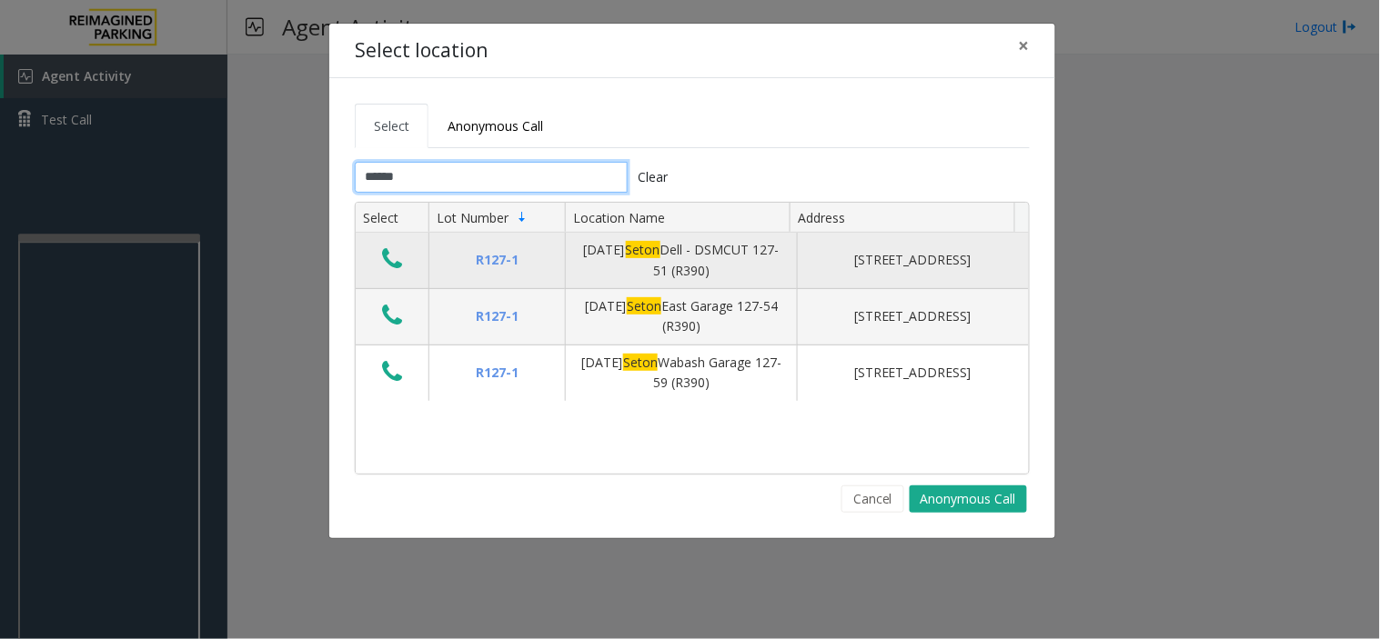
type input "*****"
click at [385, 264] on icon "Data table" at bounding box center [392, 258] width 20 height 25
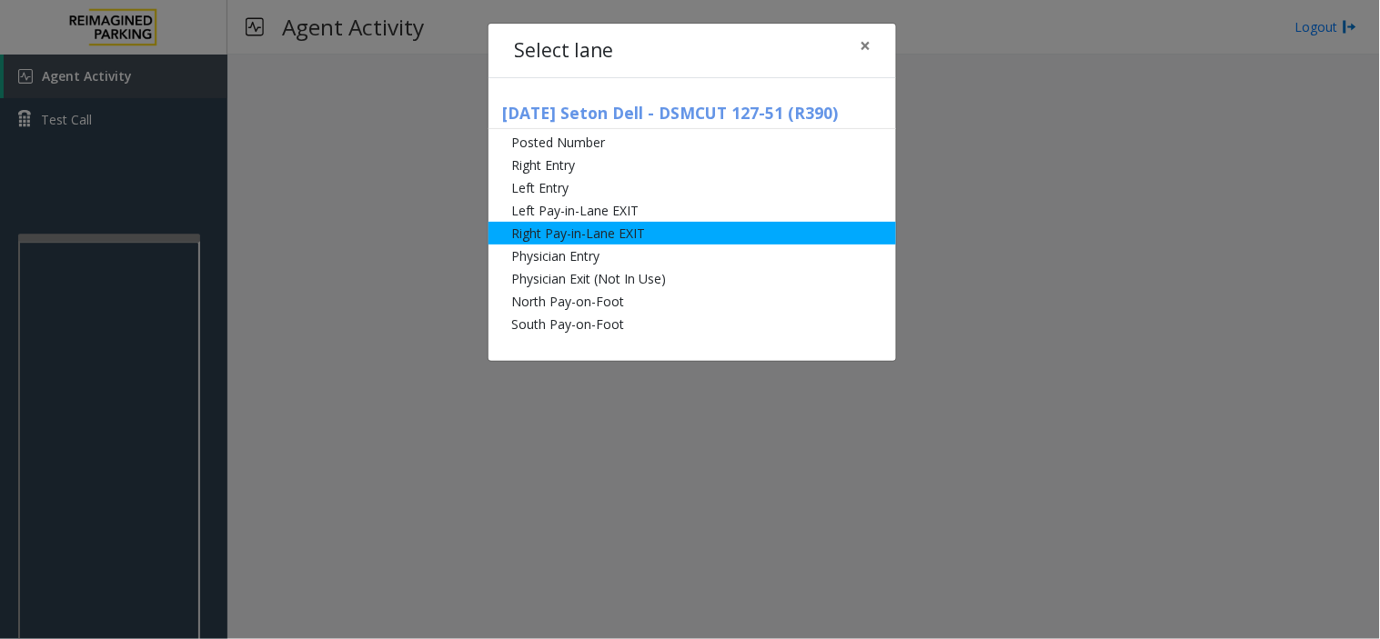
click at [541, 237] on li "Right Pay-in-Lane EXIT" at bounding box center [691, 233] width 407 height 23
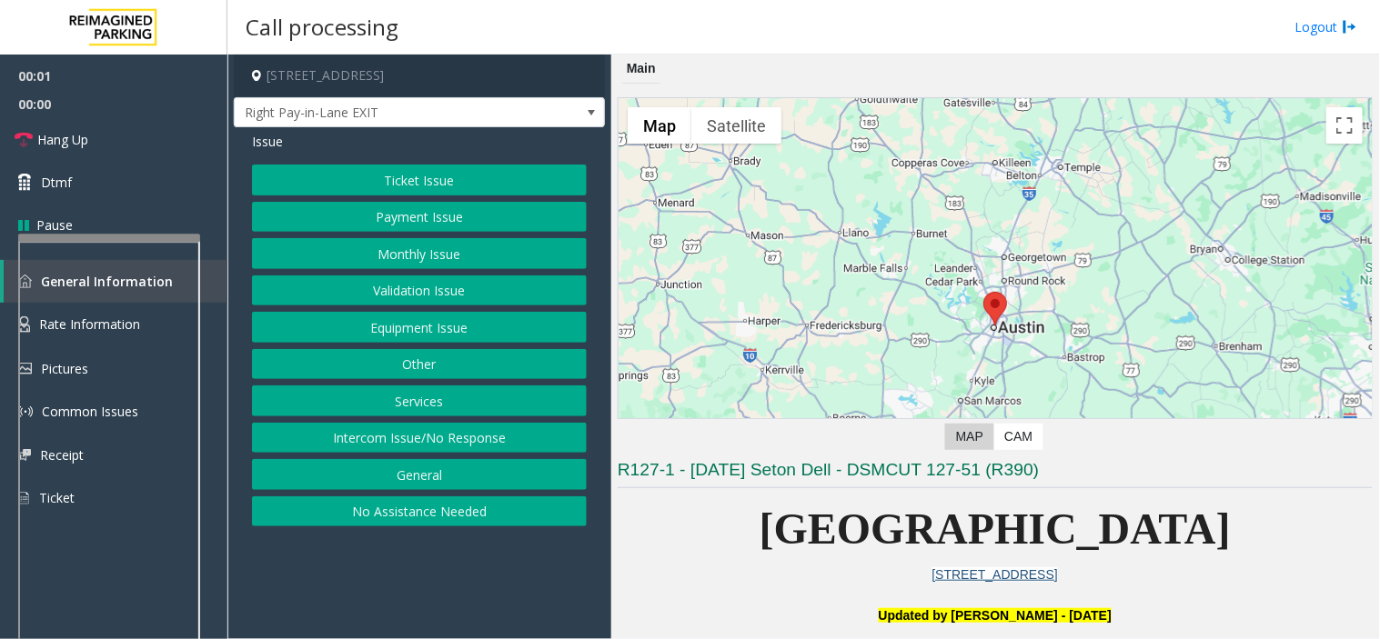
click at [505, 176] on button "Ticket Issue" at bounding box center [419, 180] width 335 height 31
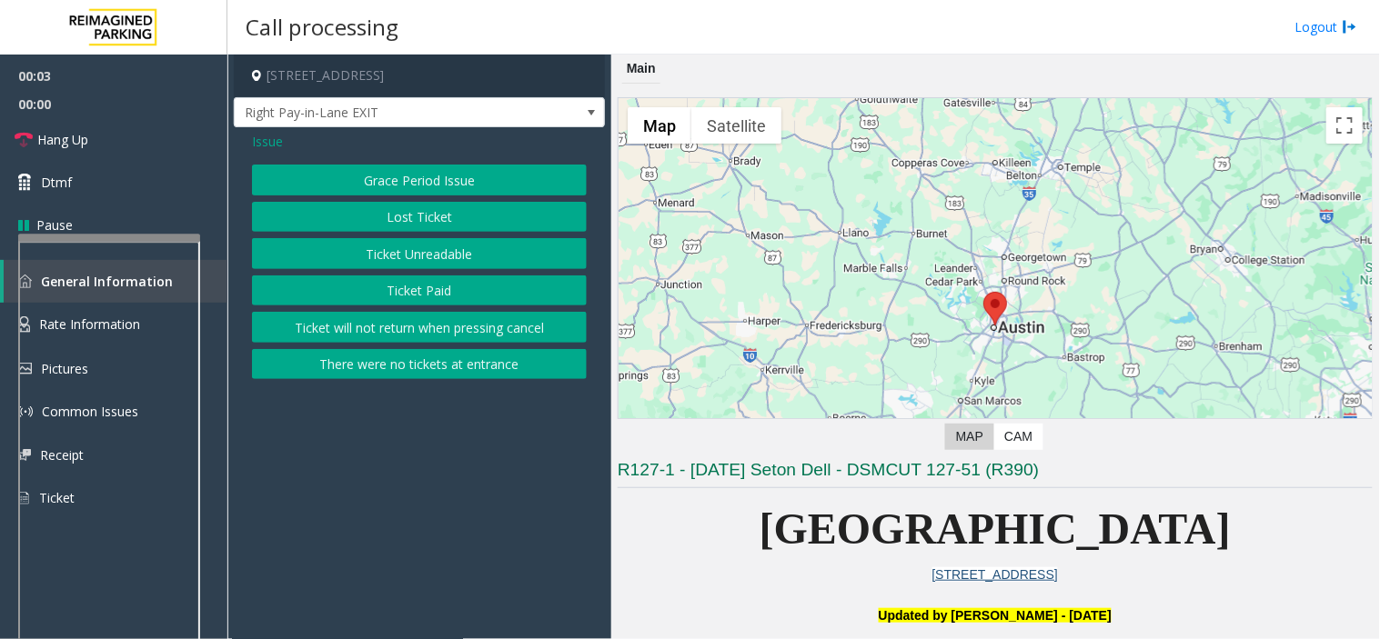
click at [421, 382] on div "Issue Grace Period Issue Lost Ticket Ticket Unreadable Ticket Paid Ticket will …" at bounding box center [419, 257] width 371 height 261
click at [414, 366] on button "There were no tickets at entrance" at bounding box center [419, 364] width 335 height 31
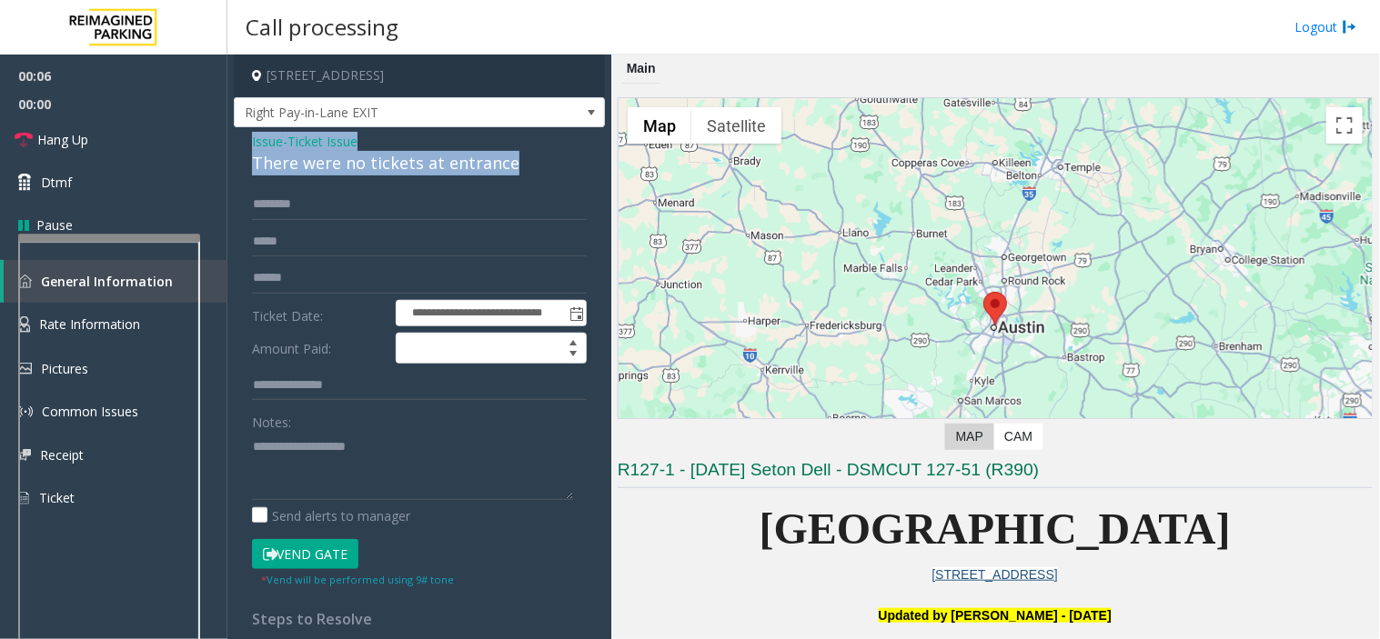
drag, startPoint x: 534, startPoint y: 162, endPoint x: 253, endPoint y: 134, distance: 282.5
click at [253, 134] on div "Issue - Ticket Issue There were no tickets at entrance" at bounding box center [419, 154] width 335 height 44
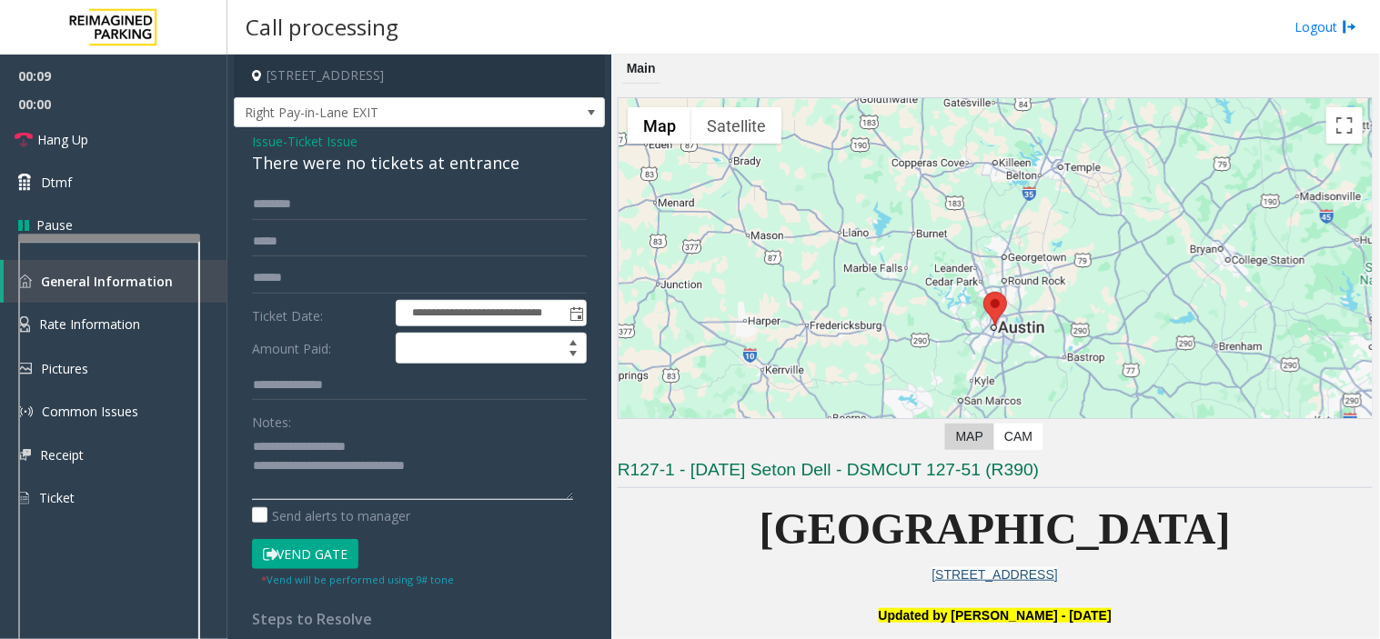
click at [493, 475] on textarea at bounding box center [412, 466] width 321 height 68
type textarea "**********"
click at [306, 204] on input "text" at bounding box center [419, 204] width 335 height 31
click at [186, 142] on link "Hang Up" at bounding box center [113, 139] width 227 height 43
click at [377, 201] on input "text" at bounding box center [419, 204] width 335 height 31
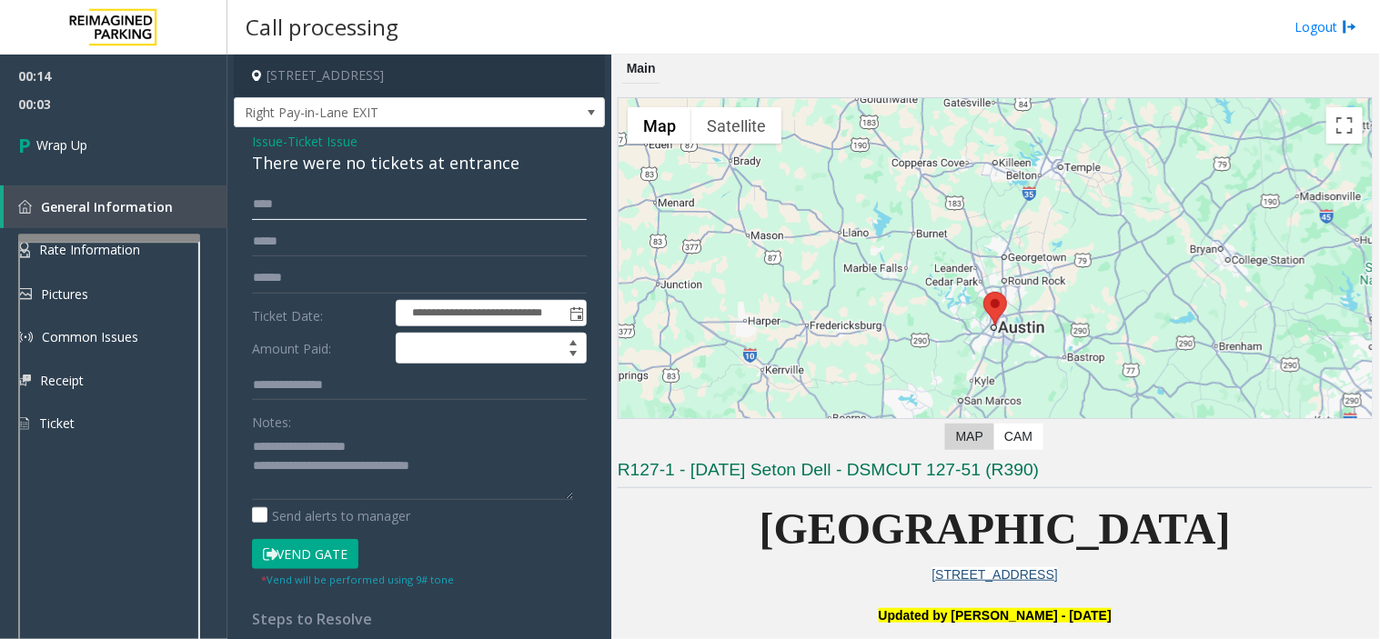
type input "****"
click at [466, 470] on textarea at bounding box center [412, 466] width 321 height 68
type textarea "**********"
click at [135, 146] on link "Wrap Up" at bounding box center [113, 145] width 227 height 54
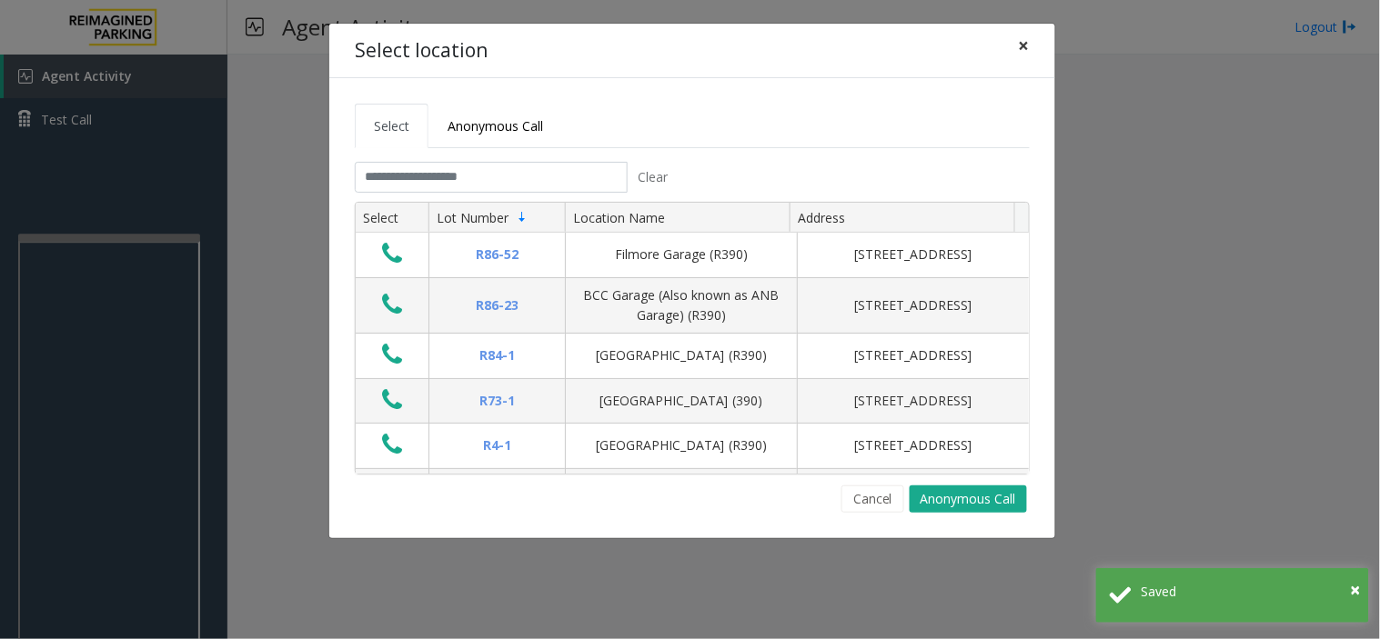
click at [1024, 41] on span "×" at bounding box center [1024, 45] width 11 height 25
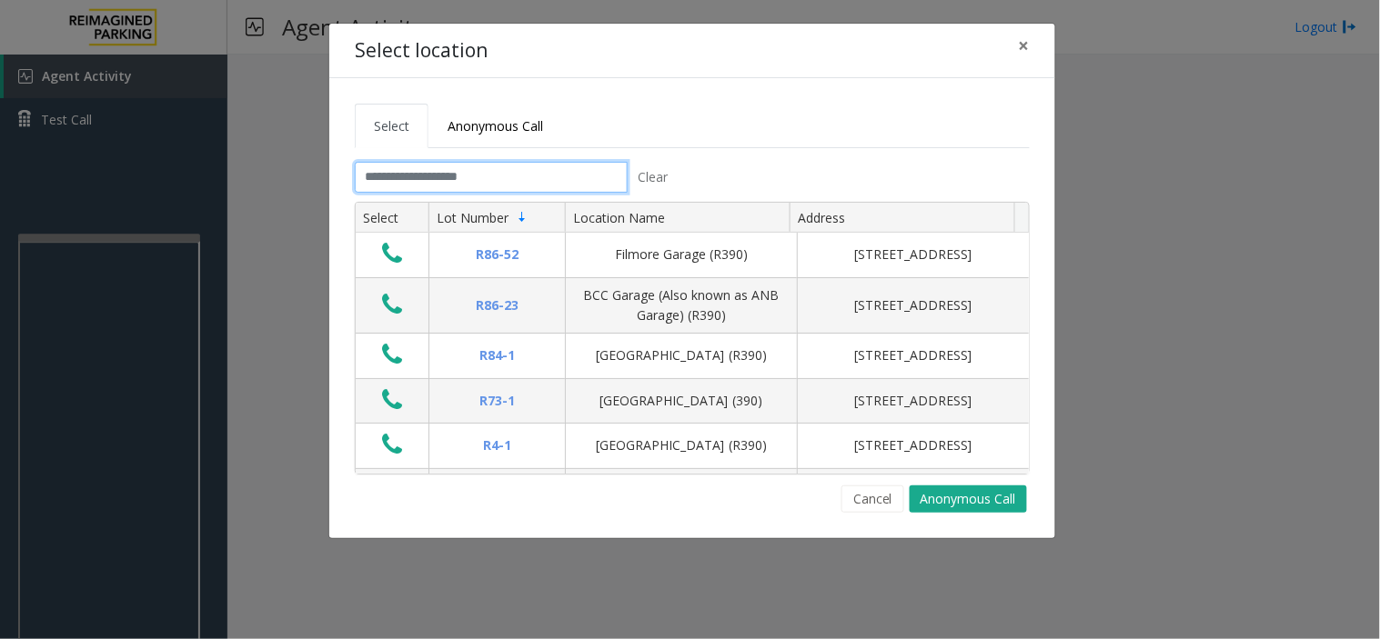
click at [410, 176] on input "text" at bounding box center [491, 177] width 273 height 31
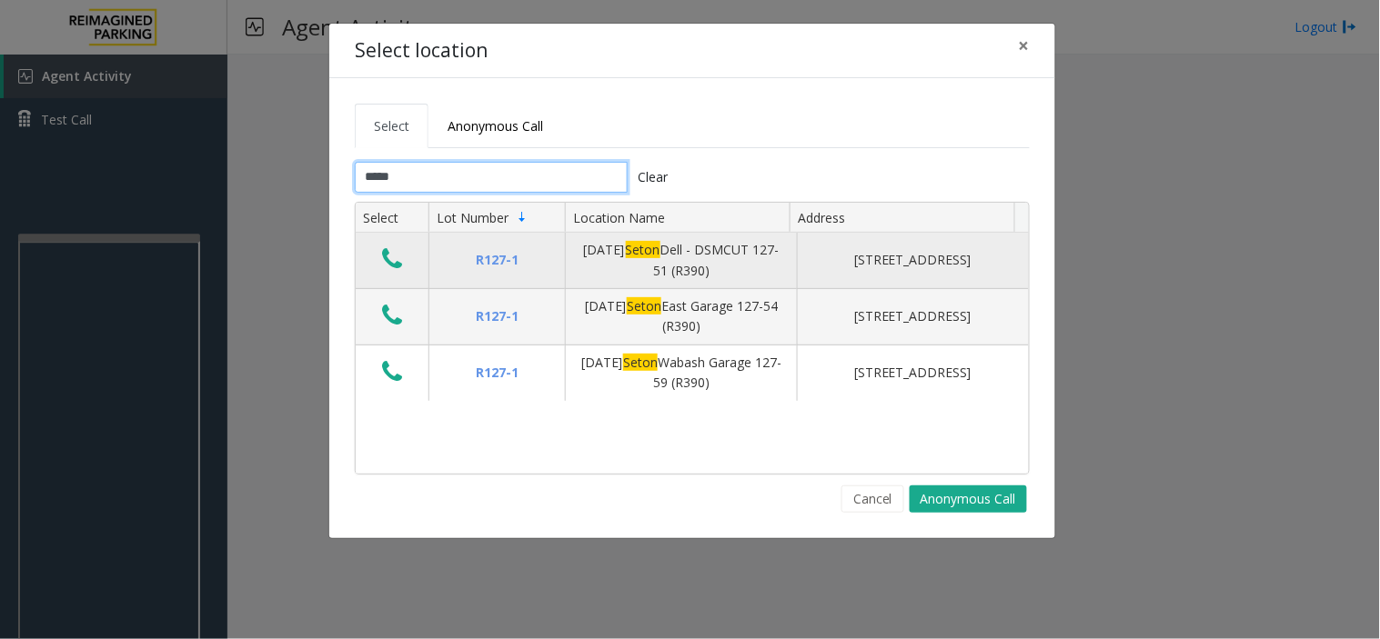
type input "*****"
click at [385, 261] on icon "Data table" at bounding box center [392, 258] width 20 height 25
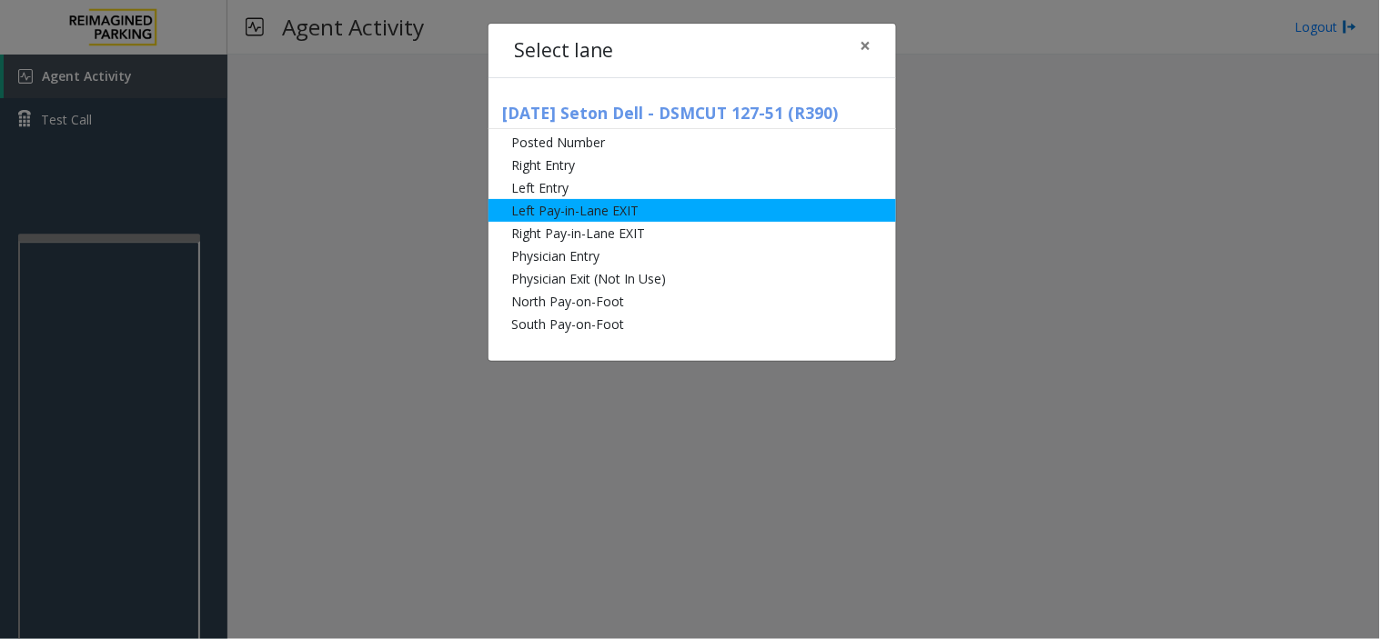
click at [561, 204] on li "Left Pay-in-Lane EXIT" at bounding box center [691, 210] width 407 height 23
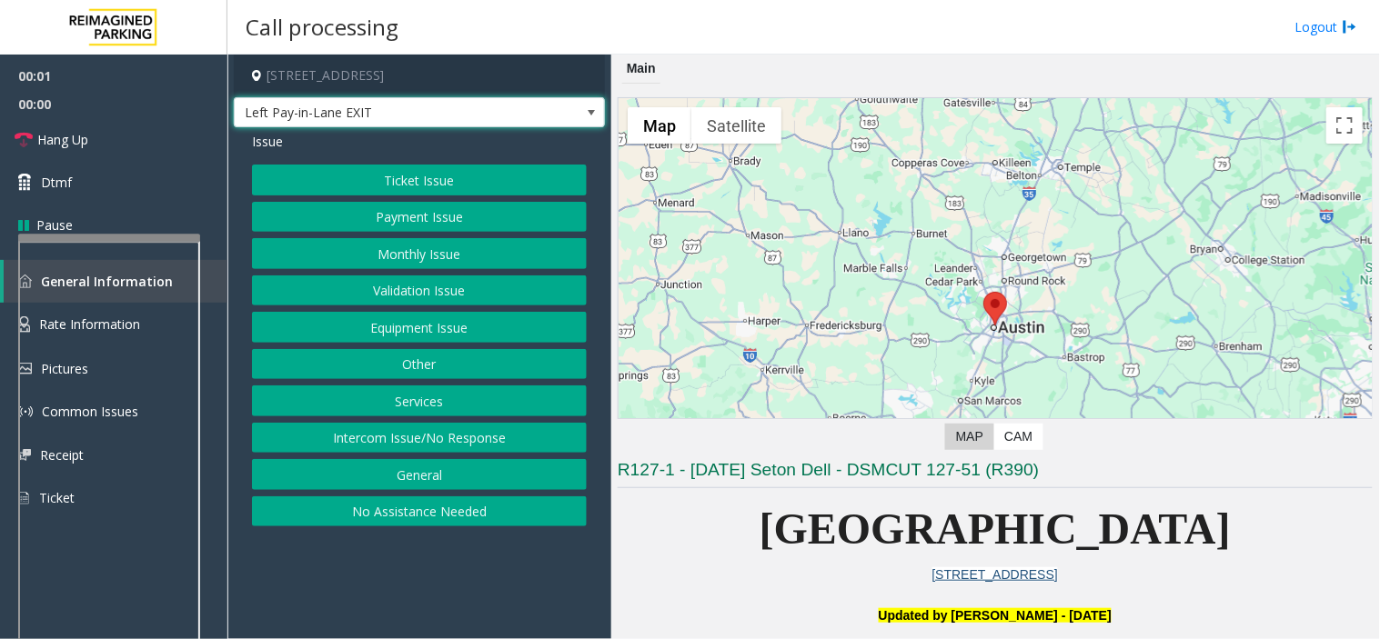
click at [407, 115] on span "Left Pay-in-Lane EXIT" at bounding box center [383, 112] width 296 height 29
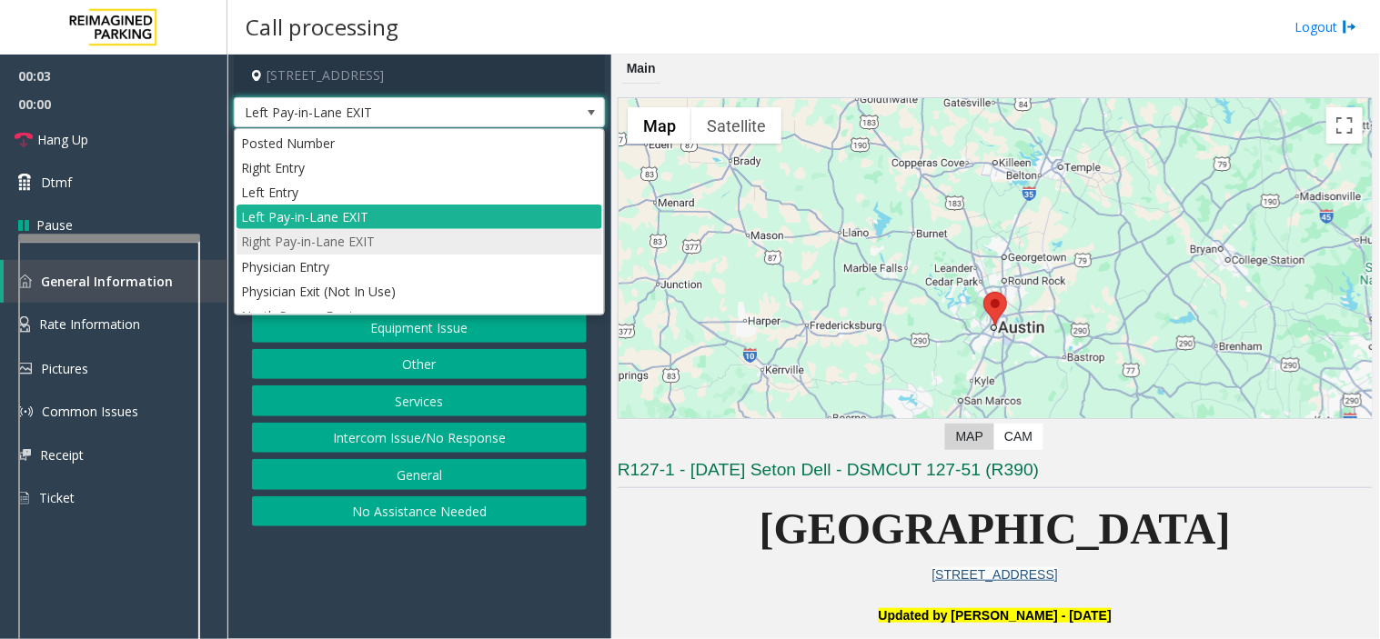
click at [320, 236] on li "Right Pay-in-Lane EXIT" at bounding box center [419, 241] width 366 height 25
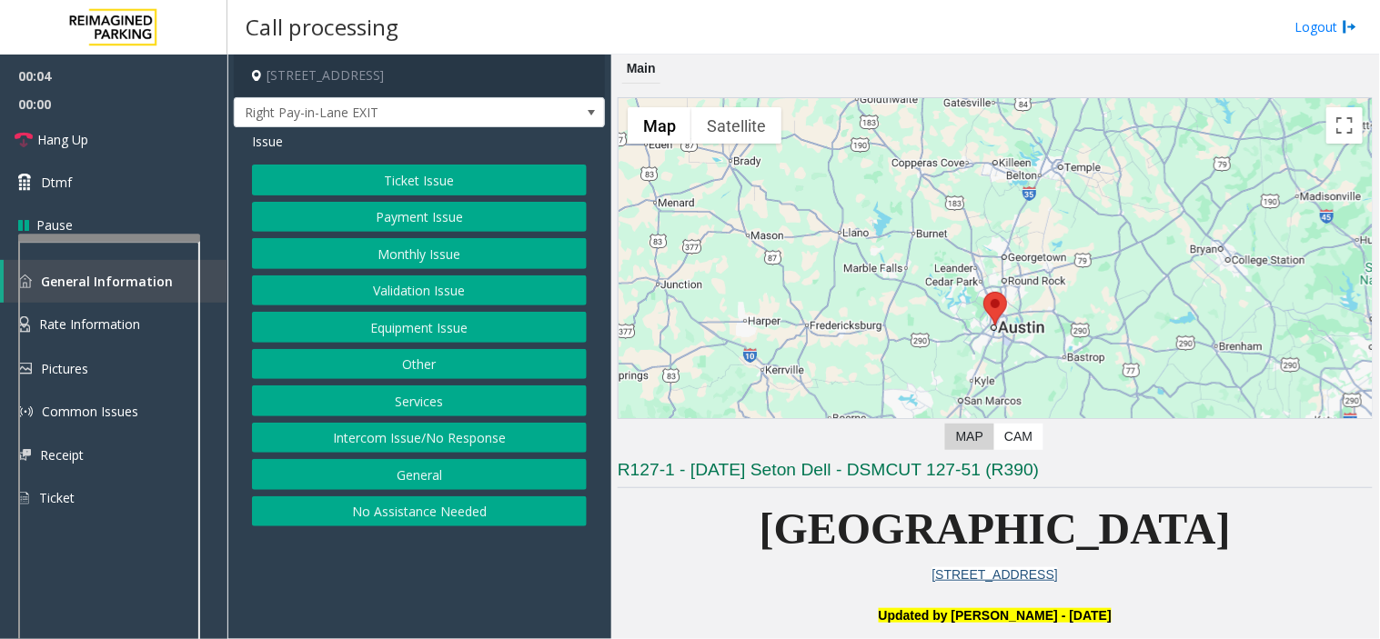
click at [377, 186] on button "Ticket Issue" at bounding box center [419, 180] width 335 height 31
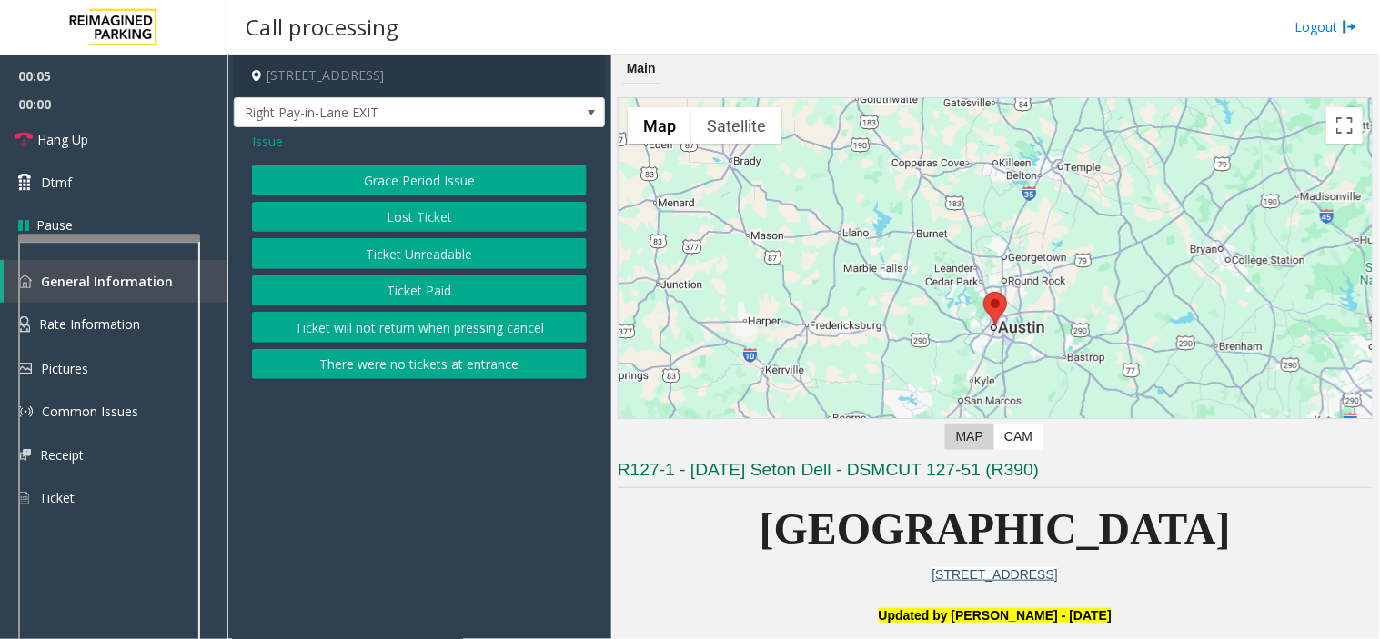
click at [370, 364] on button "There were no tickets at entrance" at bounding box center [419, 364] width 335 height 31
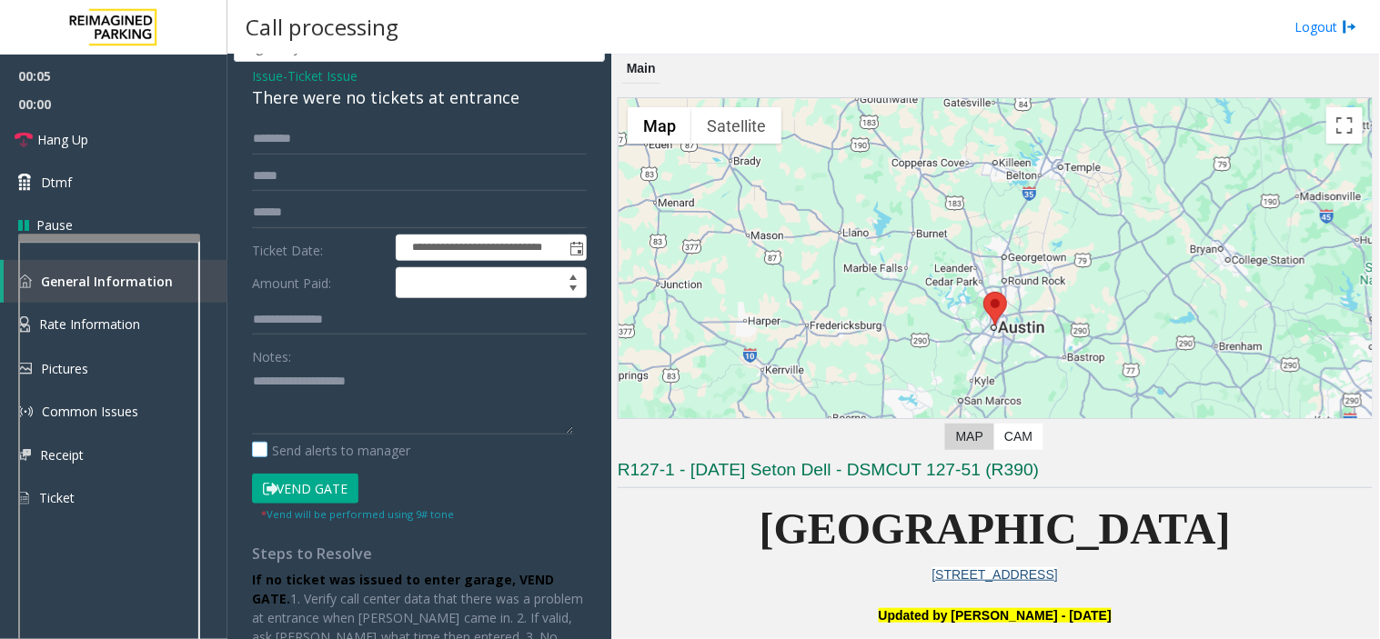
scroll to position [101, 0]
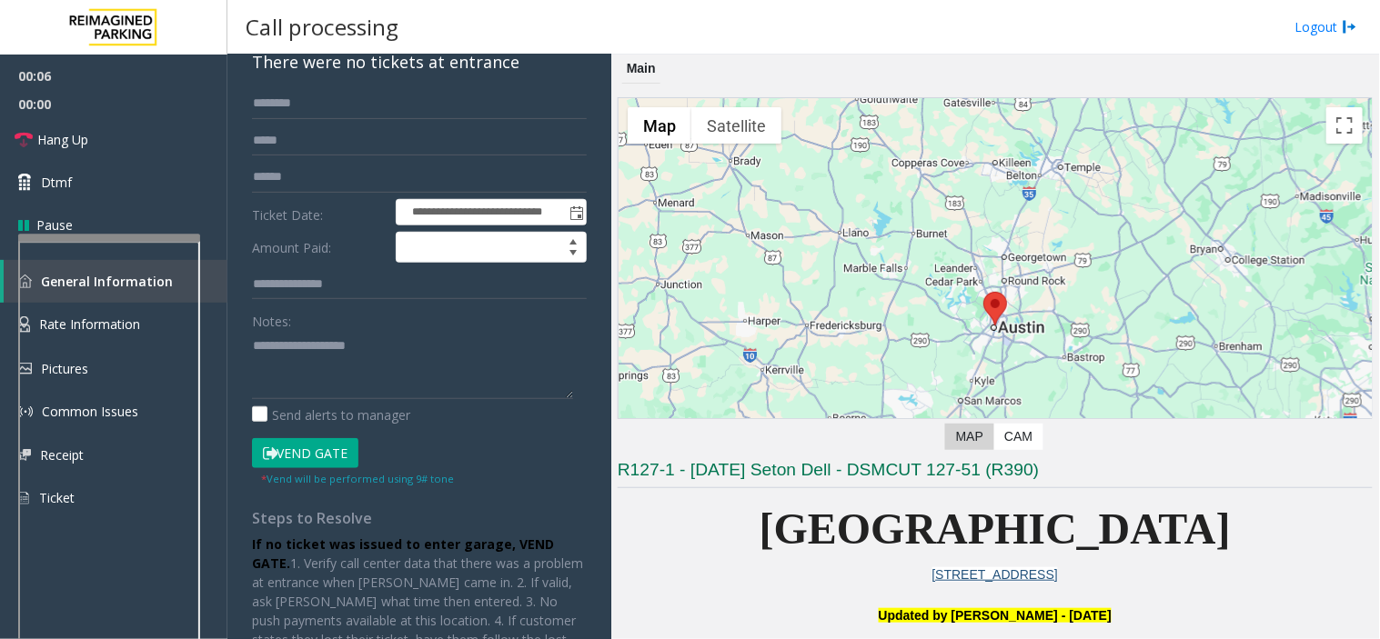
click at [307, 448] on button "Vend Gate" at bounding box center [305, 453] width 106 height 31
click at [295, 104] on input "text" at bounding box center [419, 103] width 335 height 31
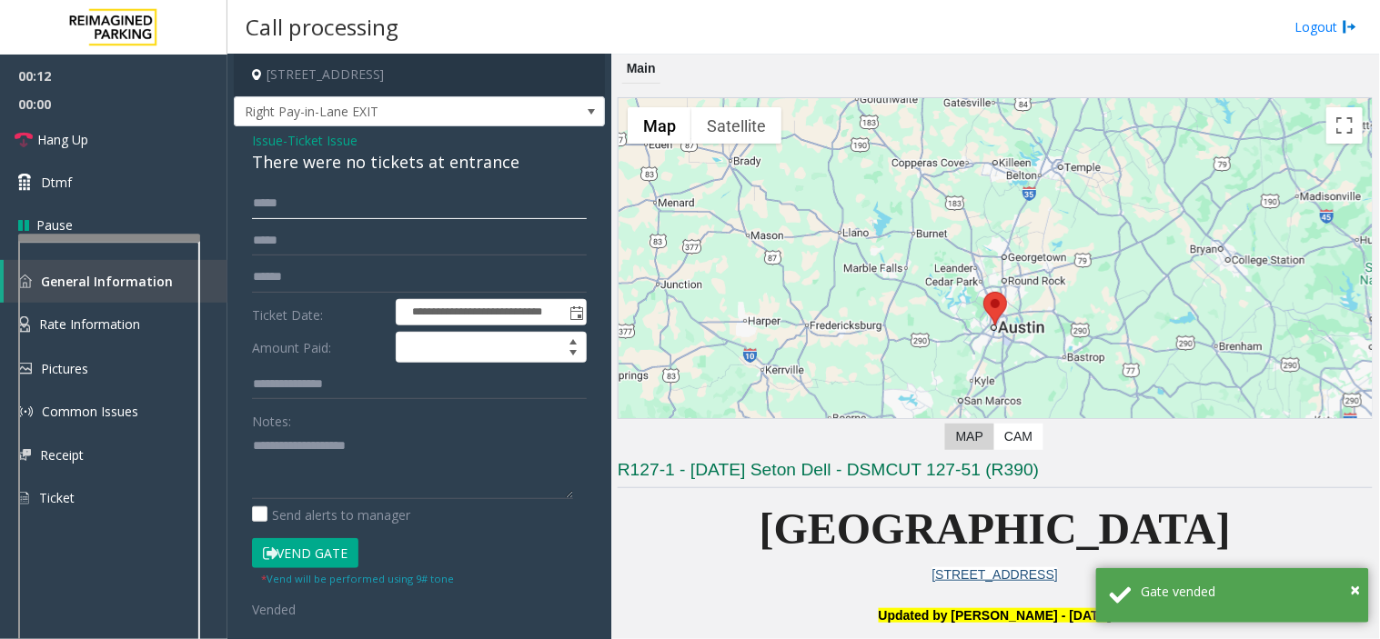
scroll to position [0, 0]
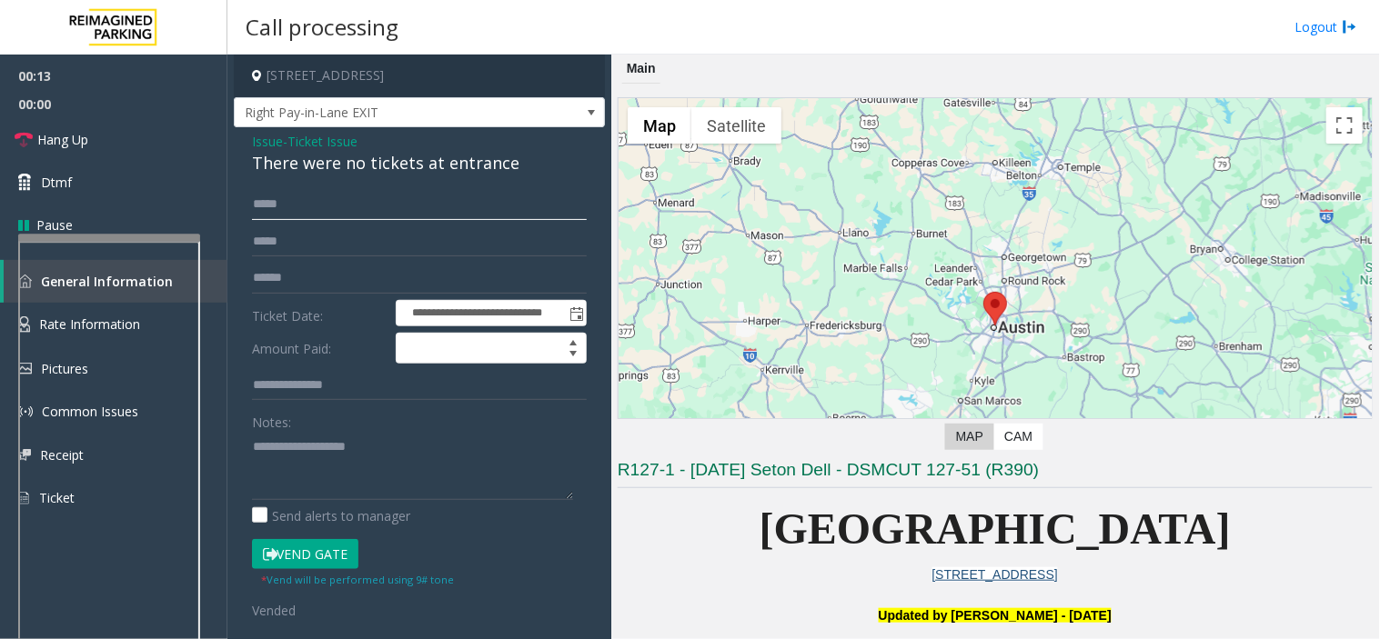
type input "****"
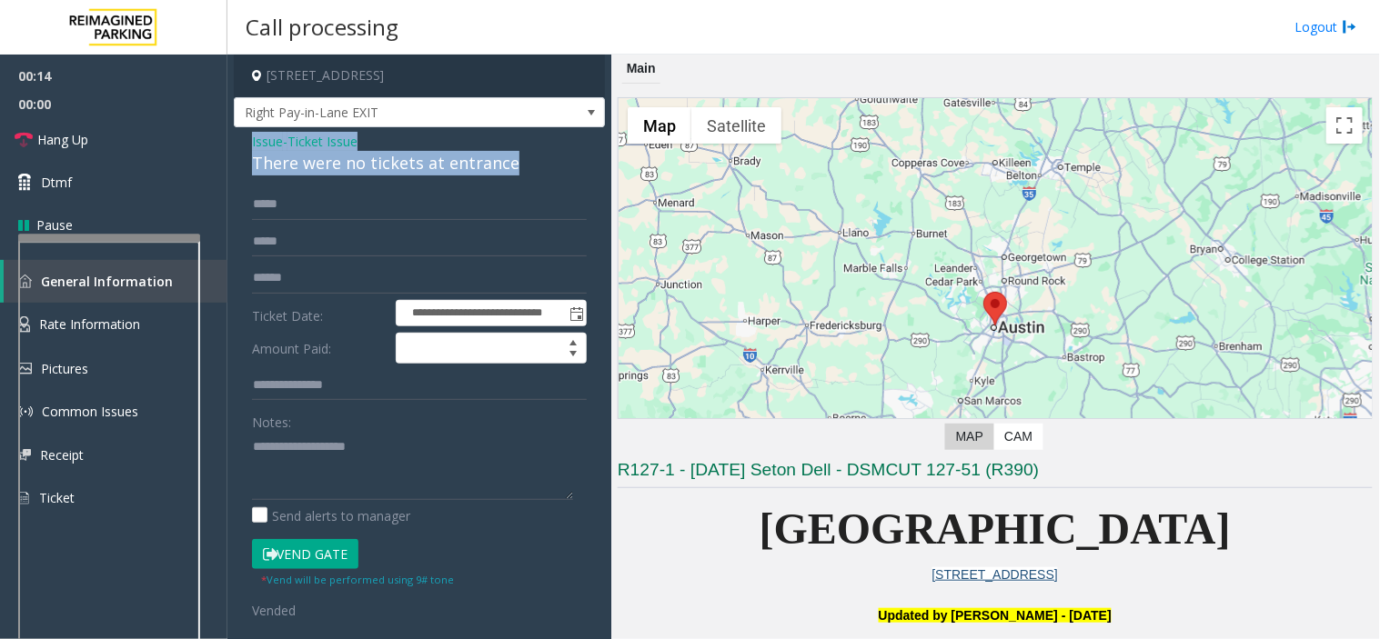
drag, startPoint x: 512, startPoint y: 165, endPoint x: 286, endPoint y: 144, distance: 227.5
click at [243, 141] on div "**********" at bounding box center [419, 520] width 371 height 787
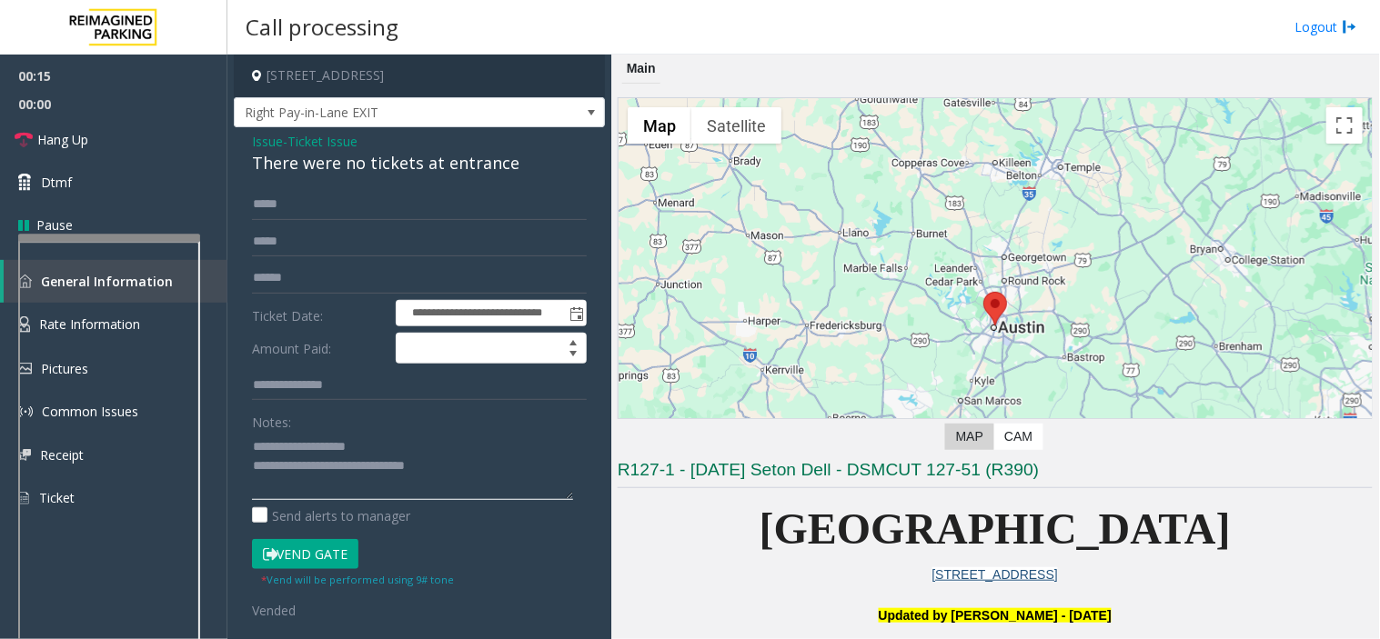
click at [473, 462] on textarea at bounding box center [412, 466] width 321 height 68
click at [135, 129] on link "Hang Up" at bounding box center [113, 139] width 227 height 43
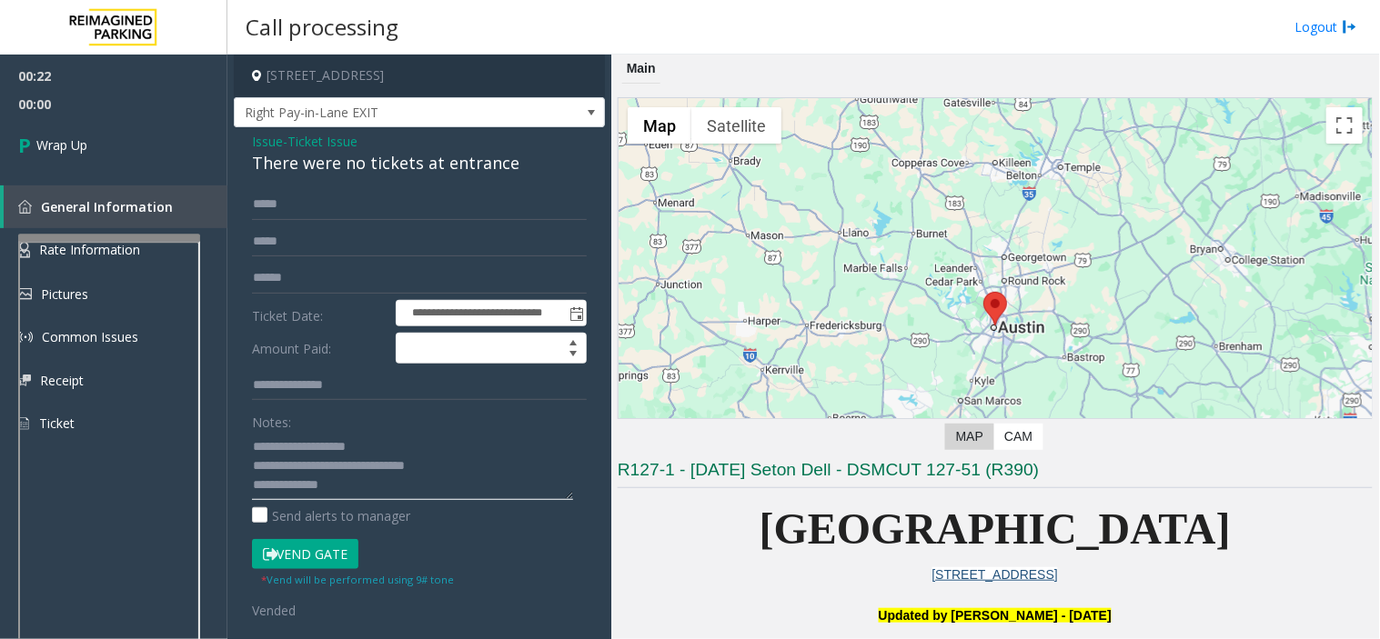
click at [369, 489] on textarea at bounding box center [412, 466] width 321 height 68
type textarea "**********"
click at [96, 136] on link "Wrap Up" at bounding box center [113, 145] width 227 height 54
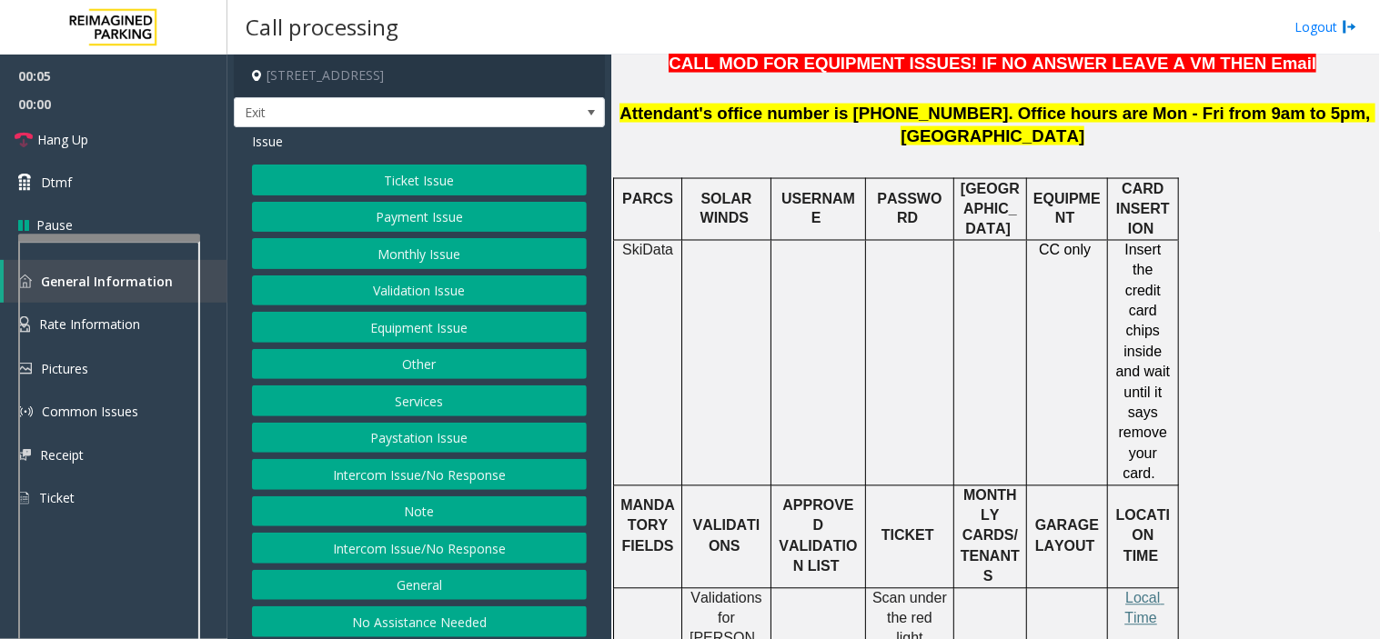
scroll to position [808, 0]
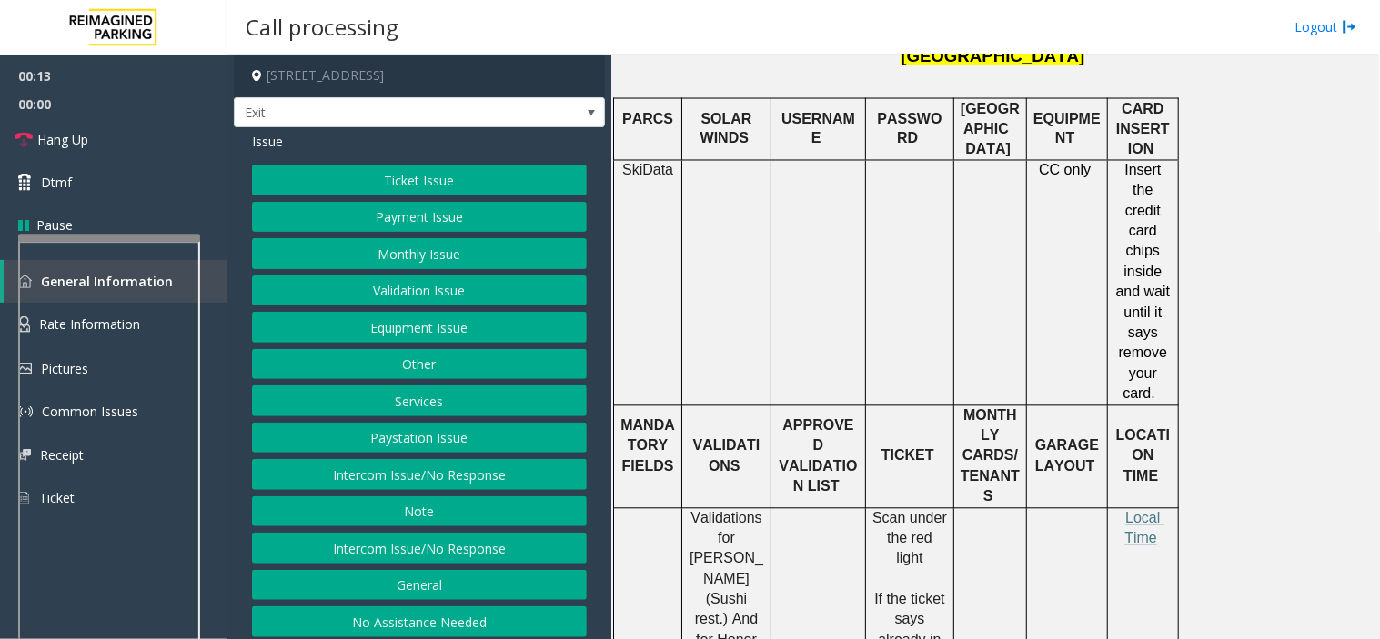
click at [384, 191] on button "Ticket Issue" at bounding box center [419, 180] width 335 height 31
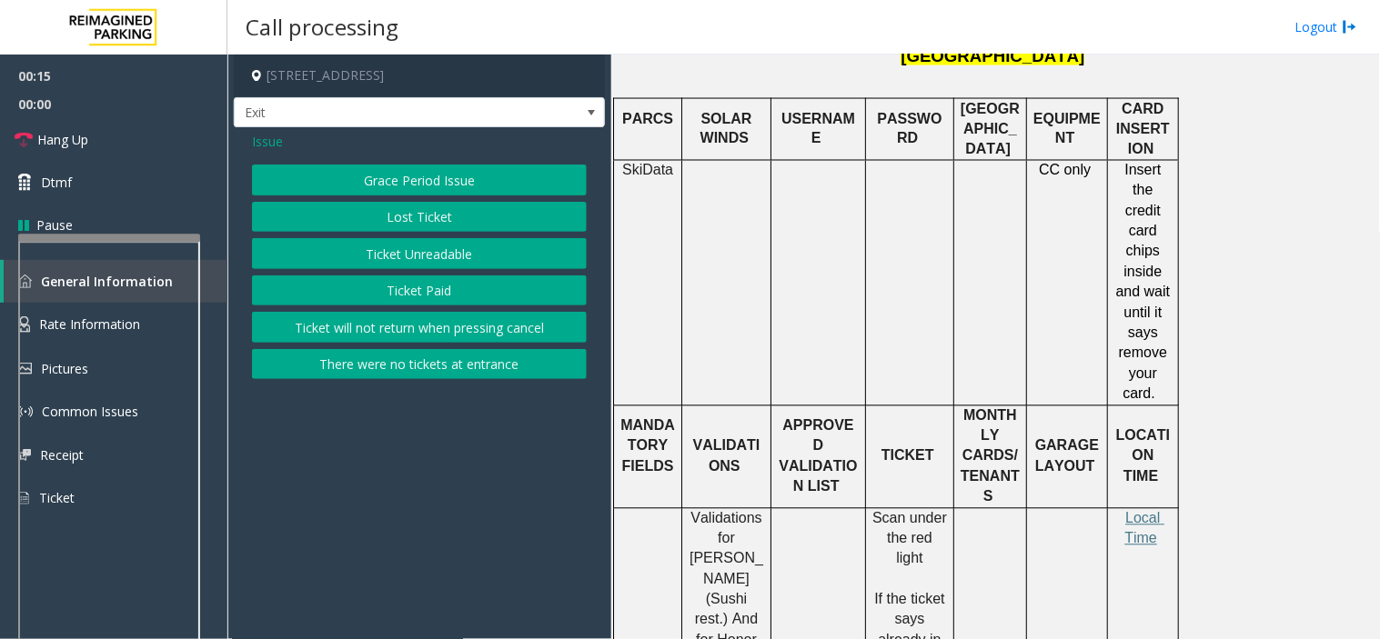
click at [387, 257] on button "Ticket Unreadable" at bounding box center [419, 253] width 335 height 31
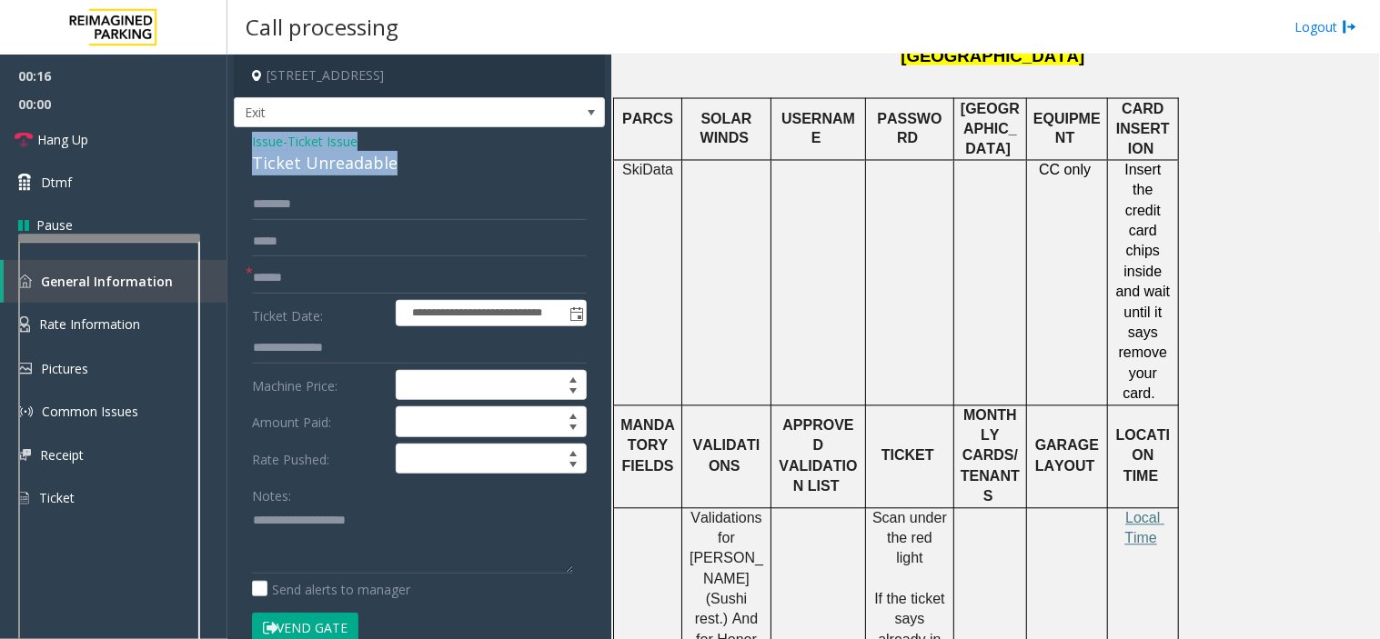
drag, startPoint x: 402, startPoint y: 161, endPoint x: 294, endPoint y: 151, distance: 108.7
click at [240, 147] on div "**********" at bounding box center [419, 589] width 371 height 924
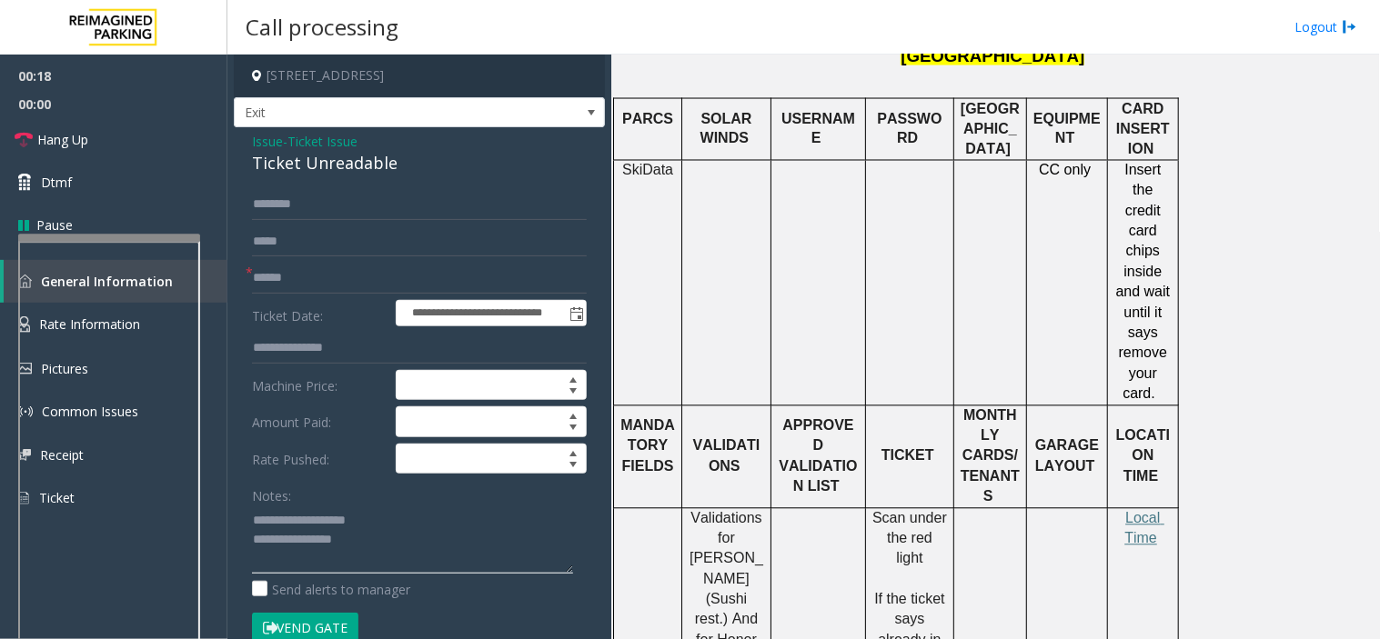
click at [369, 548] on textarea at bounding box center [412, 540] width 321 height 68
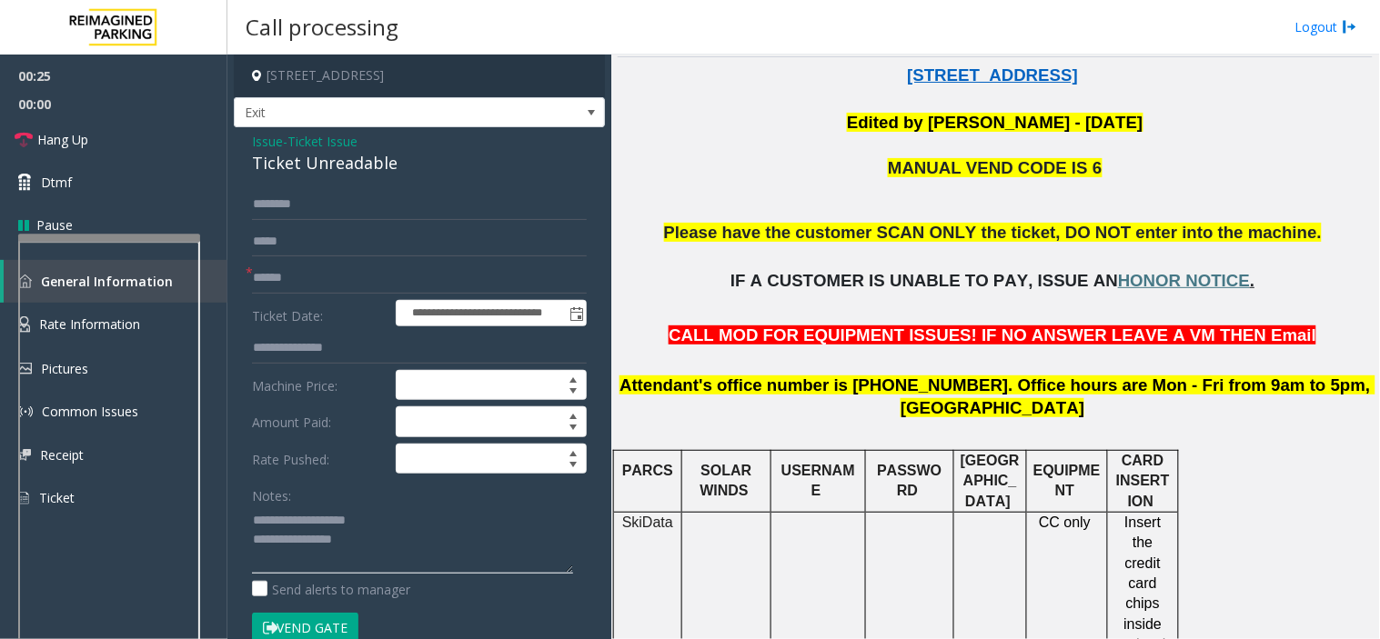
scroll to position [404, 0]
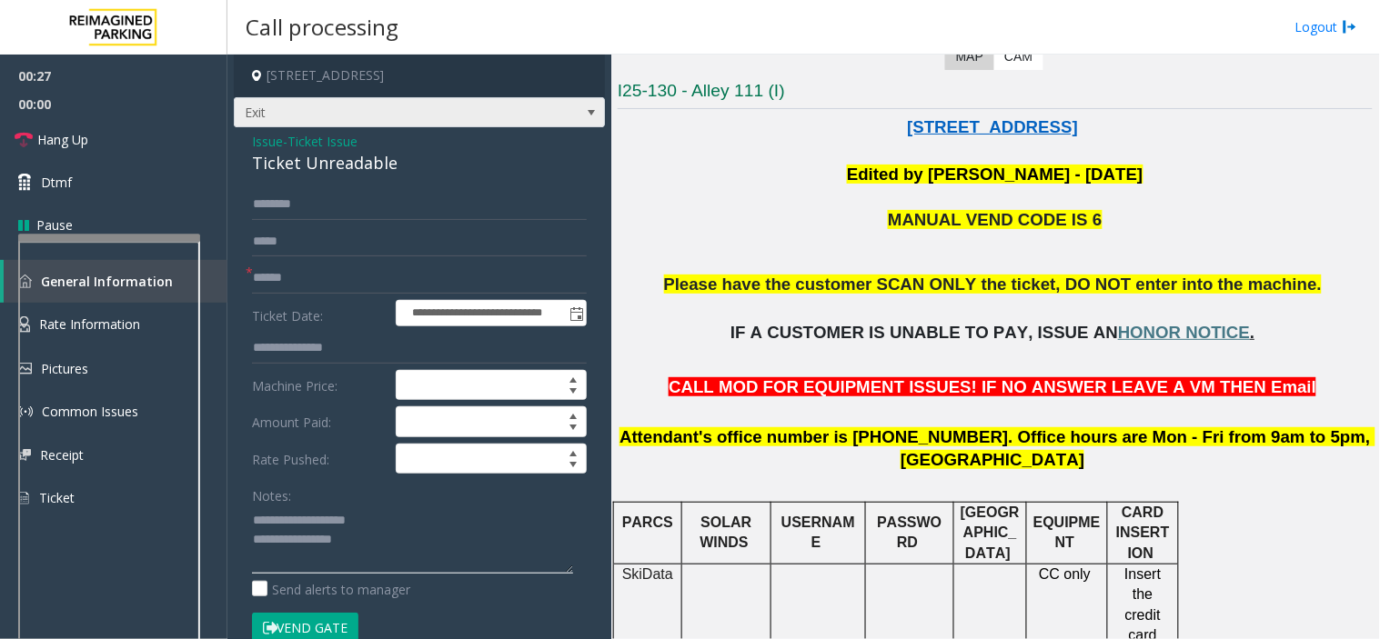
type textarea "**********"
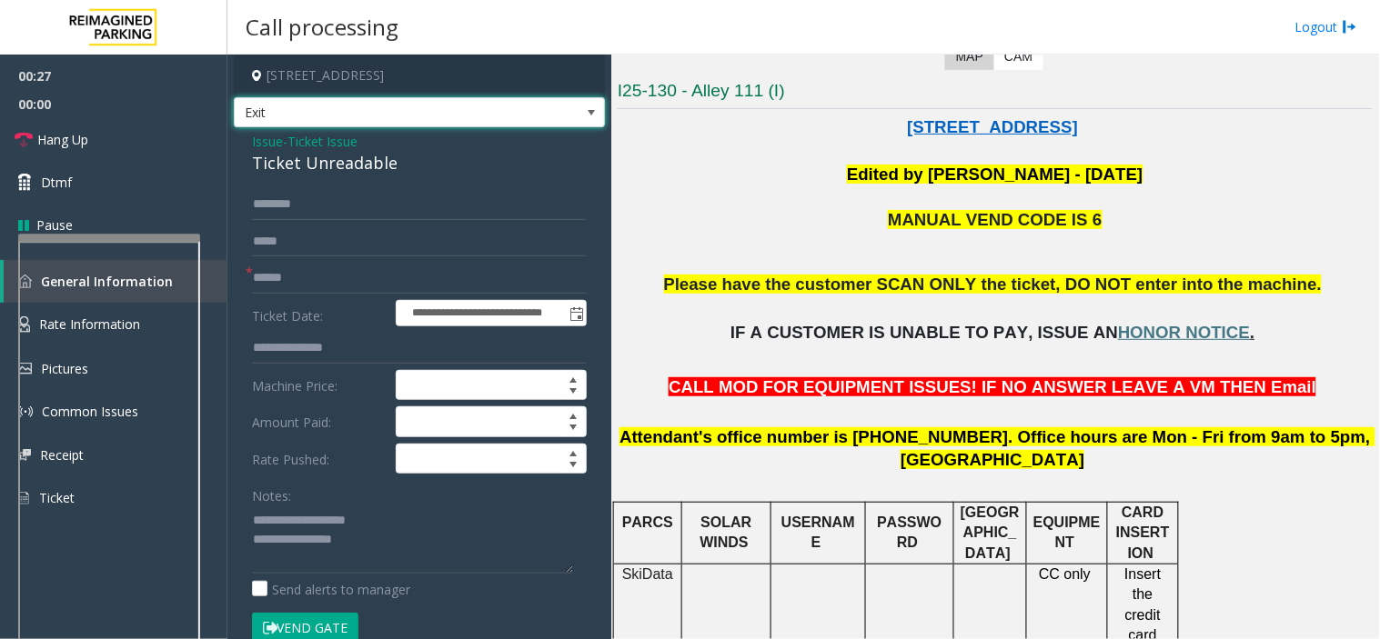
click at [282, 113] on span "Exit" at bounding box center [383, 112] width 296 height 29
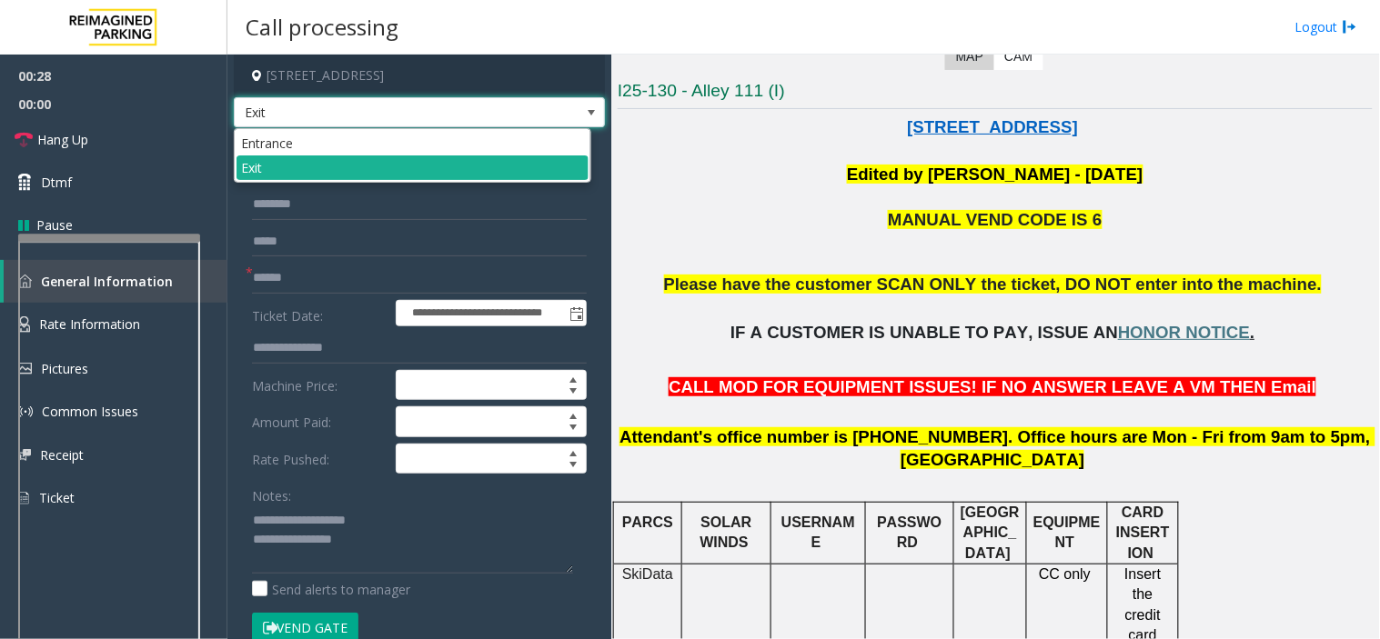
click at [282, 113] on span "Exit" at bounding box center [383, 112] width 296 height 29
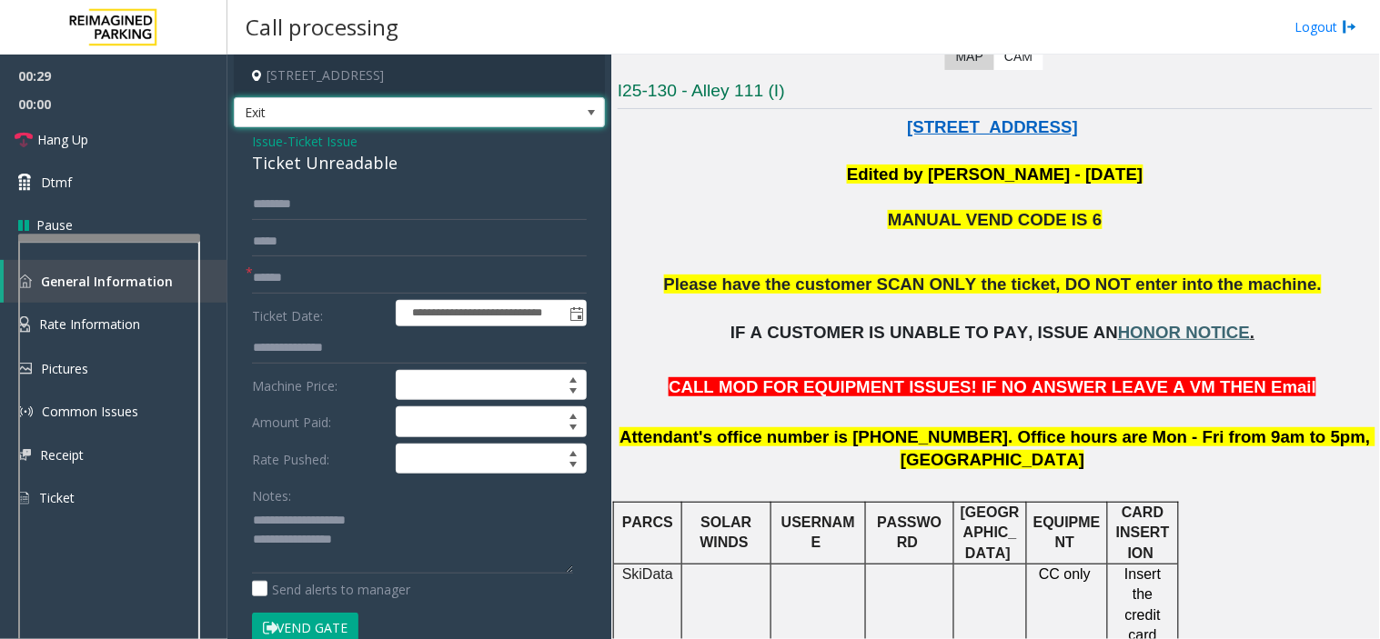
click at [1043, 324] on span "HONOR NOTICE" at bounding box center [1184, 332] width 132 height 19
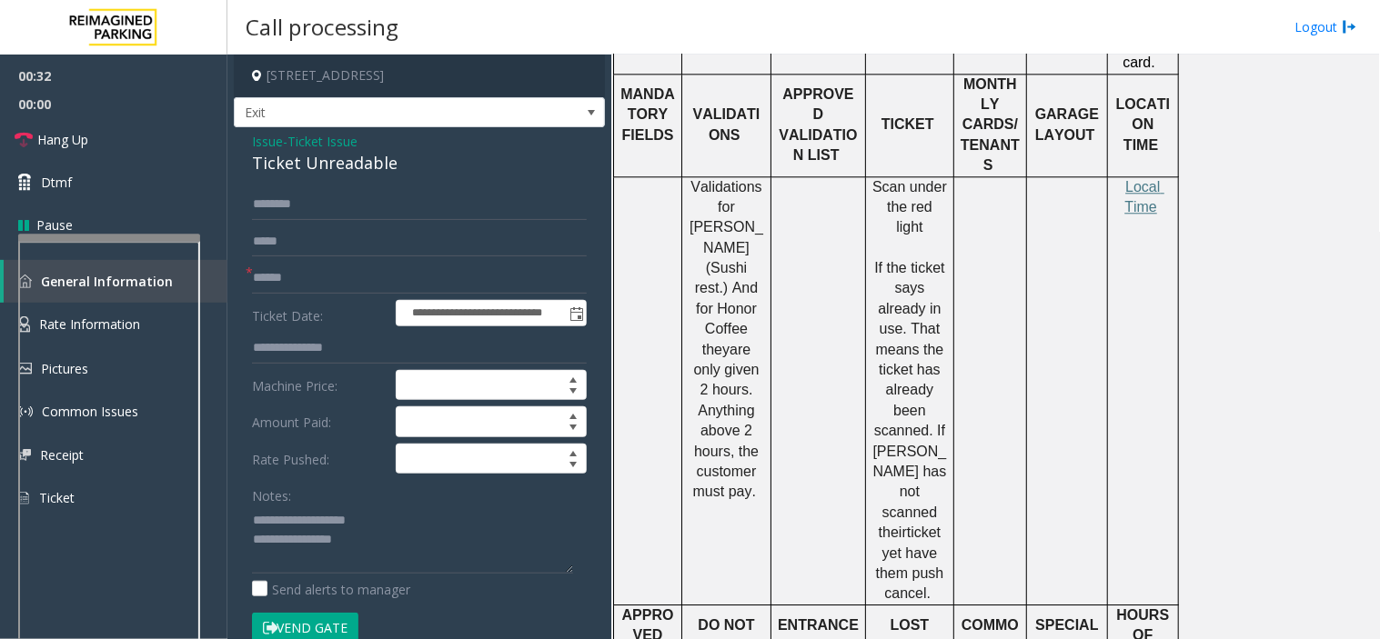
scroll to position [1212, 0]
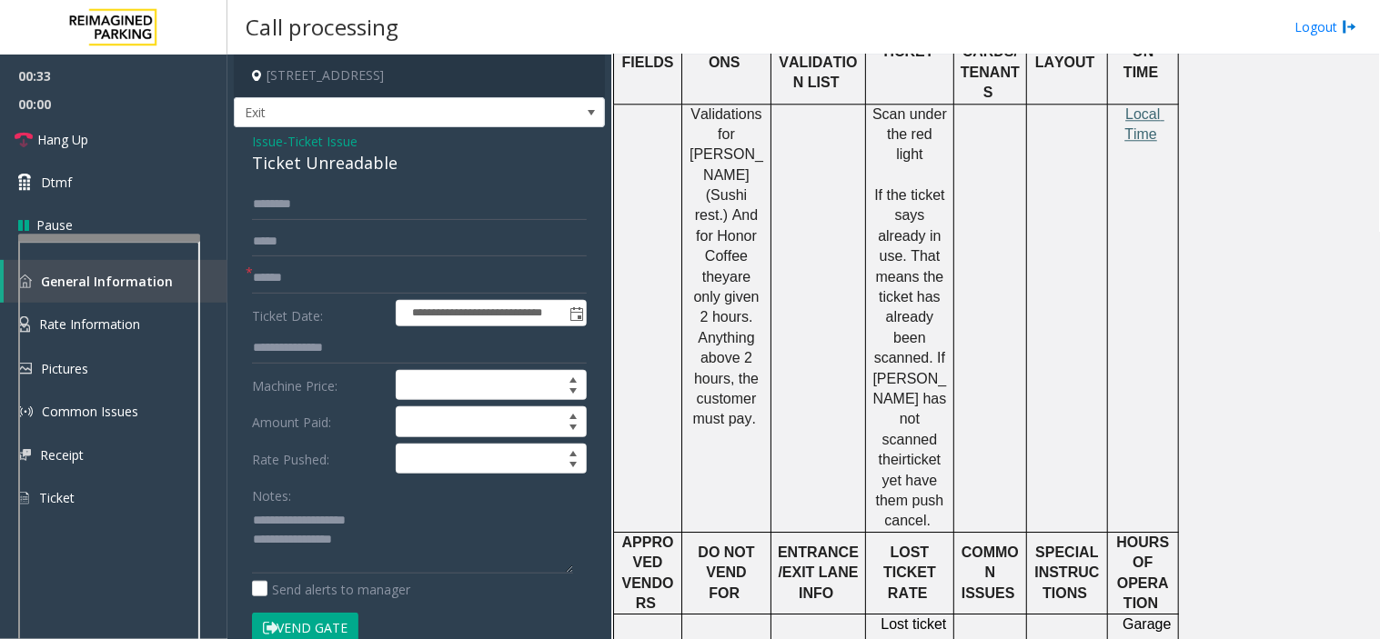
click at [1043, 107] on span "Local Time" at bounding box center [1144, 123] width 40 height 35
click at [329, 284] on input "text" at bounding box center [419, 278] width 335 height 31
click at [265, 277] on input "*****" at bounding box center [419, 278] width 335 height 31
type input "******"
click at [221, 324] on link "Rate Information" at bounding box center [113, 325] width 227 height 45
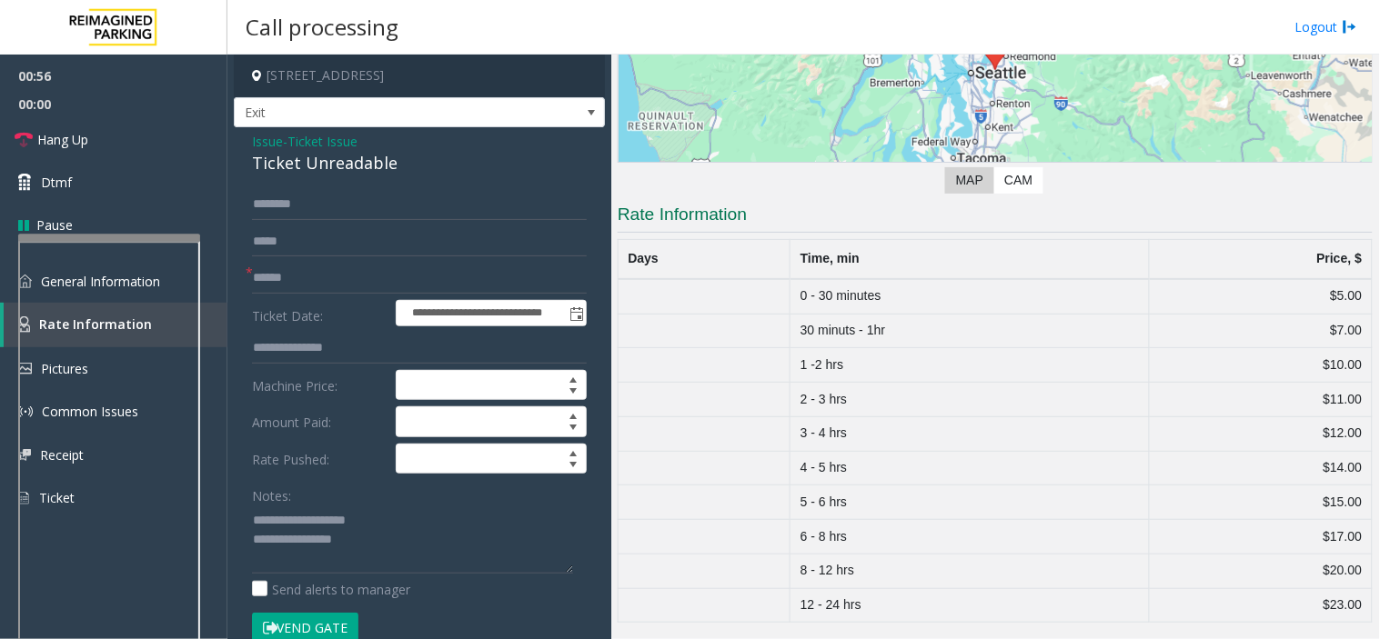
scroll to position [279, 0]
click at [213, 280] on link "General Information" at bounding box center [113, 281] width 227 height 43
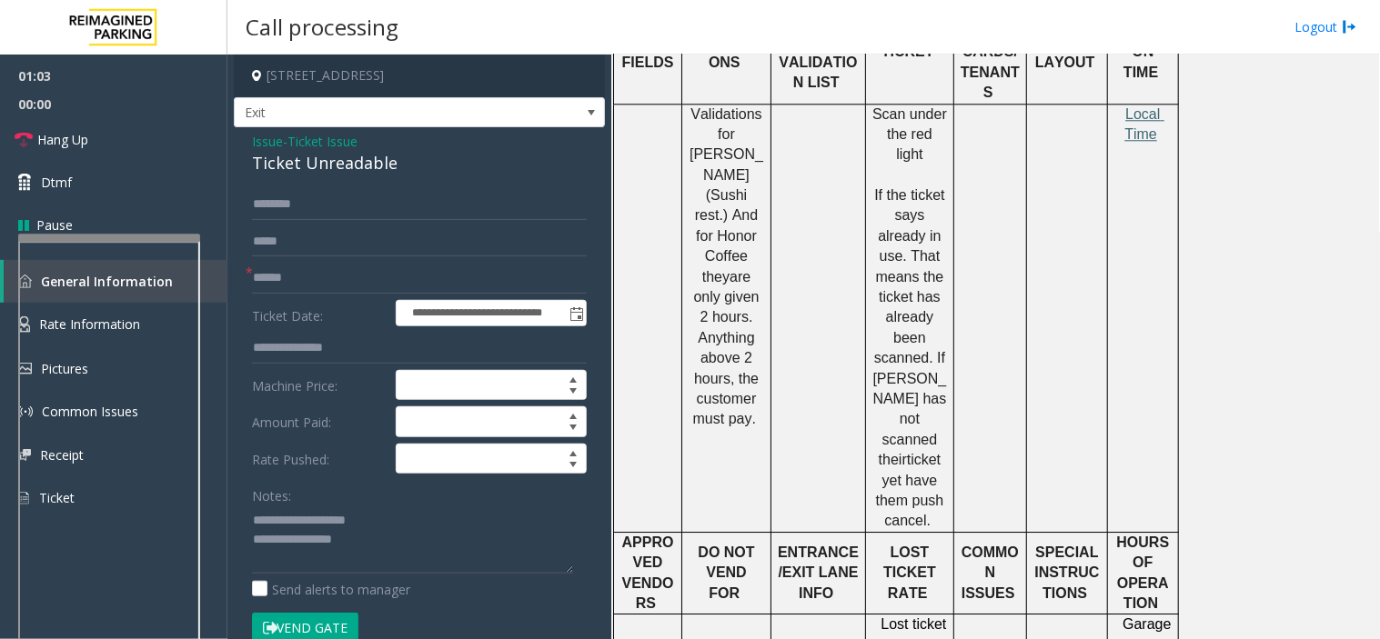
click at [1043, 111] on span "Local Time" at bounding box center [1144, 123] width 40 height 35
click at [214, 313] on link "Rate Information" at bounding box center [113, 325] width 227 height 45
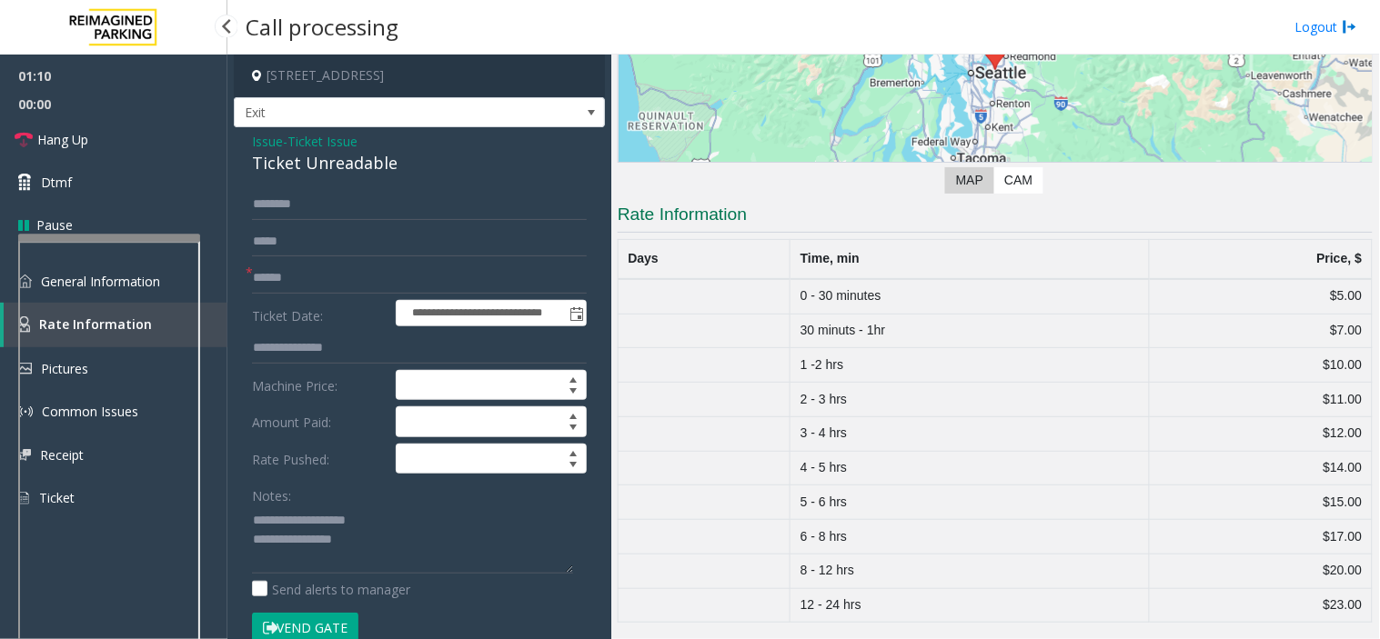
scroll to position [279, 0]
drag, startPoint x: 790, startPoint y: 435, endPoint x: 842, endPoint y: 437, distance: 52.8
click at [842, 437] on td "3 - 4 hrs" at bounding box center [969, 435] width 358 height 35
click at [215, 288] on link "General Information" at bounding box center [113, 281] width 227 height 43
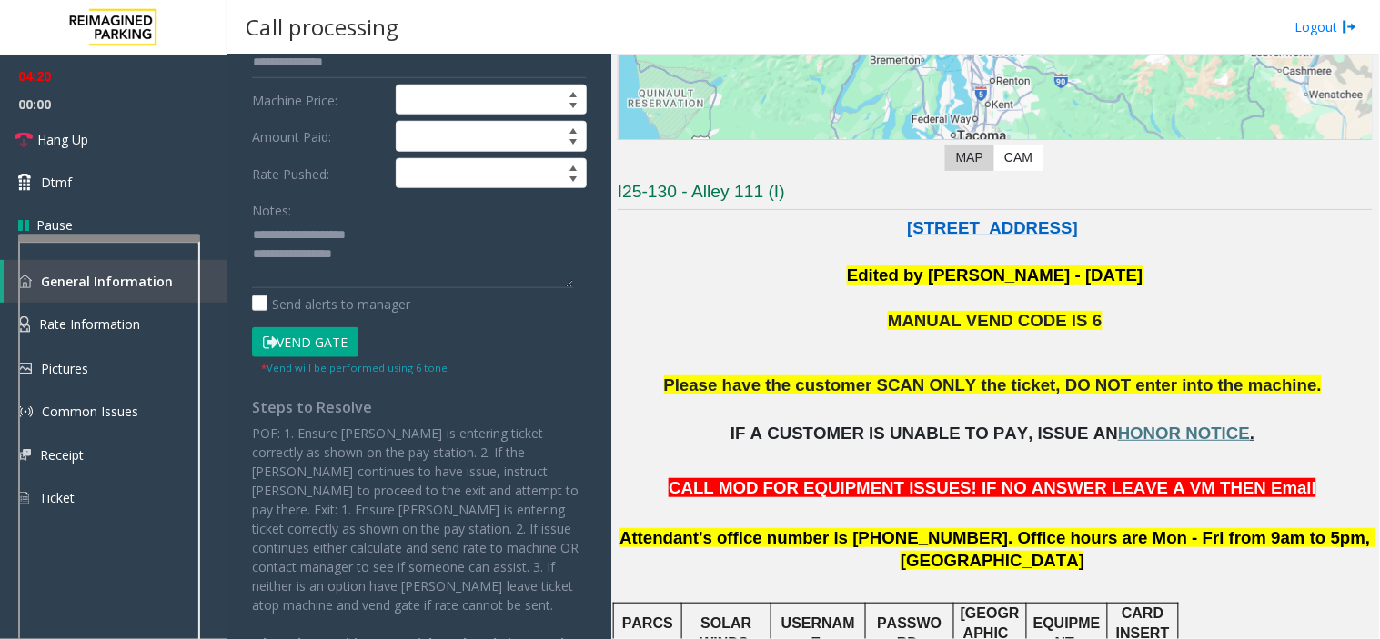
scroll to position [303, 0]
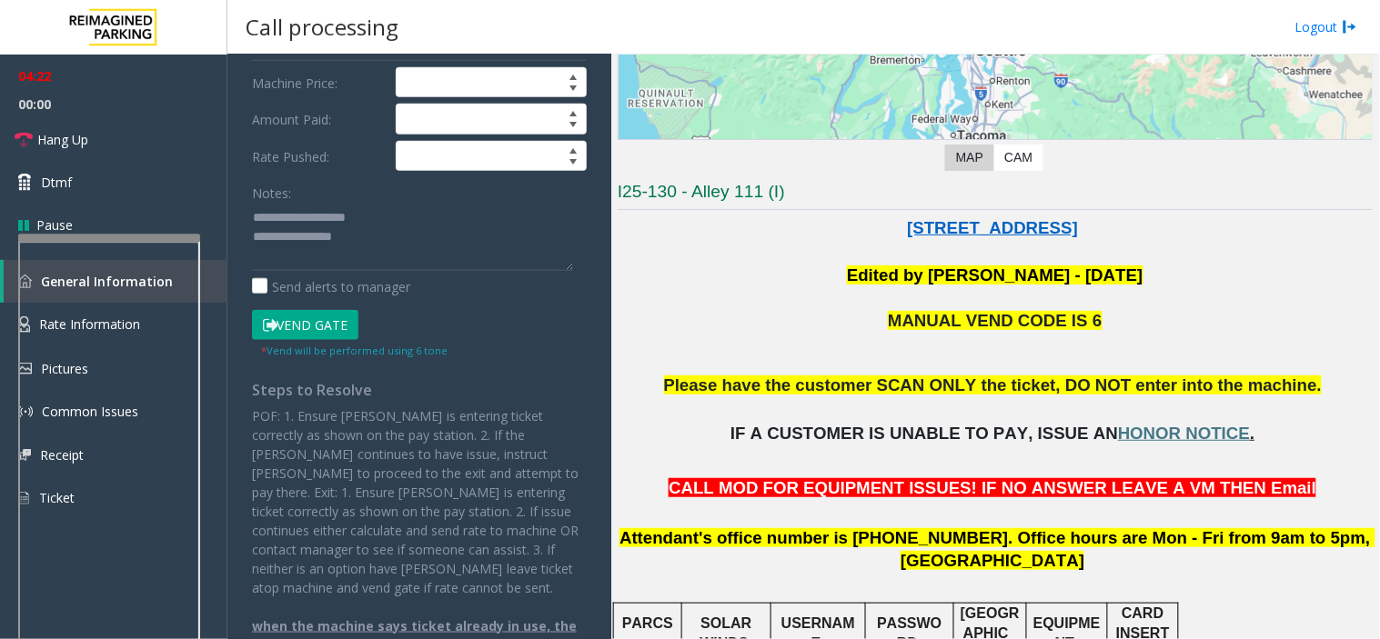
click at [315, 328] on button "Vend Gate" at bounding box center [305, 325] width 106 height 31
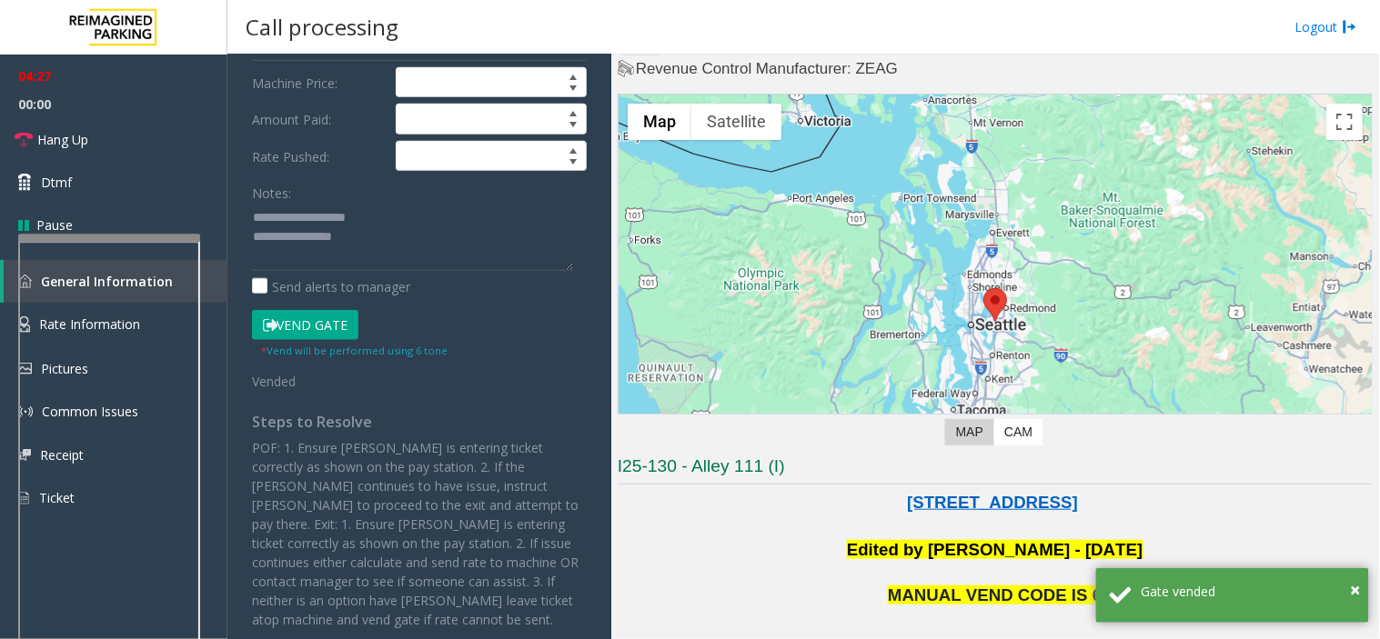
scroll to position [0, 0]
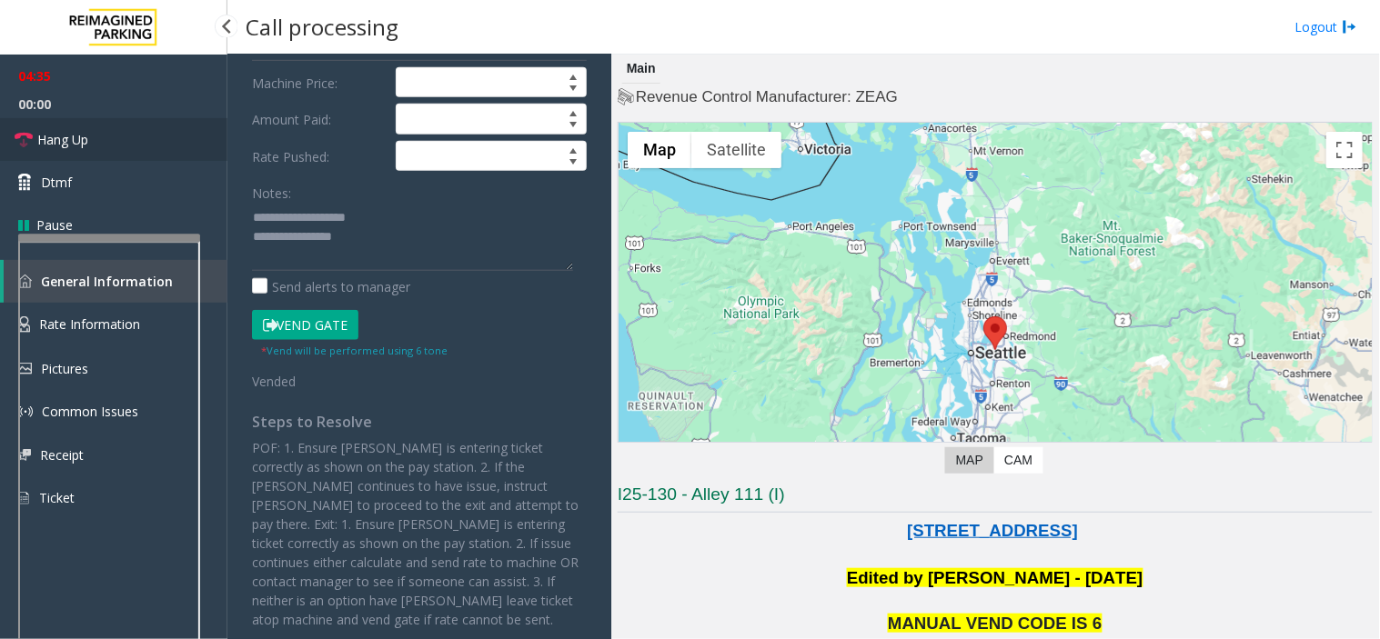
click at [118, 138] on link "Hang Up" at bounding box center [113, 139] width 227 height 43
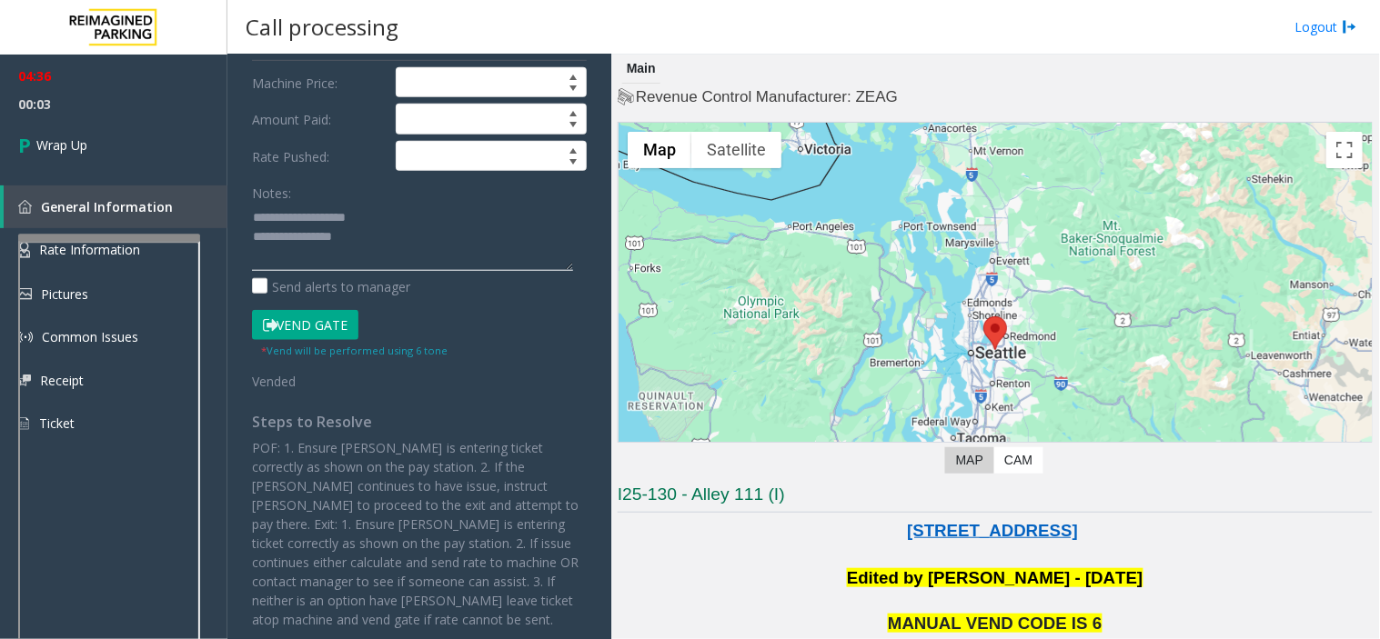
click at [389, 250] on textarea at bounding box center [412, 237] width 321 height 68
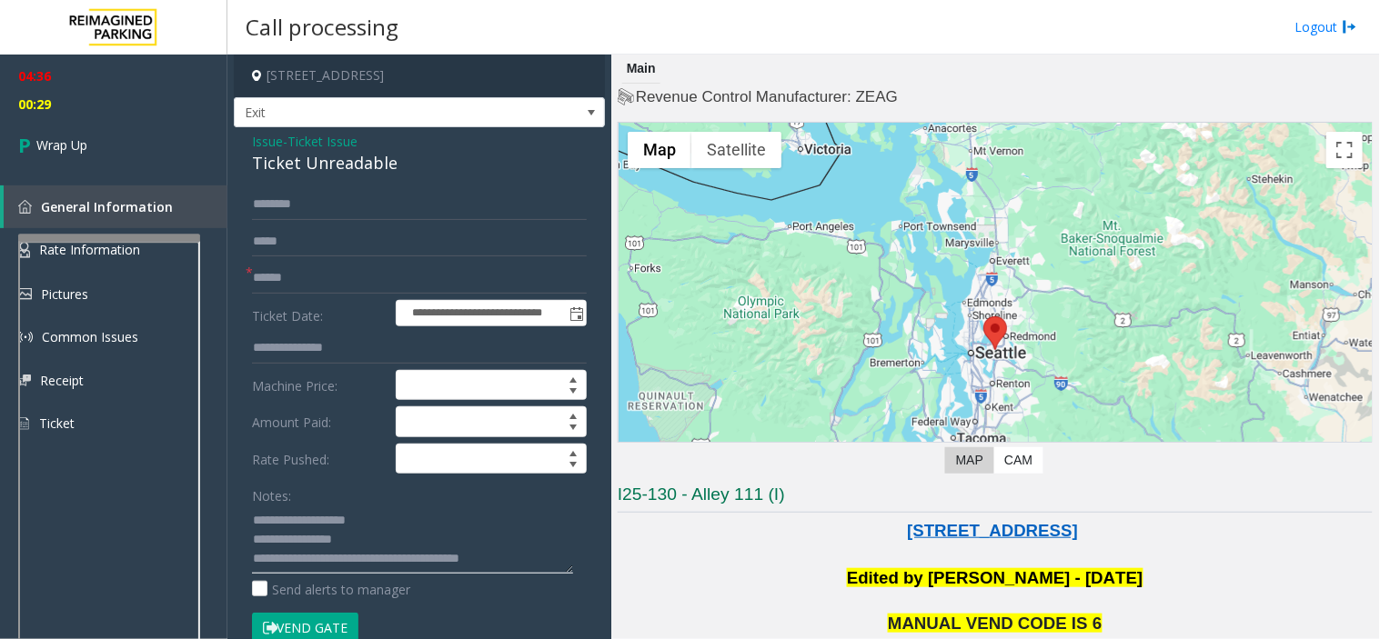
type textarea "**********"
click at [73, 152] on span "Wrap Up" at bounding box center [61, 145] width 51 height 19
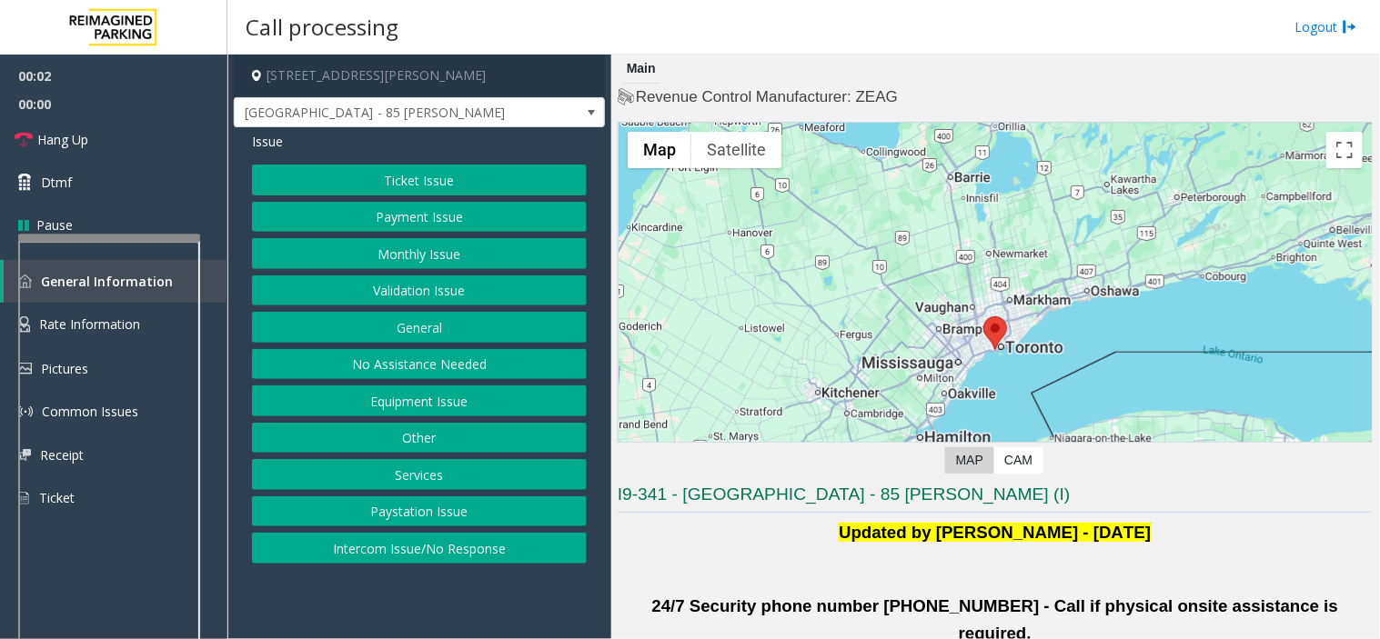
click at [437, 277] on button "Validation Issue" at bounding box center [419, 291] width 335 height 31
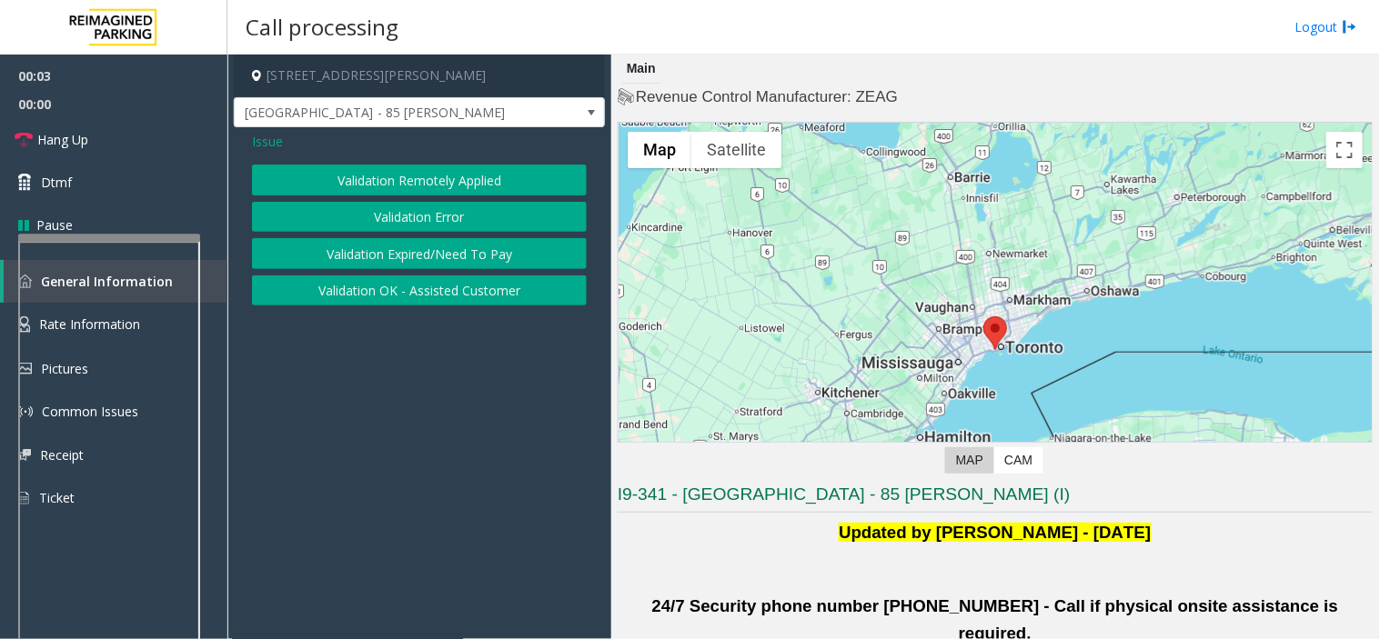
click at [391, 211] on button "Validation Error" at bounding box center [419, 217] width 335 height 31
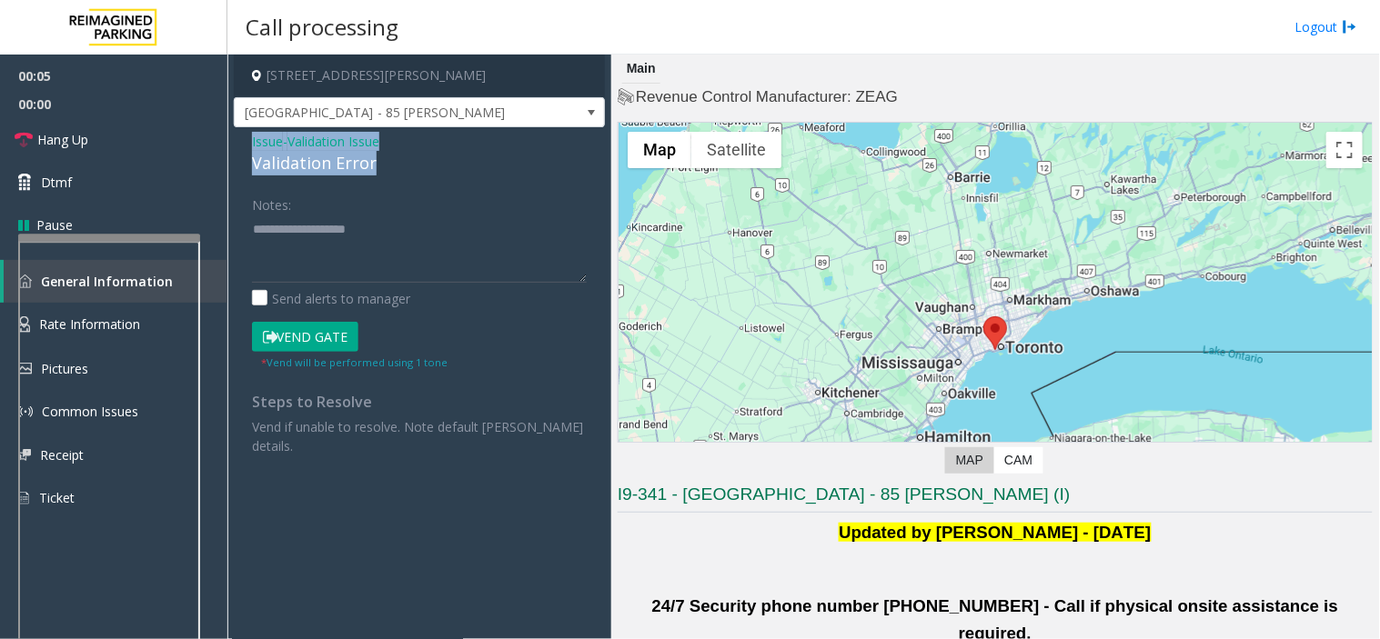
drag, startPoint x: 347, startPoint y: 160, endPoint x: 249, endPoint y: 133, distance: 101.1
click at [249, 133] on div "Issue - Validation Issue Validation Error Notes: Send alerts to manager Vend Ga…" at bounding box center [419, 300] width 371 height 347
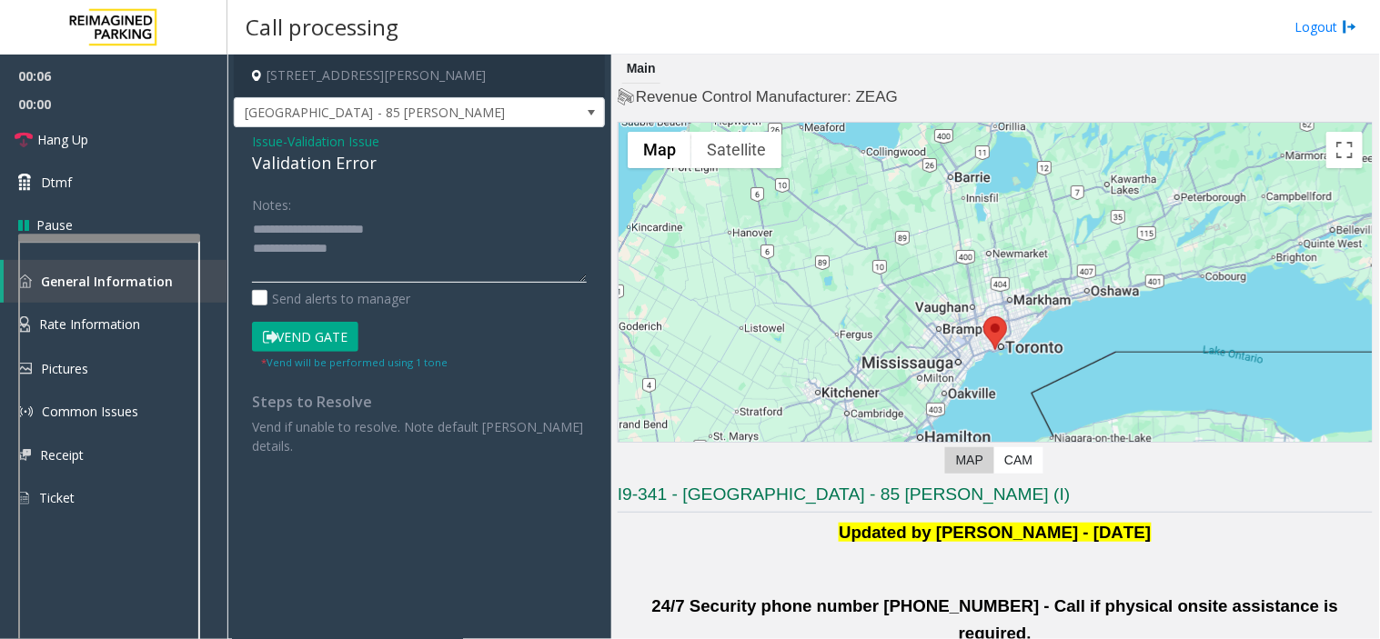
click at [386, 253] on textarea at bounding box center [419, 249] width 335 height 68
drag, startPoint x: 319, startPoint y: 234, endPoint x: 414, endPoint y: 244, distance: 95.1
click at [414, 244] on textarea at bounding box center [419, 249] width 335 height 68
click at [316, 249] on textarea at bounding box center [419, 249] width 335 height 68
drag, startPoint x: 296, startPoint y: 246, endPoint x: 377, endPoint y: 246, distance: 81.0
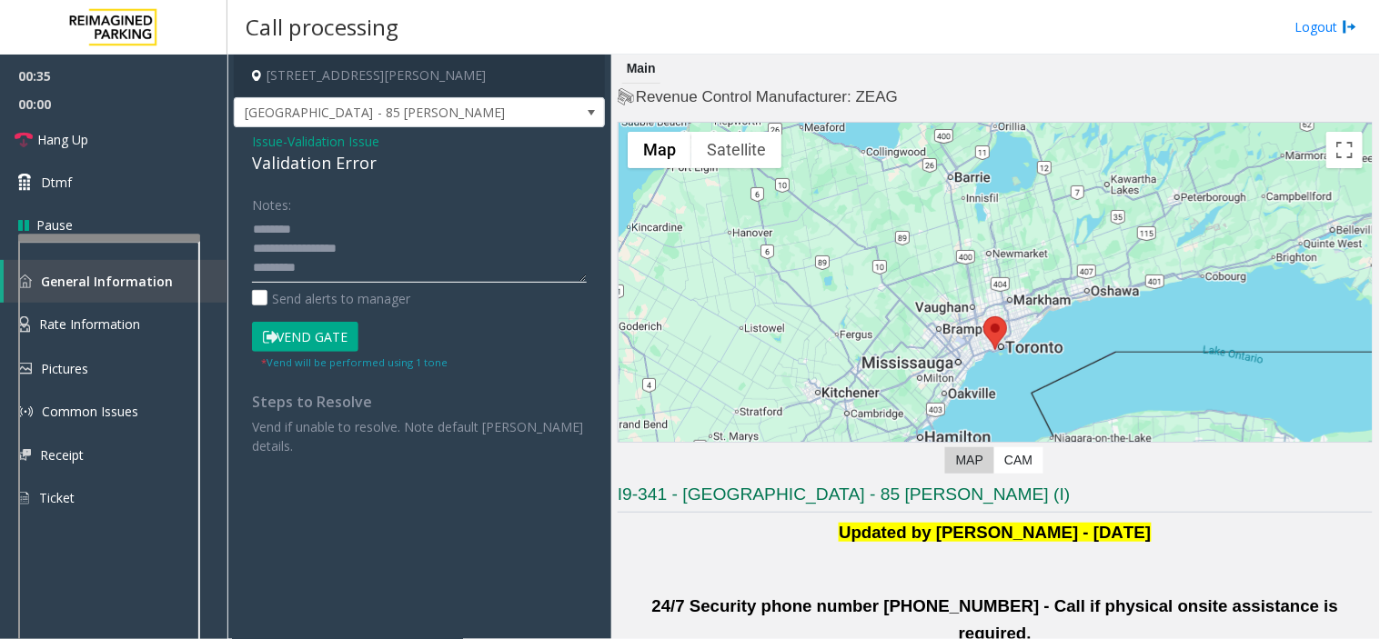
click at [377, 246] on textarea at bounding box center [419, 249] width 335 height 68
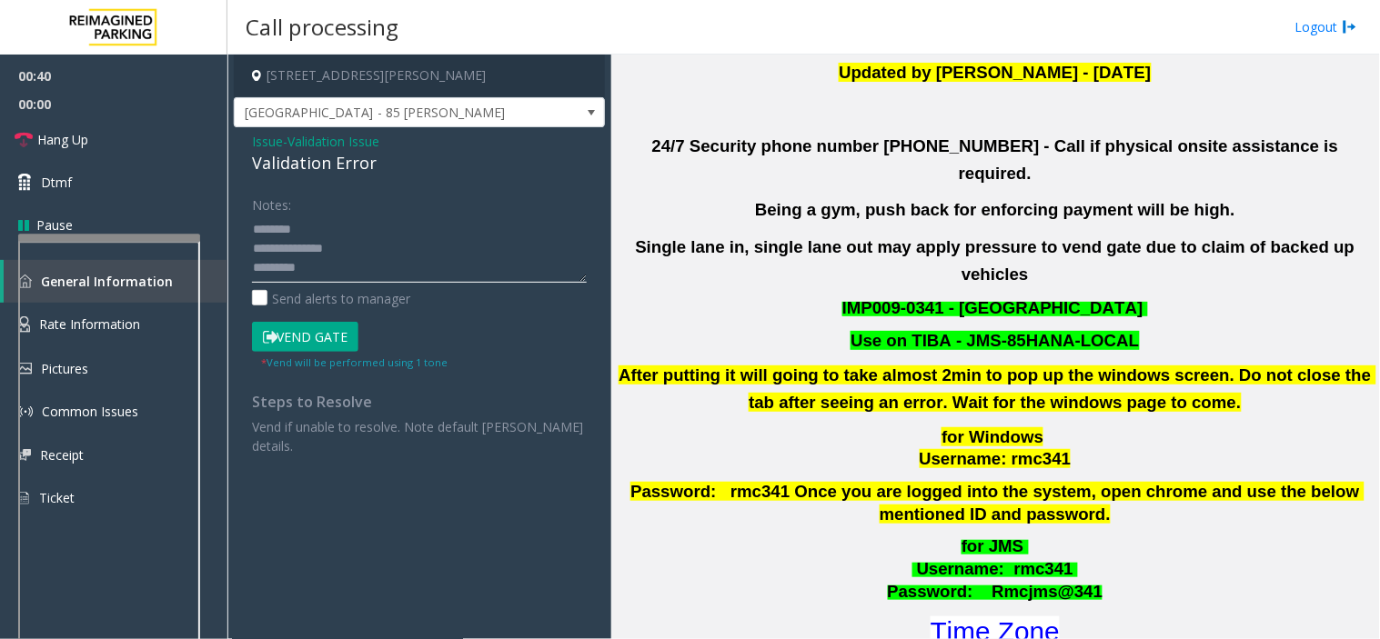
scroll to position [505, 0]
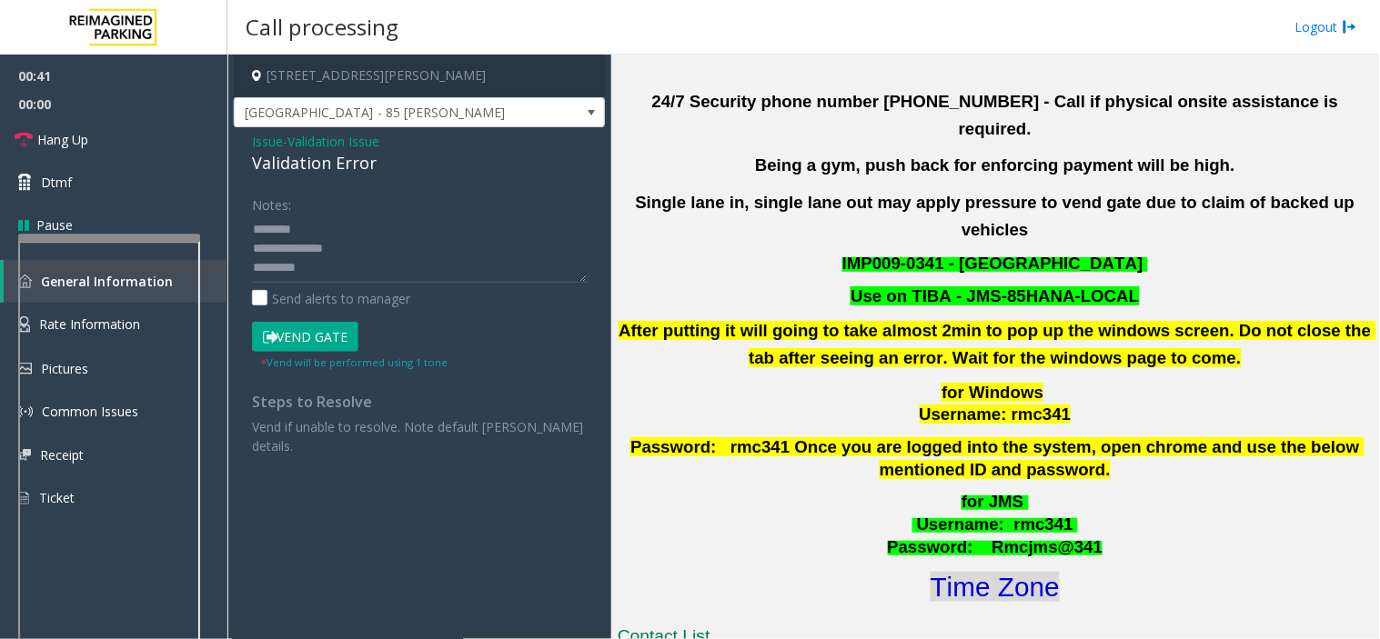
click at [1006, 572] on font "Time Zone" at bounding box center [995, 587] width 129 height 30
click at [312, 282] on textarea at bounding box center [419, 249] width 335 height 68
click at [306, 333] on button "Vend Gate" at bounding box center [305, 337] width 106 height 31
drag, startPoint x: 346, startPoint y: 234, endPoint x: 307, endPoint y: 210, distance: 44.9
click at [343, 234] on textarea at bounding box center [419, 249] width 335 height 68
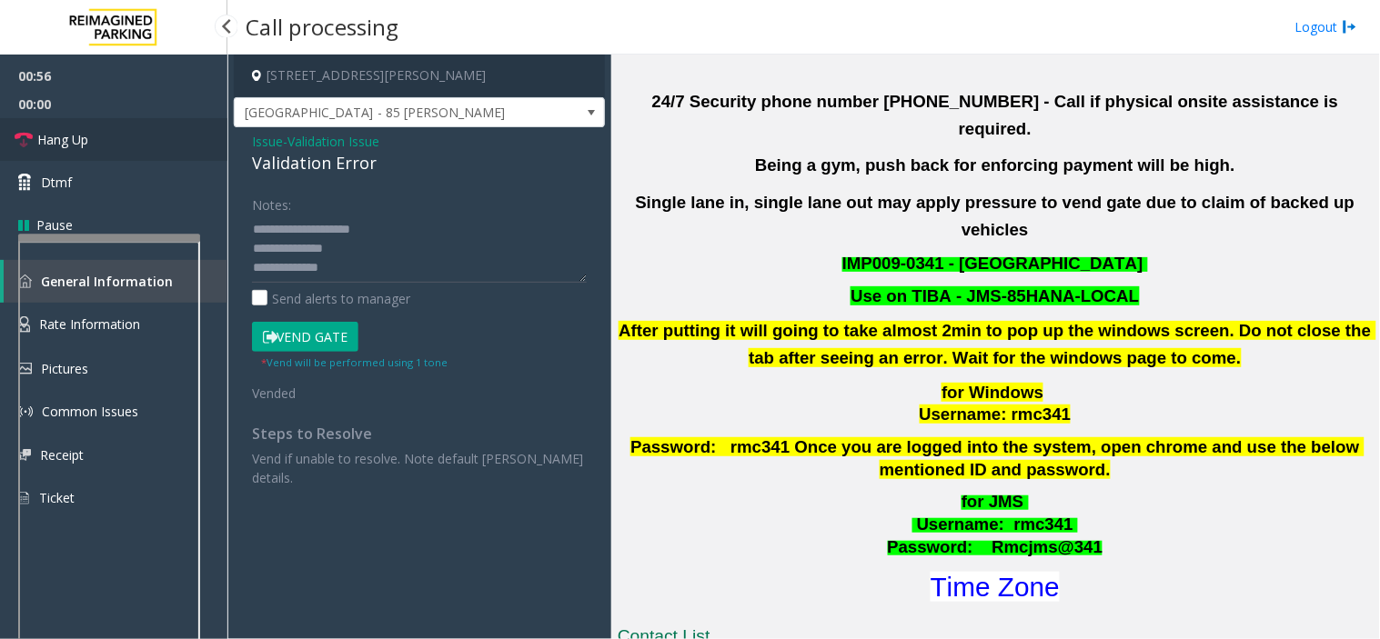
click at [93, 132] on link "Hang Up" at bounding box center [113, 139] width 227 height 43
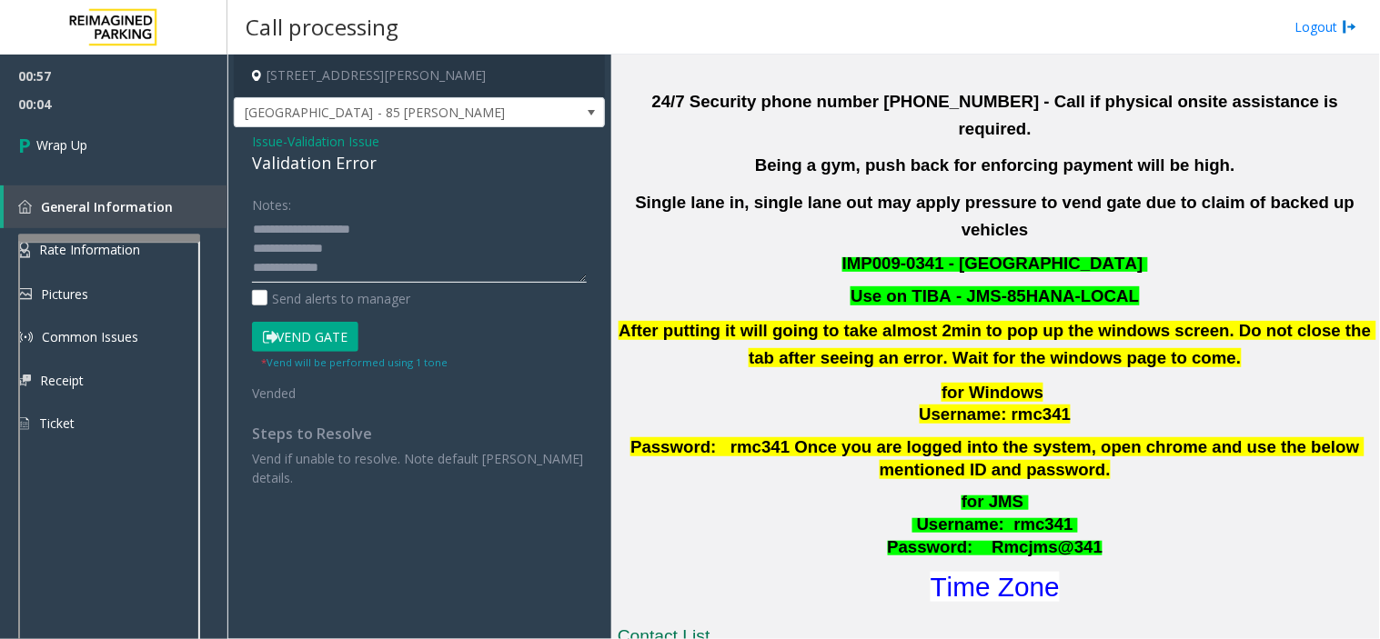
click at [383, 233] on textarea at bounding box center [419, 249] width 335 height 68
click at [375, 266] on textarea at bounding box center [419, 249] width 335 height 68
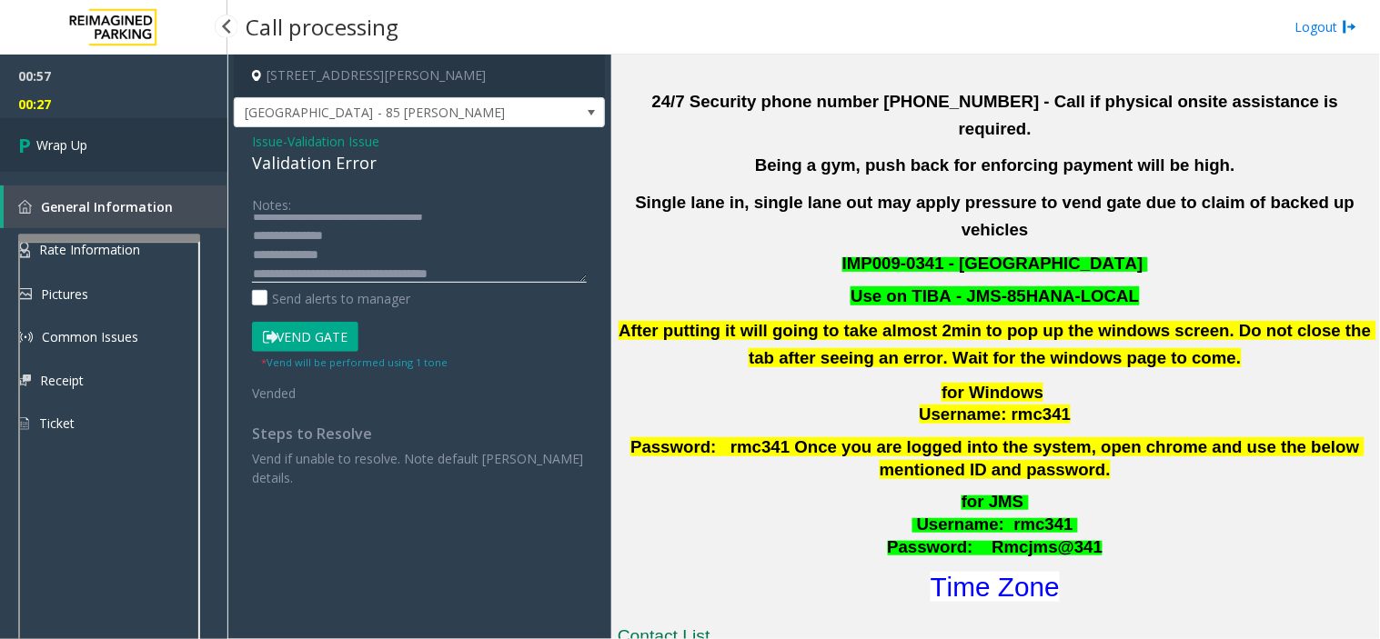
type textarea "**********"
click at [85, 140] on span "Wrap Up" at bounding box center [61, 145] width 51 height 19
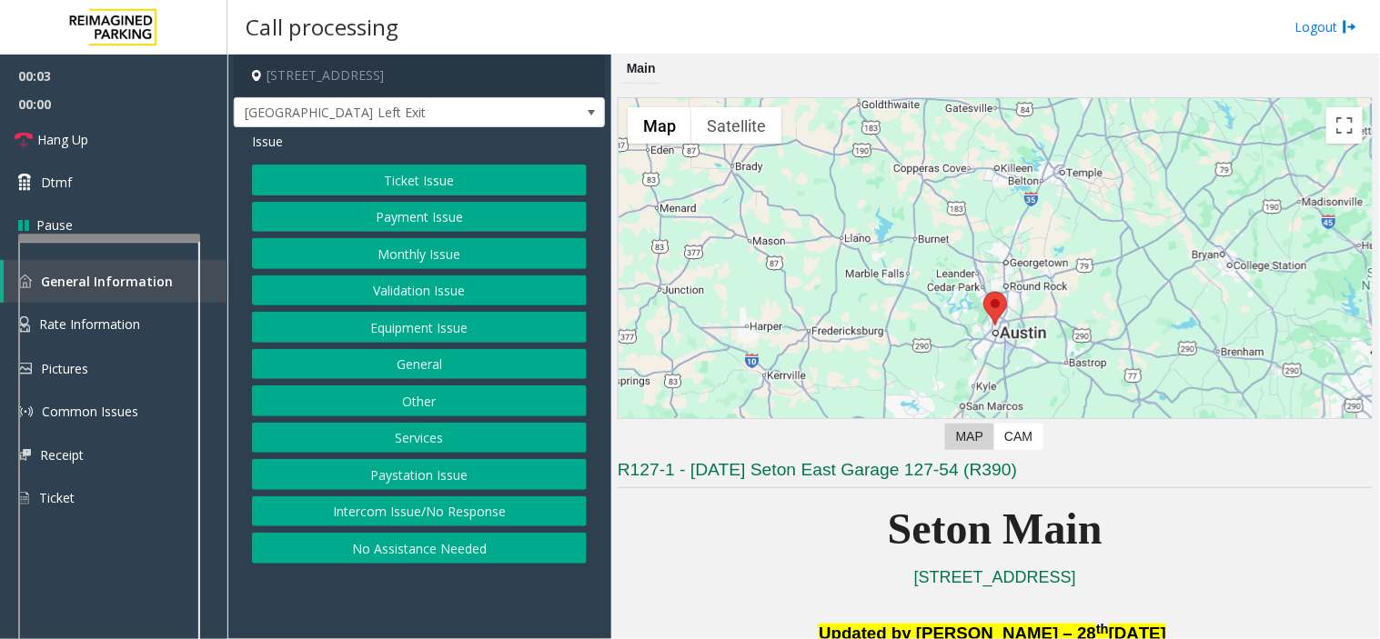
click at [397, 332] on button "Equipment Issue" at bounding box center [419, 327] width 335 height 31
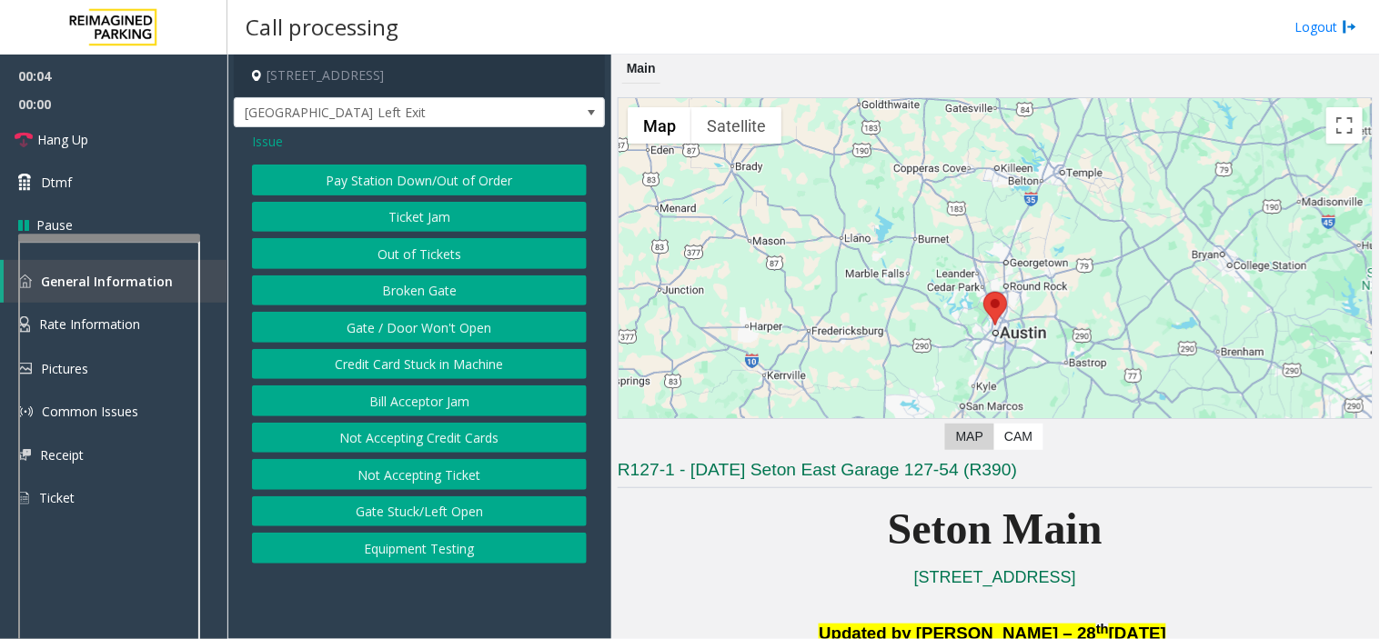
click at [397, 332] on button "Gate / Door Won't Open" at bounding box center [419, 327] width 335 height 31
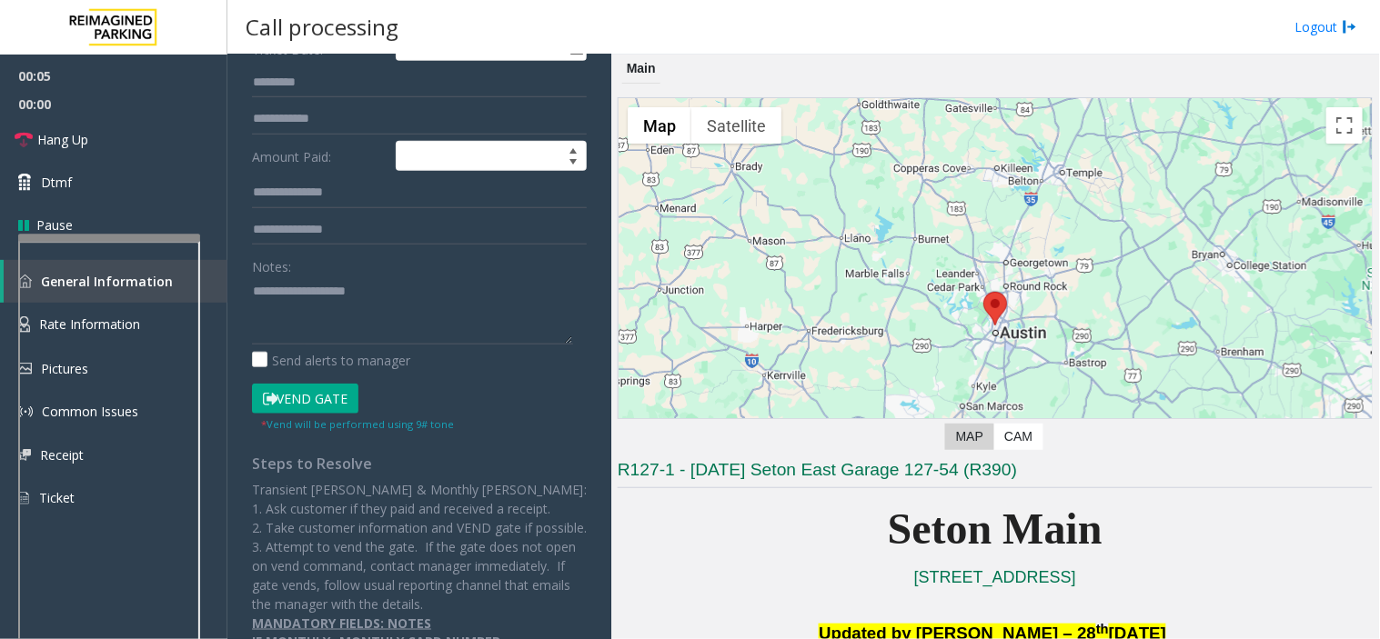
click at [315, 394] on button "Vend Gate" at bounding box center [305, 399] width 106 height 31
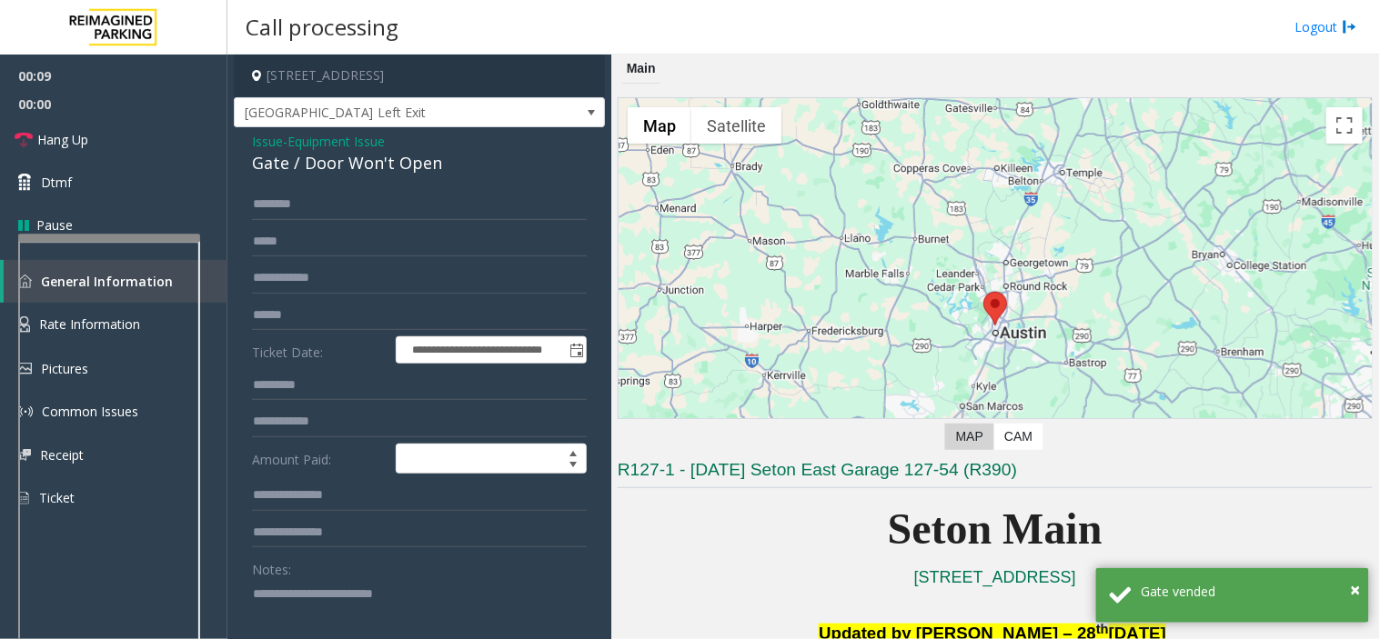
click at [384, 599] on textarea at bounding box center [412, 613] width 321 height 68
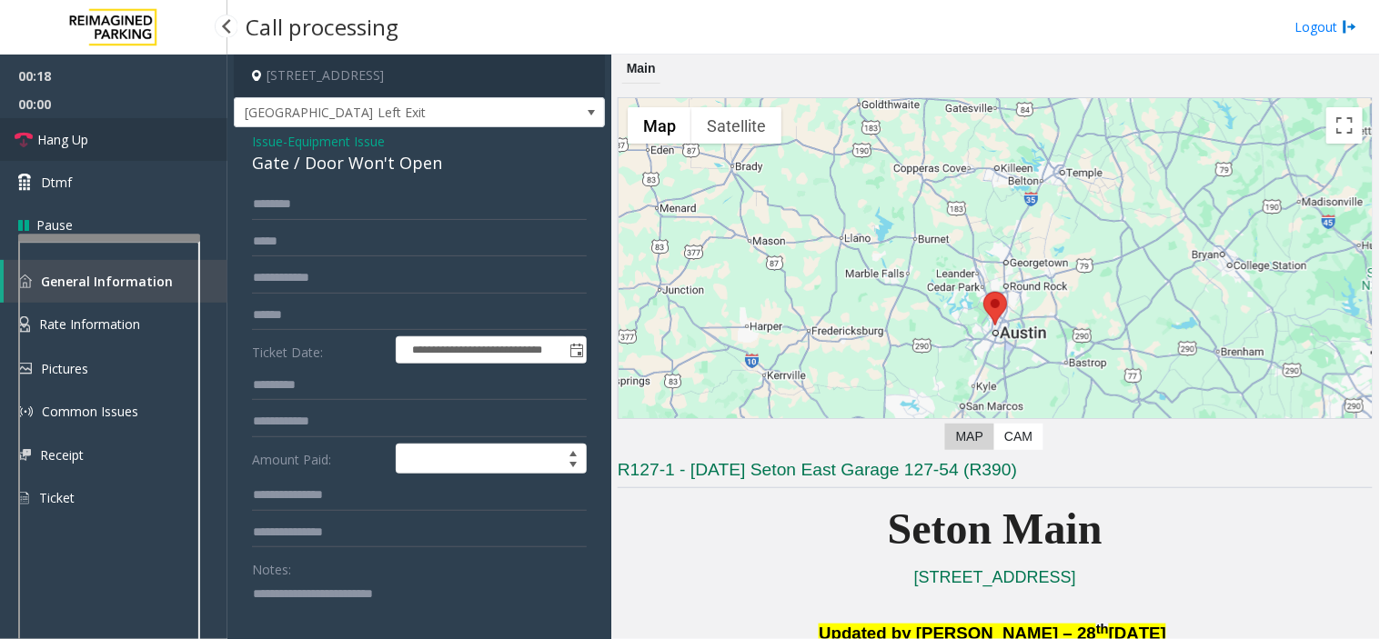
type textarea "**********"
click at [74, 121] on link "Hang Up" at bounding box center [113, 139] width 227 height 43
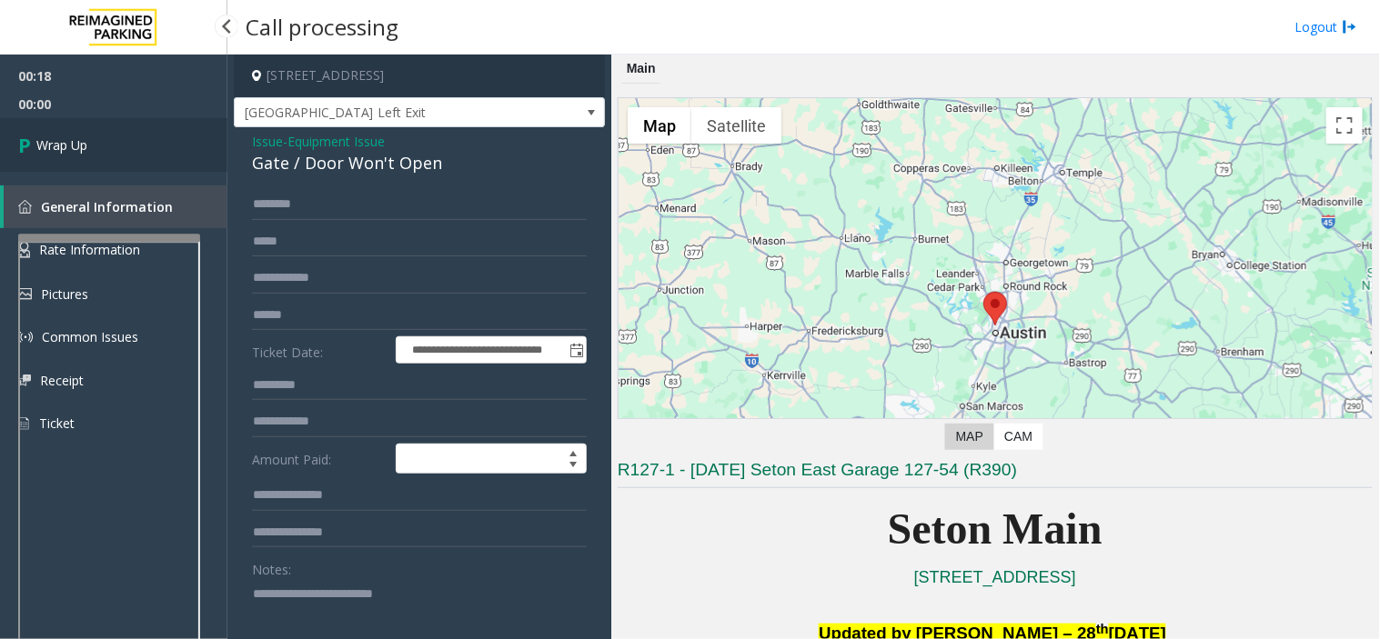
click at [77, 134] on link "Wrap Up" at bounding box center [113, 145] width 227 height 54
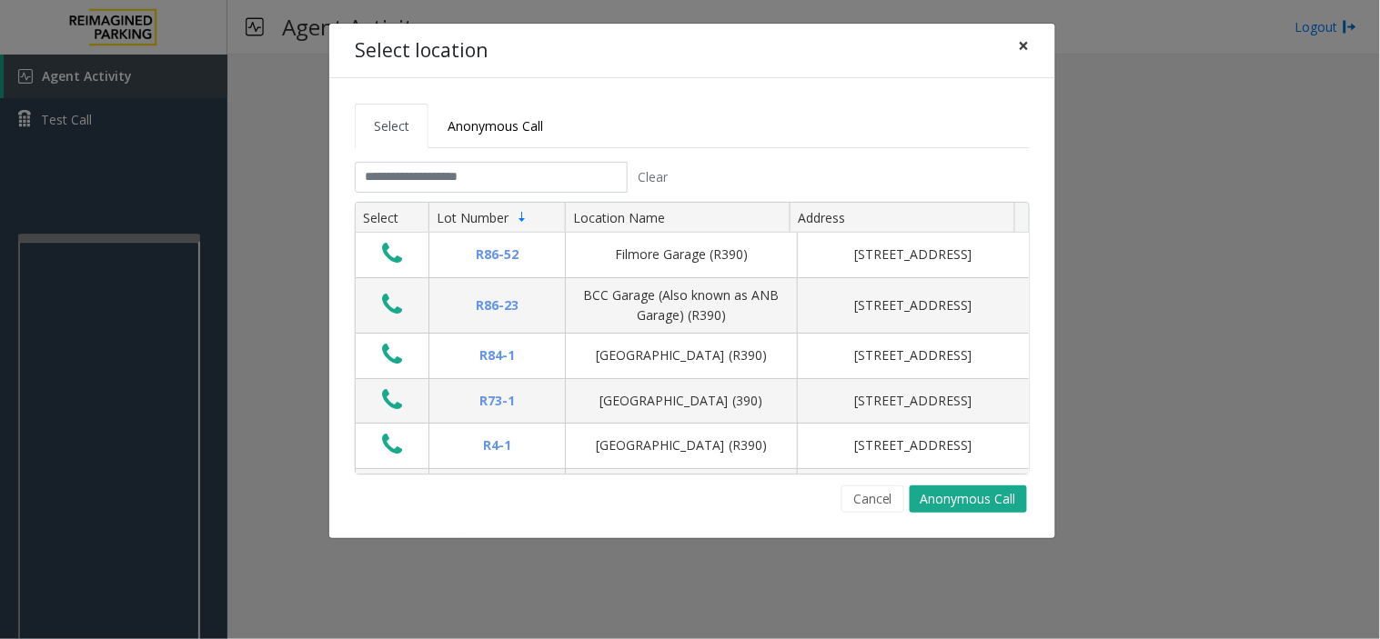
click at [1021, 52] on span "×" at bounding box center [1024, 45] width 11 height 25
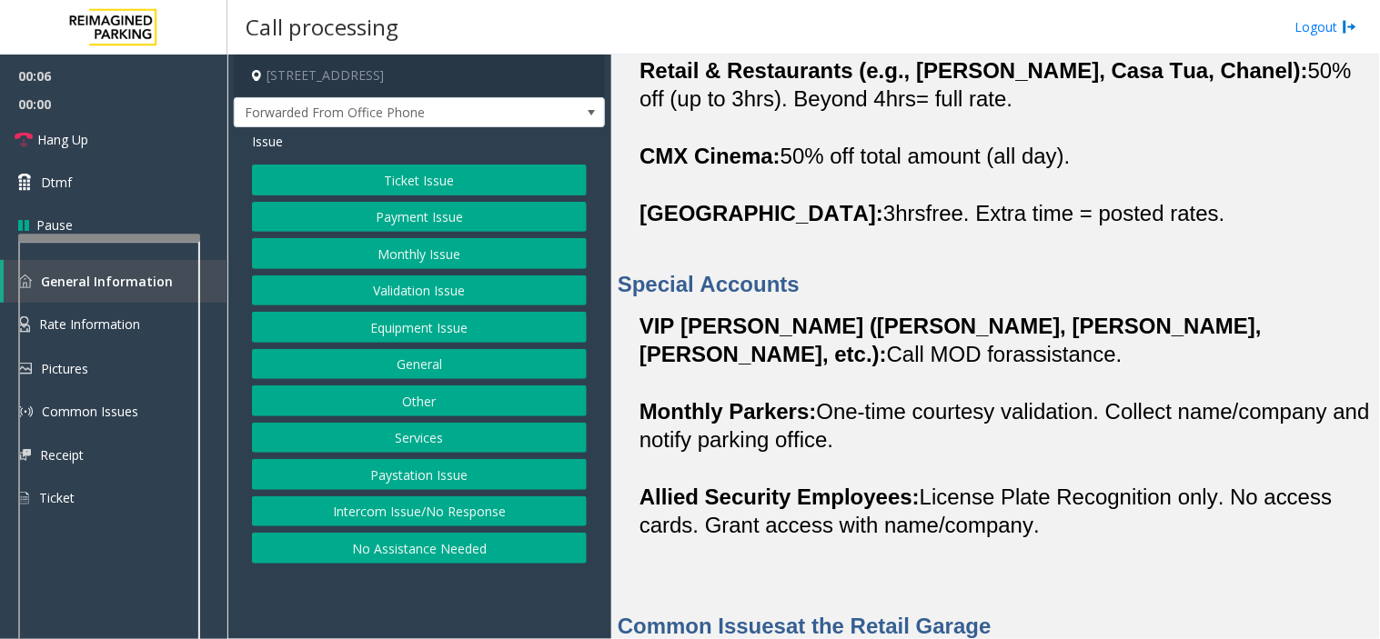
scroll to position [1414, 0]
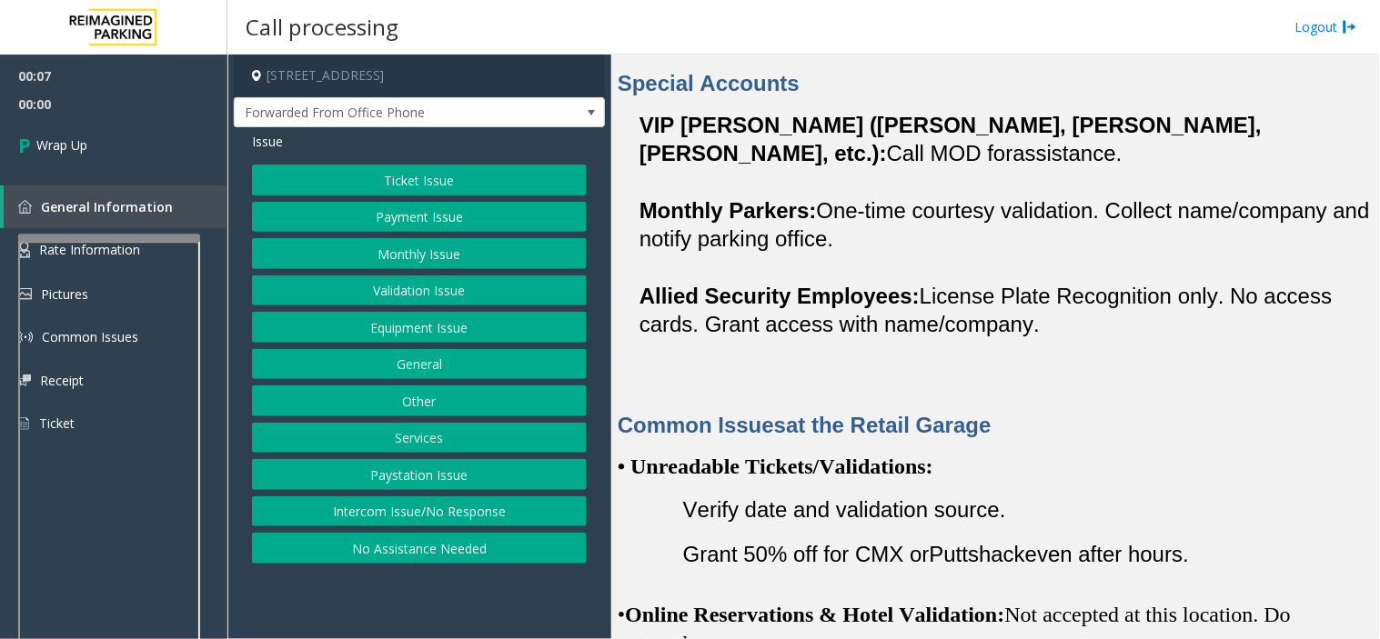
click at [374, 555] on button "No Assistance Needed" at bounding box center [419, 548] width 335 height 31
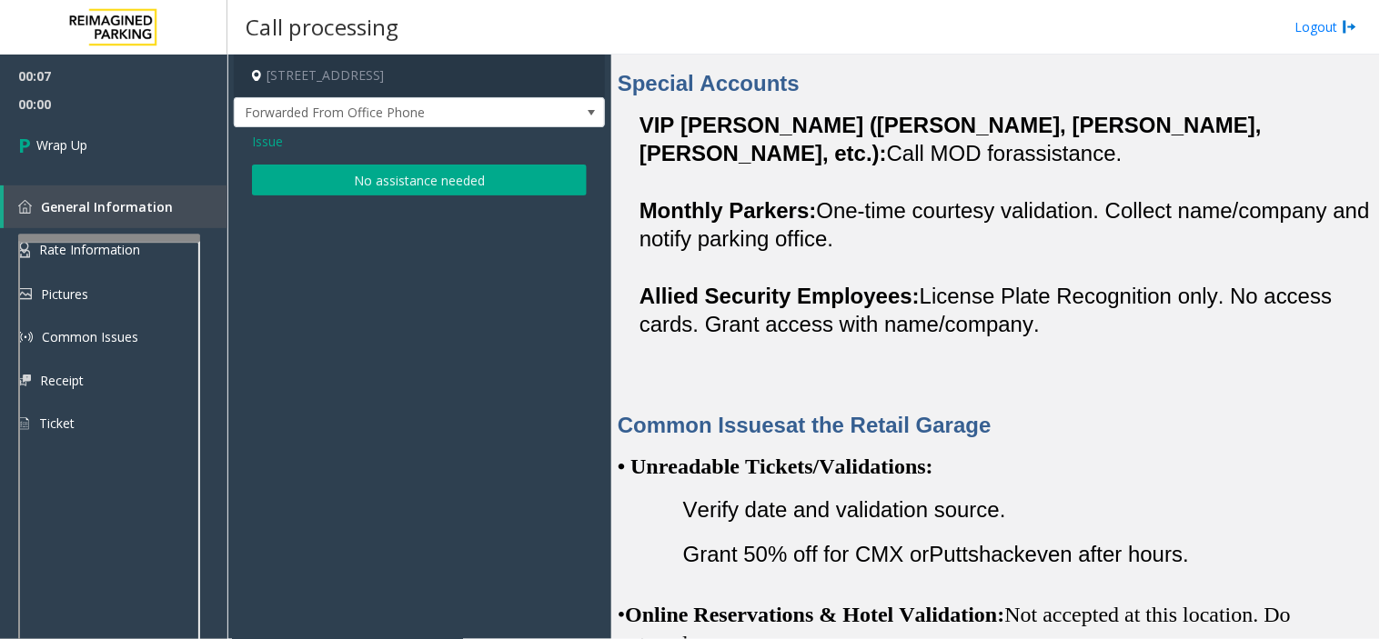
click at [362, 168] on button "No assistance needed" at bounding box center [419, 180] width 335 height 31
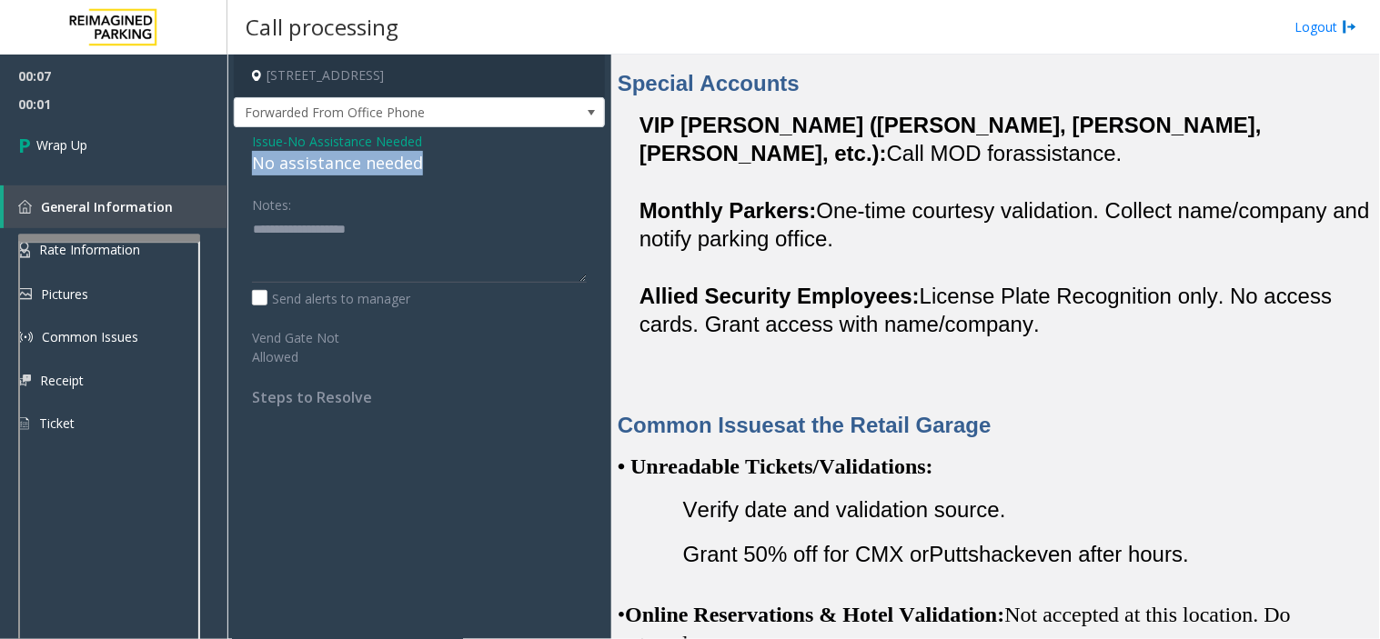
drag, startPoint x: 392, startPoint y: 165, endPoint x: 227, endPoint y: 162, distance: 164.7
click at [227, 162] on div "701 South Miami Avenue, Miami, FL Forwarded From Office Phone Issue - No Assist…" at bounding box center [803, 347] width 1152 height 585
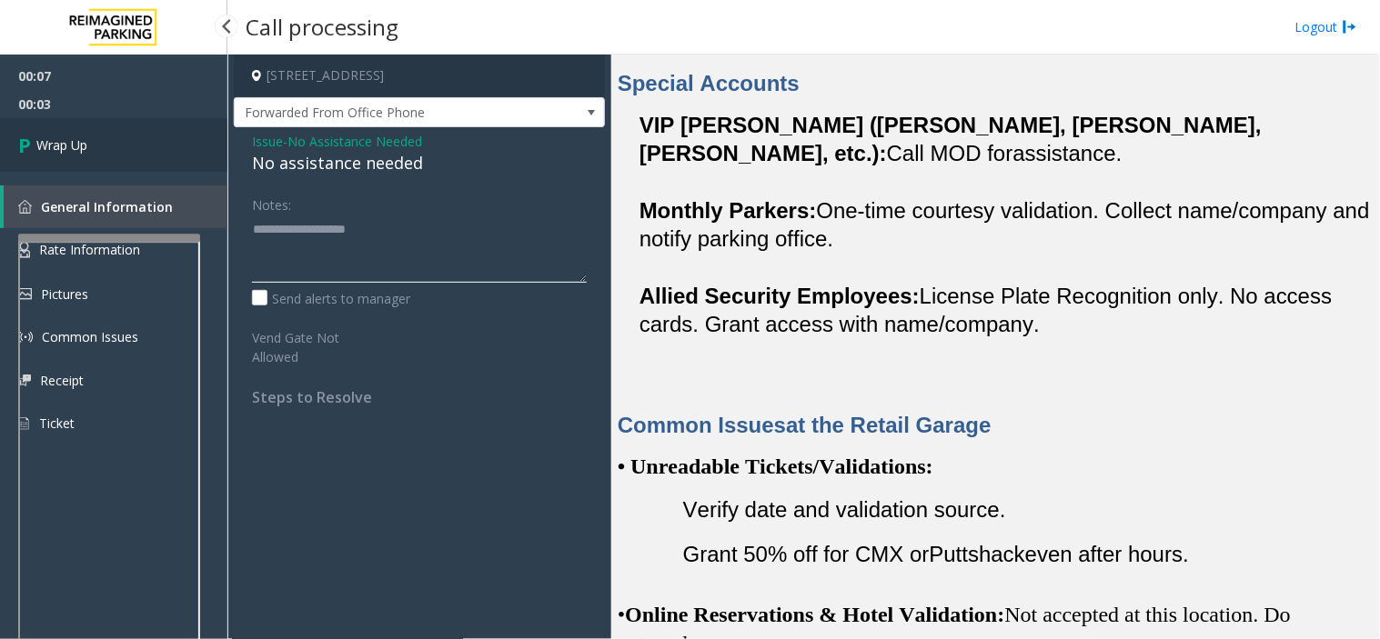
type textarea "**********"
click at [88, 144] on link "Wrap Up" at bounding box center [113, 145] width 227 height 54
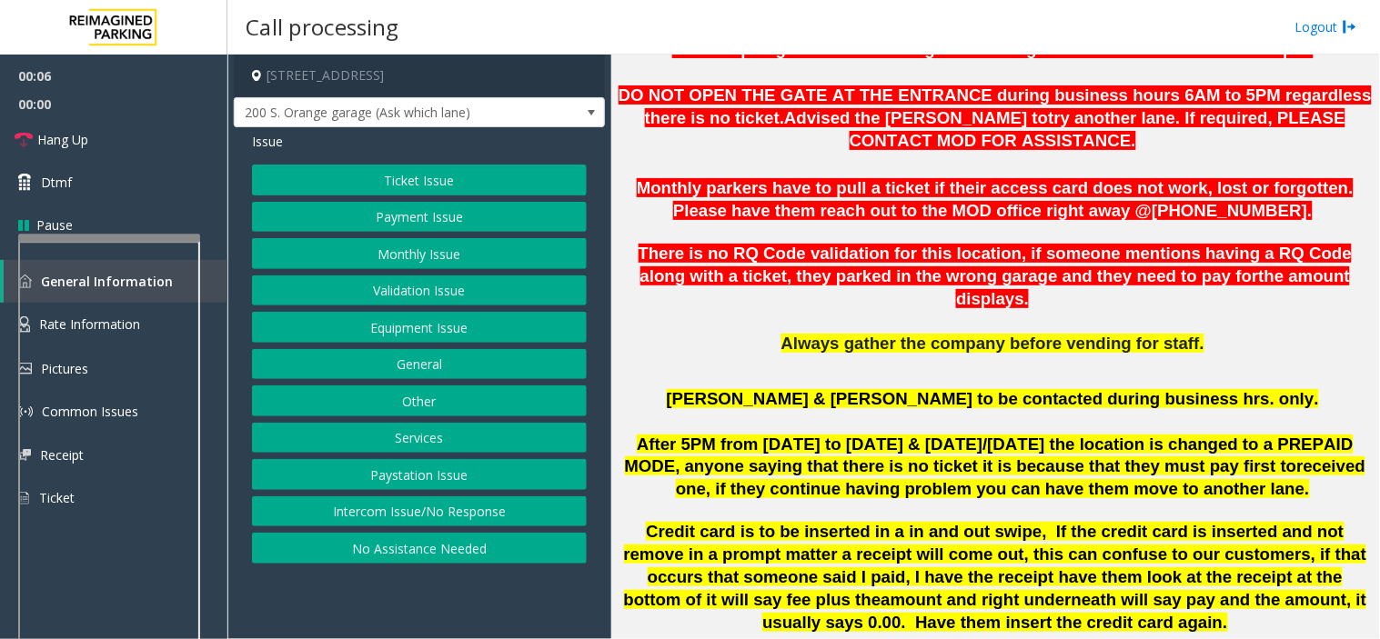
scroll to position [808, 0]
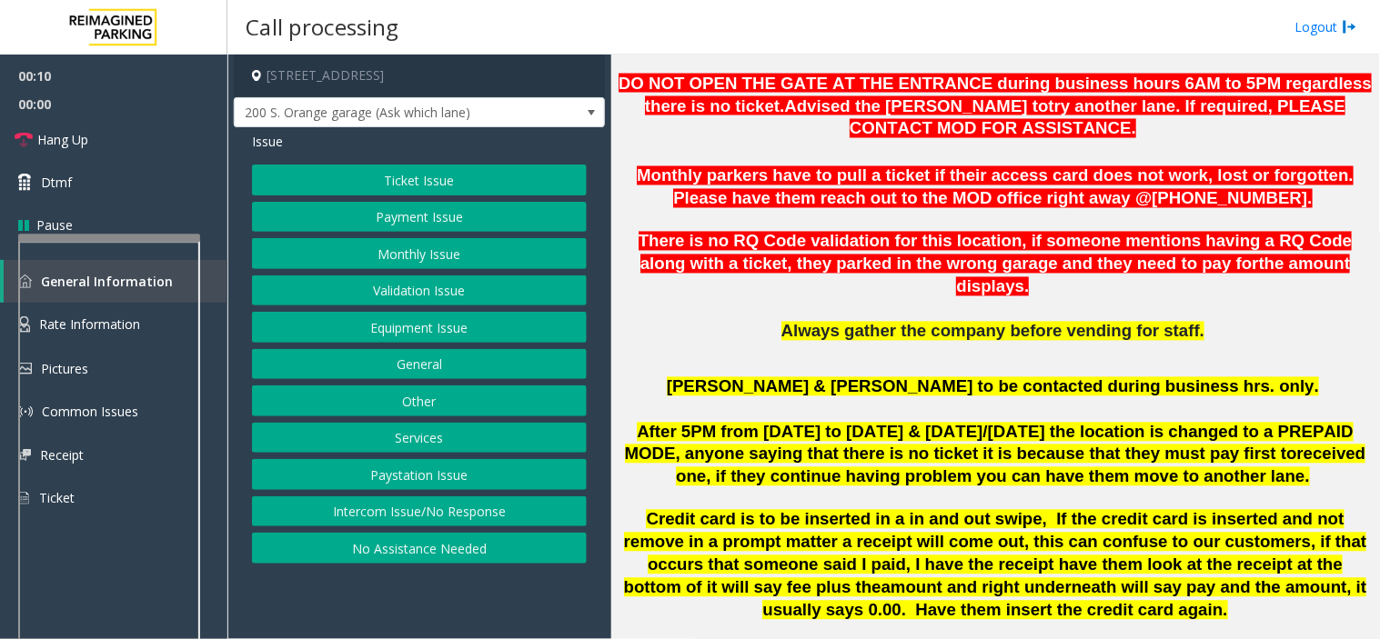
click at [406, 189] on button "Ticket Issue" at bounding box center [419, 180] width 335 height 31
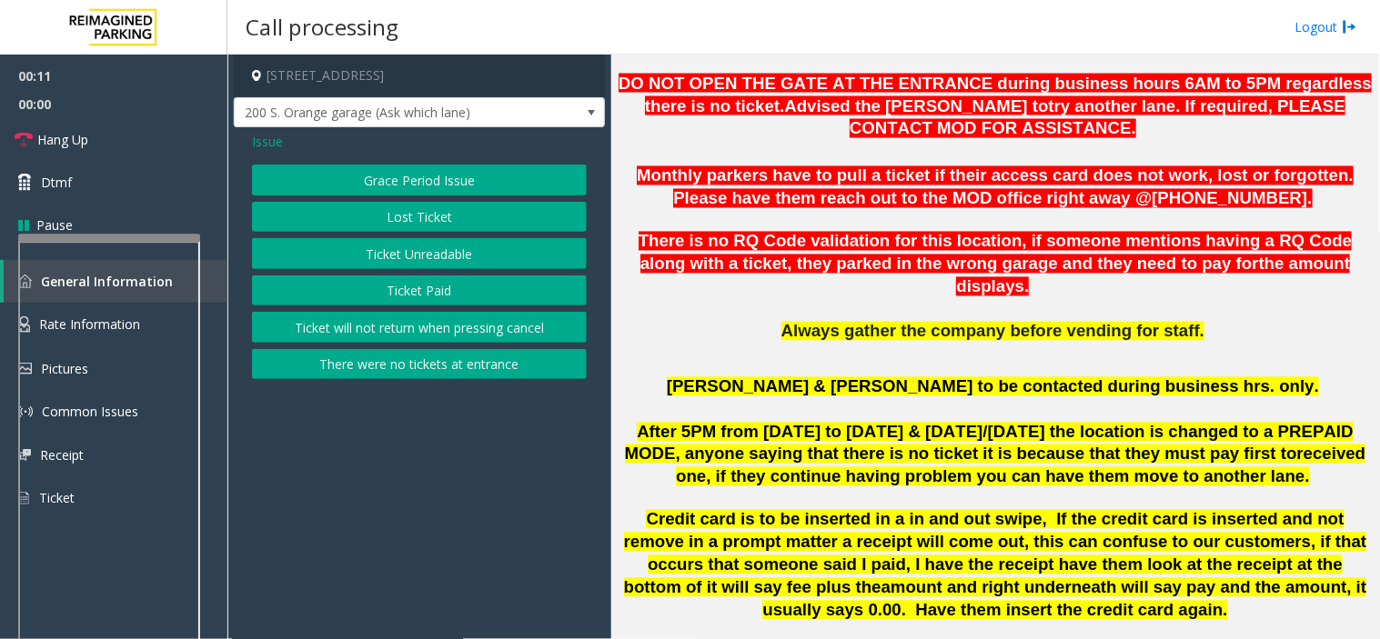
click at [413, 291] on button "Ticket Paid" at bounding box center [419, 291] width 335 height 31
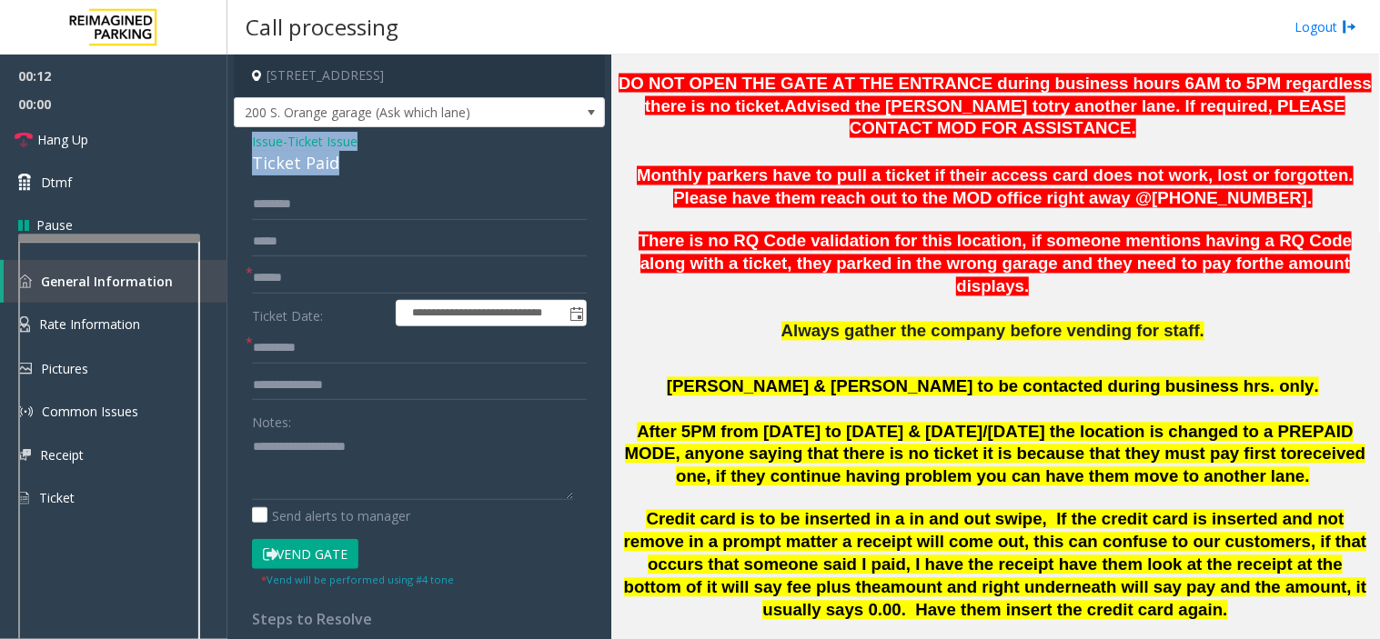
drag, startPoint x: 341, startPoint y: 166, endPoint x: 242, endPoint y: 138, distance: 103.1
click at [242, 138] on div "**********" at bounding box center [419, 552] width 371 height 850
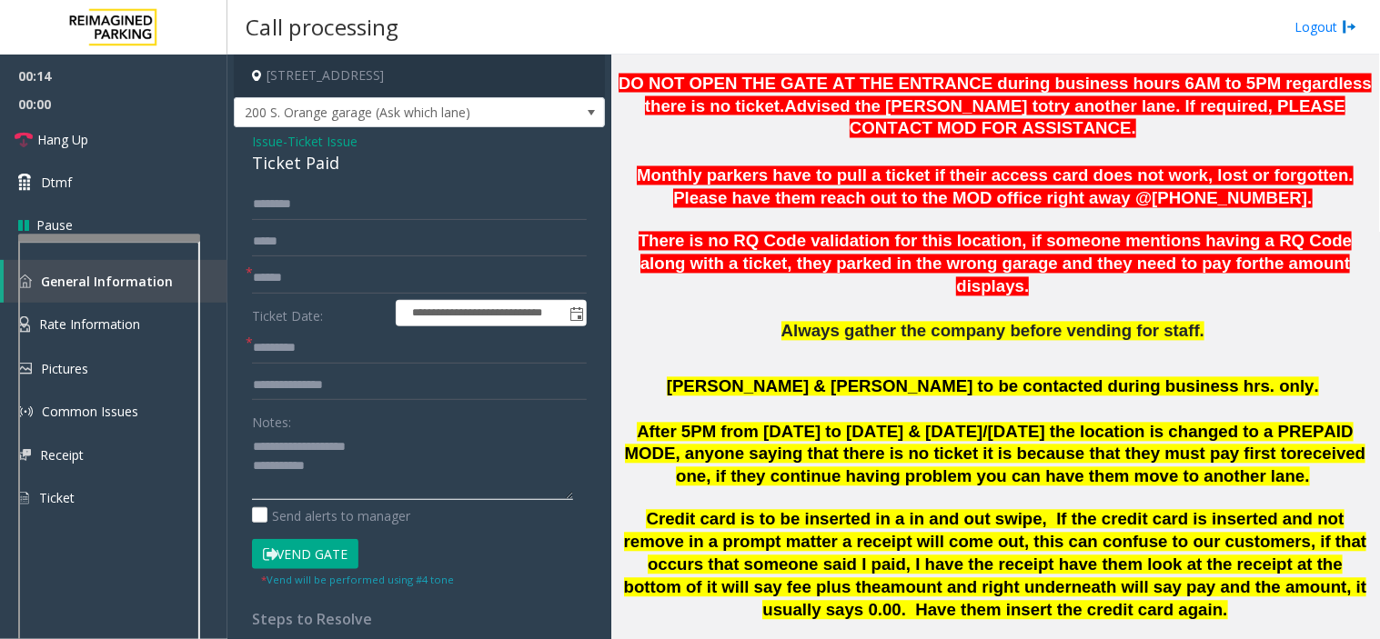
click at [366, 477] on textarea at bounding box center [412, 466] width 321 height 68
type textarea "**********"
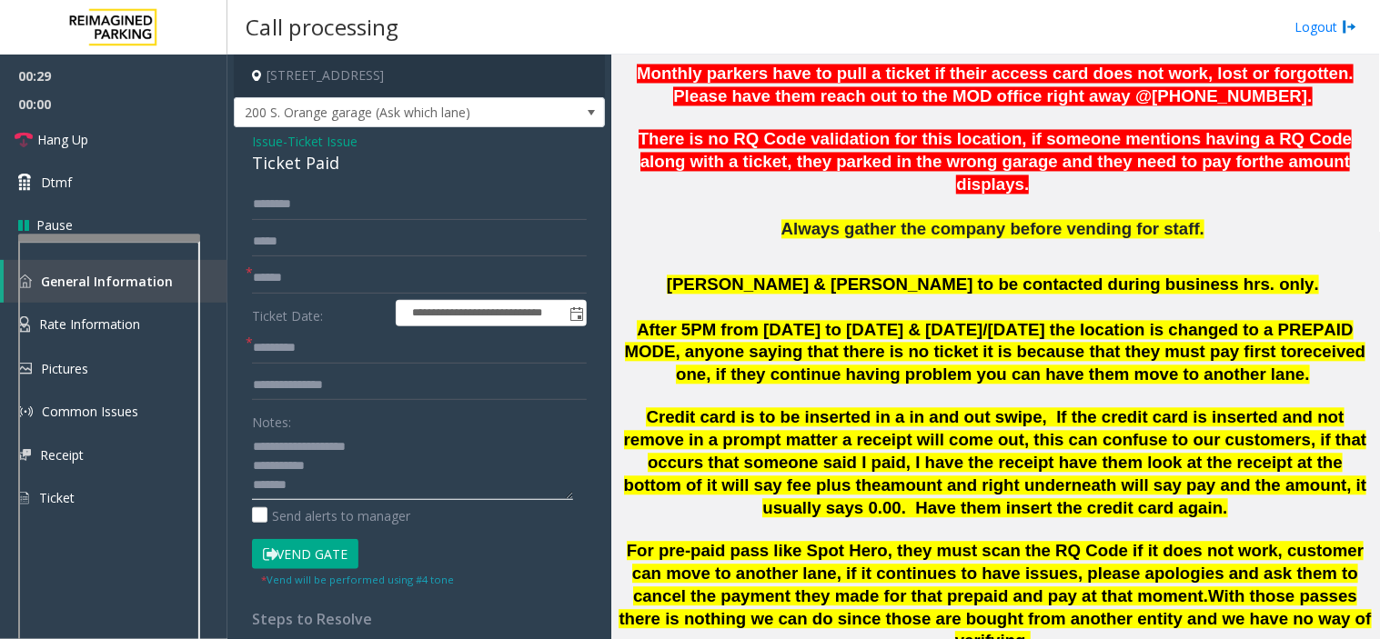
click at [312, 492] on textarea at bounding box center [412, 466] width 321 height 68
drag, startPoint x: 312, startPoint y: 492, endPoint x: 248, endPoint y: 447, distance: 78.2
click at [248, 447] on div "**********" at bounding box center [419, 574] width 362 height 770
click at [260, 143] on span "Issue" at bounding box center [267, 141] width 31 height 19
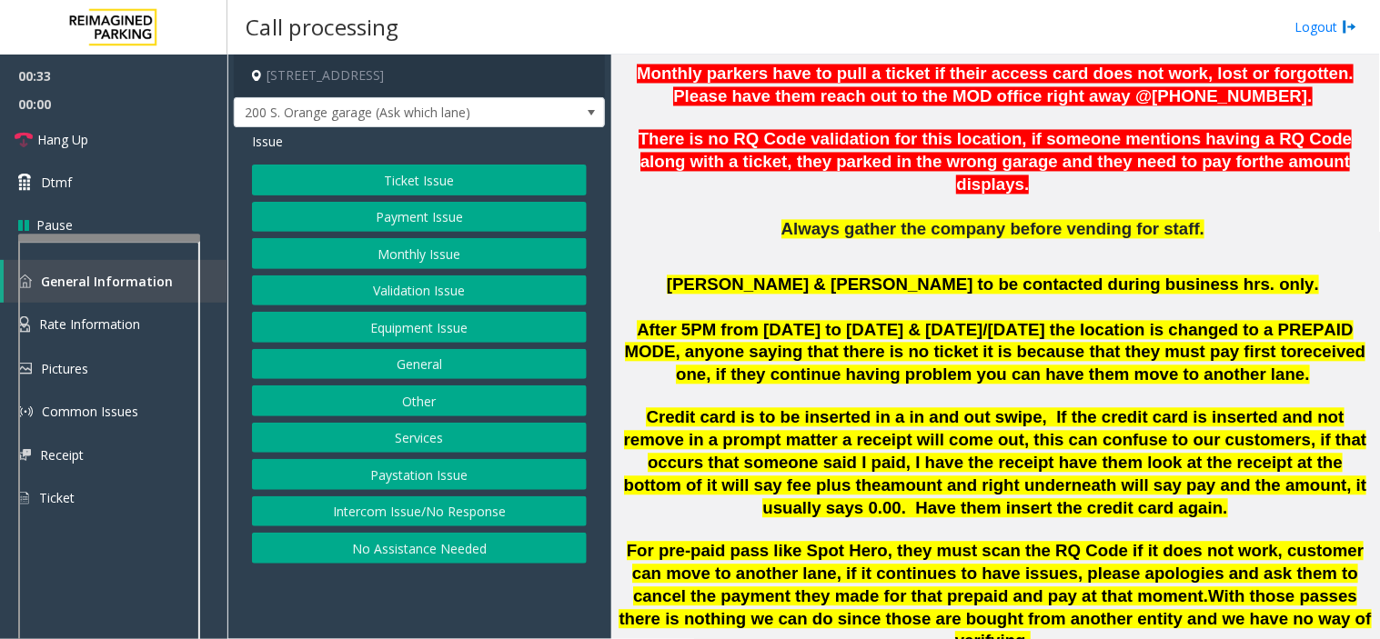
click at [388, 438] on button "Services" at bounding box center [419, 438] width 335 height 31
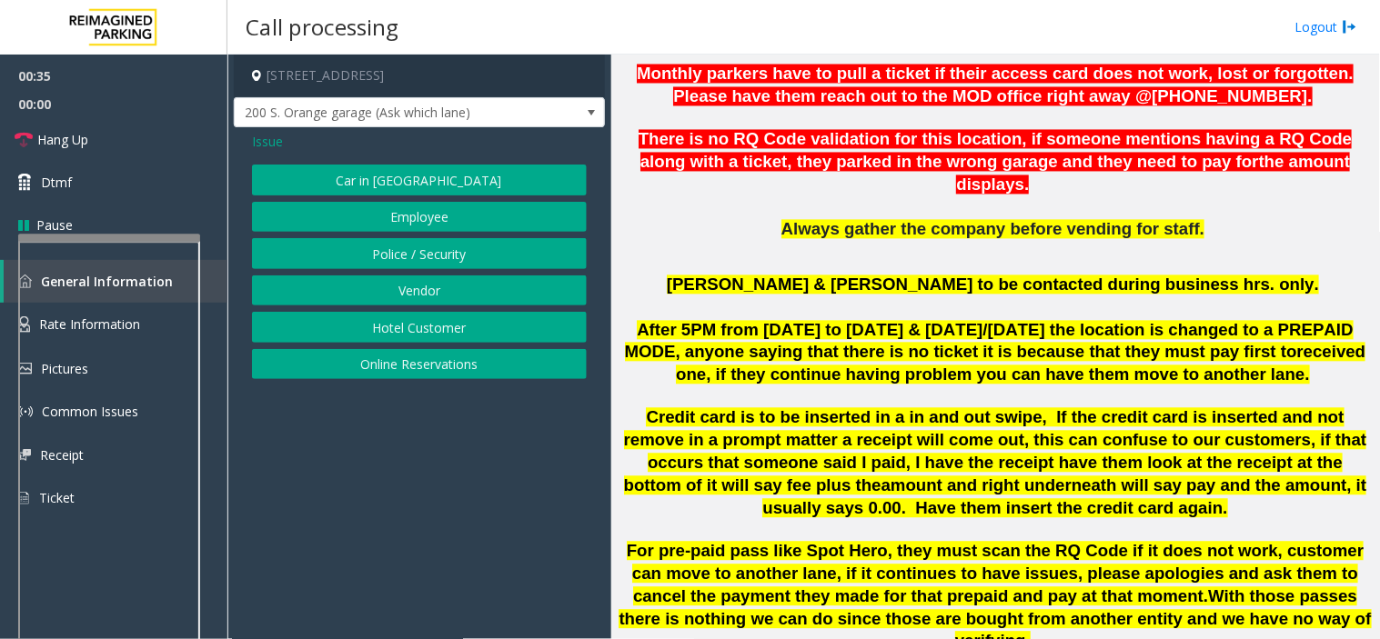
click at [407, 371] on button "Online Reservations" at bounding box center [419, 364] width 335 height 31
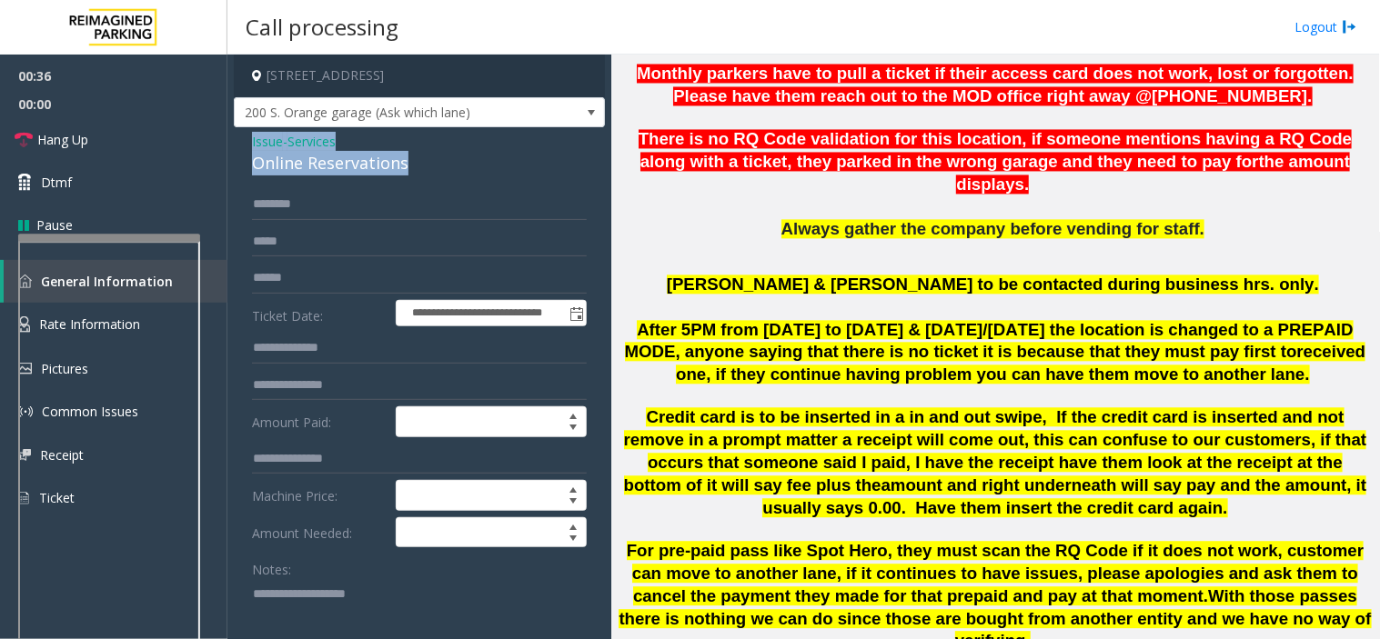
drag, startPoint x: 412, startPoint y: 156, endPoint x: 249, endPoint y: 131, distance: 164.7
click at [405, 619] on textarea at bounding box center [412, 613] width 321 height 68
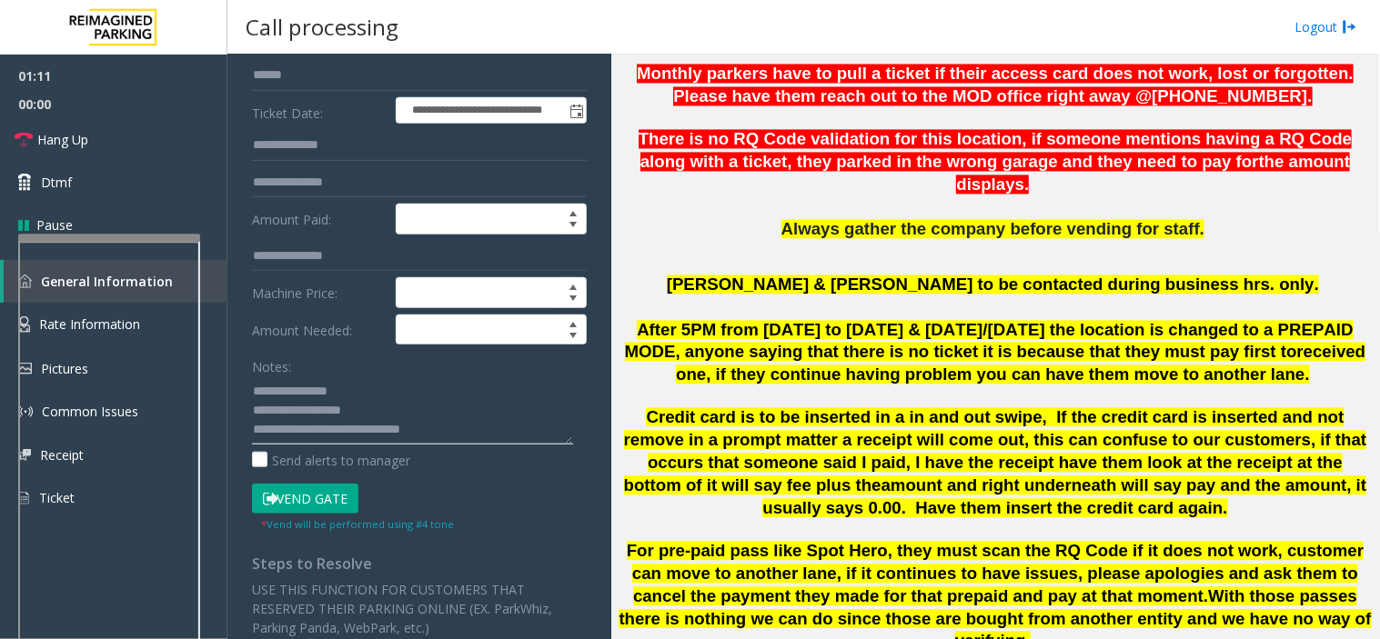
scroll to position [12, 0]
click at [453, 424] on textarea at bounding box center [412, 411] width 321 height 68
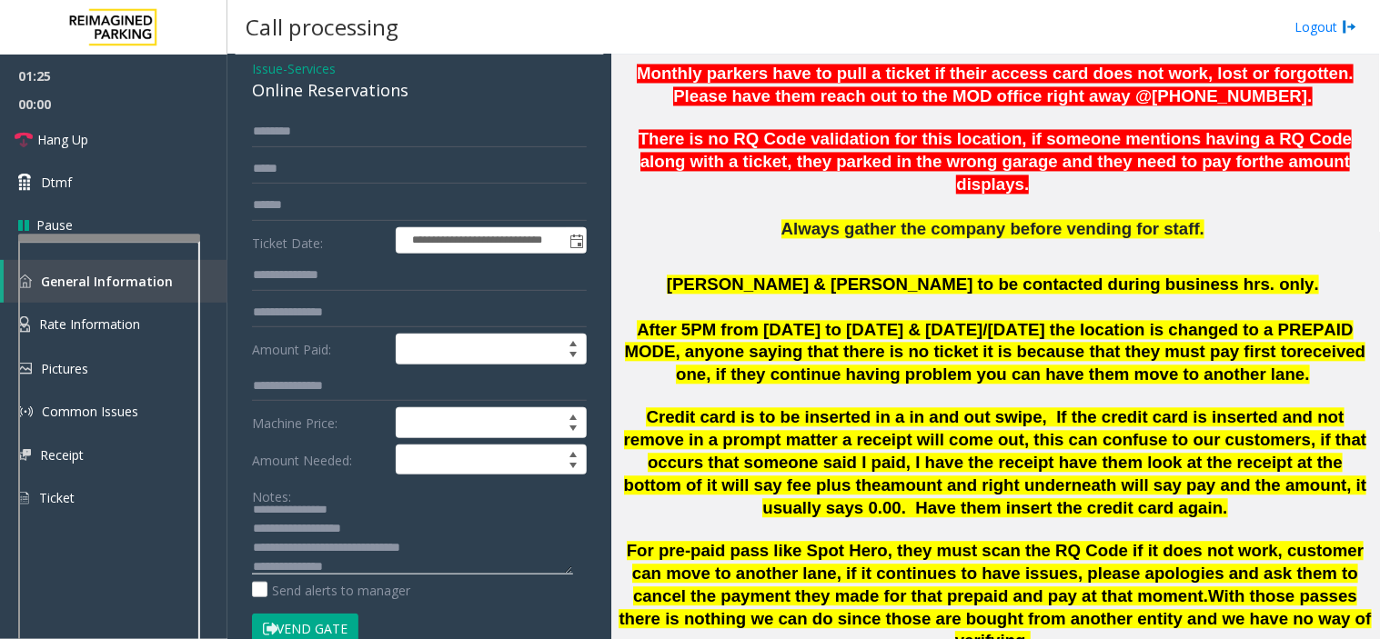
scroll to position [0, 0]
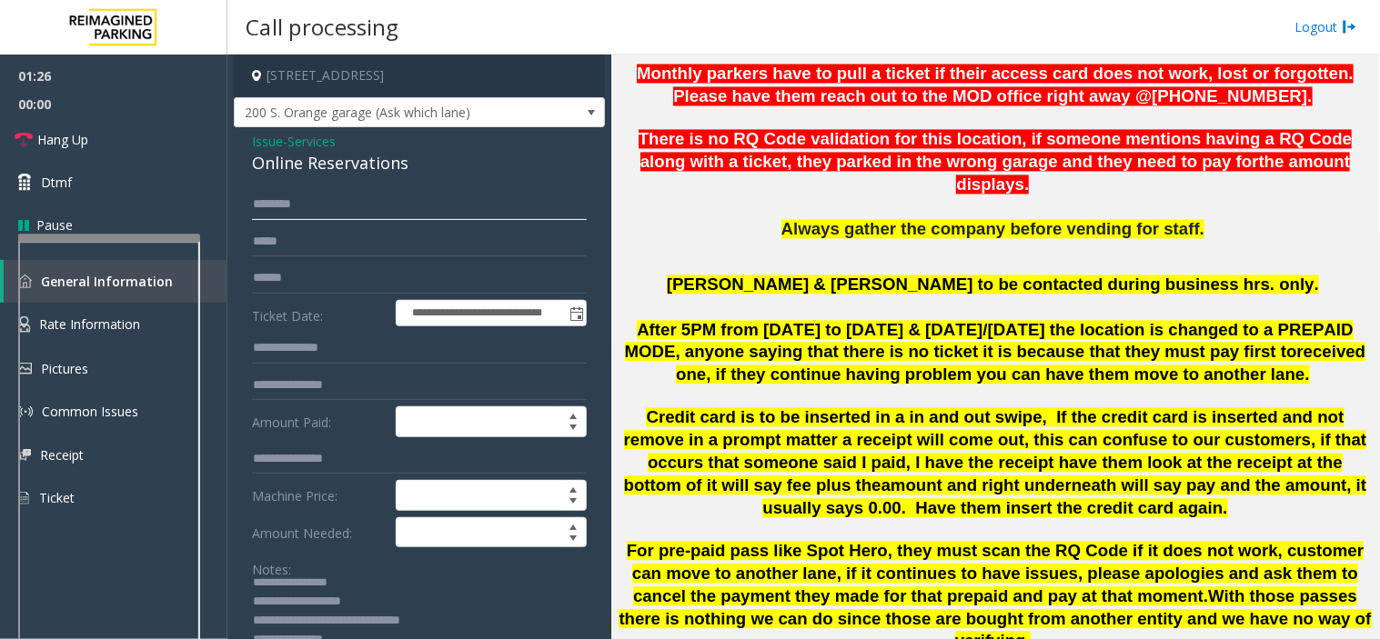
click at [295, 201] on input "text" at bounding box center [419, 204] width 335 height 31
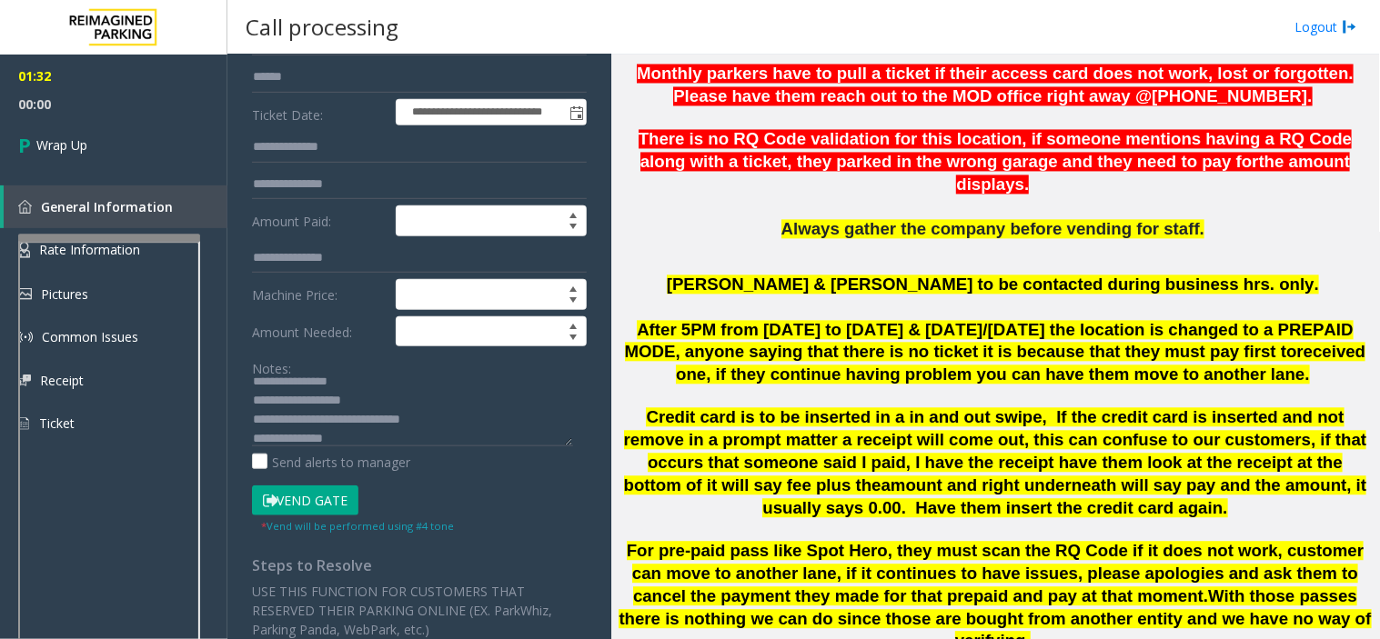
scroll to position [202, 0]
click at [350, 441] on textarea at bounding box center [412, 411] width 321 height 68
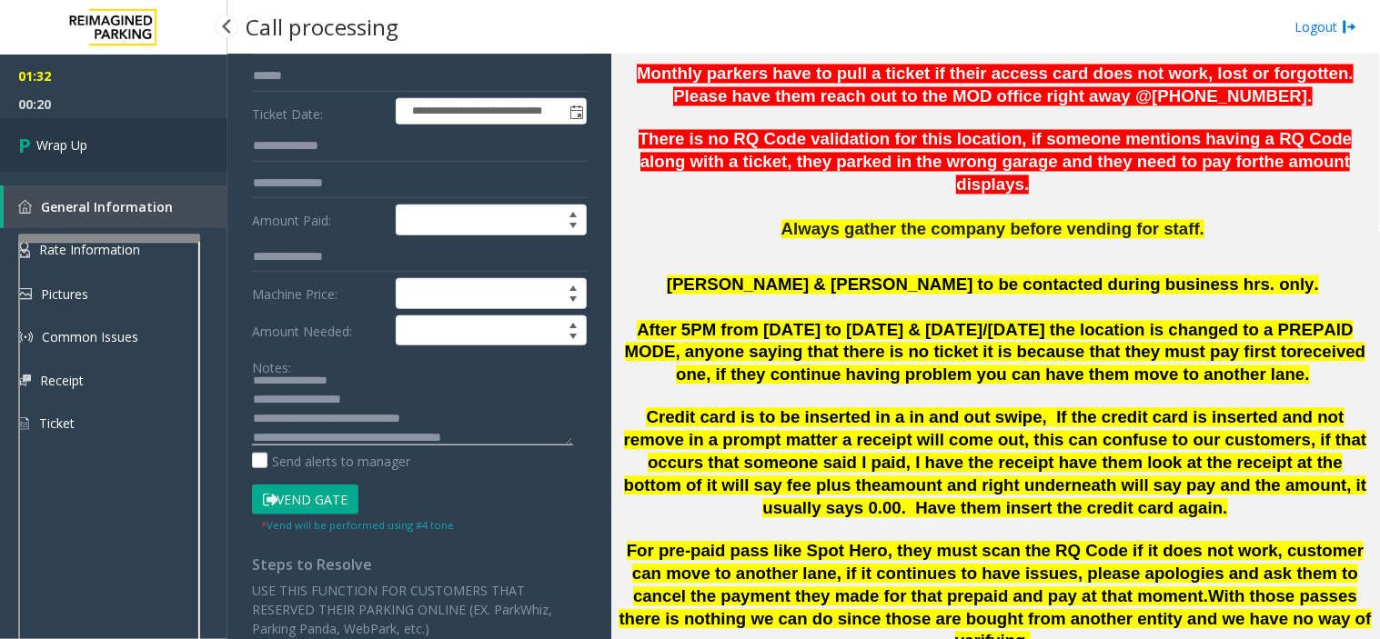
type textarea "**********"
click at [34, 140] on icon at bounding box center [27, 145] width 18 height 30
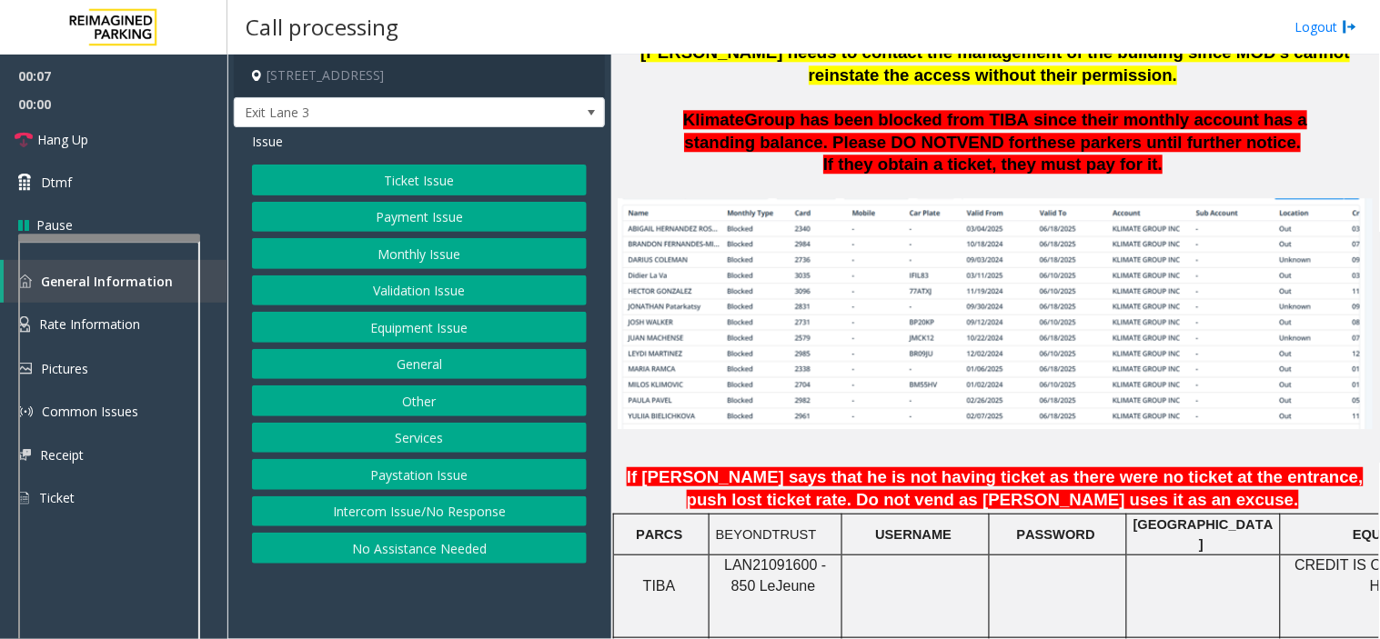
scroll to position [1414, 0]
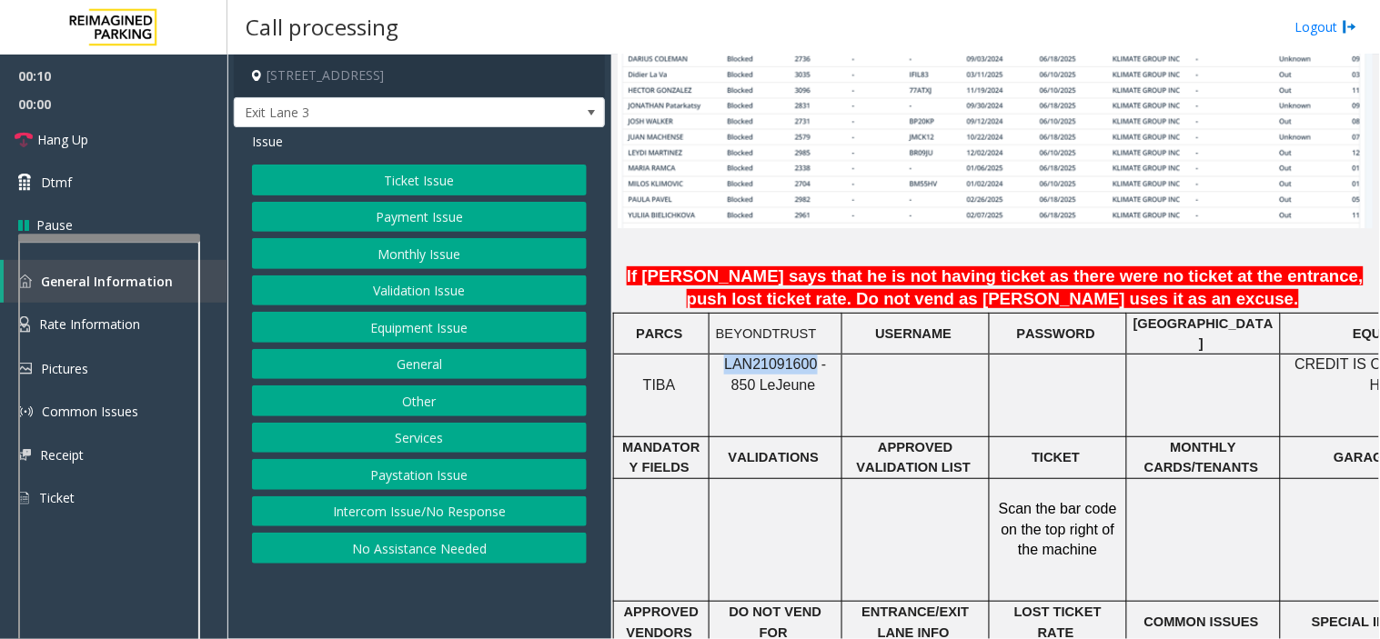
drag, startPoint x: 801, startPoint y: 306, endPoint x: 717, endPoint y: 305, distance: 84.6
click at [724, 357] on span "LAN21091600 - 850 Le" at bounding box center [775, 374] width 102 height 35
copy span "LAN21091600"
click at [460, 261] on button "Monthly Issue" at bounding box center [419, 253] width 335 height 31
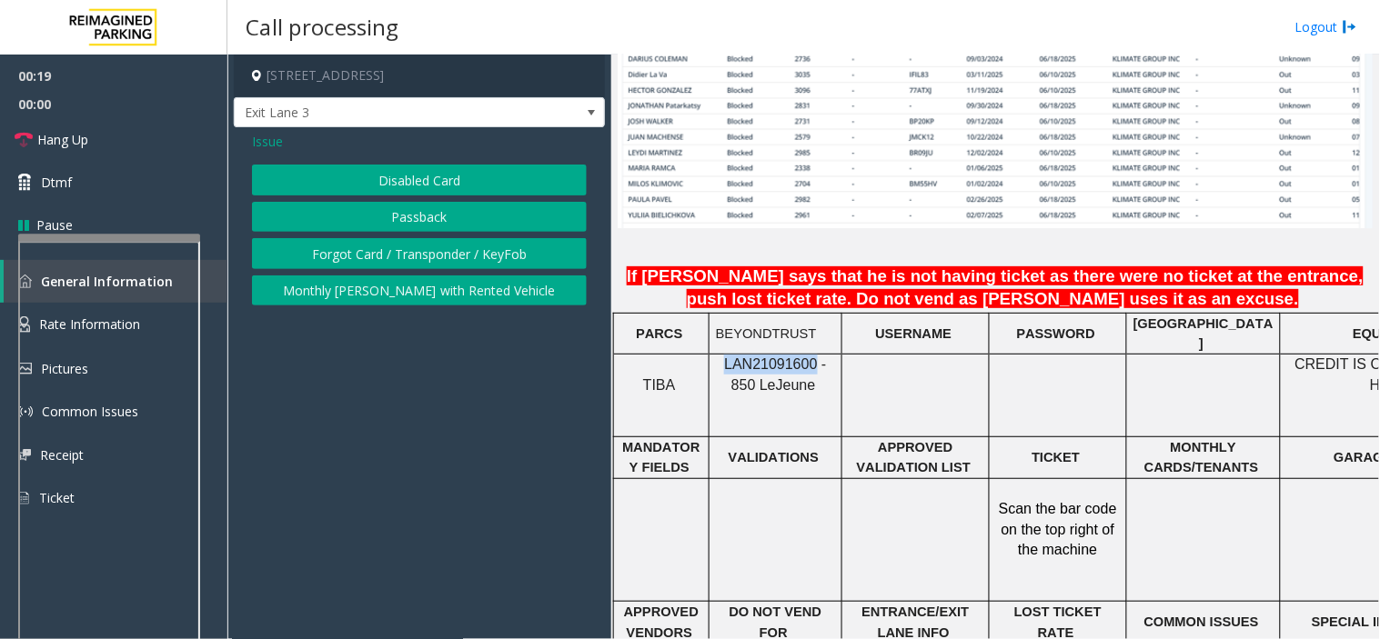
click at [412, 185] on button "Disabled Card" at bounding box center [419, 180] width 335 height 31
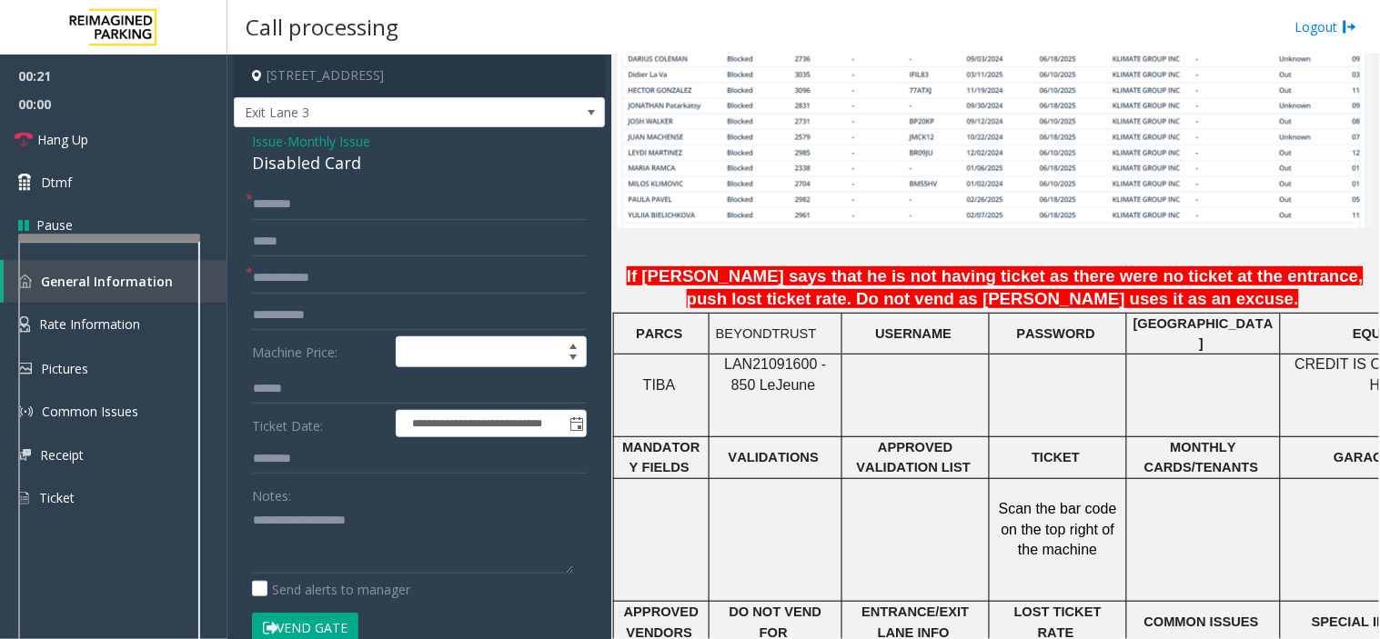
click at [270, 151] on div "Disabled Card" at bounding box center [419, 163] width 335 height 25
click at [261, 146] on span "Issue" at bounding box center [267, 141] width 31 height 19
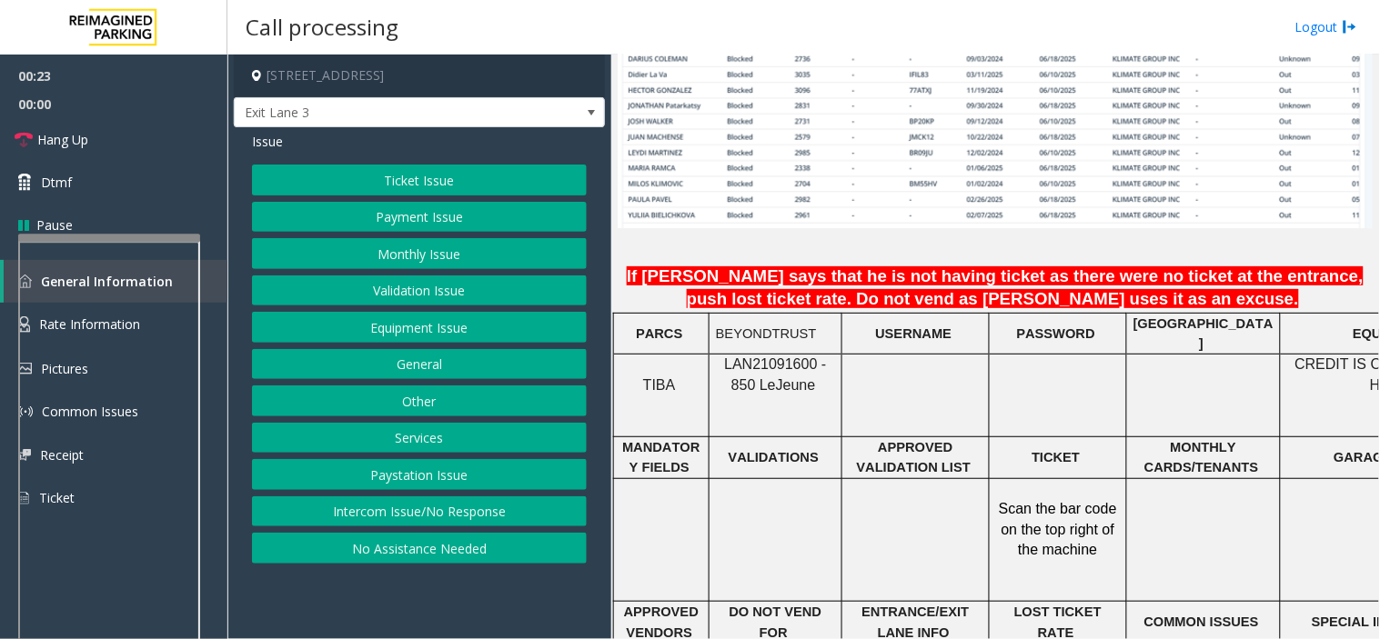
click at [400, 243] on button "Monthly Issue" at bounding box center [419, 253] width 335 height 31
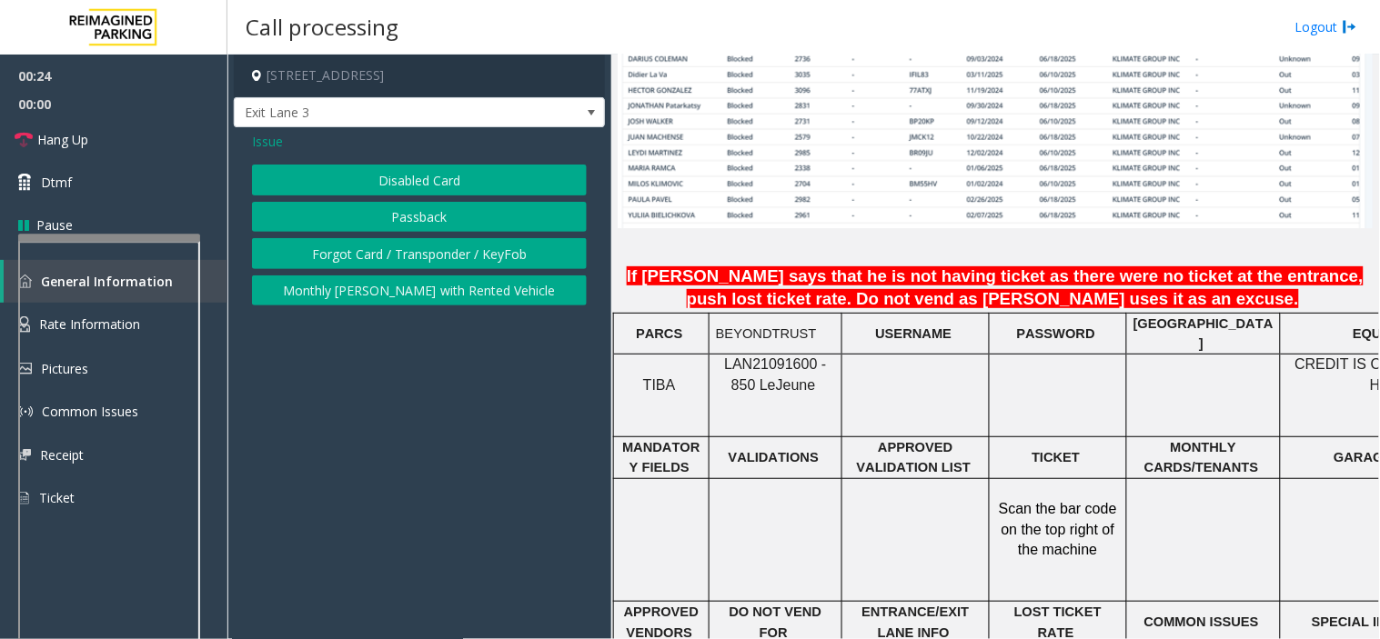
click at [389, 216] on button "Passback" at bounding box center [419, 217] width 335 height 31
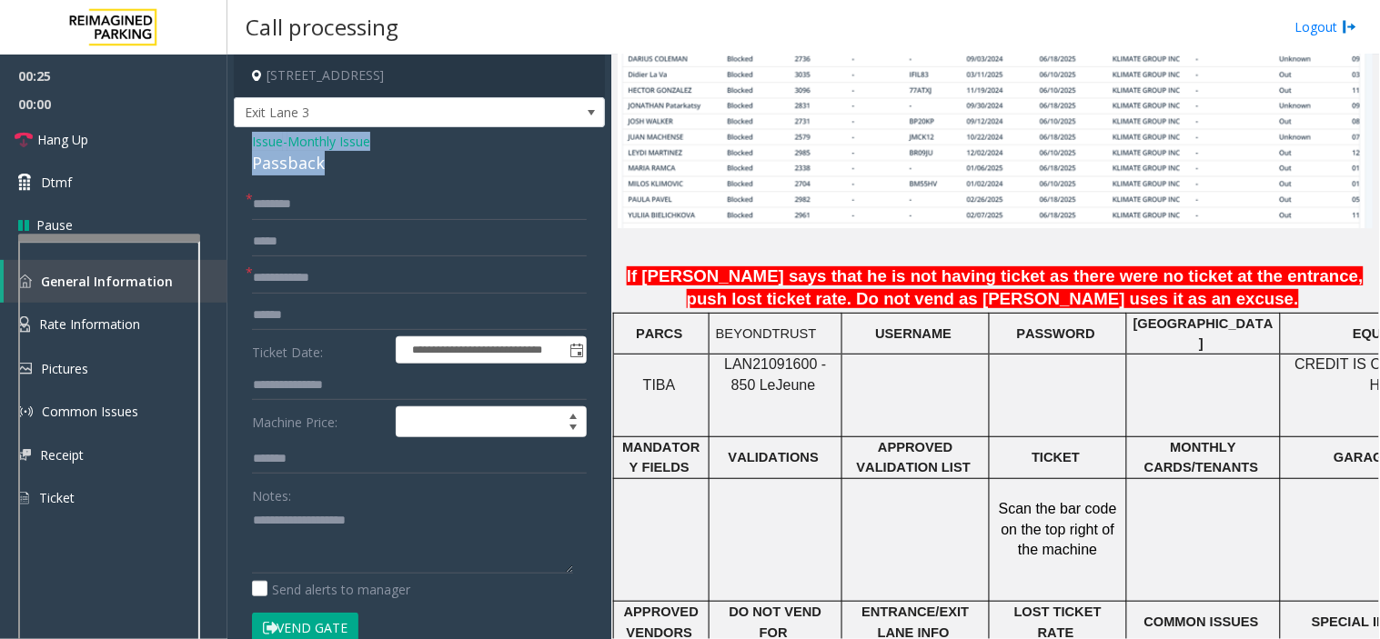
drag, startPoint x: 326, startPoint y: 169, endPoint x: 277, endPoint y: 142, distance: 55.4
click at [246, 141] on div "**********" at bounding box center [419, 560] width 371 height 867
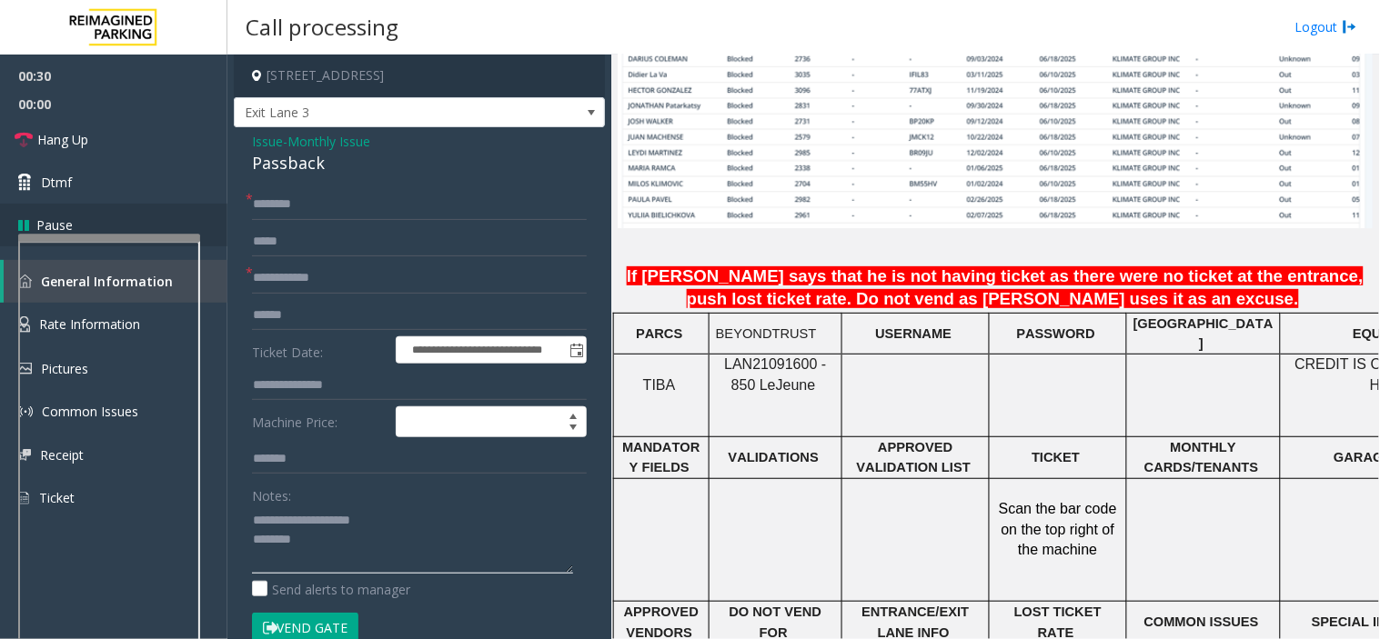
type textarea "**********"
click at [280, 203] on input "text" at bounding box center [419, 204] width 335 height 31
type input "********"
click at [300, 256] on input "text" at bounding box center [419, 241] width 335 height 31
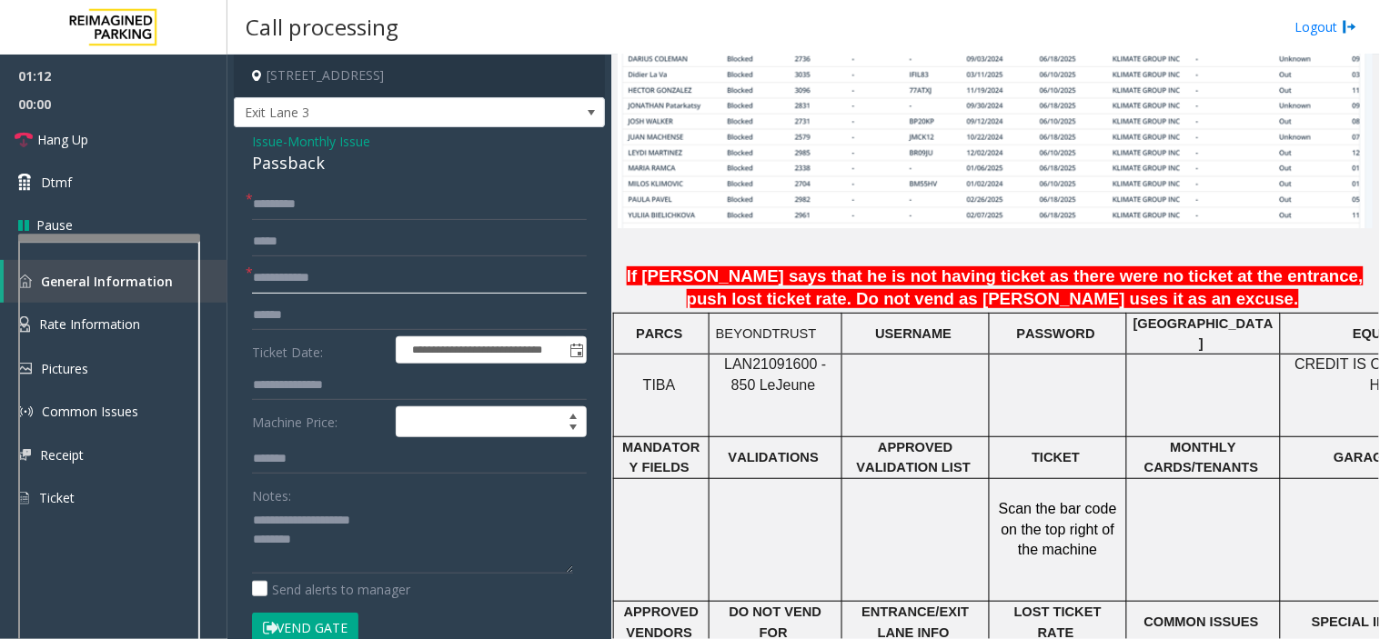
click at [321, 280] on input "text" at bounding box center [419, 278] width 335 height 31
type input "****"
drag, startPoint x: 55, startPoint y: 133, endPoint x: 16, endPoint y: 109, distance: 44.9
click at [55, 133] on span "Hang Up" at bounding box center [62, 139] width 51 height 19
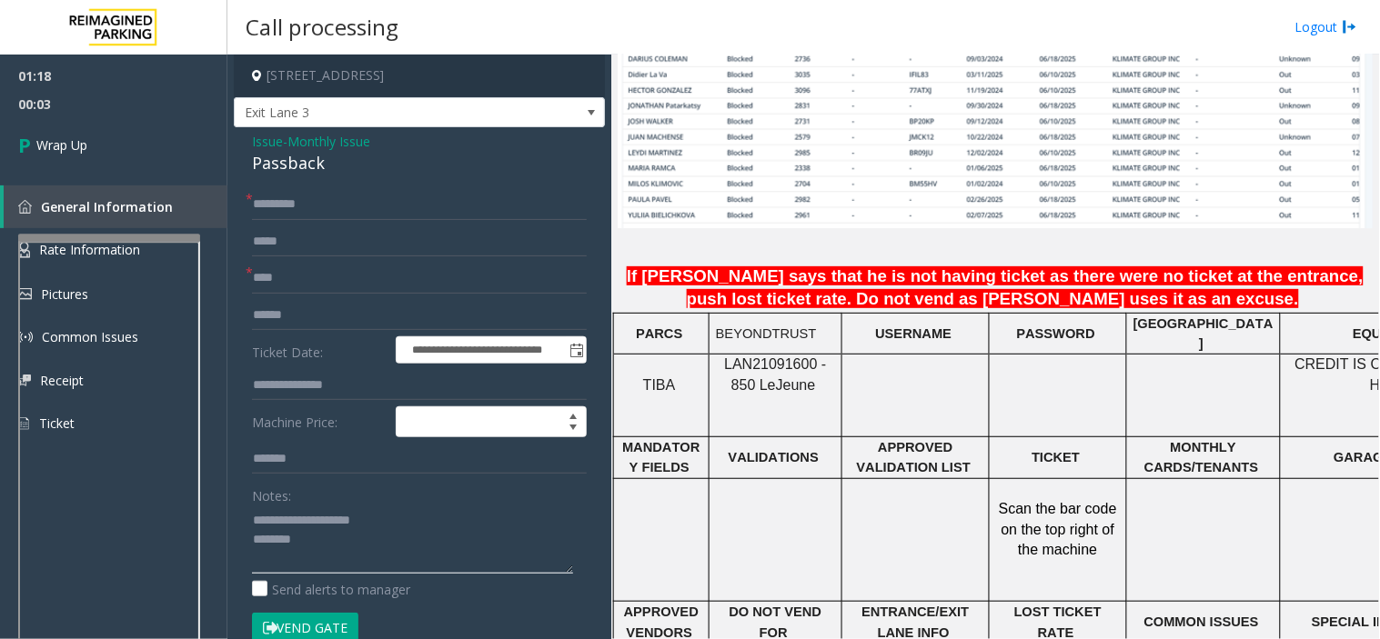
click at [371, 547] on textarea at bounding box center [412, 540] width 321 height 68
type textarea "**********"
click at [107, 159] on link "Wrap Up" at bounding box center [113, 145] width 227 height 54
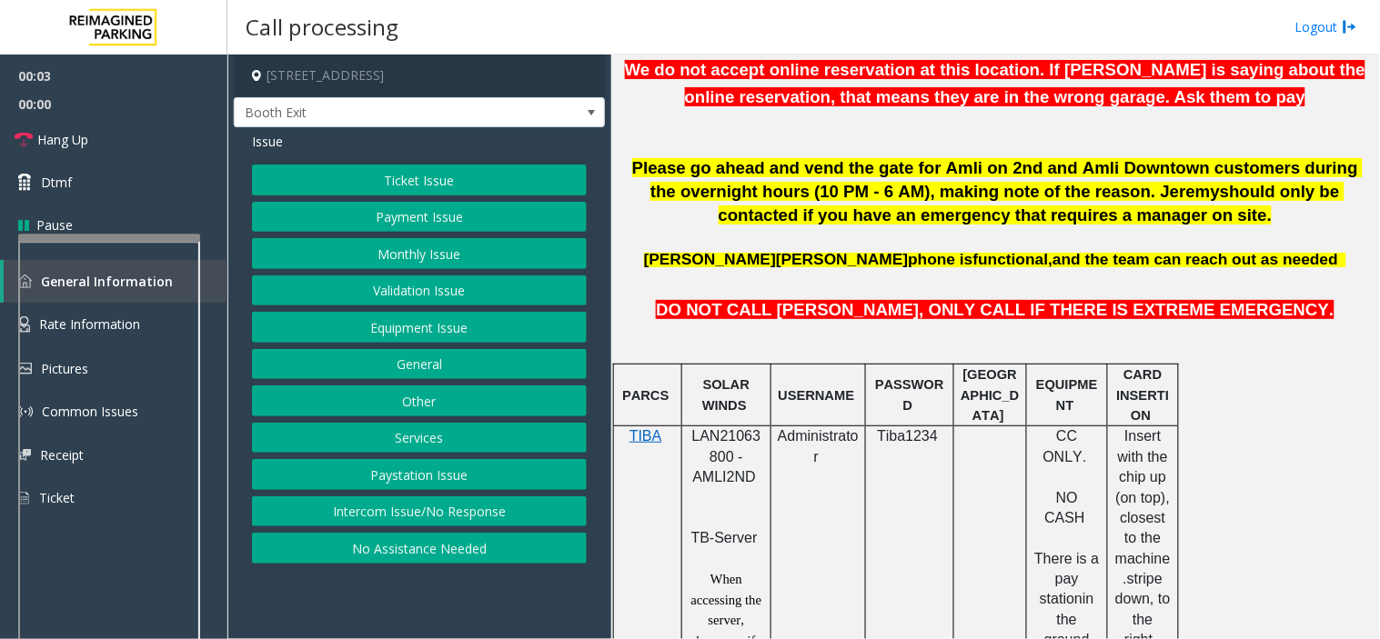
scroll to position [1011, 0]
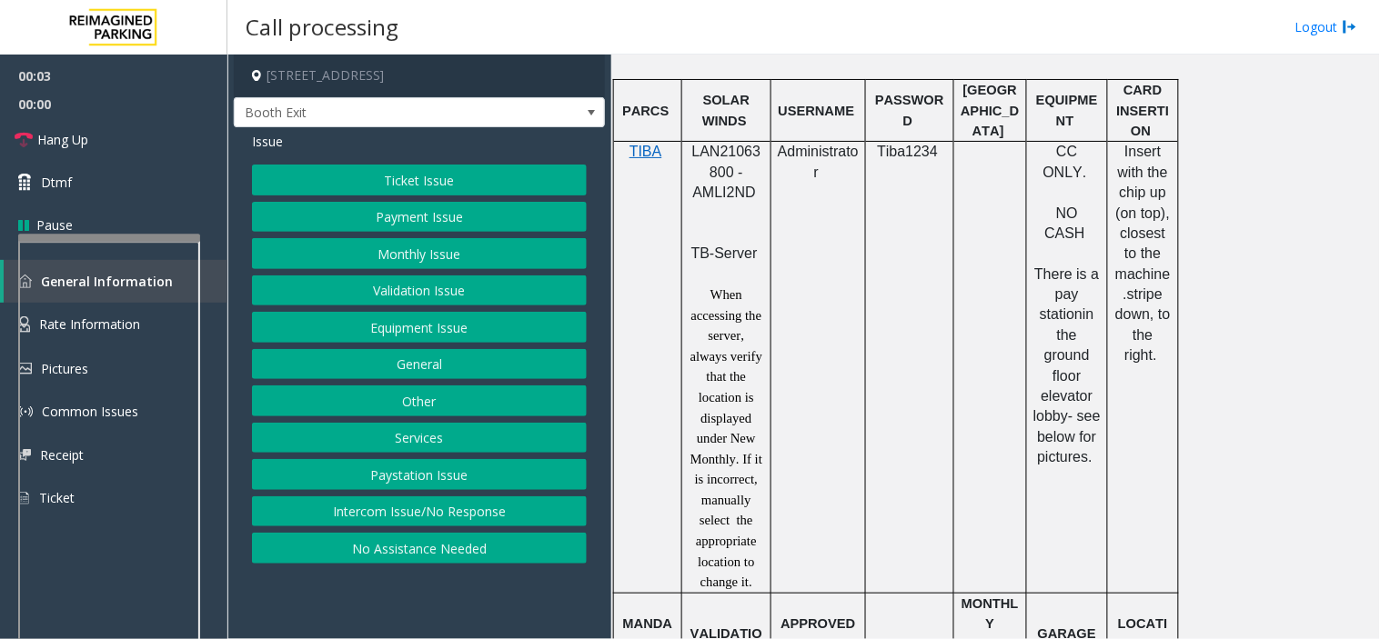
click at [716, 164] on p "LAN21063800 - AMLI2ND" at bounding box center [726, 183] width 75 height 82
copy span "LAN21063800"
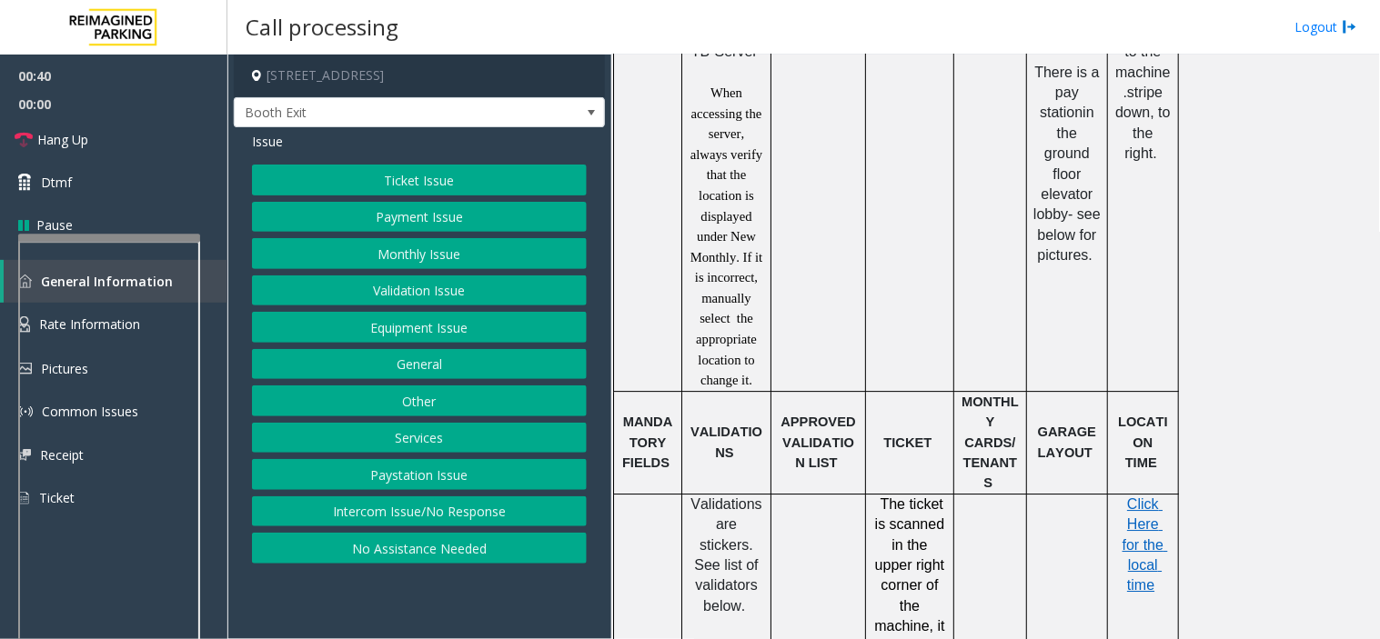
scroll to position [1313, 0]
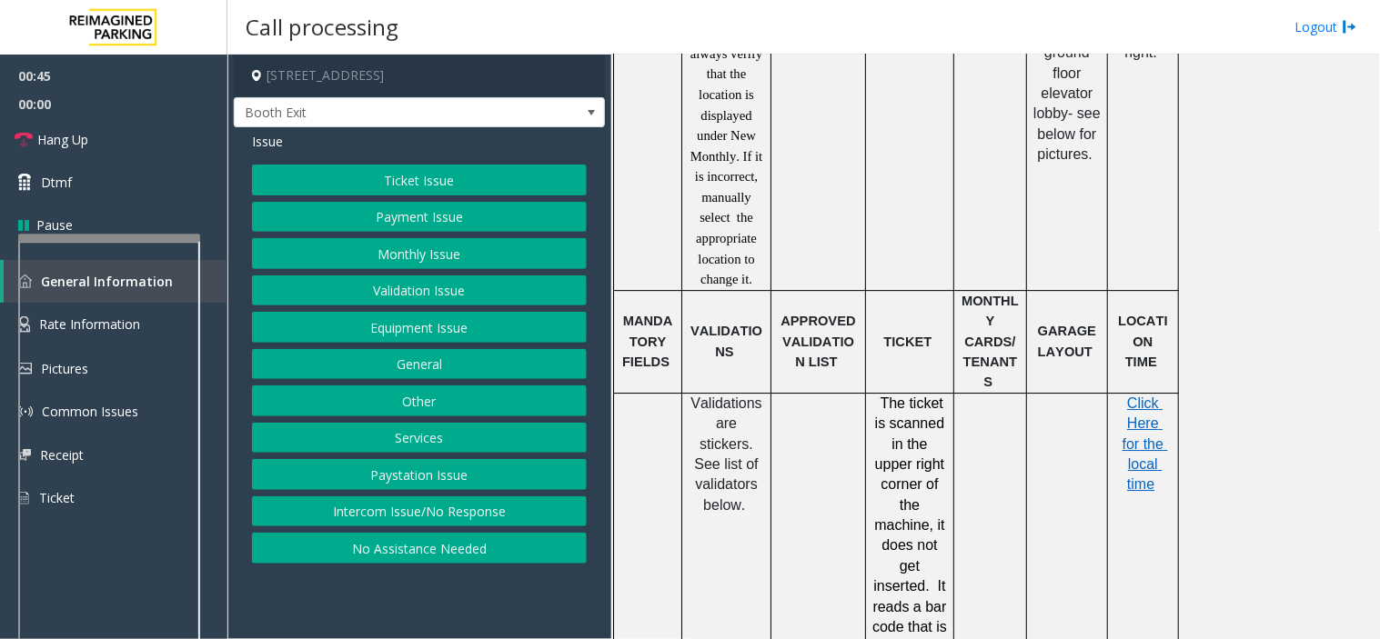
click at [364, 175] on button "Ticket Issue" at bounding box center [419, 180] width 335 height 31
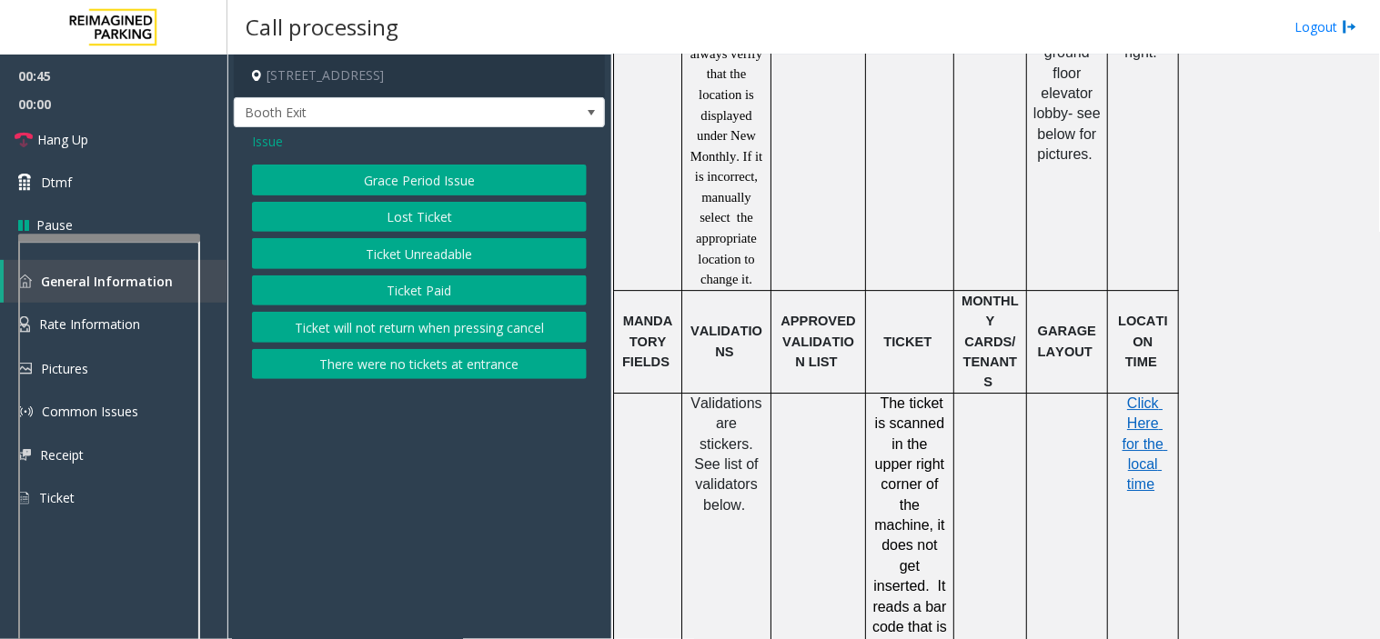
click at [389, 258] on button "Ticket Unreadable" at bounding box center [419, 253] width 335 height 31
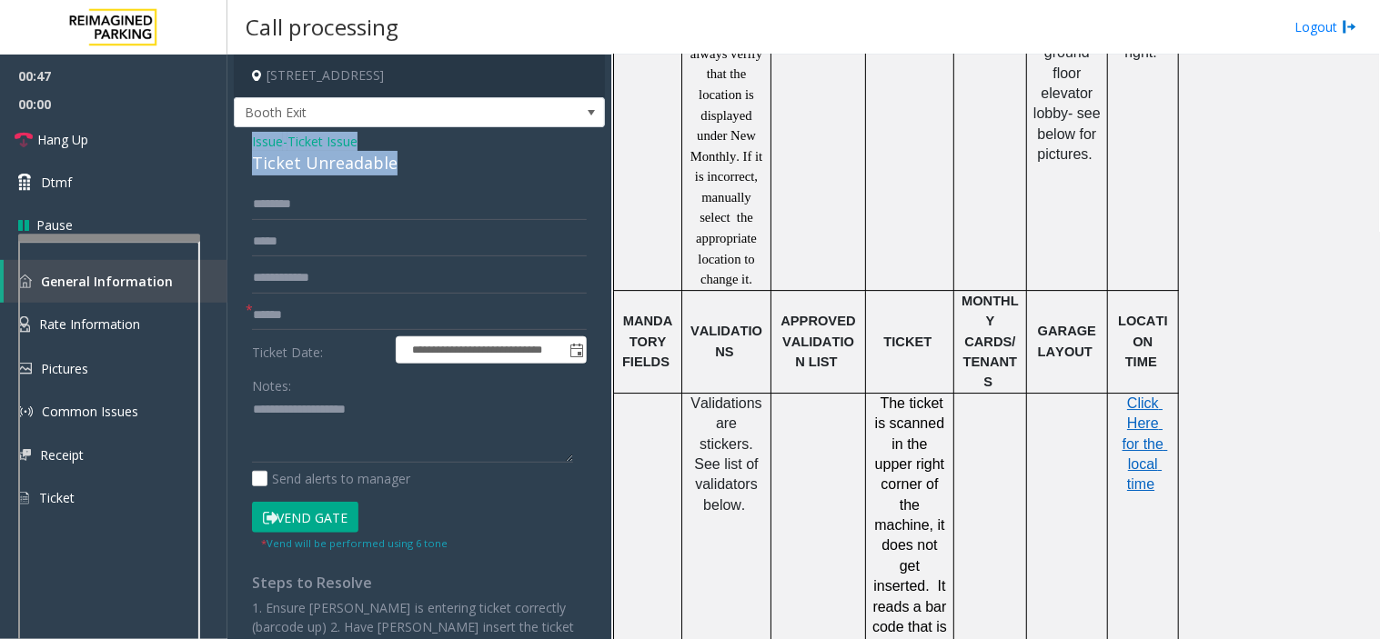
drag, startPoint x: 414, startPoint y: 168, endPoint x: 234, endPoint y: 137, distance: 182.7
click at [234, 137] on div "**********" at bounding box center [419, 457] width 371 height 661
click at [358, 433] on textarea at bounding box center [412, 430] width 321 height 68
type textarea "**********"
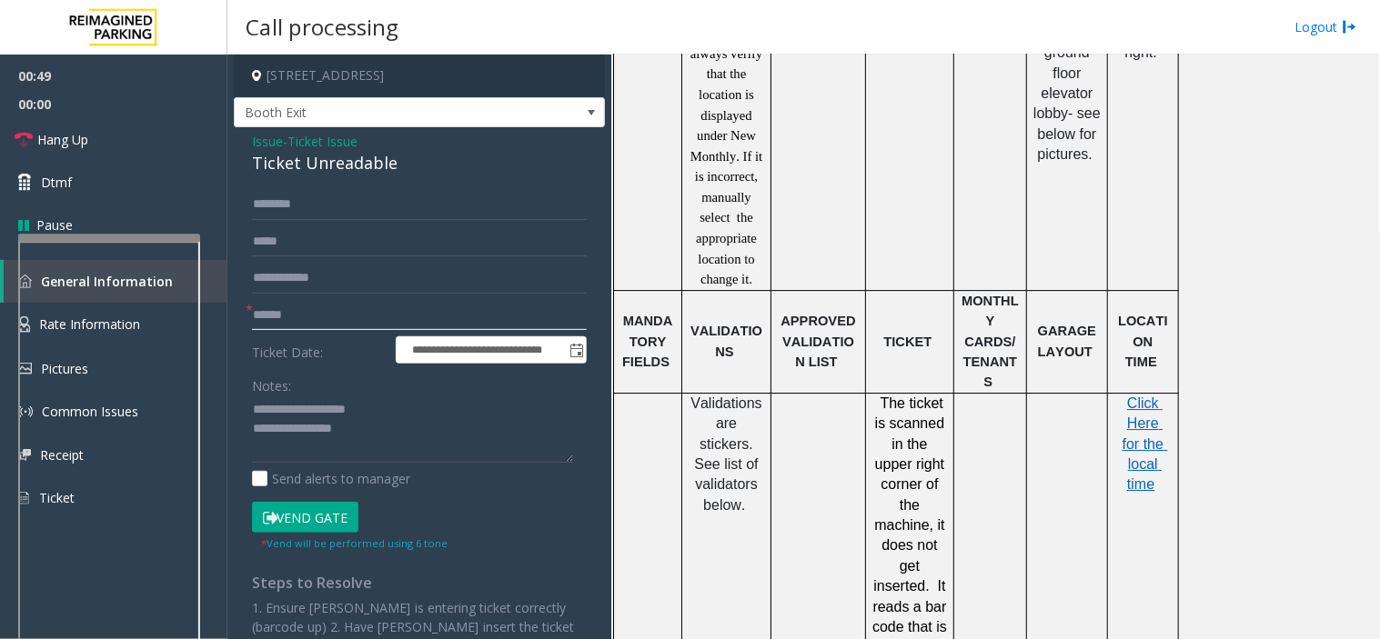
click at [285, 318] on input "text" at bounding box center [419, 315] width 335 height 31
type input "*******"
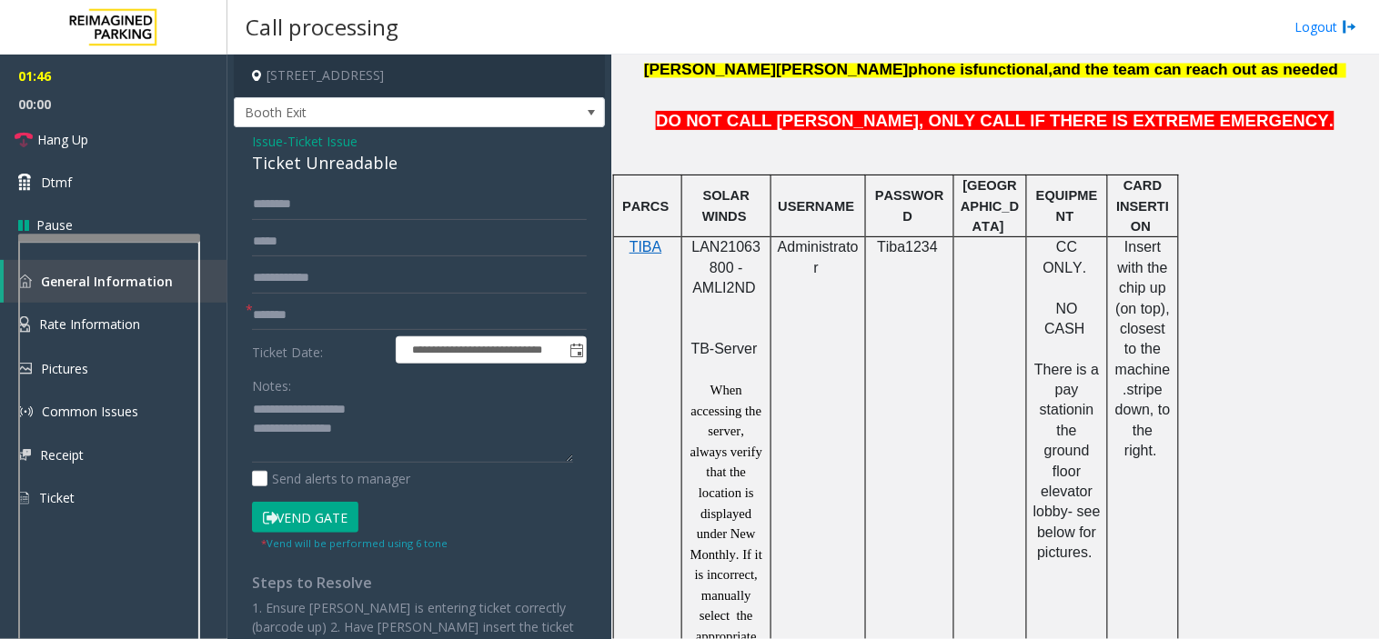
scroll to position [910, 0]
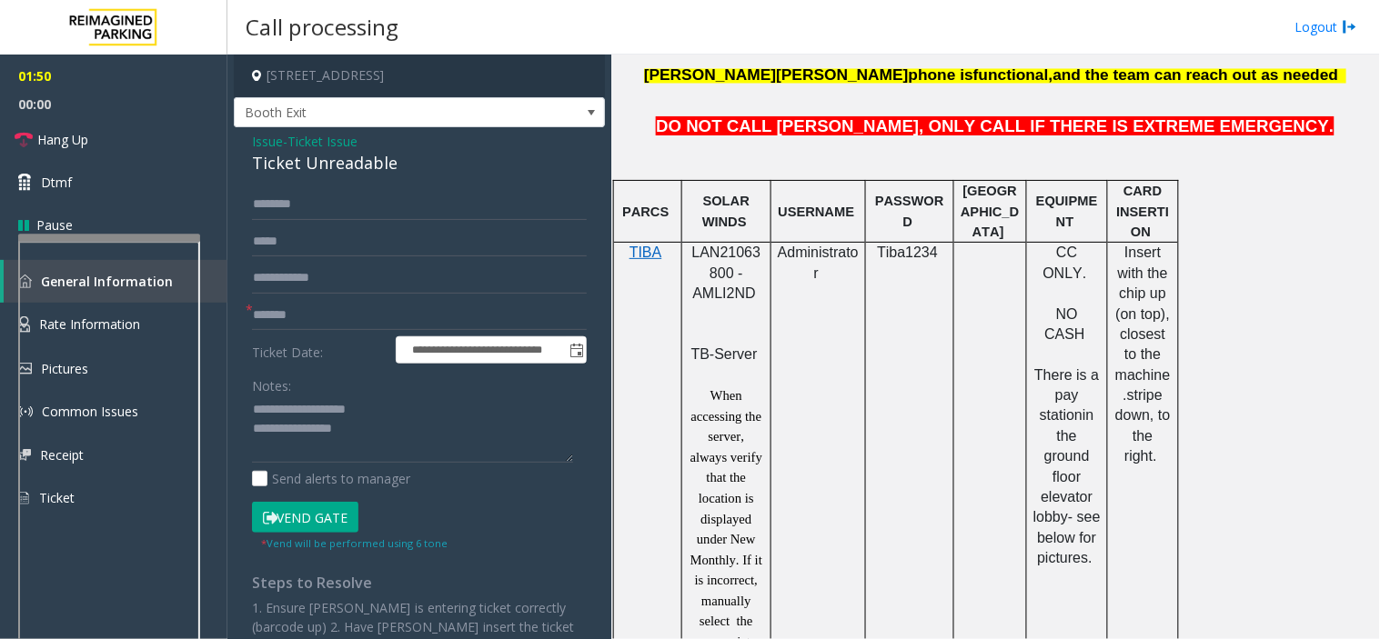
click at [265, 143] on span "Issue" at bounding box center [267, 141] width 31 height 19
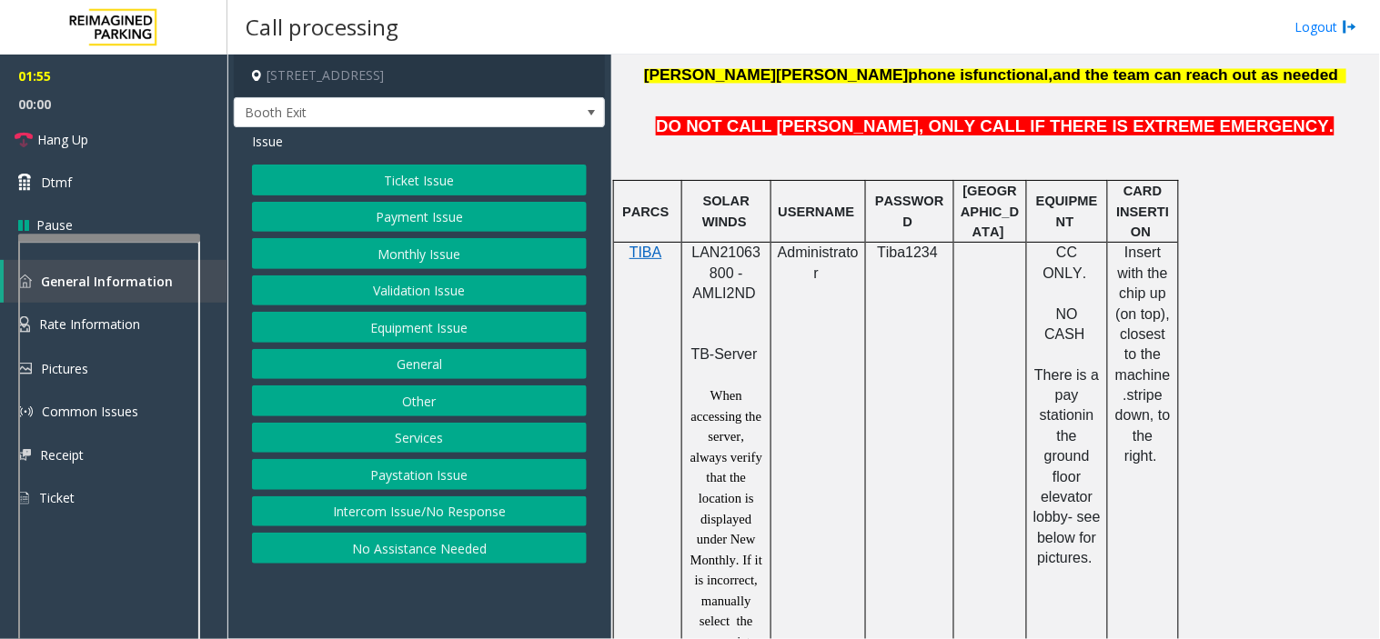
click at [397, 219] on button "Payment Issue" at bounding box center [419, 217] width 335 height 31
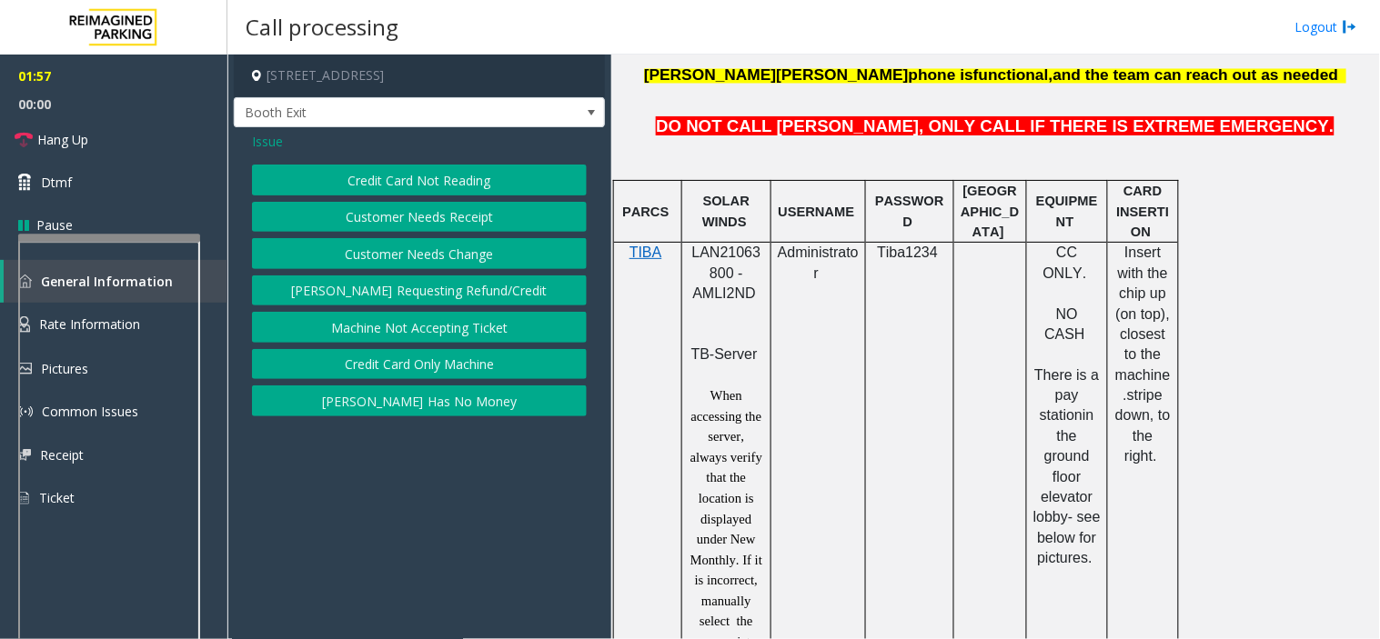
click at [428, 362] on button "Credit Card Only Machine" at bounding box center [419, 364] width 335 height 31
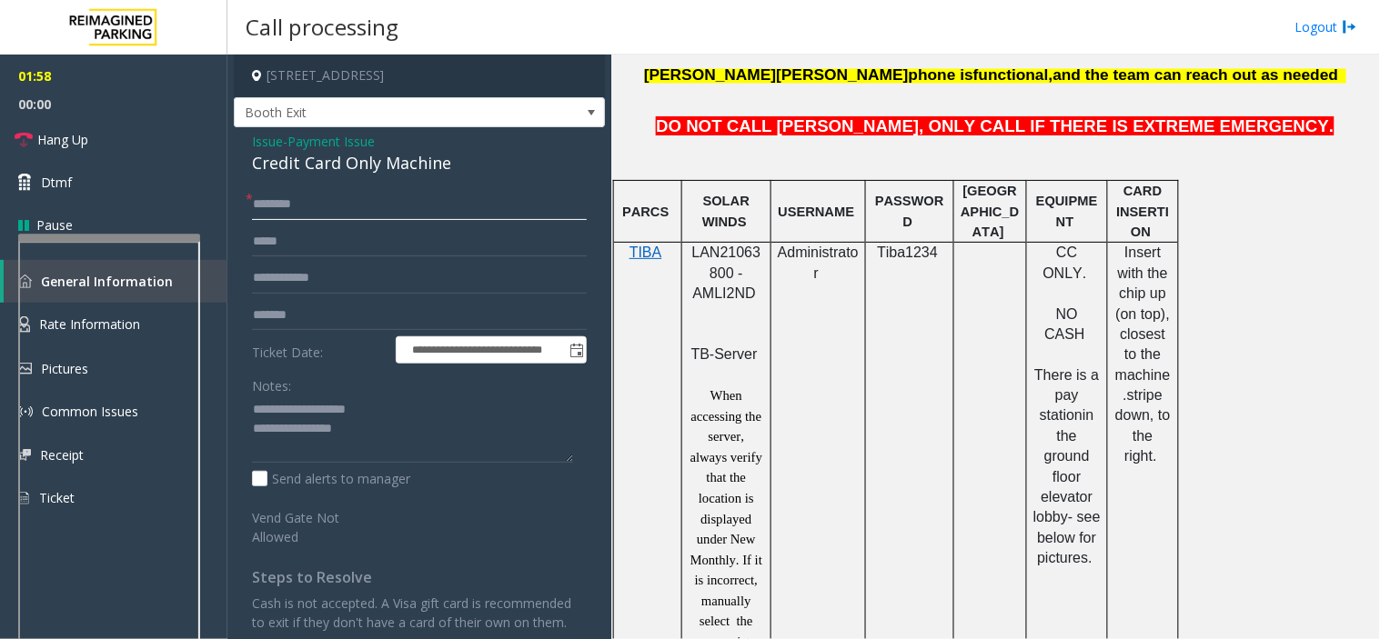
click at [294, 206] on input "text" at bounding box center [419, 204] width 335 height 31
type input "****"
drag, startPoint x: 294, startPoint y: 411, endPoint x: 366, endPoint y: 423, distance: 72.8
click at [366, 423] on textarea at bounding box center [412, 430] width 321 height 68
click at [106, 149] on link "Hang Up" at bounding box center [113, 139] width 227 height 43
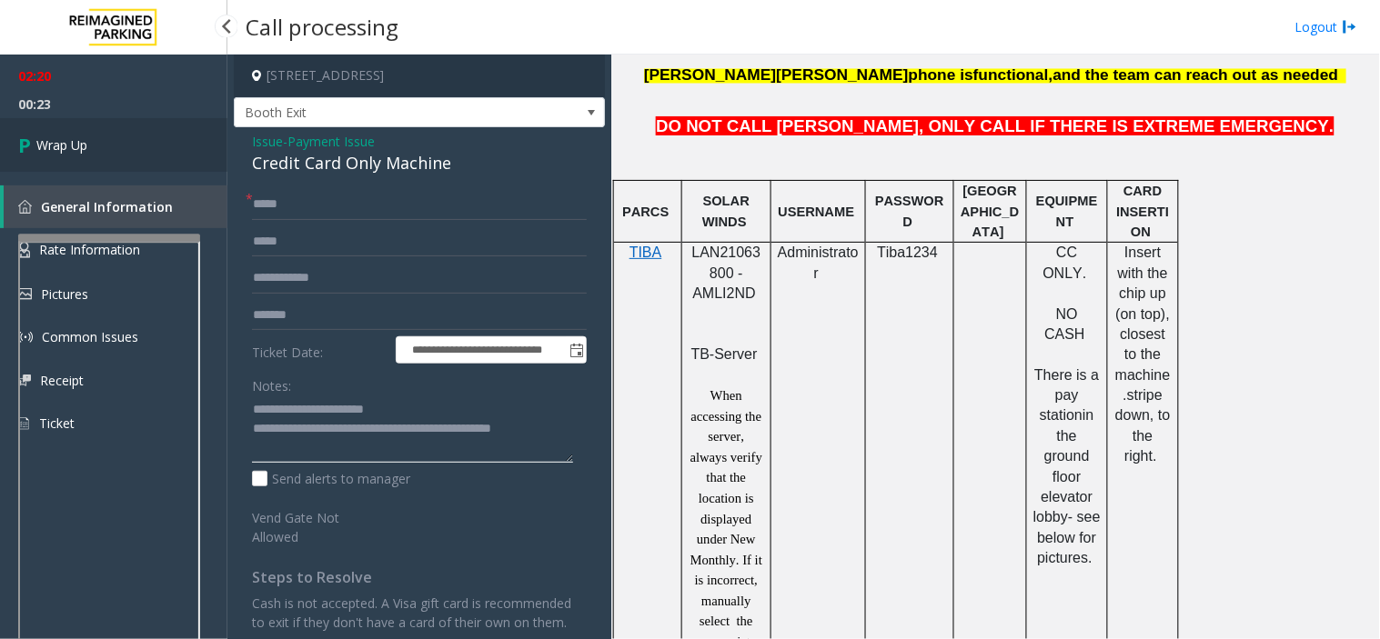
type textarea "**********"
click at [91, 146] on link "Wrap Up" at bounding box center [113, 145] width 227 height 54
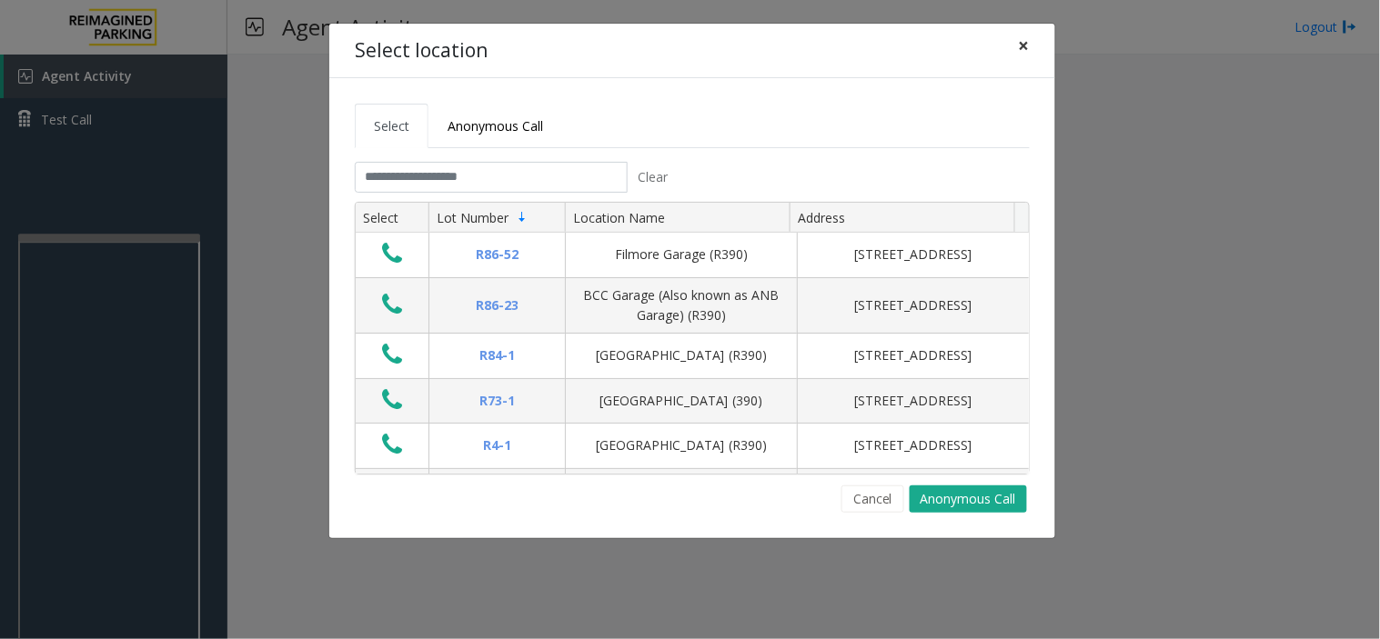
click at [1021, 43] on span "×" at bounding box center [1024, 45] width 11 height 25
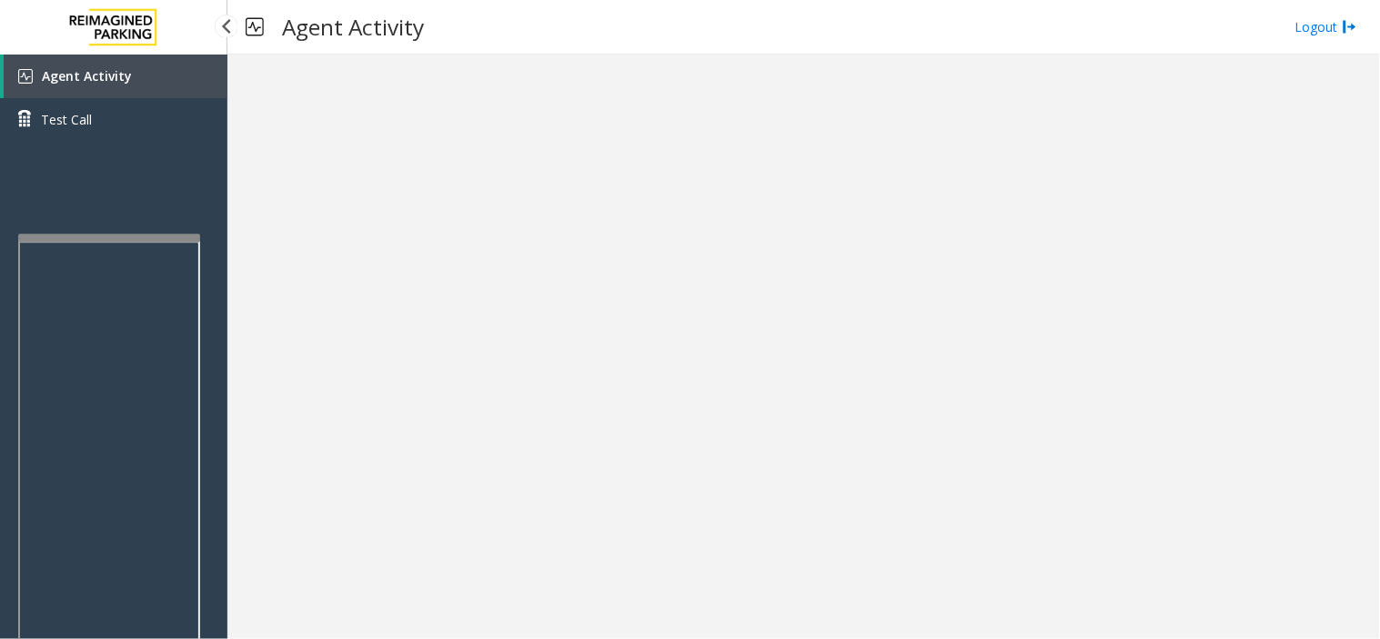
click at [109, 65] on link "Agent Activity" at bounding box center [116, 77] width 224 height 44
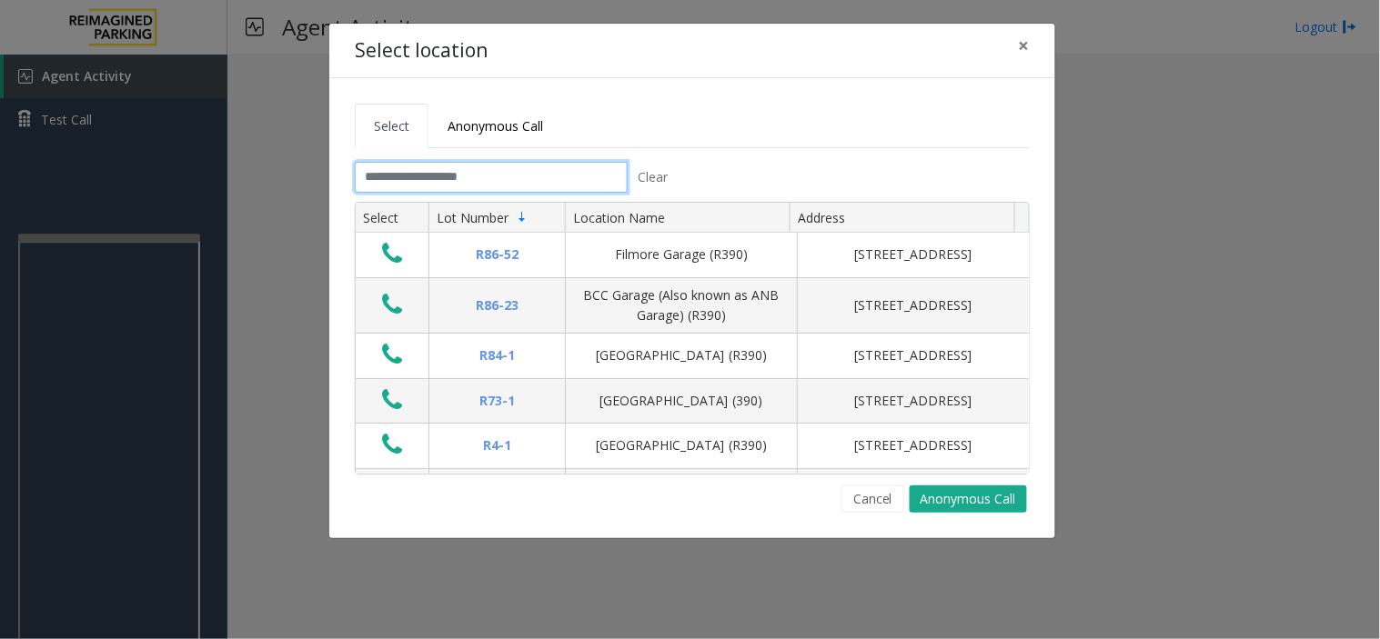
click at [416, 174] on input "text" at bounding box center [491, 177] width 273 height 31
click at [1019, 42] on span "×" at bounding box center [1024, 45] width 11 height 25
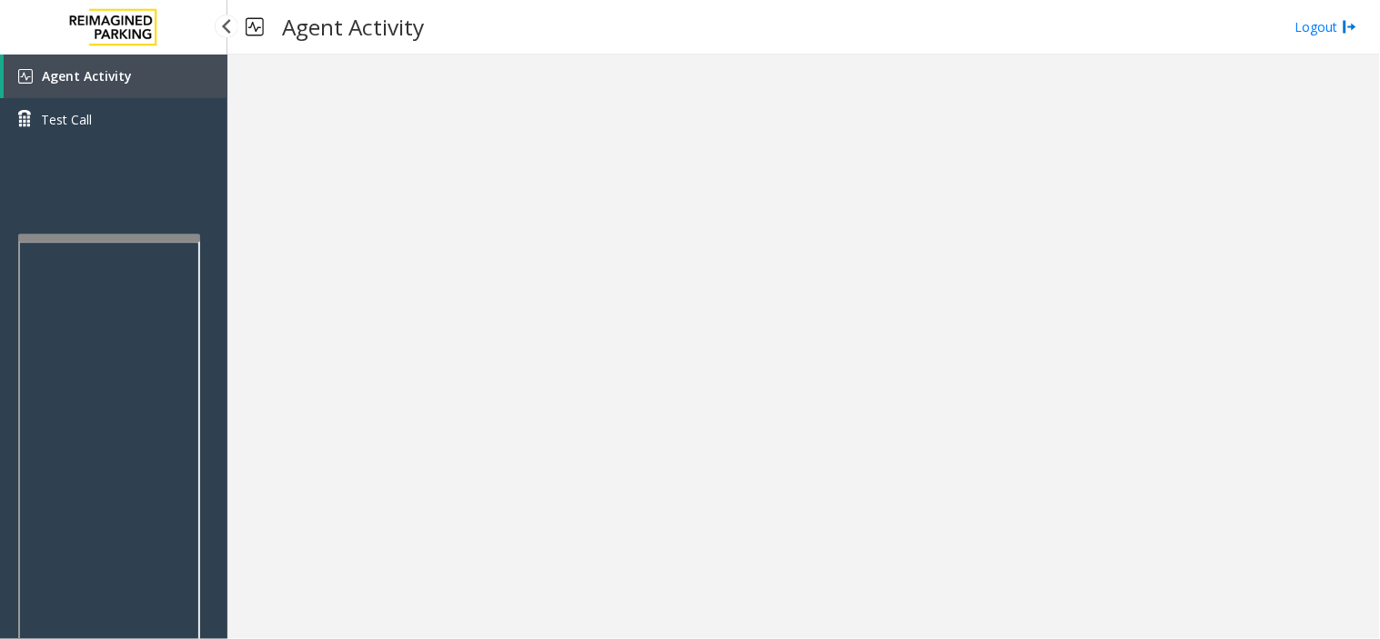
click at [96, 71] on span "Agent Activity" at bounding box center [87, 75] width 90 height 17
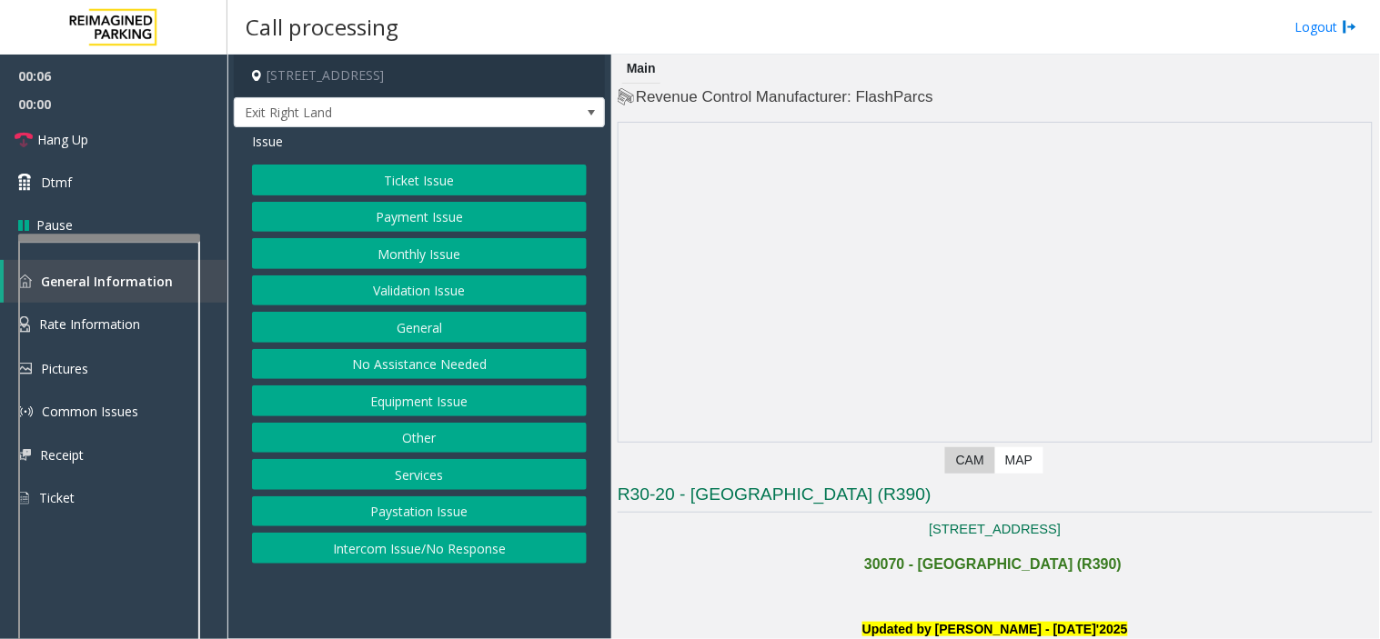
click at [319, 285] on button "Validation Issue" at bounding box center [419, 291] width 335 height 31
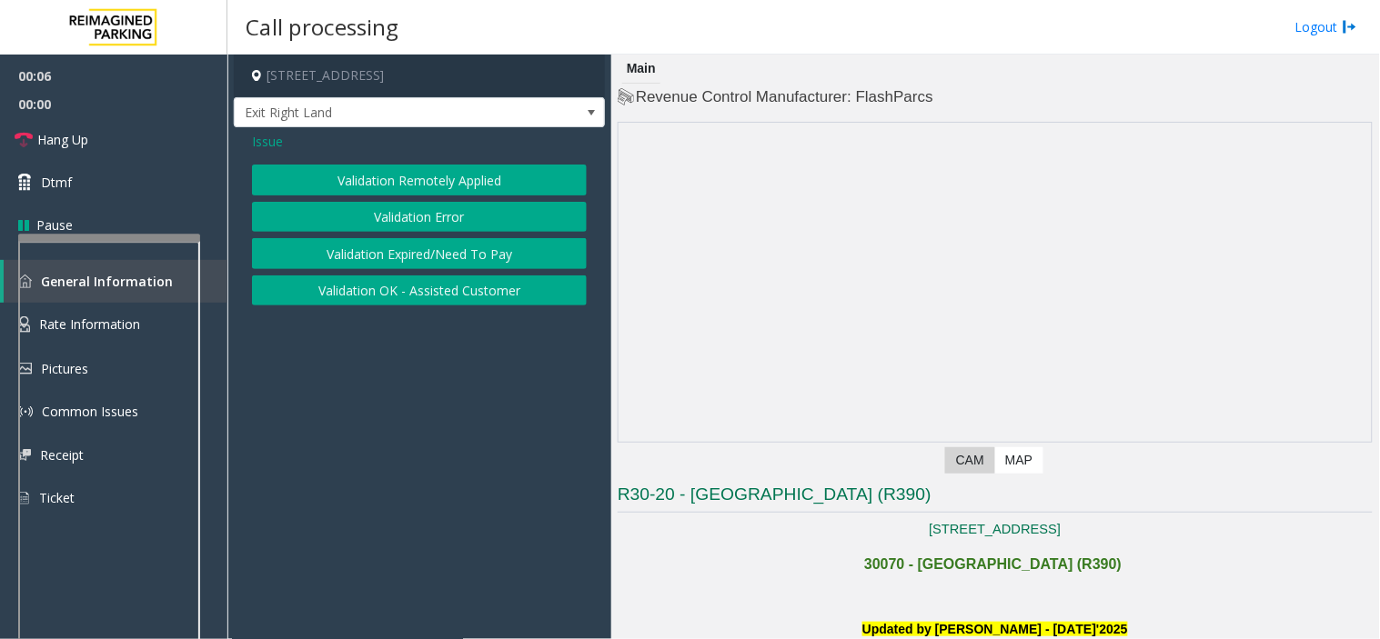
click at [357, 215] on button "Validation Error" at bounding box center [419, 217] width 335 height 31
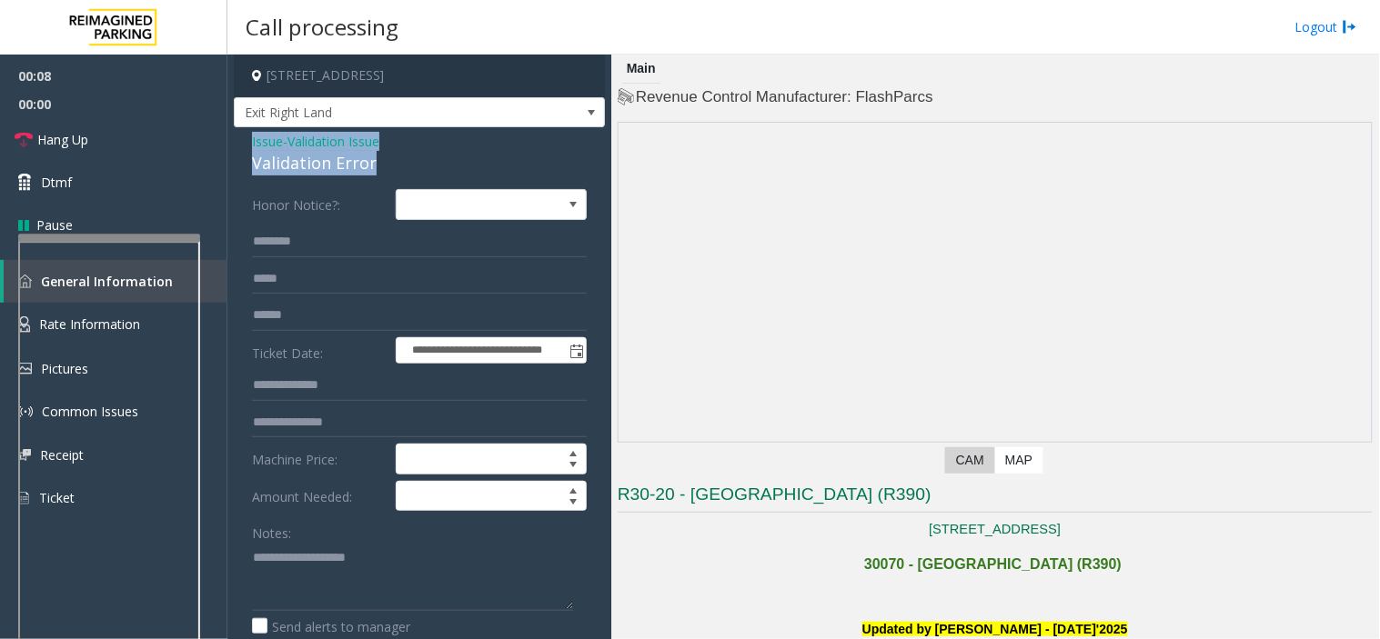
drag, startPoint x: 375, startPoint y: 165, endPoint x: 241, endPoint y: 134, distance: 137.2
click at [391, 571] on textarea at bounding box center [412, 577] width 321 height 68
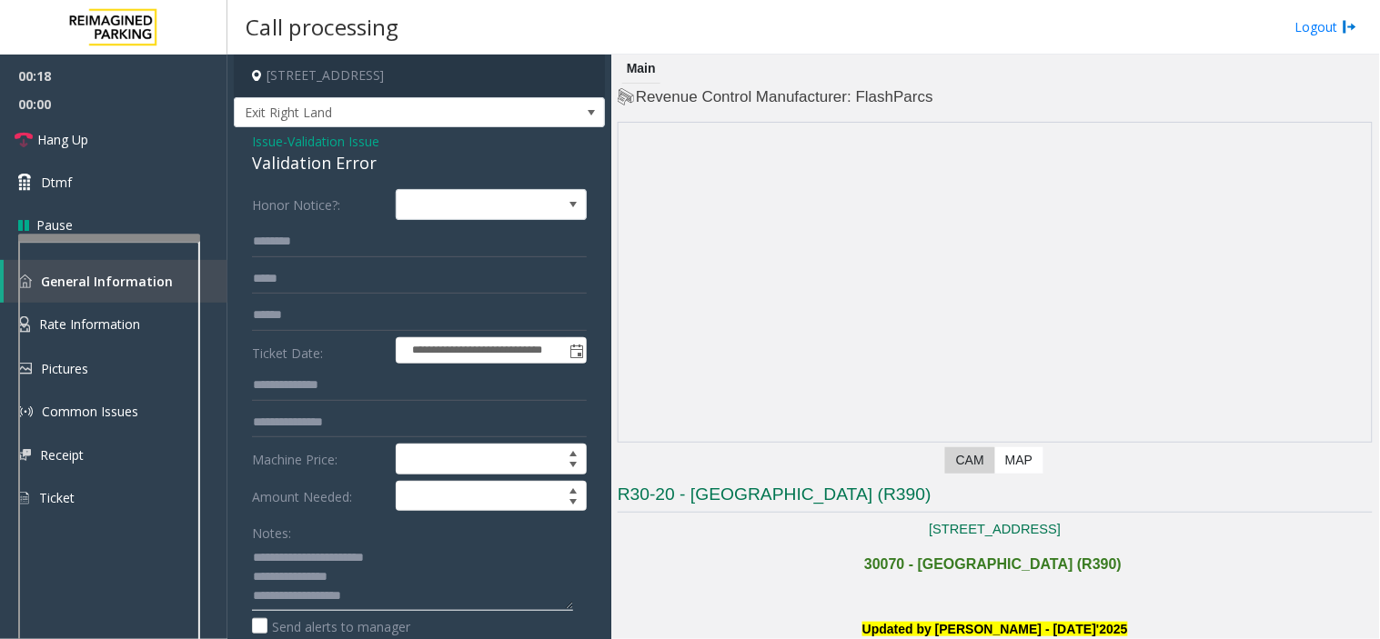
type textarea "**********"
click at [279, 233] on input "text" at bounding box center [419, 241] width 335 height 31
type input "*******"
click at [274, 318] on input "text" at bounding box center [419, 315] width 335 height 31
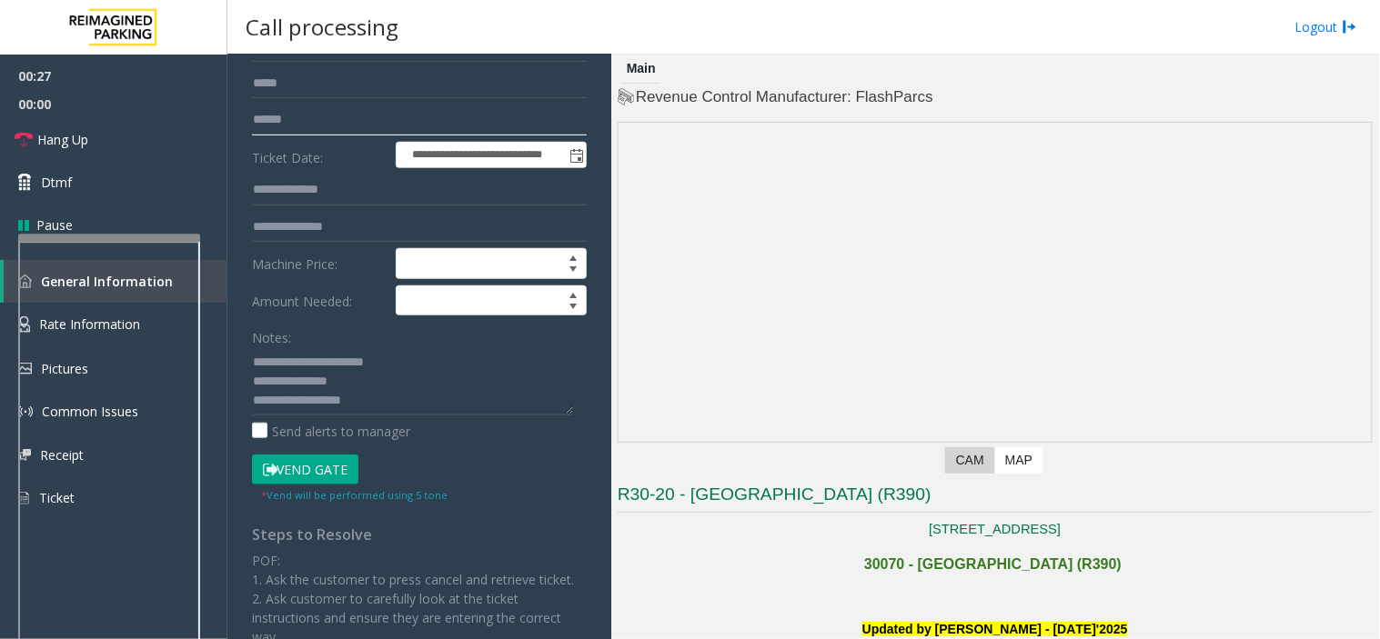
scroll to position [202, 0]
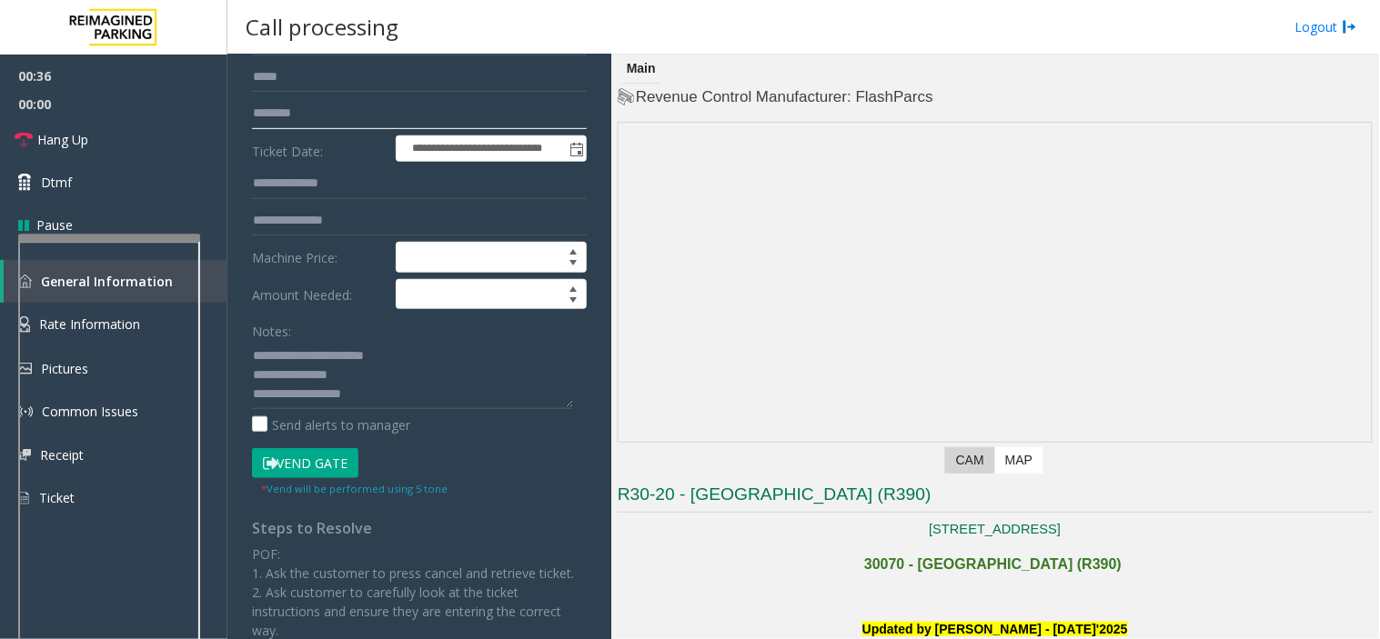
type input "********"
click at [411, 394] on textarea at bounding box center [412, 375] width 321 height 68
click at [316, 459] on button "Vend Gate" at bounding box center [305, 463] width 106 height 31
click at [356, 397] on textarea at bounding box center [412, 375] width 321 height 68
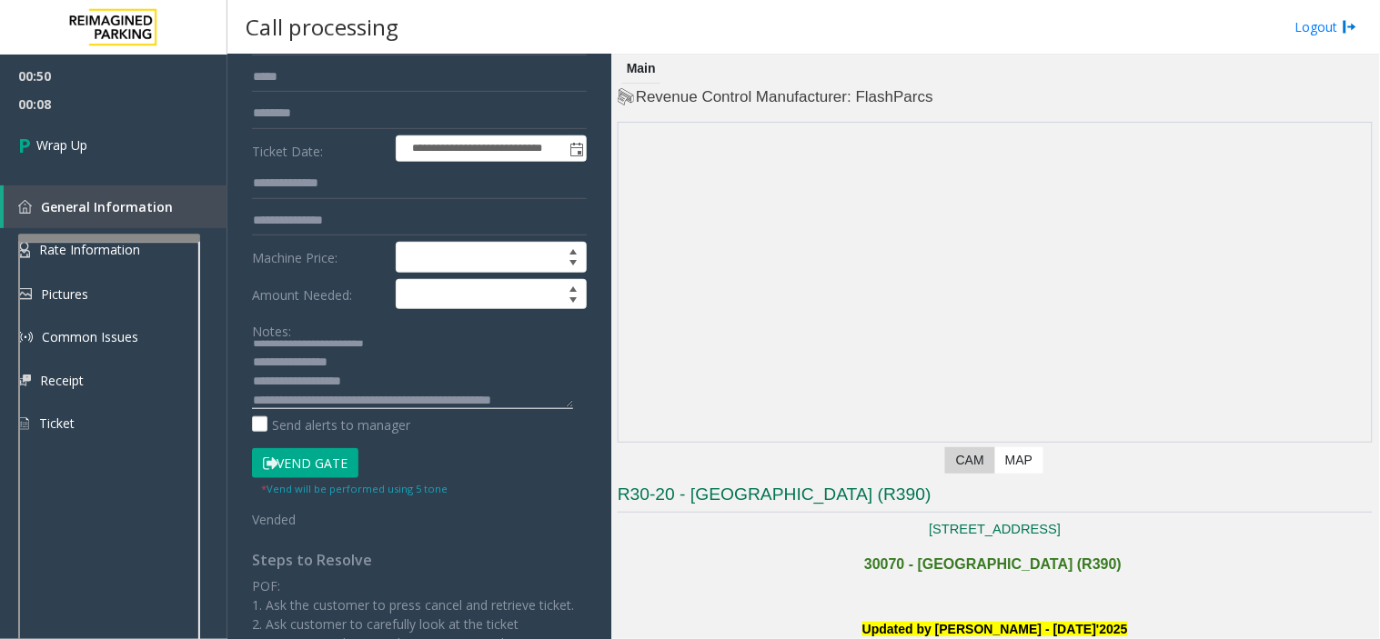
scroll to position [32, 0]
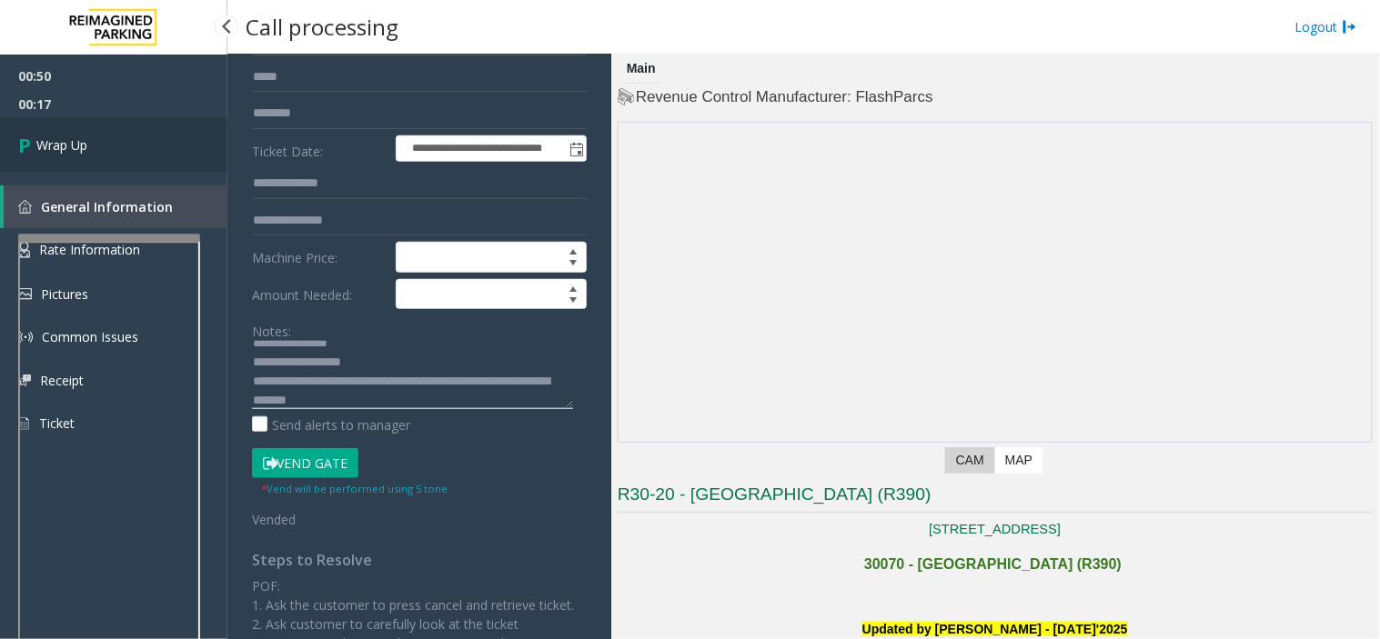
type textarea "**********"
click at [43, 123] on link "Wrap Up" at bounding box center [113, 145] width 227 height 54
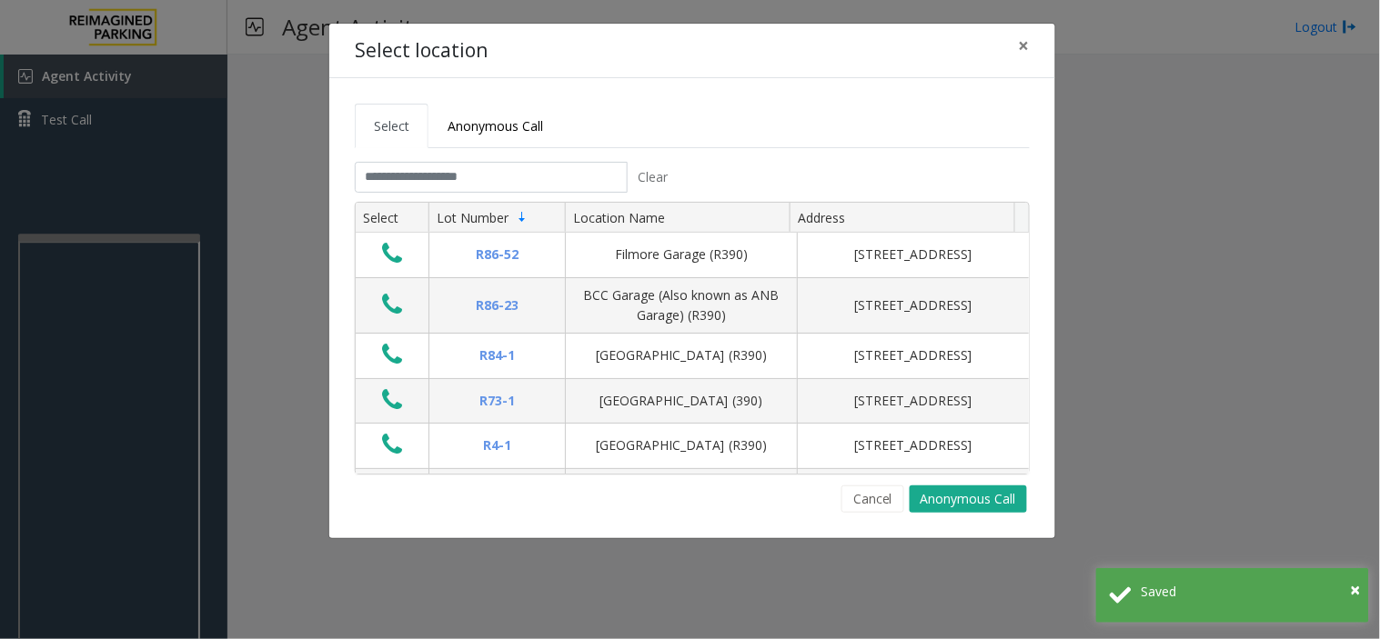
drag, startPoint x: 43, startPoint y: 123, endPoint x: 285, endPoint y: 289, distance: 293.7
click at [285, 289] on div "Select location × Select Anonymous Call Clear Select Lot Number Location Name A…" at bounding box center [690, 319] width 1380 height 639
click at [1015, 39] on button "×" at bounding box center [1024, 46] width 36 height 45
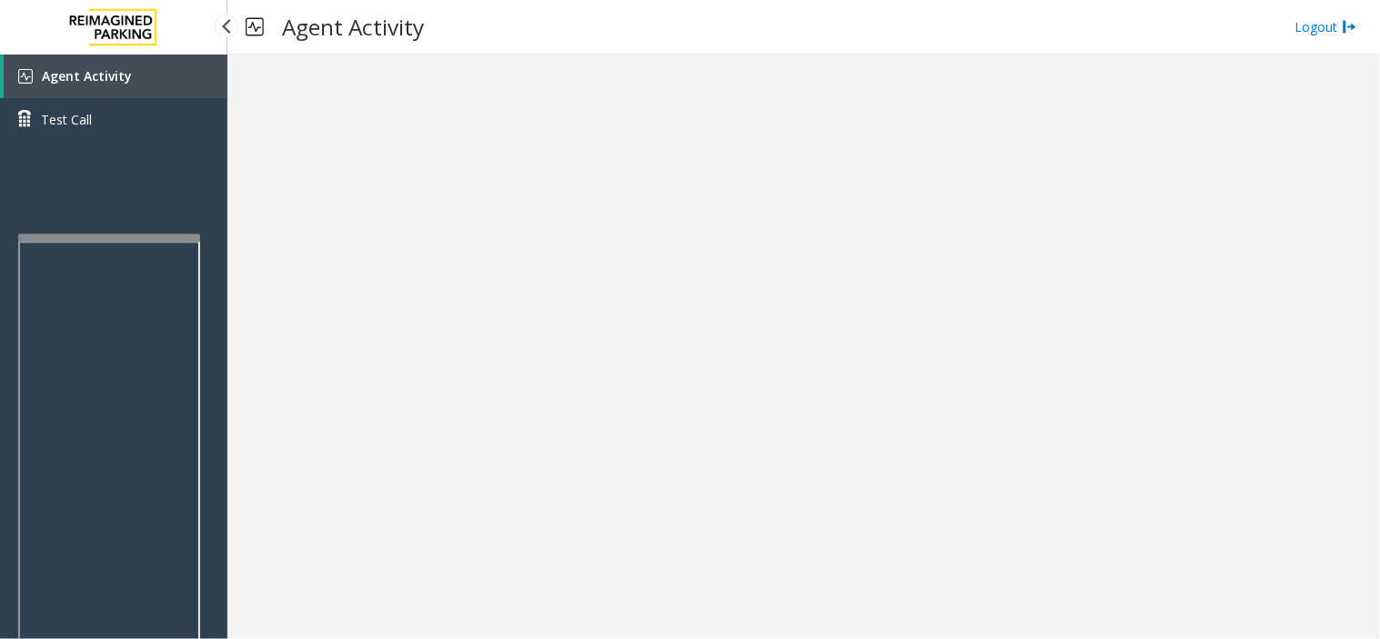
click at [106, 70] on span "Agent Activity" at bounding box center [87, 75] width 90 height 17
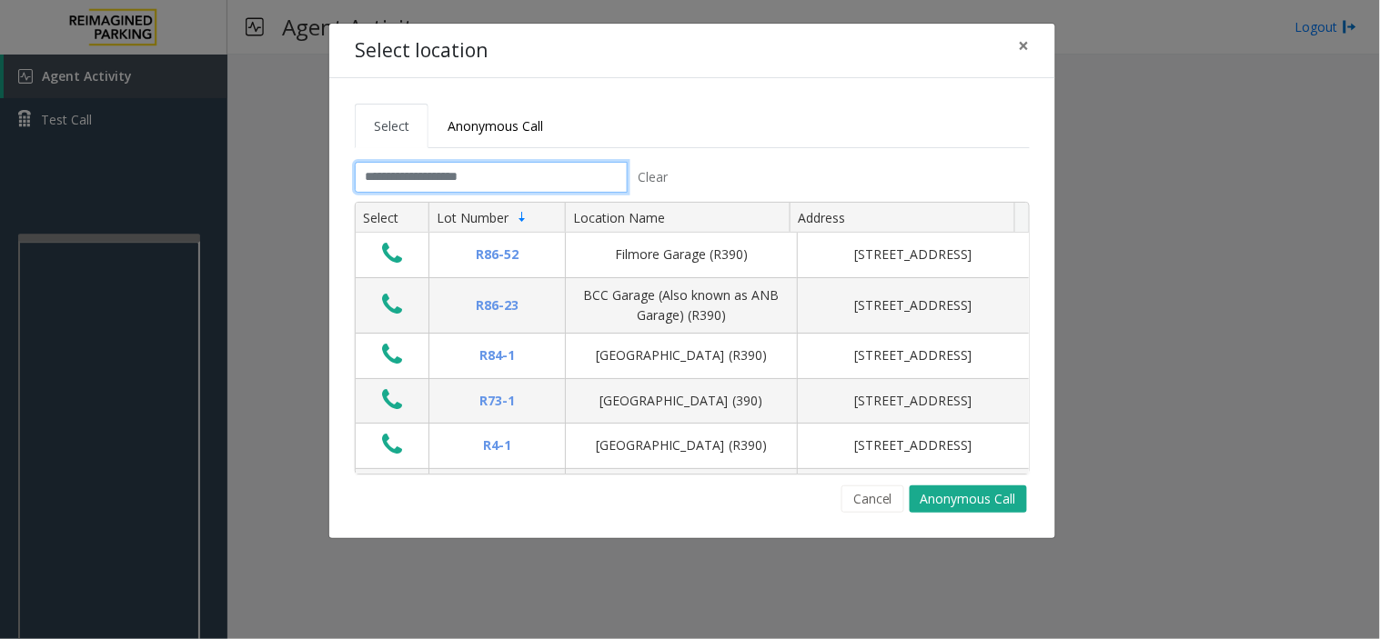
click at [392, 179] on input "text" at bounding box center [491, 177] width 273 height 31
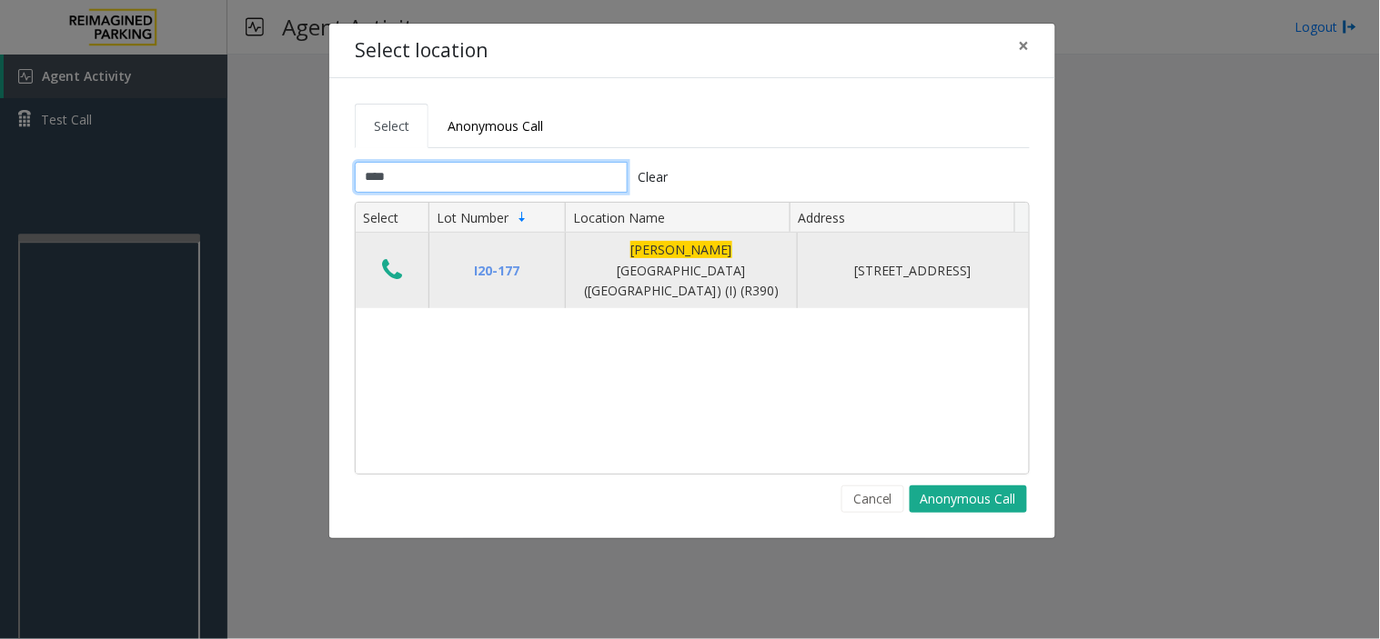
type input "****"
click at [386, 265] on icon "Data table" at bounding box center [392, 269] width 20 height 25
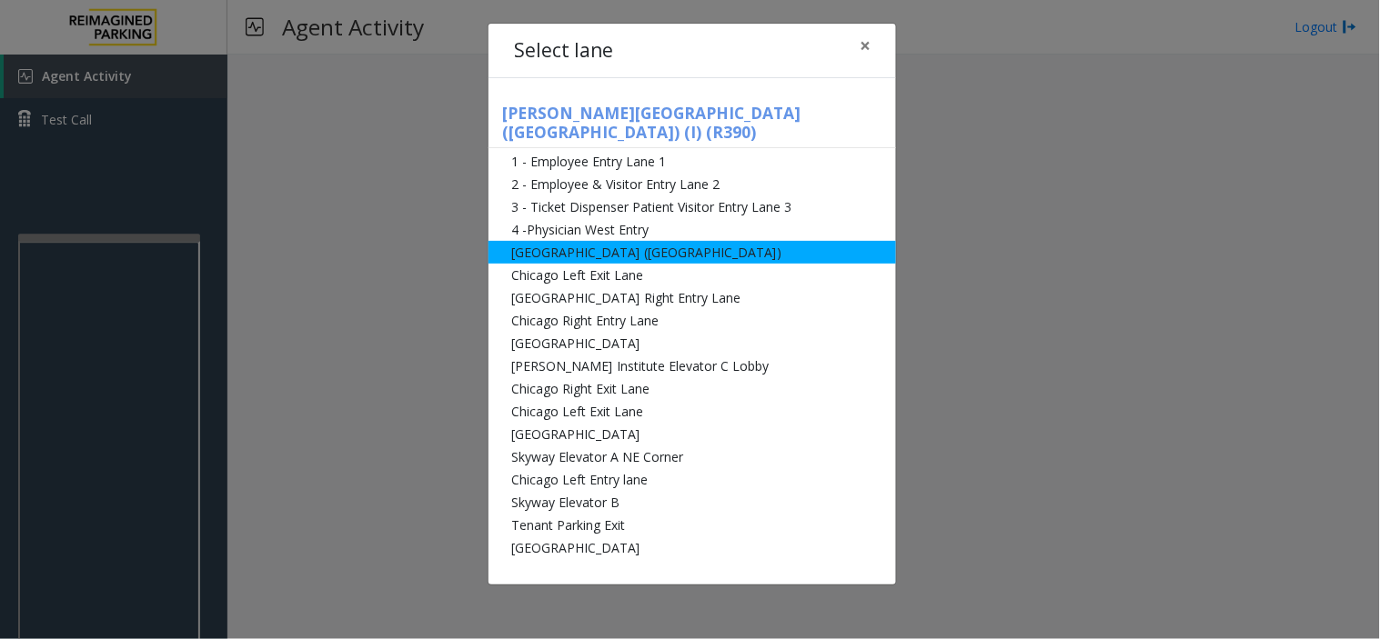
click at [583, 241] on li "[GEOGRAPHIC_DATA] ([GEOGRAPHIC_DATA])" at bounding box center [691, 252] width 407 height 23
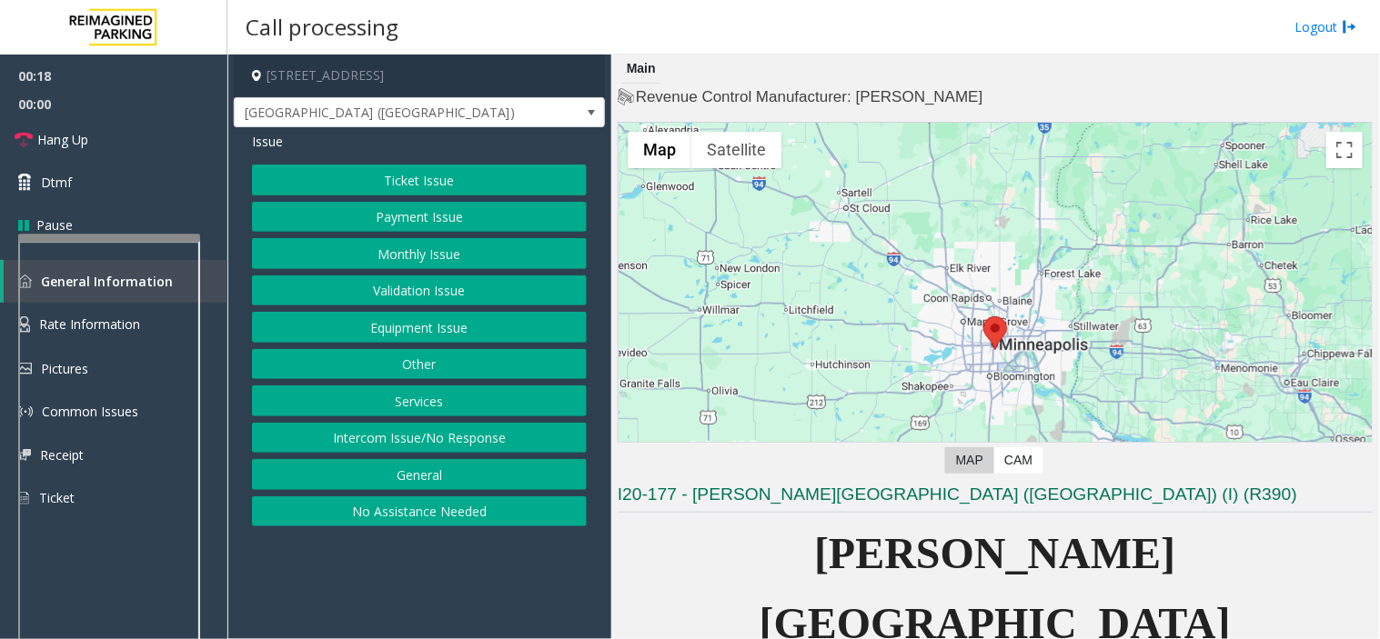
click at [458, 324] on button "Equipment Issue" at bounding box center [419, 327] width 335 height 31
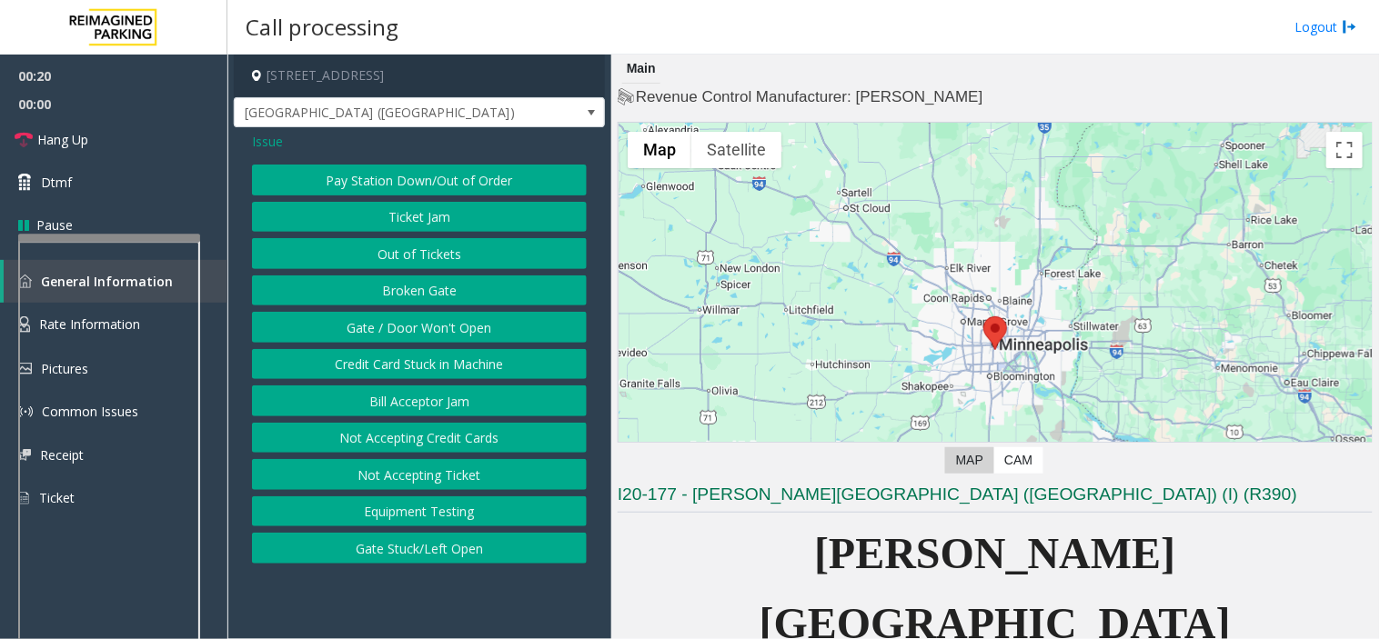
click at [259, 135] on span "Issue" at bounding box center [267, 141] width 31 height 19
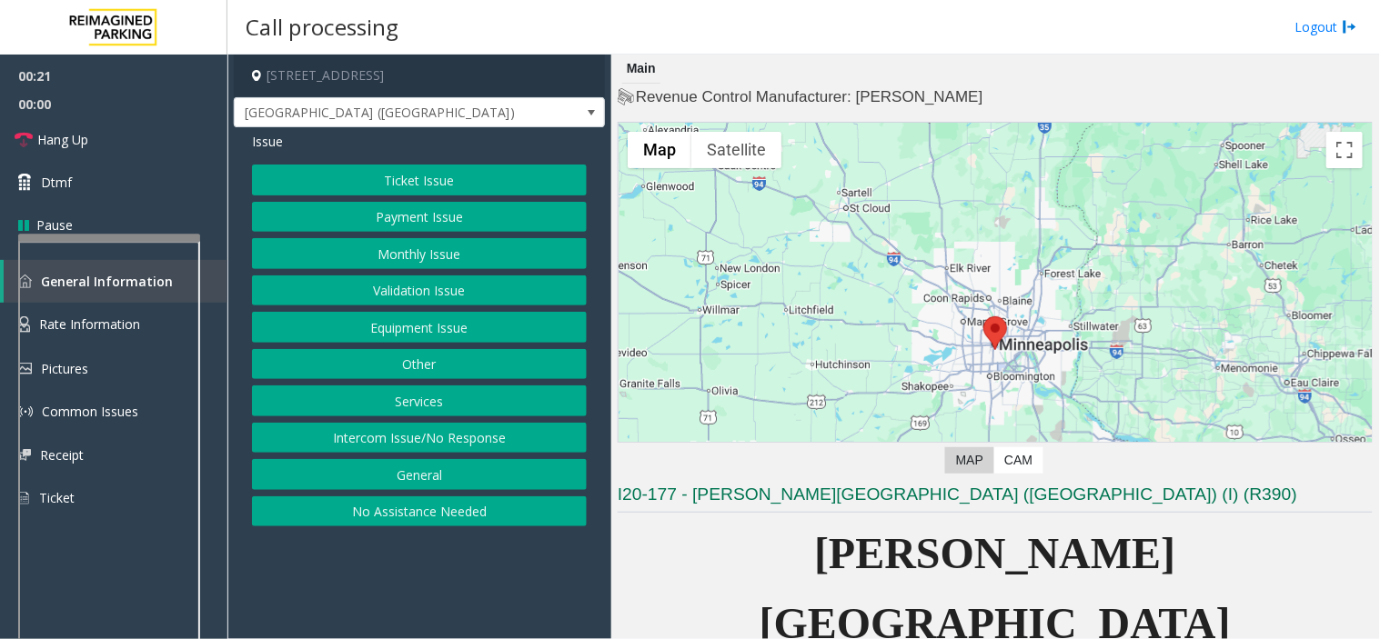
click at [453, 186] on button "Ticket Issue" at bounding box center [419, 180] width 335 height 31
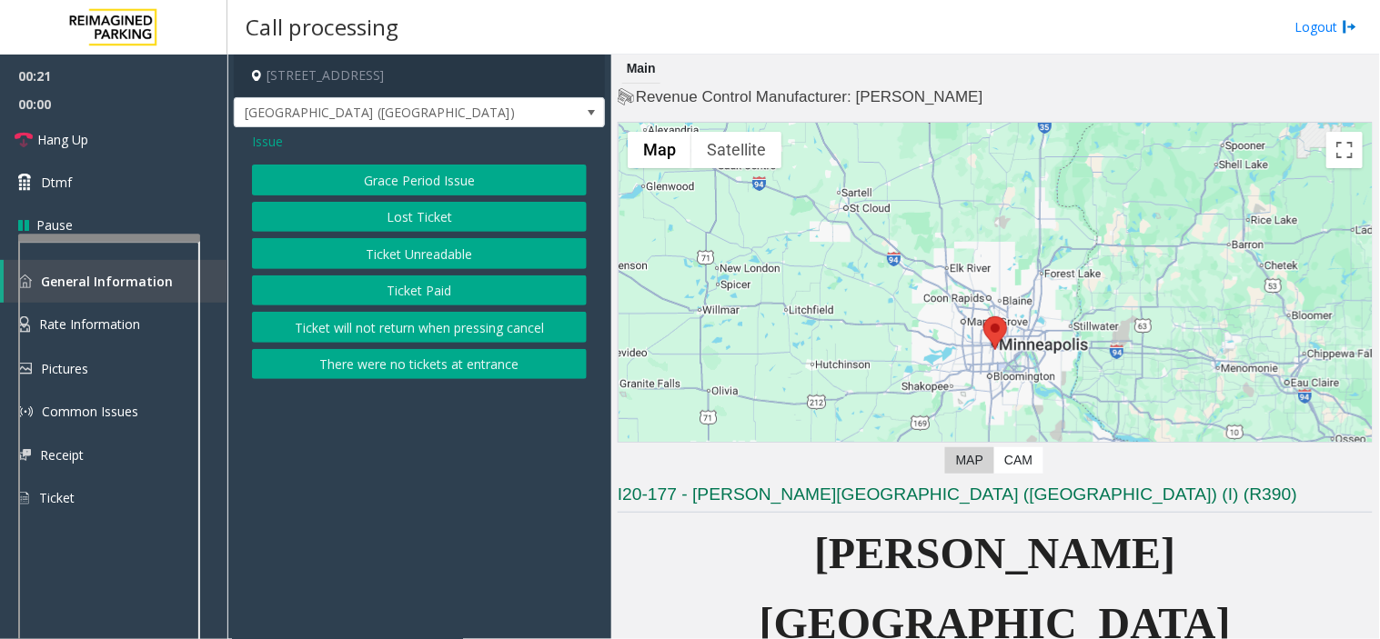
click at [432, 256] on button "Ticket Unreadable" at bounding box center [419, 253] width 335 height 31
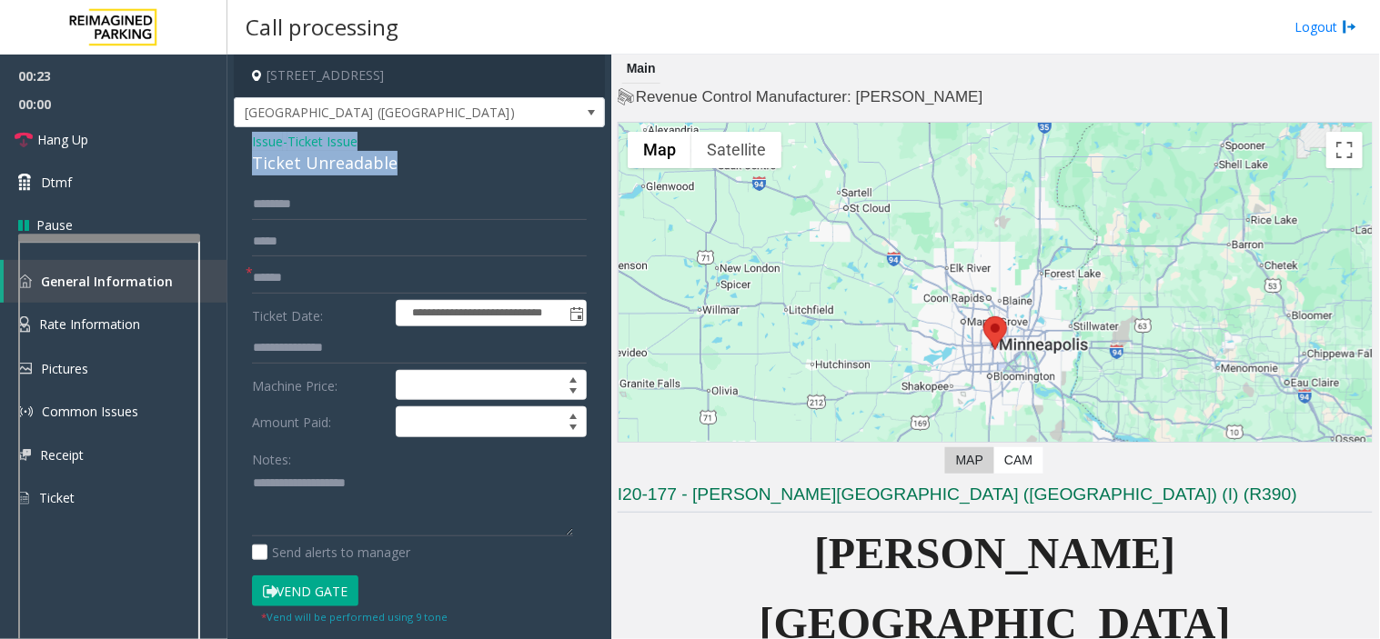
drag, startPoint x: 397, startPoint y: 160, endPoint x: 247, endPoint y: 136, distance: 151.0
click at [247, 136] on div "**********" at bounding box center [419, 571] width 371 height 888
click at [417, 504] on textarea at bounding box center [412, 503] width 321 height 68
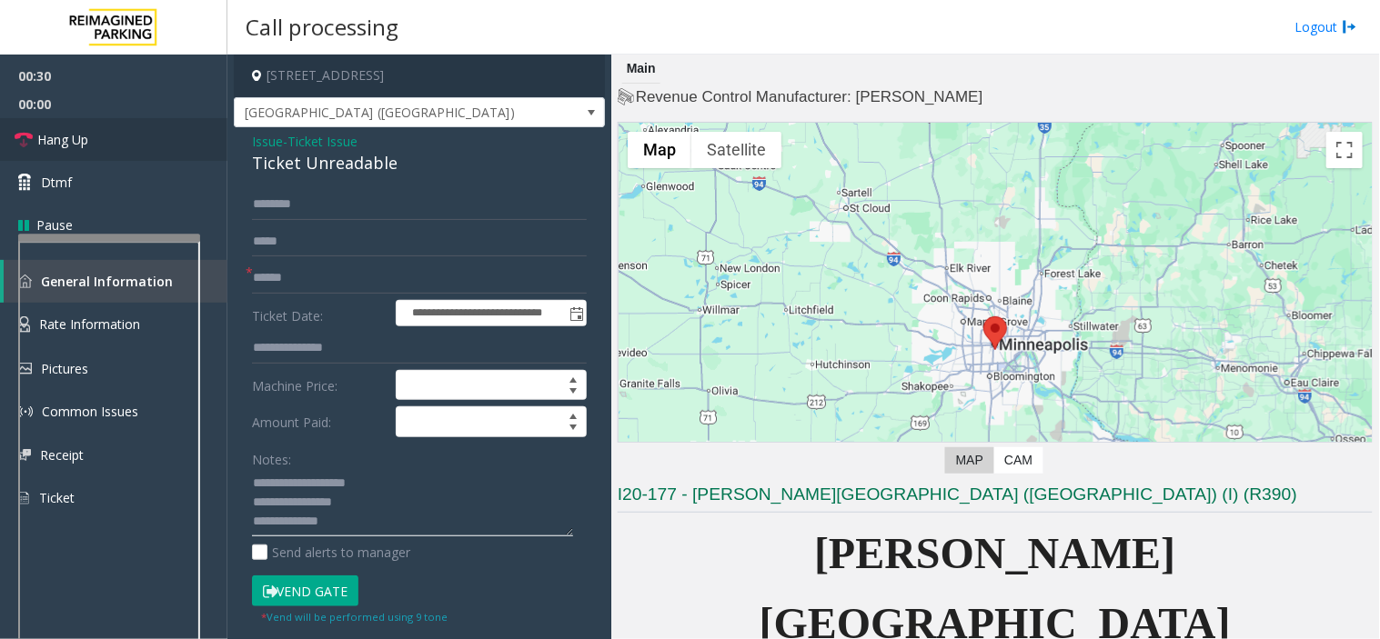
type textarea "**********"
click at [282, 280] on input "text" at bounding box center [419, 278] width 335 height 31
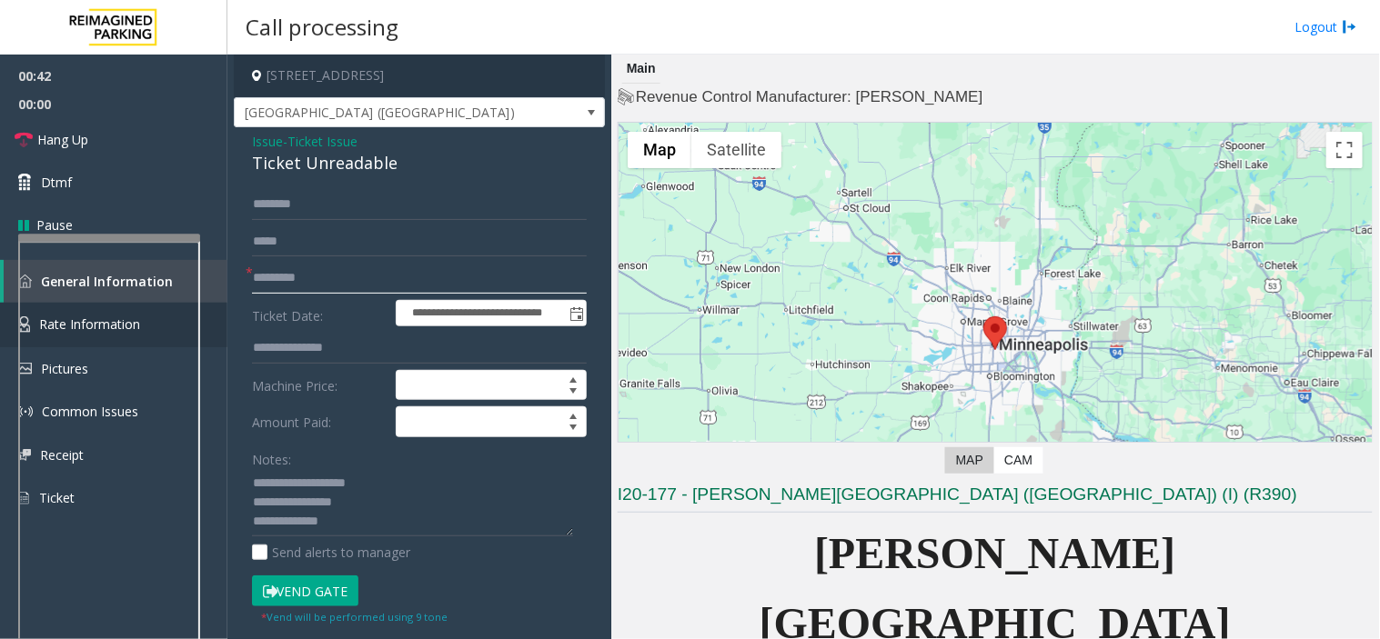
type input "*********"
type textarea "**********"
click at [317, 586] on button "Vend Gate" at bounding box center [305, 591] width 106 height 31
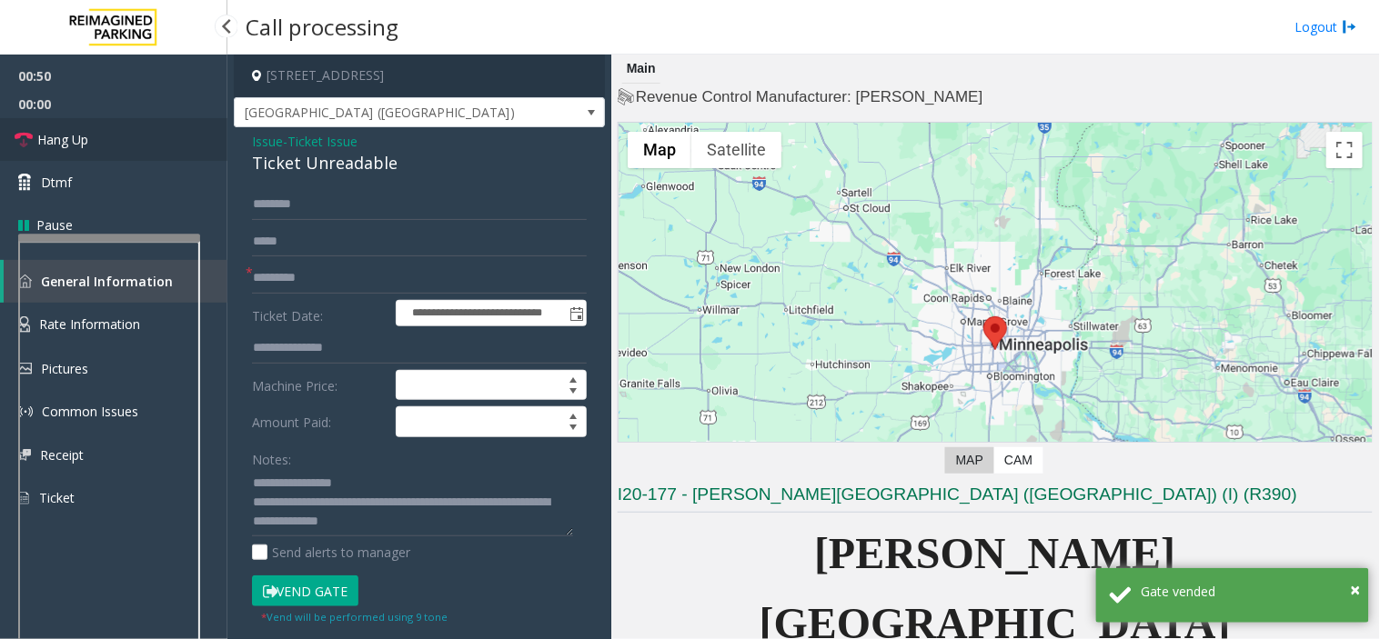
click at [129, 151] on link "Hang Up" at bounding box center [113, 139] width 227 height 43
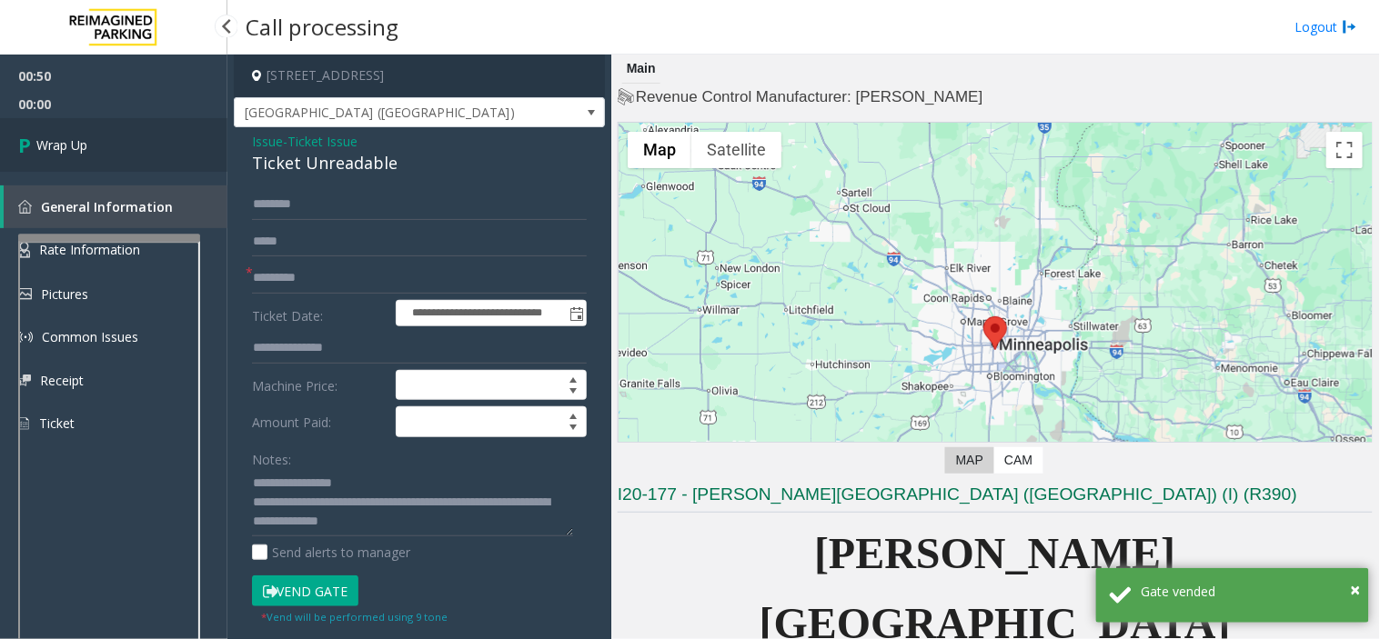
click at [86, 146] on span "Wrap Up" at bounding box center [61, 145] width 51 height 19
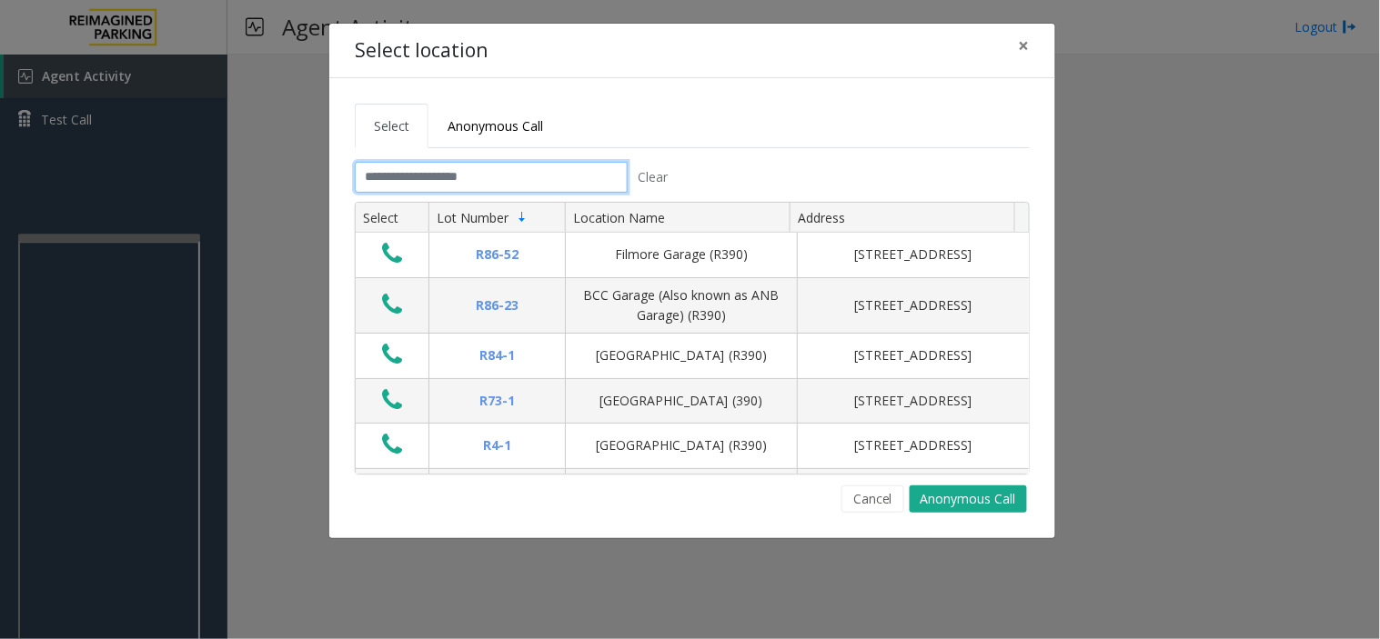
click at [387, 169] on input "text" at bounding box center [491, 177] width 273 height 31
click at [1026, 38] on span "×" at bounding box center [1024, 45] width 11 height 25
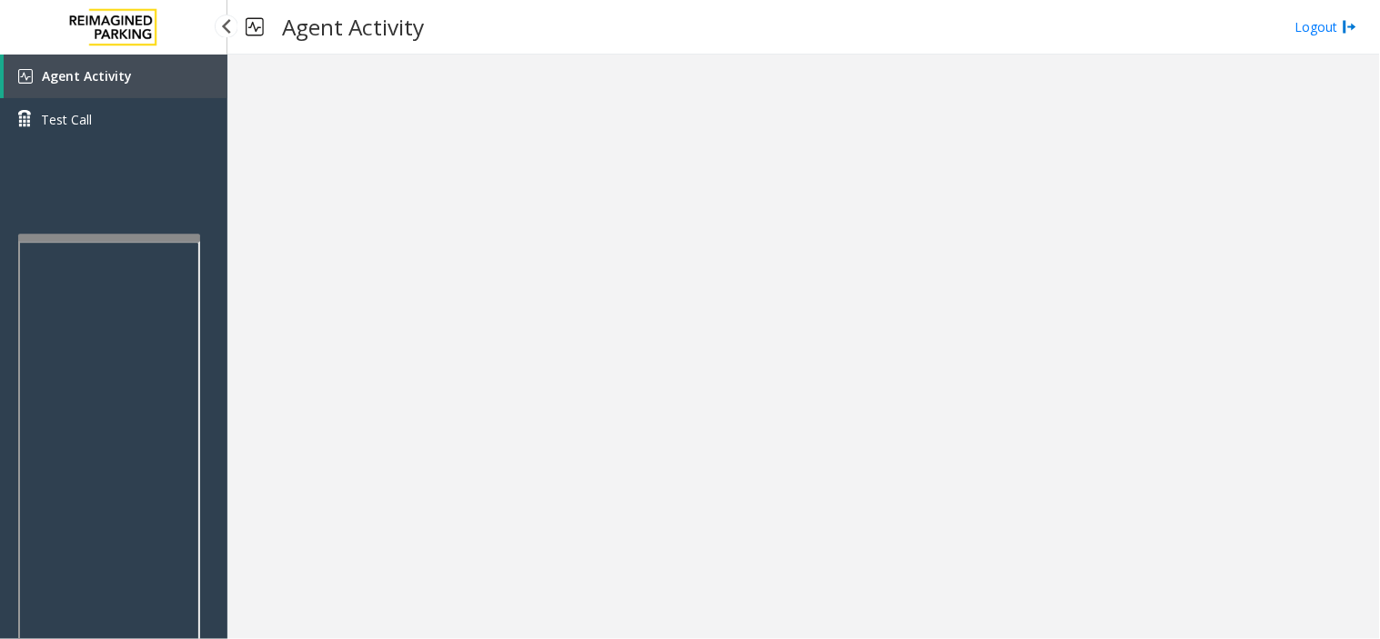
click at [105, 78] on span "Agent Activity" at bounding box center [87, 75] width 90 height 17
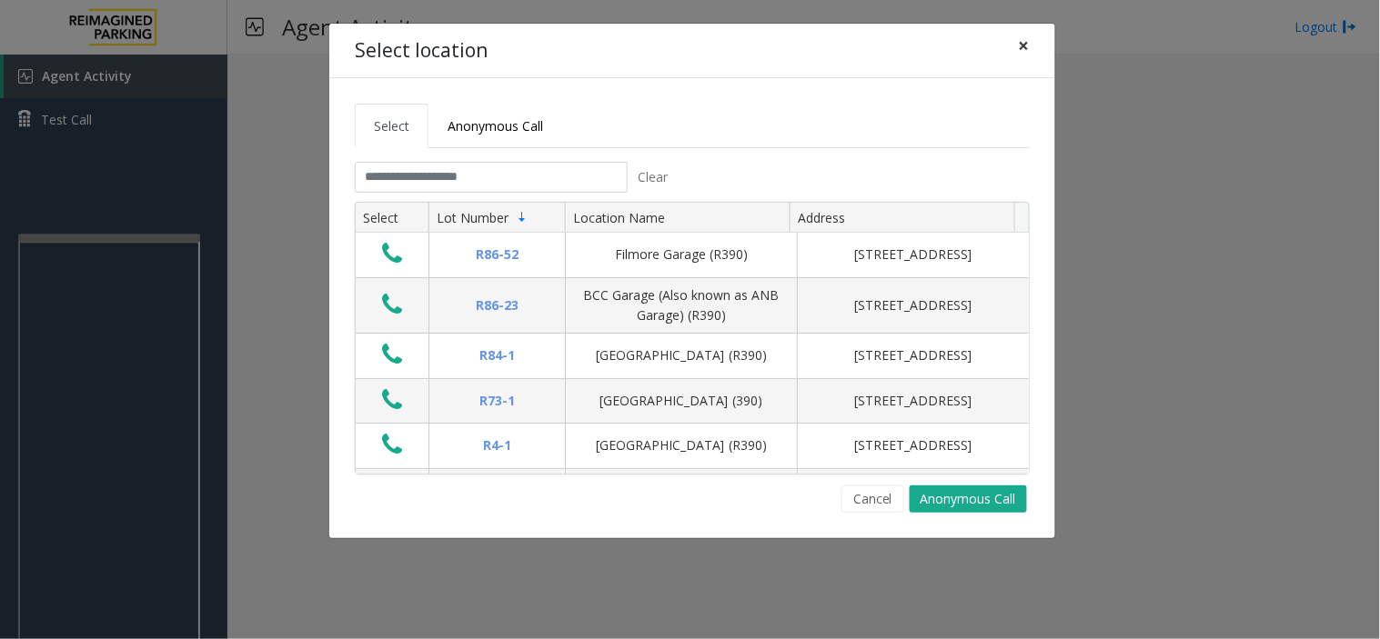
click at [1021, 46] on span "×" at bounding box center [1024, 45] width 11 height 25
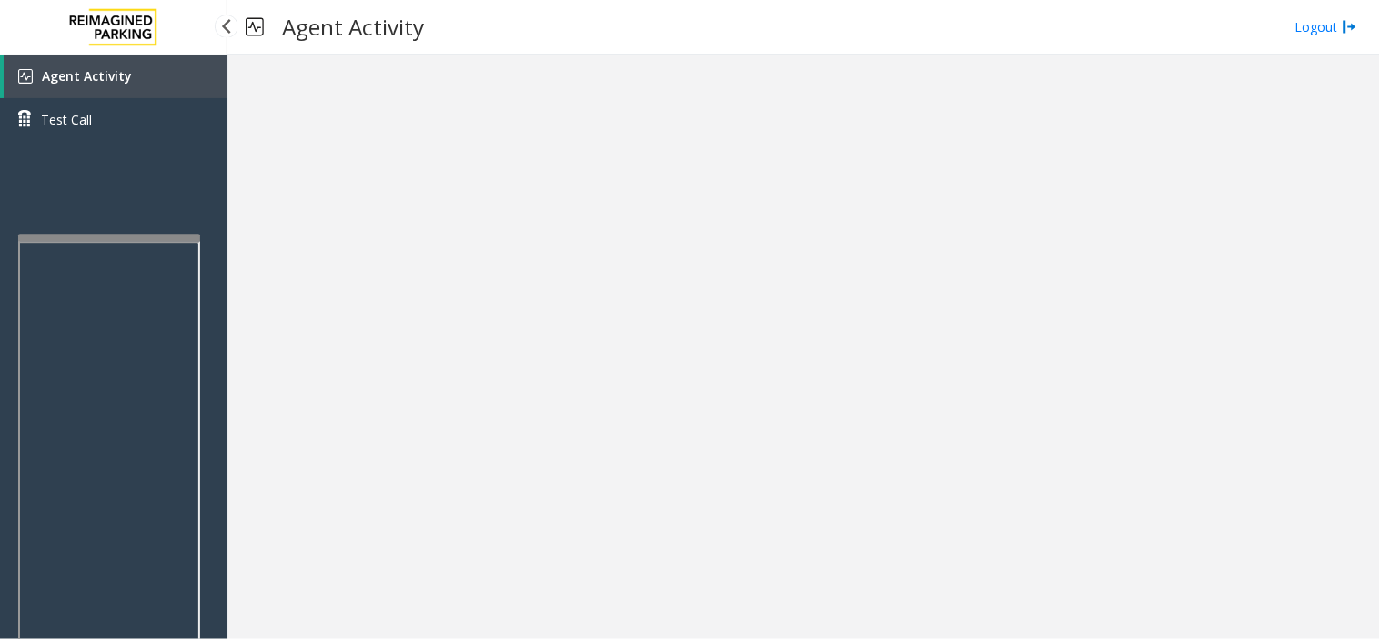
click at [138, 67] on link "Agent Activity" at bounding box center [116, 77] width 224 height 44
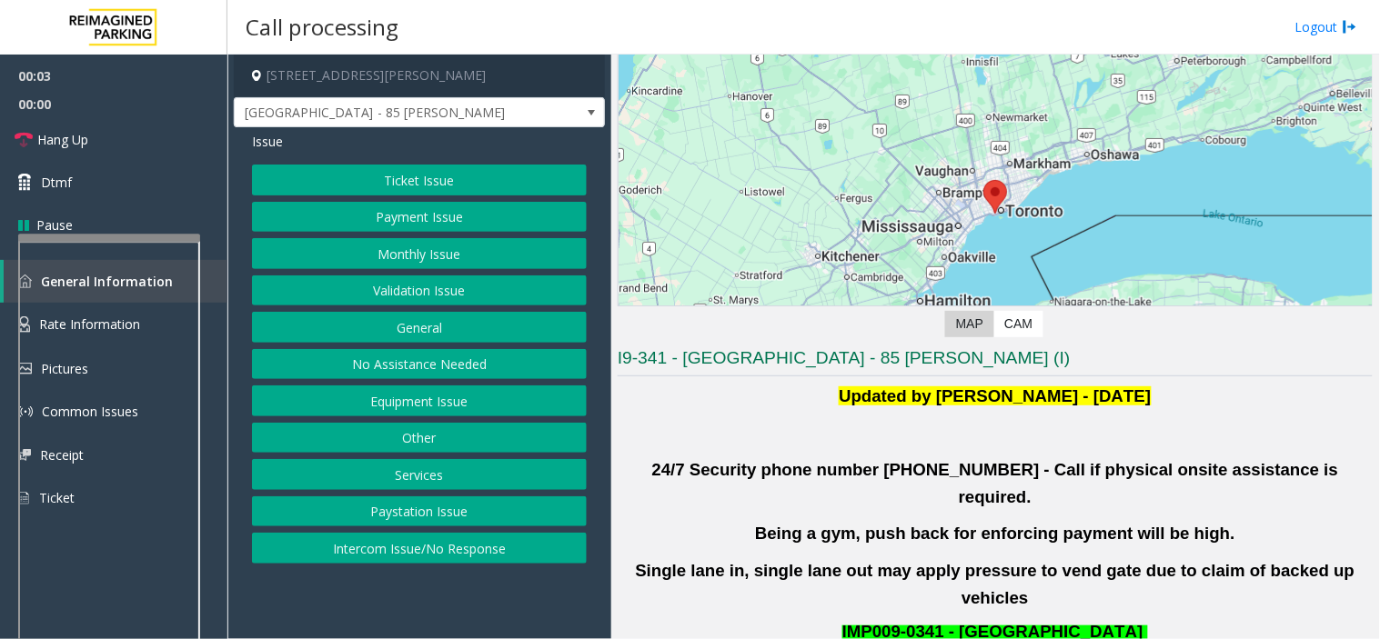
scroll to position [303, 0]
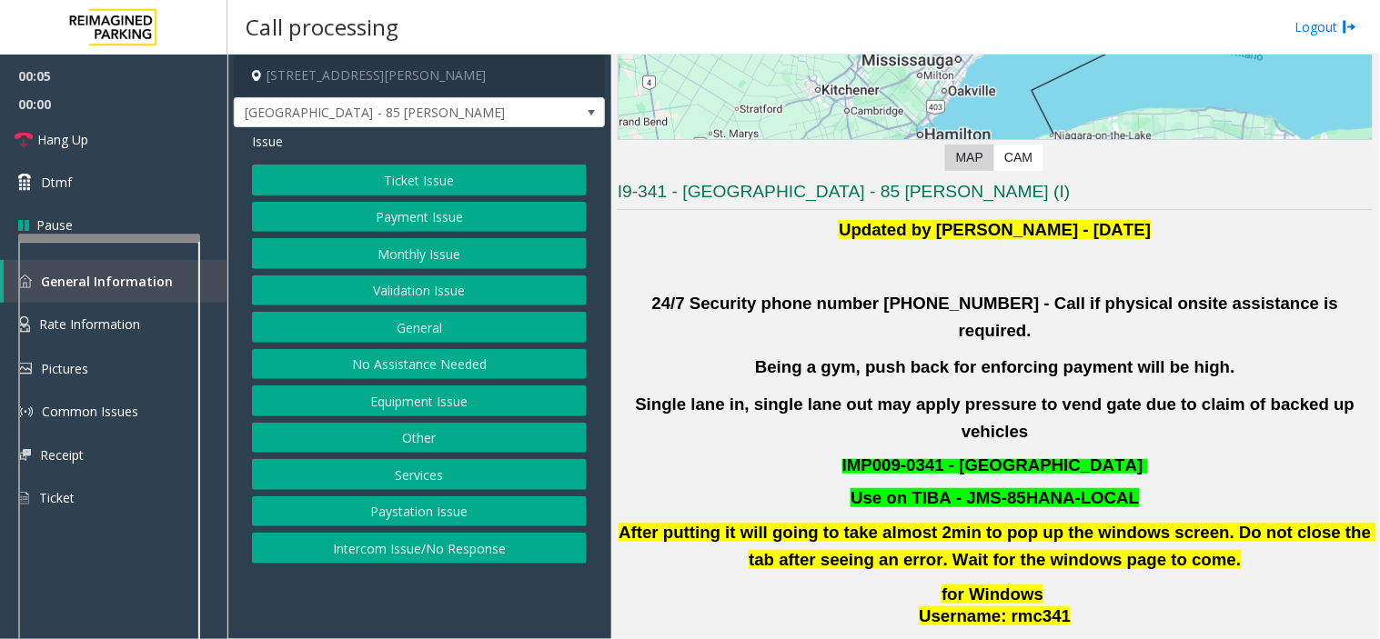
click at [428, 295] on button "Validation Issue" at bounding box center [419, 291] width 335 height 31
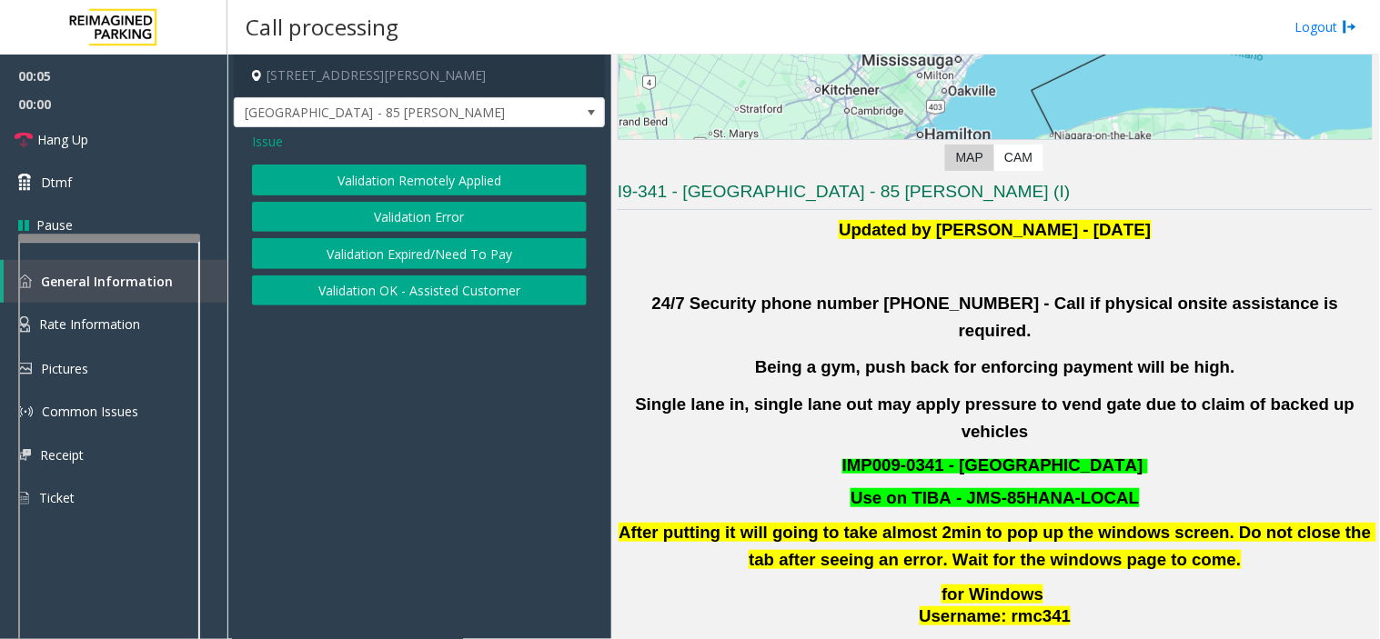
click at [404, 221] on button "Validation Error" at bounding box center [419, 217] width 335 height 31
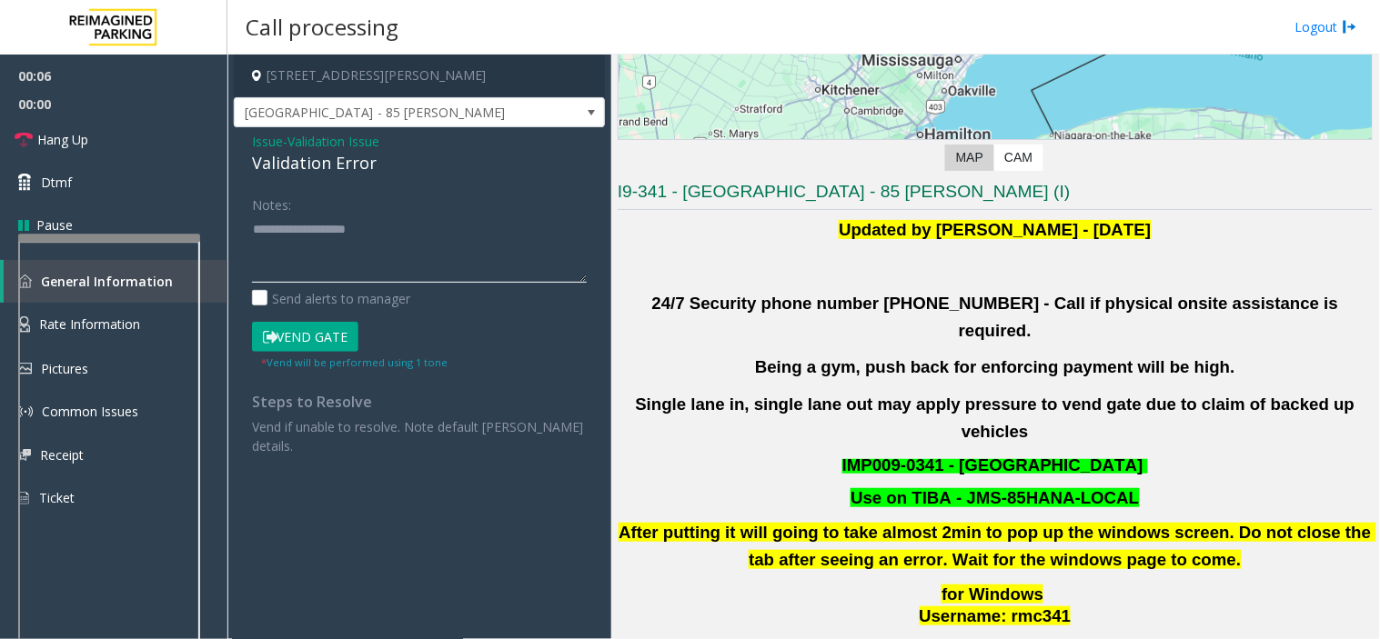
click at [287, 229] on textarea at bounding box center [419, 249] width 335 height 68
click at [249, 250] on div "Notes: Send alerts to manager Vend Gate * Vend will be performed using 1 tone S…" at bounding box center [419, 322] width 362 height 267
click at [252, 246] on textarea at bounding box center [419, 249] width 335 height 68
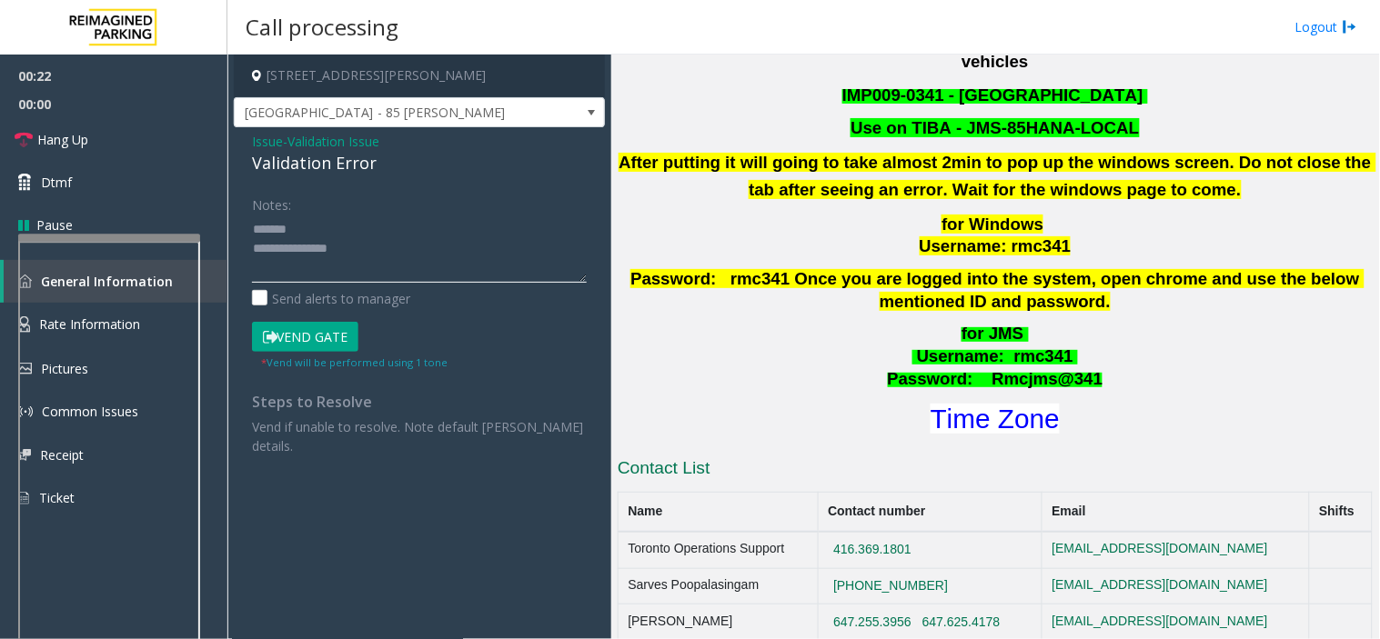
scroll to position [707, 0]
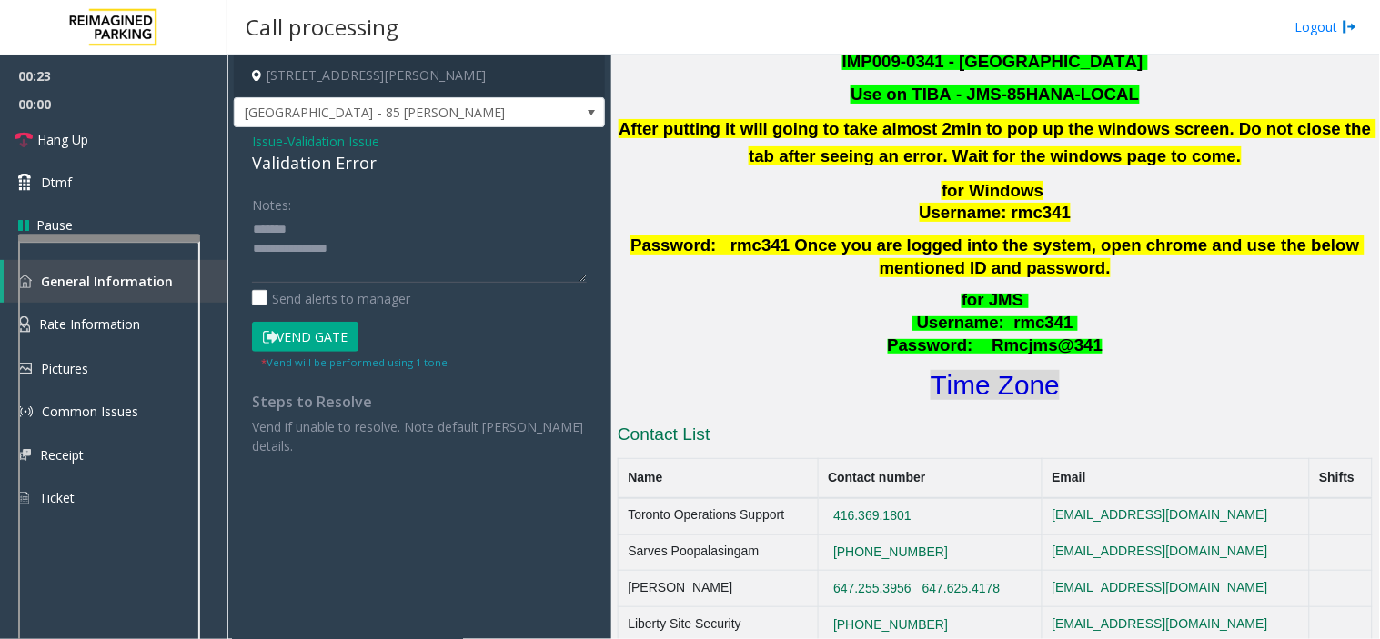
click at [1008, 370] on font "Time Zone" at bounding box center [995, 385] width 129 height 30
click at [376, 255] on textarea at bounding box center [419, 249] width 335 height 68
click at [342, 341] on button "Vend Gate" at bounding box center [305, 337] width 106 height 31
click at [367, 247] on textarea at bounding box center [419, 249] width 335 height 68
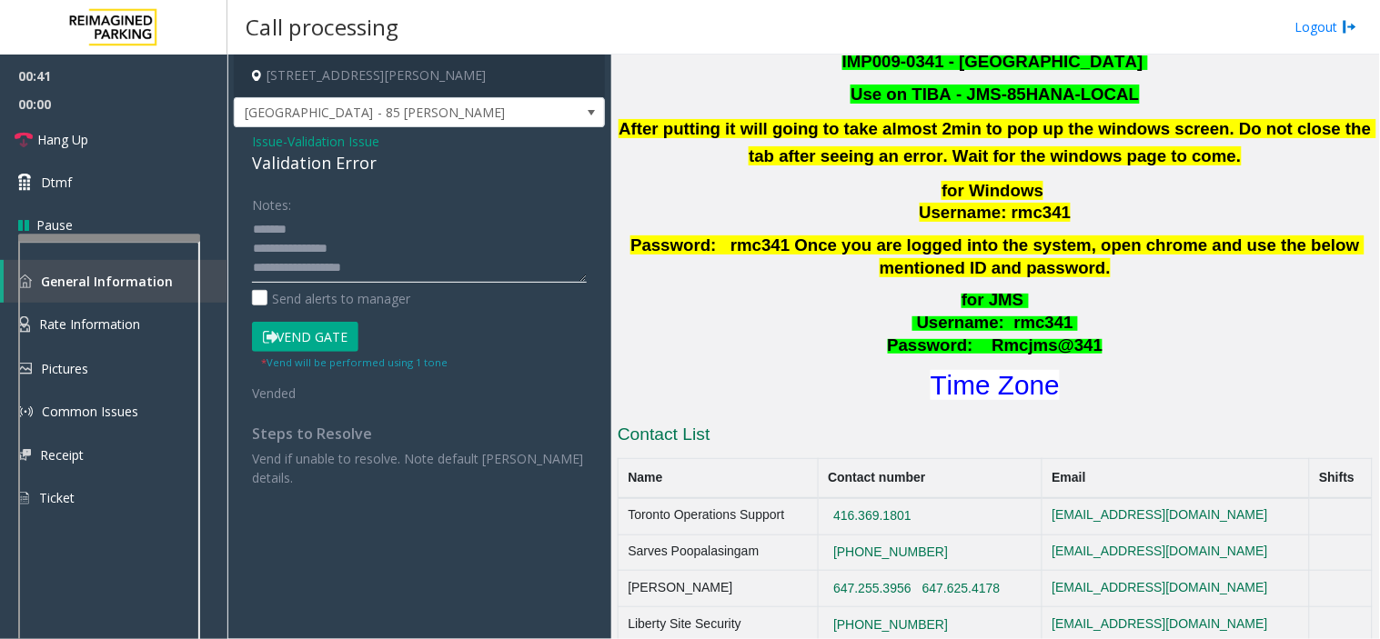
scroll to position [13, 0]
click at [127, 126] on link "Hang Up" at bounding box center [113, 139] width 227 height 43
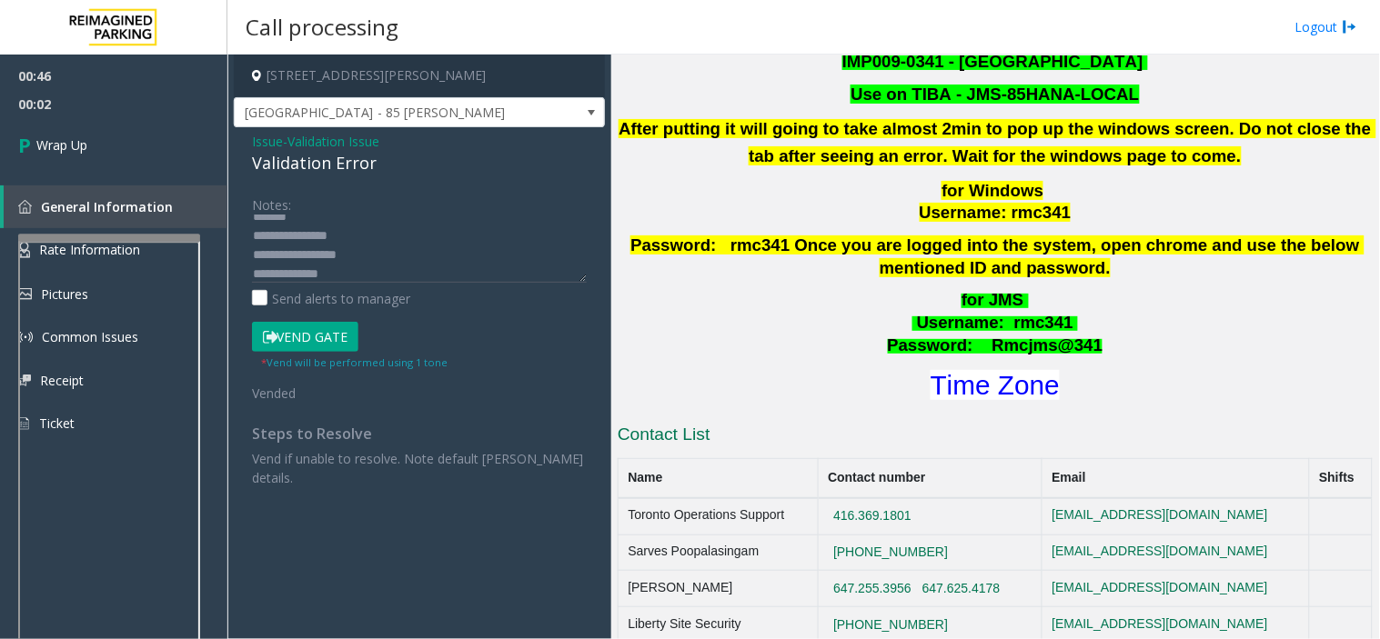
scroll to position [0, 0]
click at [316, 228] on textarea at bounding box center [419, 249] width 335 height 68
click at [371, 262] on textarea at bounding box center [419, 249] width 335 height 68
type textarea "**********"
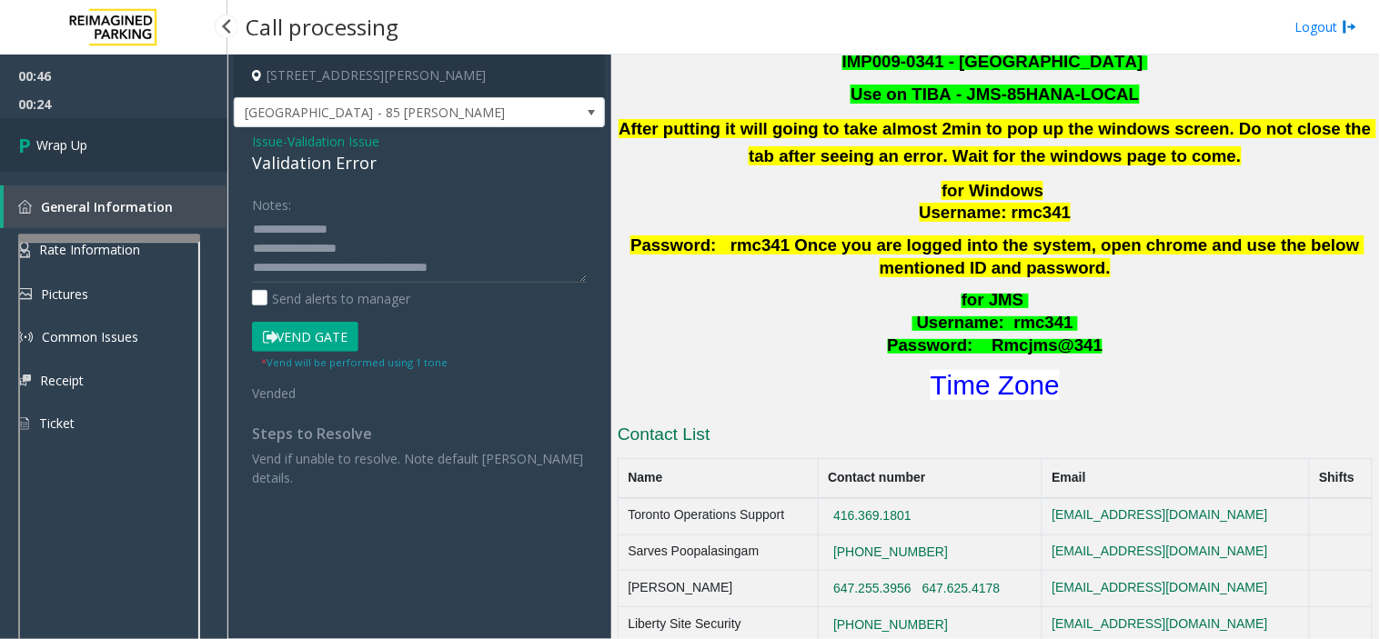
click at [161, 142] on link "Wrap Up" at bounding box center [113, 145] width 227 height 54
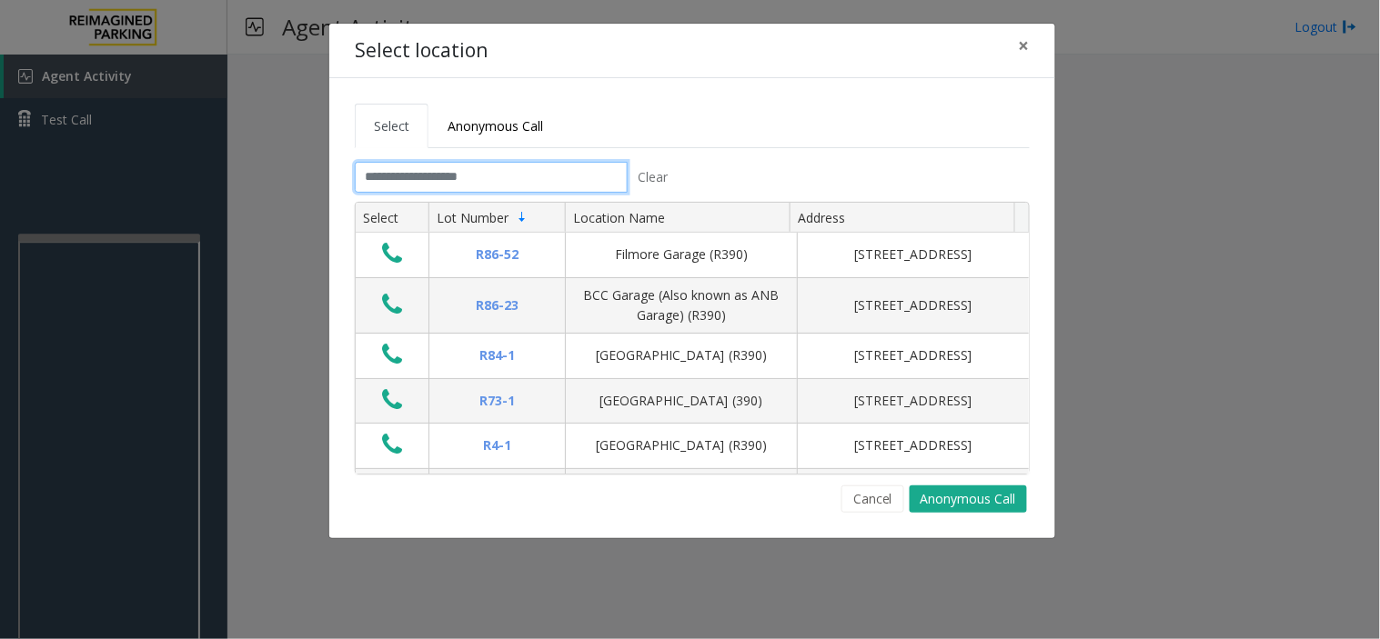
click at [428, 186] on input "text" at bounding box center [491, 177] width 273 height 31
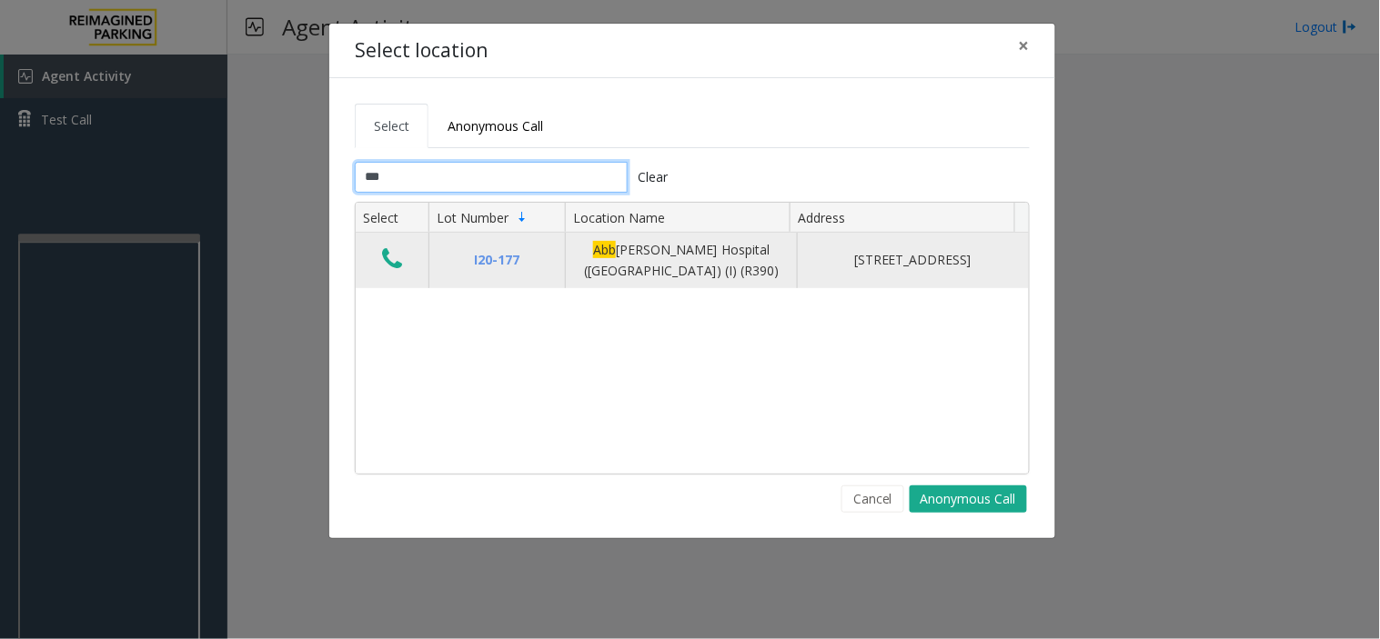
type input "***"
click at [388, 257] on icon "Data table" at bounding box center [392, 258] width 20 height 25
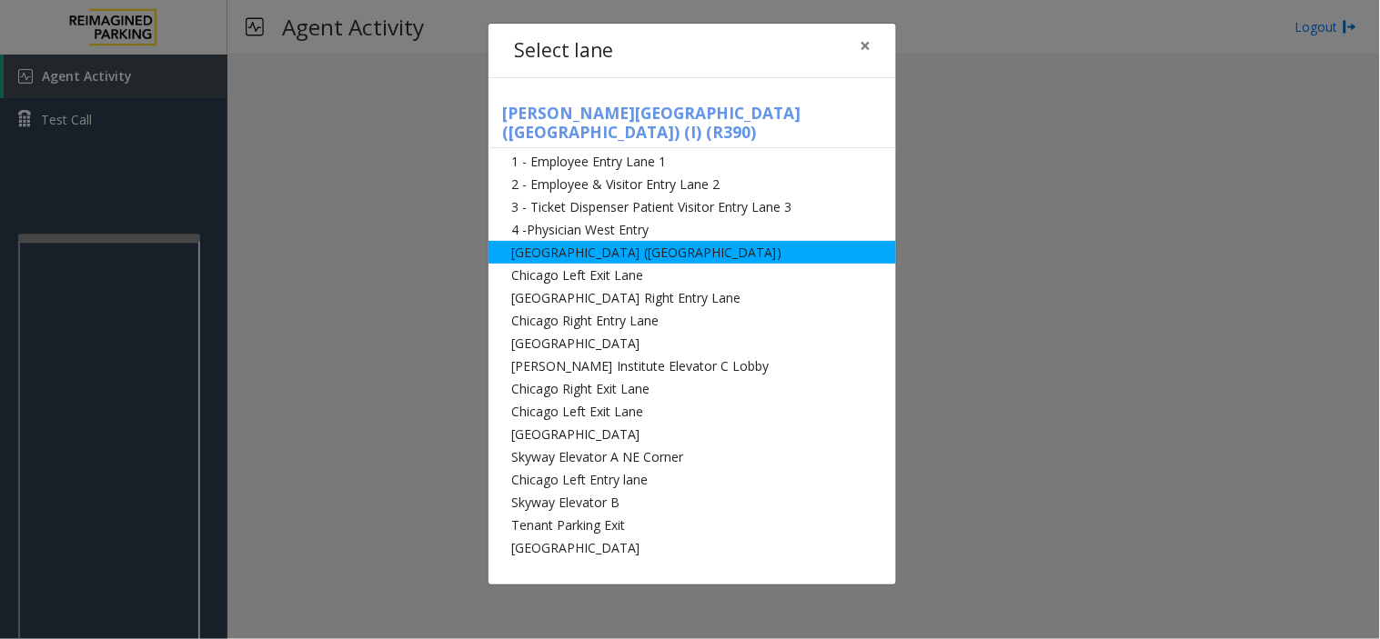
click at [550, 241] on li "[GEOGRAPHIC_DATA] ([GEOGRAPHIC_DATA])" at bounding box center [691, 252] width 407 height 23
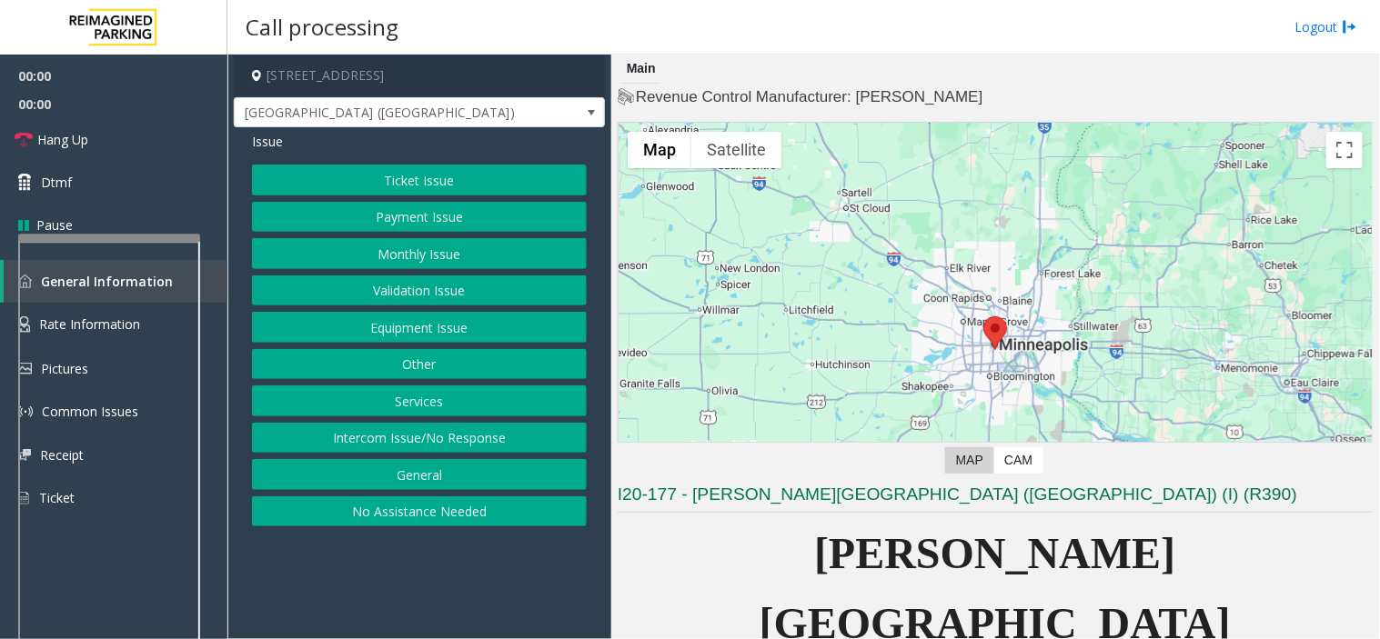
click at [447, 248] on button "Monthly Issue" at bounding box center [419, 253] width 335 height 31
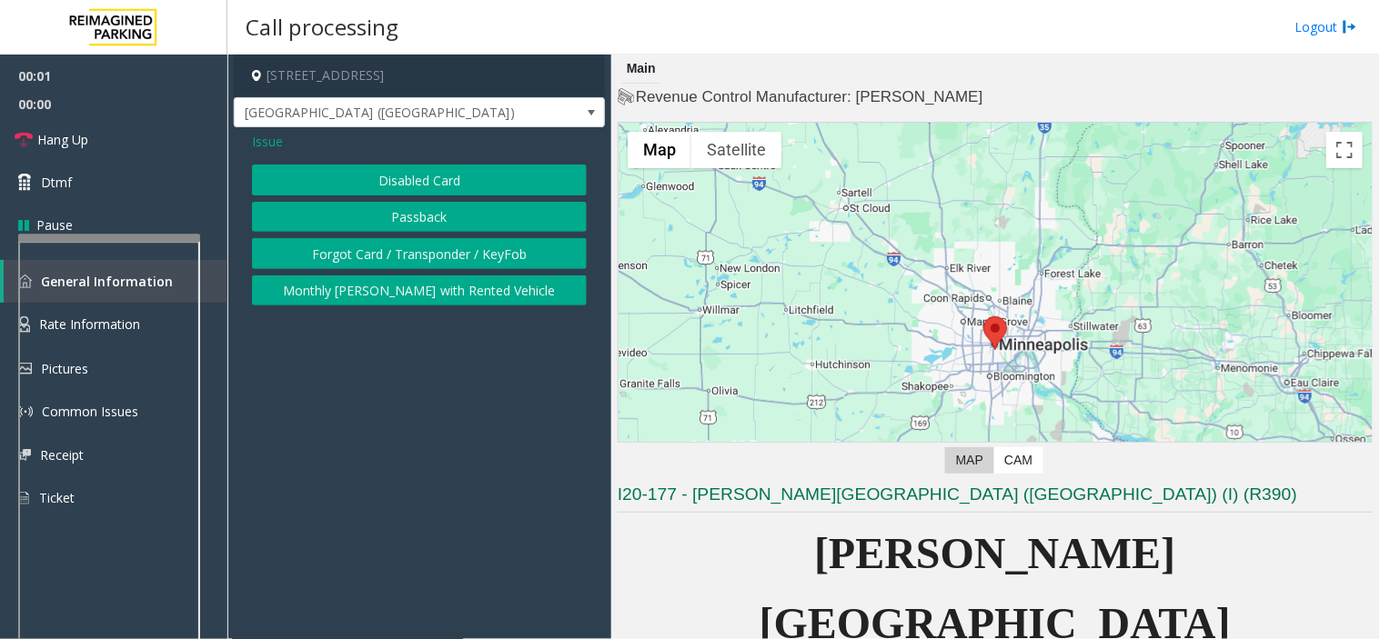
click at [415, 184] on button "Disabled Card" at bounding box center [419, 180] width 335 height 31
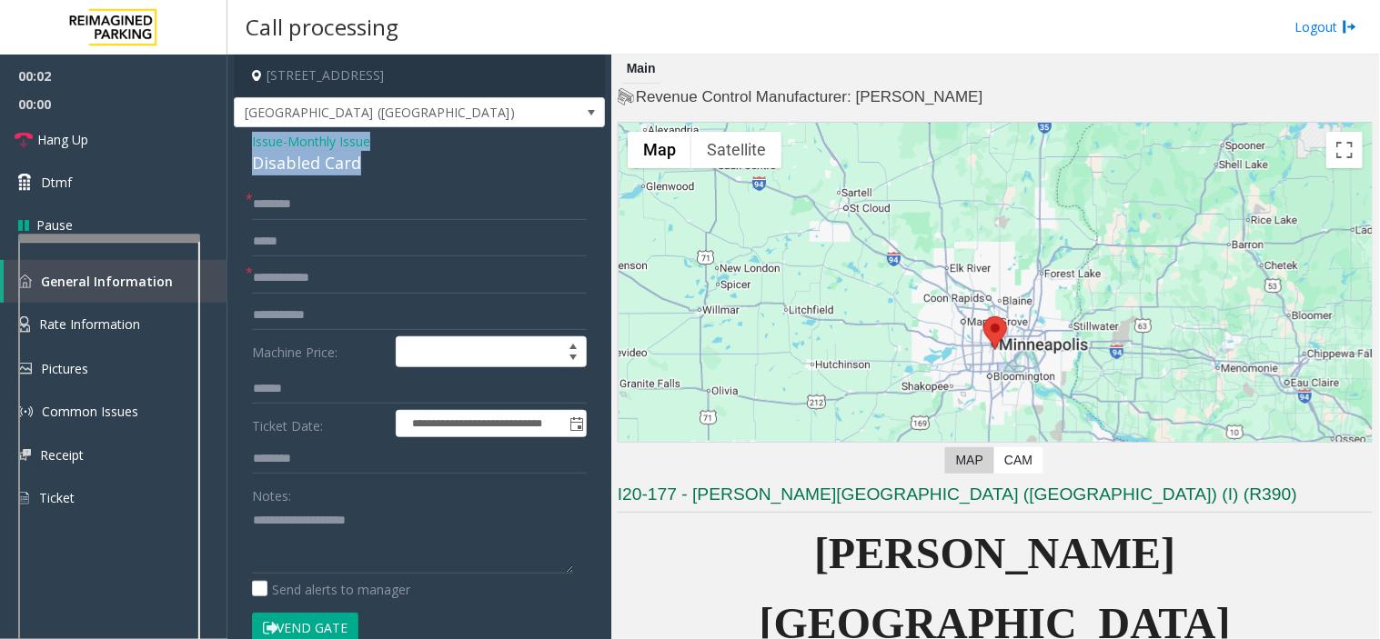
drag, startPoint x: 397, startPoint y: 157, endPoint x: 235, endPoint y: 135, distance: 164.4
click at [235, 135] on div "**********" at bounding box center [419, 598] width 371 height 943
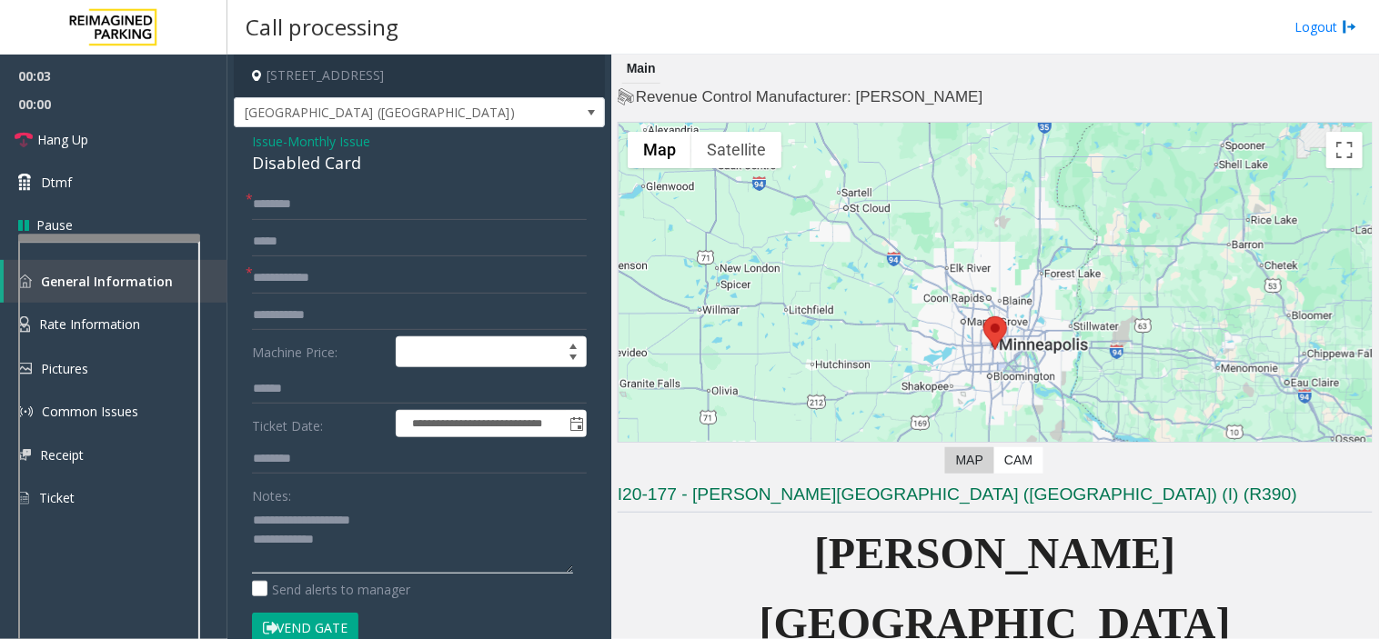
click at [347, 544] on textarea at bounding box center [412, 540] width 321 height 68
click at [260, 567] on textarea at bounding box center [412, 540] width 321 height 68
type textarea "**********"
click at [312, 630] on button "Vend Gate" at bounding box center [305, 628] width 106 height 31
click at [298, 193] on input "text" at bounding box center [419, 204] width 335 height 31
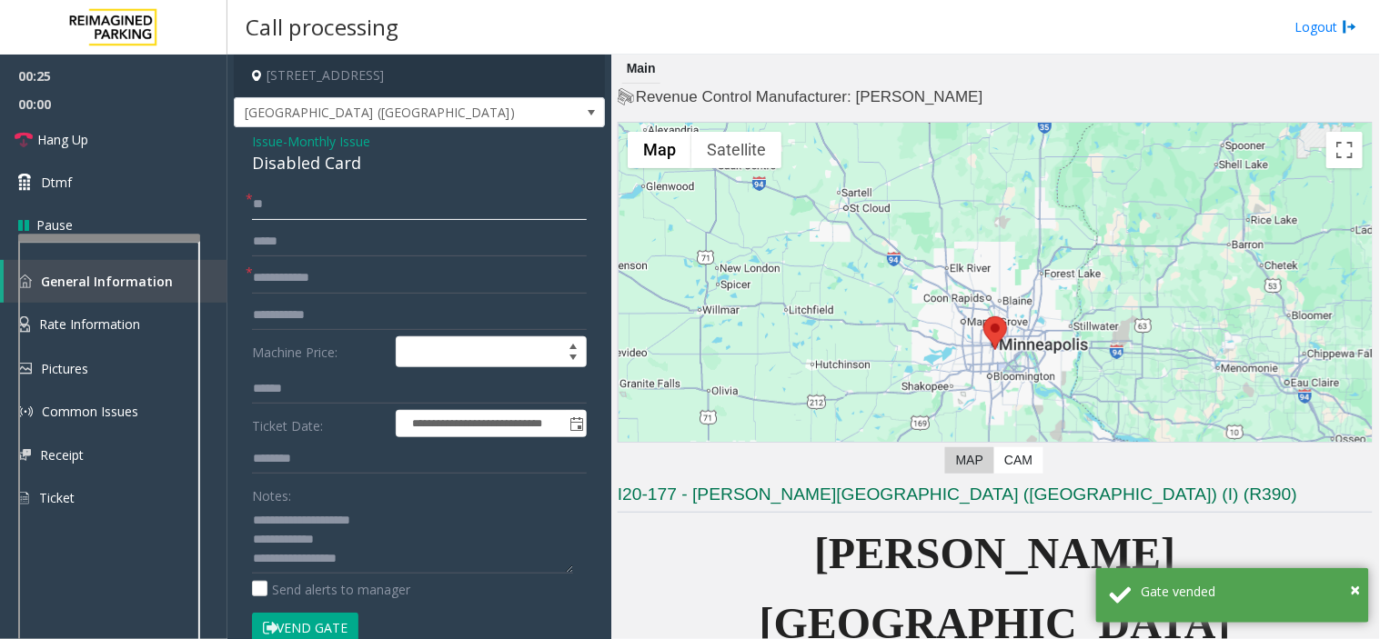
type input "**"
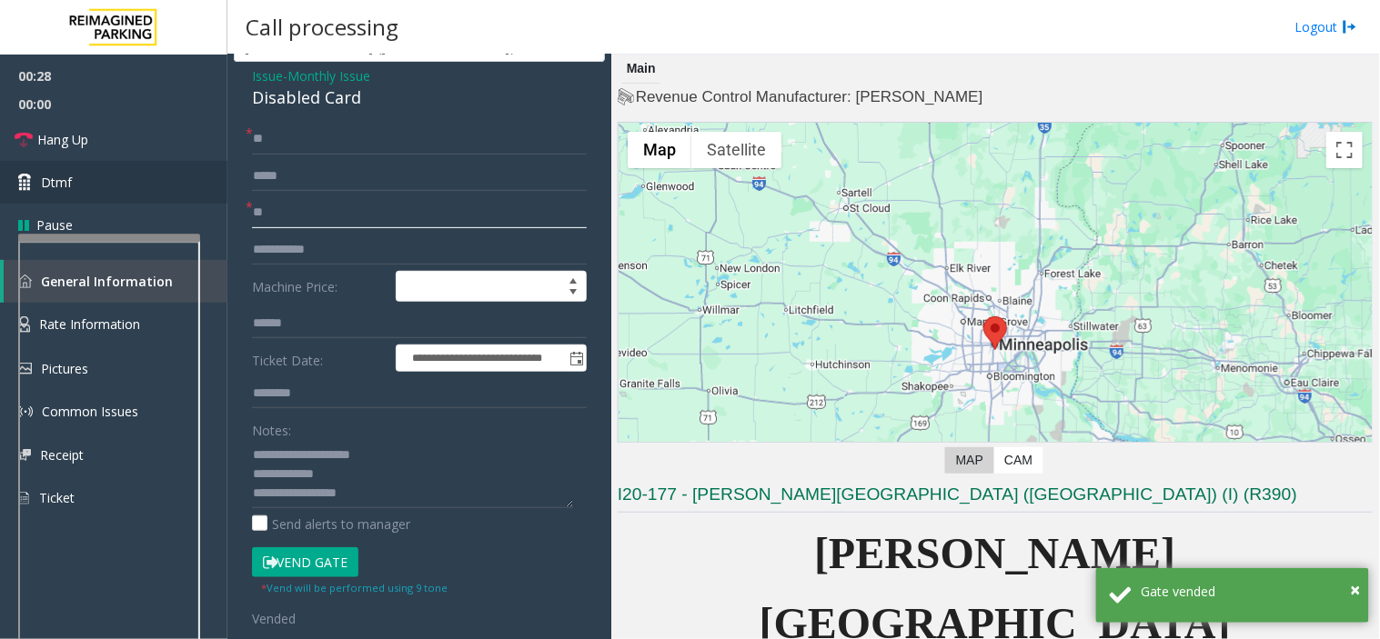
scroll to position [101, 0]
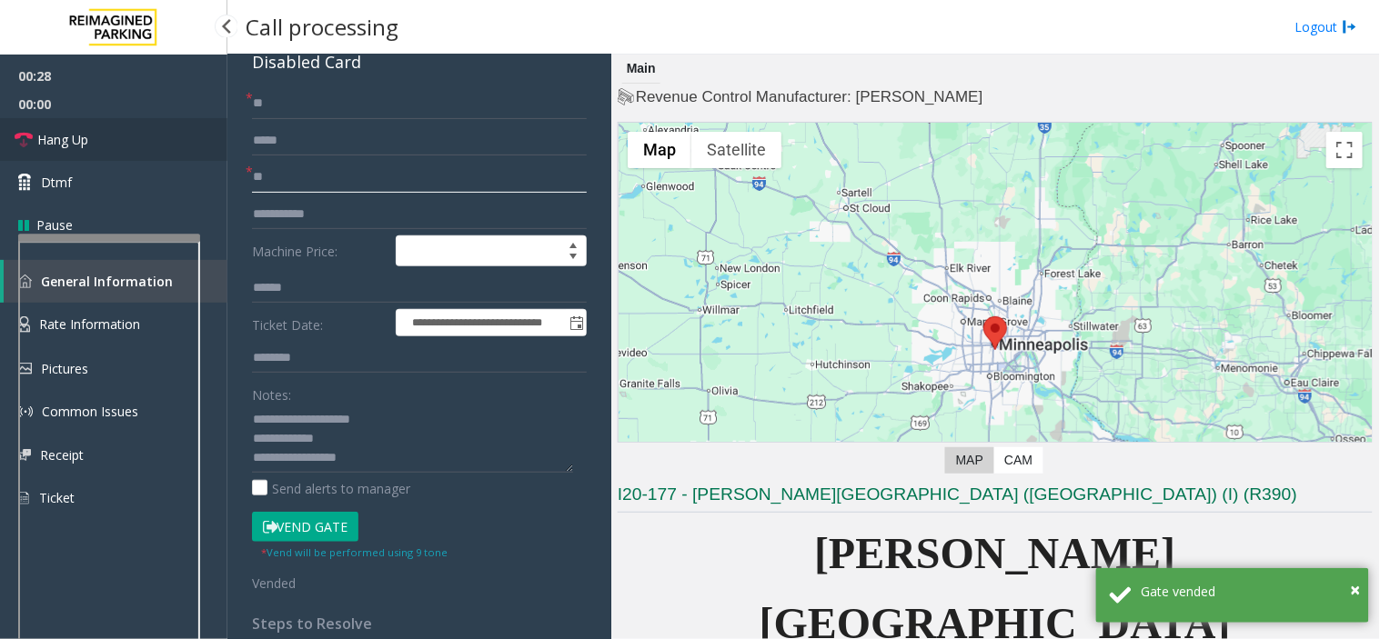
type input "**"
click at [152, 144] on link "Hang Up" at bounding box center [113, 139] width 227 height 43
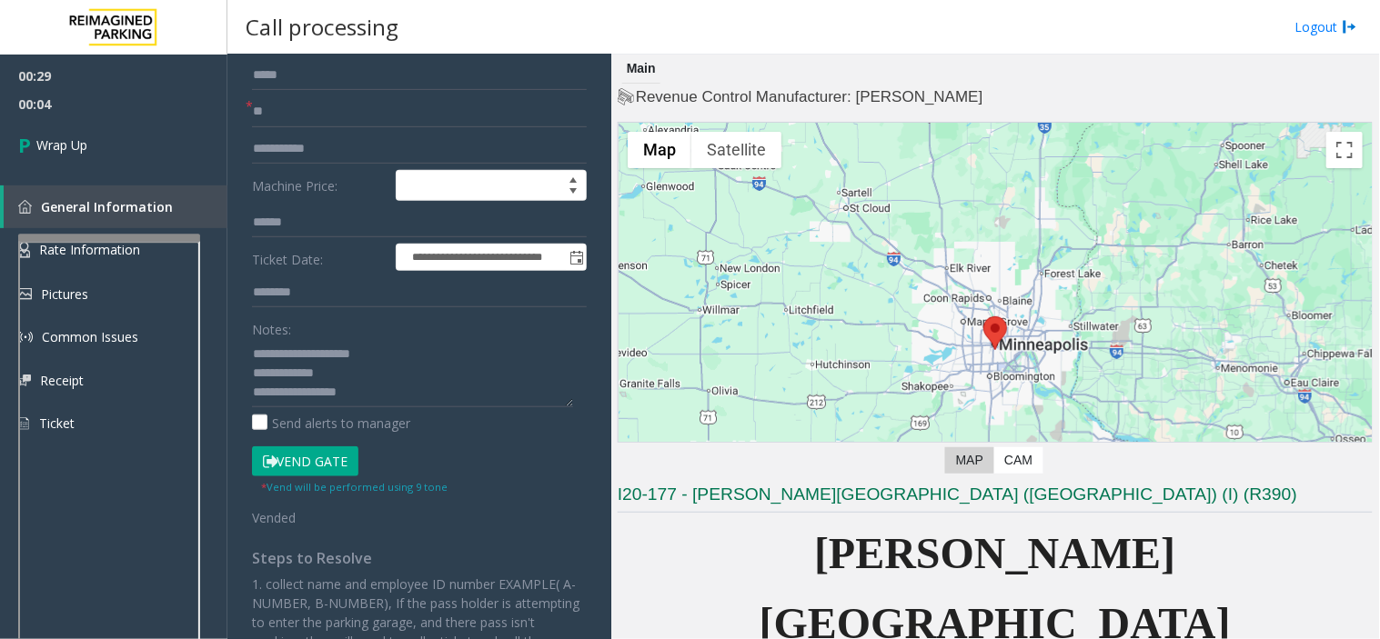
scroll to position [202, 0]
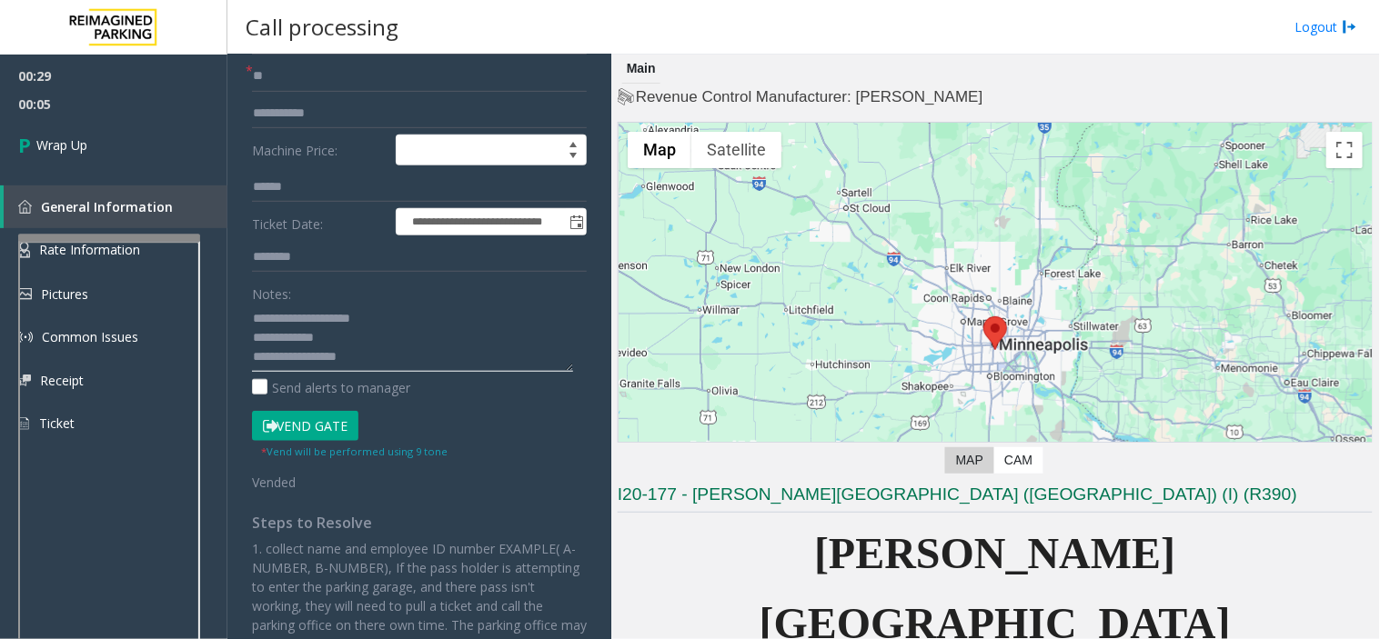
click at [401, 358] on textarea at bounding box center [412, 338] width 321 height 68
click at [369, 365] on textarea at bounding box center [412, 338] width 321 height 68
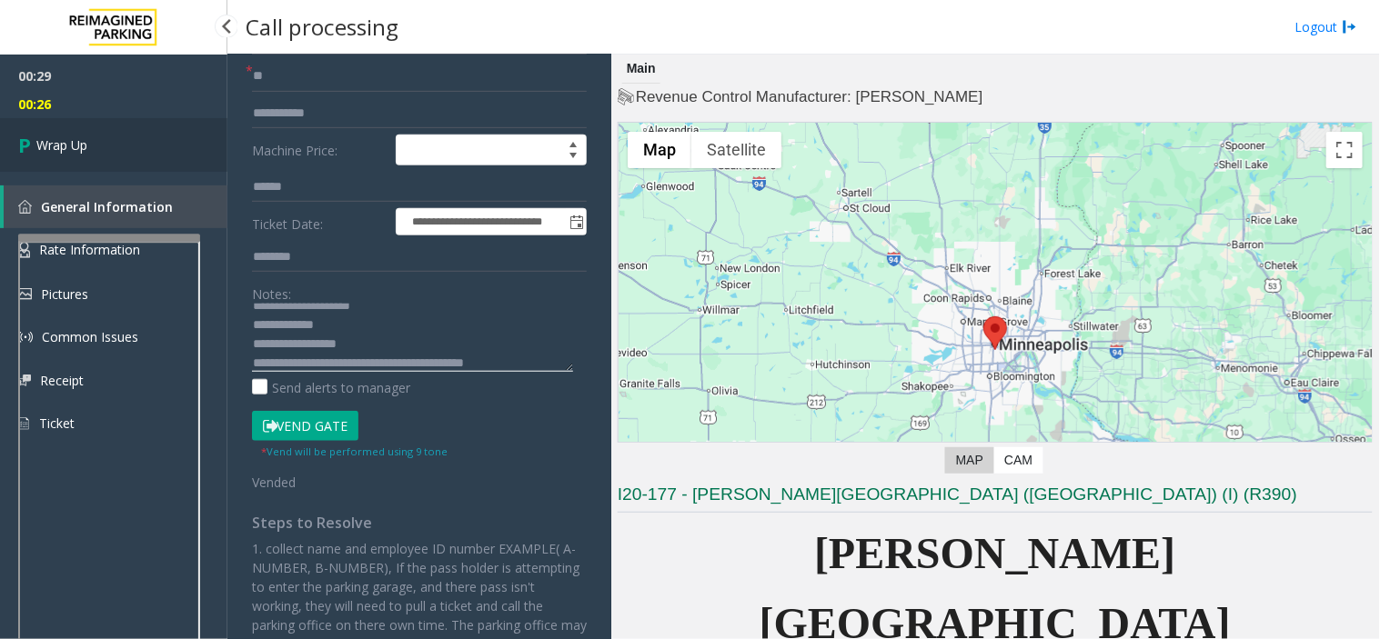
type textarea "**********"
click at [13, 134] on link "Wrap Up" at bounding box center [113, 145] width 227 height 54
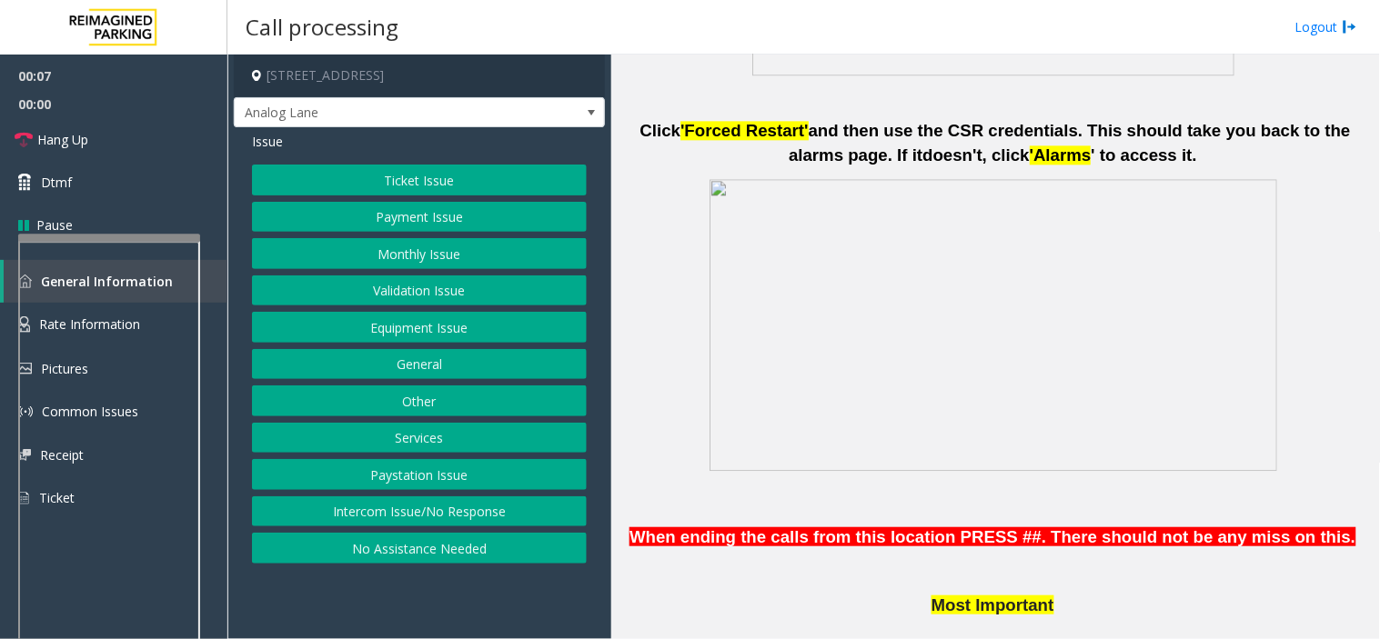
scroll to position [1112, 0]
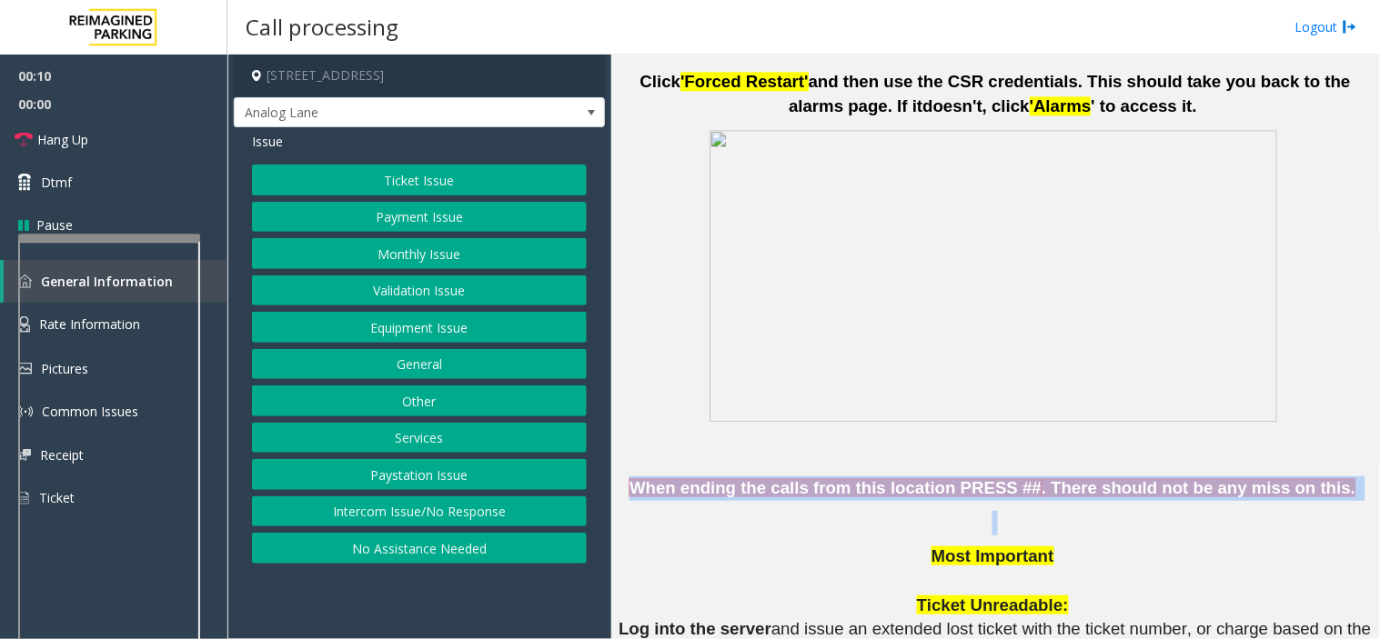
drag, startPoint x: 671, startPoint y: 461, endPoint x: 907, endPoint y: 538, distance: 247.7
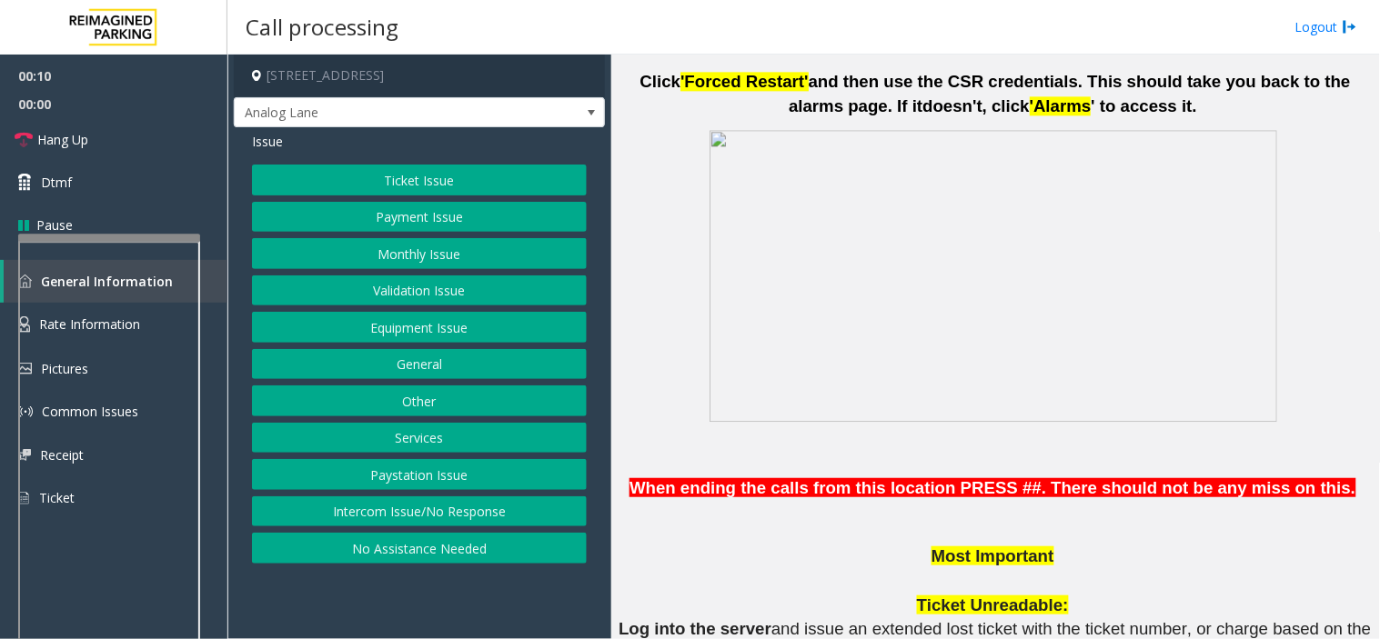
click at [958, 547] on span "Most Important" at bounding box center [992, 556] width 123 height 19
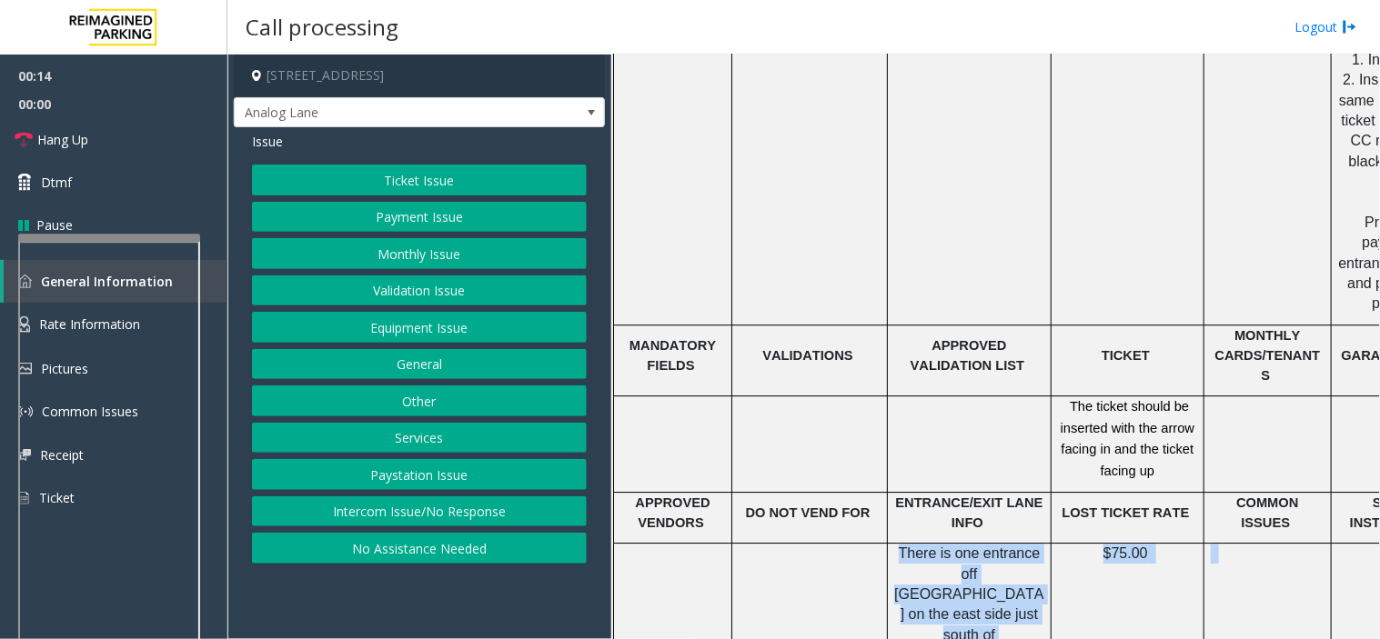
scroll to position [2931, 230]
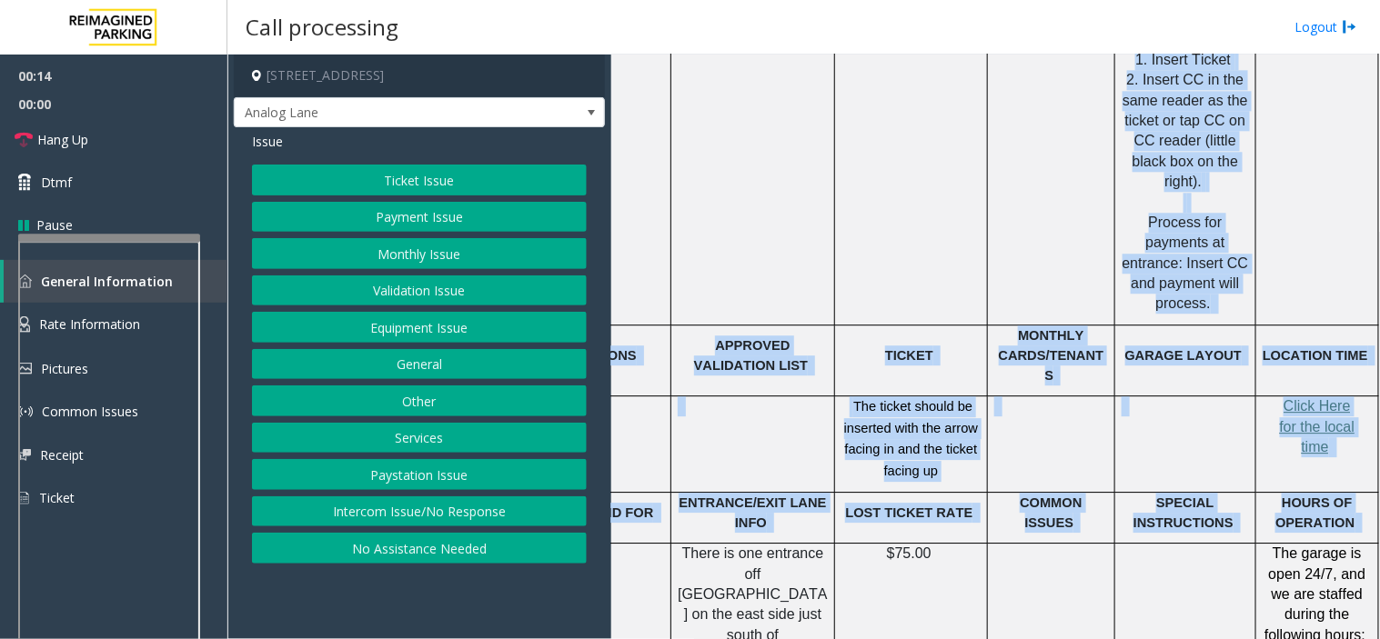
drag, startPoint x: 830, startPoint y: 528, endPoint x: 1379, endPoint y: 453, distance: 553.5
click at [1379, 453] on div "Main Revenue Control Manufacturer: ZEAG ← Move left → Move right ↑ Move up ↓ Mo…" at bounding box center [995, 347] width 768 height 585
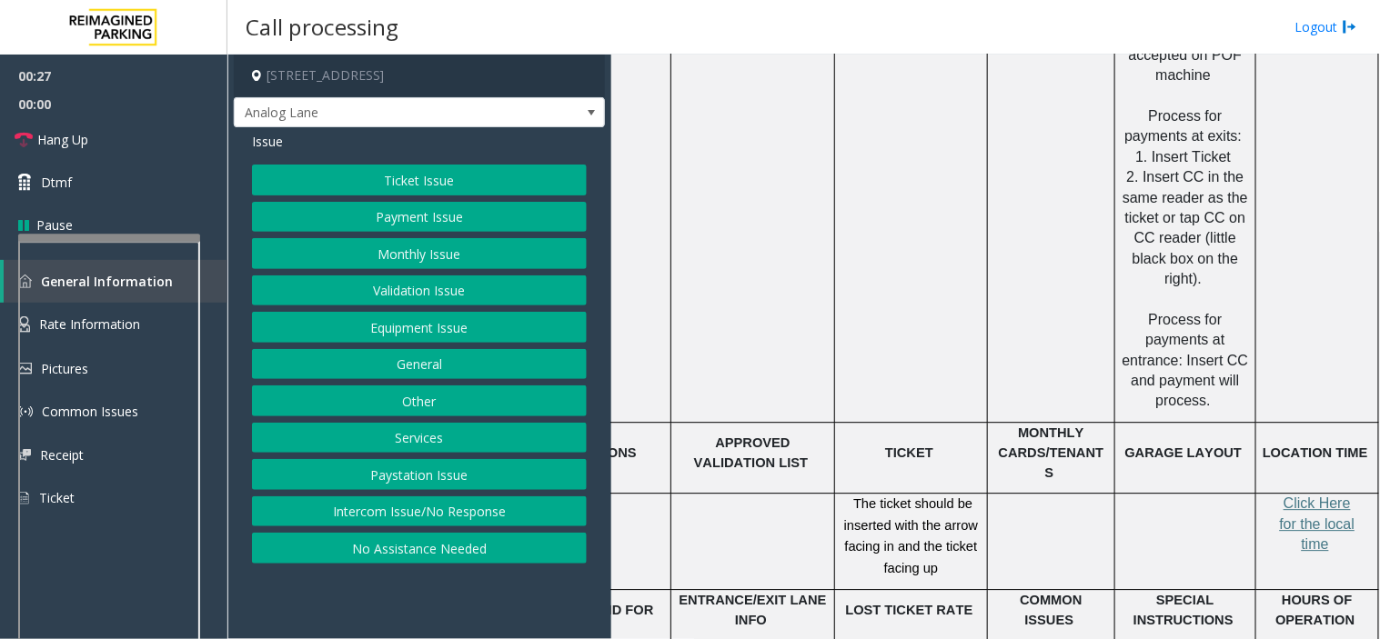
scroll to position [2830, 230]
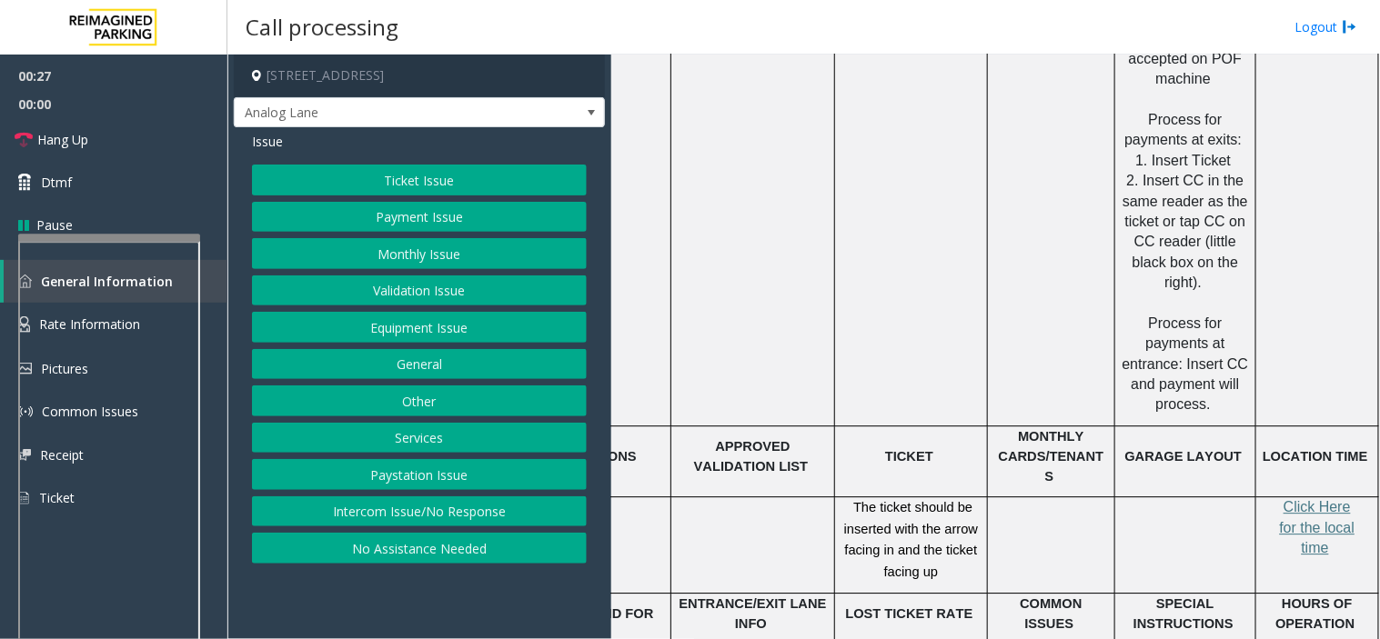
click at [373, 174] on button "Ticket Issue" at bounding box center [419, 180] width 335 height 31
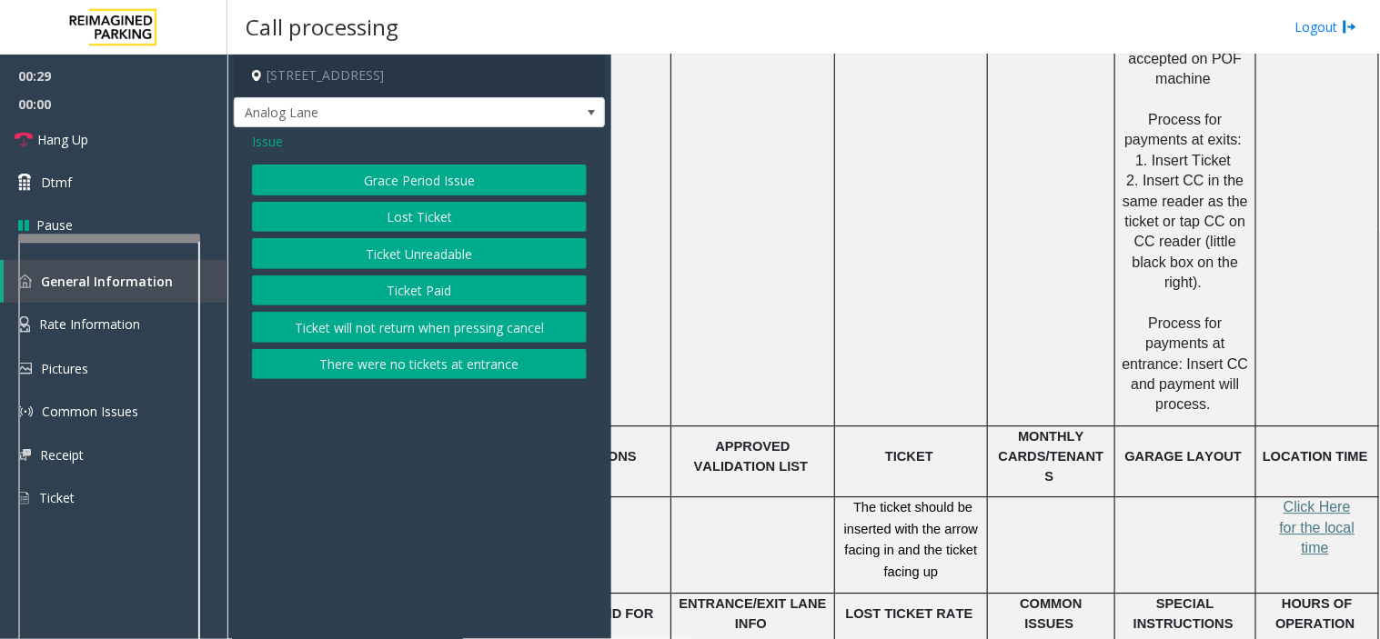
click at [268, 146] on span "Issue" at bounding box center [267, 141] width 31 height 19
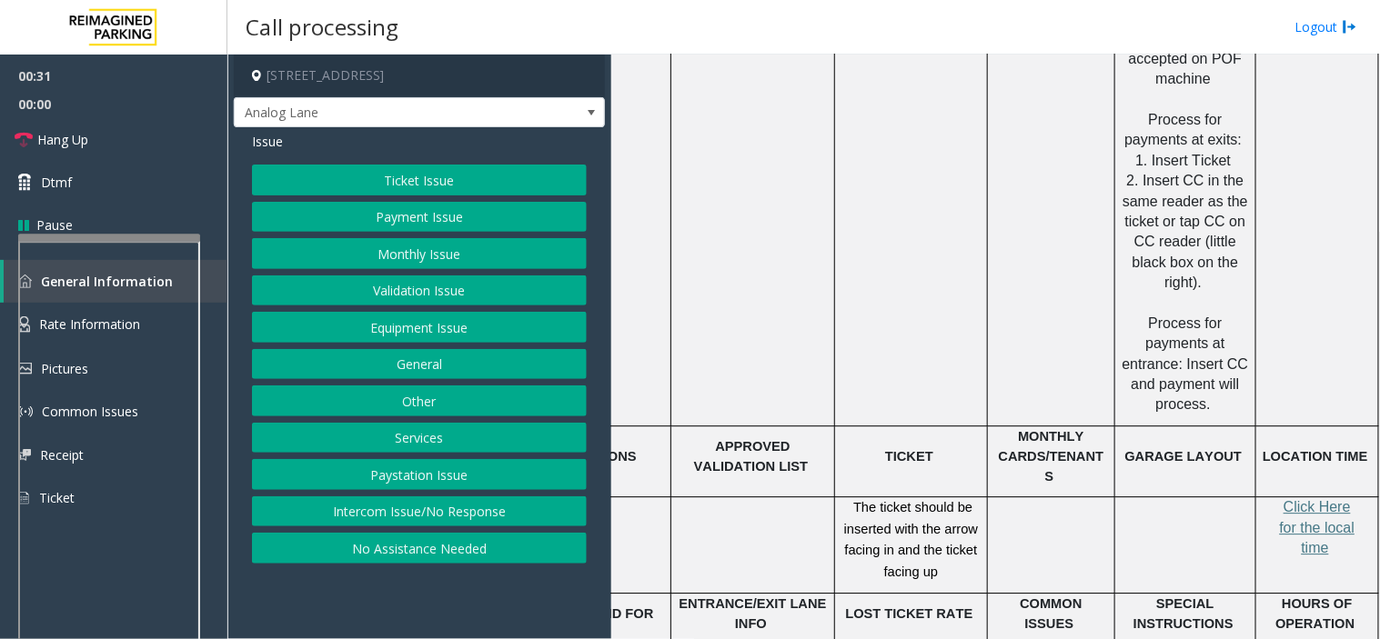
click at [412, 329] on button "Equipment Issue" at bounding box center [419, 327] width 335 height 31
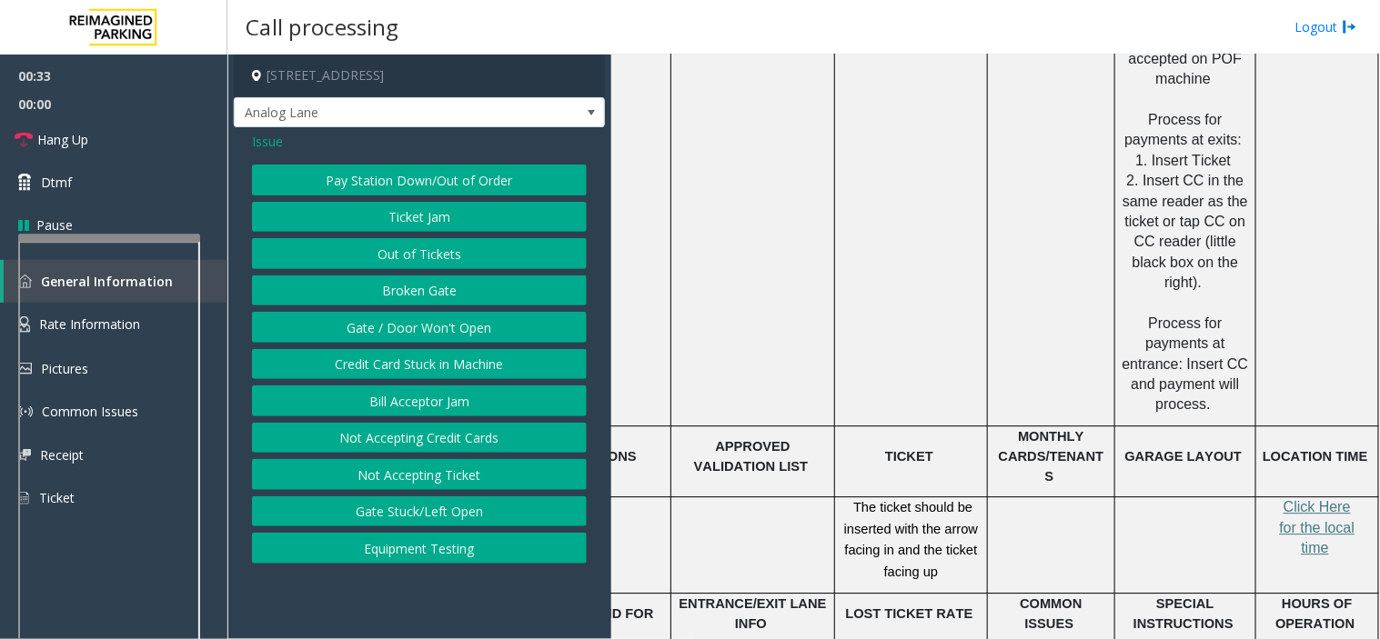
click at [425, 260] on button "Out of Tickets" at bounding box center [419, 253] width 335 height 31
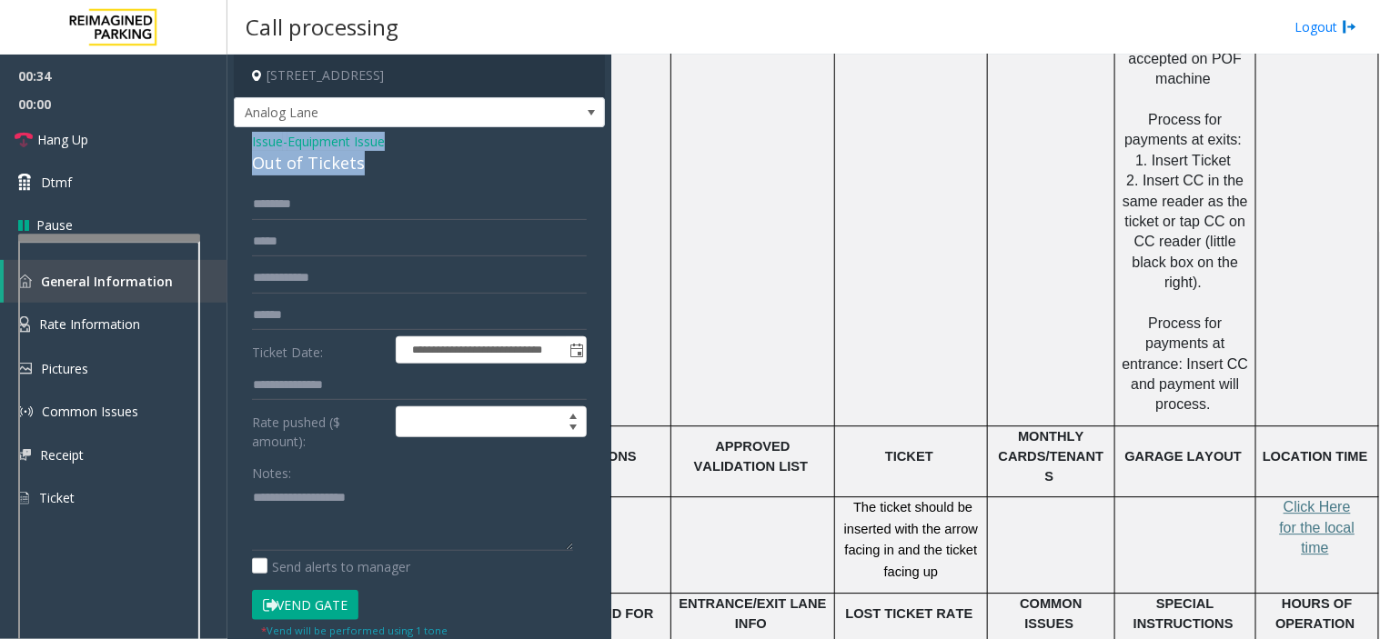
drag, startPoint x: 366, startPoint y: 161, endPoint x: 243, endPoint y: 141, distance: 124.4
click at [243, 141] on div "**********" at bounding box center [419, 491] width 371 height 729
click at [376, 515] on textarea at bounding box center [412, 517] width 321 height 68
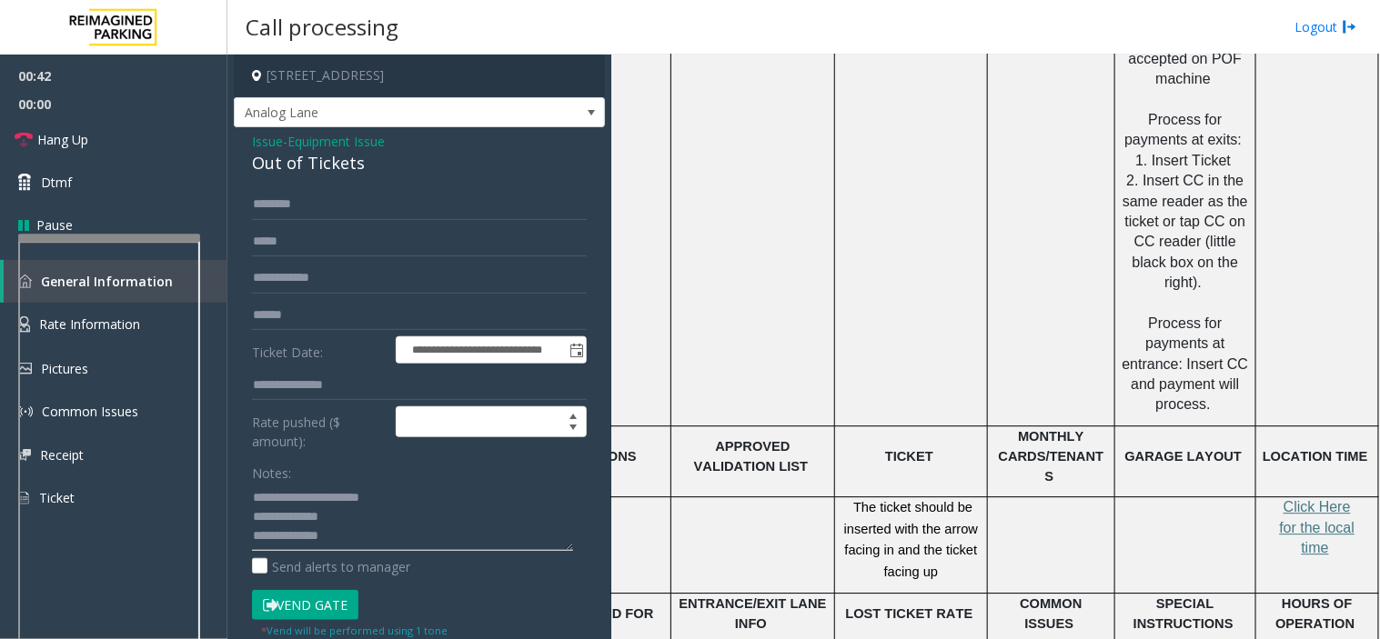
type textarea "**********"
click at [325, 207] on input "text" at bounding box center [419, 204] width 335 height 31
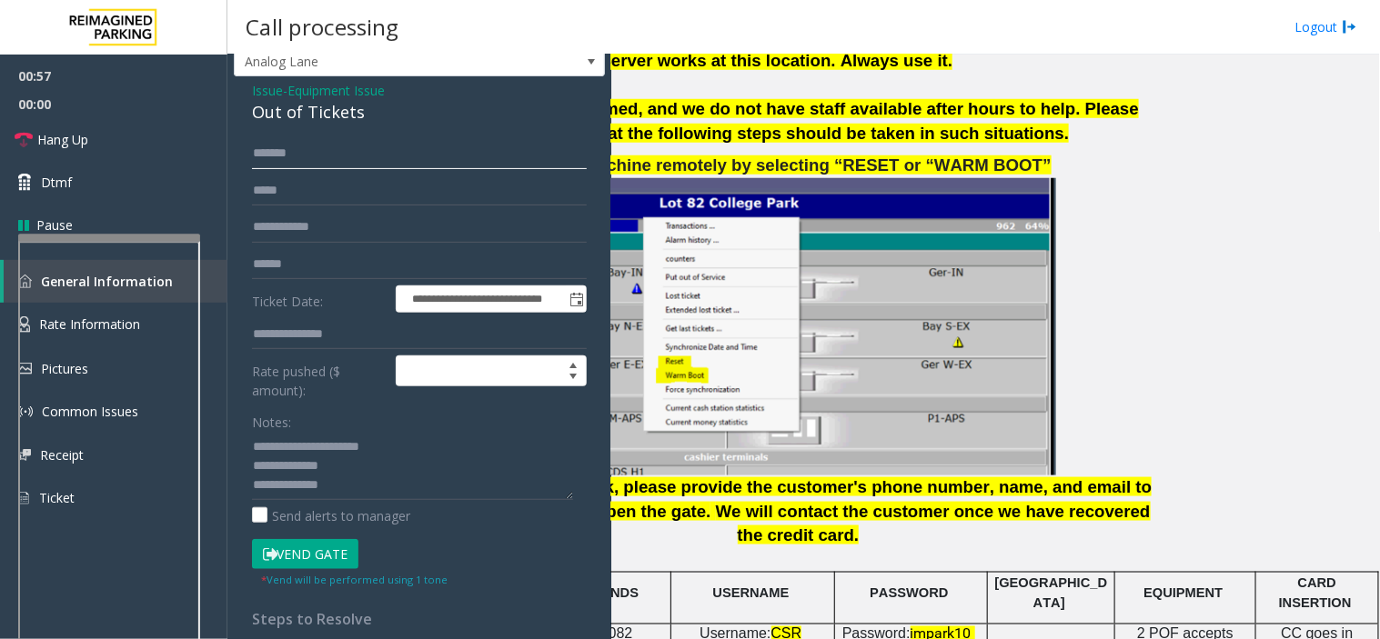
scroll to position [101, 0]
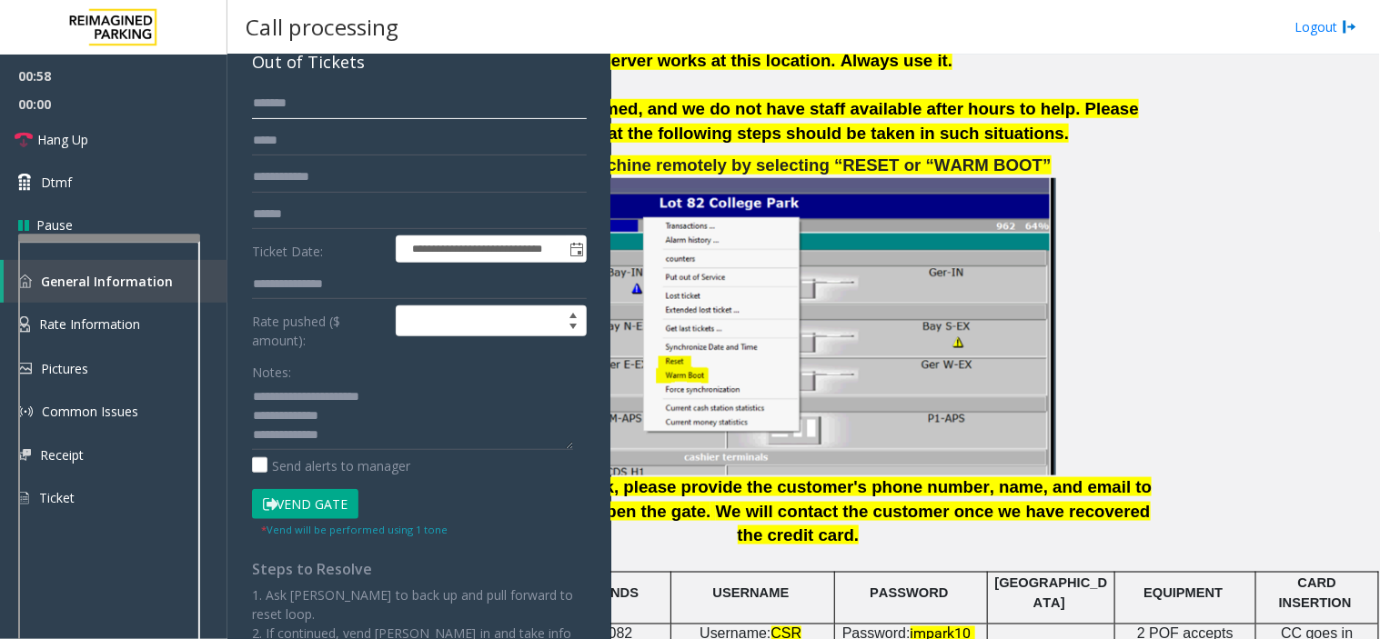
type input "******"
click at [301, 502] on button "Vend Gate" at bounding box center [305, 504] width 106 height 31
click at [350, 446] on textarea at bounding box center [412, 416] width 321 height 68
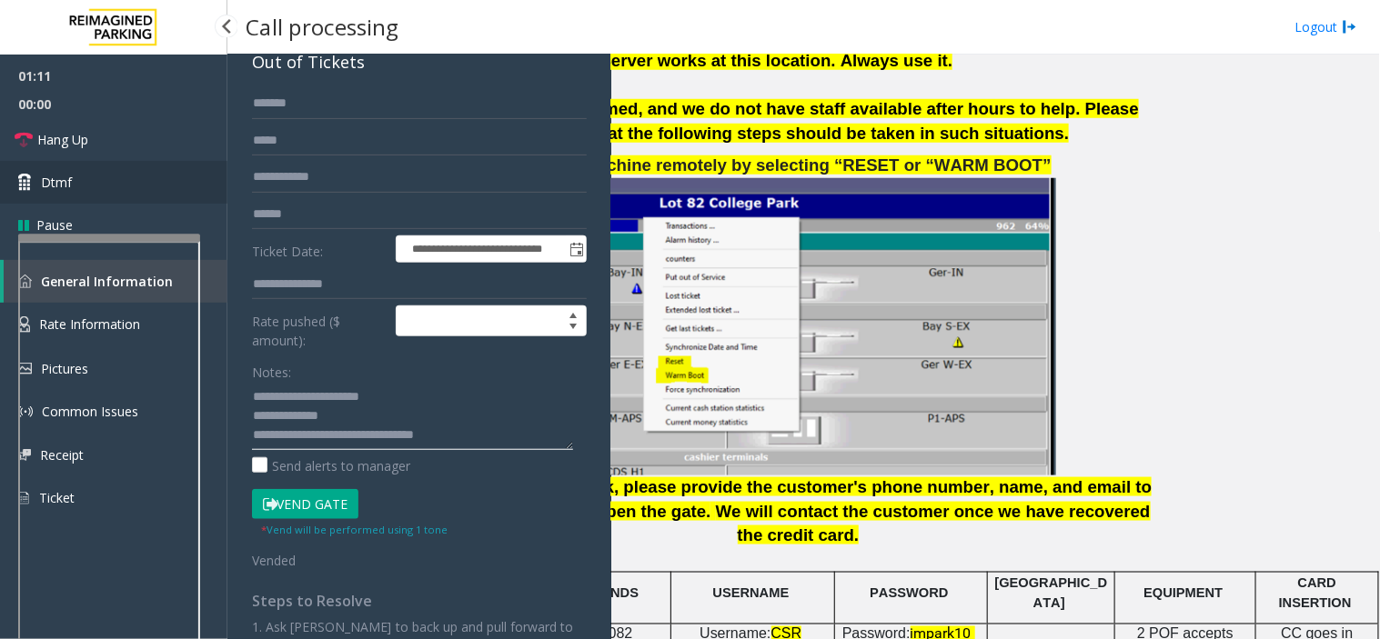
type textarea "**********"
click at [178, 186] on link "Dtmf" at bounding box center [113, 182] width 227 height 43
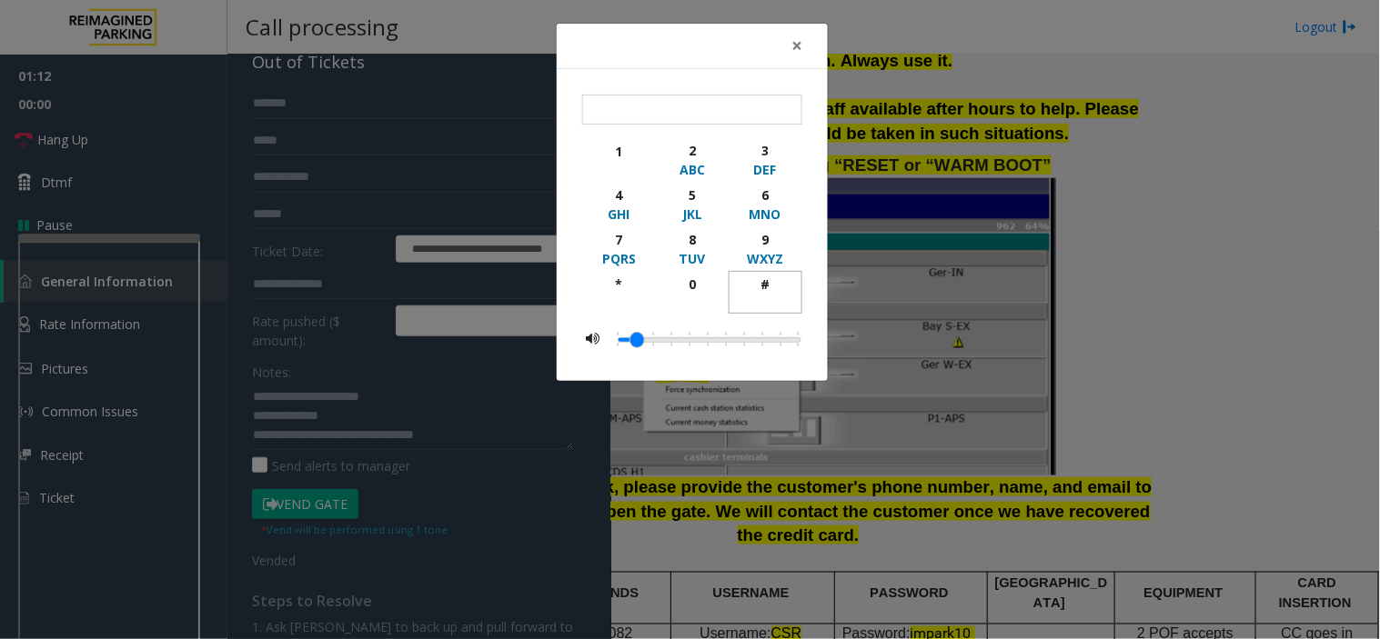
click at [767, 288] on div "#" at bounding box center [765, 284] width 50 height 19
type input "**"
click at [796, 40] on span "×" at bounding box center [796, 45] width 11 height 25
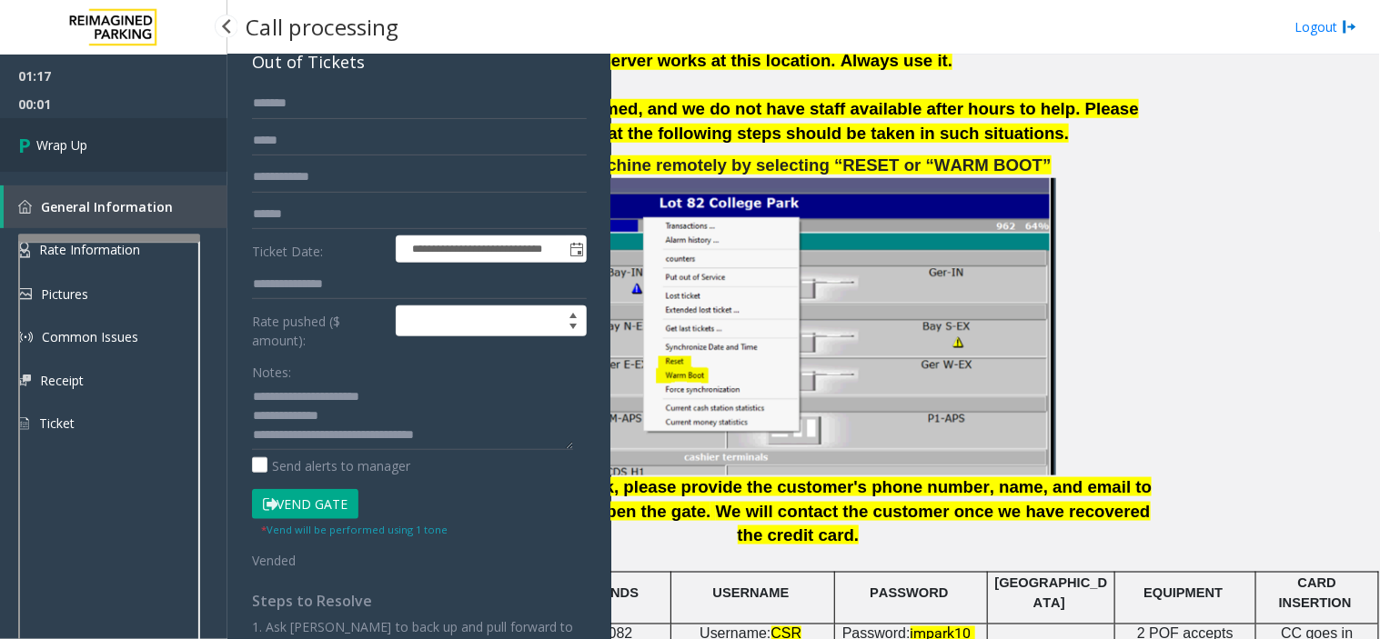
click at [49, 143] on span "Wrap Up" at bounding box center [61, 145] width 51 height 19
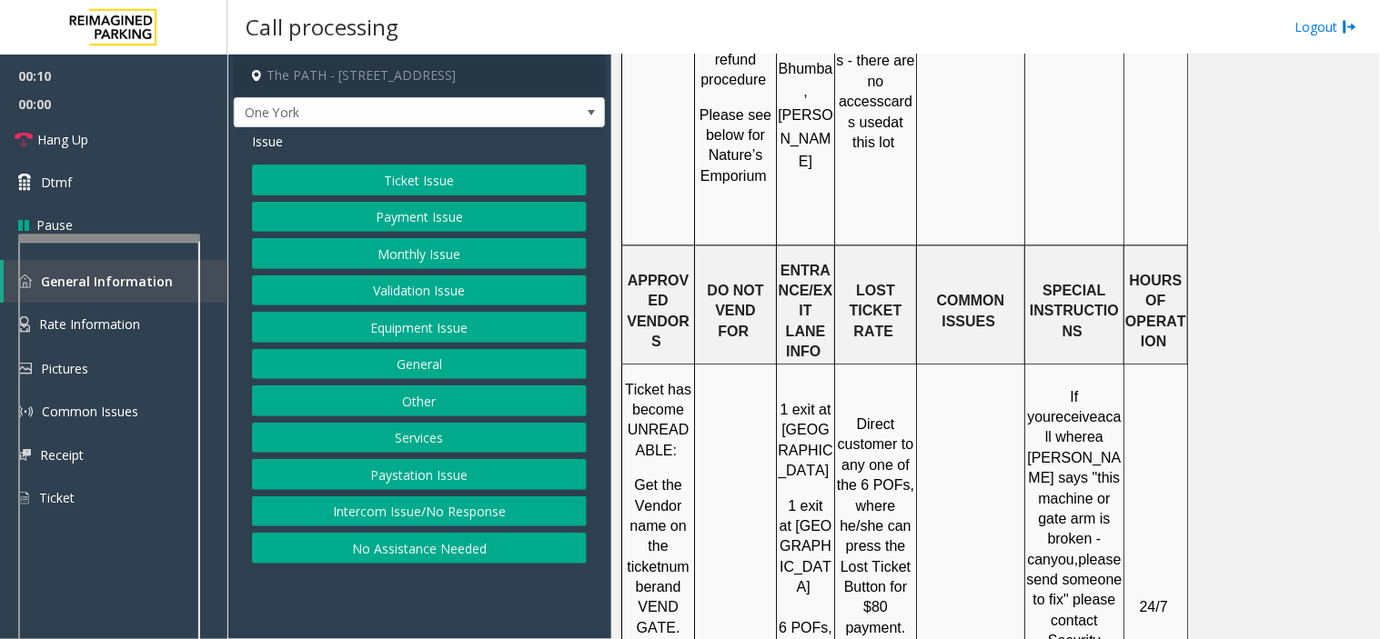
scroll to position [2627, 0]
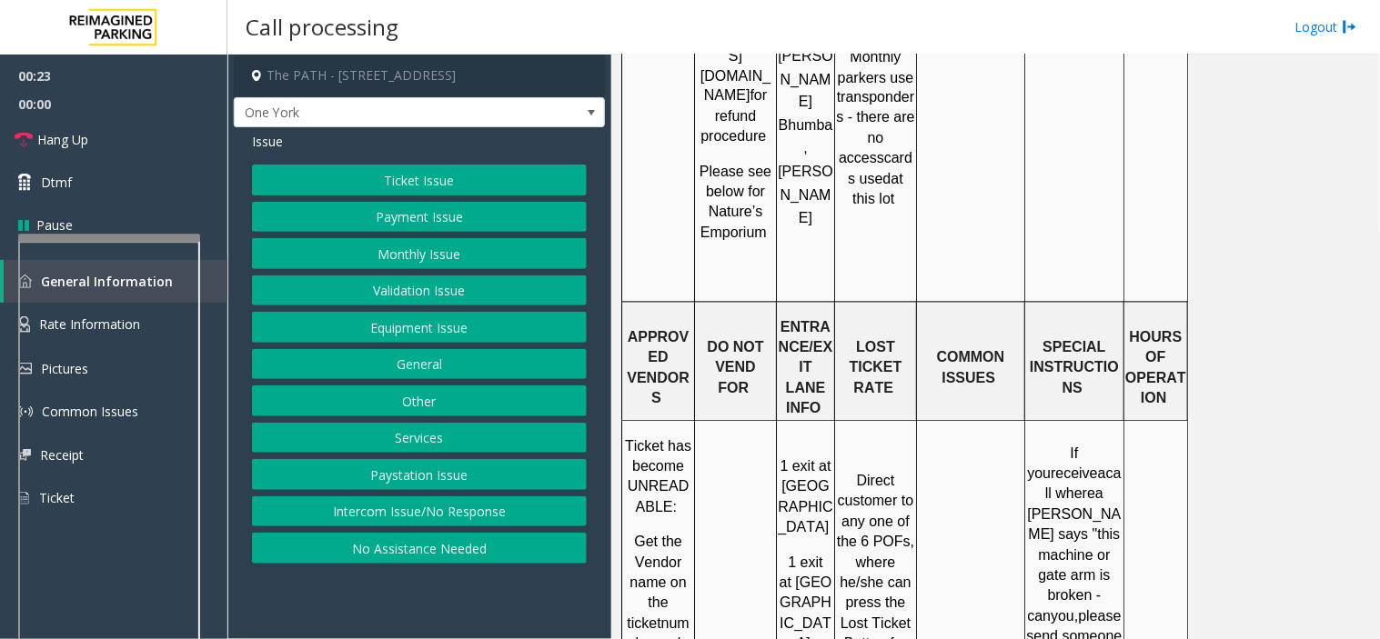
click at [297, 187] on button "Ticket Issue" at bounding box center [419, 180] width 335 height 31
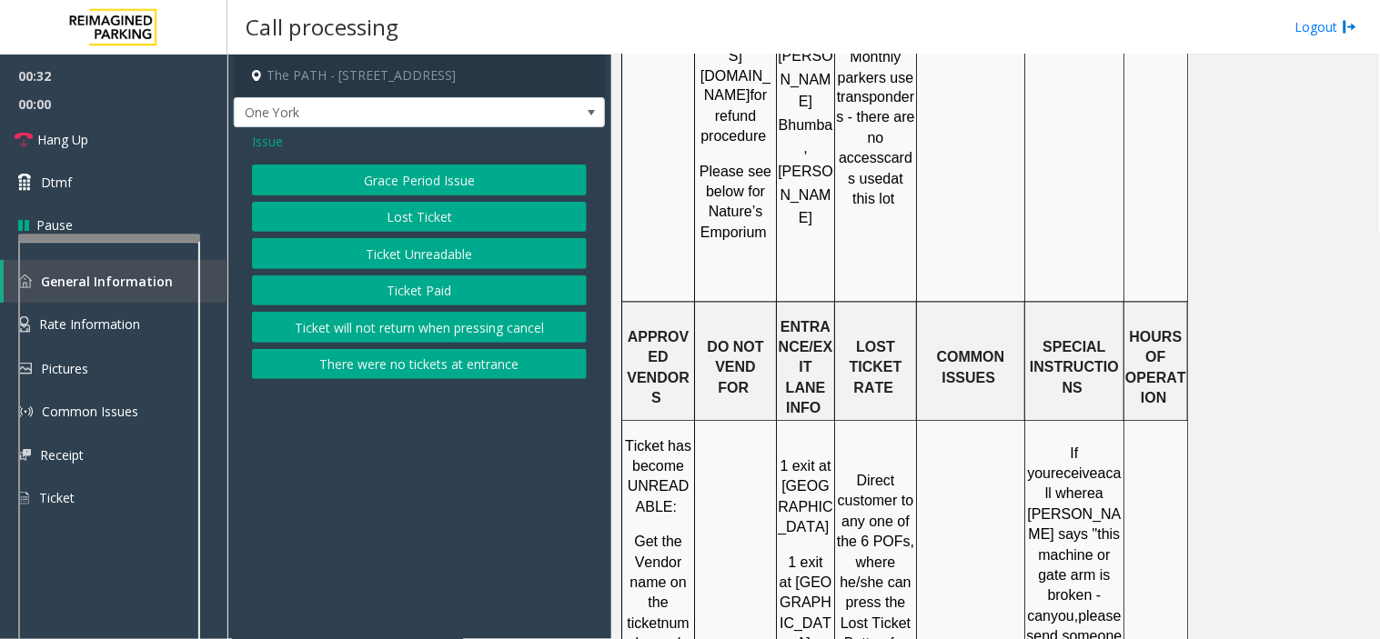
click at [392, 219] on button "Lost Ticket" at bounding box center [419, 217] width 335 height 31
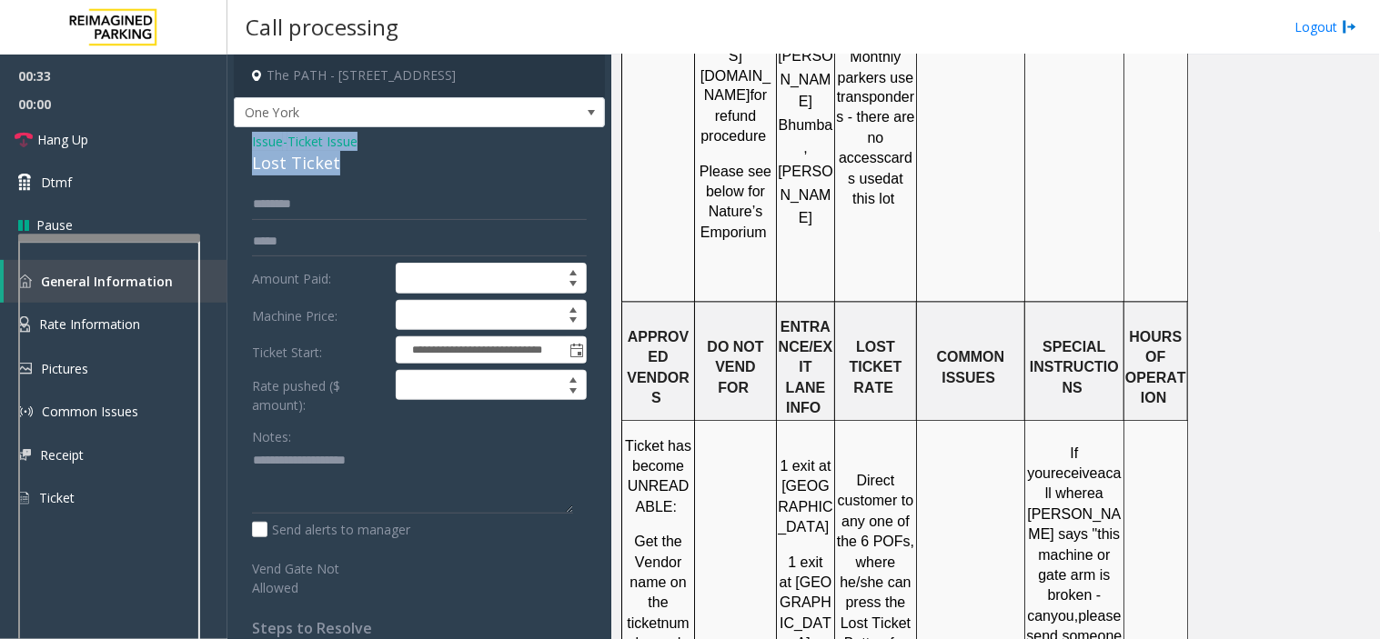
drag, startPoint x: 388, startPoint y: 168, endPoint x: 238, endPoint y: 133, distance: 154.2
click at [238, 133] on div "**********" at bounding box center [419, 451] width 371 height 649
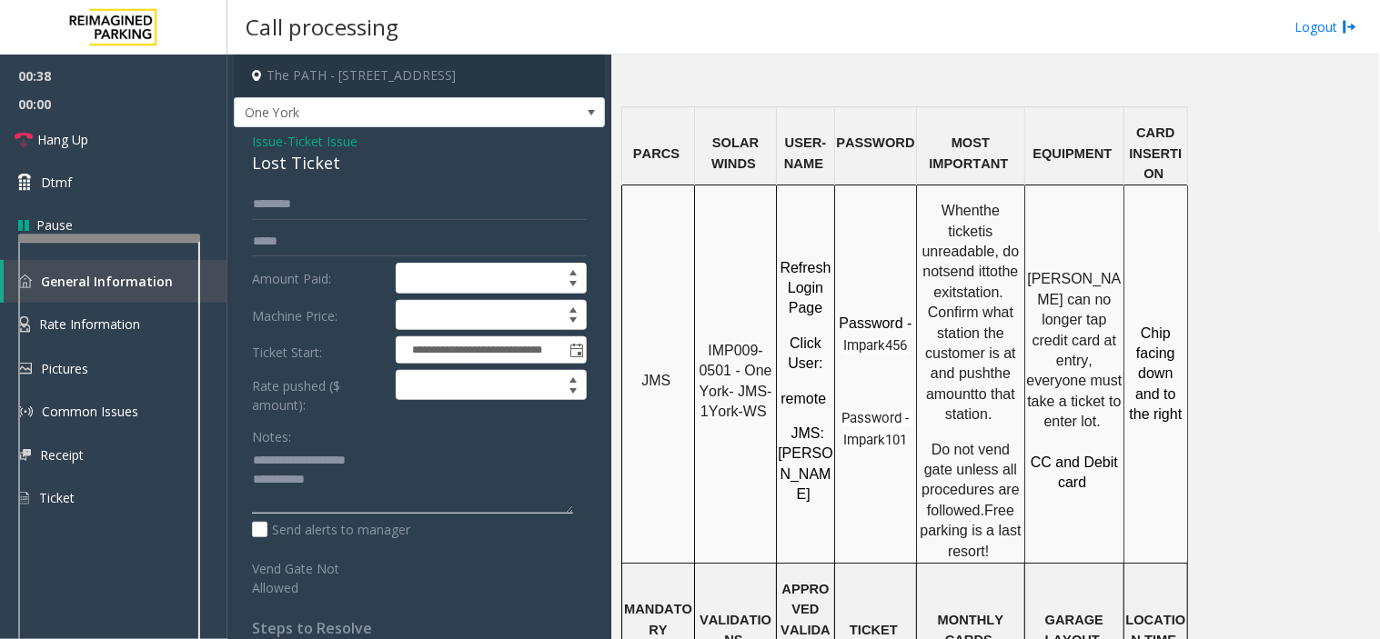
scroll to position [1515, 0]
click at [370, 480] on textarea at bounding box center [412, 481] width 321 height 68
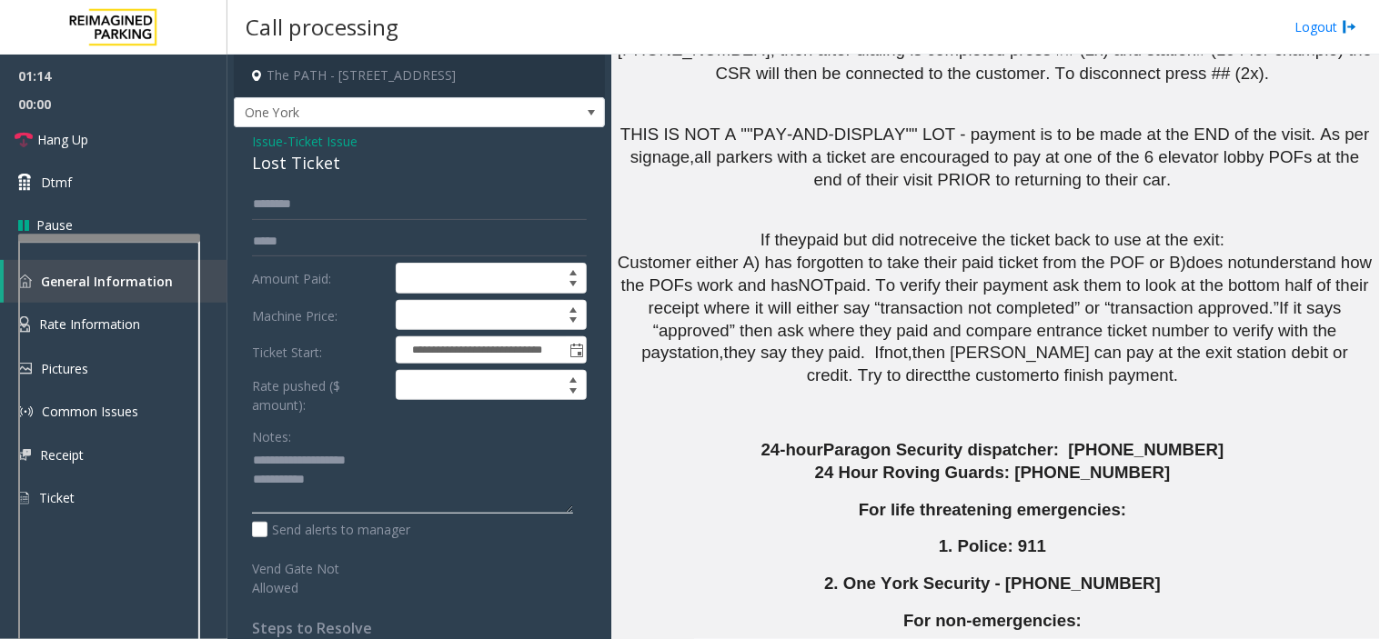
scroll to position [3623, 0]
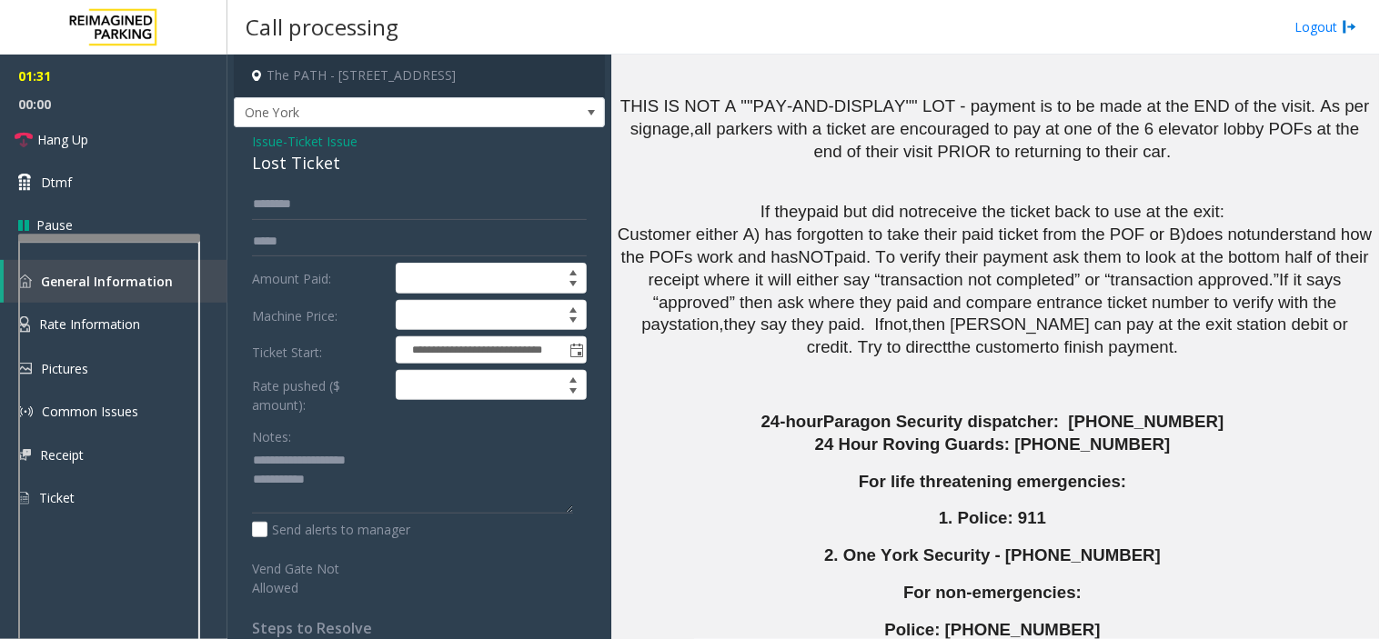
drag, startPoint x: 891, startPoint y: 510, endPoint x: 743, endPoint y: 488, distance: 150.0
drag, startPoint x: 766, startPoint y: 531, endPoint x: 899, endPoint y: 537, distance: 132.9
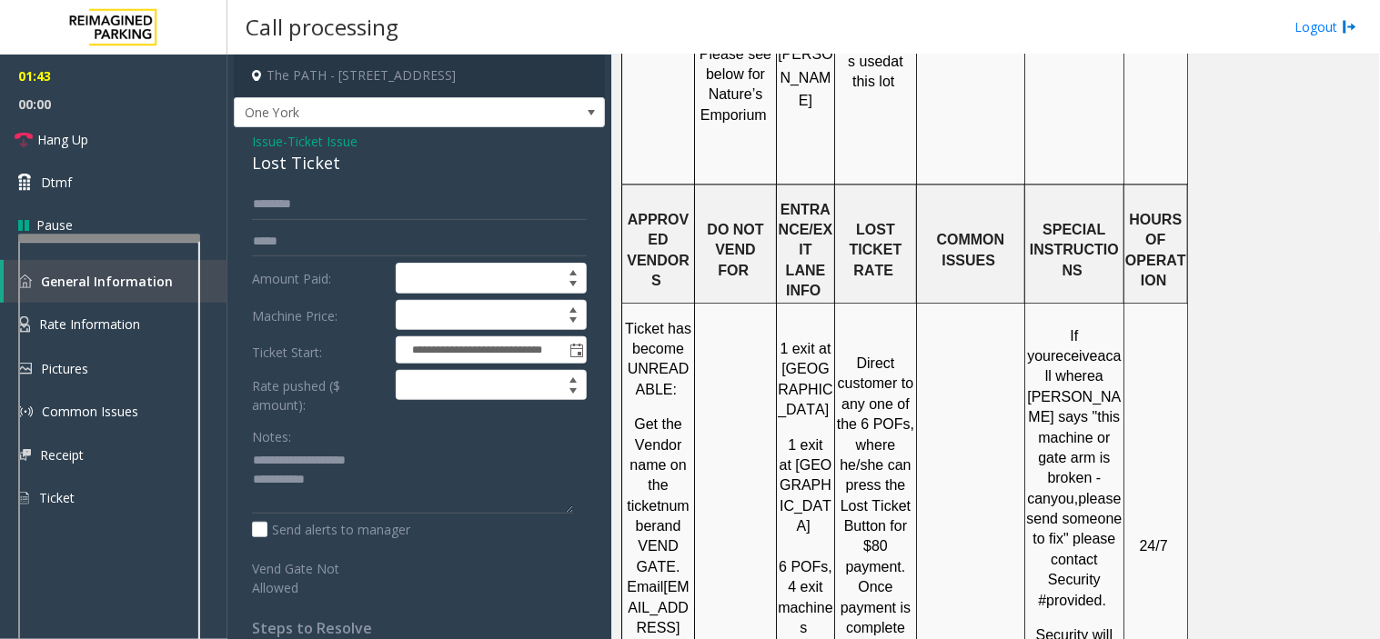
scroll to position [2713, 0]
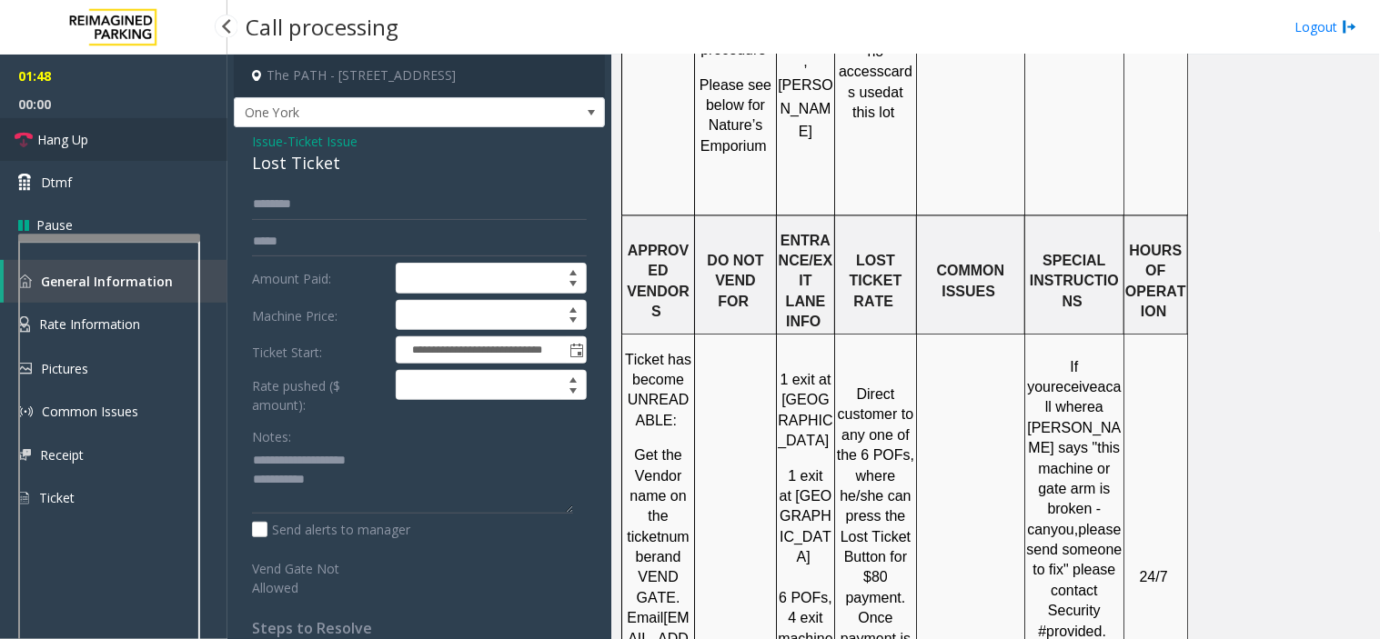
click at [148, 132] on link "Hang Up" at bounding box center [113, 139] width 227 height 43
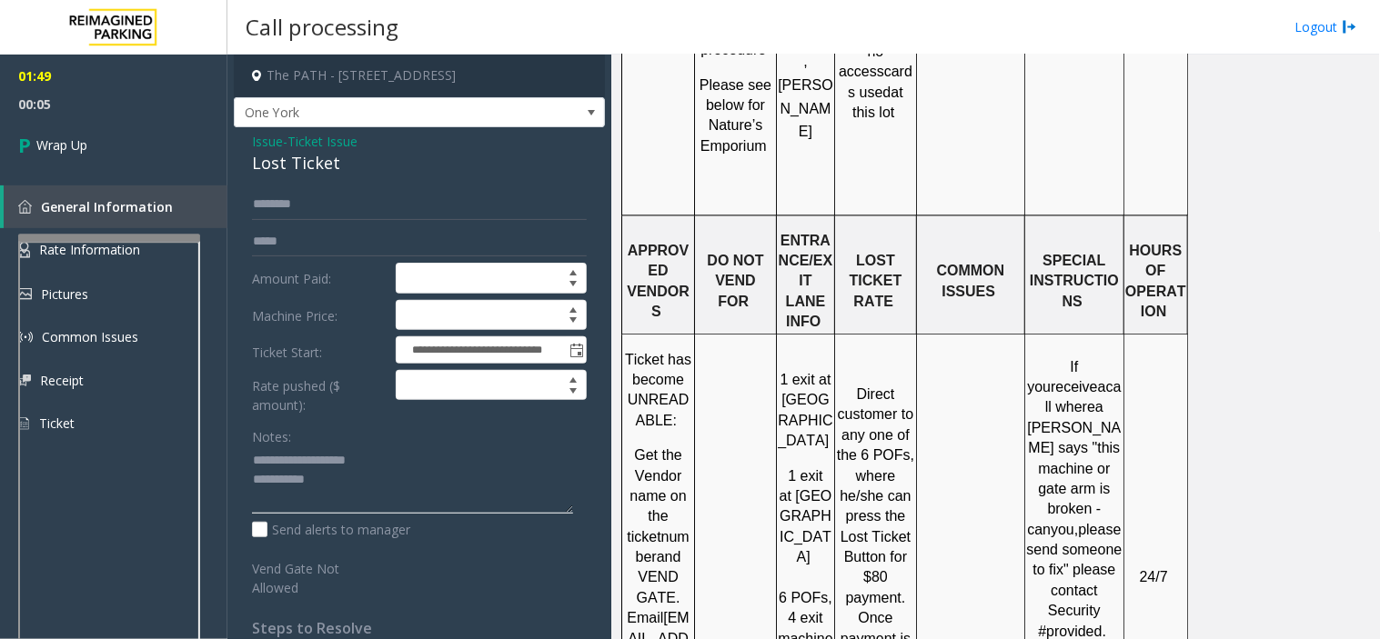
click at [420, 496] on textarea at bounding box center [412, 481] width 321 height 68
drag, startPoint x: 278, startPoint y: 495, endPoint x: 264, endPoint y: 501, distance: 15.9
click at [264, 501] on textarea at bounding box center [412, 481] width 321 height 68
click at [257, 501] on textarea at bounding box center [412, 481] width 321 height 68
click at [397, 509] on textarea at bounding box center [412, 481] width 321 height 68
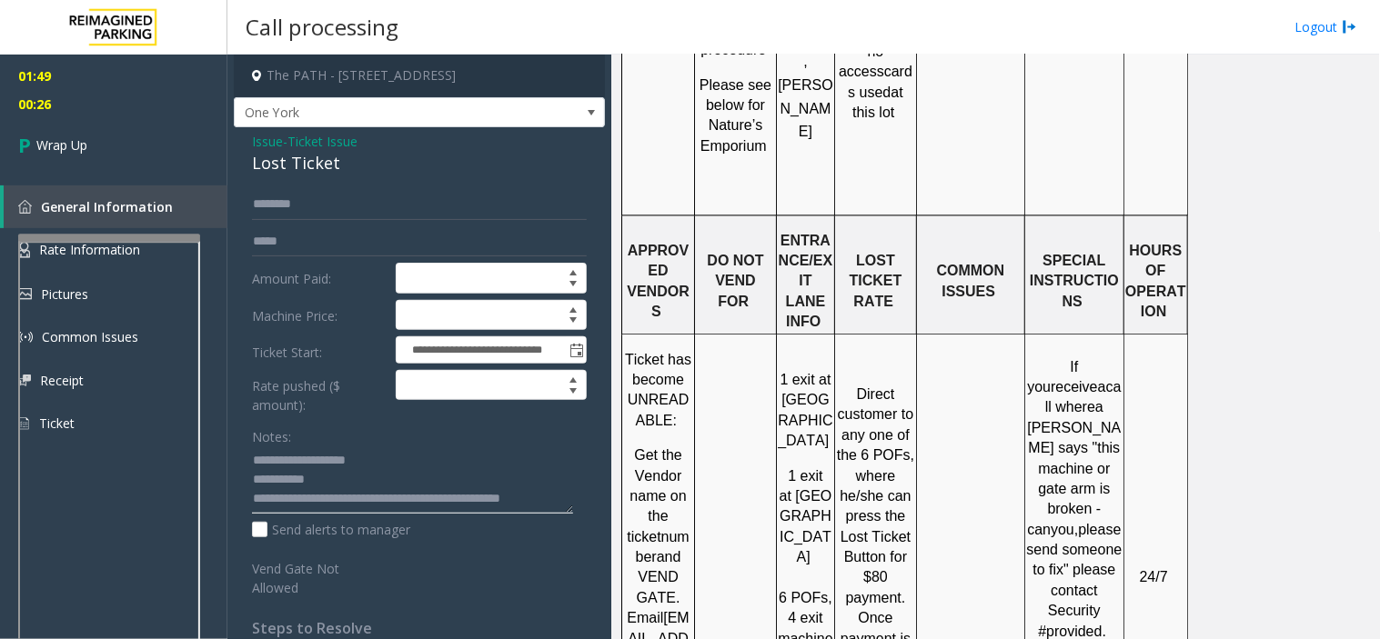
click at [369, 503] on textarea at bounding box center [412, 481] width 321 height 68
type textarea "**********"
click at [110, 131] on link "Wrap Up" at bounding box center [113, 145] width 227 height 54
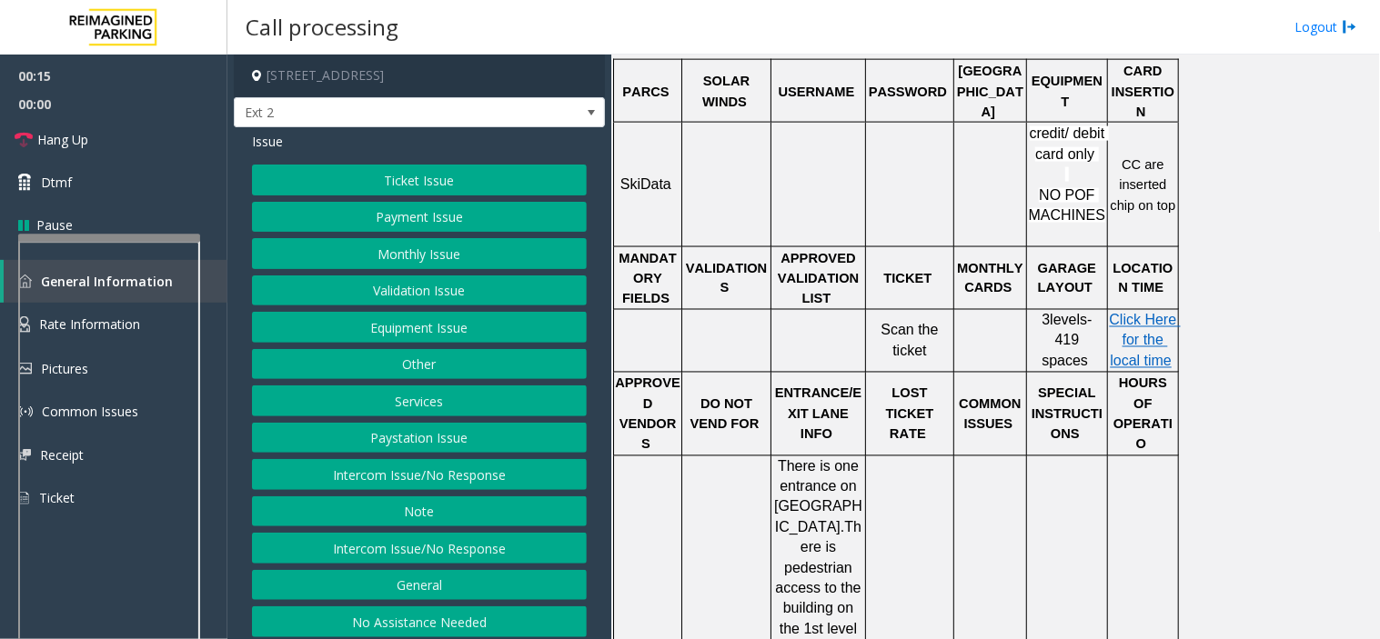
scroll to position [557, 0]
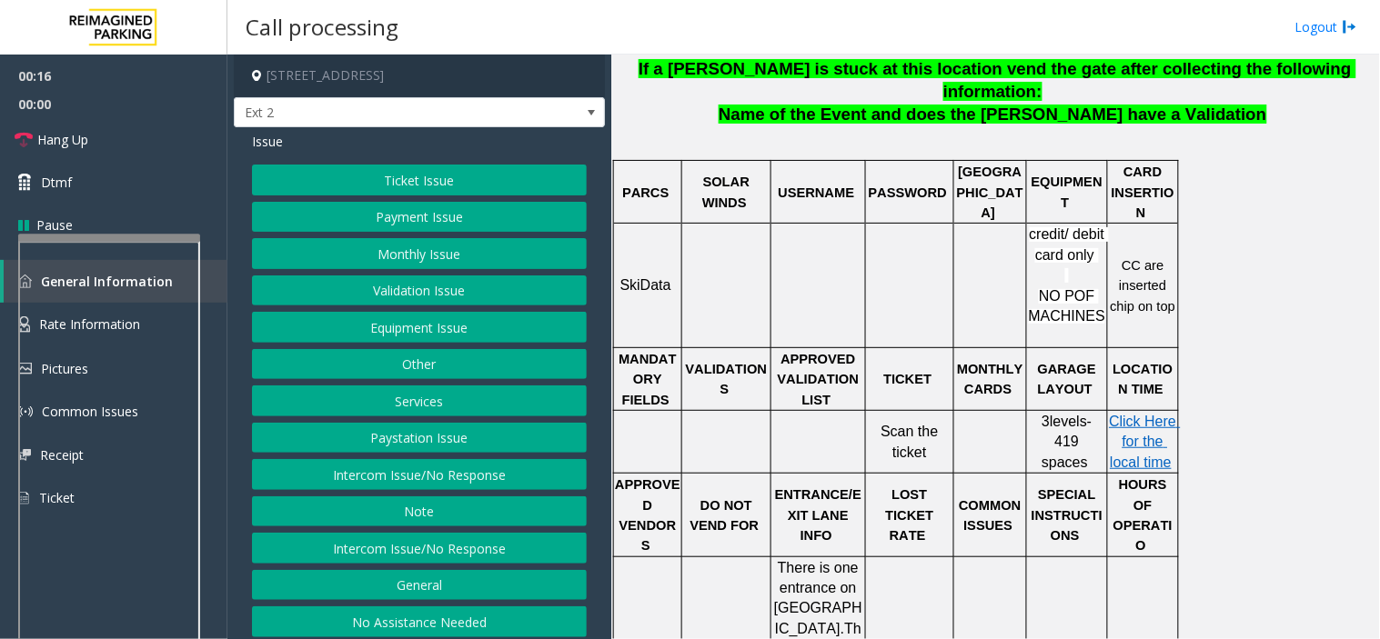
click at [373, 180] on button "Ticket Issue" at bounding box center [419, 180] width 335 height 31
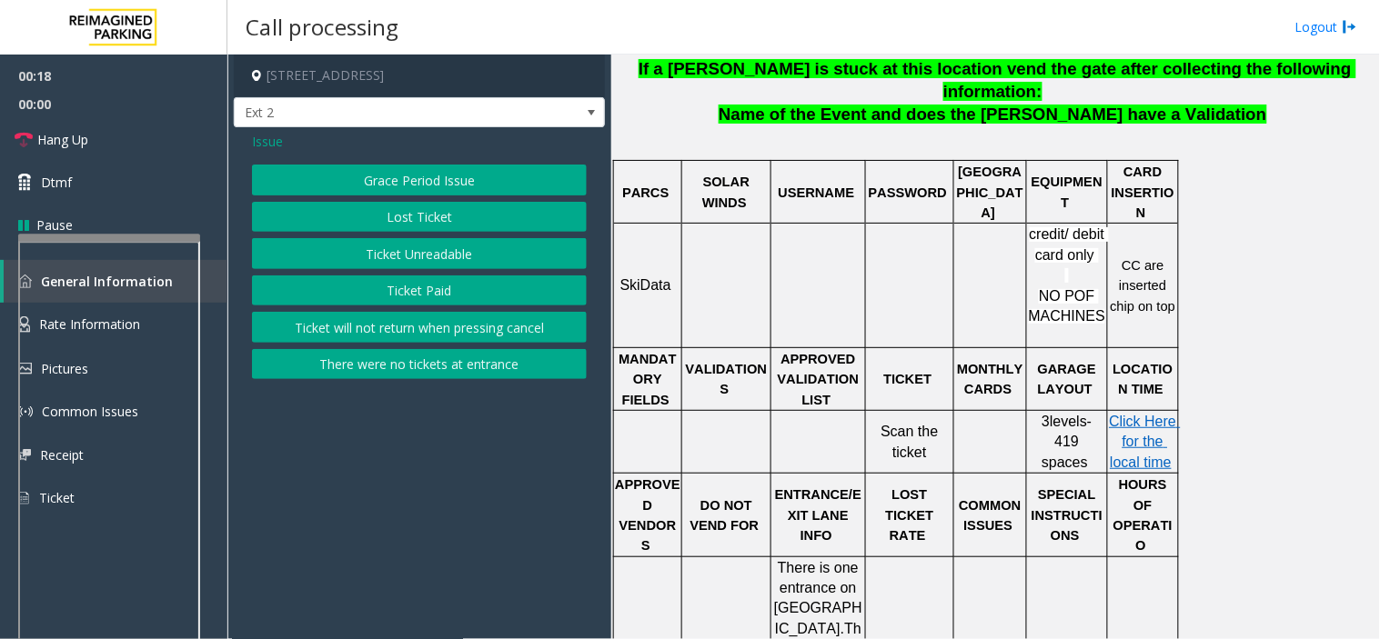
click at [378, 256] on button "Ticket Unreadable" at bounding box center [419, 253] width 335 height 31
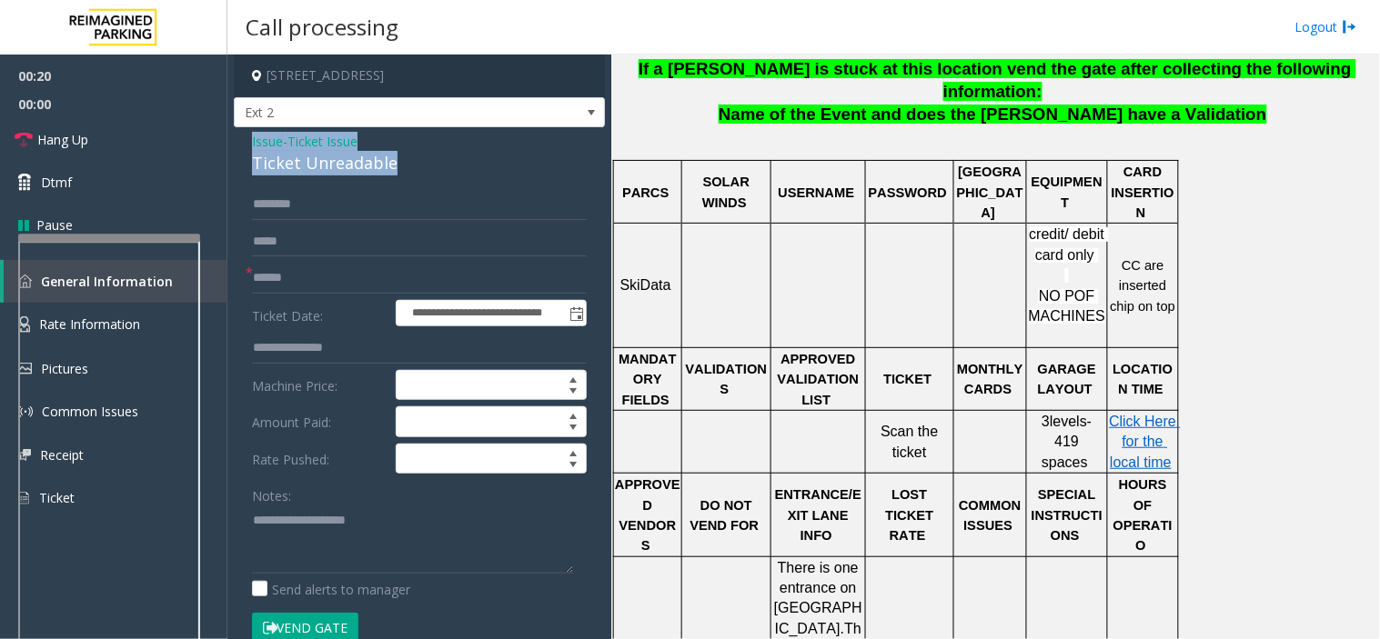
drag, startPoint x: 400, startPoint y: 161, endPoint x: 238, endPoint y: 142, distance: 163.0
click at [238, 142] on div "**********" at bounding box center [419, 503] width 371 height 752
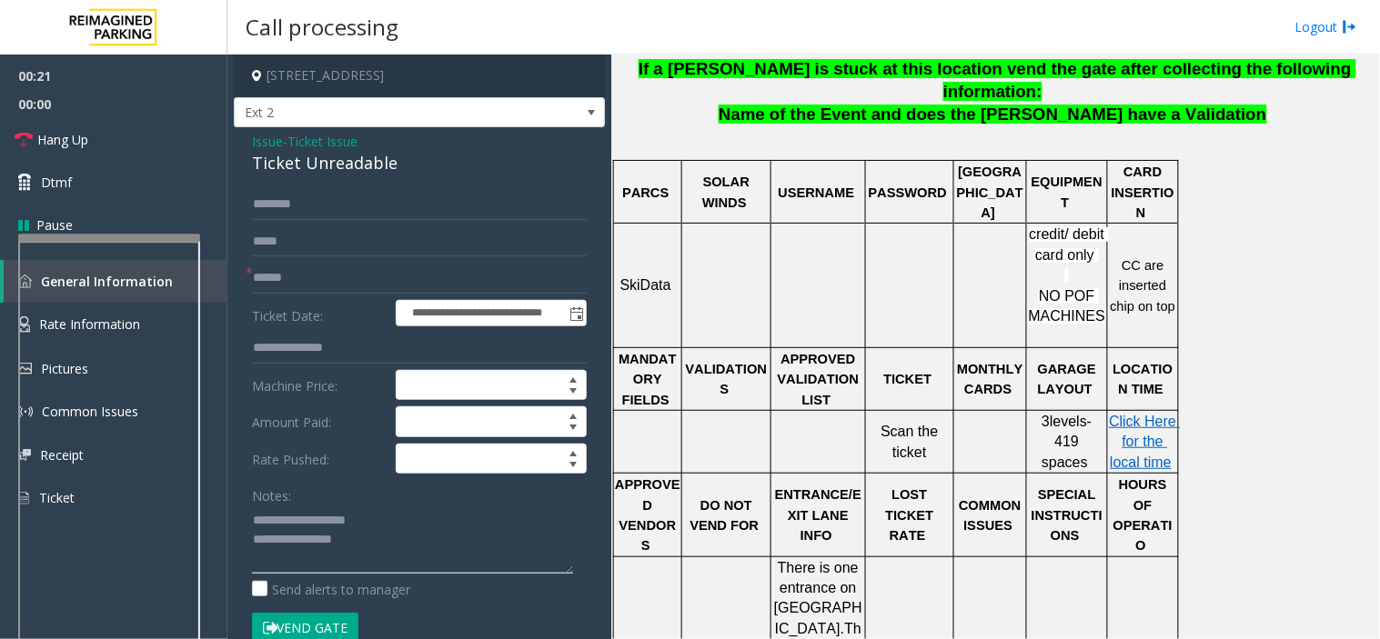
click at [325, 533] on textarea at bounding box center [412, 540] width 321 height 68
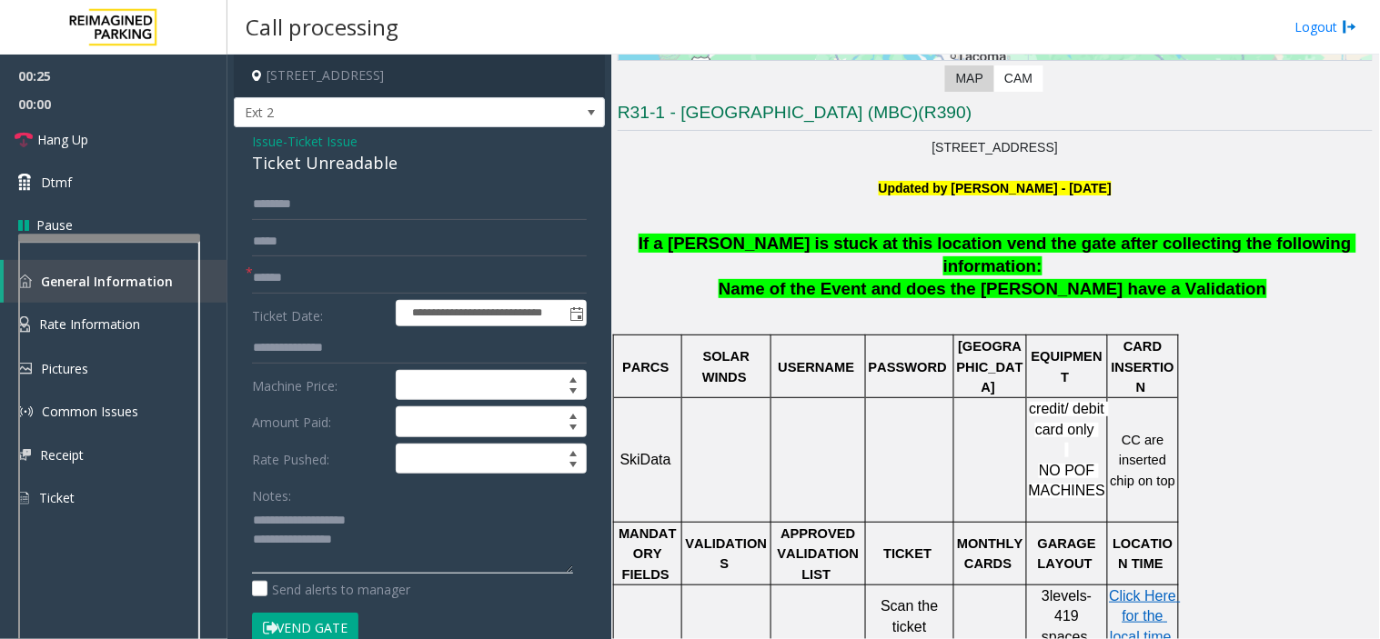
scroll to position [355, 0]
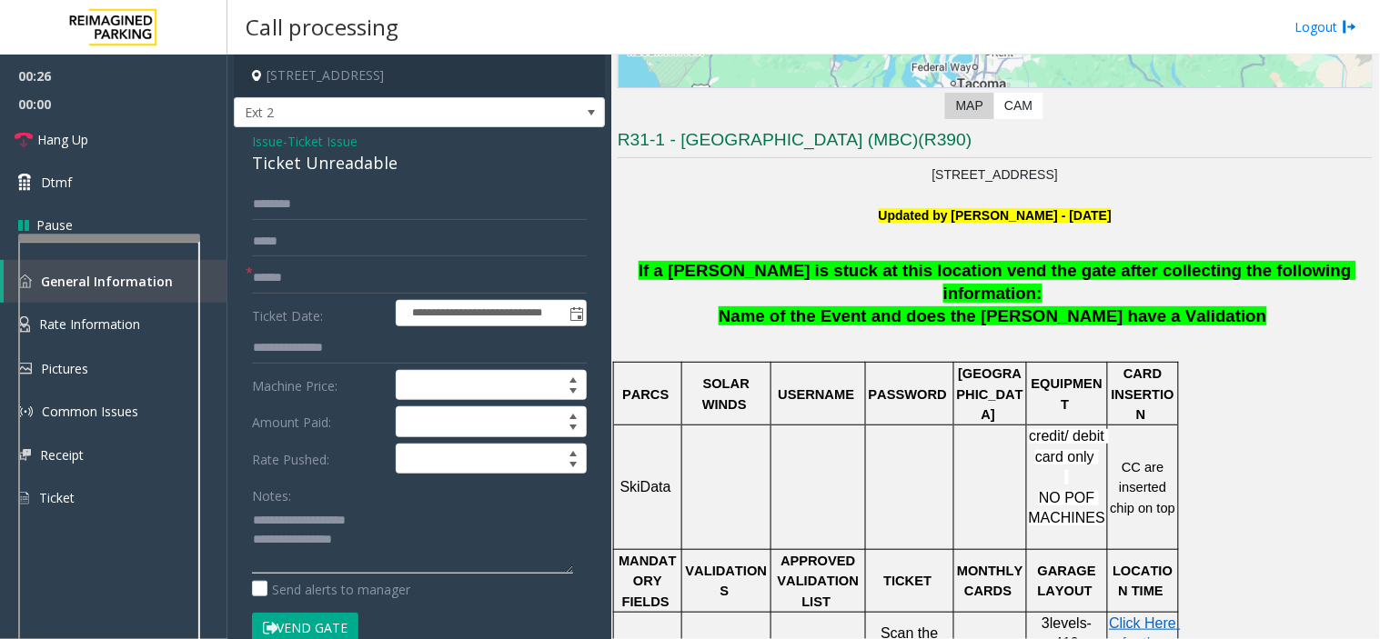
type textarea "**********"
click at [278, 277] on input "text" at bounding box center [419, 278] width 335 height 31
type input "**"
click at [404, 557] on textarea at bounding box center [412, 540] width 321 height 68
type textarea "**********"
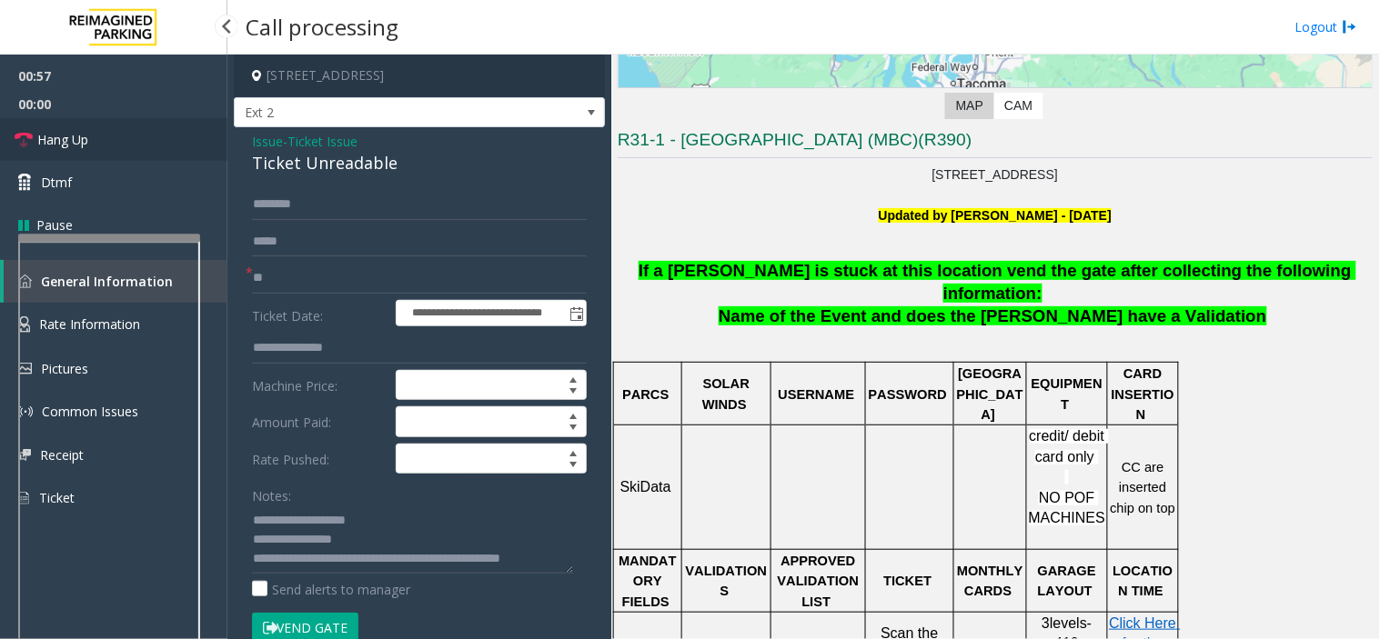
click at [79, 134] on span "Hang Up" at bounding box center [62, 139] width 51 height 19
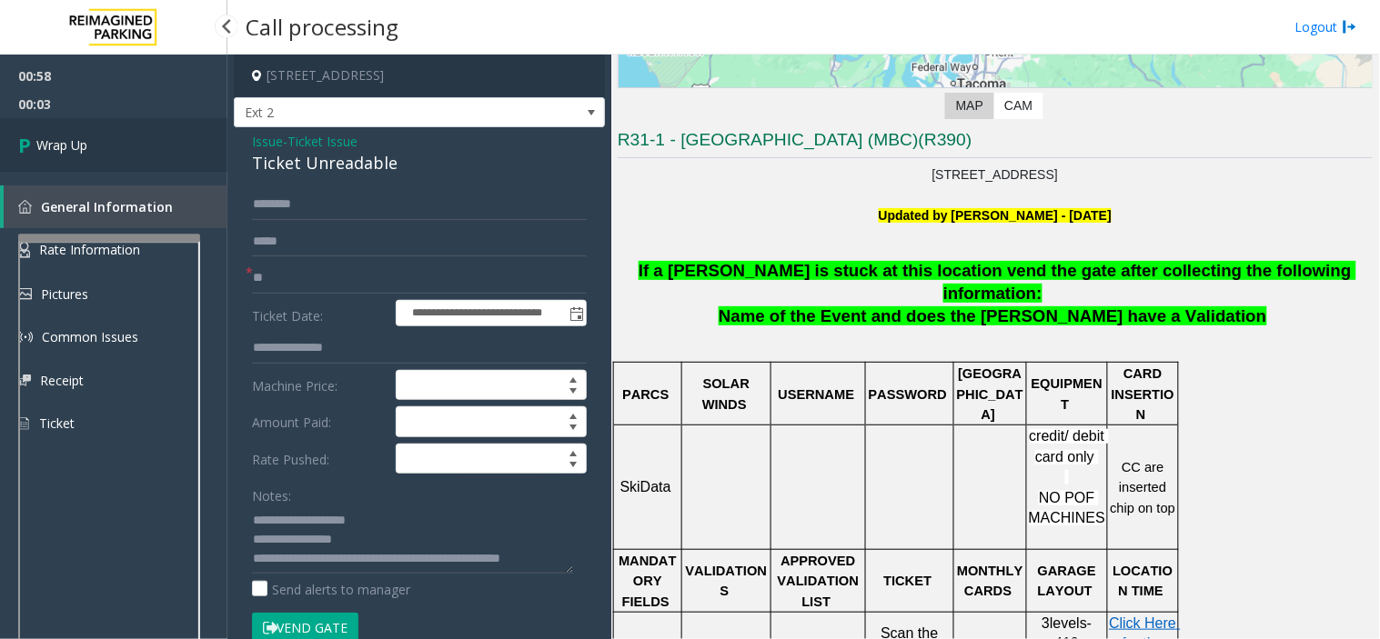
click at [80, 141] on span "Wrap Up" at bounding box center [61, 145] width 51 height 19
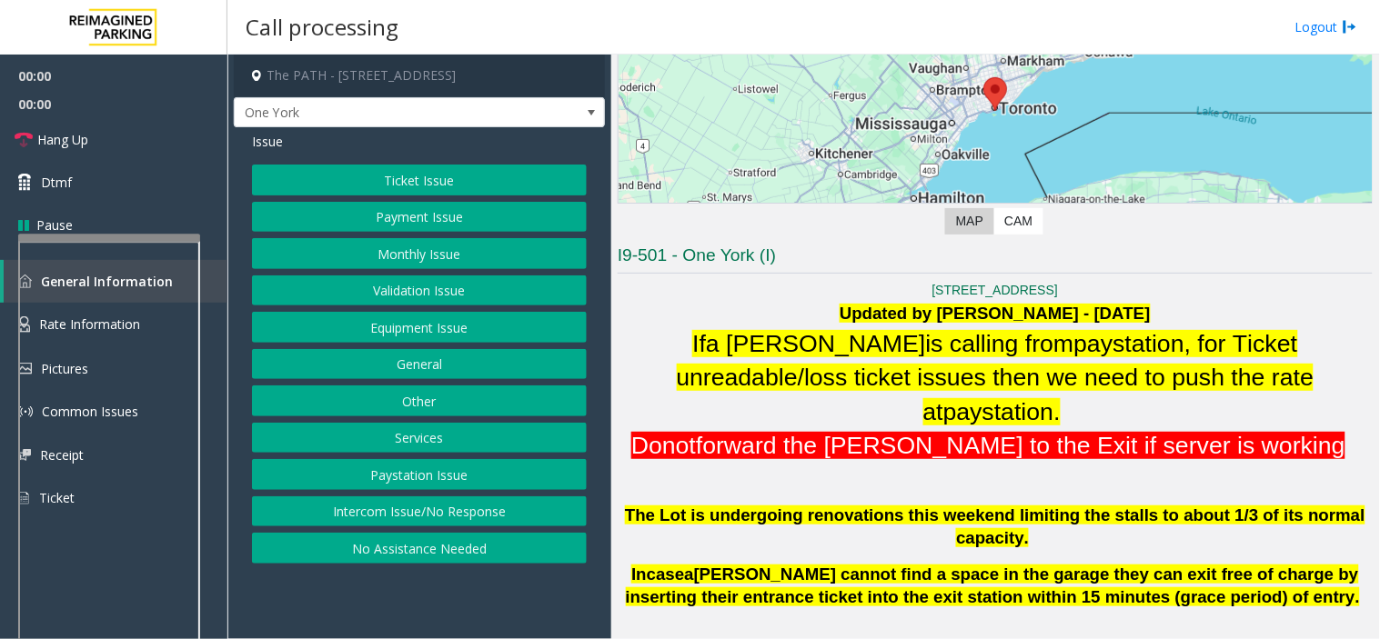
scroll to position [303, 0]
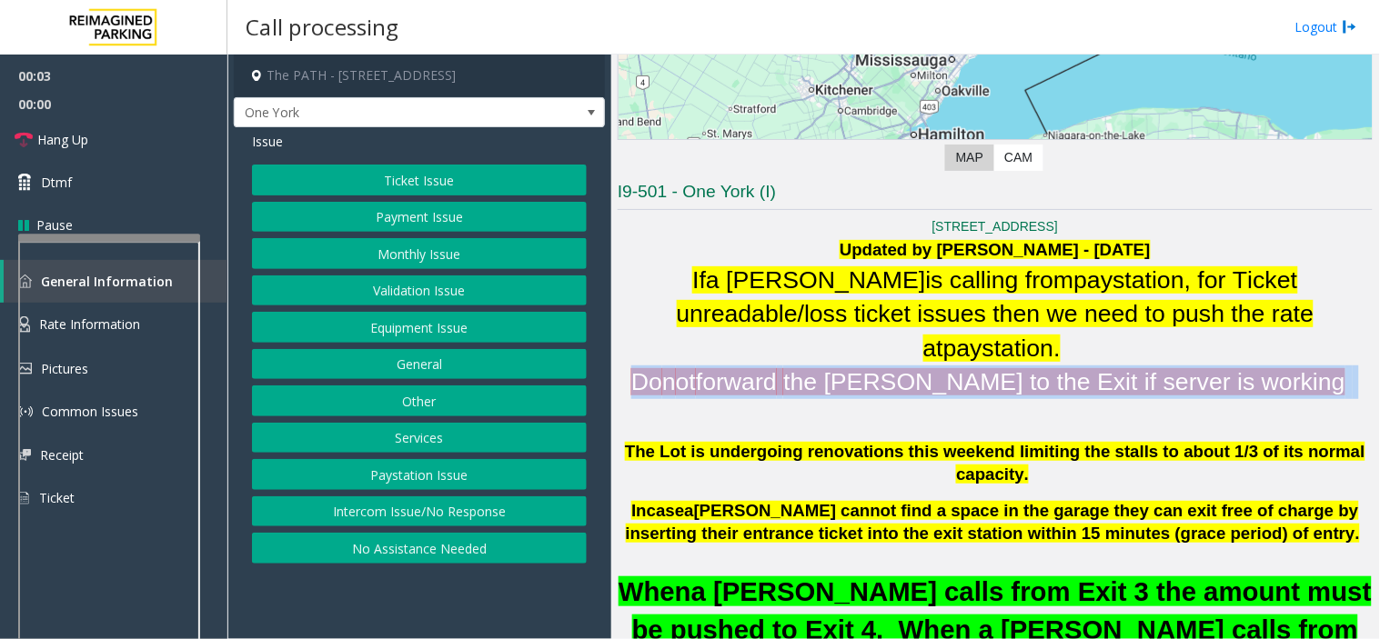
drag, startPoint x: 709, startPoint y: 346, endPoint x: 1121, endPoint y: 376, distance: 412.2
click at [1121, 376] on h1 "1 York Street Updated by Sunil Dhyani - 16th June 2025 If a parker is calling f…" at bounding box center [995, 493] width 755 height 554
click at [1121, 399] on p at bounding box center [995, 412] width 755 height 27
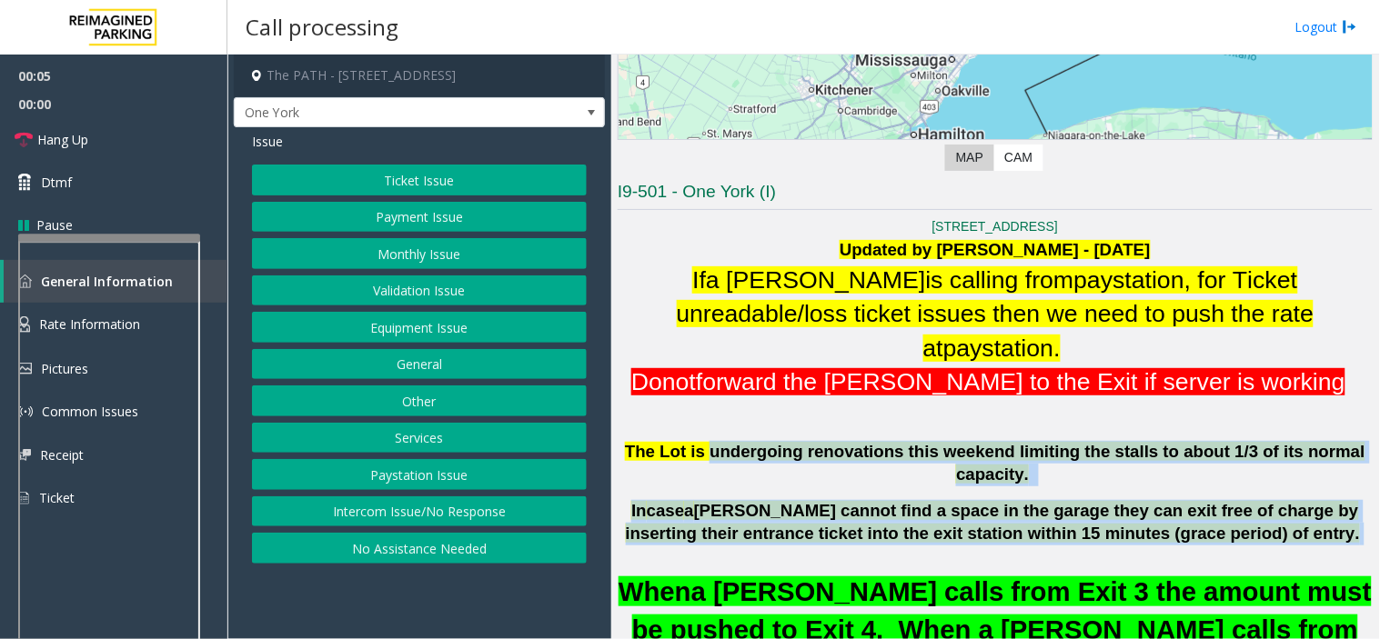
drag, startPoint x: 1242, startPoint y: 485, endPoint x: 702, endPoint y: 416, distance: 543.8
click at [702, 416] on h1 "1 York Street Updated by Sunil Dhyani - 16th June 2025 If a parker is calling f…" at bounding box center [995, 493] width 755 height 554
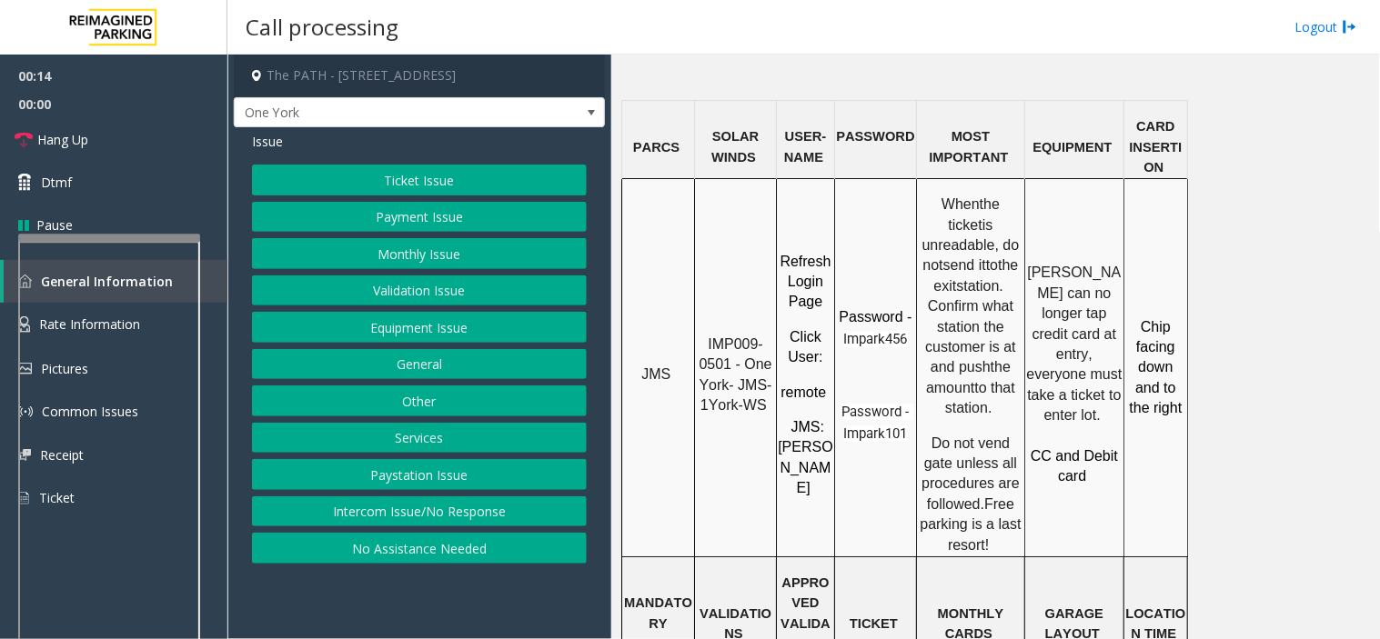
scroll to position [1515, 0]
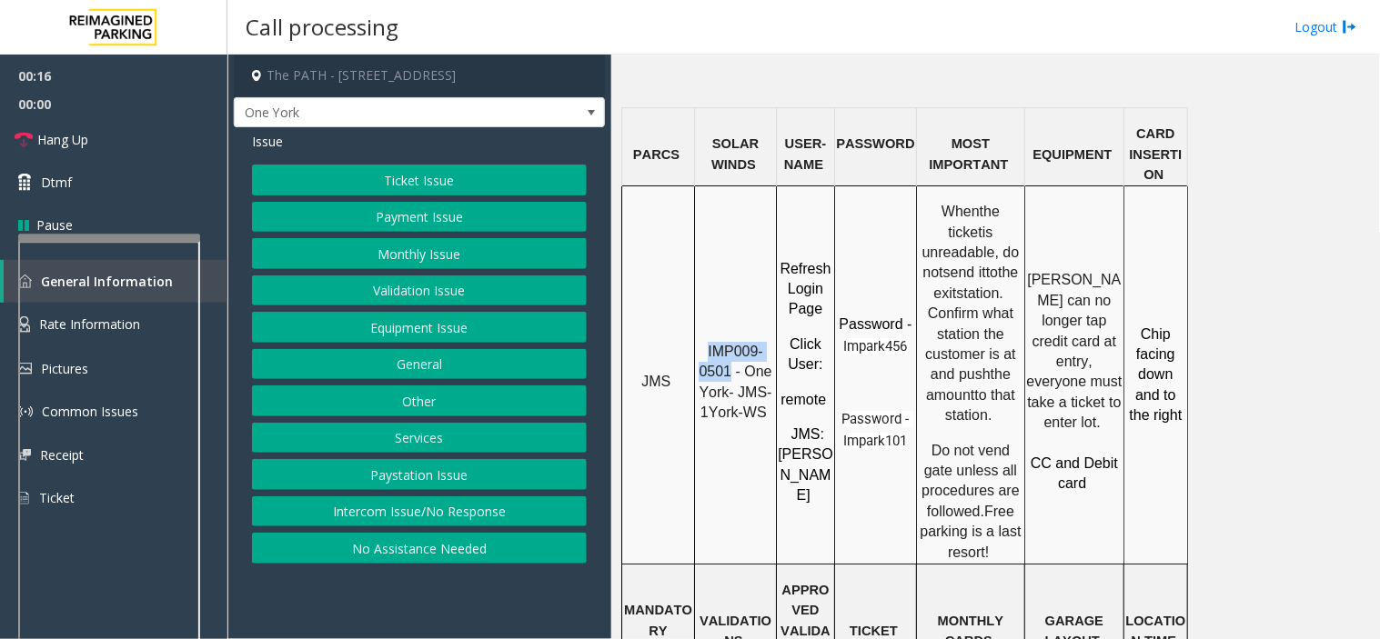
drag, startPoint x: 733, startPoint y: 306, endPoint x: 707, endPoint y: 289, distance: 31.0
click at [707, 342] on p "IMP009-0501 - One York- JMS-1York-WS" at bounding box center [735, 383] width 79 height 82
copy span "IMP009-0501"
click at [346, 175] on button "Ticket Issue" at bounding box center [419, 180] width 335 height 31
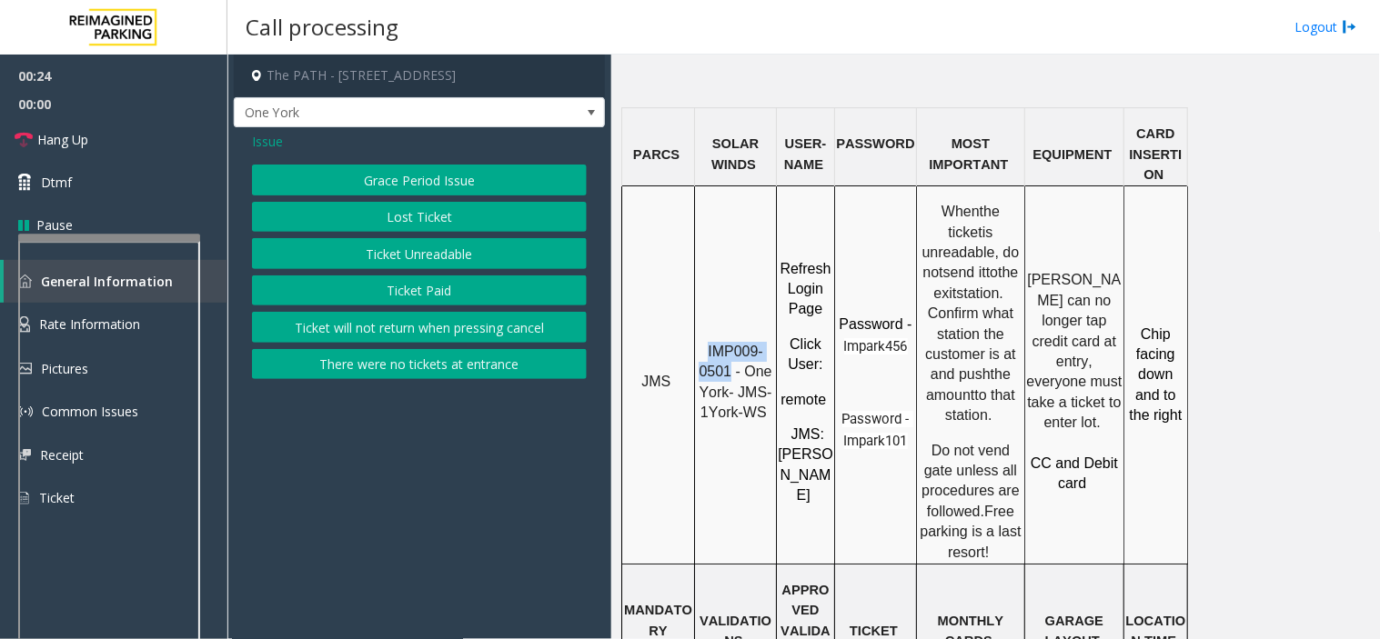
click at [385, 253] on button "Ticket Unreadable" at bounding box center [419, 253] width 335 height 31
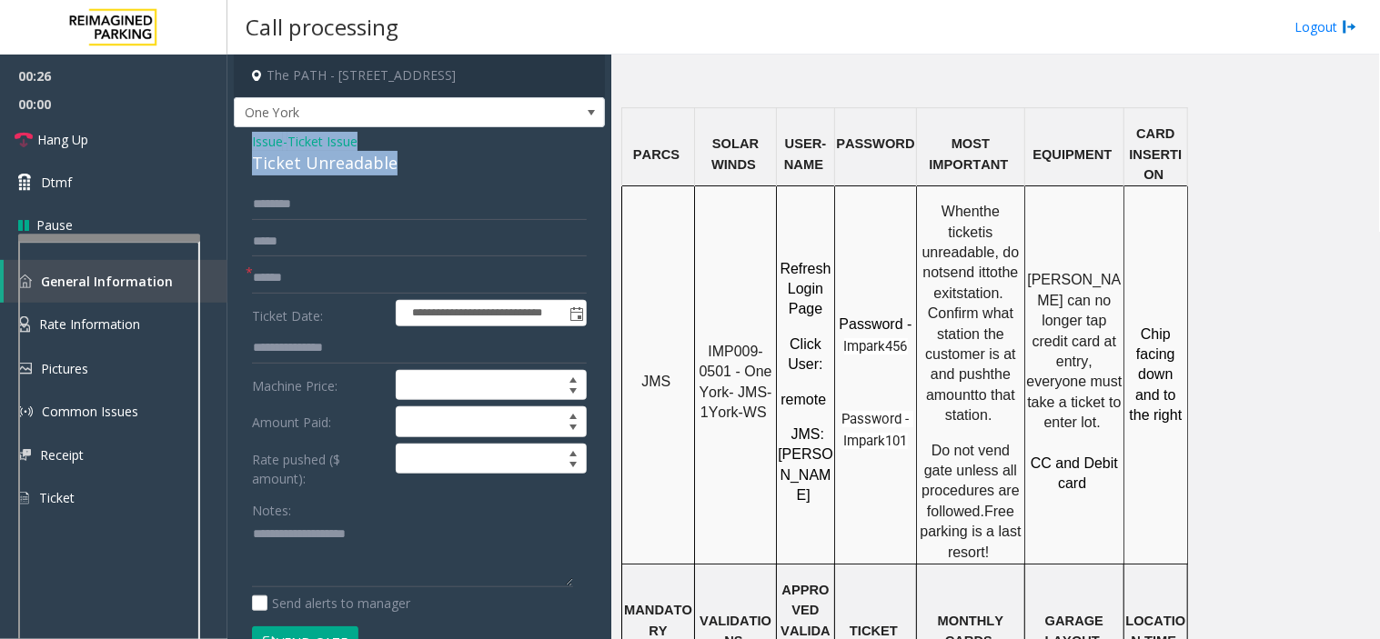
drag, startPoint x: 397, startPoint y: 165, endPoint x: 249, endPoint y: 146, distance: 149.4
click at [249, 146] on div "**********" at bounding box center [419, 615] width 371 height 977
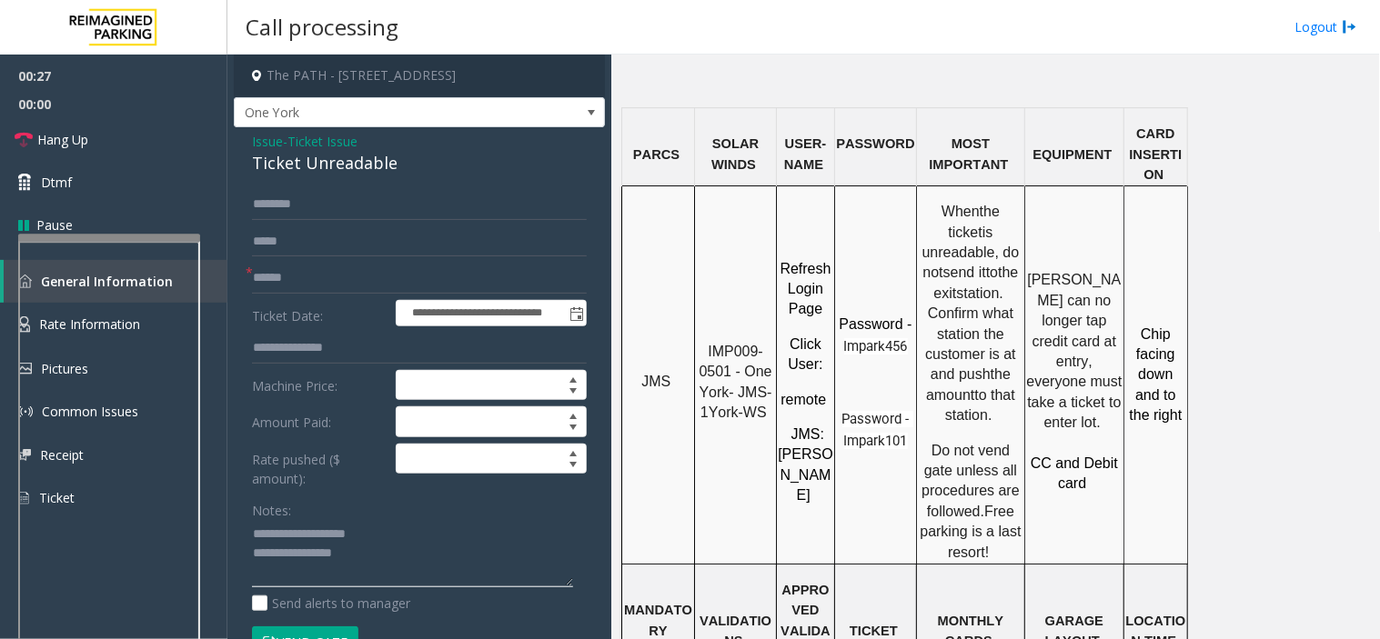
type textarea "**********"
click at [377, 283] on input "text" at bounding box center [419, 278] width 335 height 31
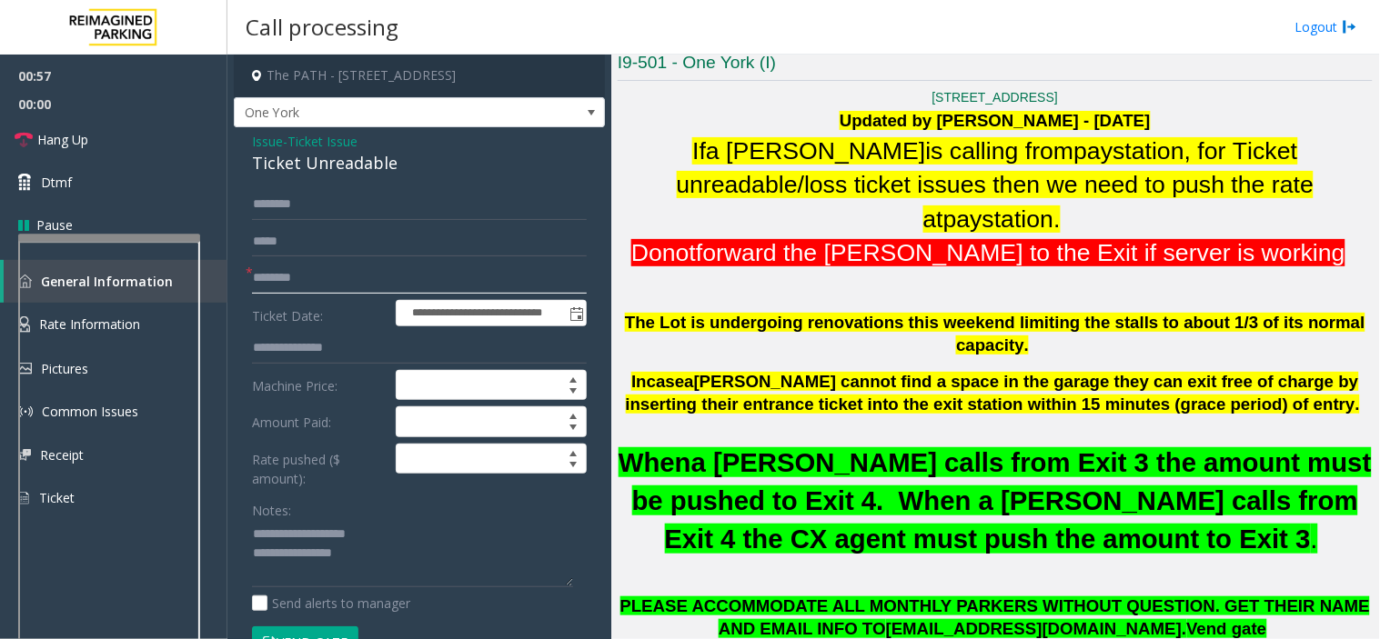
scroll to position [606, 0]
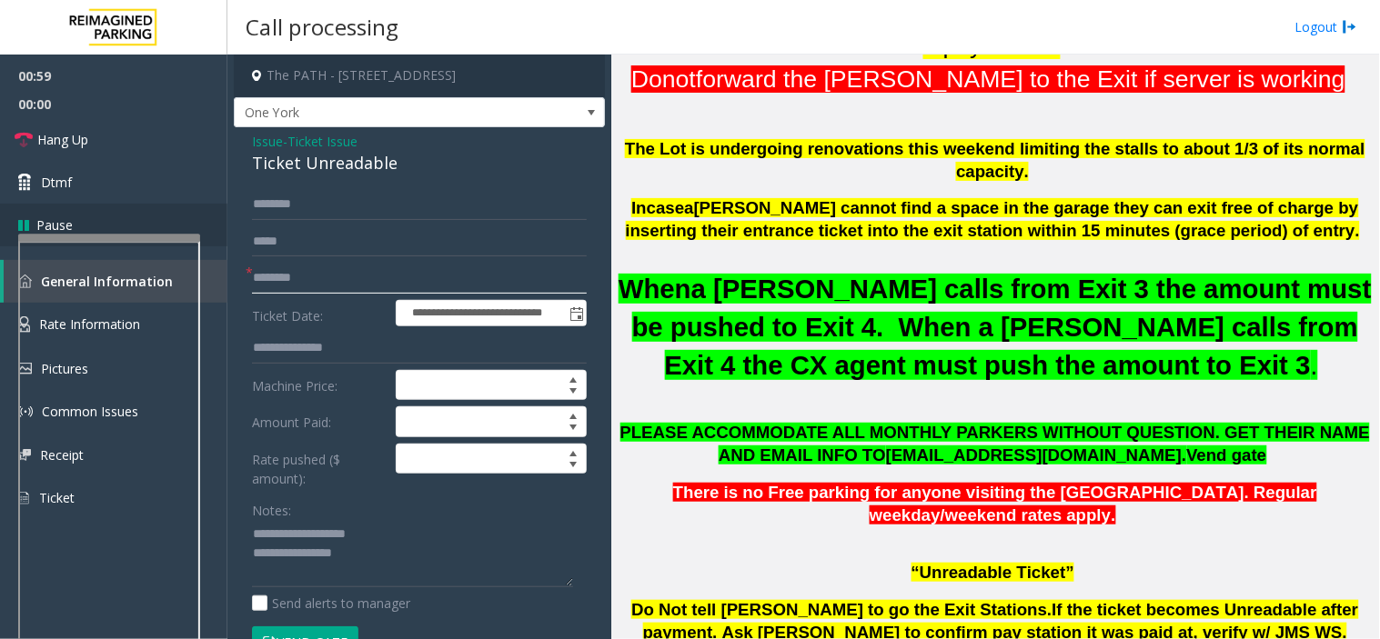
type input "********"
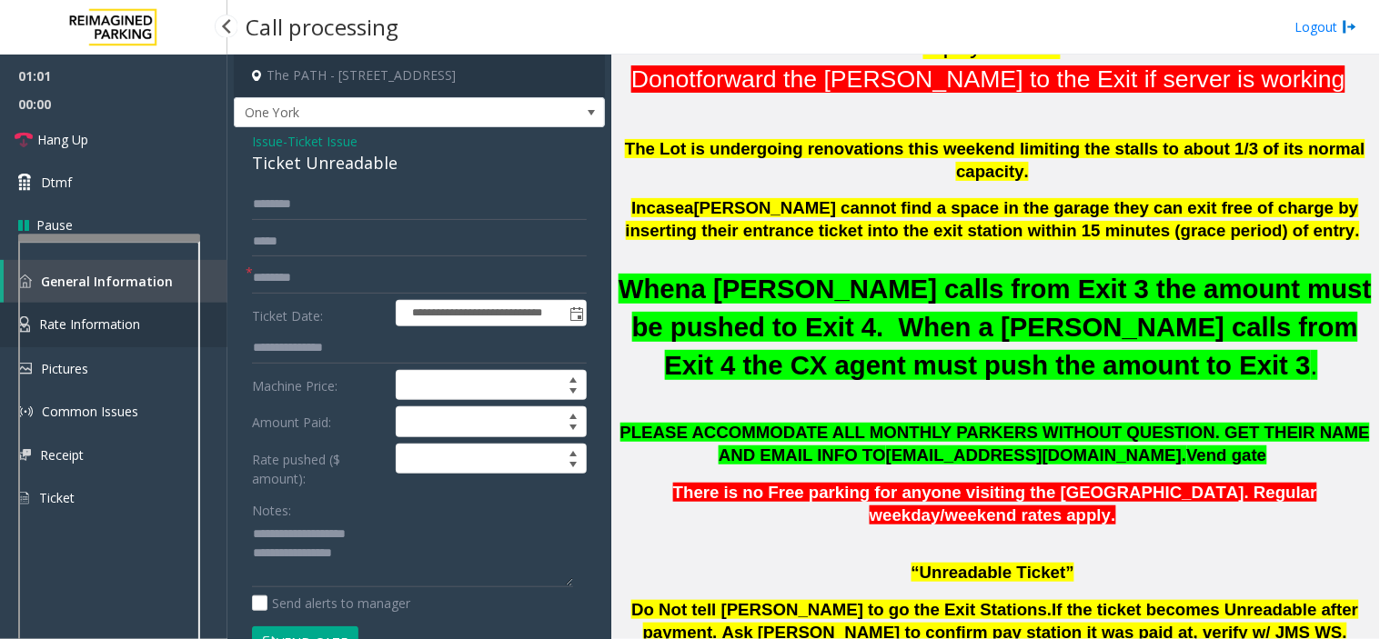
click at [223, 314] on link "Rate Information" at bounding box center [113, 325] width 227 height 45
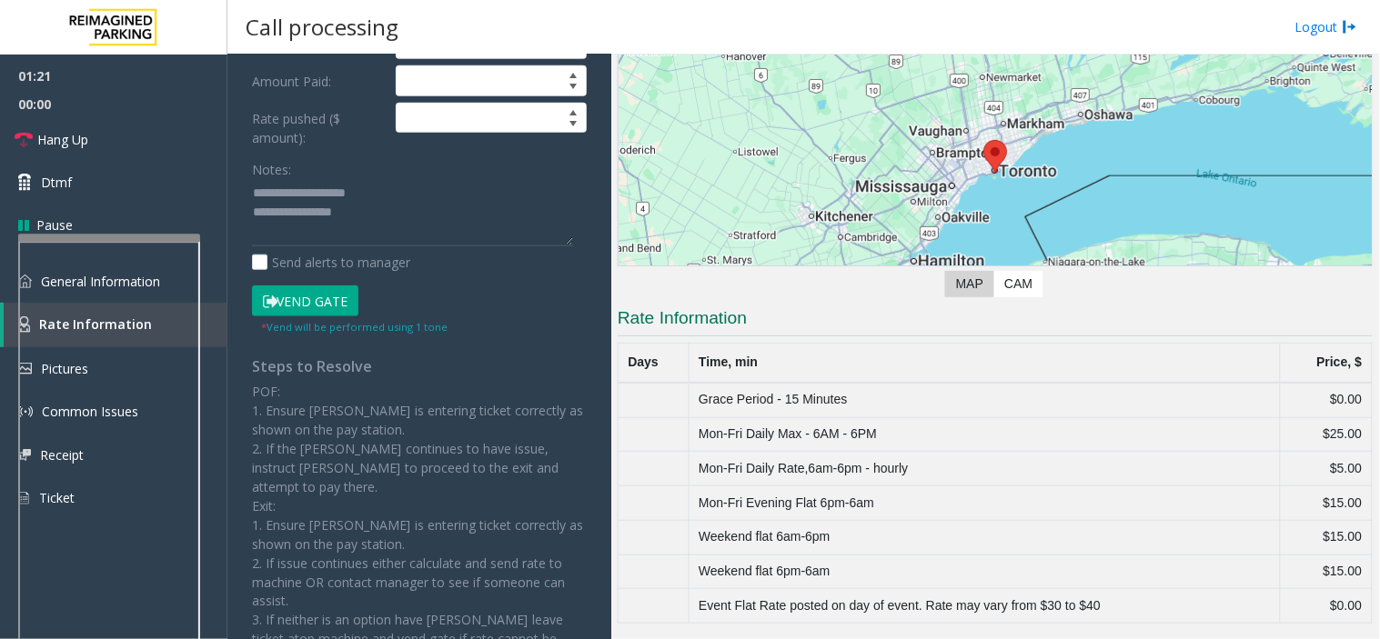
scroll to position [404, 0]
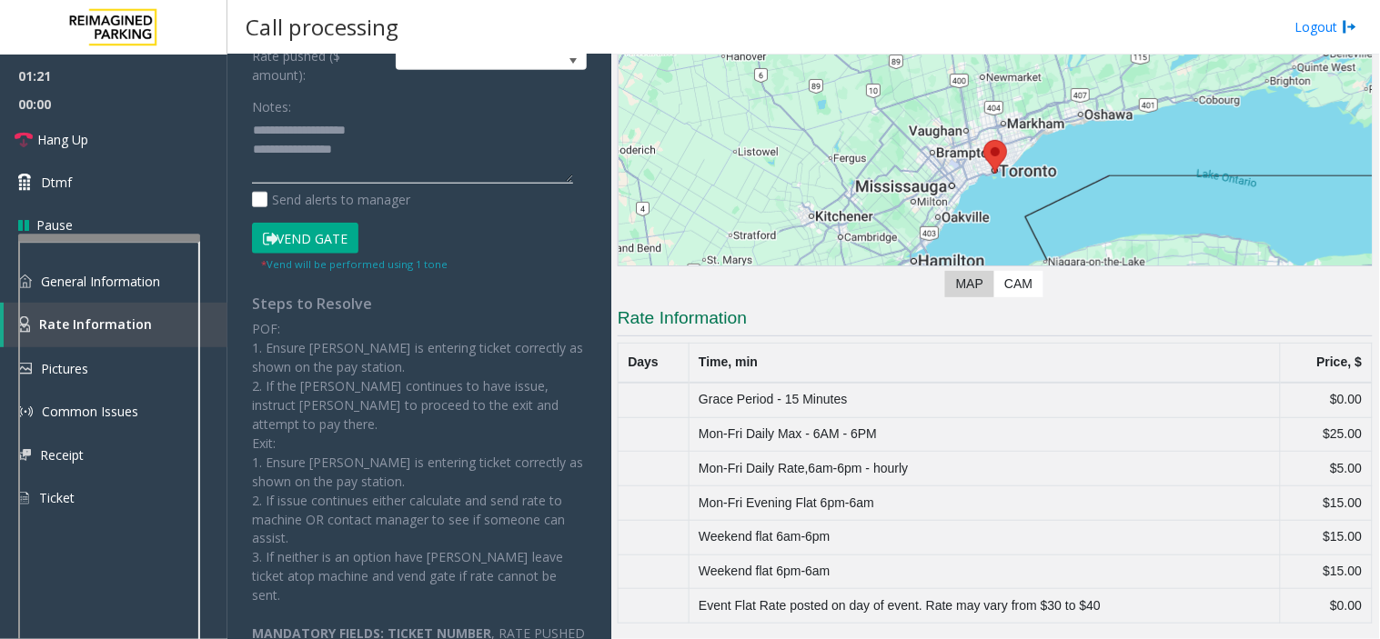
click at [406, 158] on textarea at bounding box center [412, 150] width 321 height 68
click at [283, 240] on button "Vend Gate" at bounding box center [305, 238] width 106 height 31
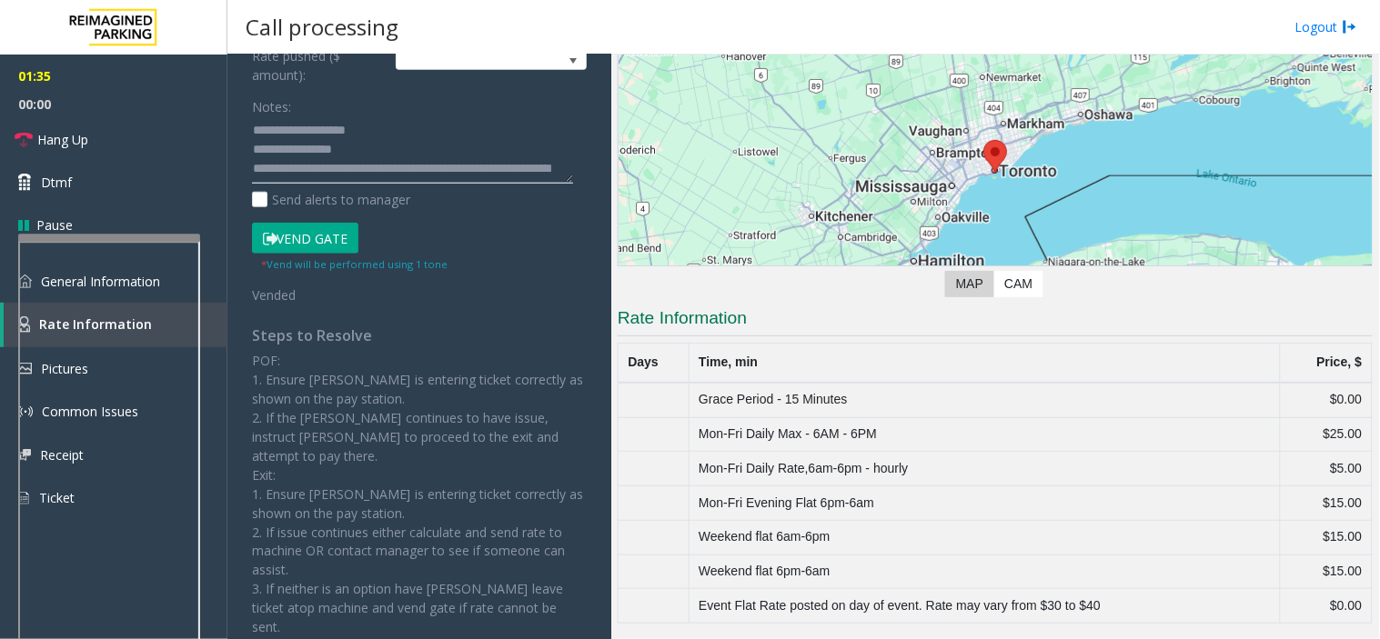
click at [461, 169] on textarea at bounding box center [412, 150] width 321 height 68
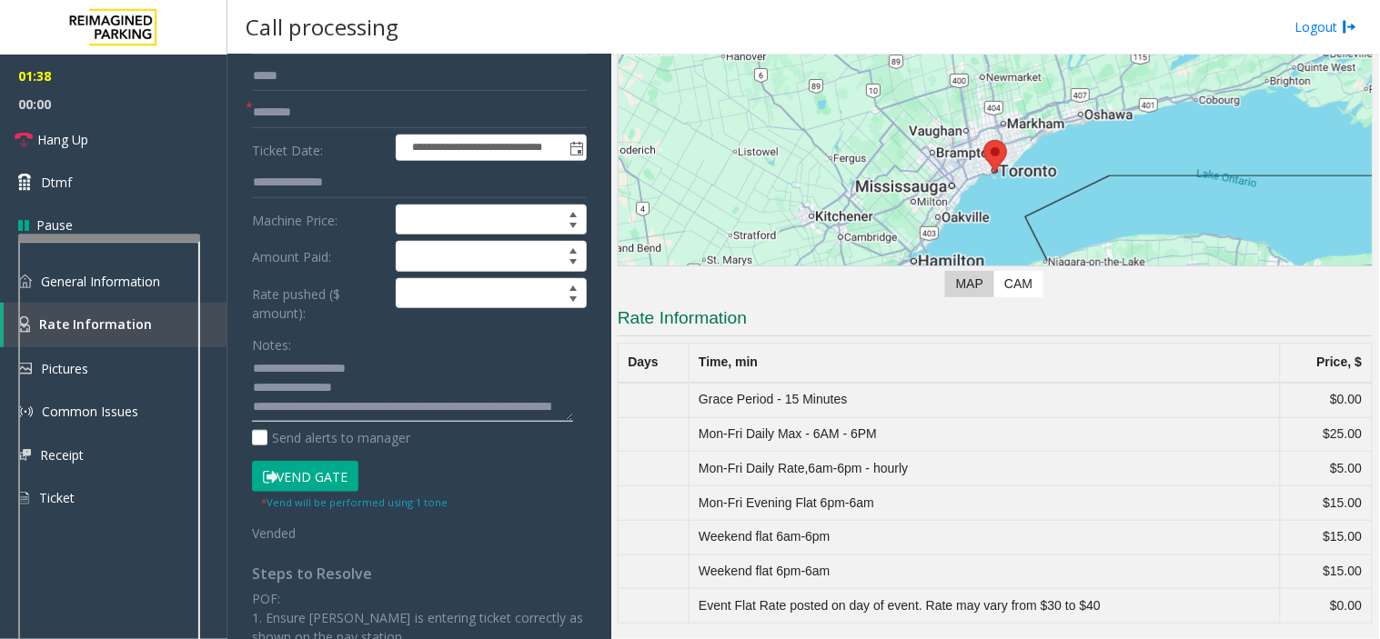
scroll to position [101, 0]
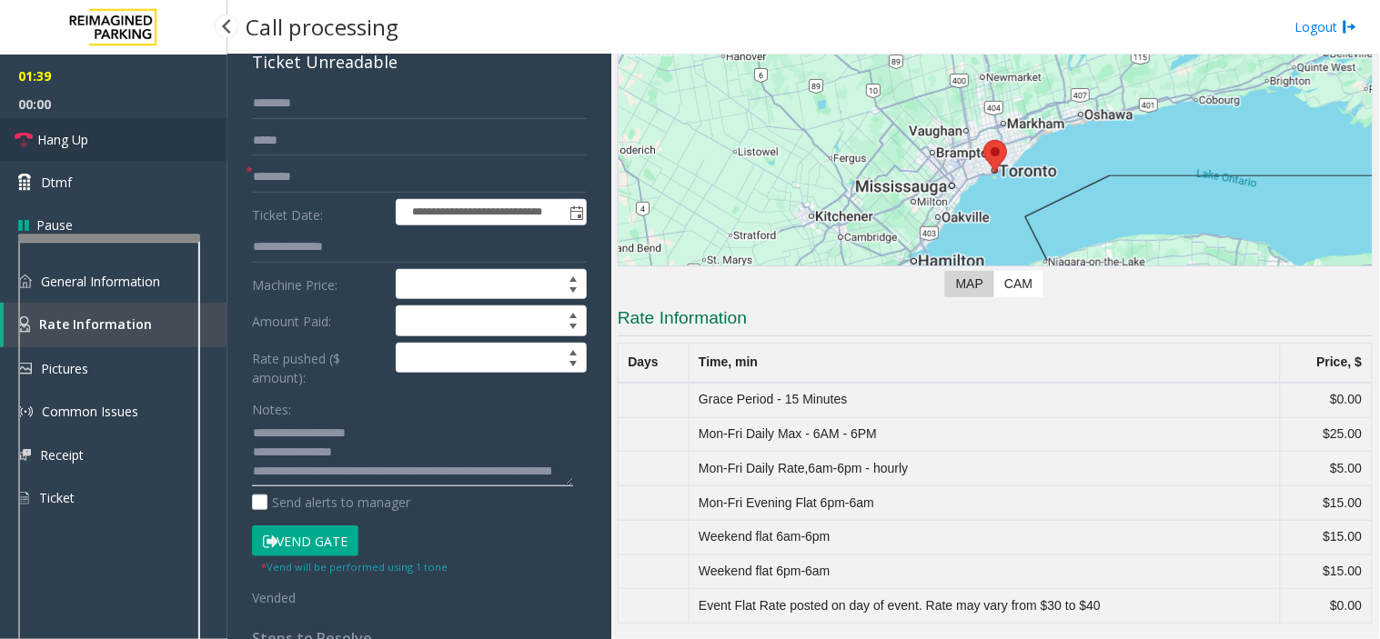
type textarea "**********"
click at [105, 151] on link "Hang Up" at bounding box center [113, 139] width 227 height 43
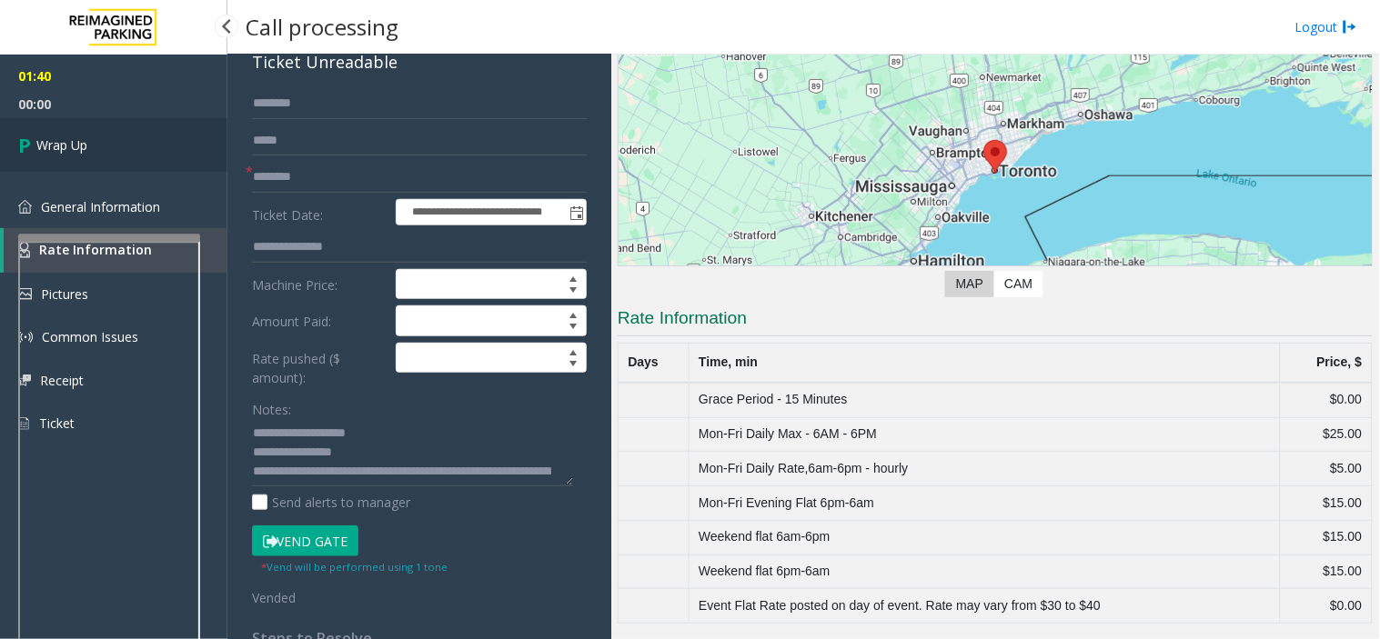
click at [105, 151] on link "Wrap Up" at bounding box center [113, 145] width 227 height 54
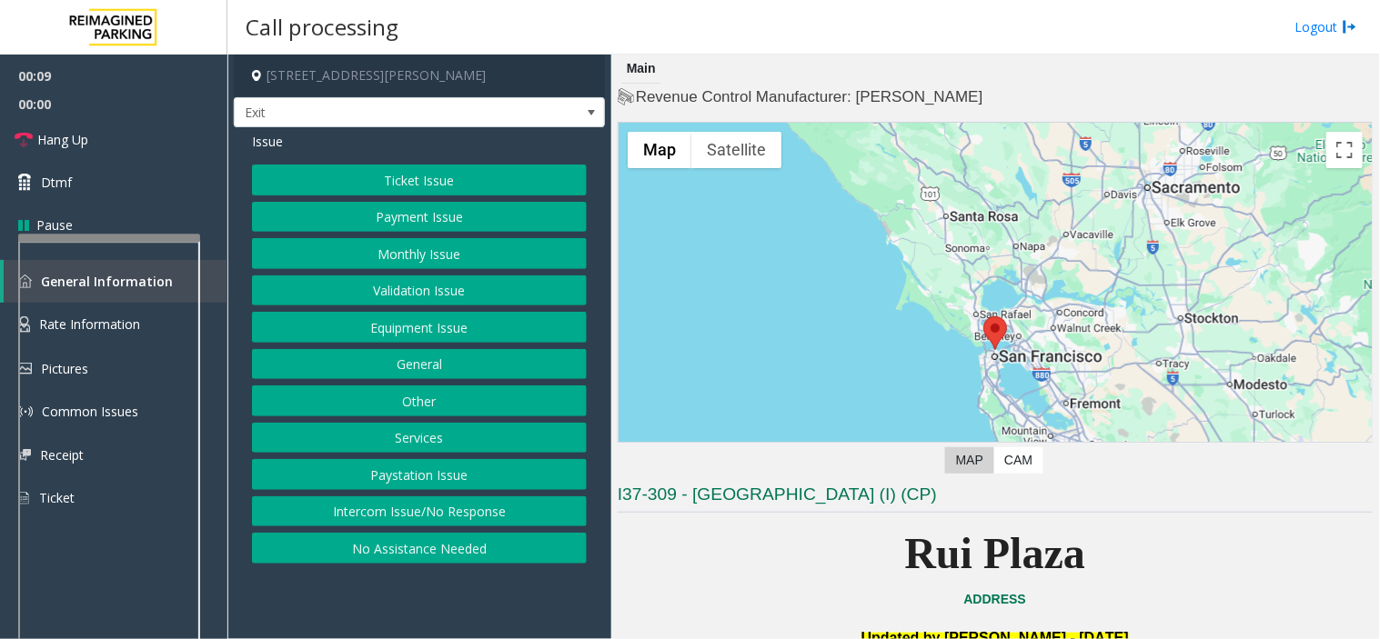
click at [438, 517] on button "Intercom Issue/No Response" at bounding box center [419, 512] width 335 height 31
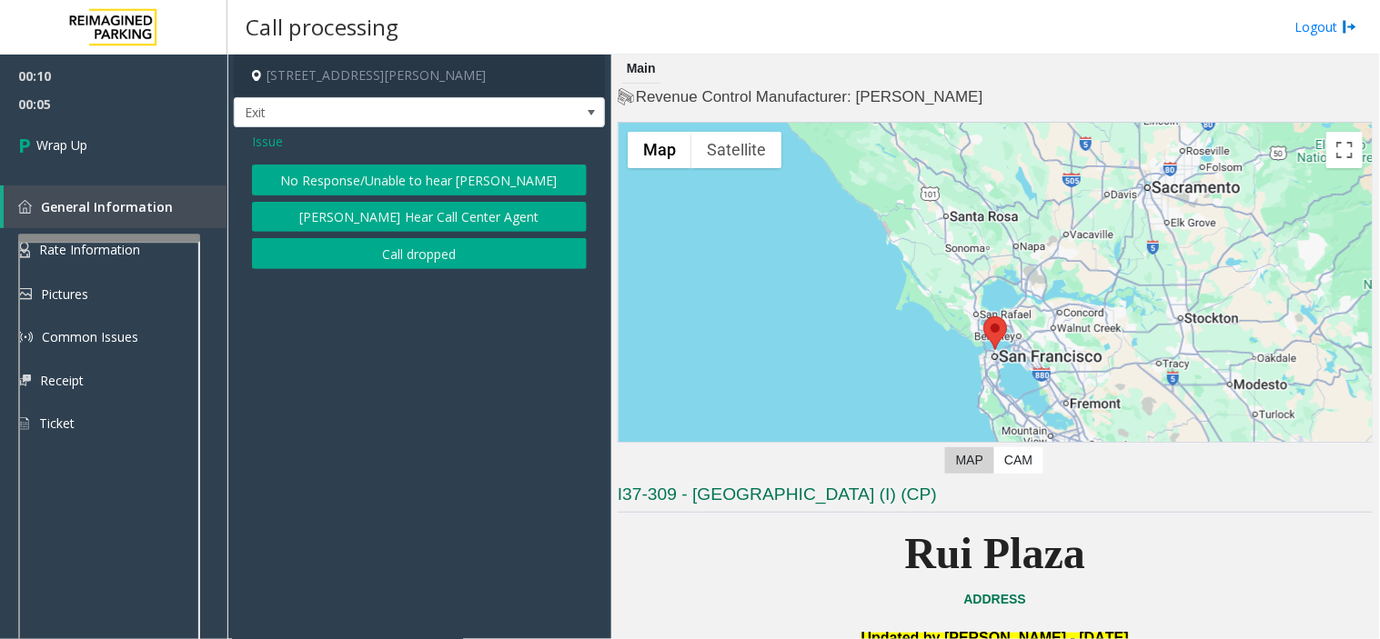
click at [406, 251] on button "Call dropped" at bounding box center [419, 253] width 335 height 31
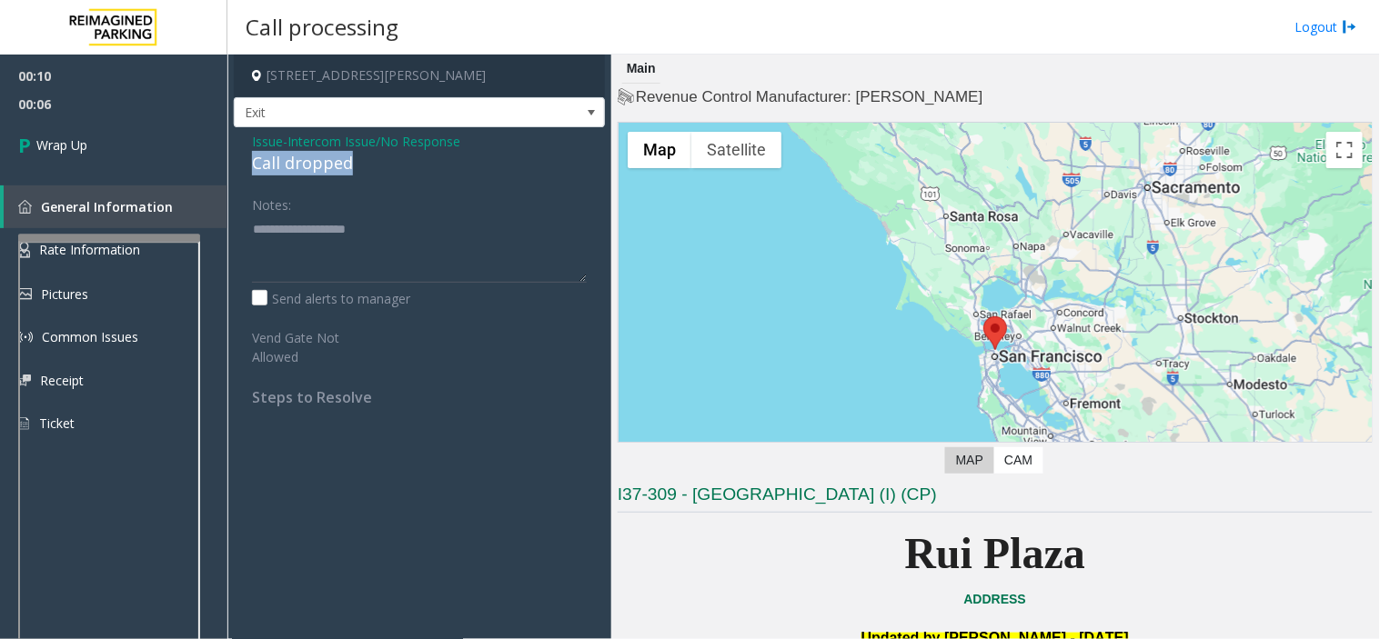
drag, startPoint x: 377, startPoint y: 164, endPoint x: 251, endPoint y: 160, distance: 126.5
click at [252, 160] on div "Call dropped" at bounding box center [419, 163] width 335 height 25
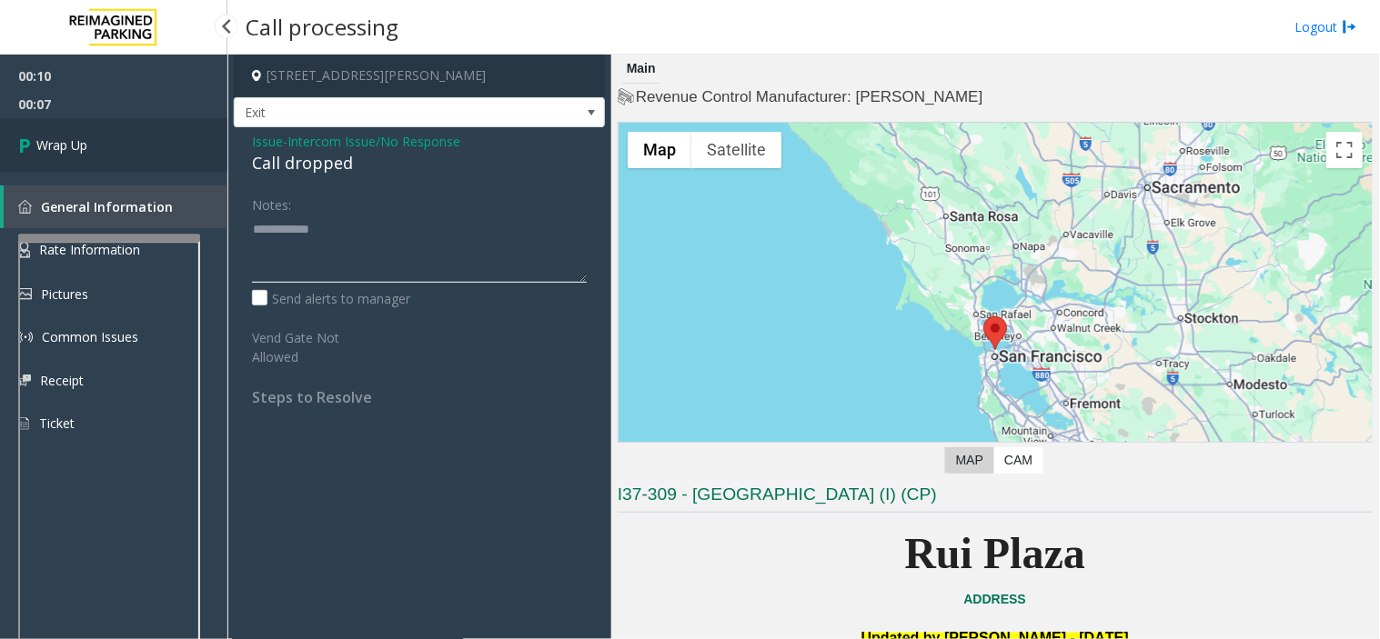
type textarea "**********"
click at [124, 146] on link "Wrap Up" at bounding box center [113, 145] width 227 height 54
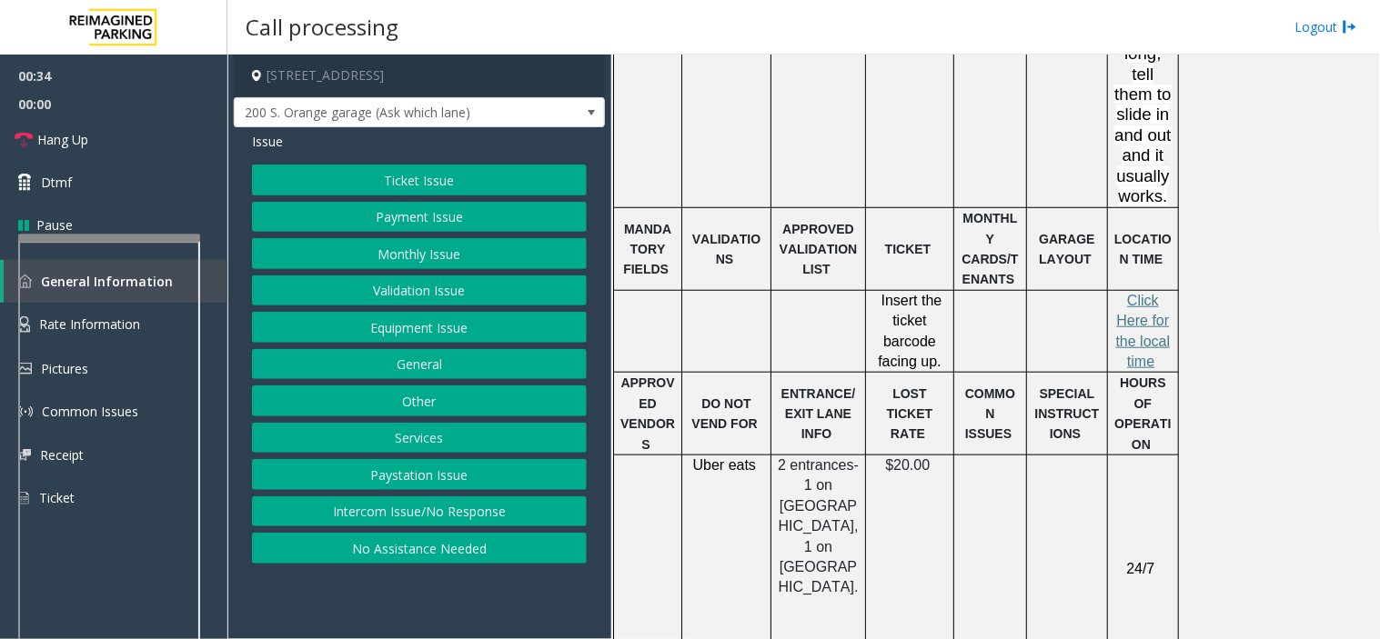
scroll to position [1717, 0]
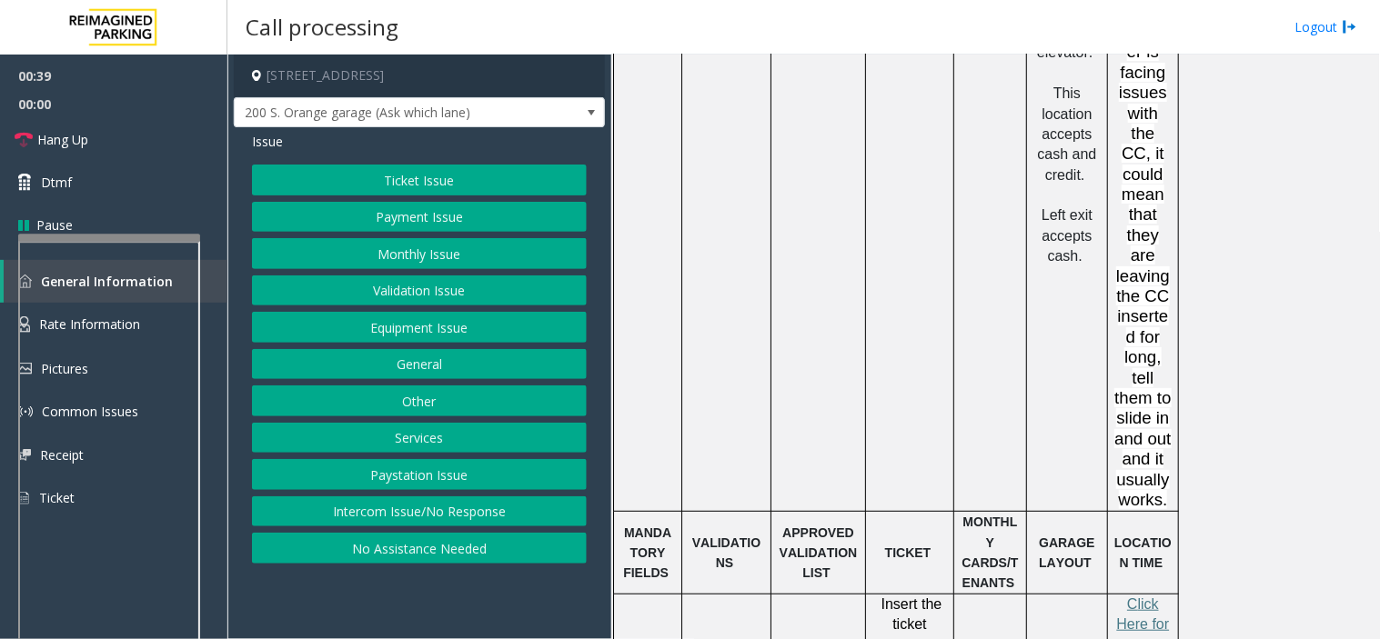
click at [415, 222] on button "Payment Issue" at bounding box center [419, 217] width 335 height 31
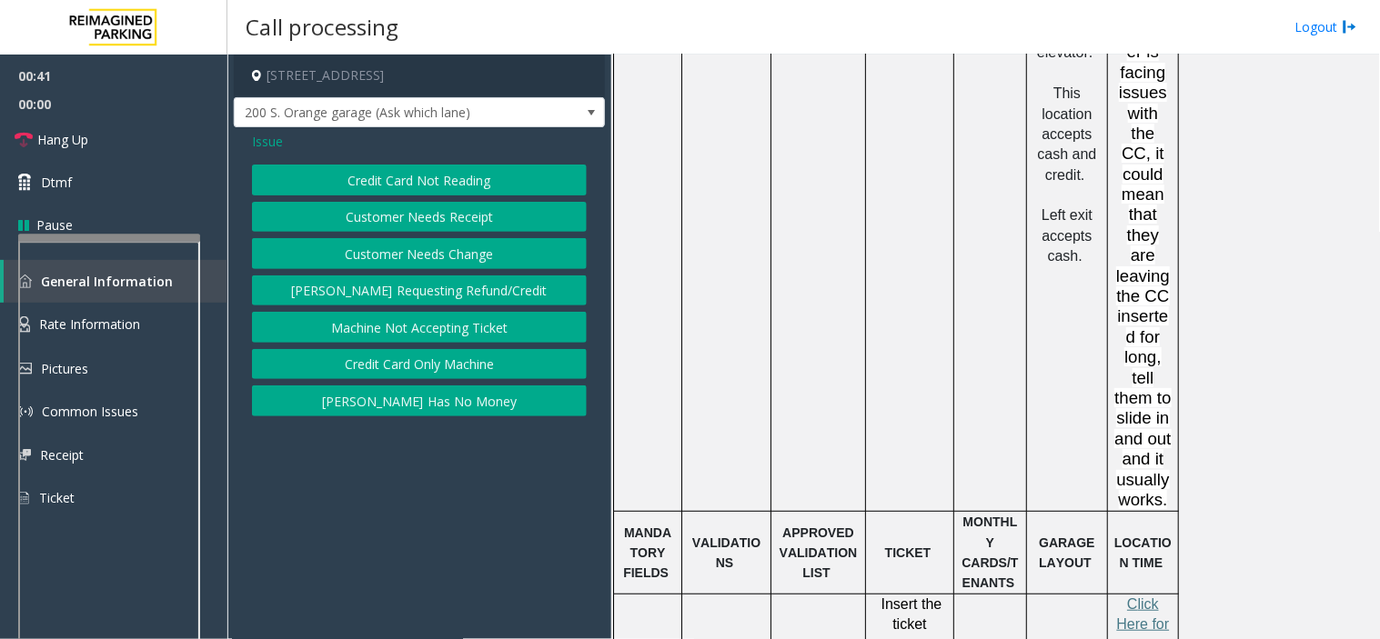
click at [266, 141] on span "Issue" at bounding box center [267, 141] width 31 height 19
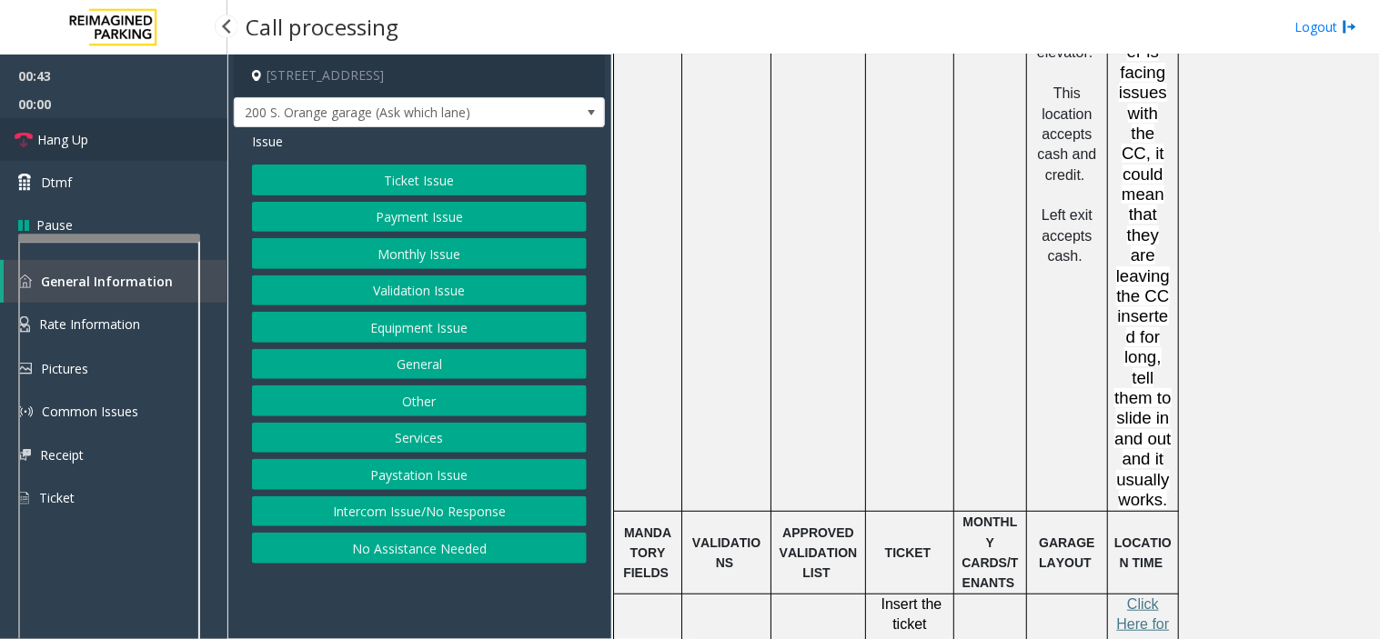
click at [185, 147] on link "Hang Up" at bounding box center [113, 139] width 227 height 43
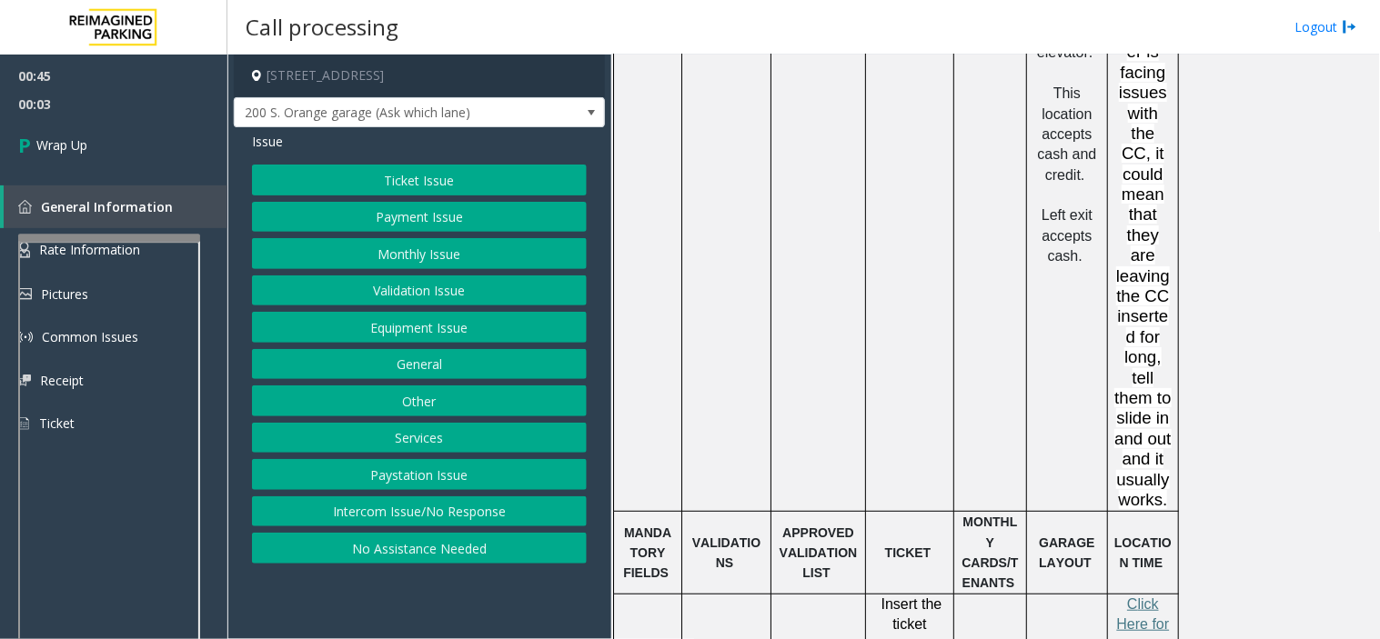
click at [395, 214] on button "Payment Issue" at bounding box center [419, 217] width 335 height 31
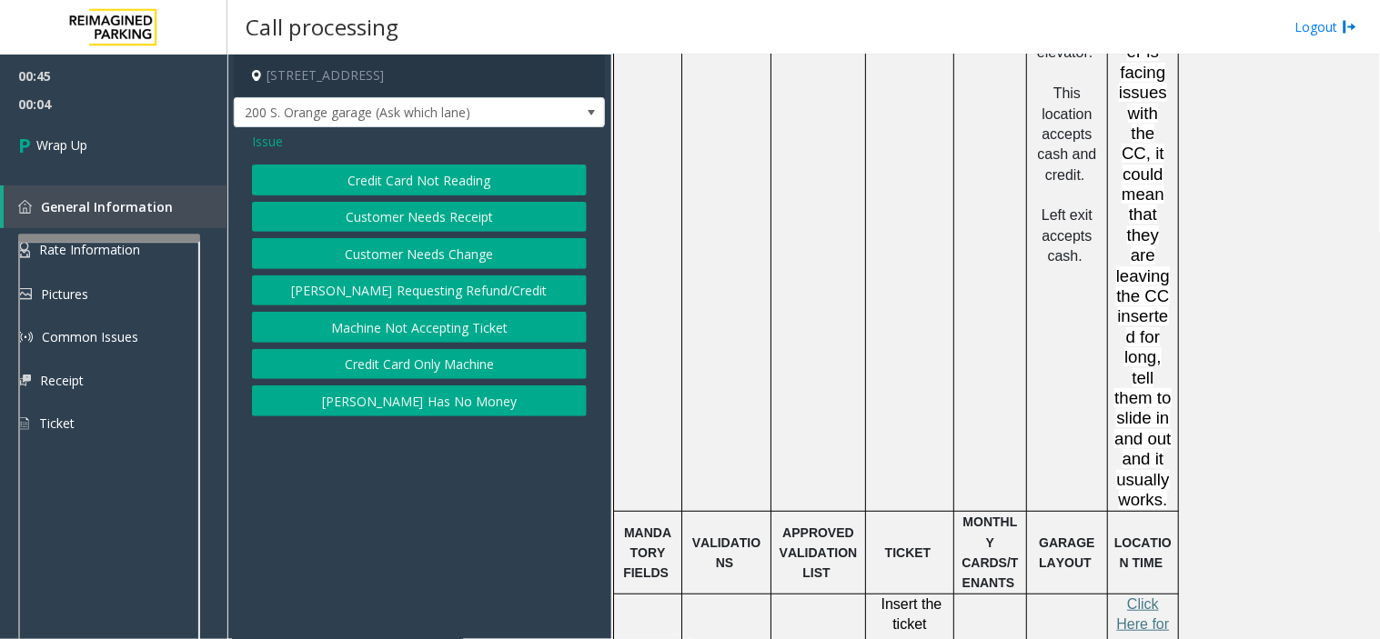
click at [265, 133] on span "Issue" at bounding box center [267, 141] width 31 height 19
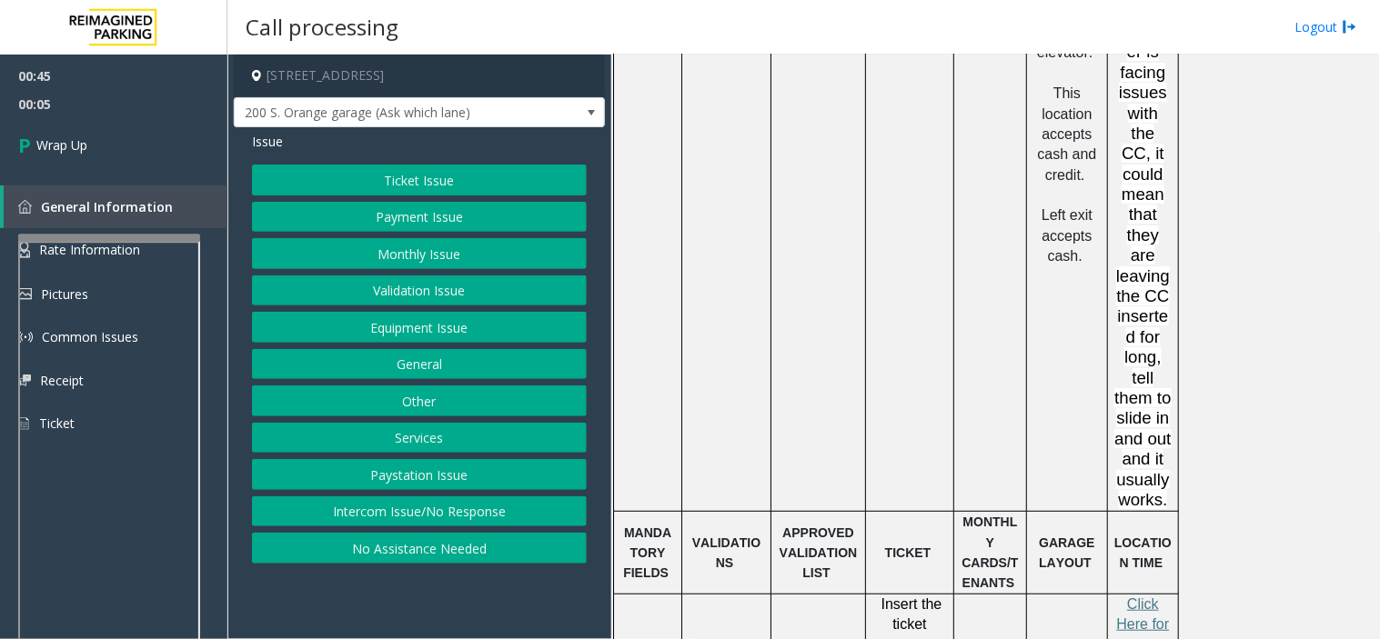
click at [401, 326] on button "Equipment Issue" at bounding box center [419, 327] width 335 height 31
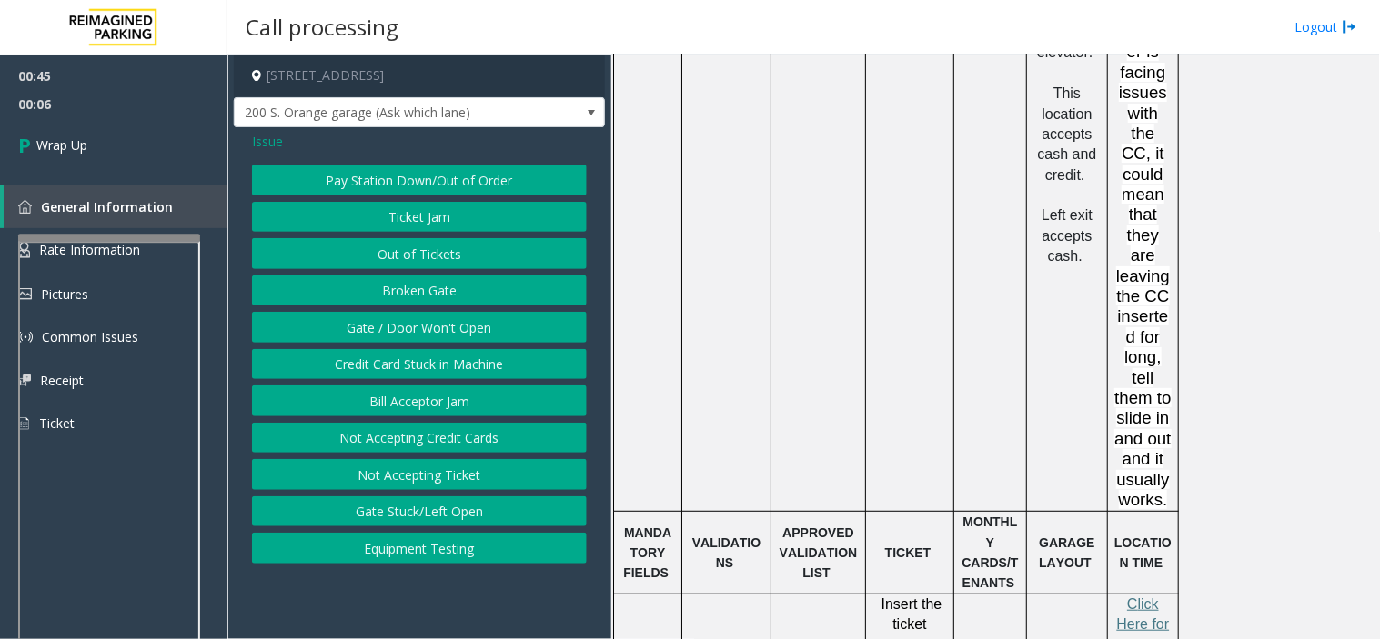
click at [430, 252] on button "Out of Tickets" at bounding box center [419, 253] width 335 height 31
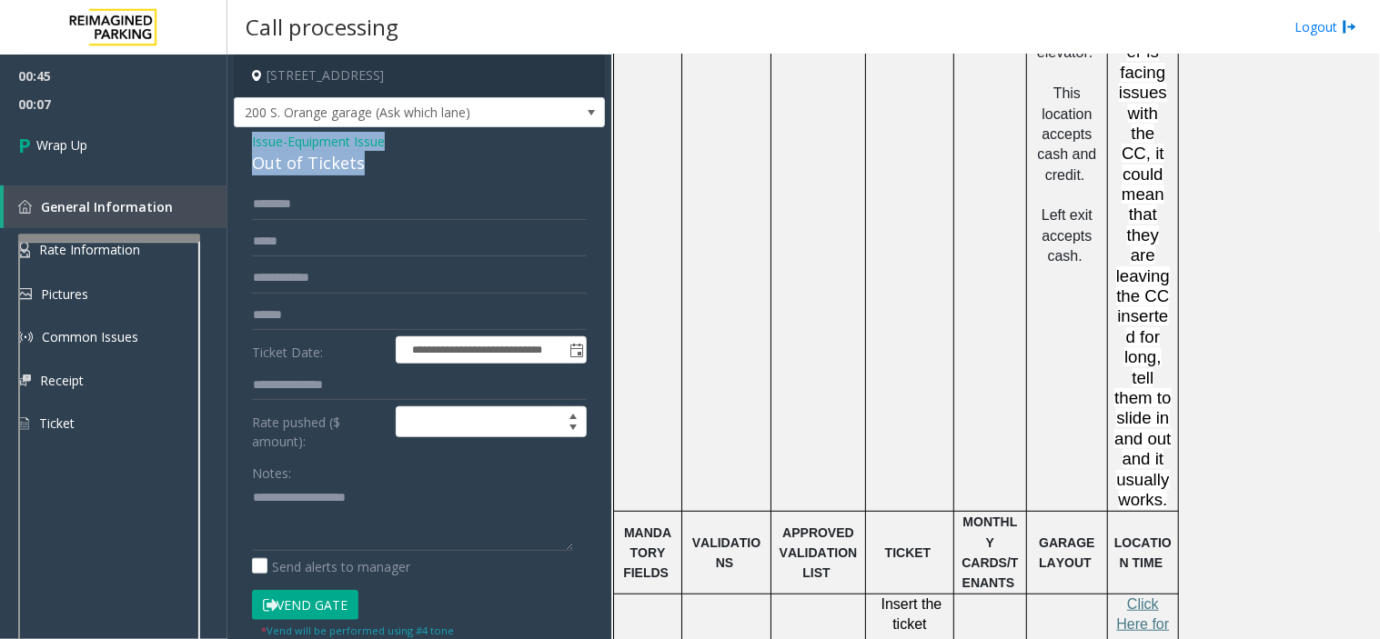
drag, startPoint x: 388, startPoint y: 159, endPoint x: 240, endPoint y: 134, distance: 150.4
click at [240, 134] on div "**********" at bounding box center [419, 491] width 371 height 729
click at [377, 532] on textarea at bounding box center [412, 517] width 321 height 68
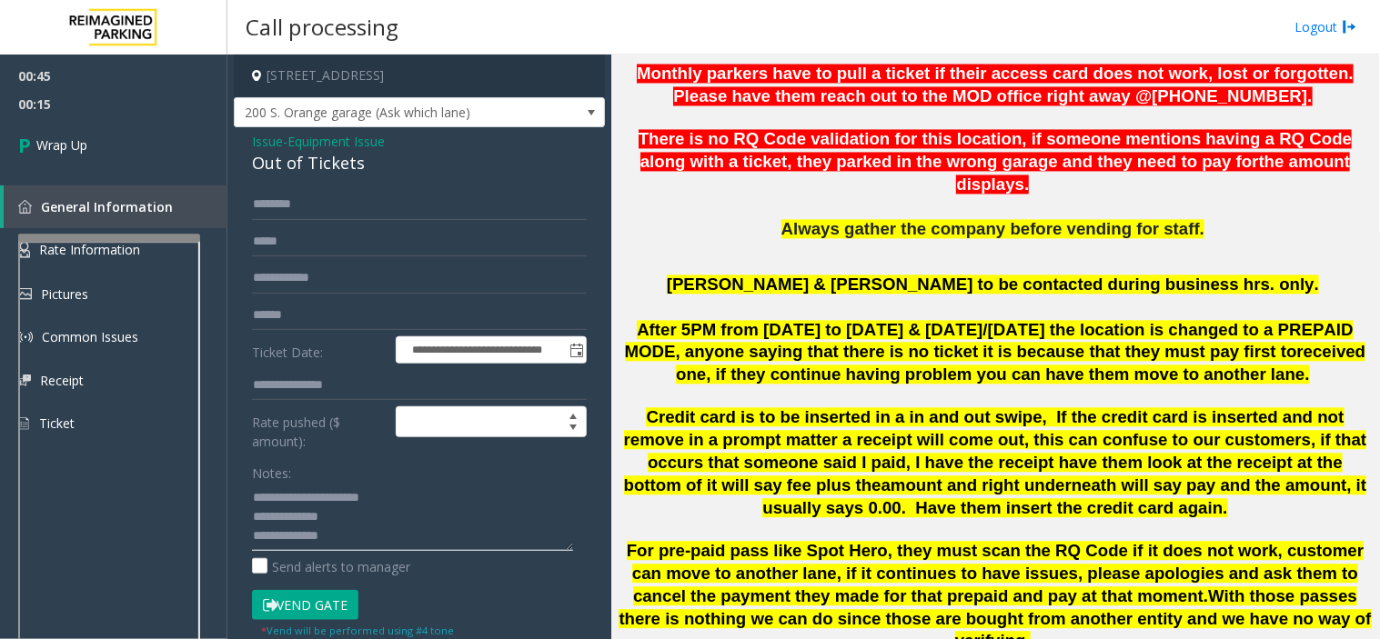
scroll to position [1011, 0]
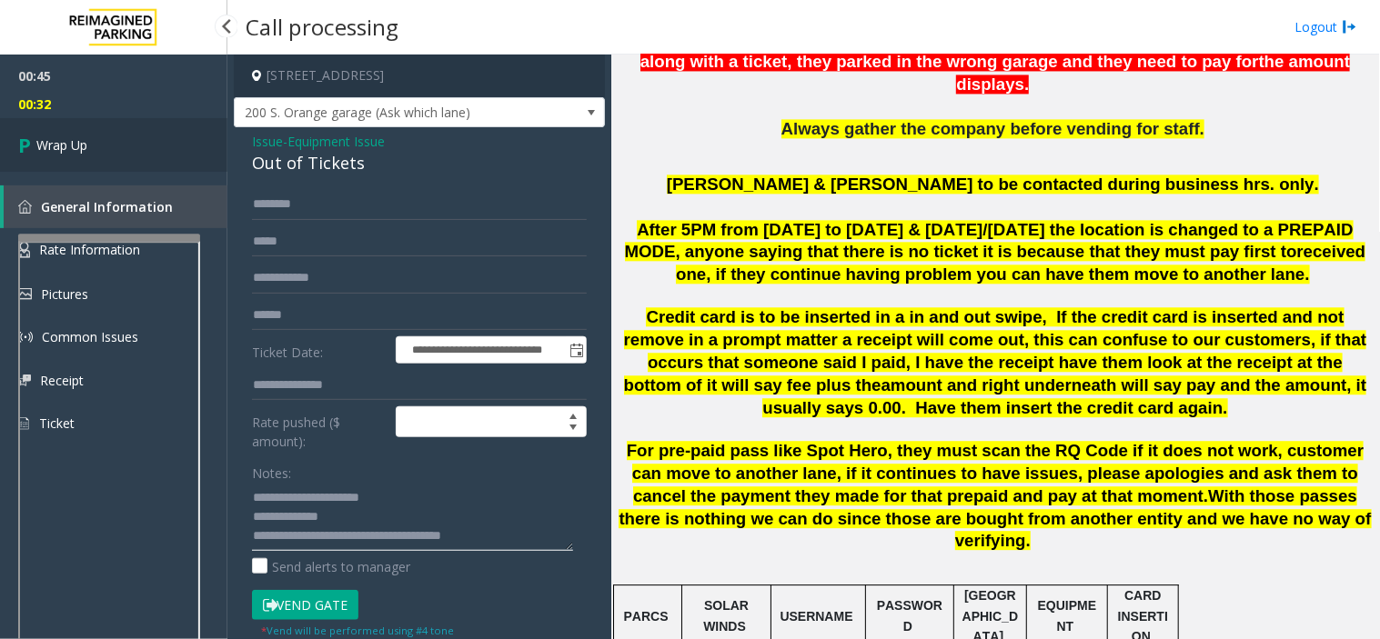
type textarea "**********"
click at [133, 134] on link "Wrap Up" at bounding box center [113, 145] width 227 height 54
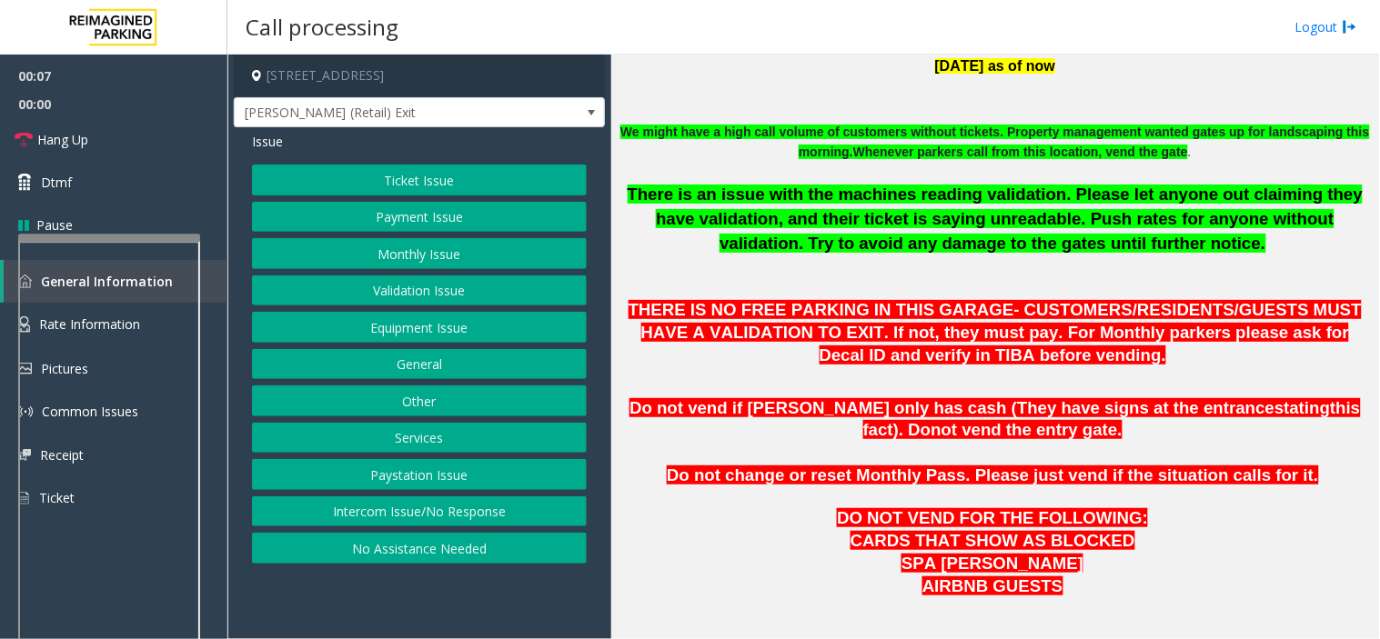
scroll to position [808, 0]
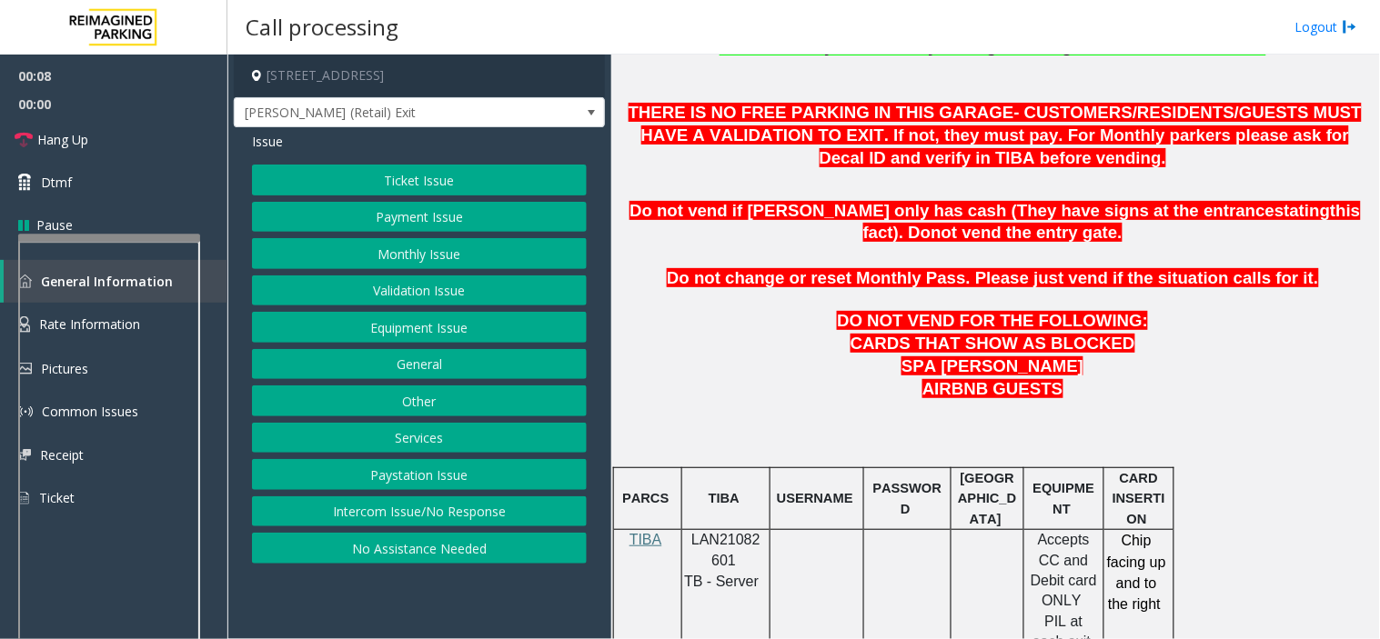
click at [712, 532] on span "LAN21082601" at bounding box center [725, 549] width 69 height 35
copy p "LAN21082601"
click at [384, 292] on button "Validation Issue" at bounding box center [419, 291] width 335 height 31
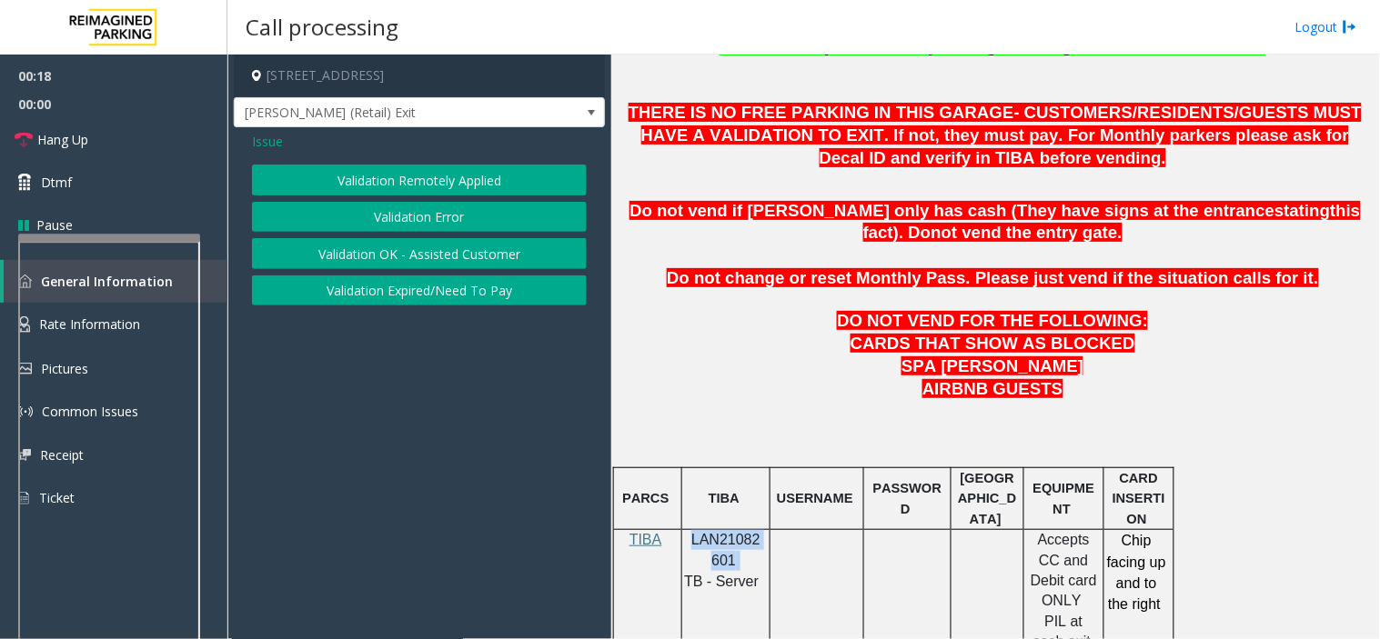
click at [387, 216] on button "Validation Error" at bounding box center [419, 217] width 335 height 31
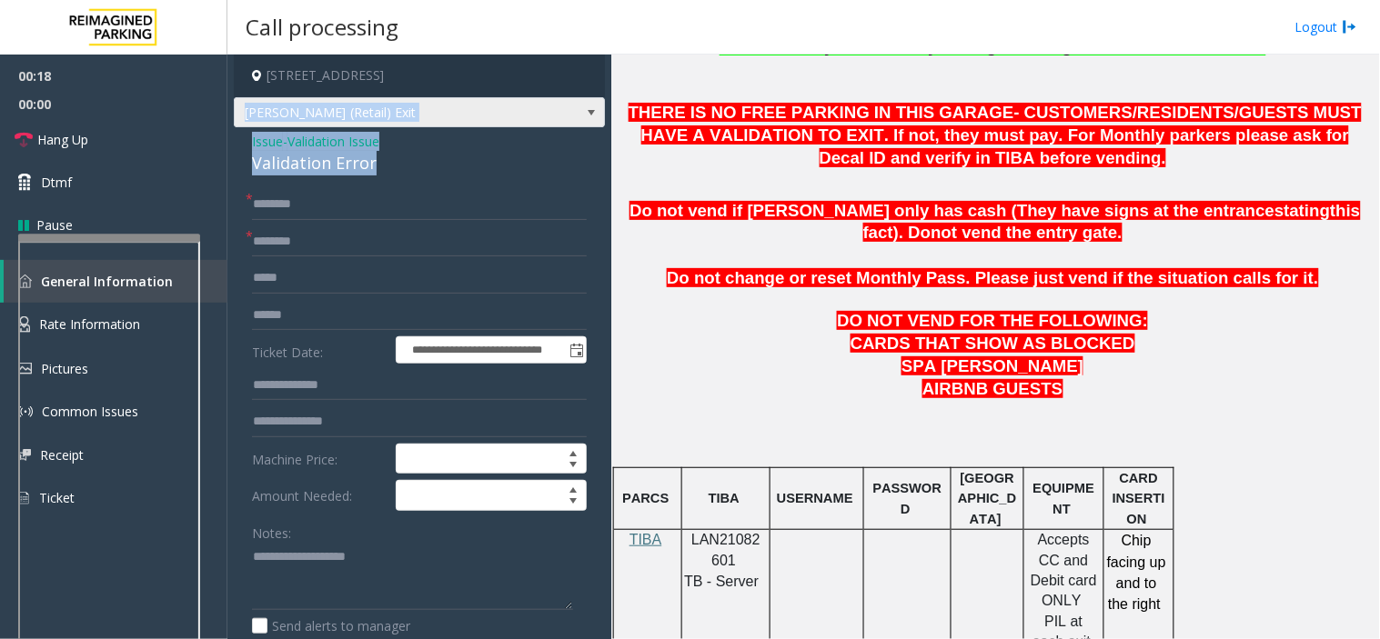
drag, startPoint x: 382, startPoint y: 156, endPoint x: 241, endPoint y: 127, distance: 144.0
click at [241, 127] on div "**********" at bounding box center [419, 639] width 371 height 1168
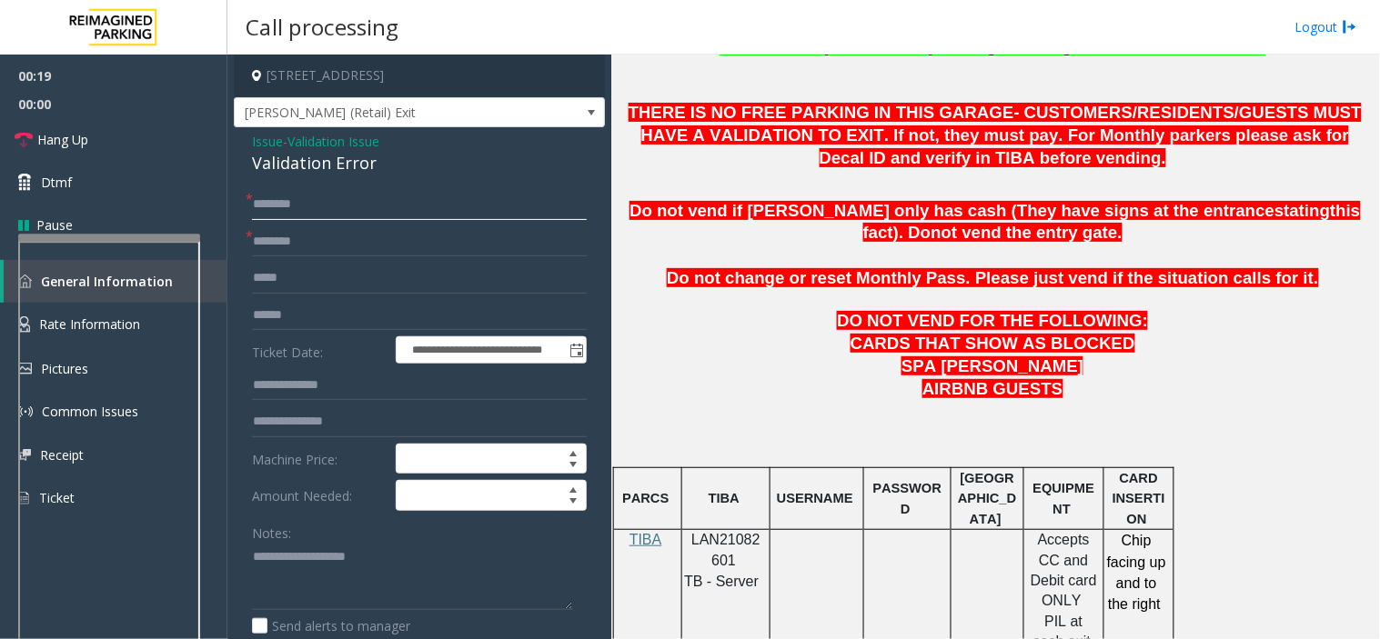
drag, startPoint x: 357, startPoint y: 203, endPoint x: 373, endPoint y: 188, distance: 21.2
click at [359, 203] on input "text" at bounding box center [419, 204] width 335 height 31
drag, startPoint x: 377, startPoint y: 166, endPoint x: 261, endPoint y: 143, distance: 118.8
click at [365, 571] on textarea at bounding box center [412, 577] width 321 height 68
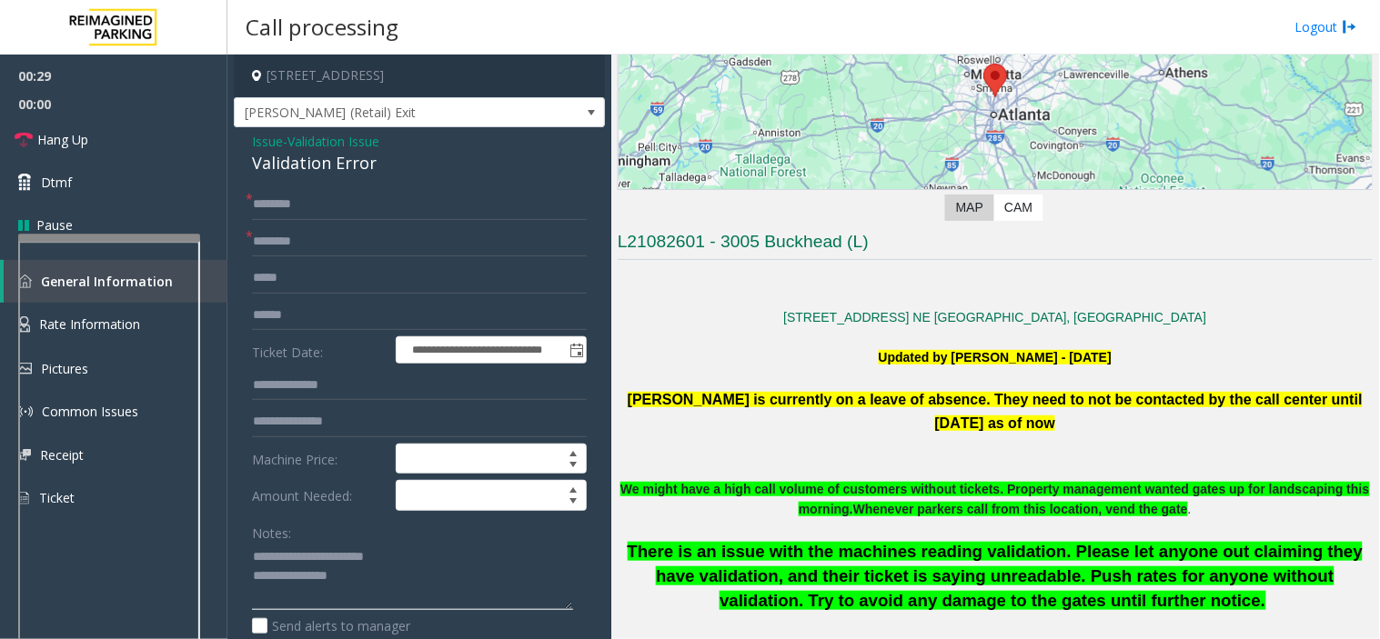
scroll to position [0, 0]
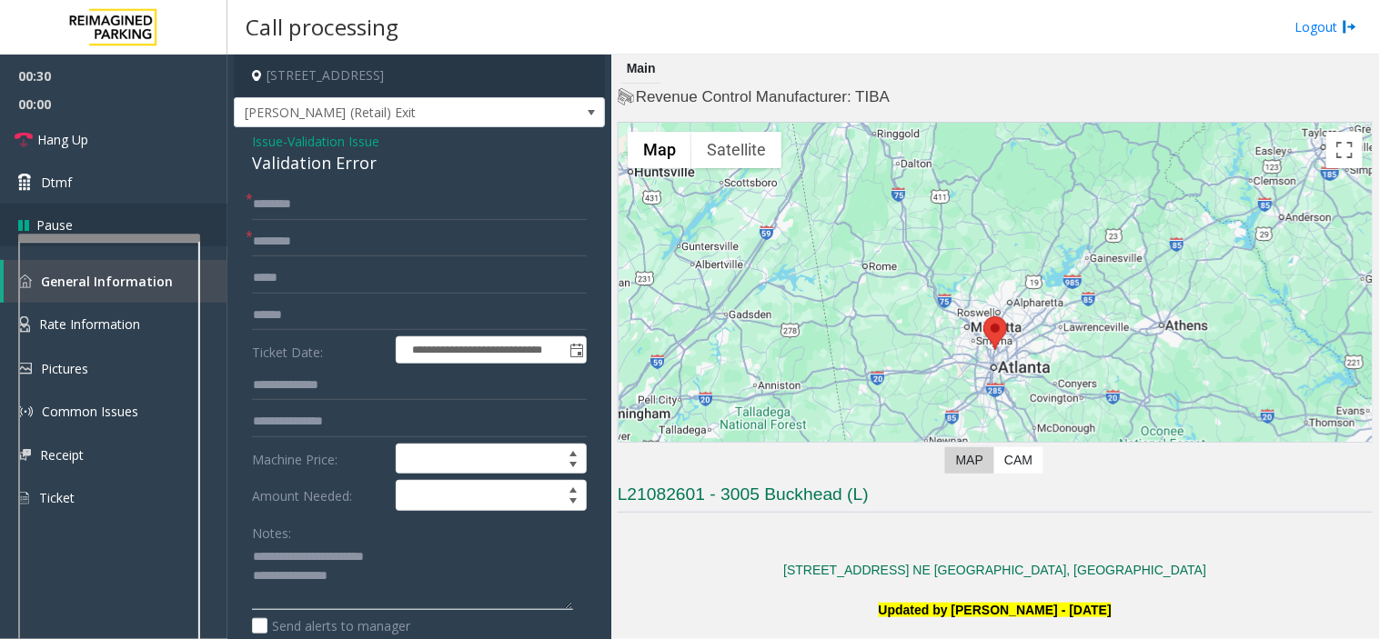
type textarea "**********"
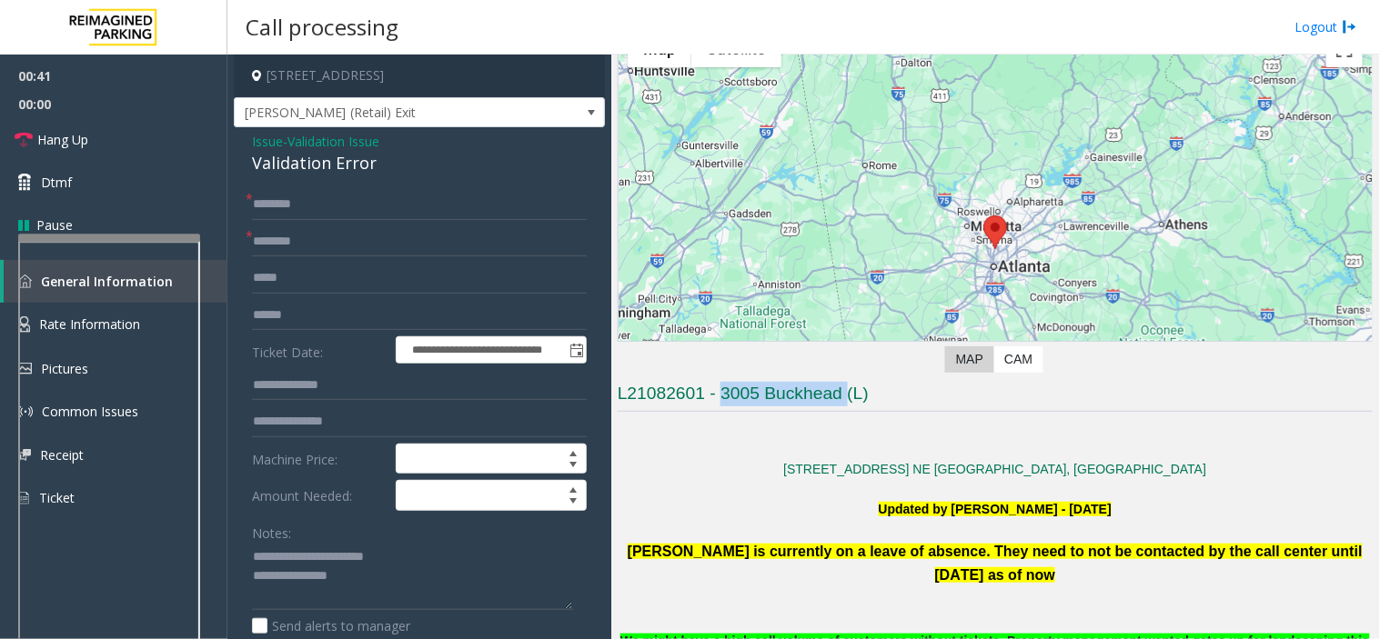
drag, startPoint x: 847, startPoint y: 398, endPoint x: 720, endPoint y: 394, distance: 126.5
click at [720, 394] on h3 "L21082601 - 3005 Buckhead (L)" at bounding box center [995, 397] width 755 height 30
click at [388, 249] on input "**********" at bounding box center [419, 241] width 335 height 31
type input "**********"
click at [293, 313] on input "text" at bounding box center [419, 315] width 335 height 31
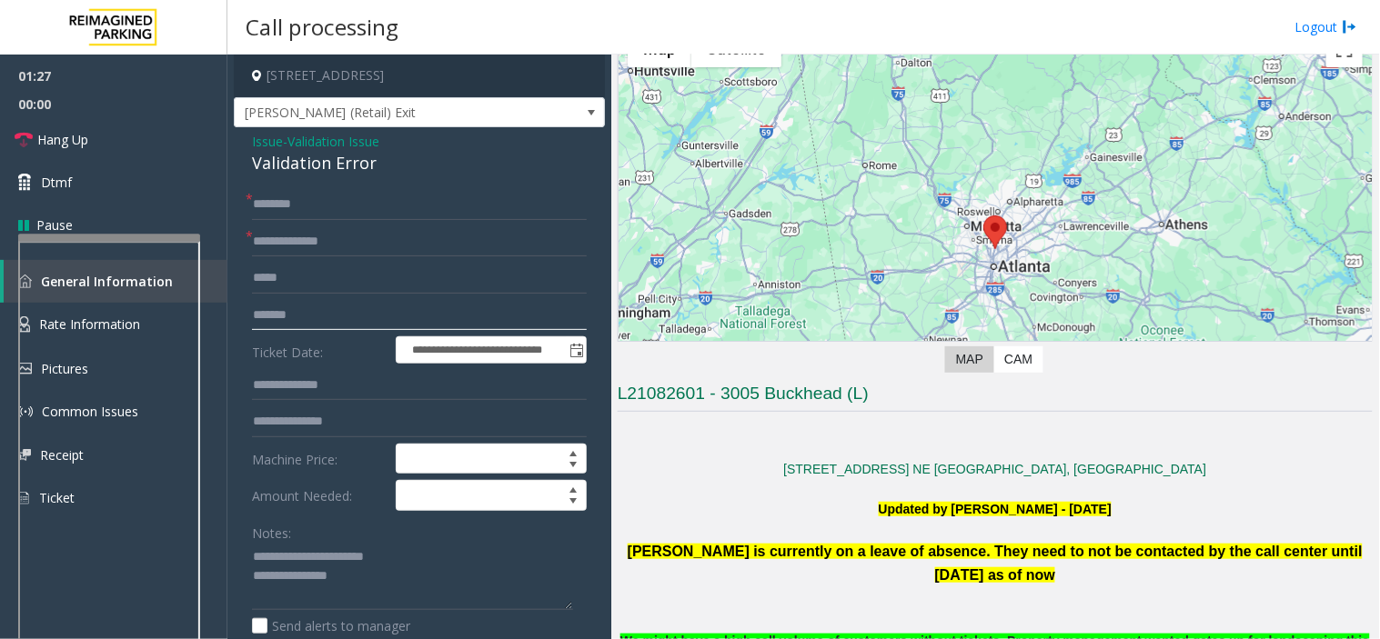
type input "*******"
click at [309, 389] on input "text" at bounding box center [419, 385] width 335 height 31
type input "******"
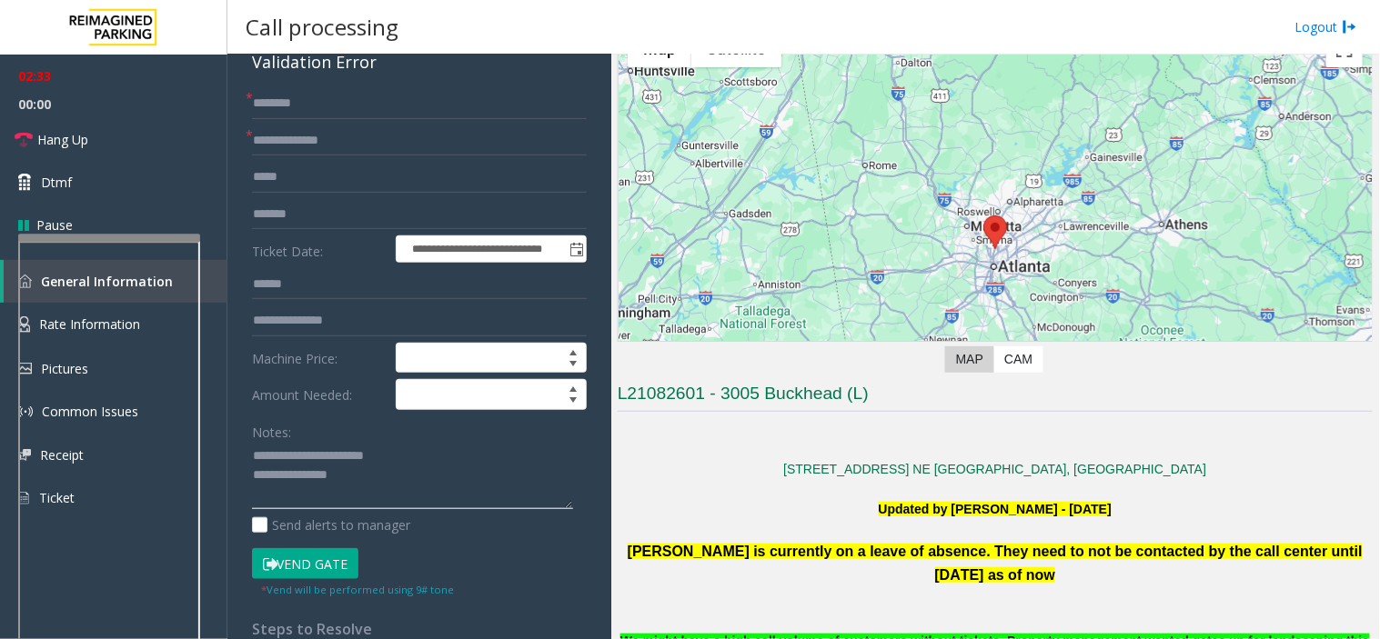
click at [406, 494] on textarea at bounding box center [412, 476] width 321 height 68
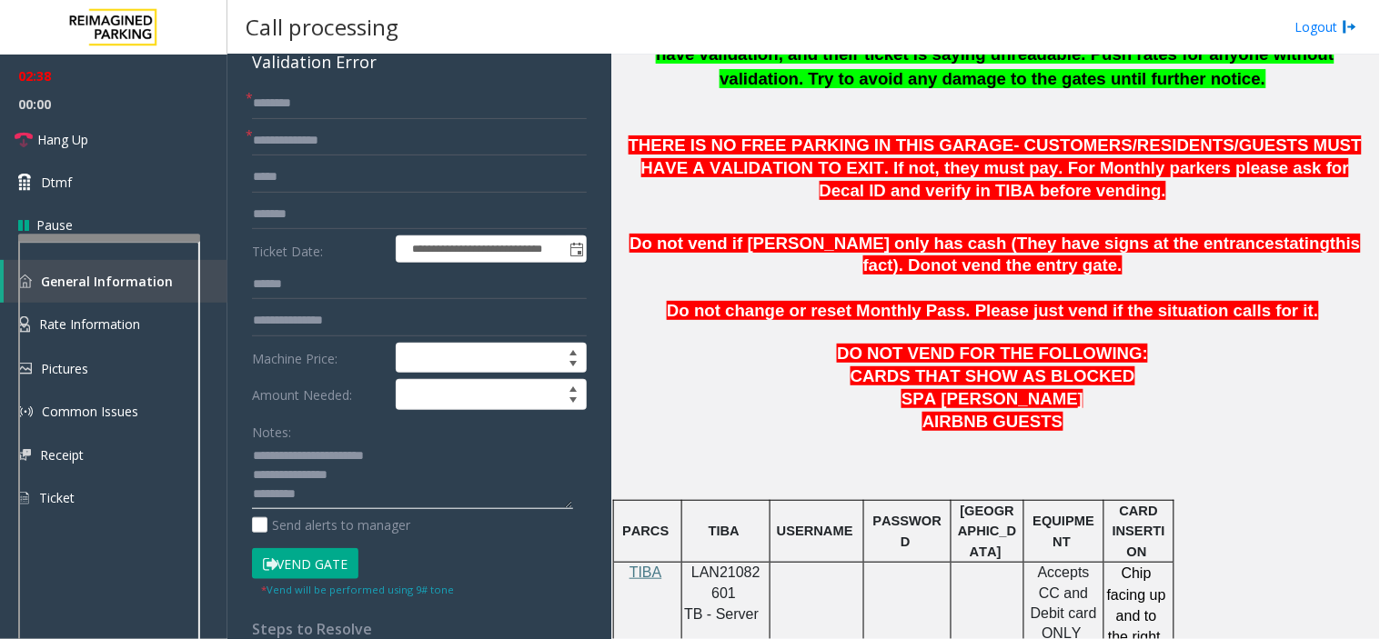
scroll to position [1112, 0]
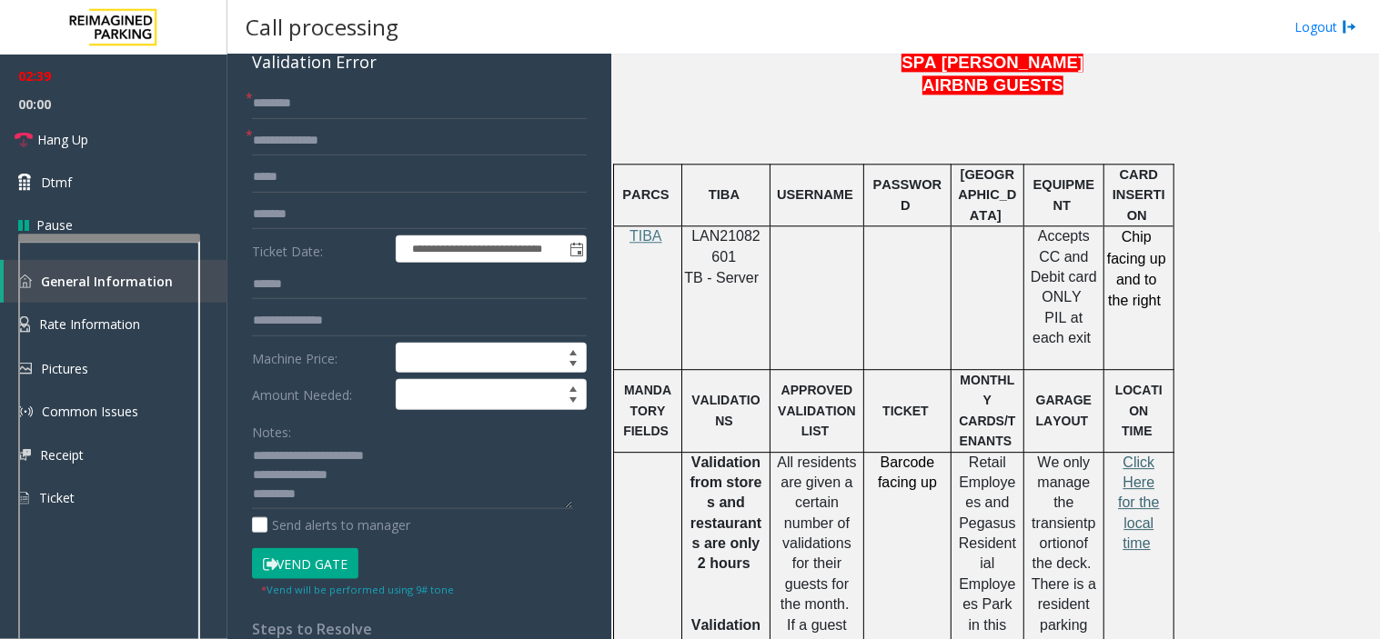
click at [1137, 455] on span "Click Here for the local time" at bounding box center [1138, 503] width 41 height 97
click at [329, 488] on textarea at bounding box center [412, 476] width 321 height 68
type textarea "**********"
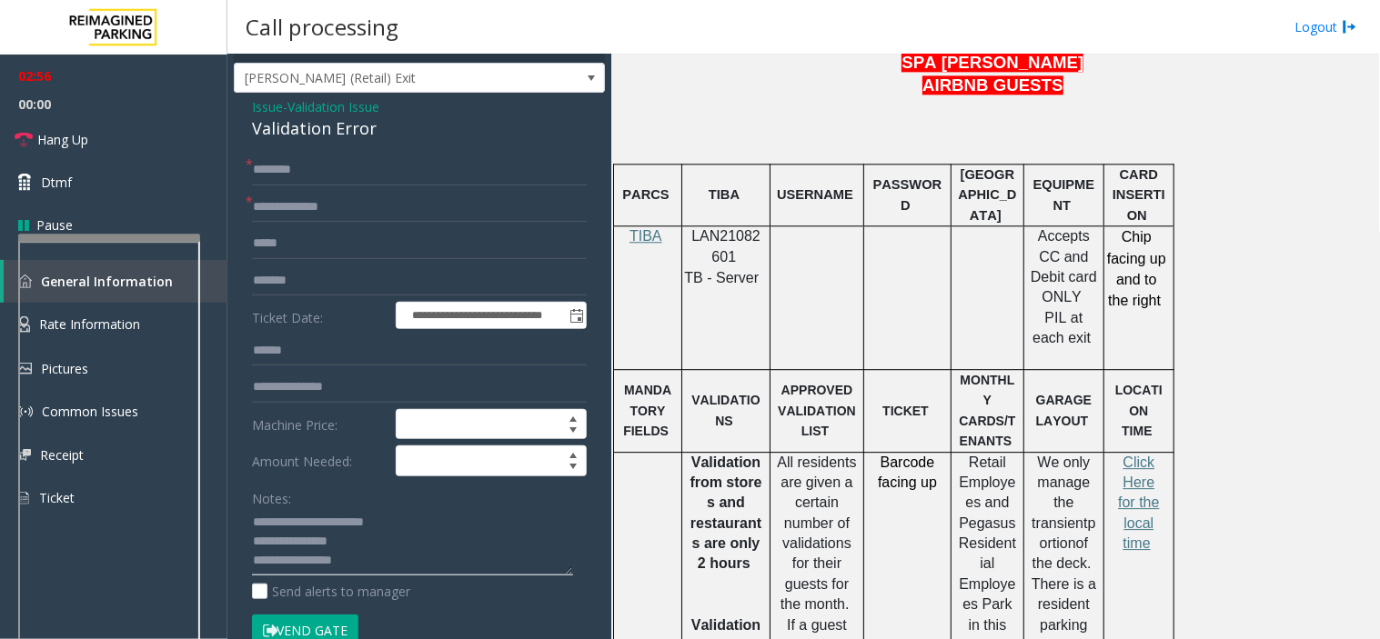
scroll to position [0, 0]
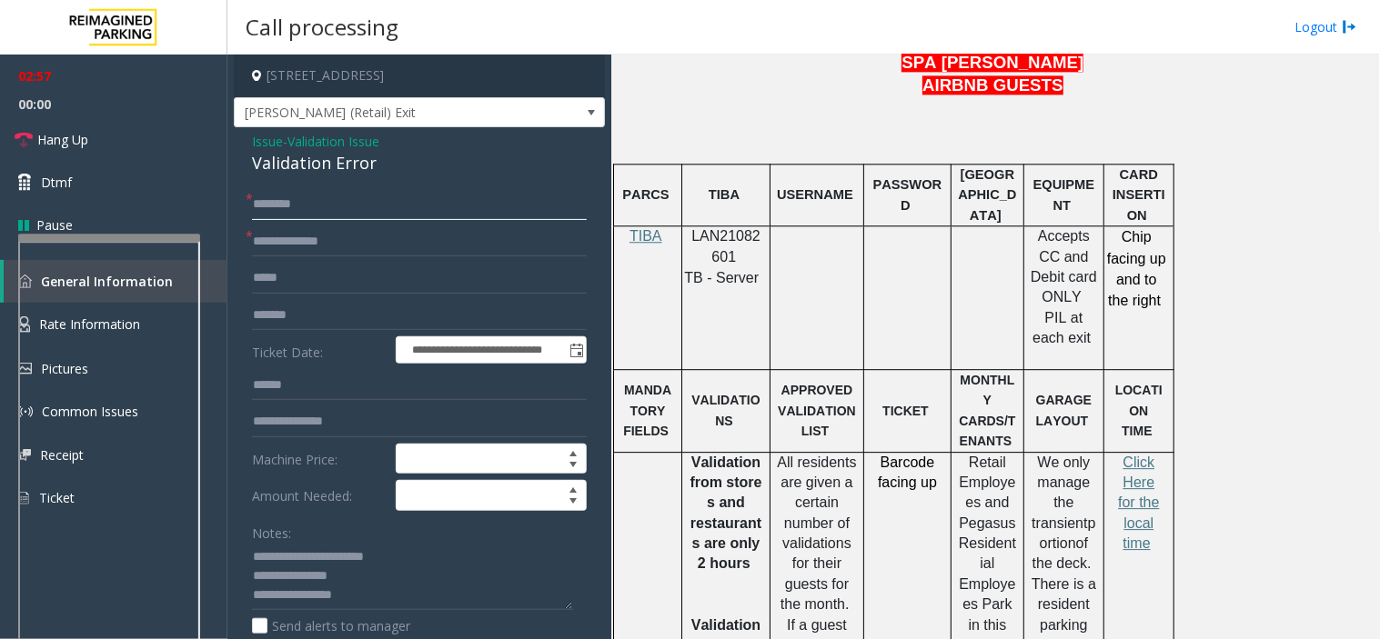
click at [295, 214] on input "text" at bounding box center [419, 204] width 335 height 31
click at [283, 206] on input "text" at bounding box center [419, 204] width 335 height 31
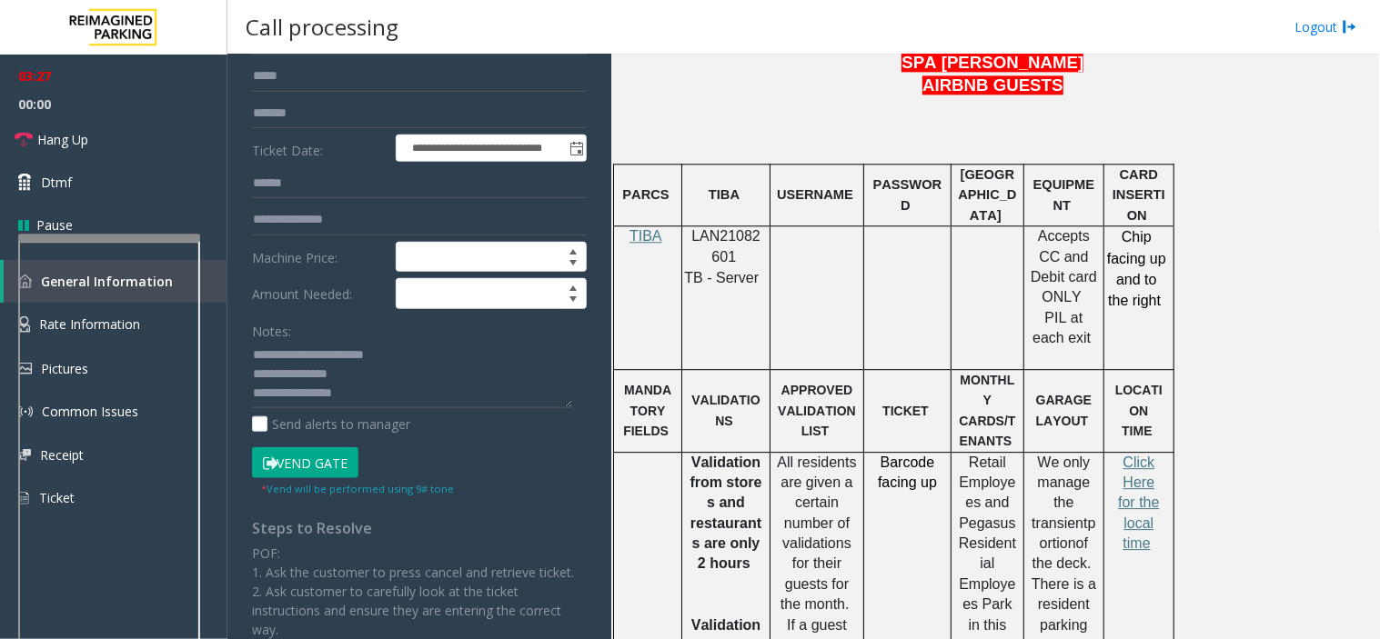
click at [313, 465] on button "Vend Gate" at bounding box center [305, 463] width 106 height 31
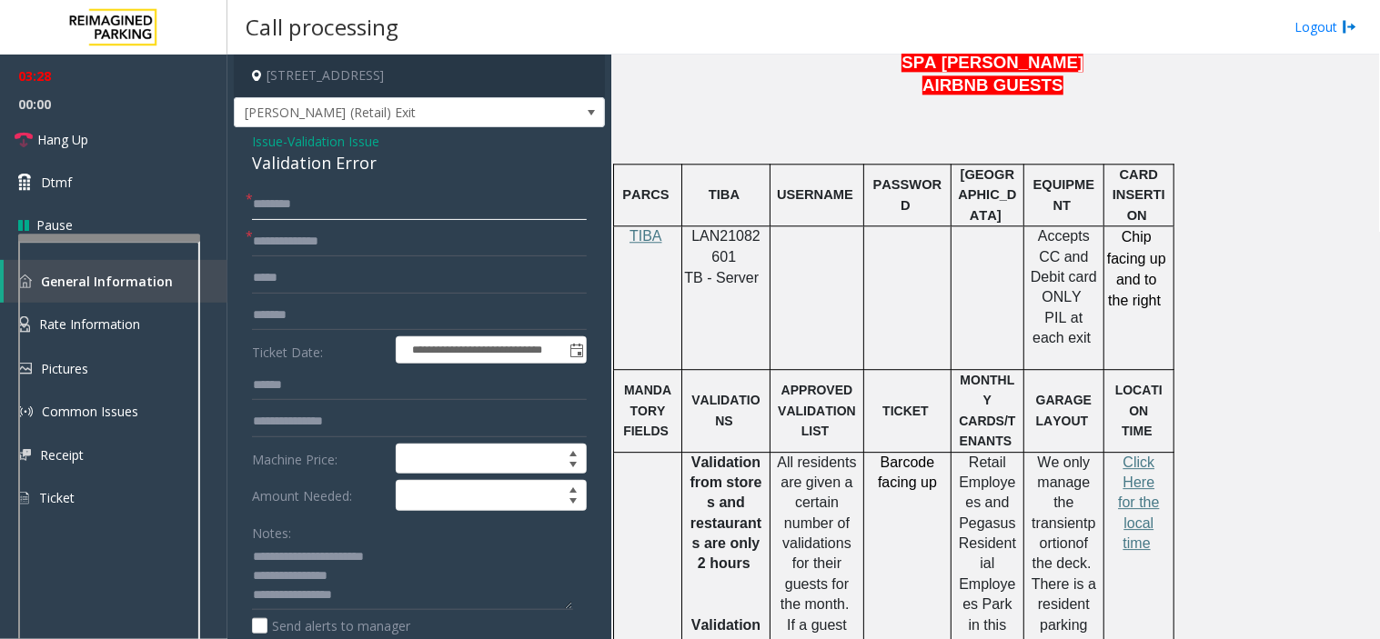
click at [273, 210] on input "text" at bounding box center [419, 204] width 335 height 31
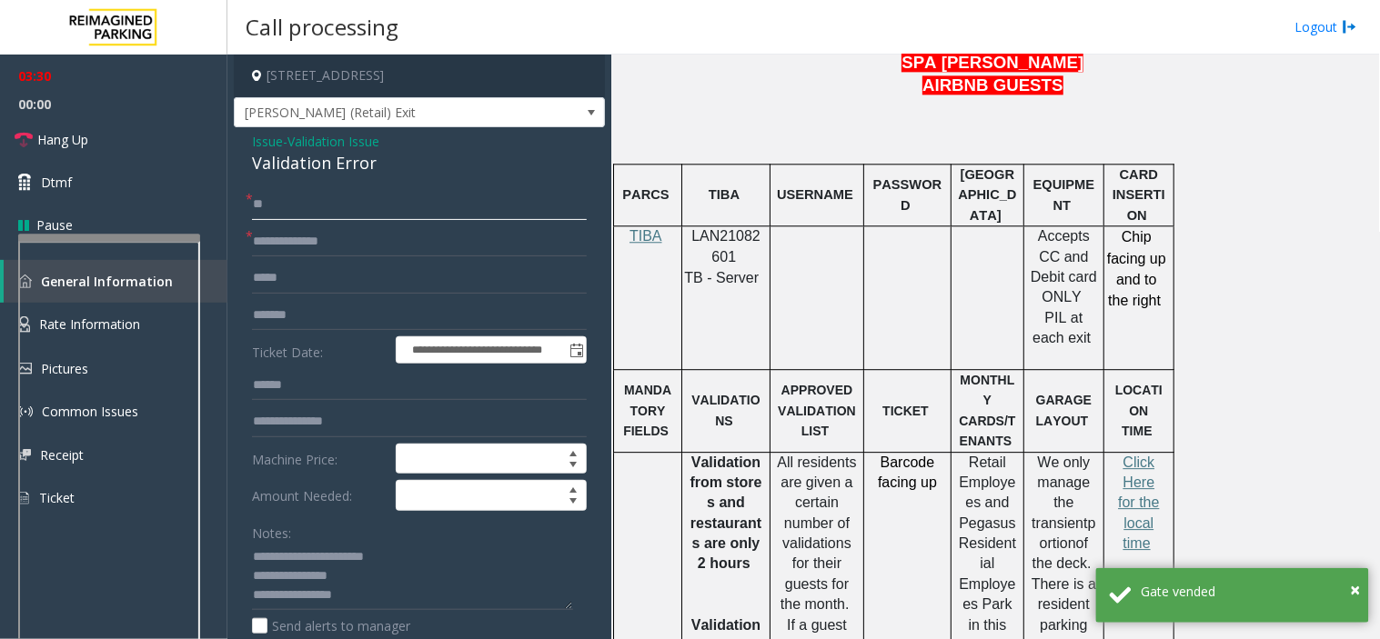
type input "**"
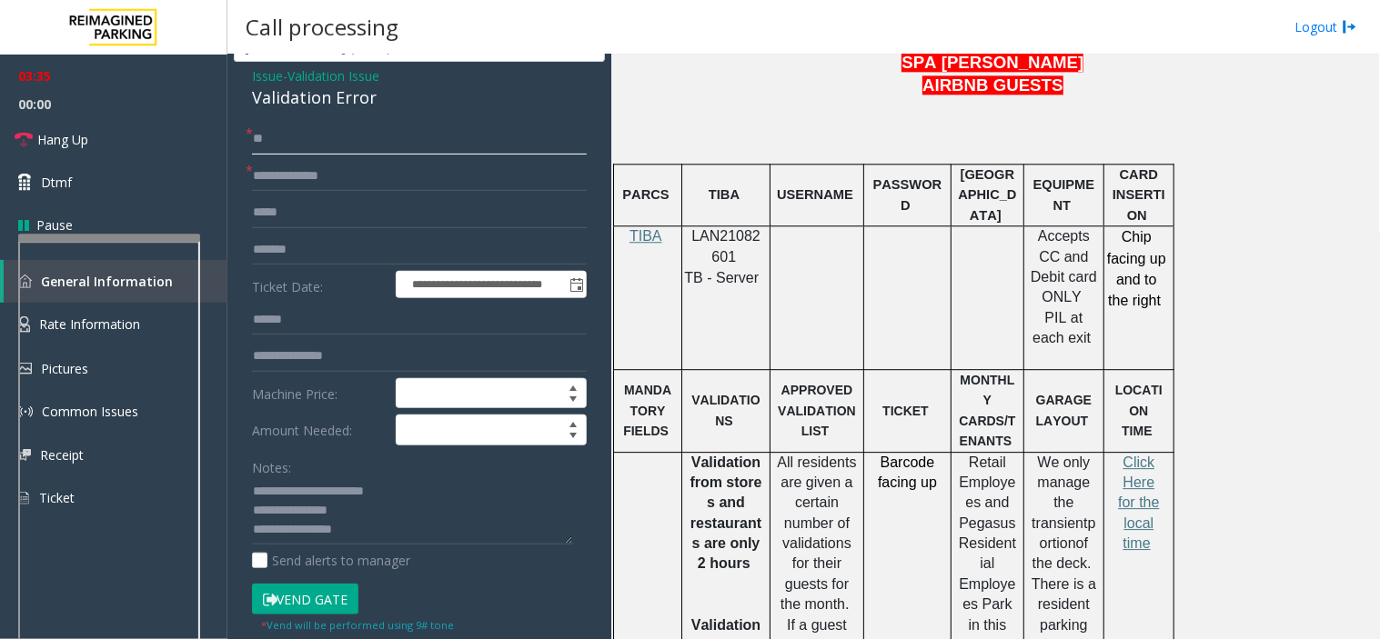
scroll to position [101, 0]
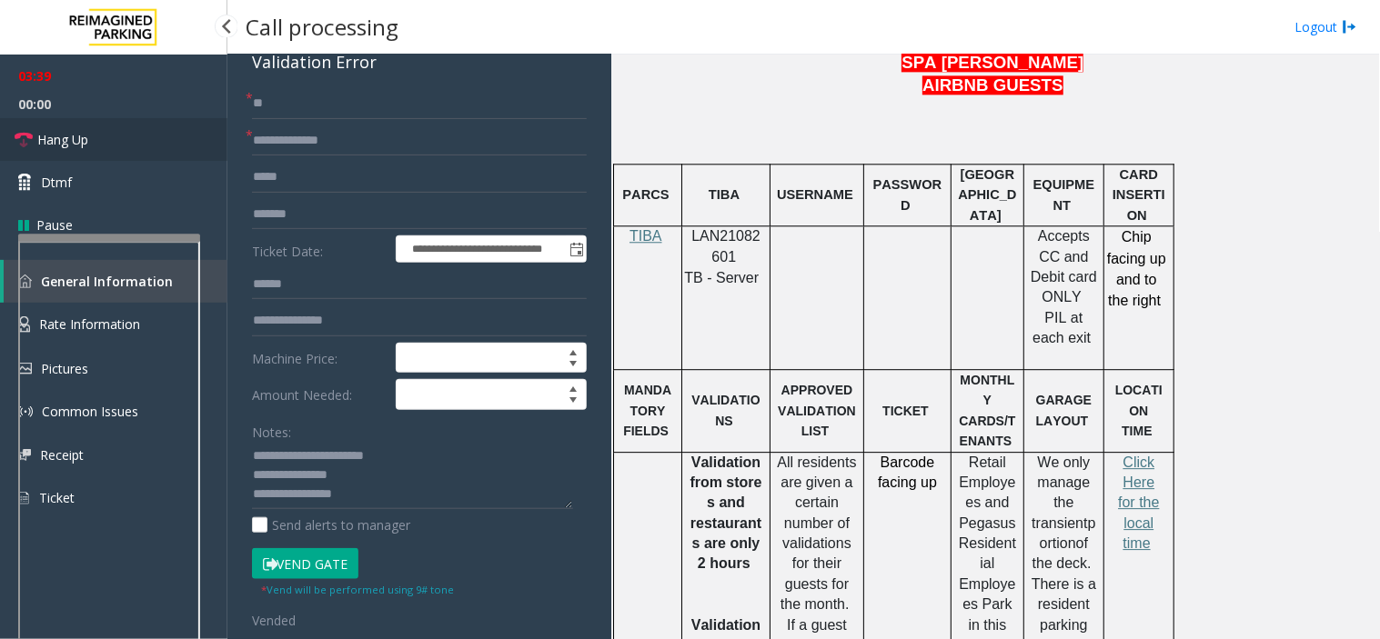
click at [138, 151] on link "Hang Up" at bounding box center [113, 139] width 227 height 43
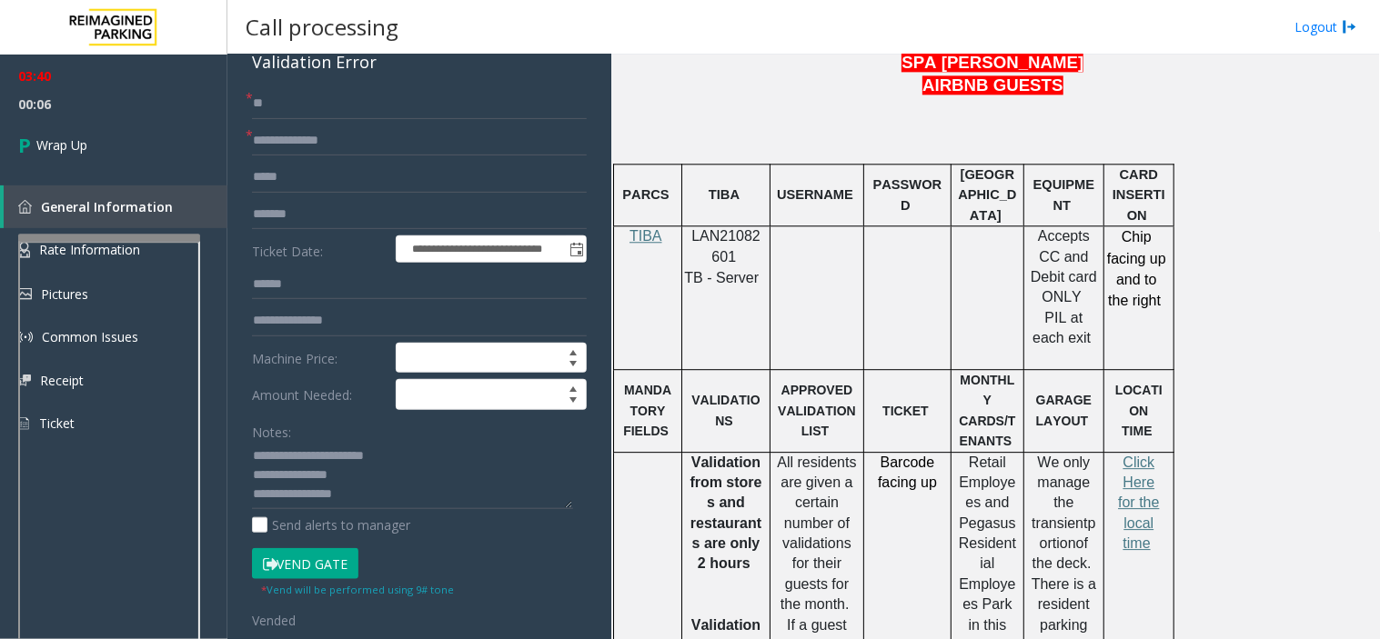
scroll to position [202, 0]
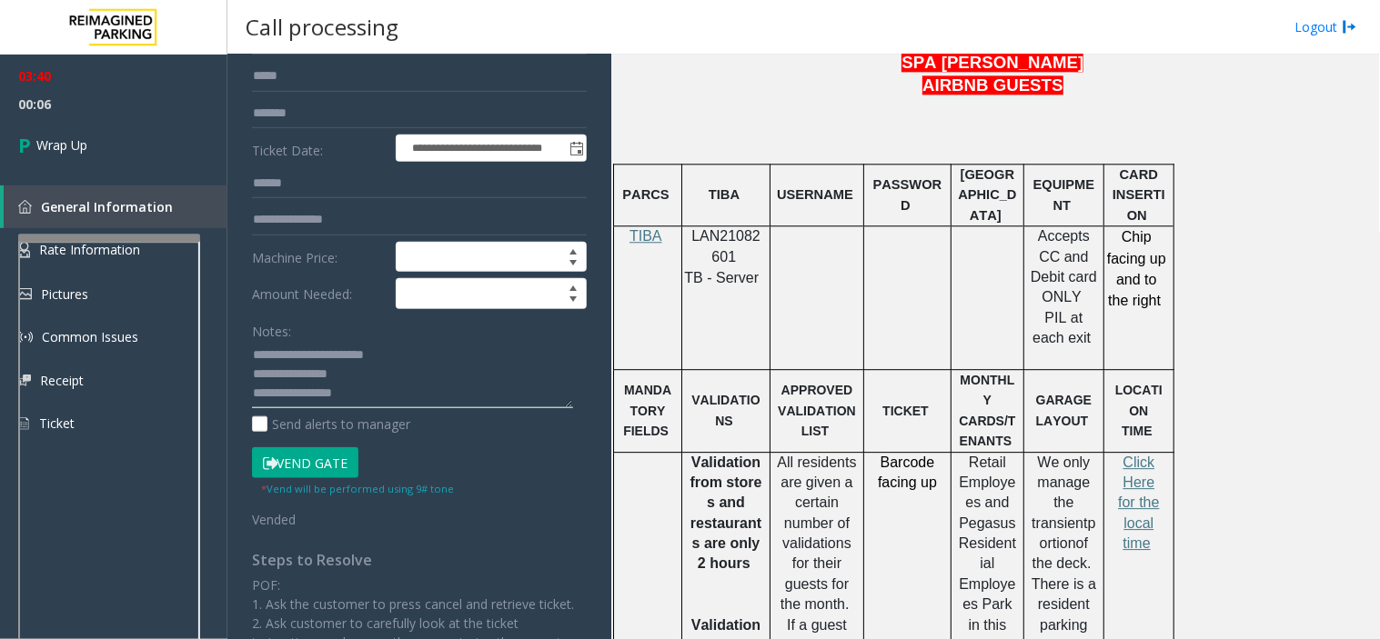
click at [366, 402] on textarea at bounding box center [412, 375] width 321 height 68
click at [380, 394] on textarea at bounding box center [412, 375] width 321 height 68
type textarea "**********"
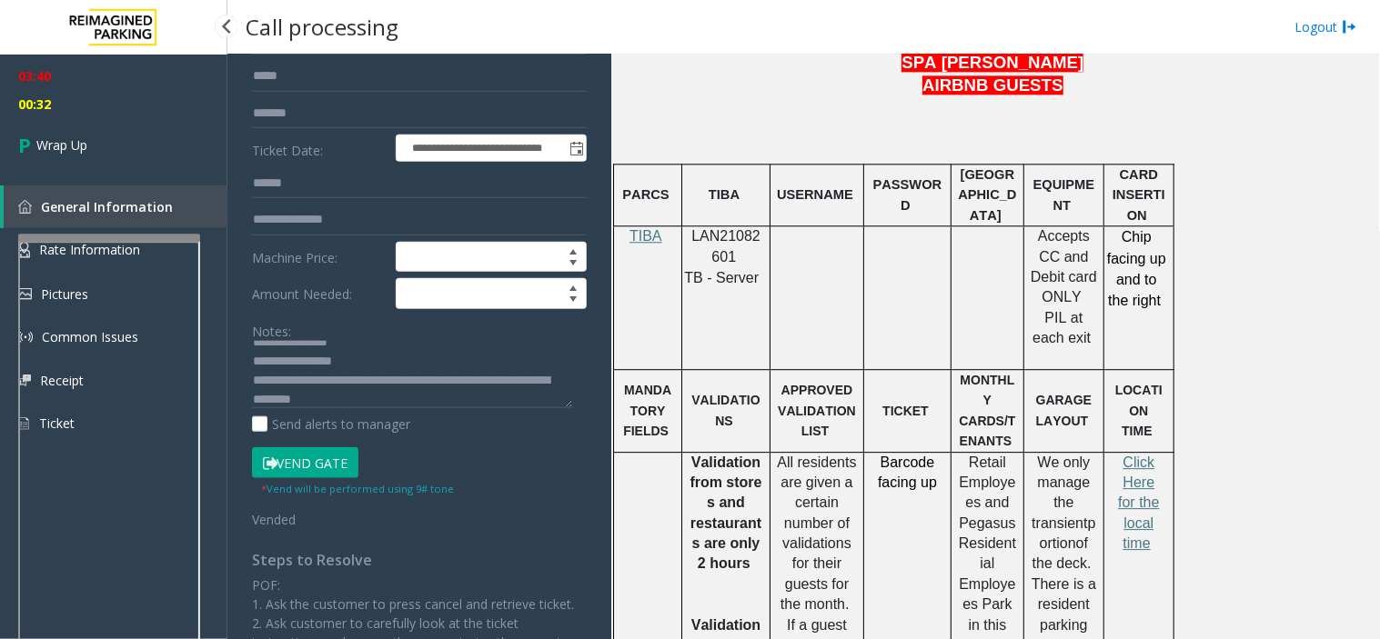
click at [62, 106] on span "00:32" at bounding box center [113, 104] width 227 height 28
click at [89, 155] on link "Wrap Up" at bounding box center [113, 145] width 227 height 54
